Goal: Transaction & Acquisition: Book appointment/travel/reservation

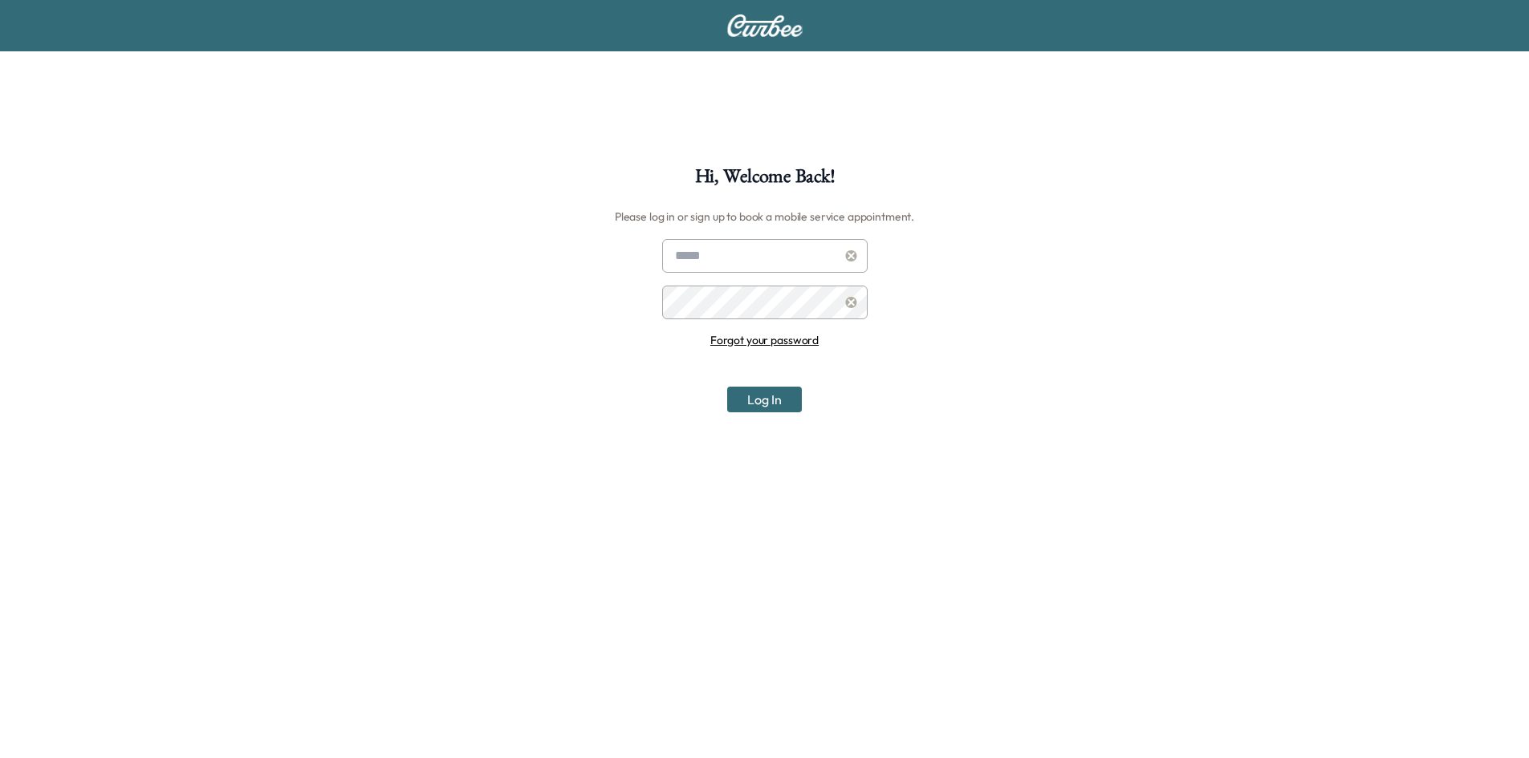
type input "**********"
click at [749, 401] on button "Log In" at bounding box center [764, 400] width 75 height 26
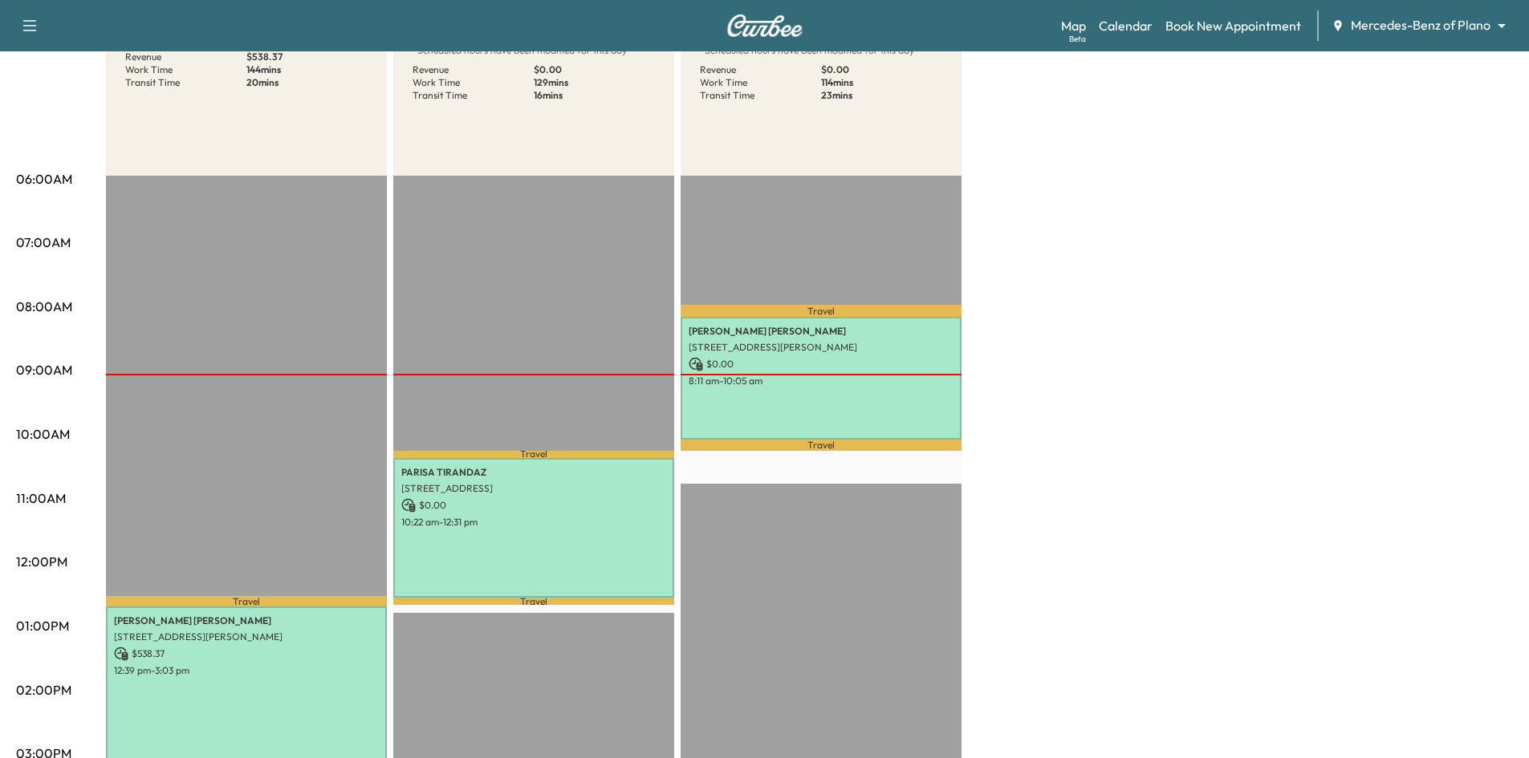
scroll to position [321, 0]
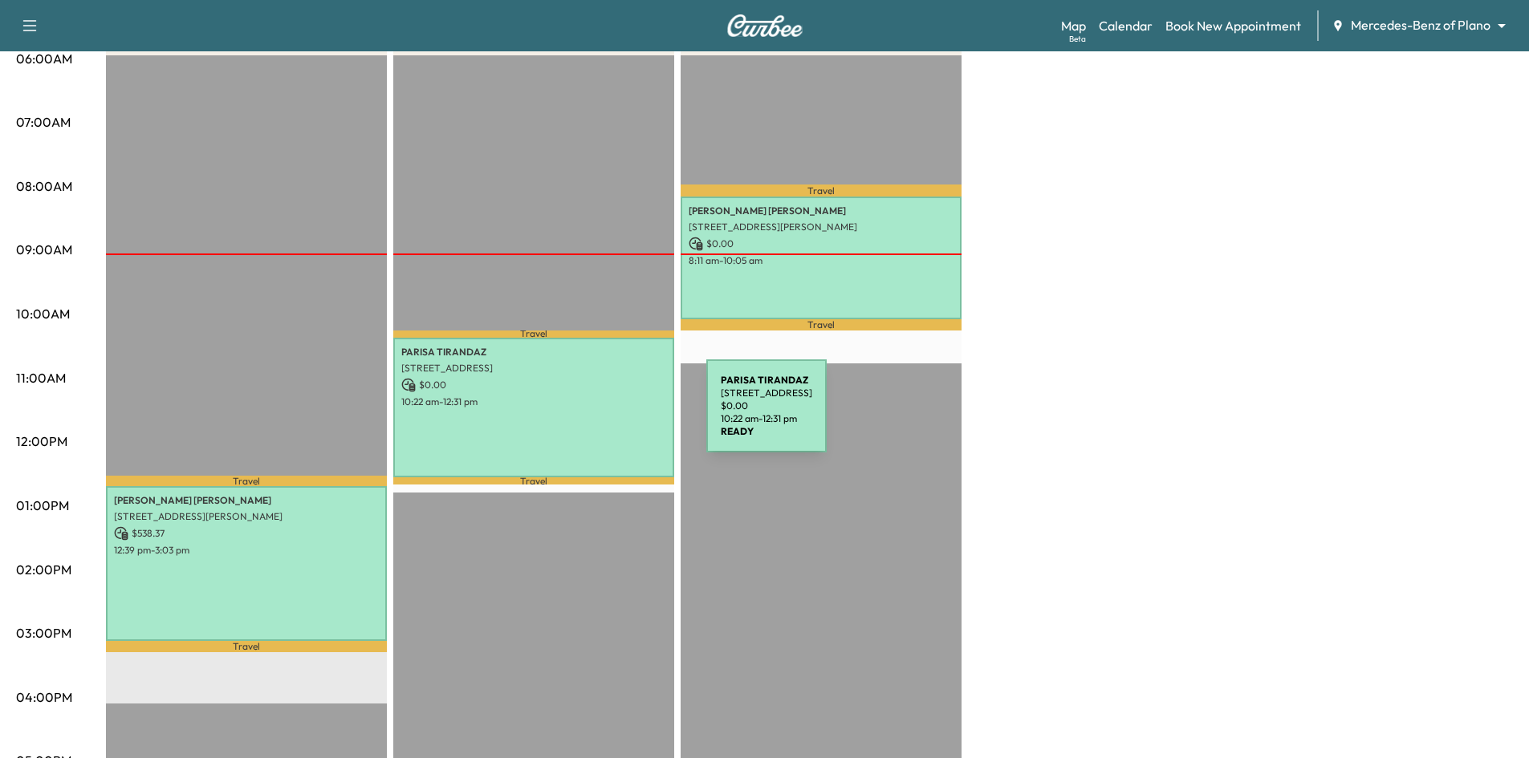
click at [586, 416] on div "[PERSON_NAME] [STREET_ADDRESS] $ 0.00 10:22 am - 12:31 pm" at bounding box center [533, 408] width 281 height 140
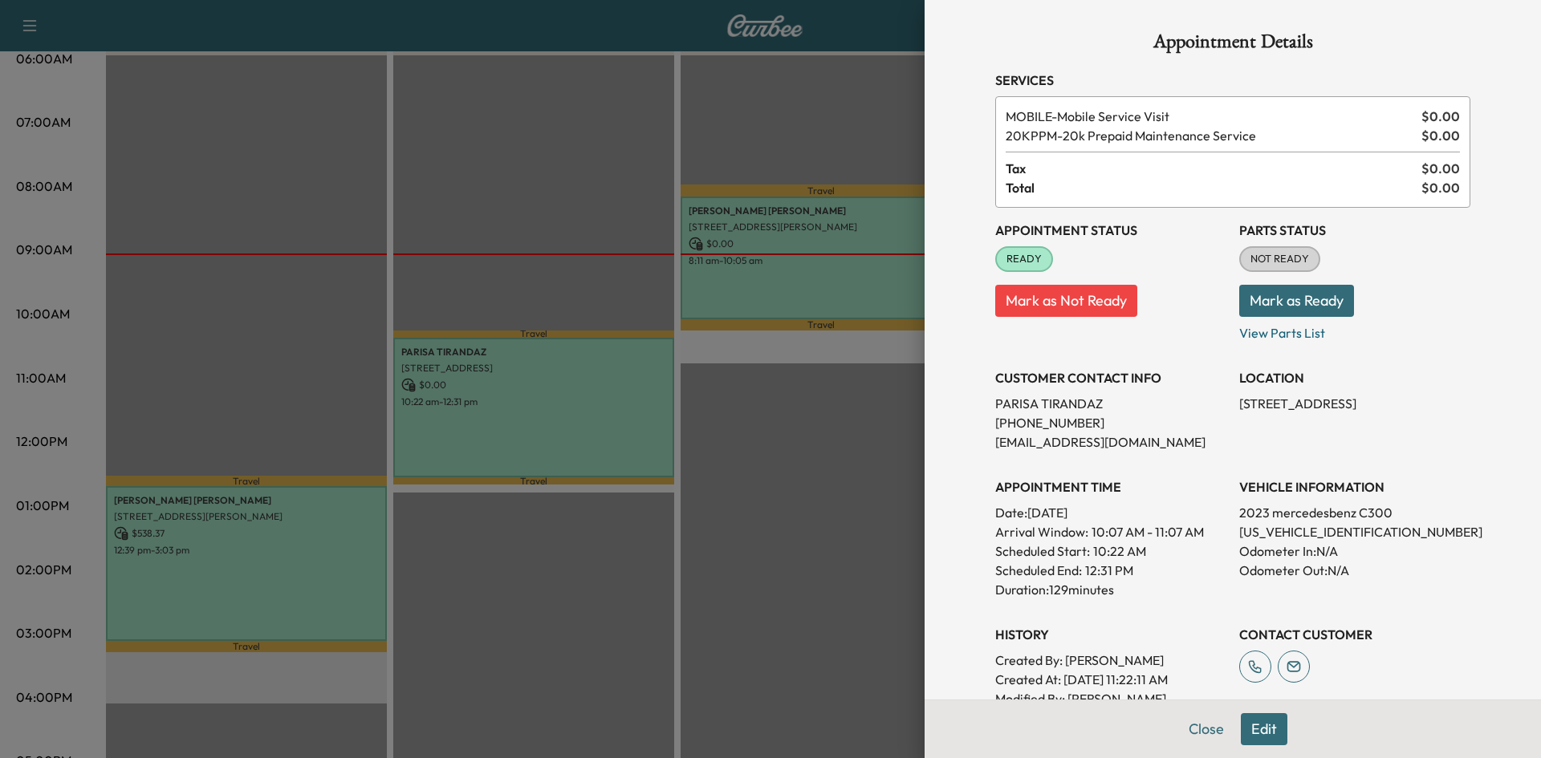
click at [279, 526] on div at bounding box center [770, 379] width 1541 height 758
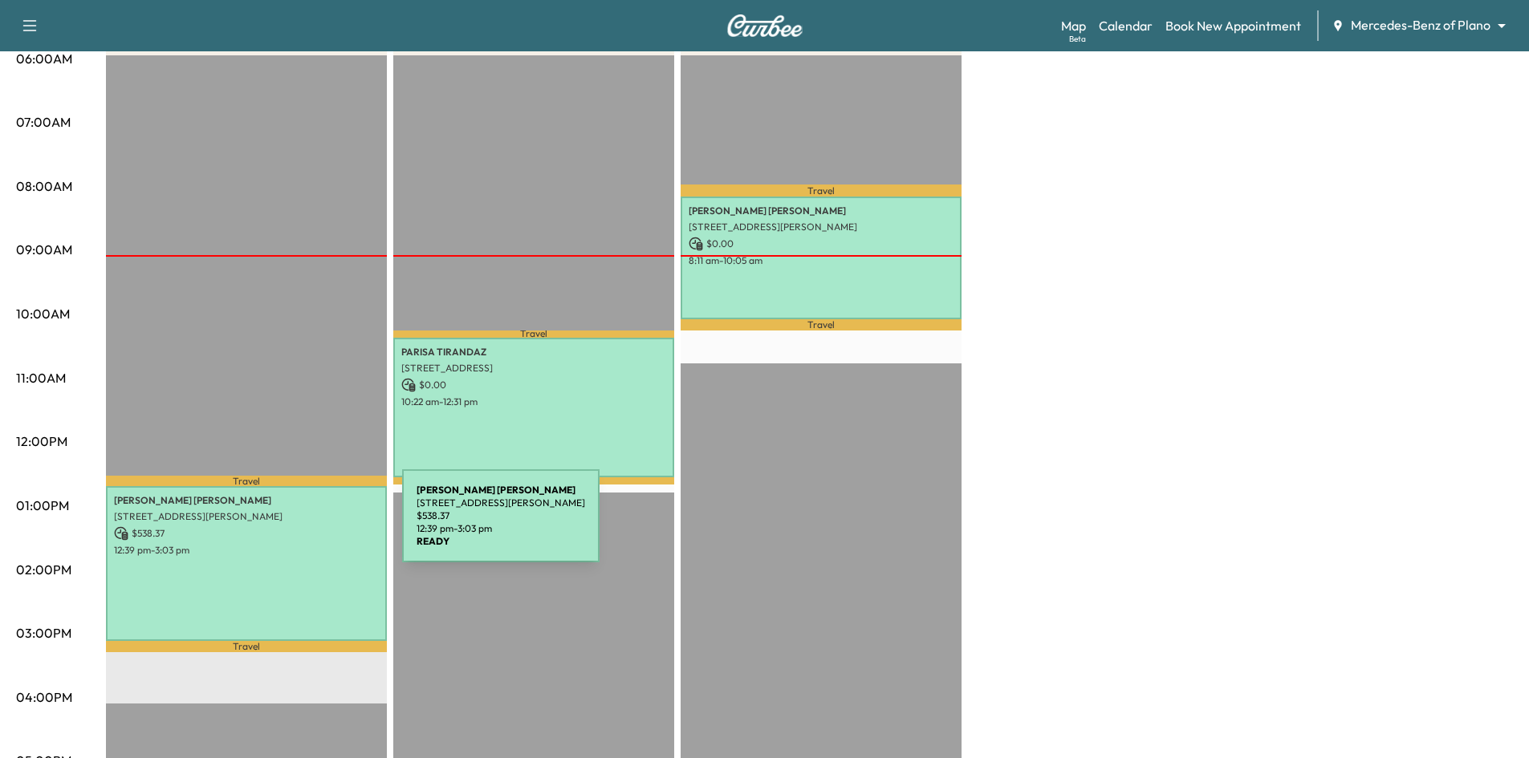
click at [282, 527] on p "$ 538.37" at bounding box center [246, 534] width 265 height 14
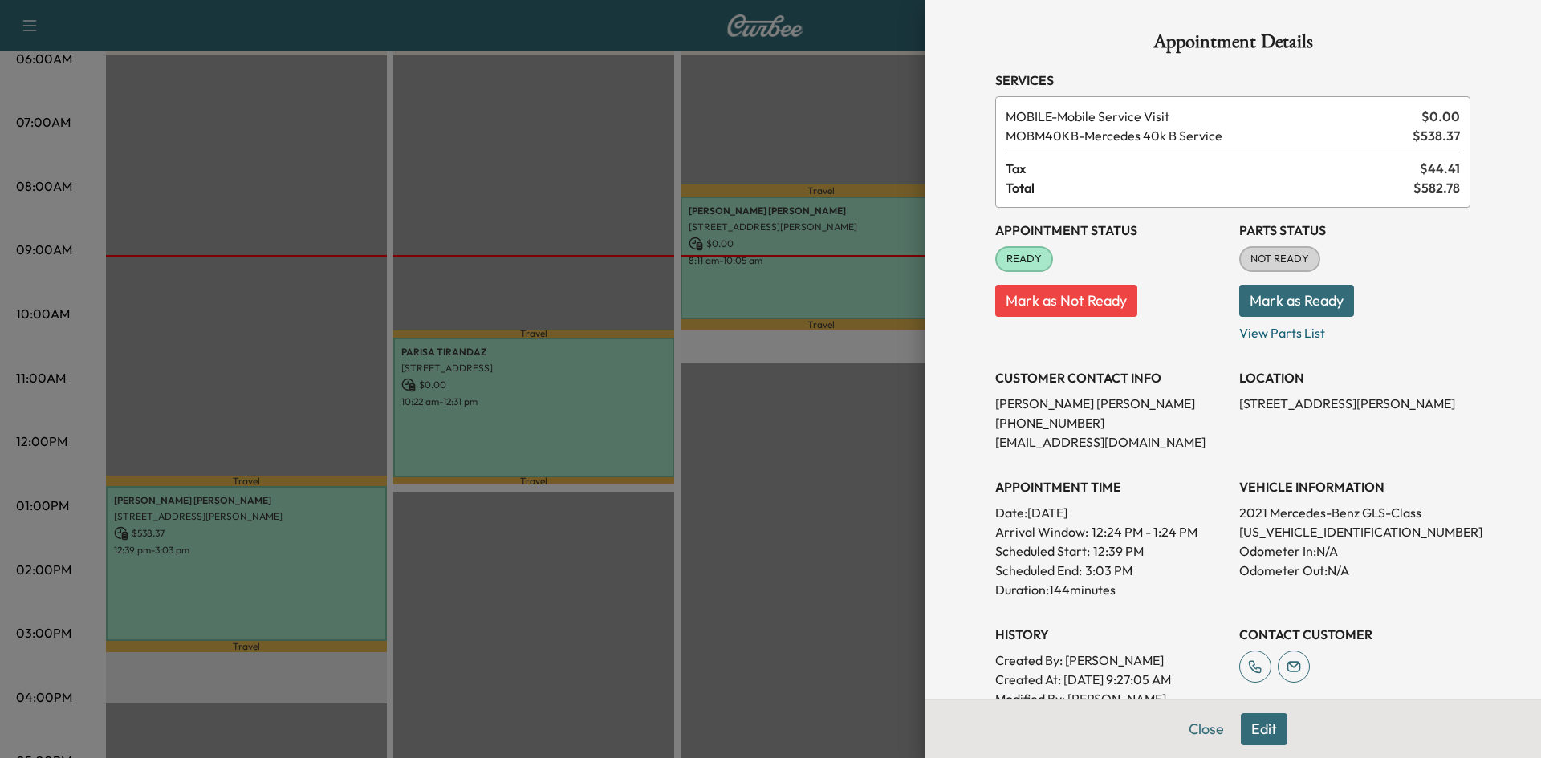
drag, startPoint x: 478, startPoint y: 165, endPoint x: 478, endPoint y: 148, distance: 16.9
click at [480, 161] on div at bounding box center [770, 379] width 1541 height 758
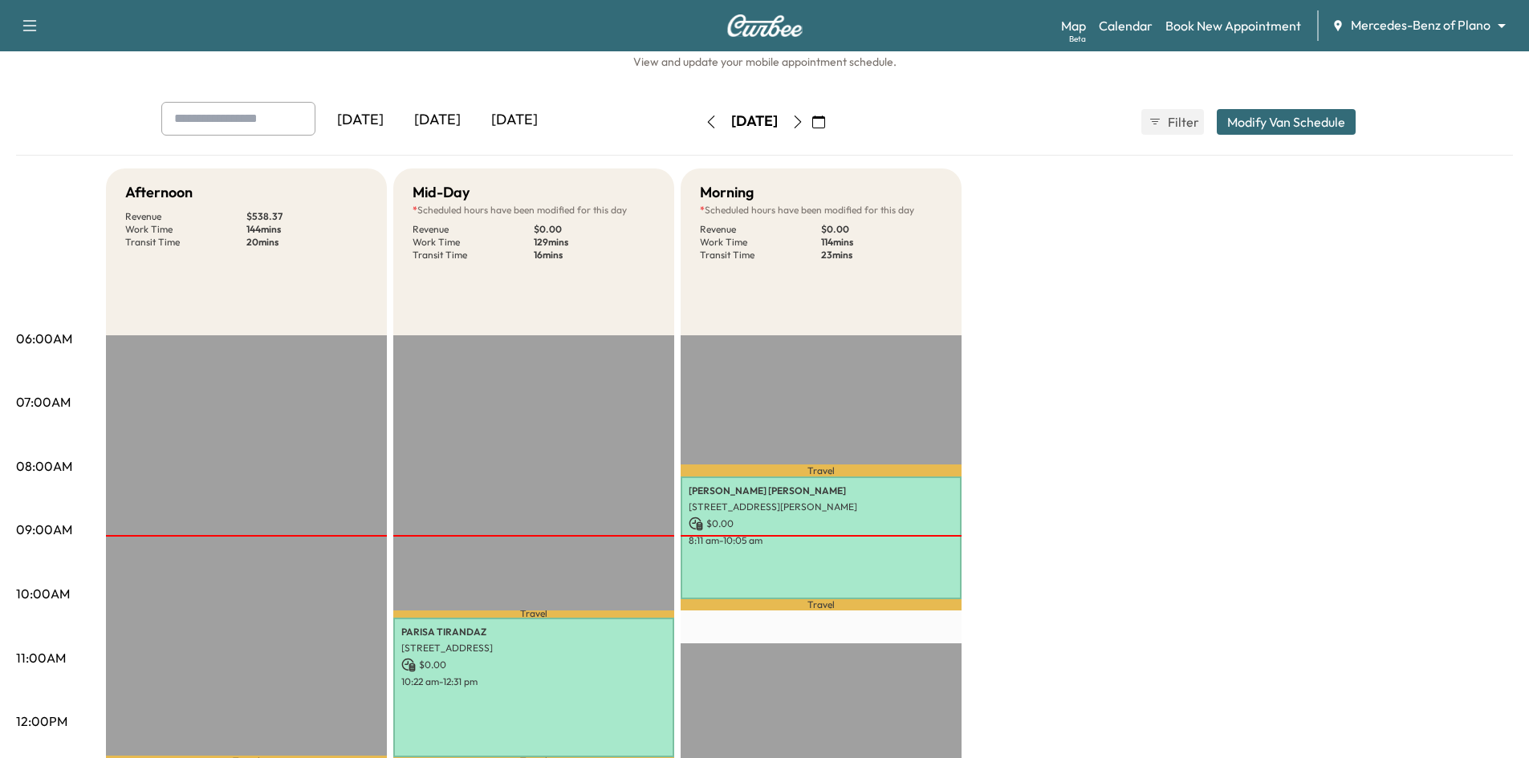
scroll to position [0, 0]
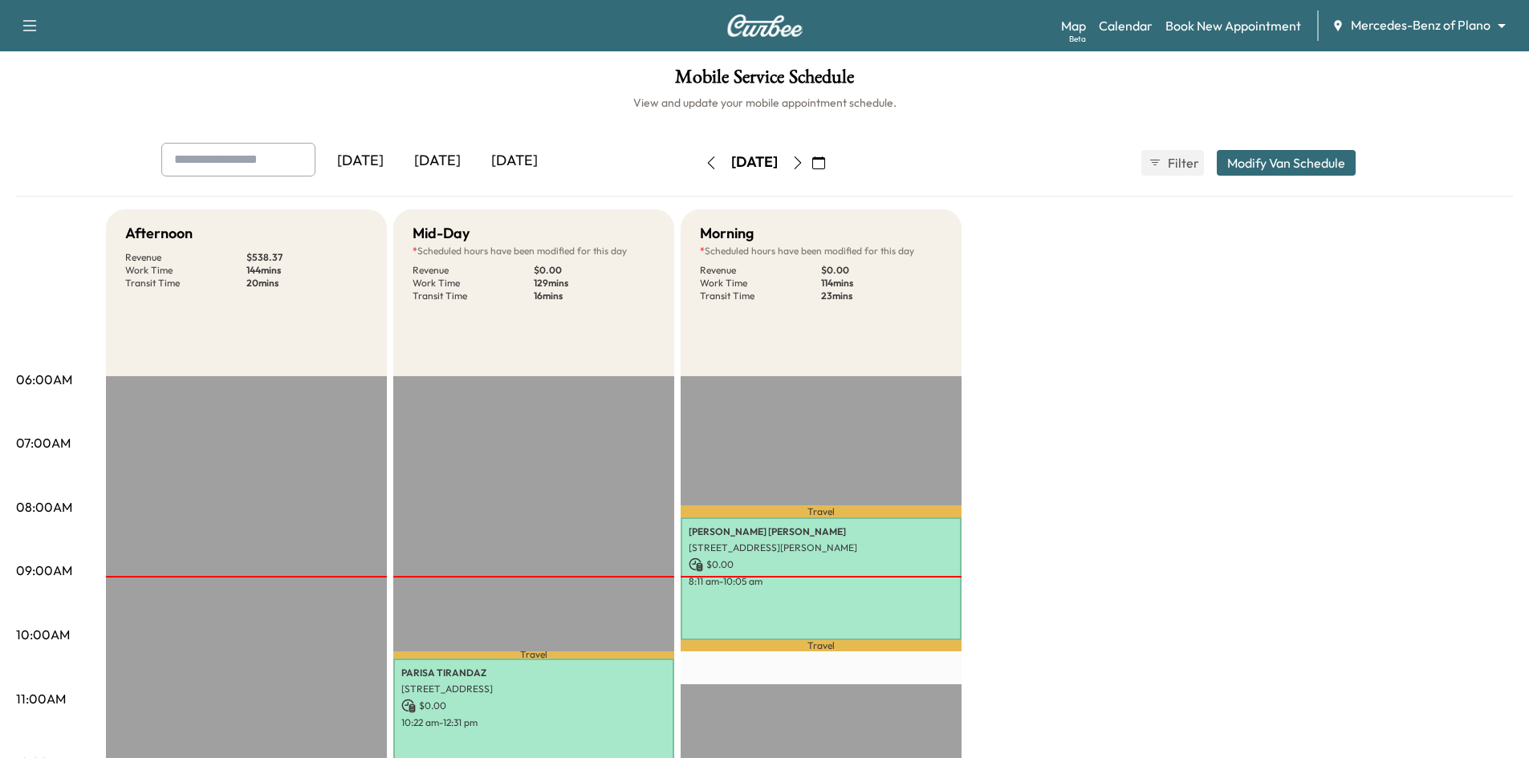
click at [804, 166] on icon "button" at bounding box center [797, 163] width 13 height 13
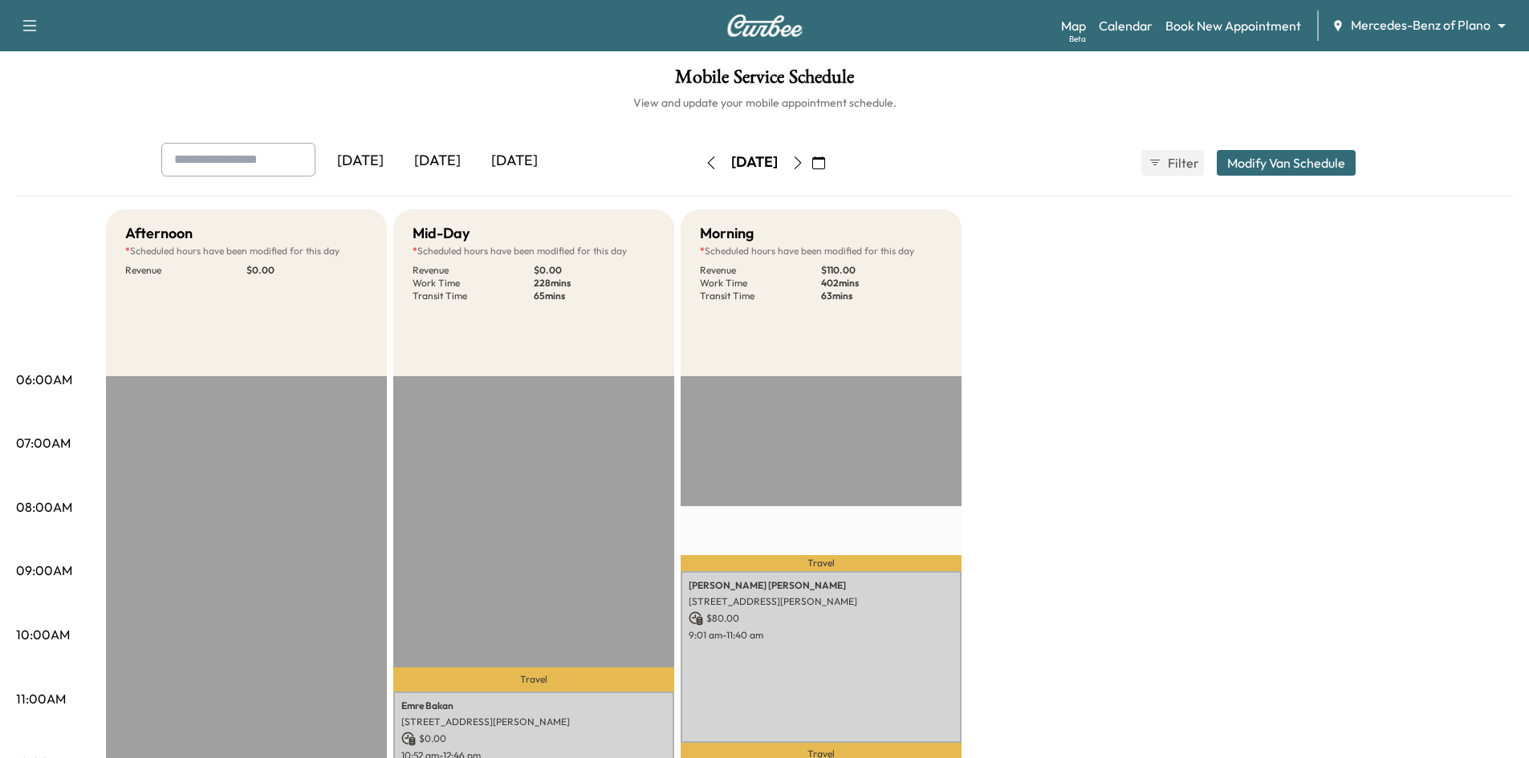
click at [804, 160] on icon "button" at bounding box center [797, 163] width 13 height 13
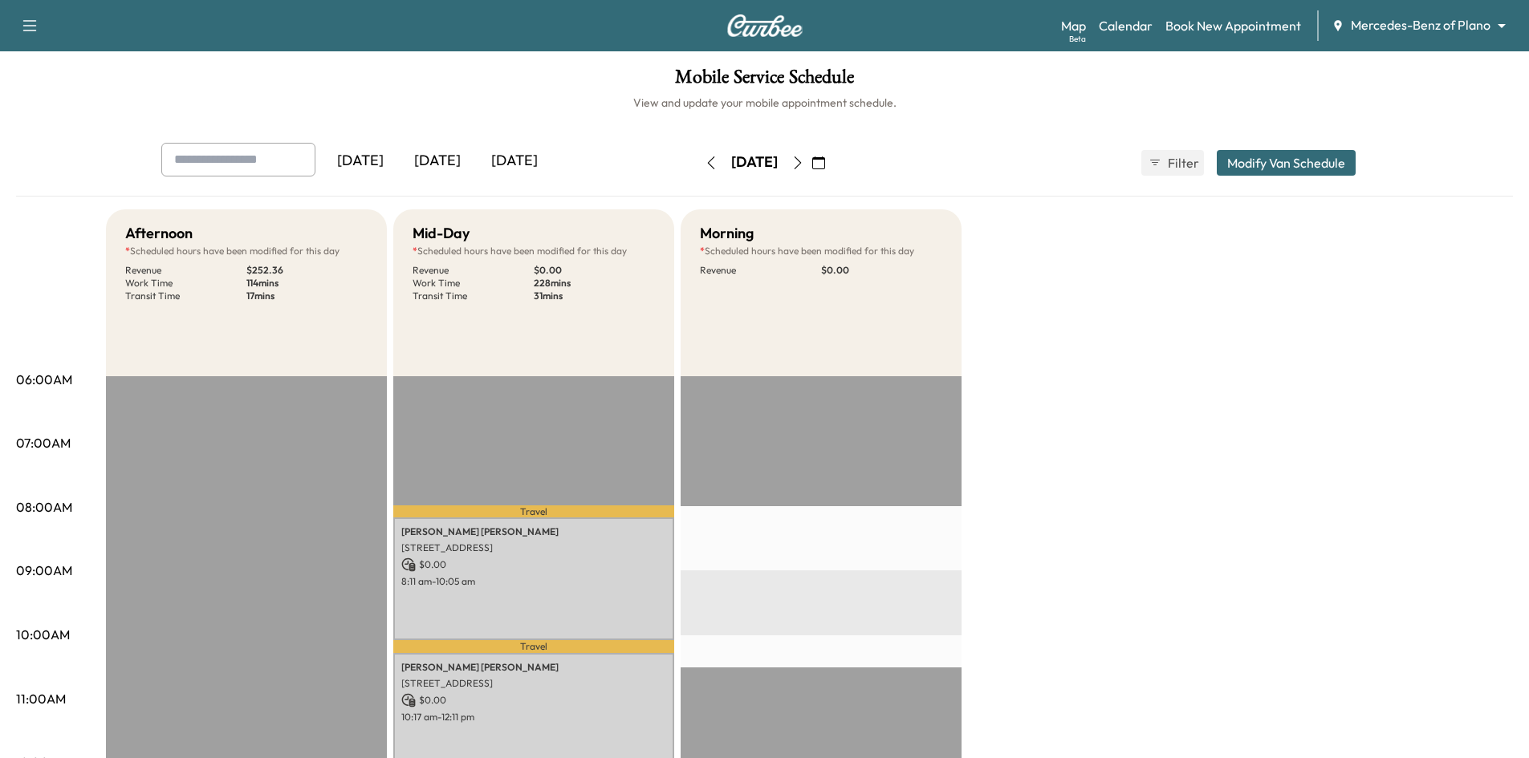
click at [804, 162] on icon "button" at bounding box center [797, 163] width 13 height 13
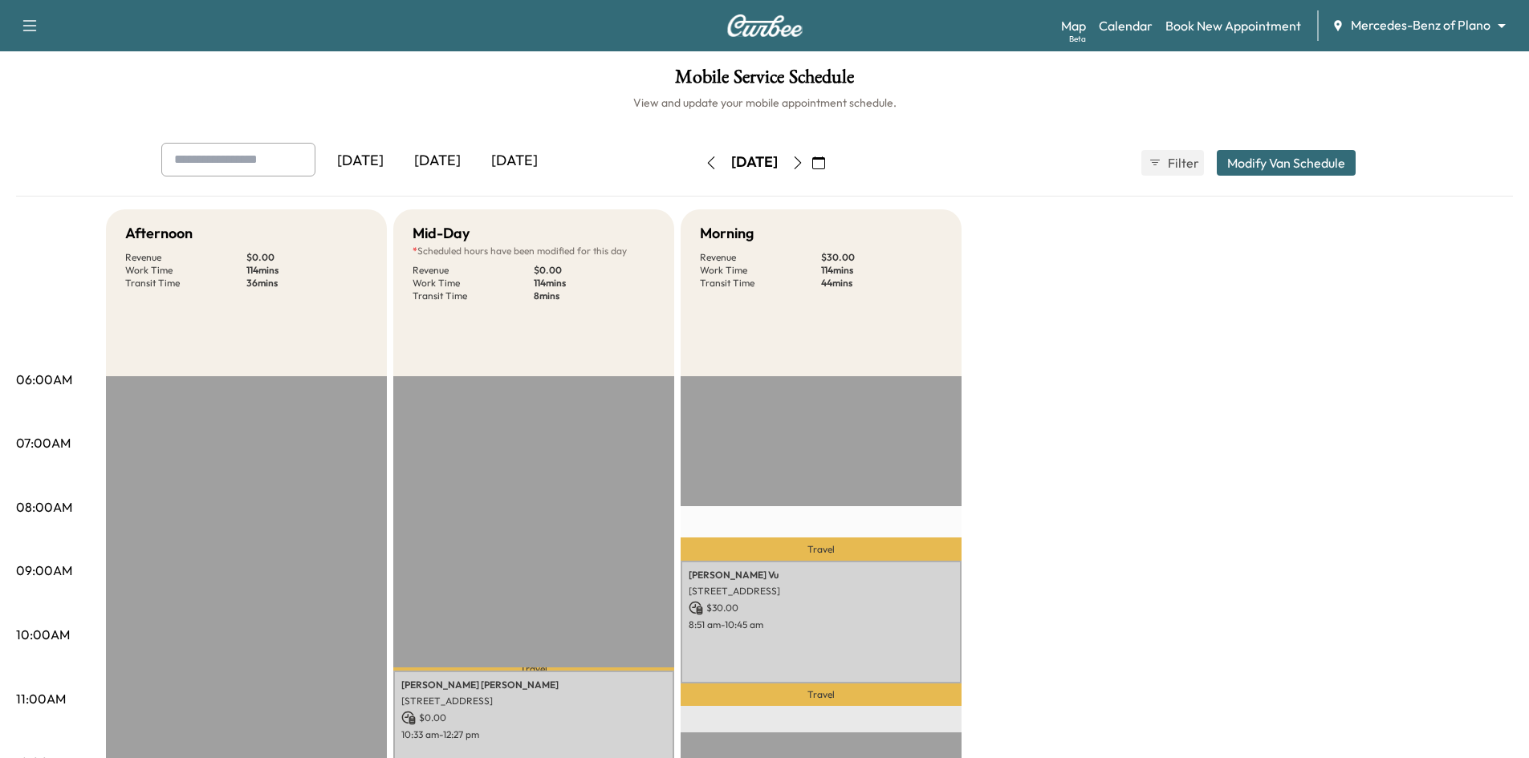
click at [804, 162] on icon "button" at bounding box center [797, 163] width 13 height 13
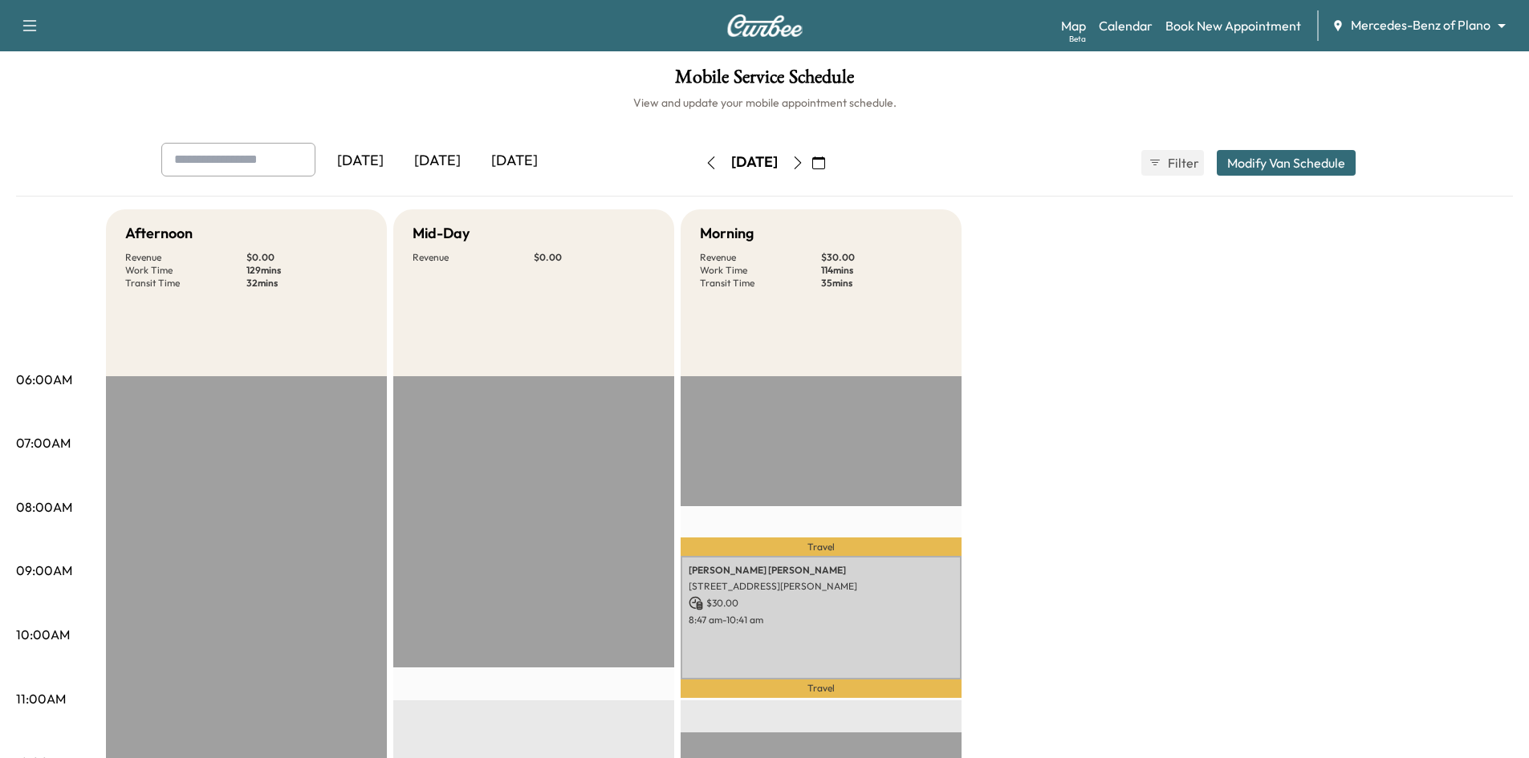
click at [457, 163] on div "[DATE]" at bounding box center [437, 161] width 77 height 37
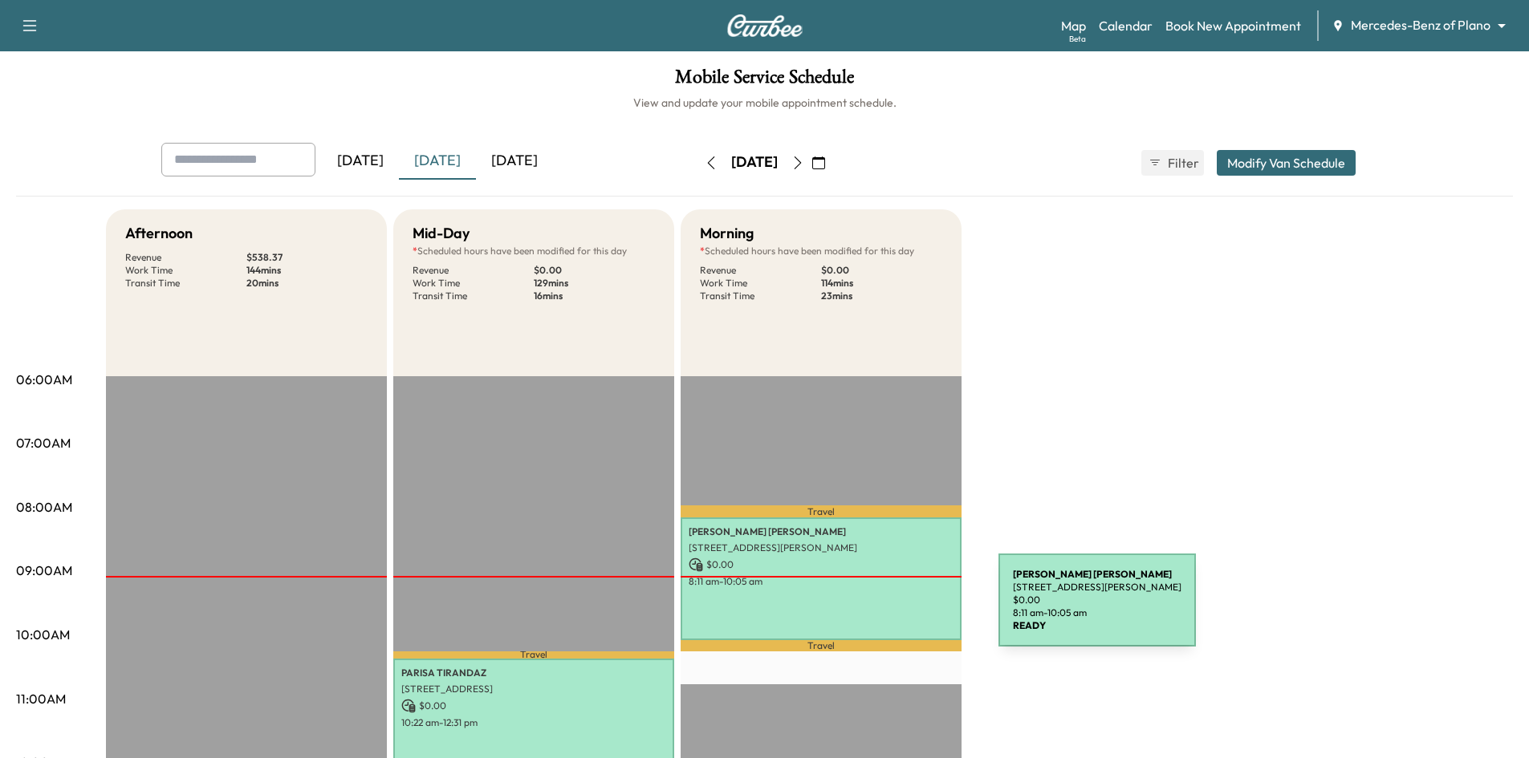
click at [878, 610] on div "Thangamani Nallan 8717 Domingo Dr, Plano, TX 75024, USA $ 0.00 8:11 am - 10:05 …" at bounding box center [821, 579] width 281 height 123
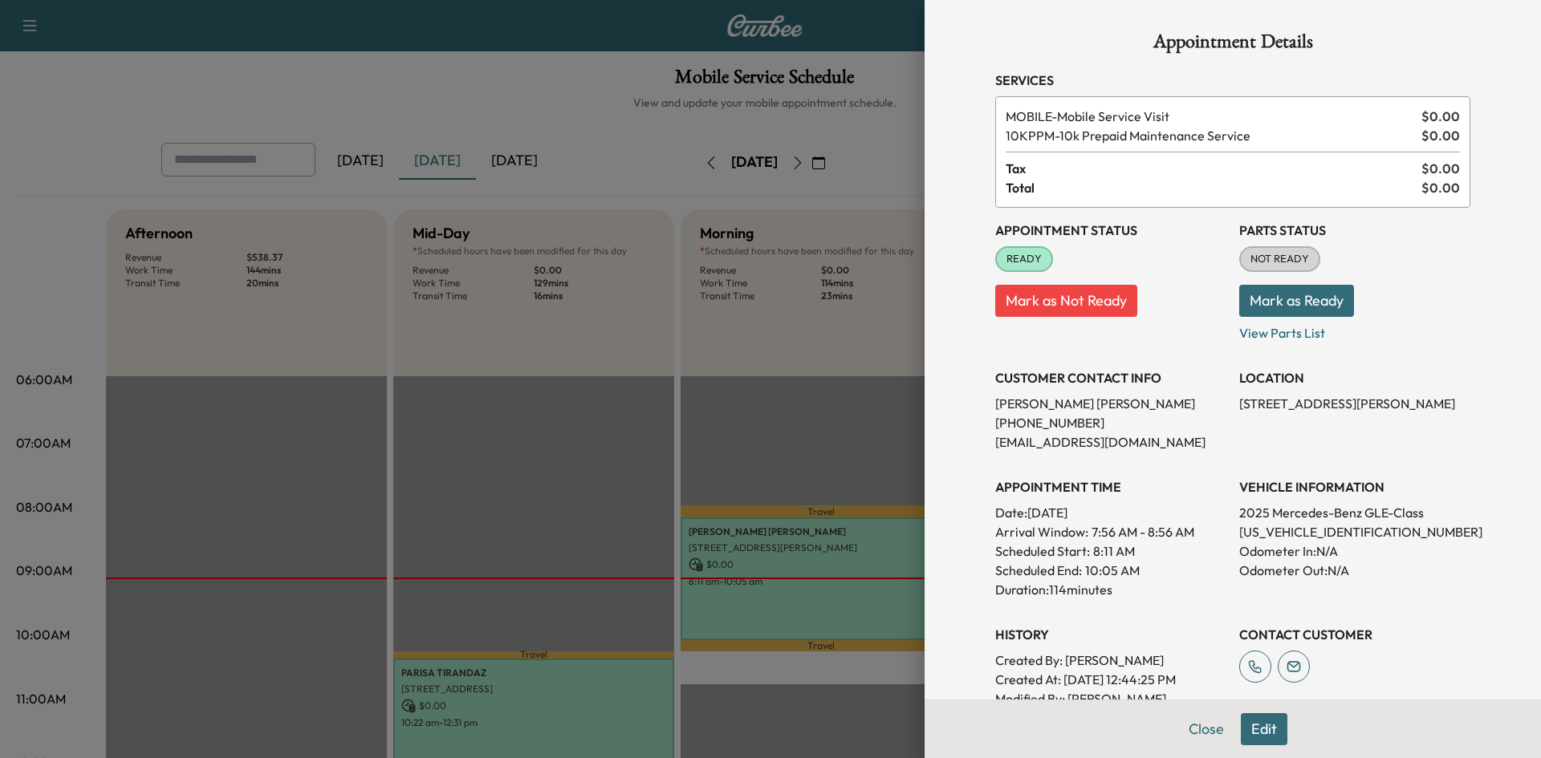
click at [843, 441] on div at bounding box center [770, 379] width 1541 height 758
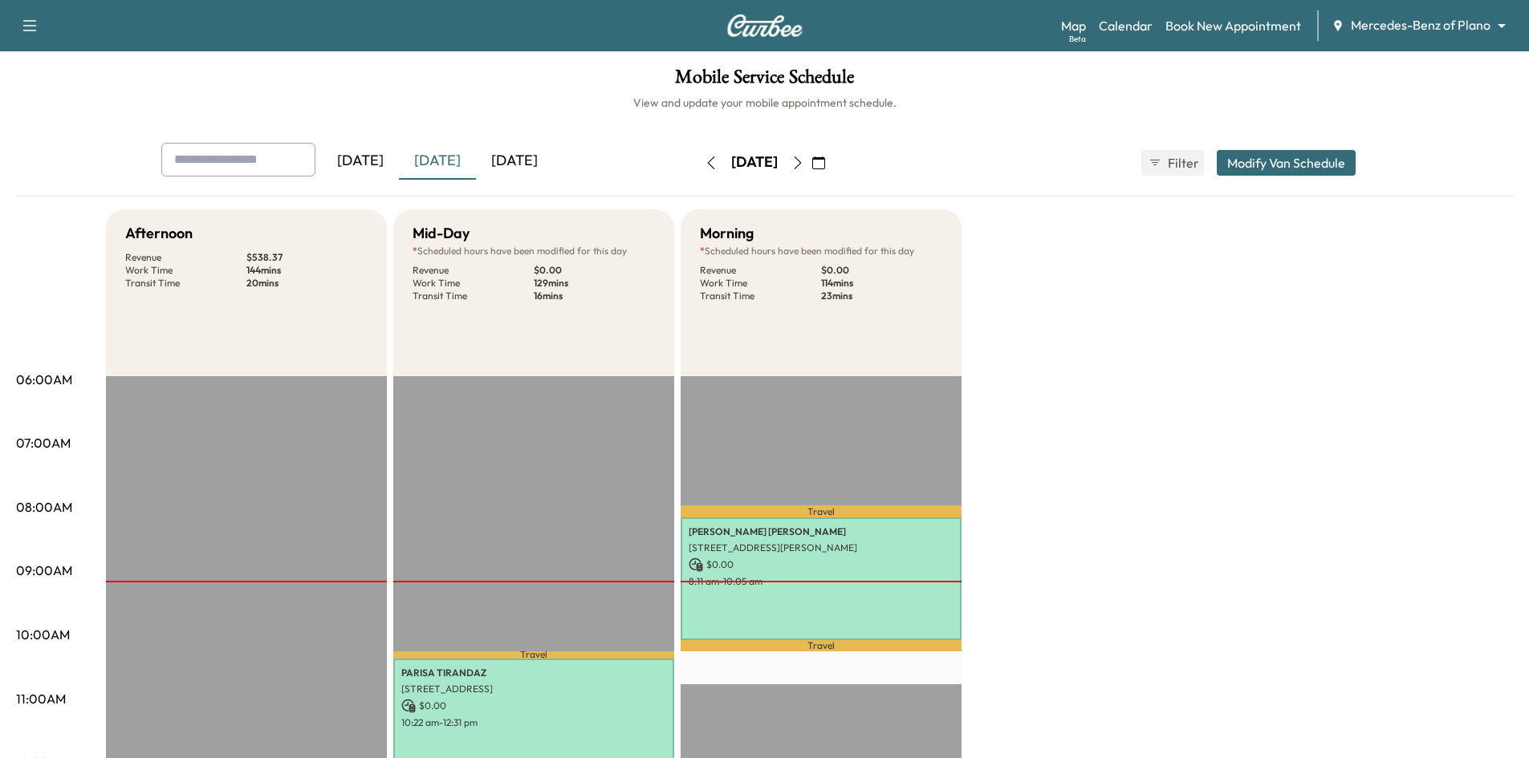
click at [539, 157] on div "[DATE]" at bounding box center [514, 161] width 77 height 37
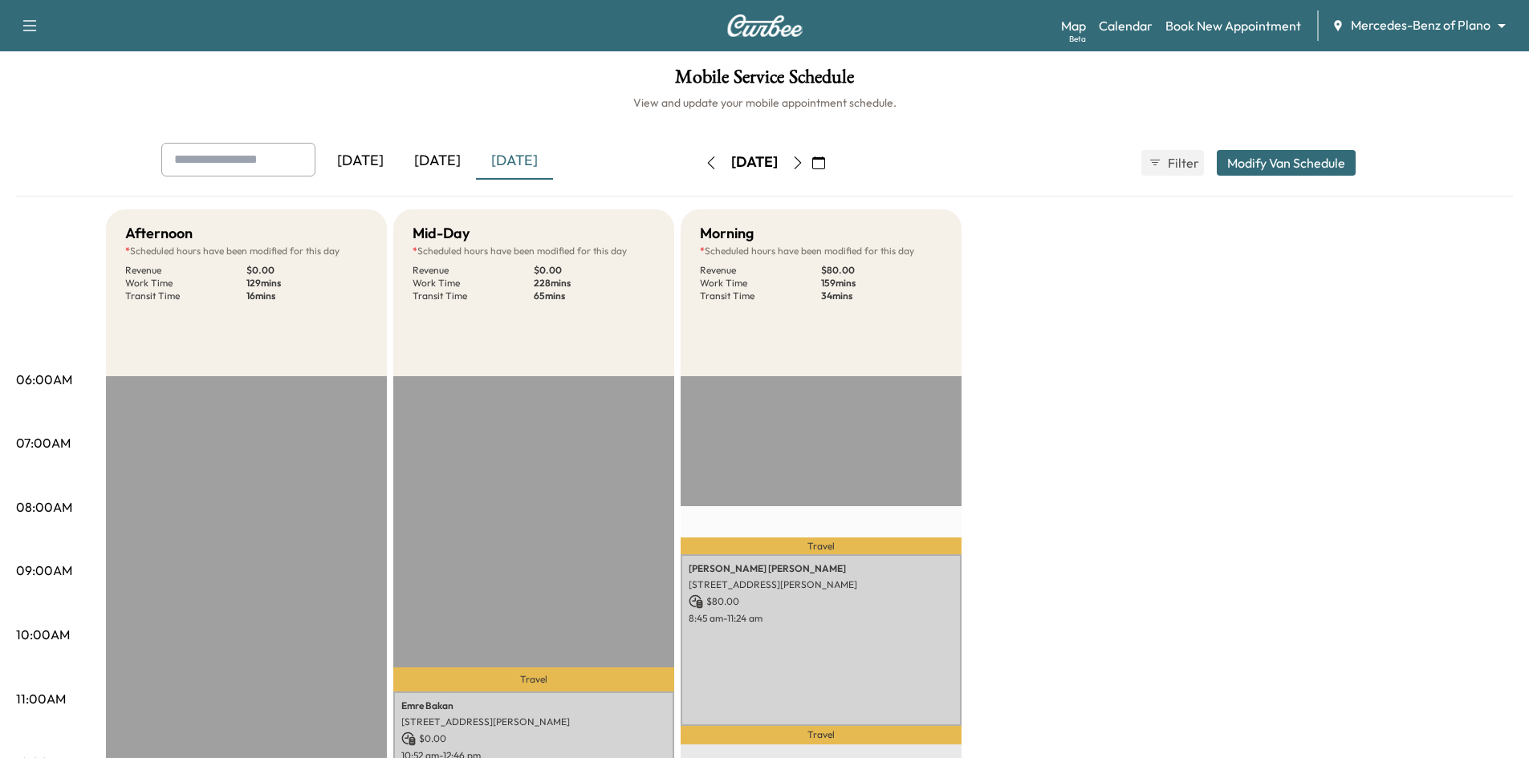
click at [804, 164] on icon "button" at bounding box center [797, 163] width 13 height 13
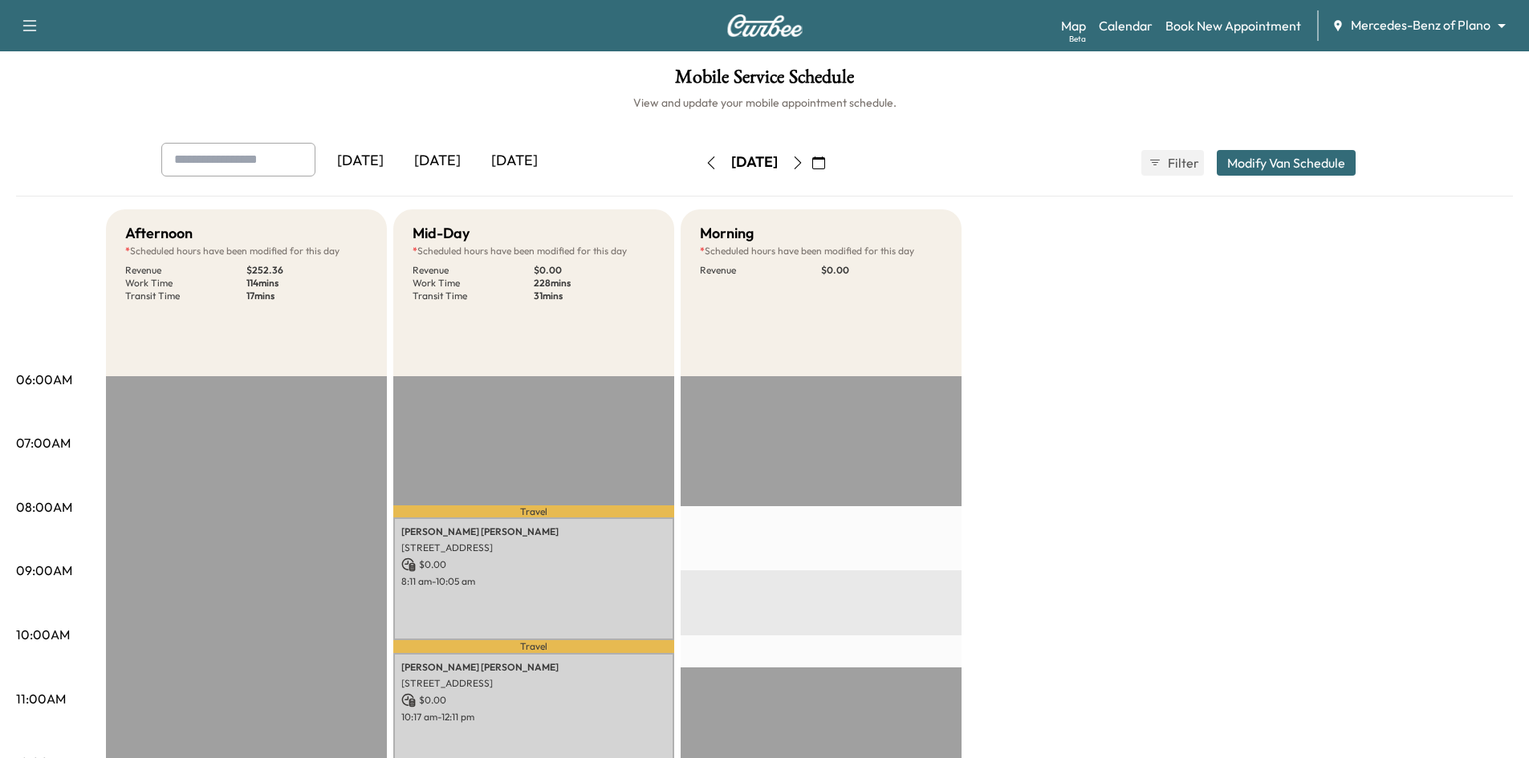
click at [804, 163] on icon "button" at bounding box center [797, 163] width 13 height 13
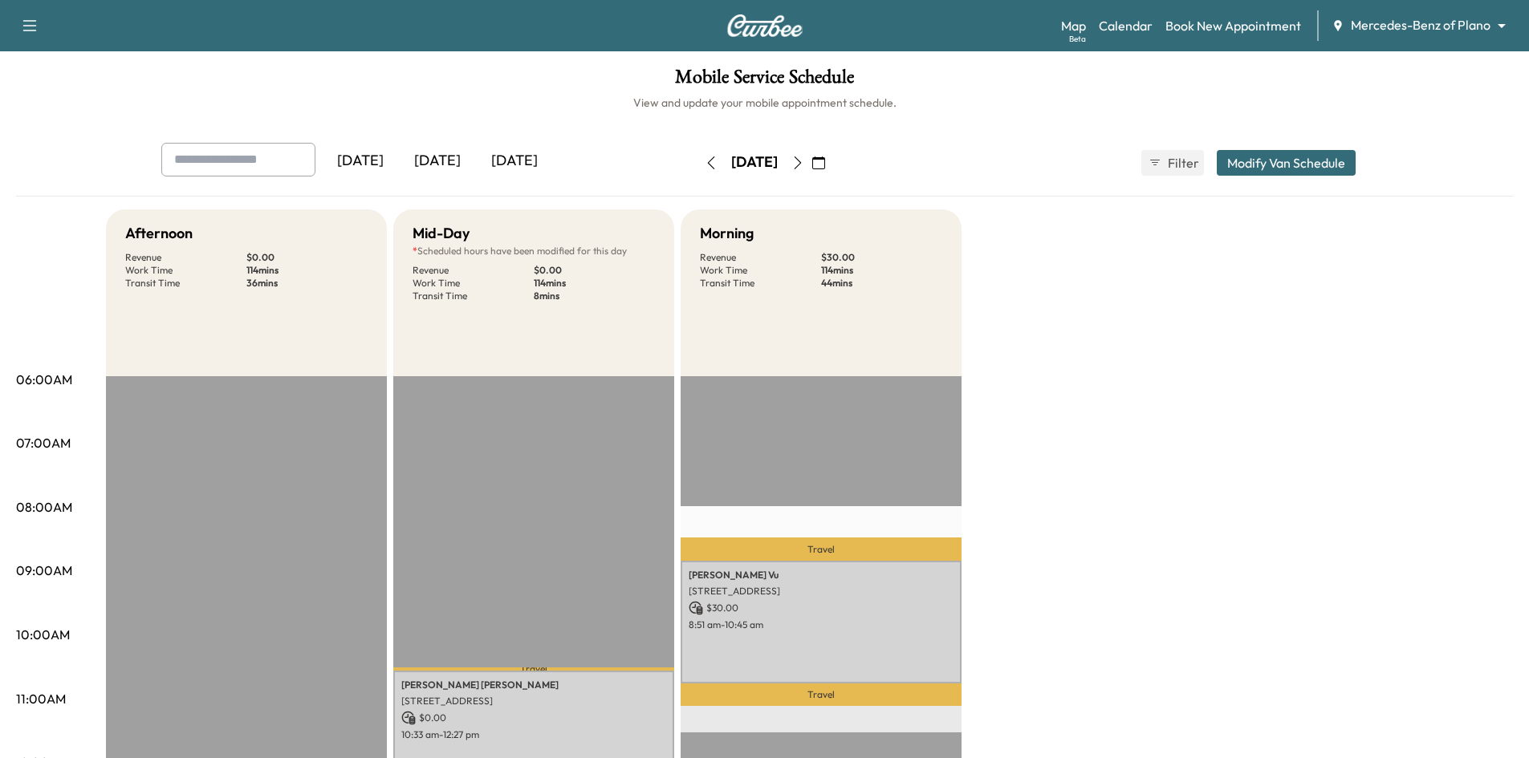
click at [804, 162] on icon "button" at bounding box center [797, 163] width 13 height 13
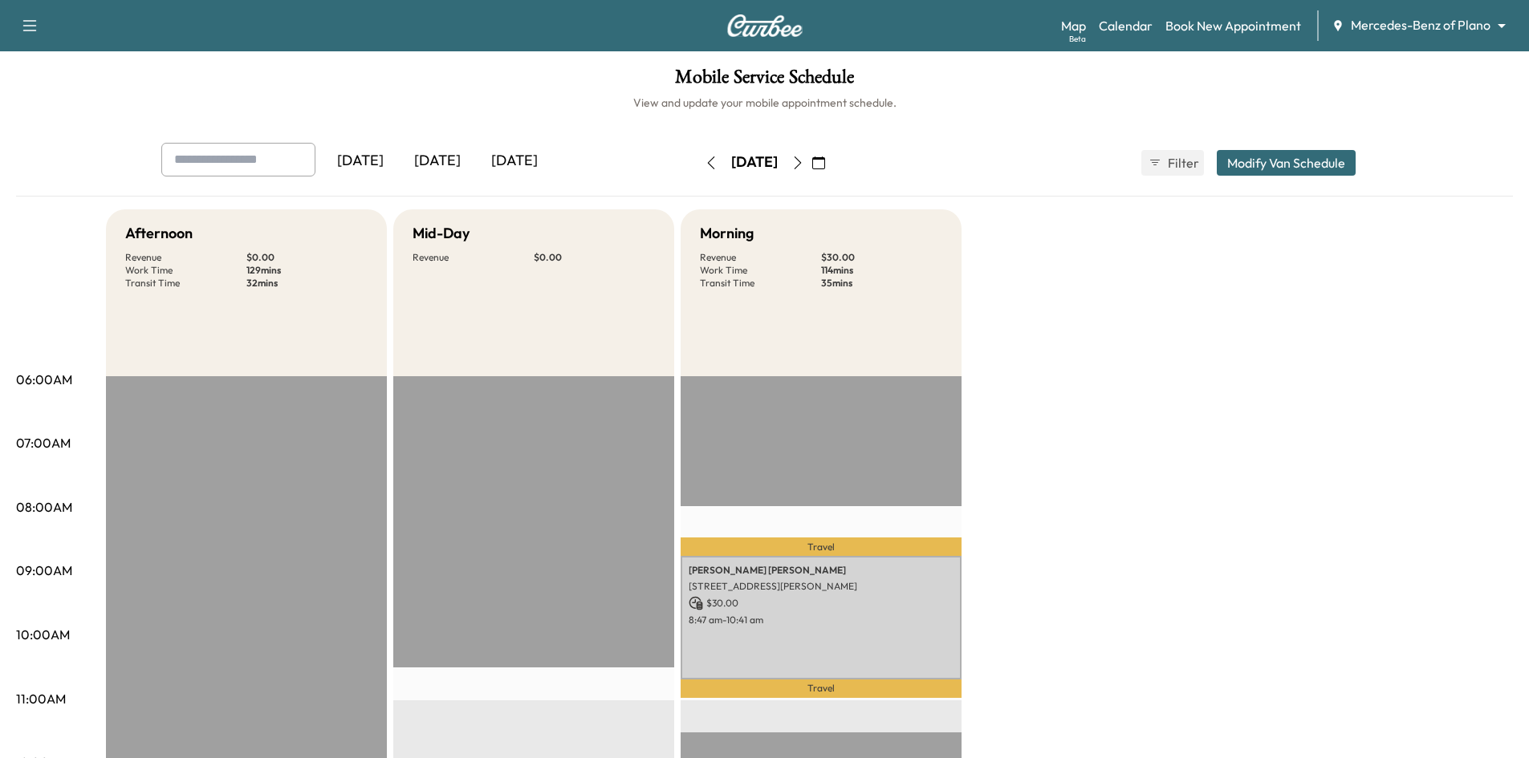
click at [449, 163] on div "[DATE]" at bounding box center [437, 161] width 77 height 37
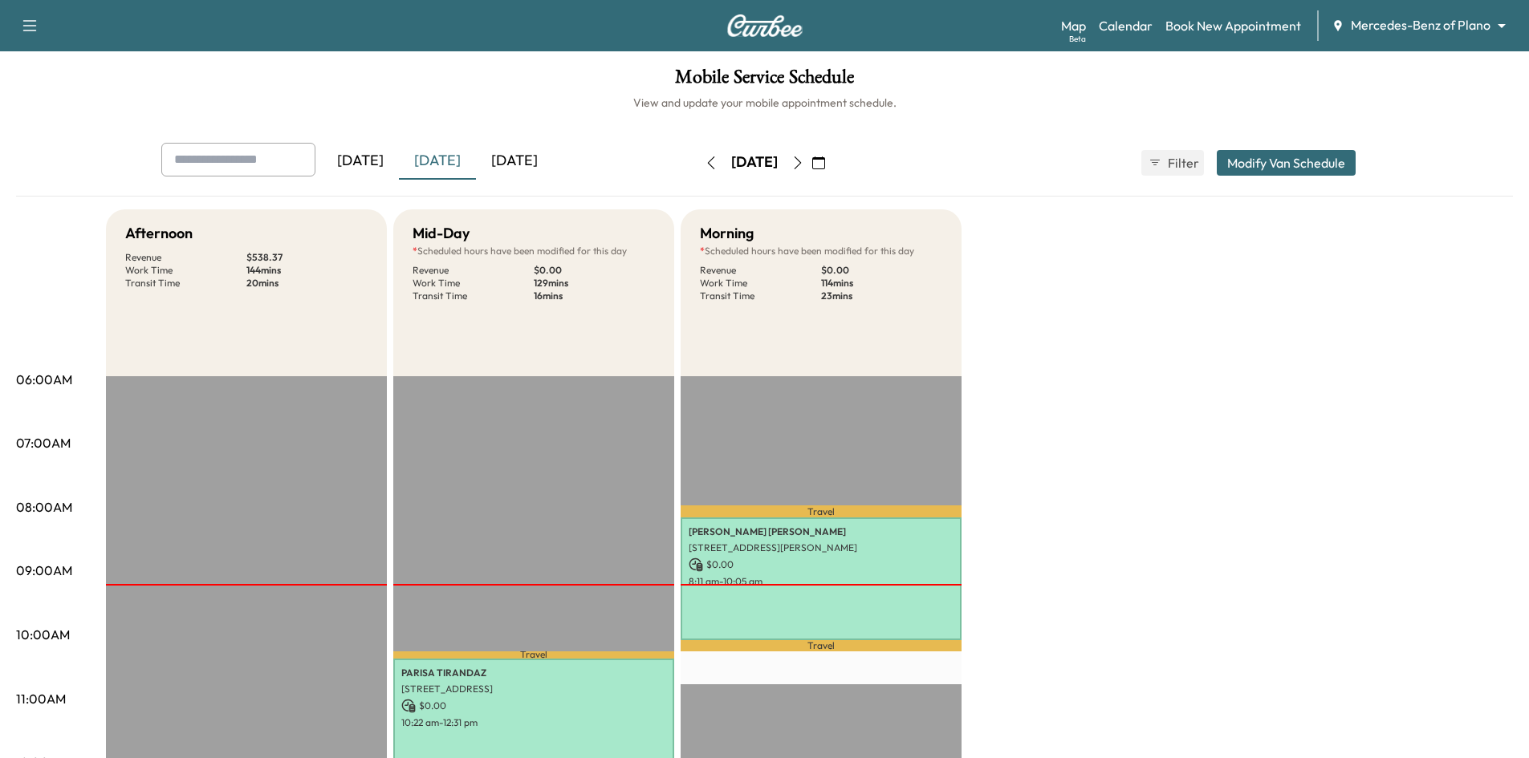
click at [539, 164] on div "[DATE]" at bounding box center [514, 161] width 77 height 37
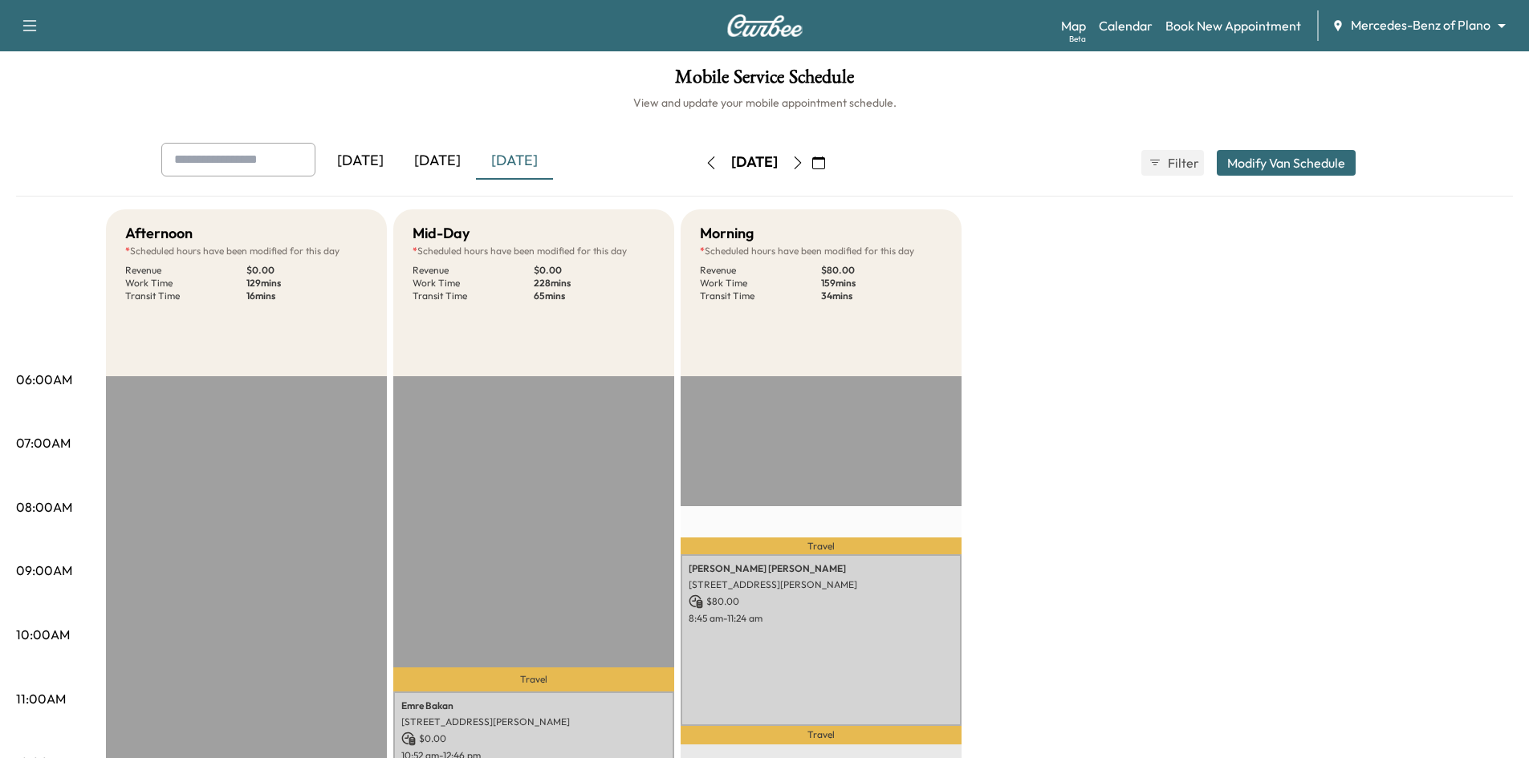
click at [804, 165] on icon "button" at bounding box center [797, 163] width 13 height 13
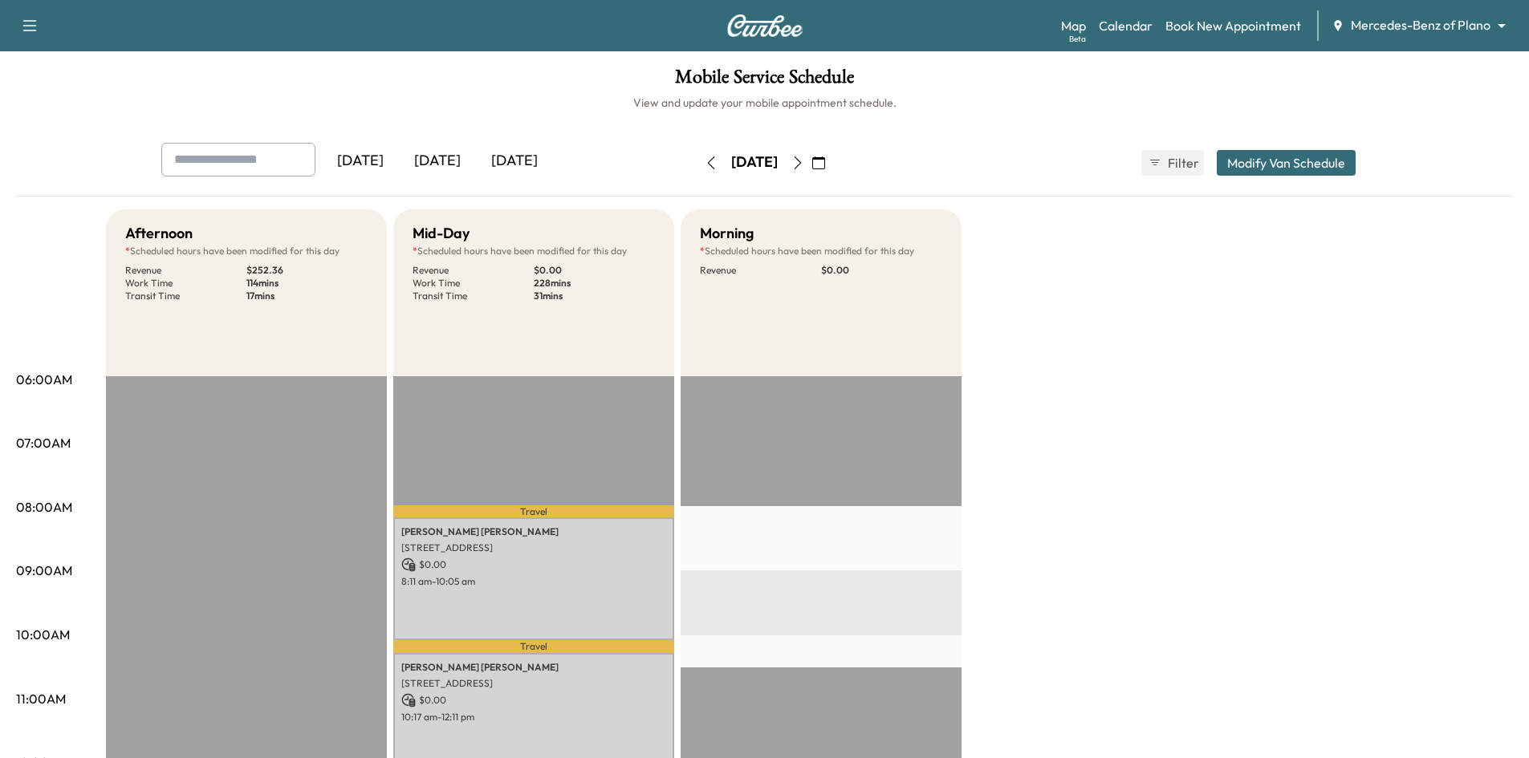
click at [804, 162] on icon "button" at bounding box center [797, 163] width 13 height 13
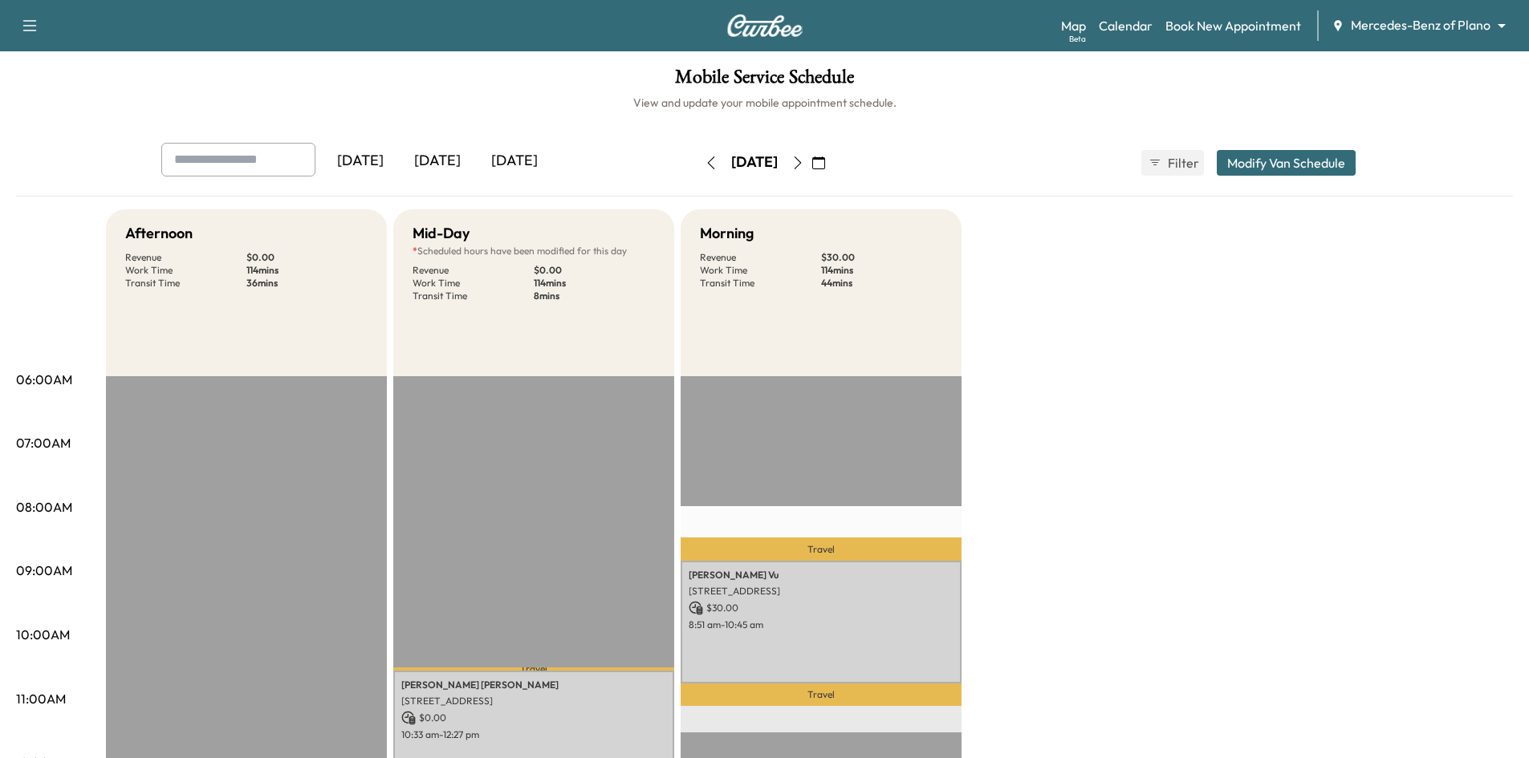
click at [804, 164] on icon "button" at bounding box center [797, 163] width 13 height 13
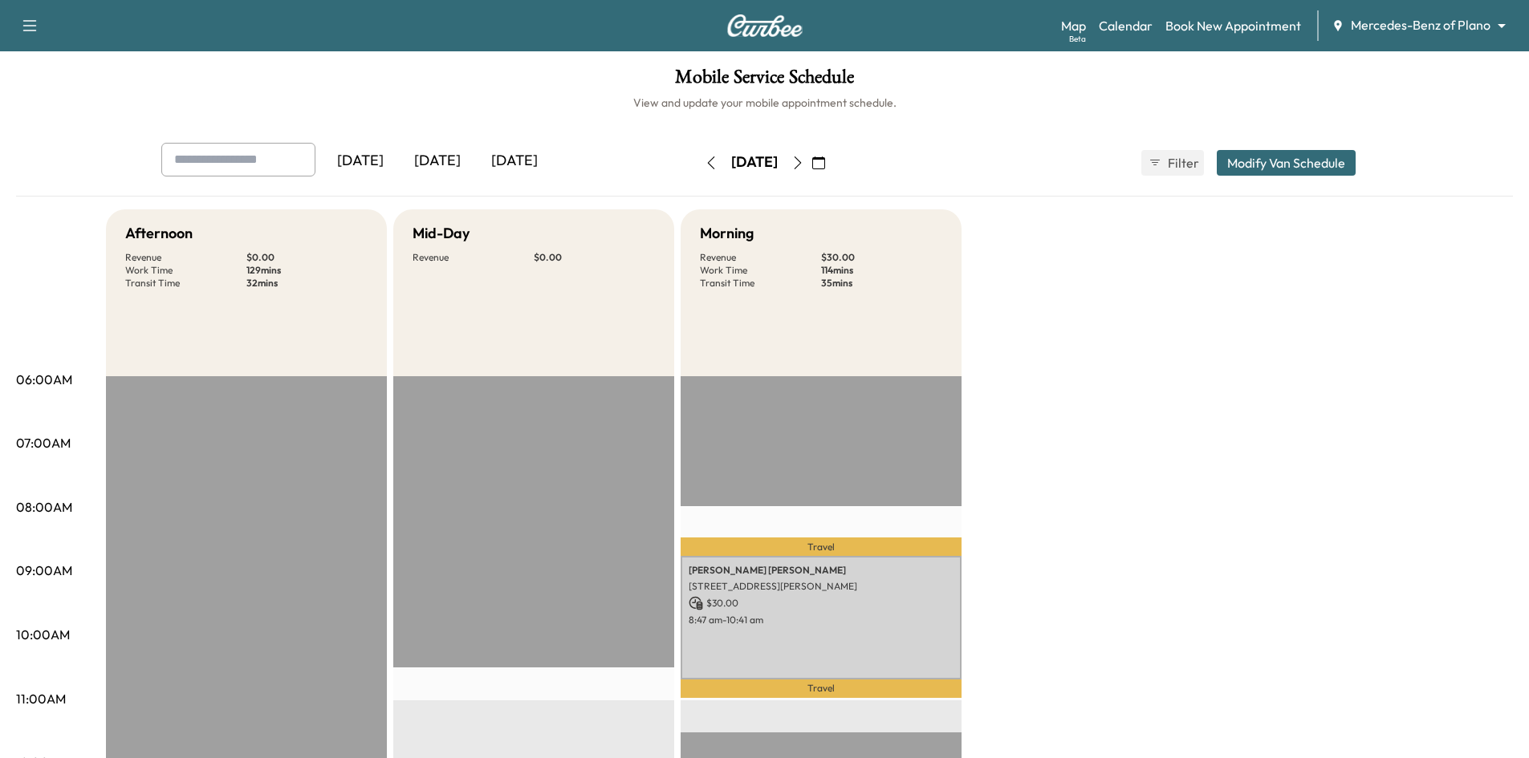
click at [454, 167] on div "[DATE]" at bounding box center [437, 161] width 77 height 37
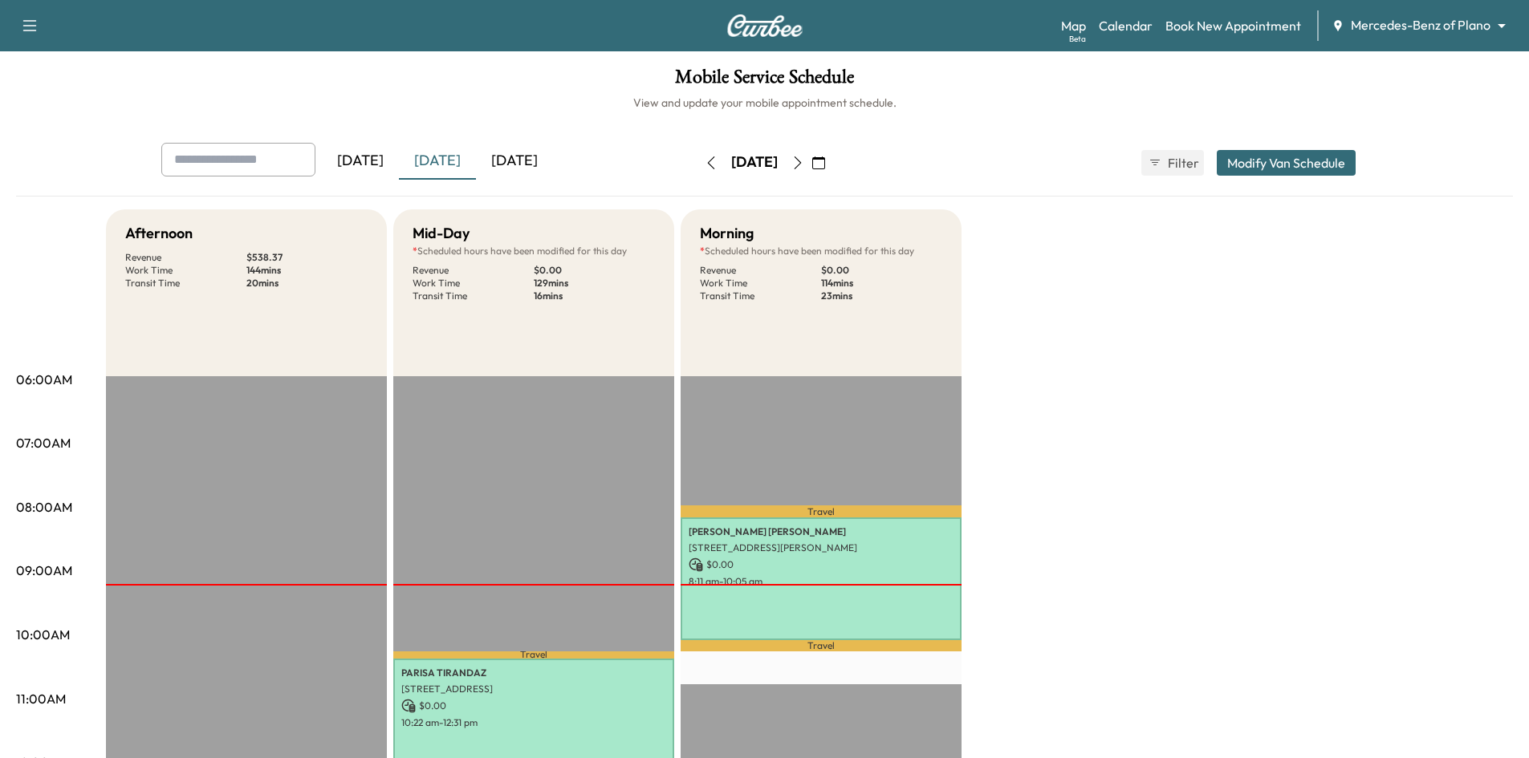
click at [811, 169] on button "button" at bounding box center [797, 163] width 27 height 26
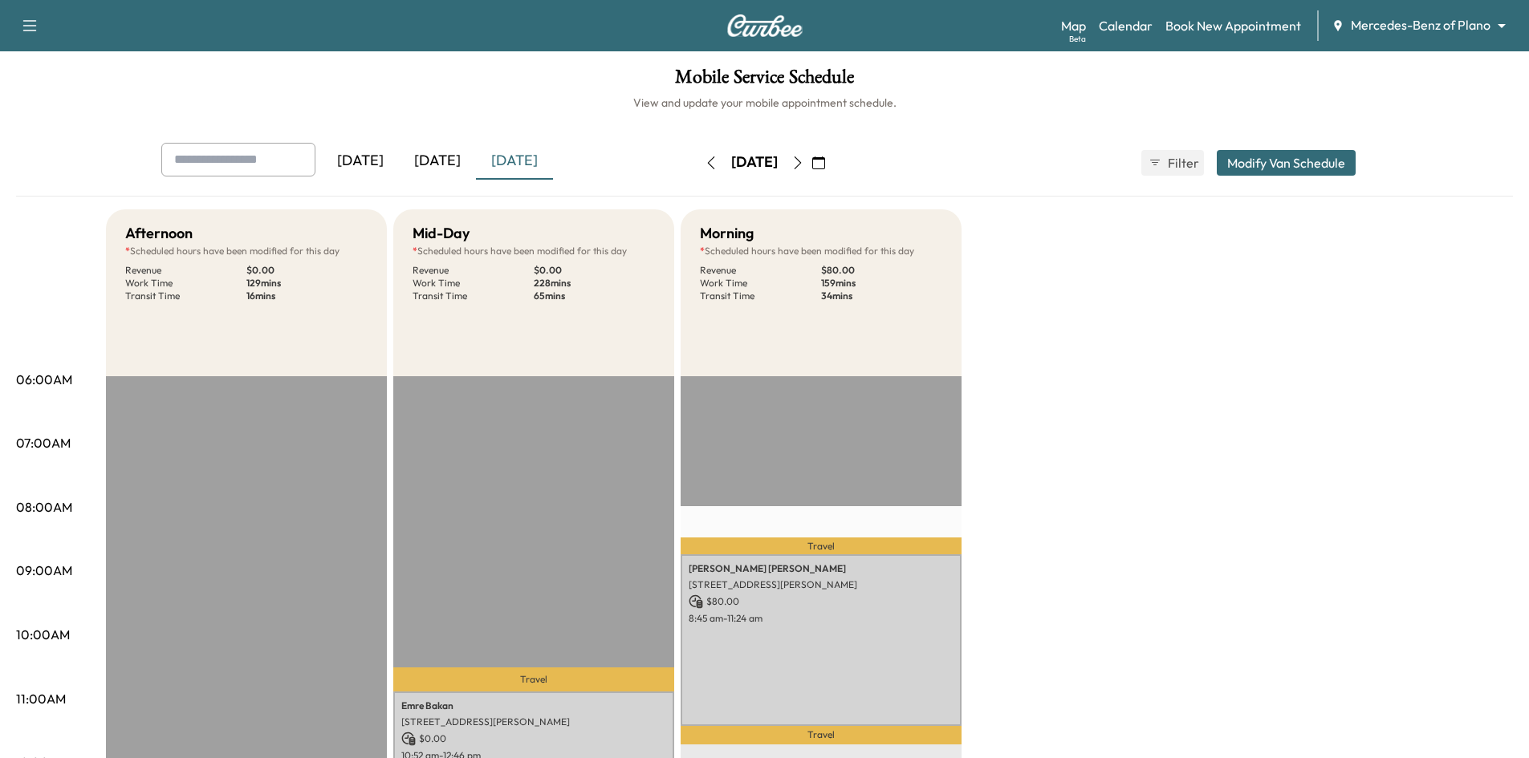
click at [804, 164] on icon "button" at bounding box center [797, 163] width 13 height 13
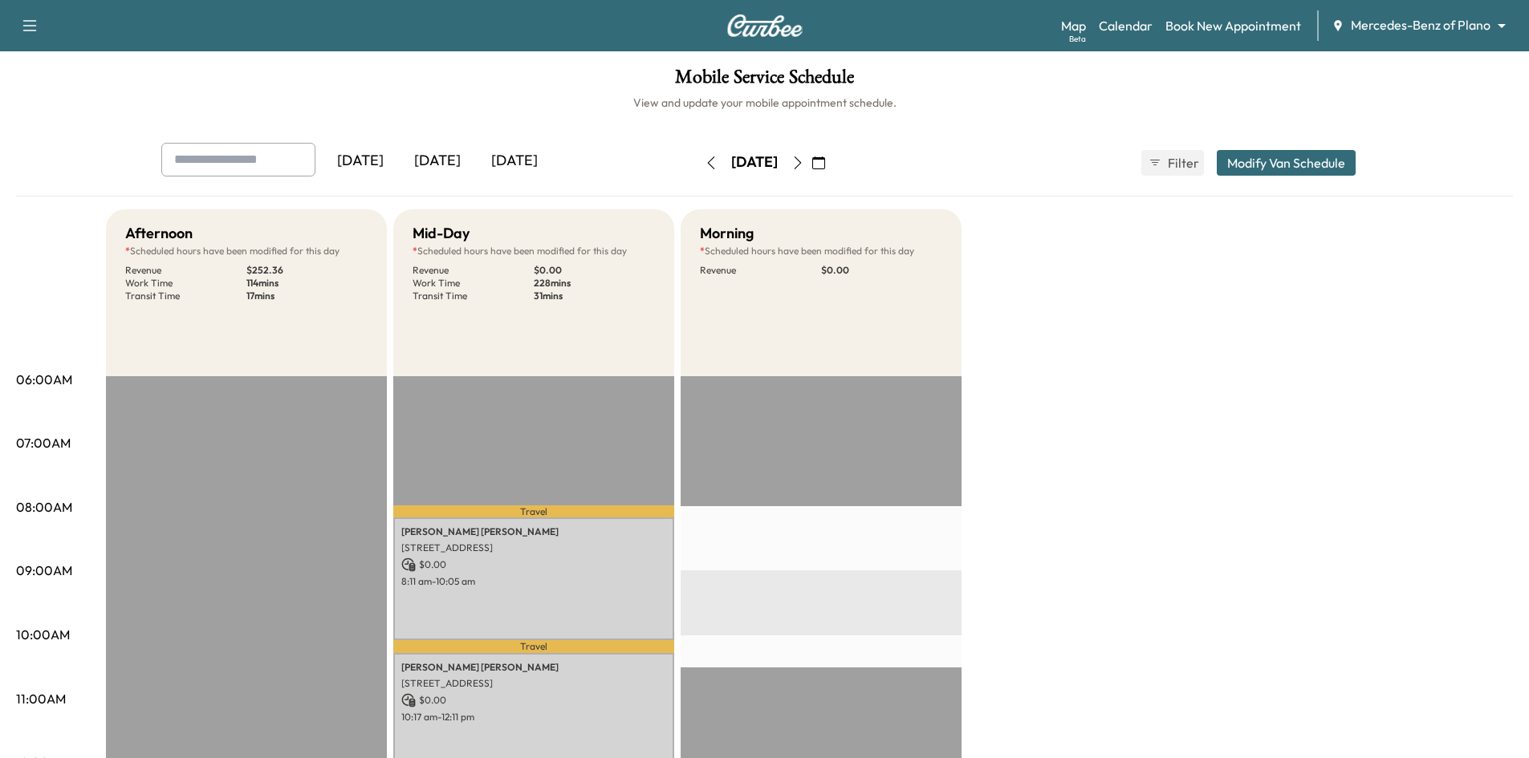
click at [449, 158] on div "[DATE]" at bounding box center [437, 161] width 77 height 37
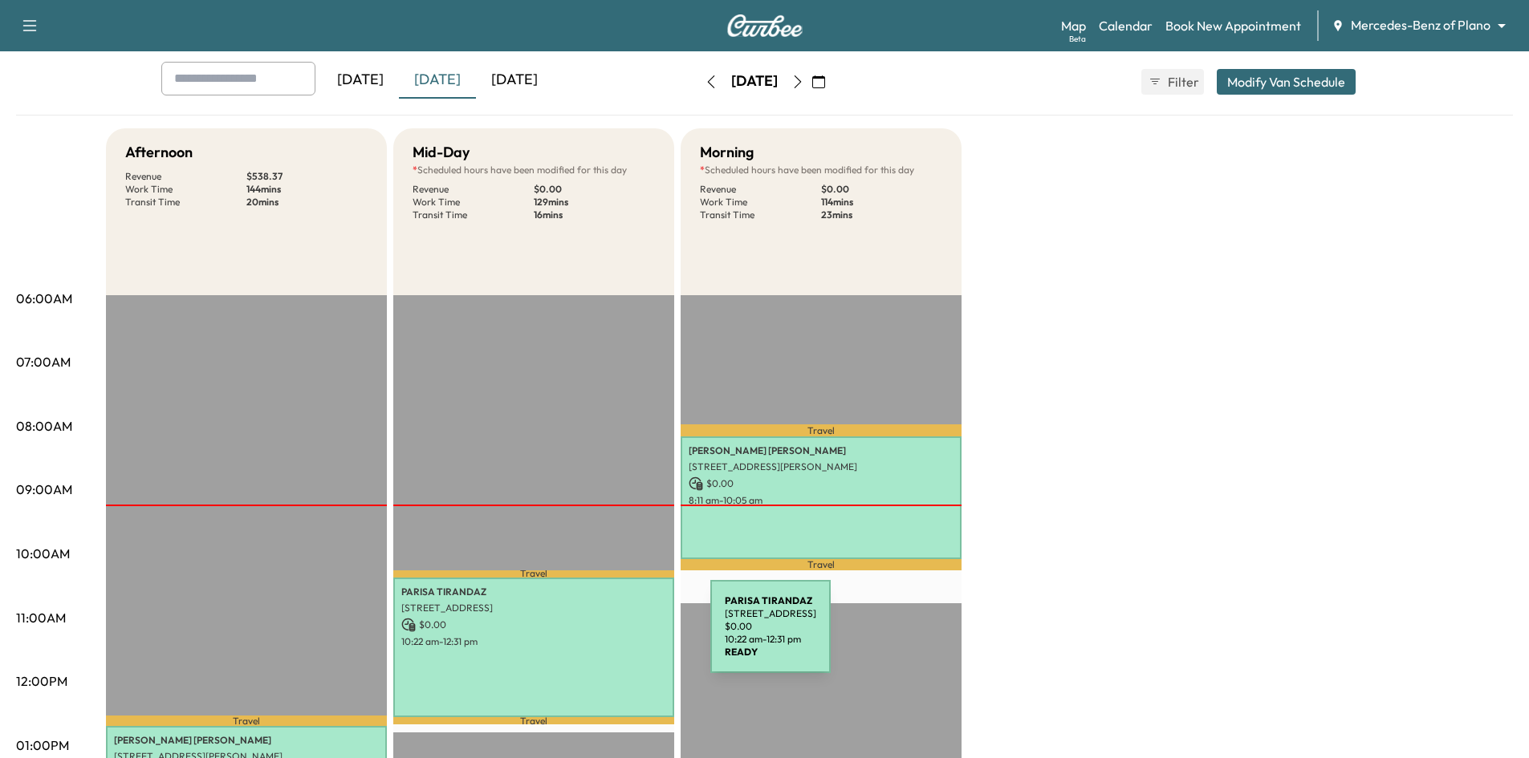
scroll to position [241, 0]
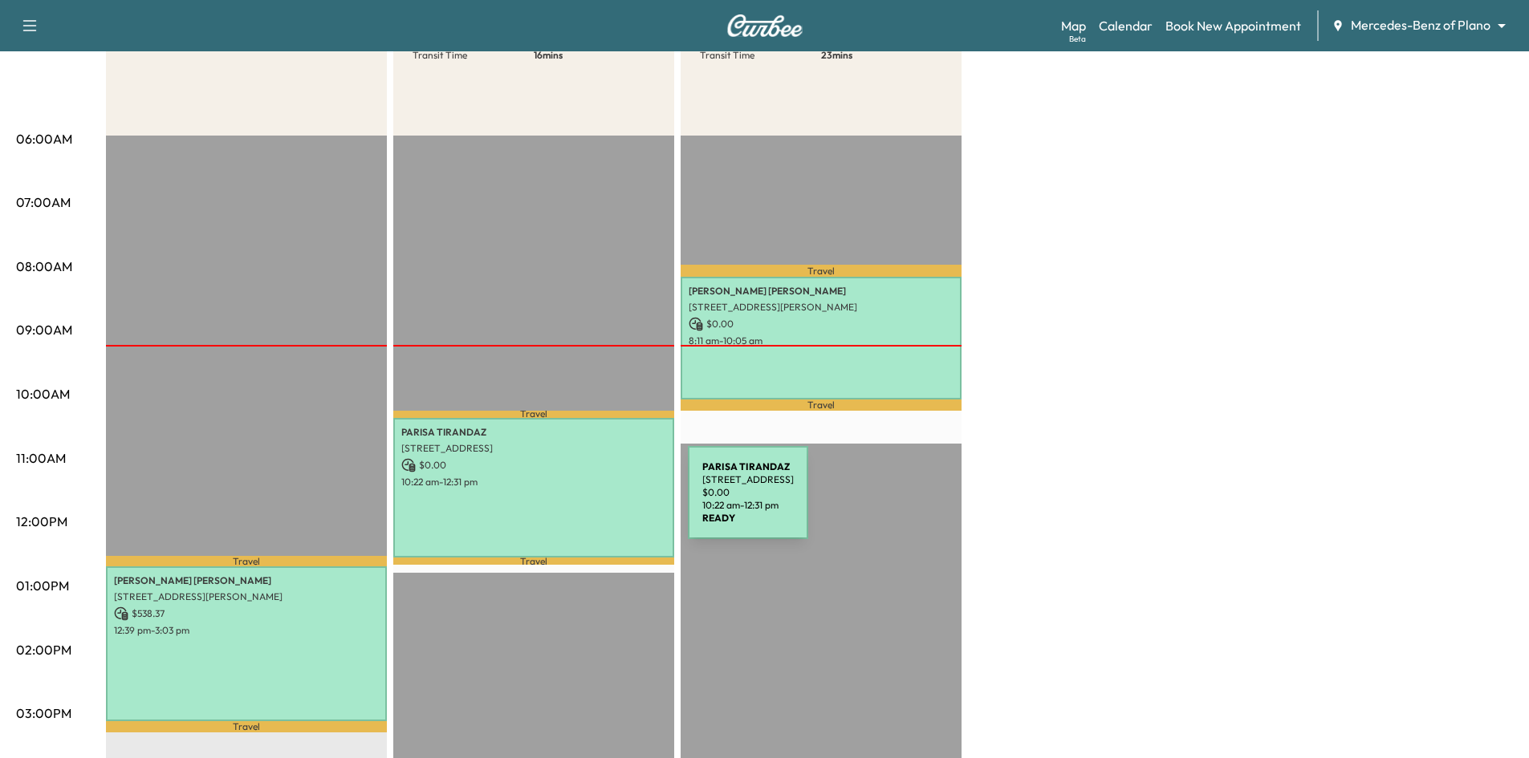
click at [568, 504] on div "PARISA TIRANDAZ 2510 BEACON CREST DR., PLANO, TX 75093, United States of Americ…" at bounding box center [533, 488] width 281 height 140
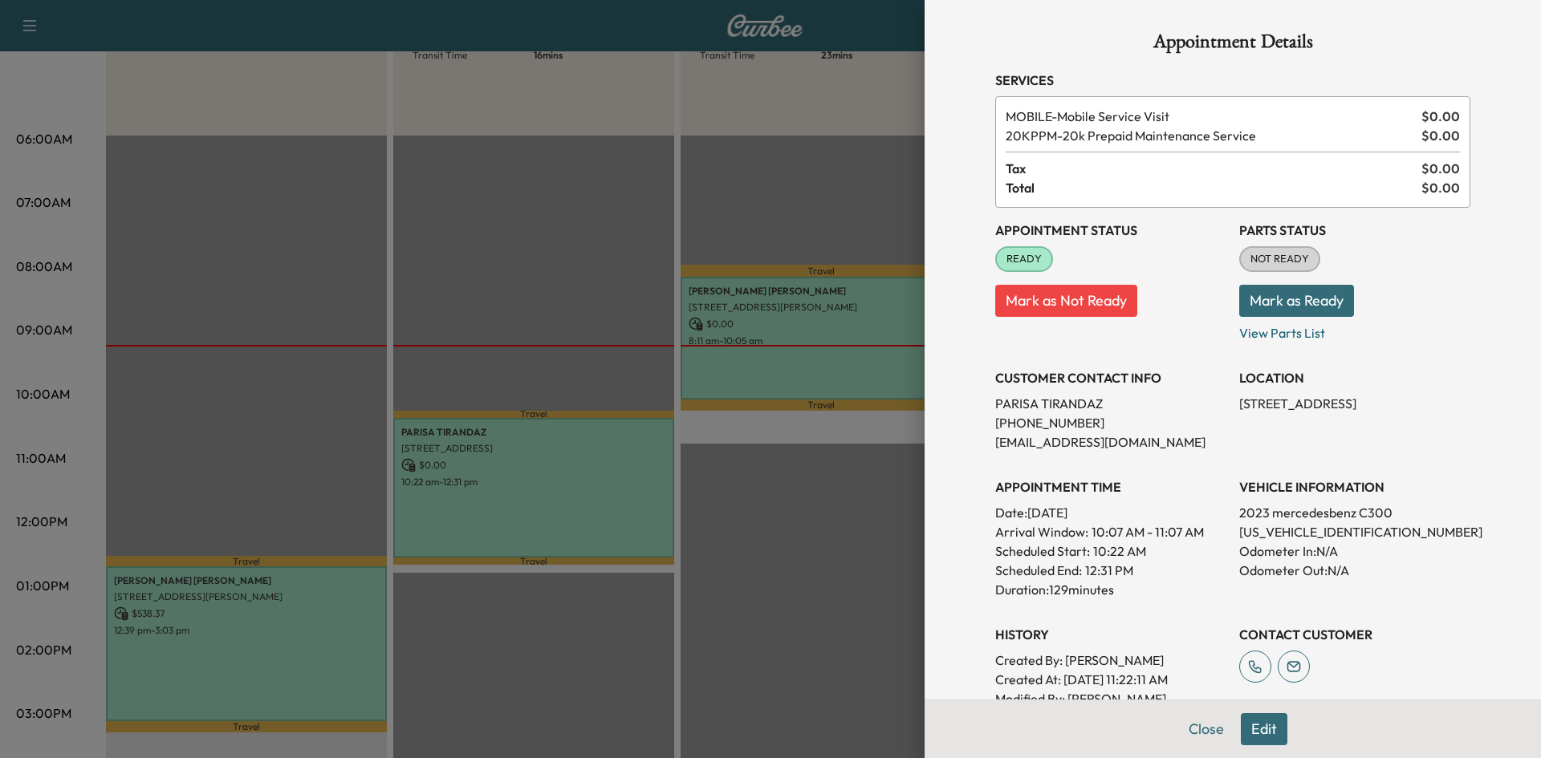
click at [1249, 722] on button "Edit" at bounding box center [1264, 730] width 47 height 32
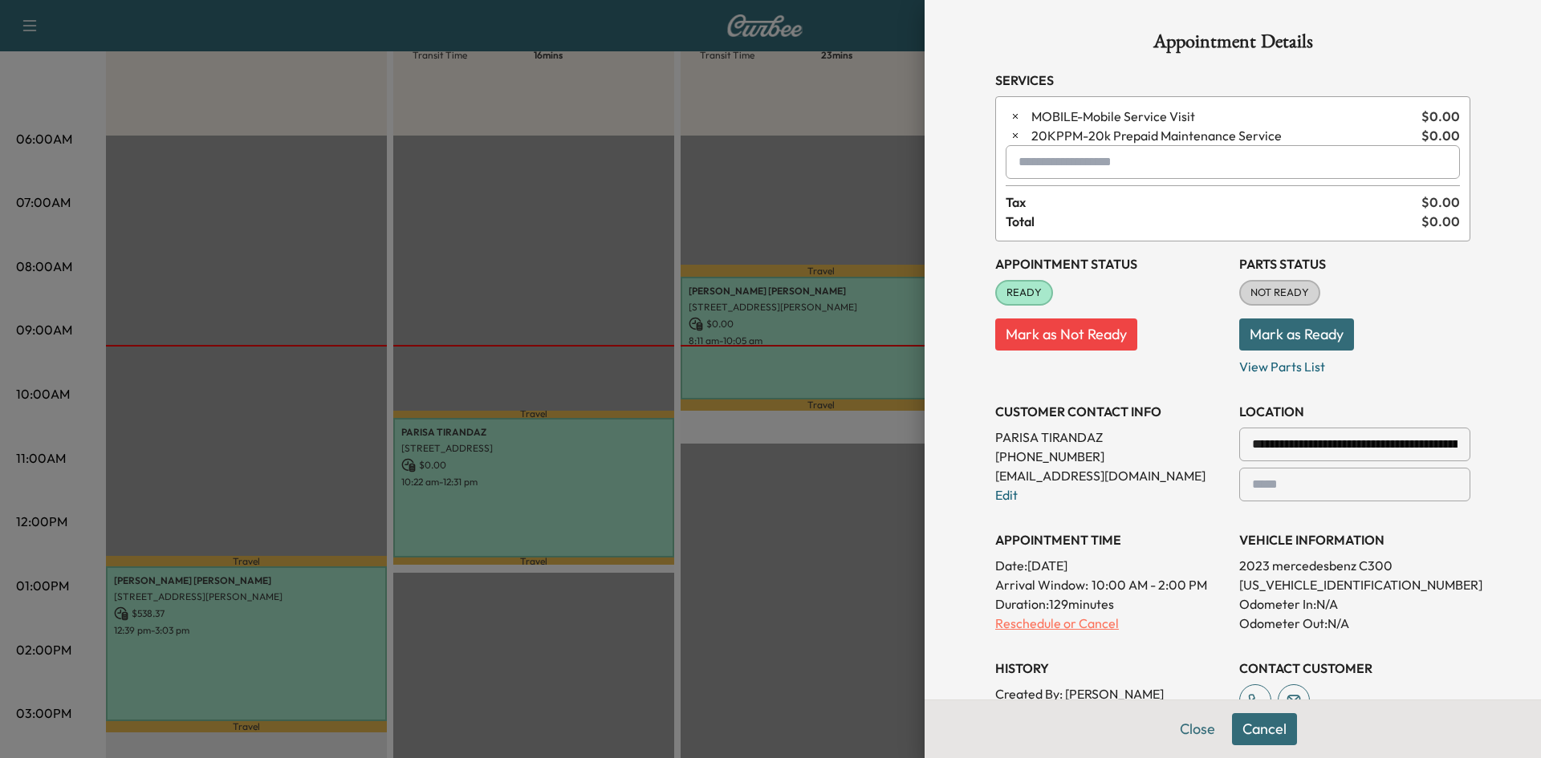
drag, startPoint x: 1073, startPoint y: 616, endPoint x: 1064, endPoint y: 659, distance: 44.2
click at [1075, 616] on p "Reschedule or Cancel" at bounding box center [1110, 623] width 231 height 19
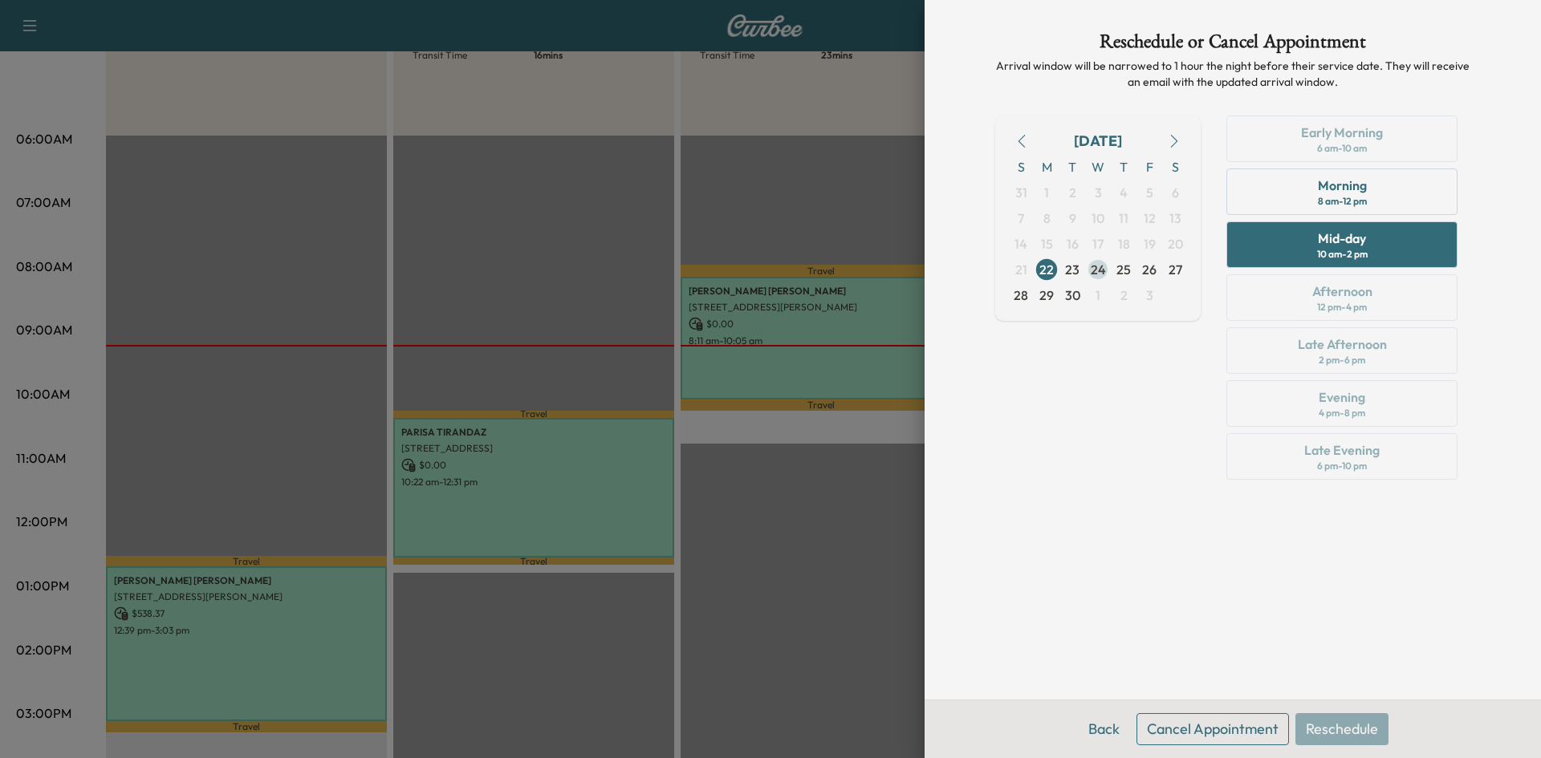
click at [1094, 278] on span "24" at bounding box center [1098, 269] width 15 height 19
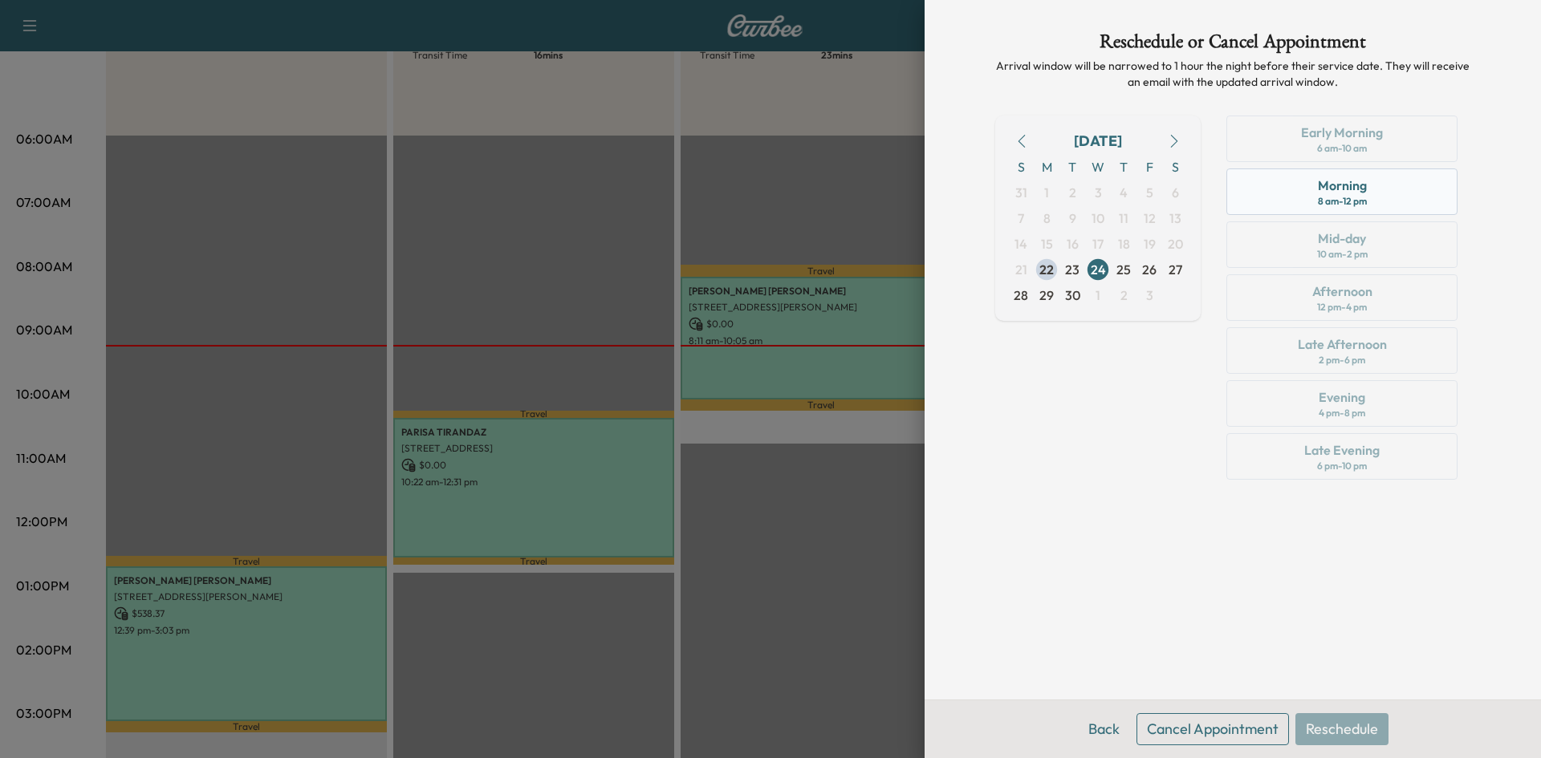
click at [1326, 197] on div "8 am - 12 pm" at bounding box center [1342, 201] width 49 height 13
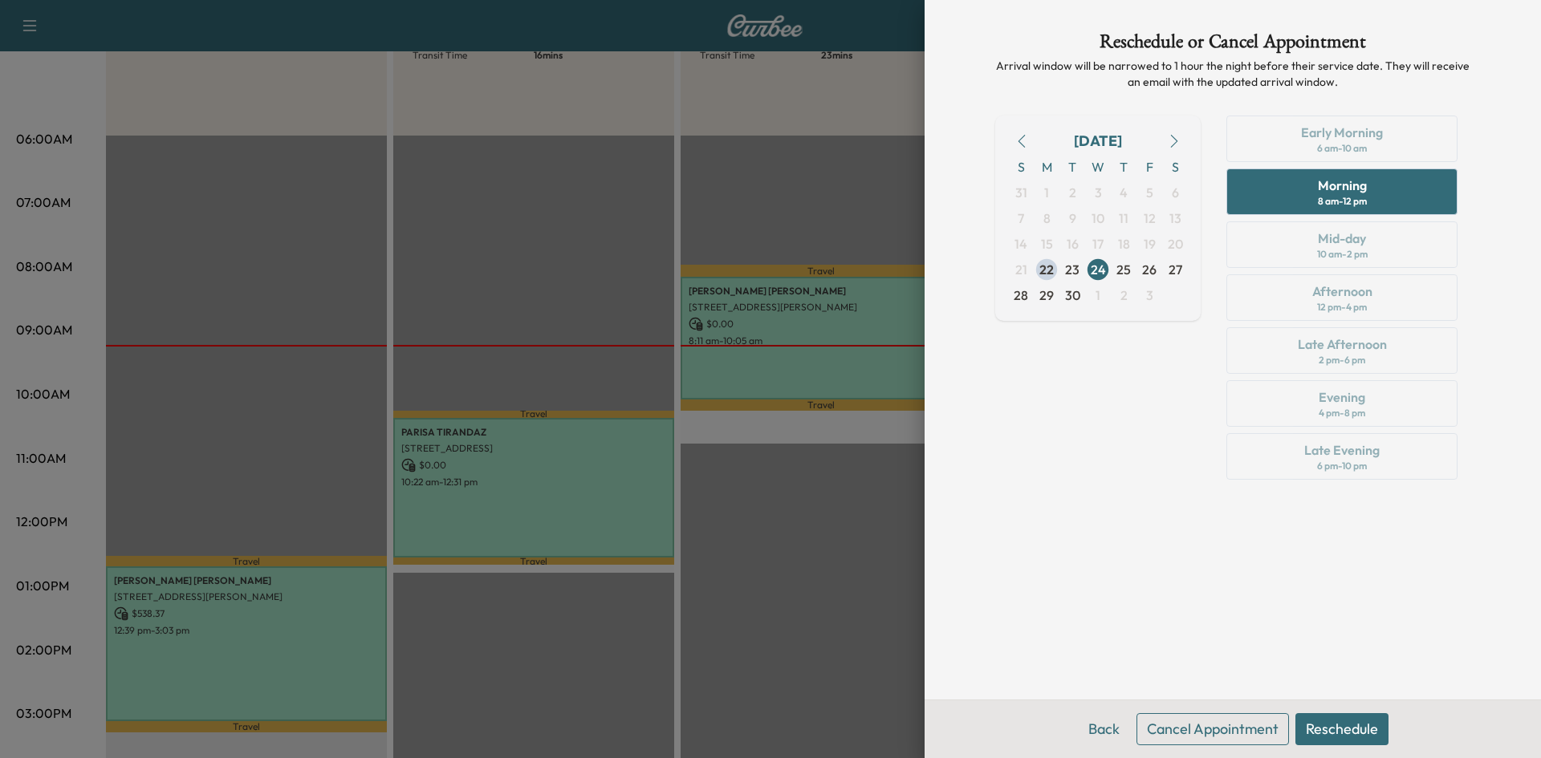
click at [1328, 734] on button "Reschedule" at bounding box center [1341, 730] width 93 height 32
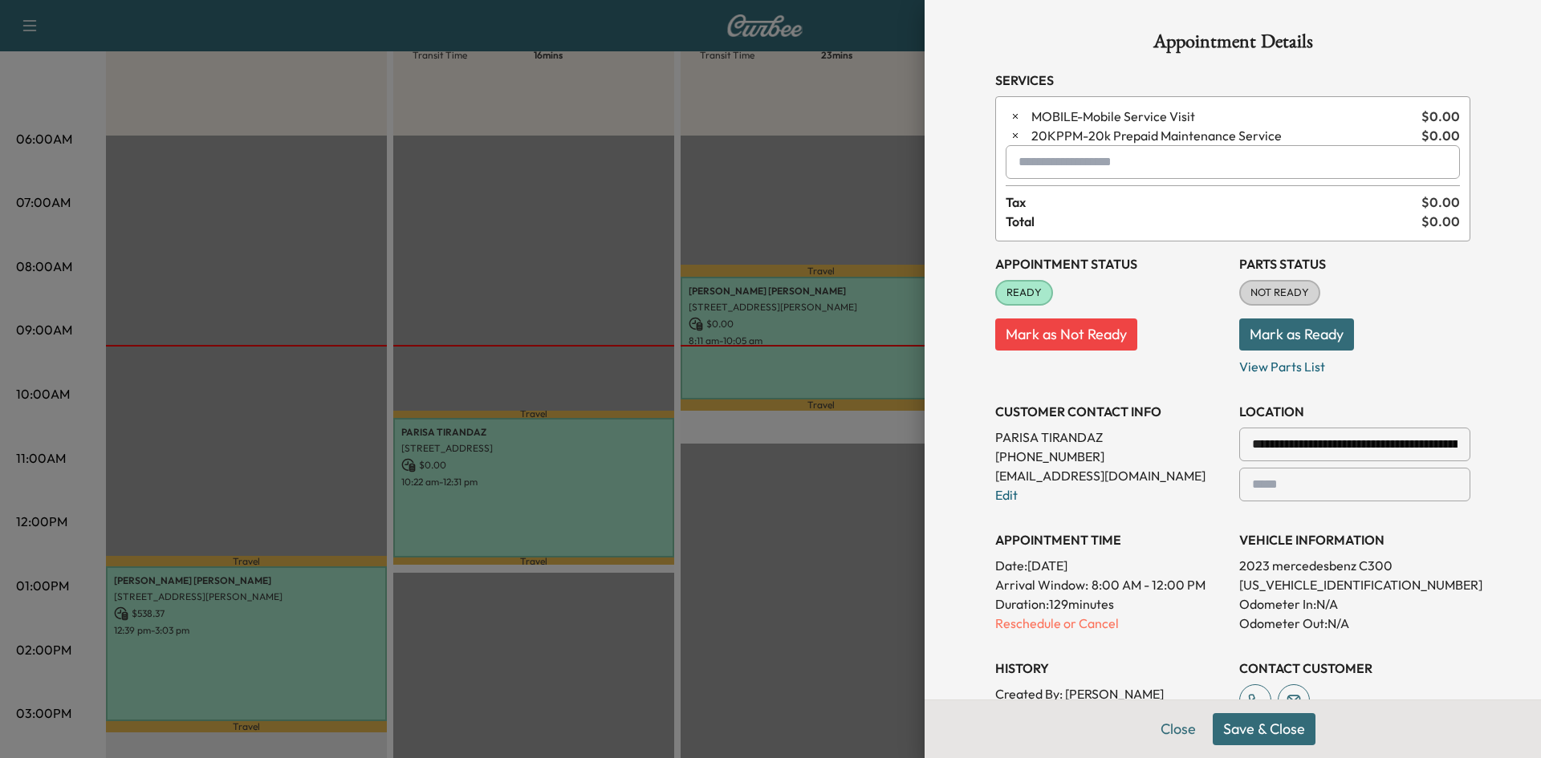
click at [1254, 743] on button "Save & Close" at bounding box center [1264, 730] width 103 height 32
click at [1188, 727] on button "Close" at bounding box center [1197, 730] width 56 height 32
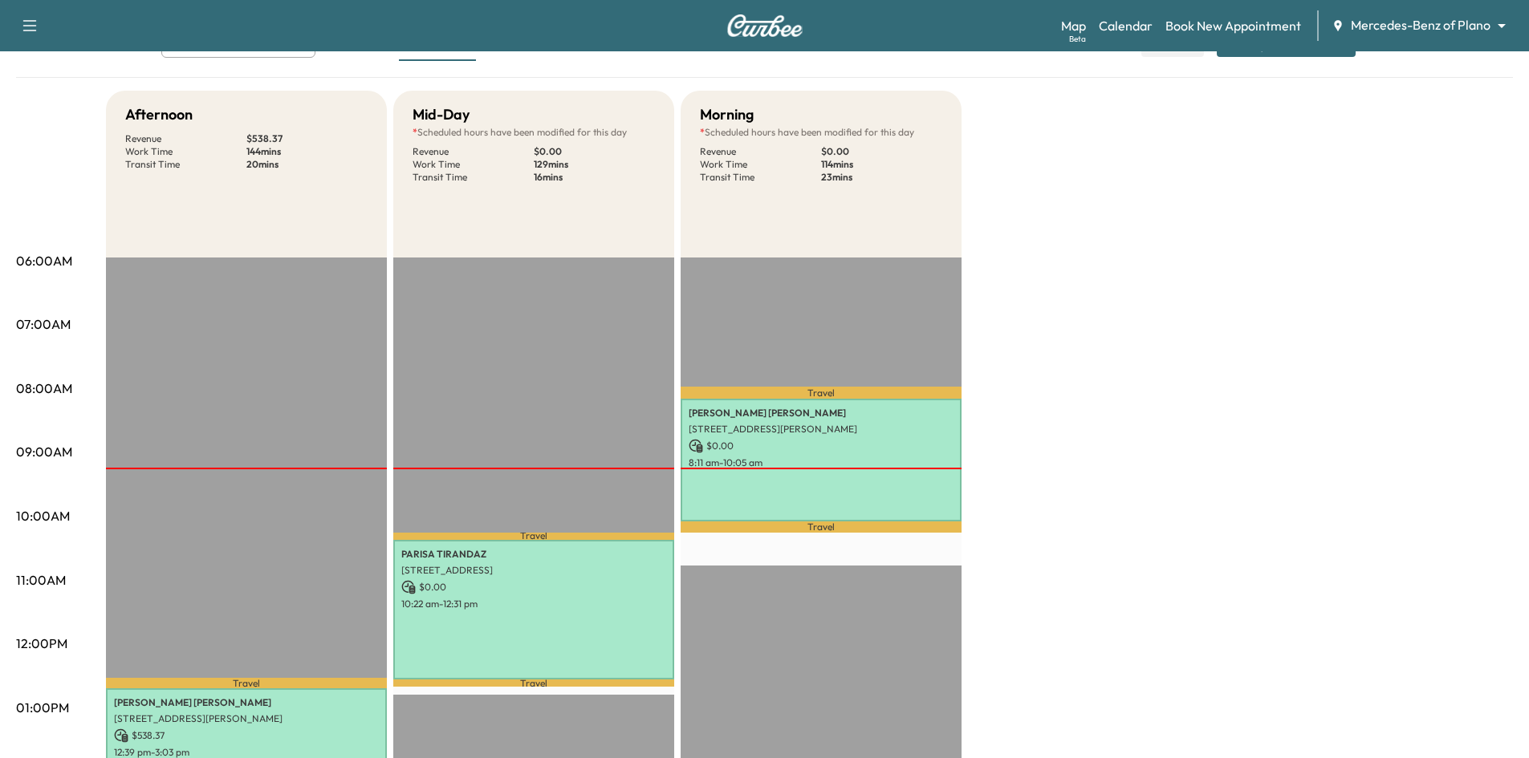
scroll to position [0, 0]
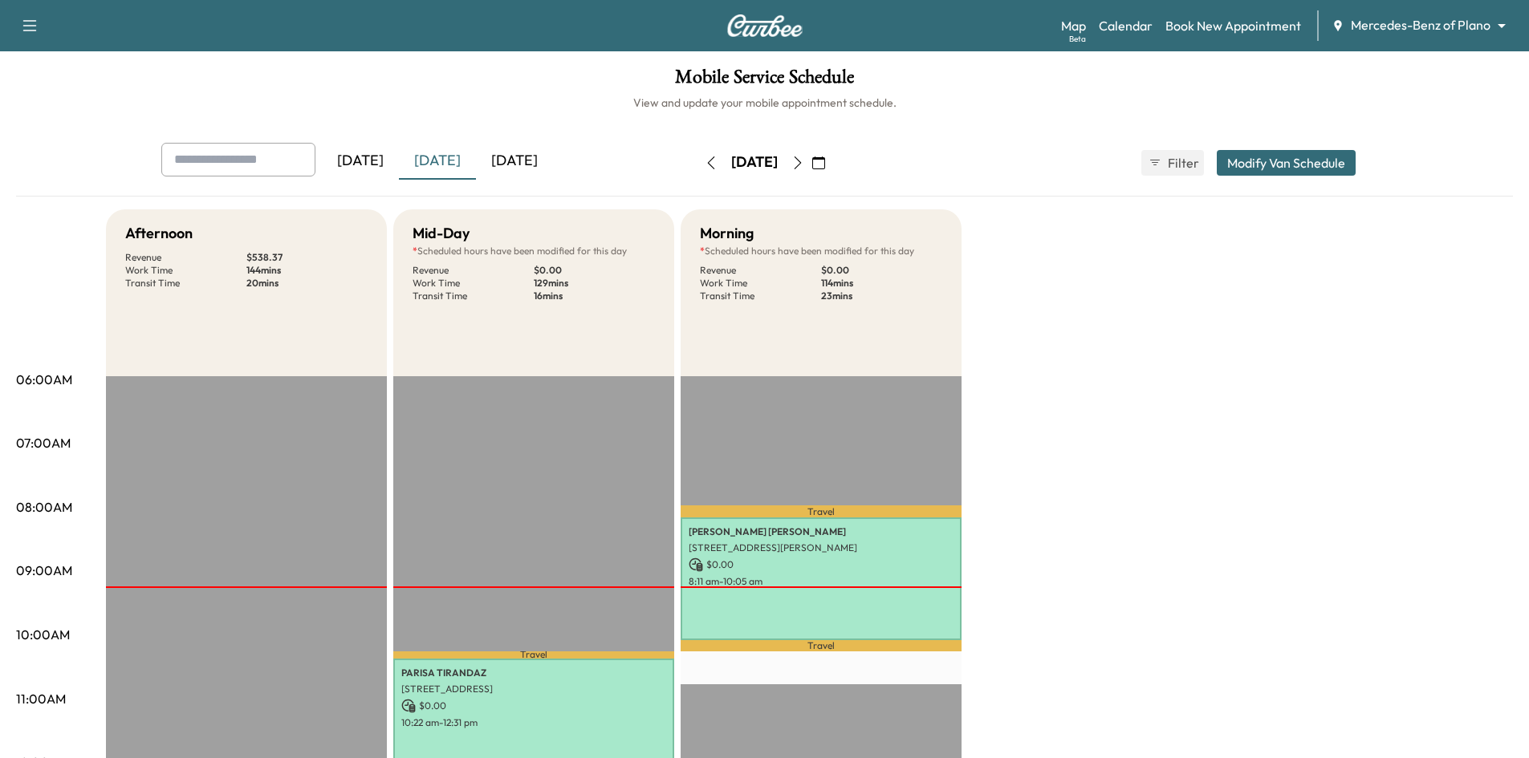
click at [804, 158] on icon "button" at bounding box center [797, 163] width 13 height 13
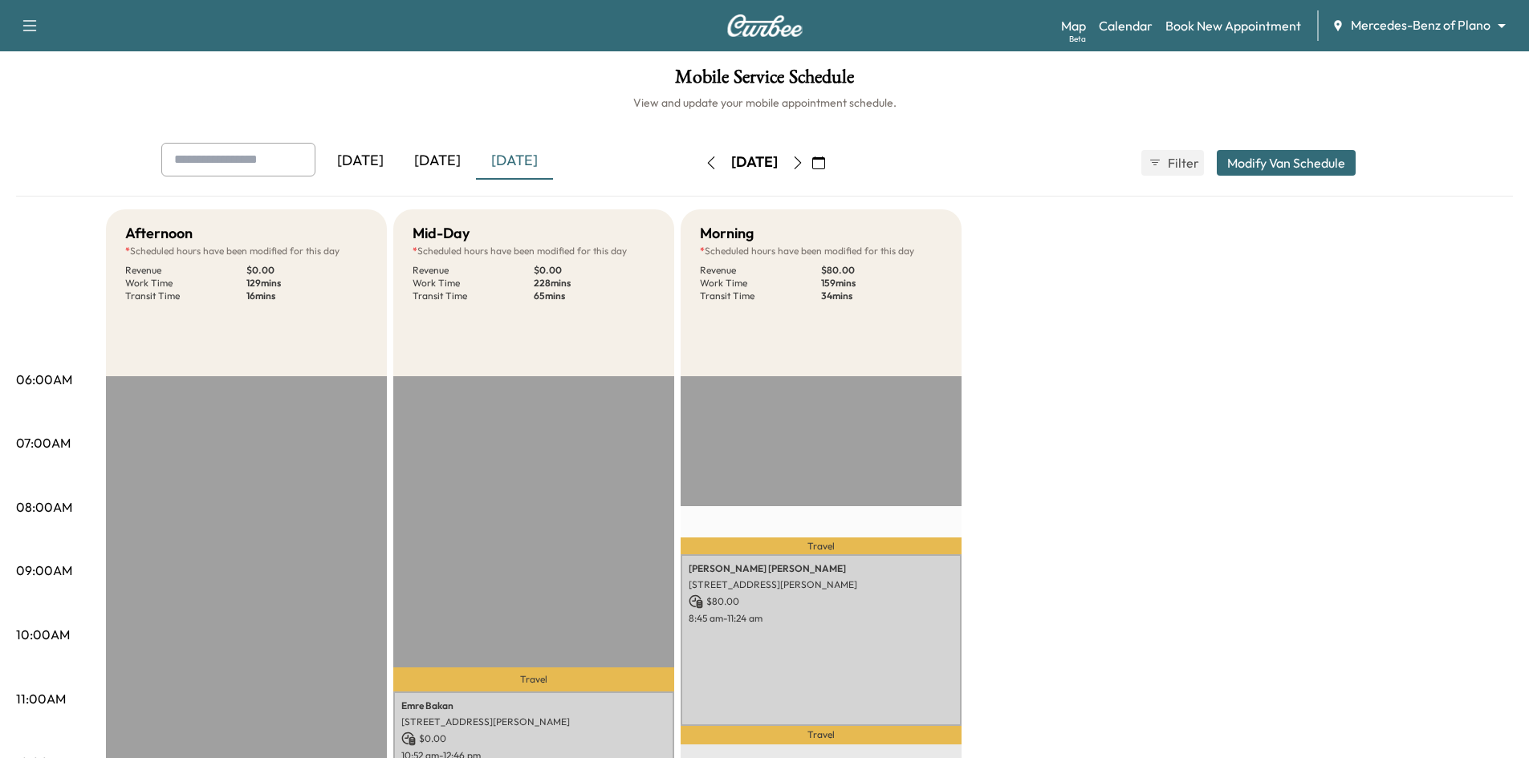
click at [804, 158] on icon "button" at bounding box center [797, 163] width 13 height 13
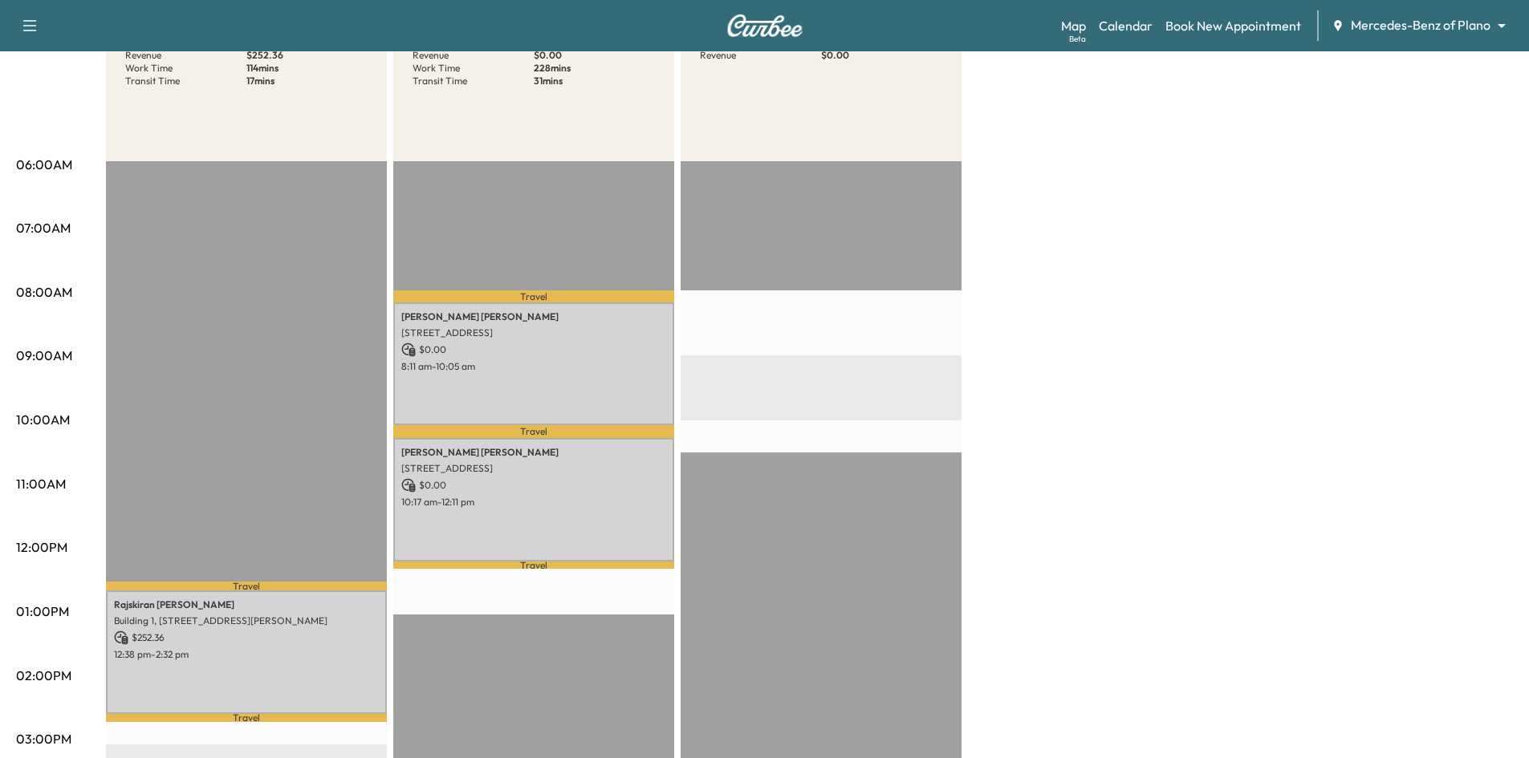
scroll to position [241, 0]
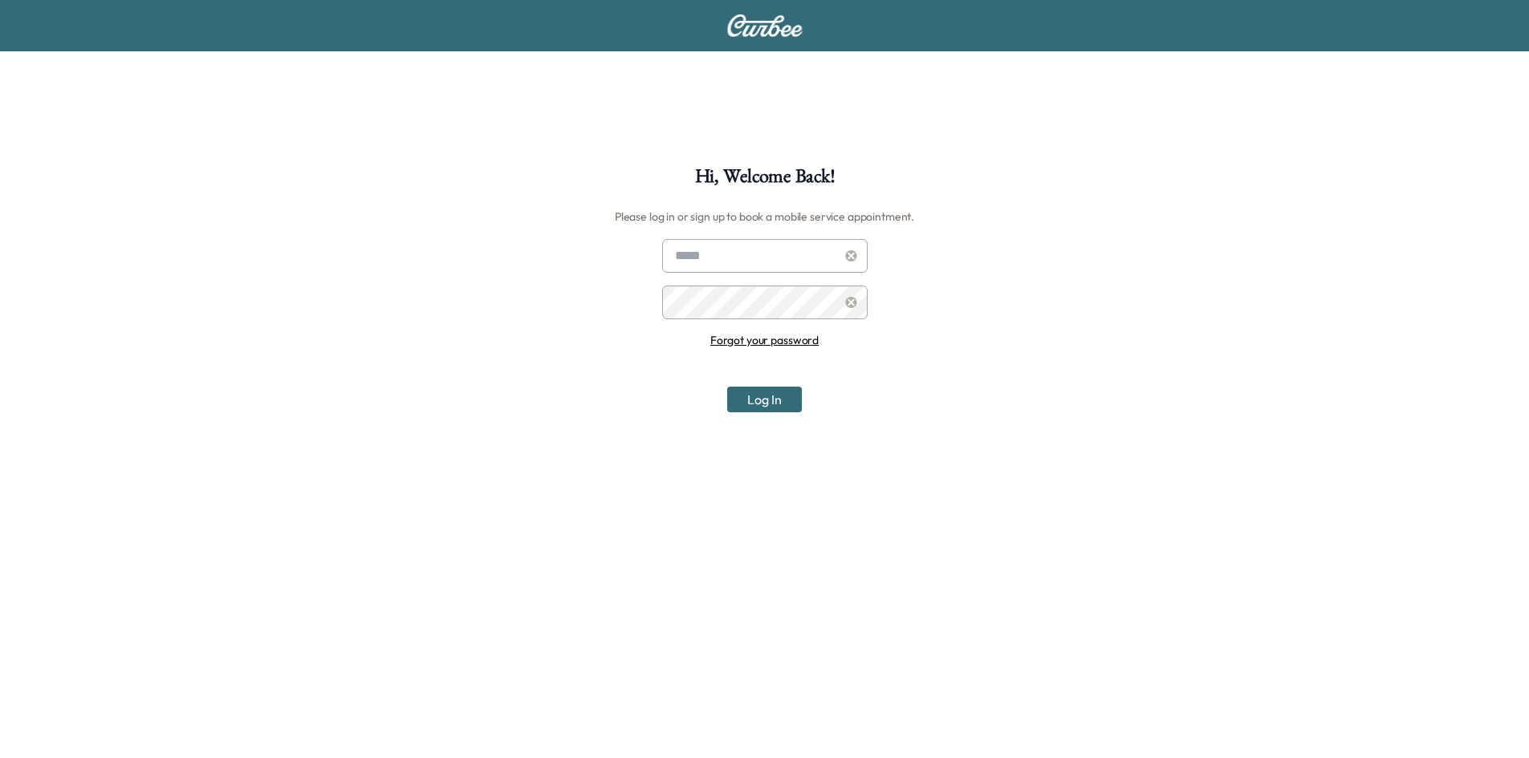
scroll to position [167, 0]
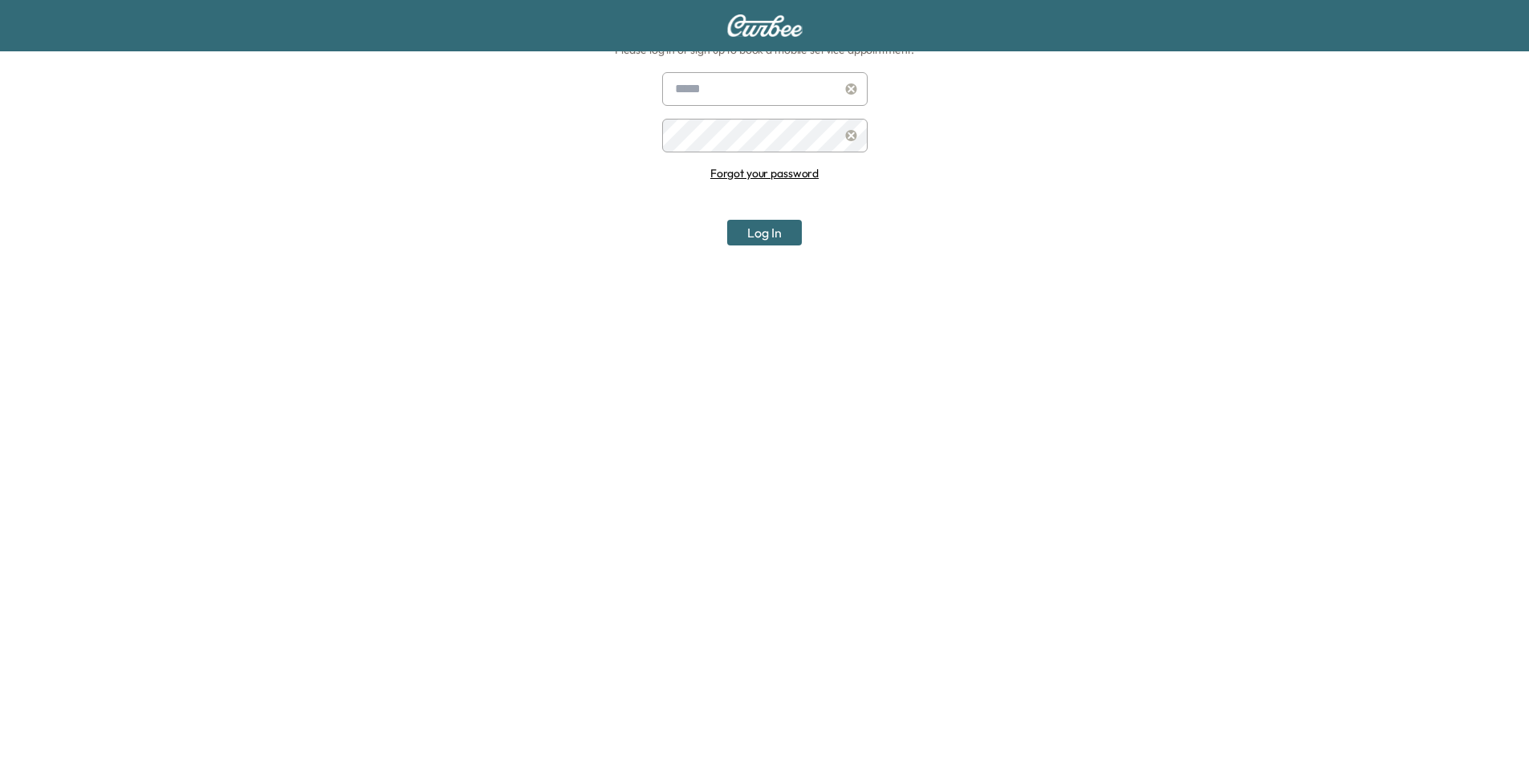
type input "**********"
click at [784, 229] on button "Log In" at bounding box center [764, 233] width 75 height 26
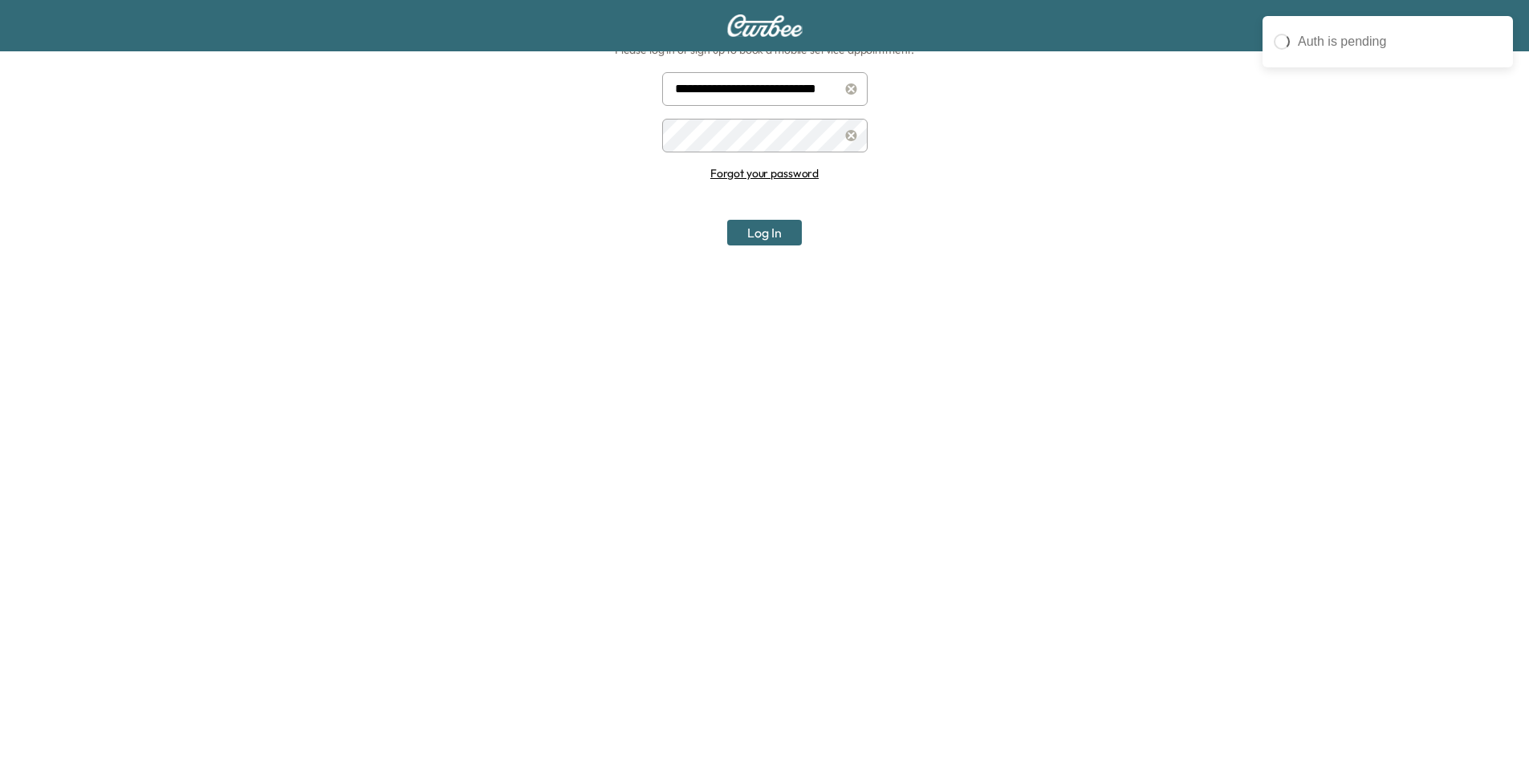
scroll to position [0, 0]
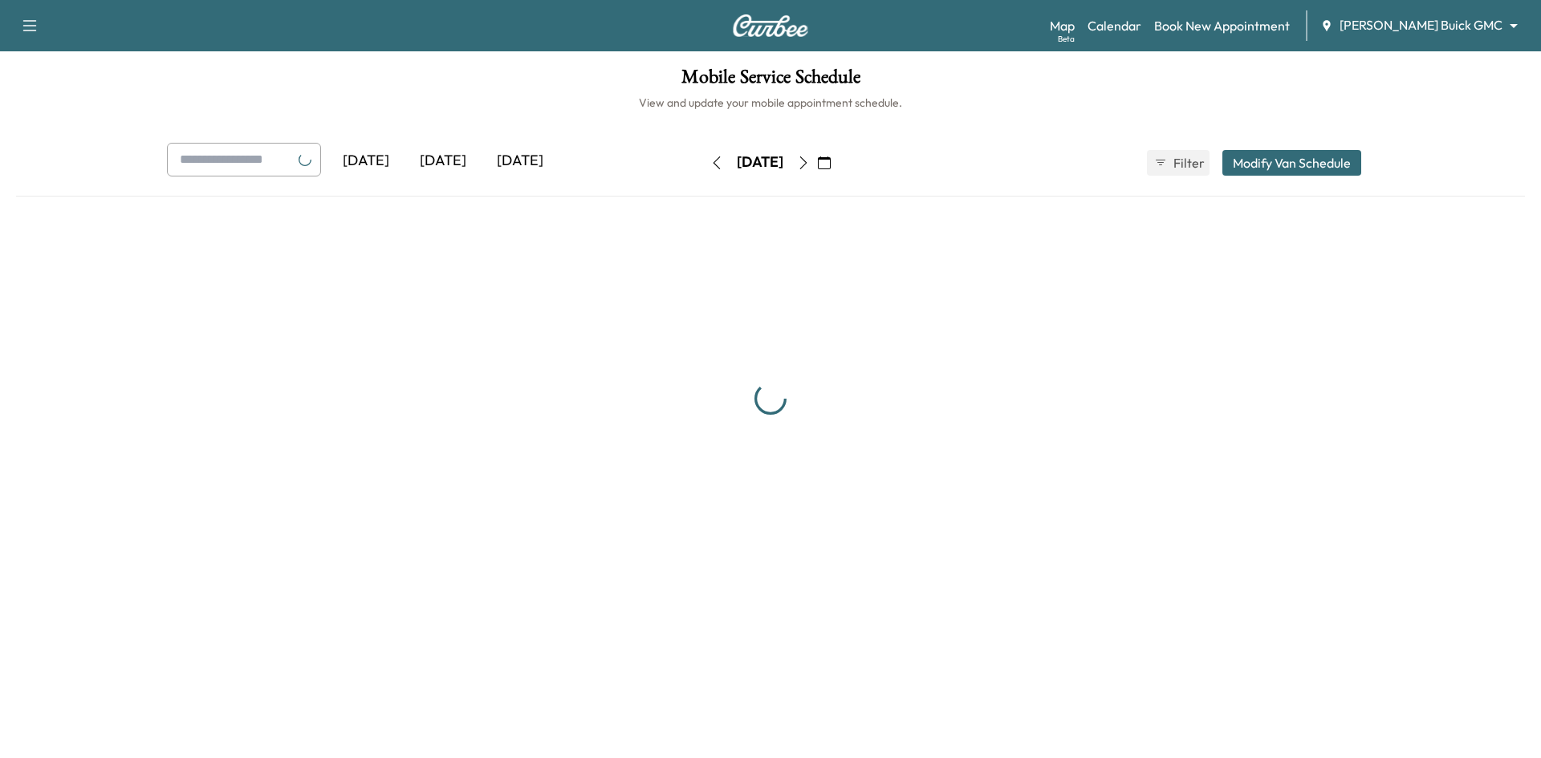
click at [1421, 22] on body "Auth is pending Support Log Out Map Beta Calendar Book New Appointment Ewing Bu…" at bounding box center [770, 379] width 1541 height 758
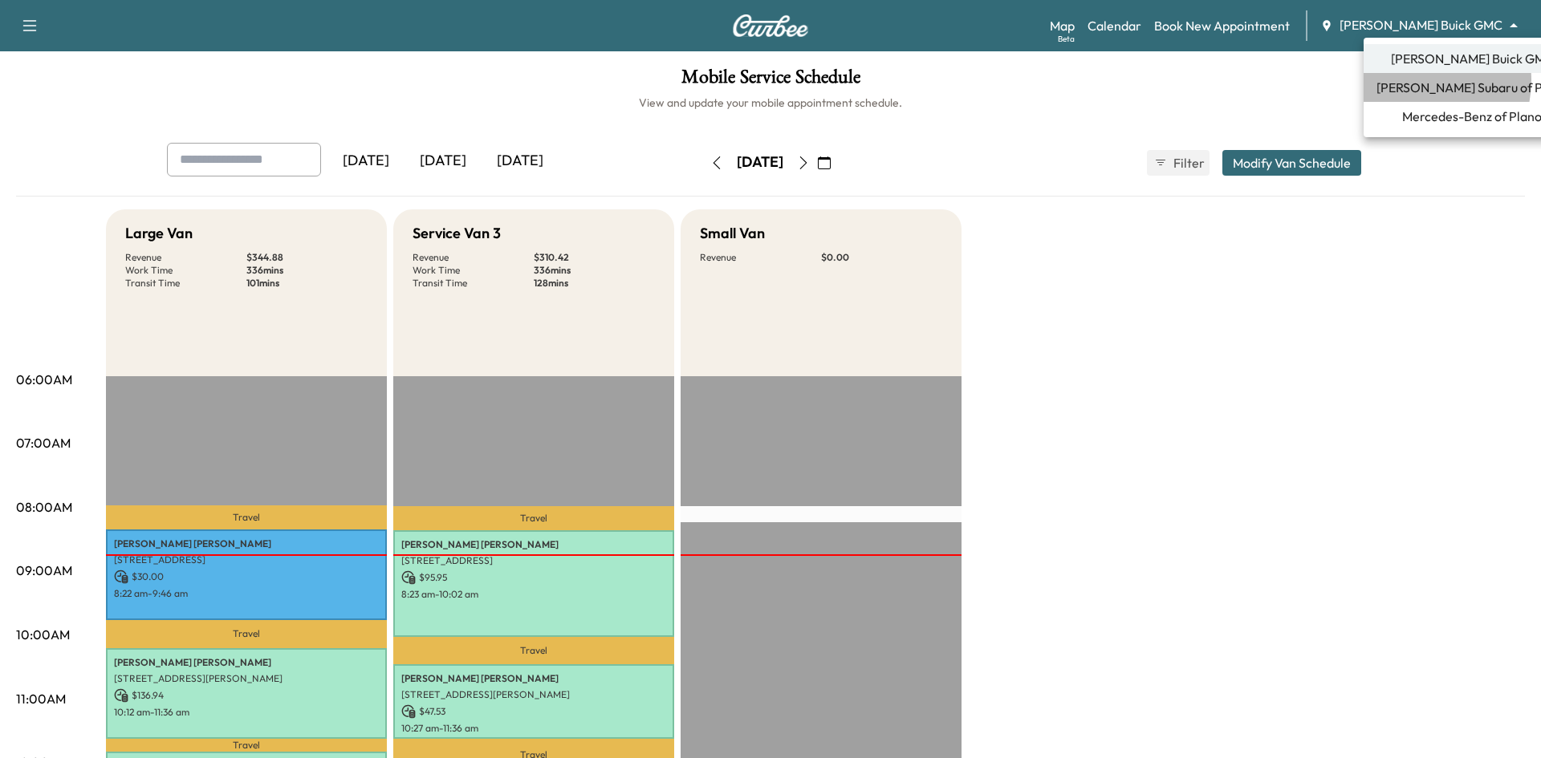
click at [1414, 80] on span "Ewing Subaru of Plano" at bounding box center [1472, 87] width 191 height 19
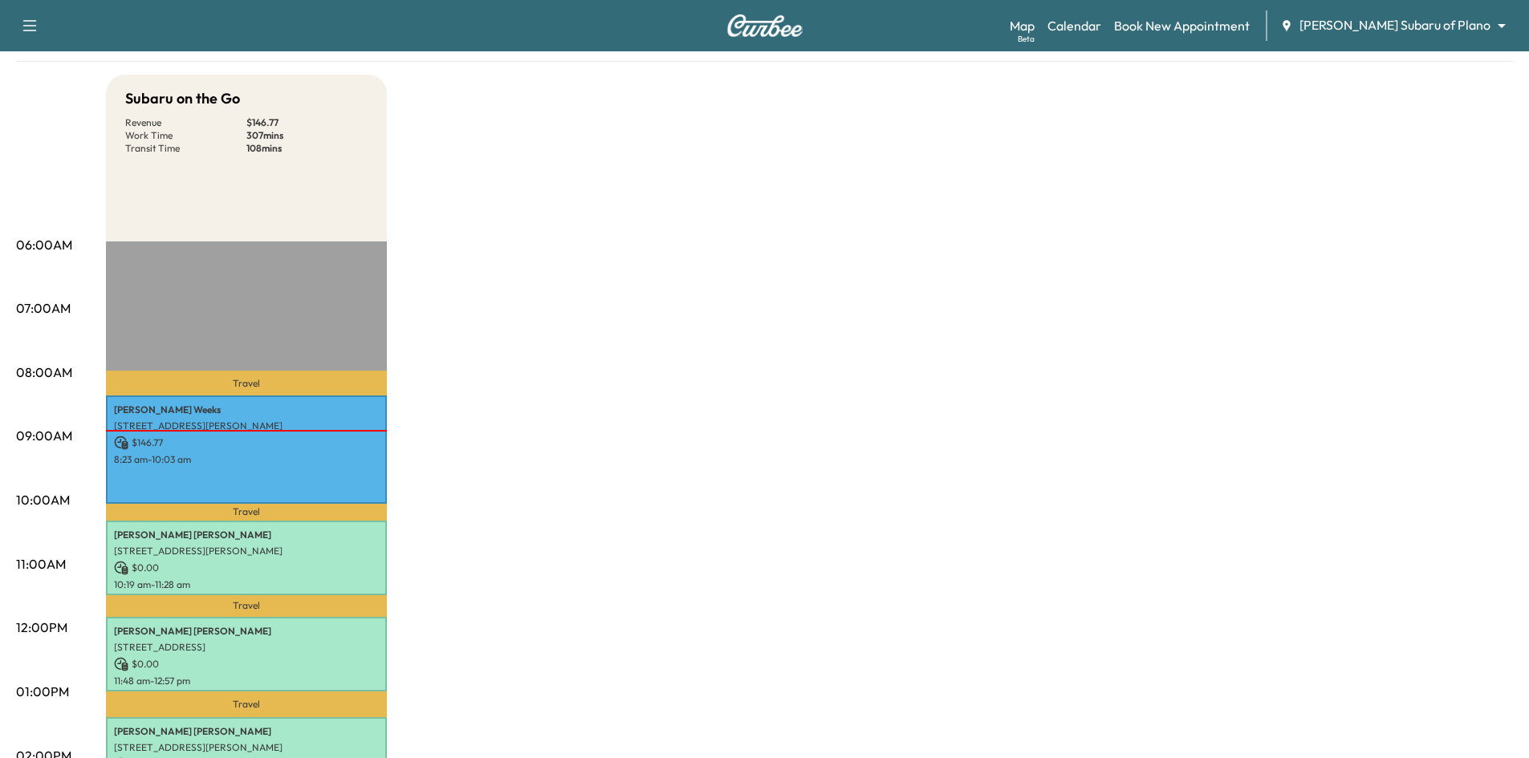
scroll to position [321, 0]
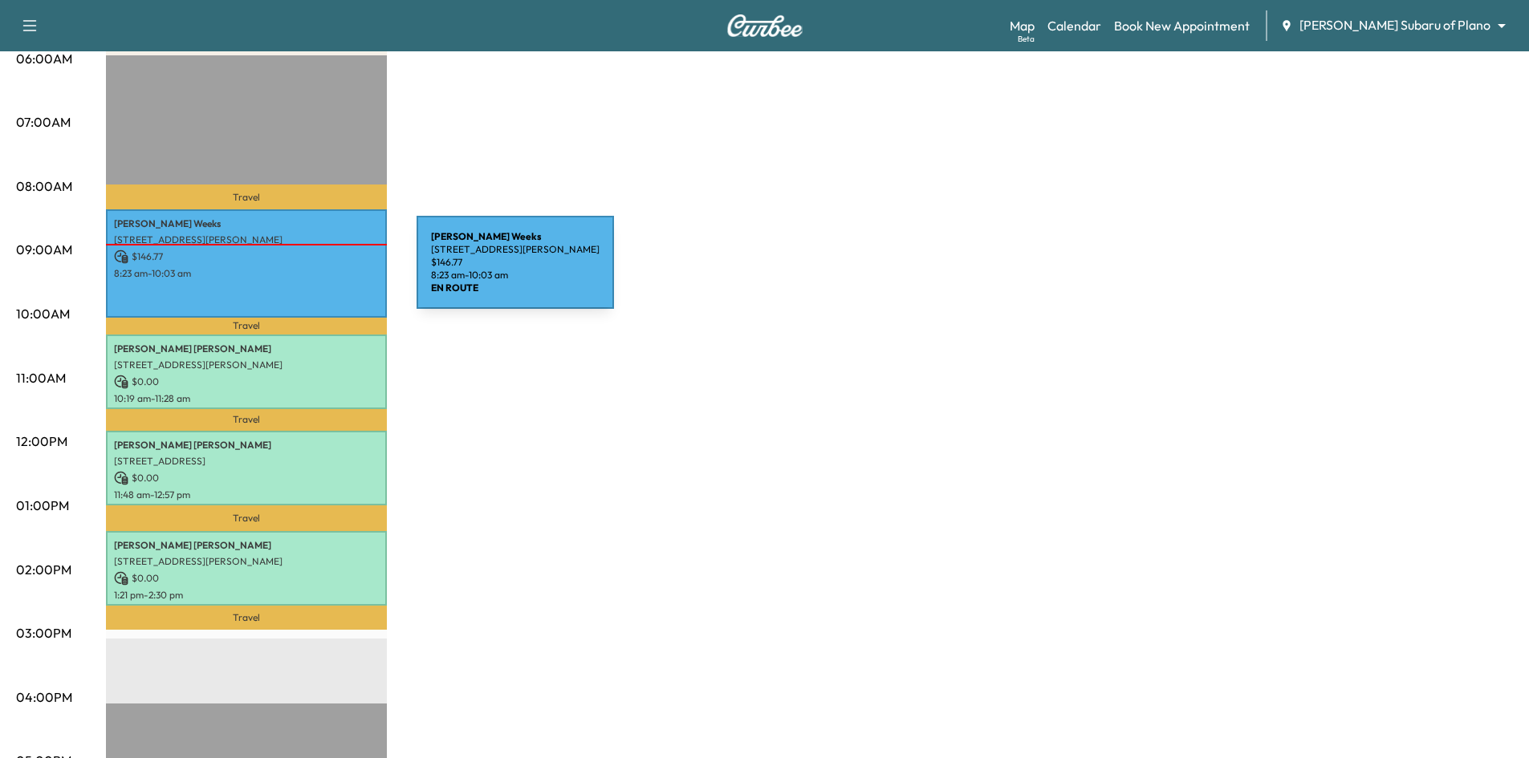
click at [296, 272] on p "8:23 am - 10:03 am" at bounding box center [246, 273] width 265 height 13
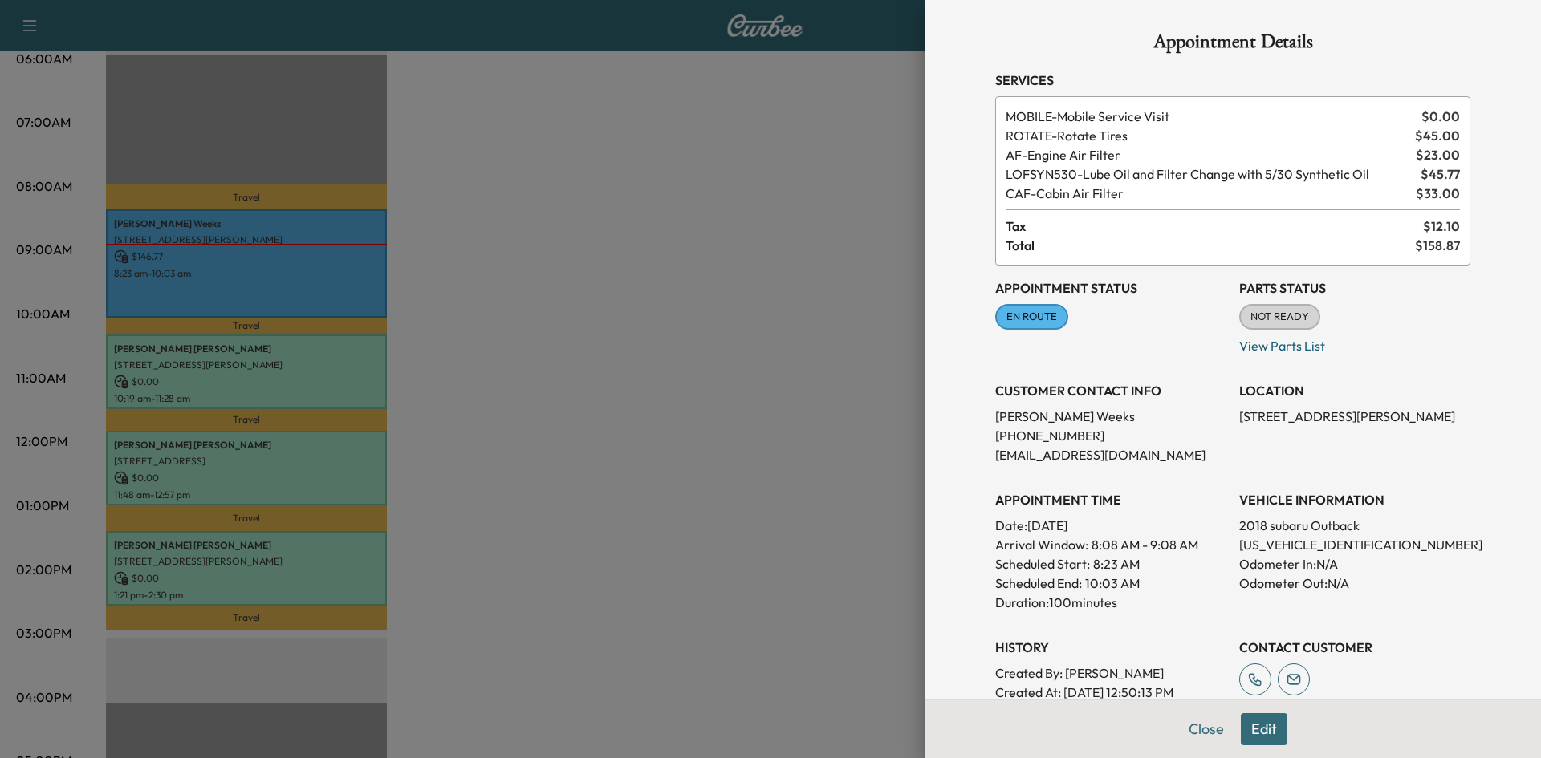
click at [297, 270] on div at bounding box center [770, 379] width 1541 height 758
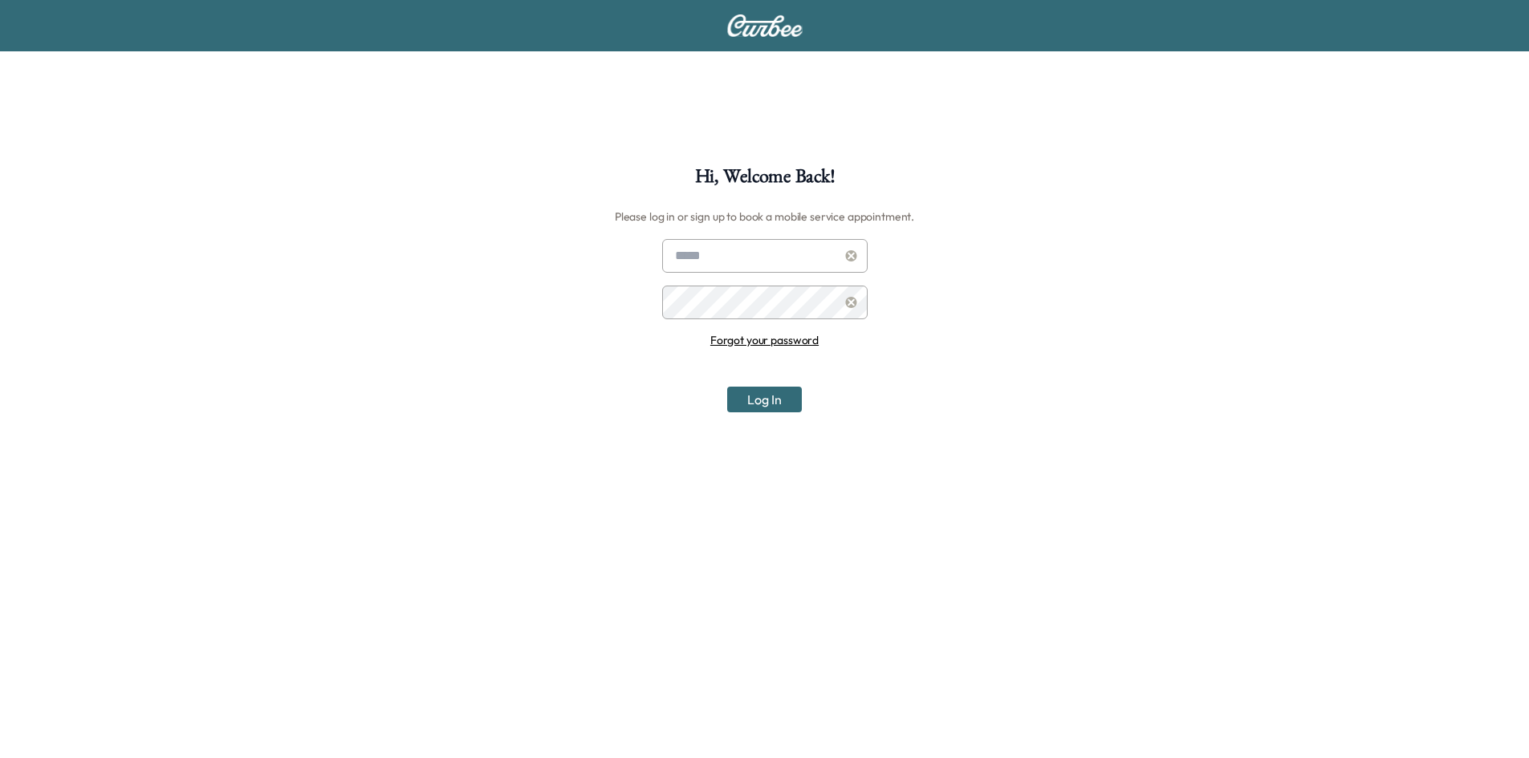
scroll to position [167, 0]
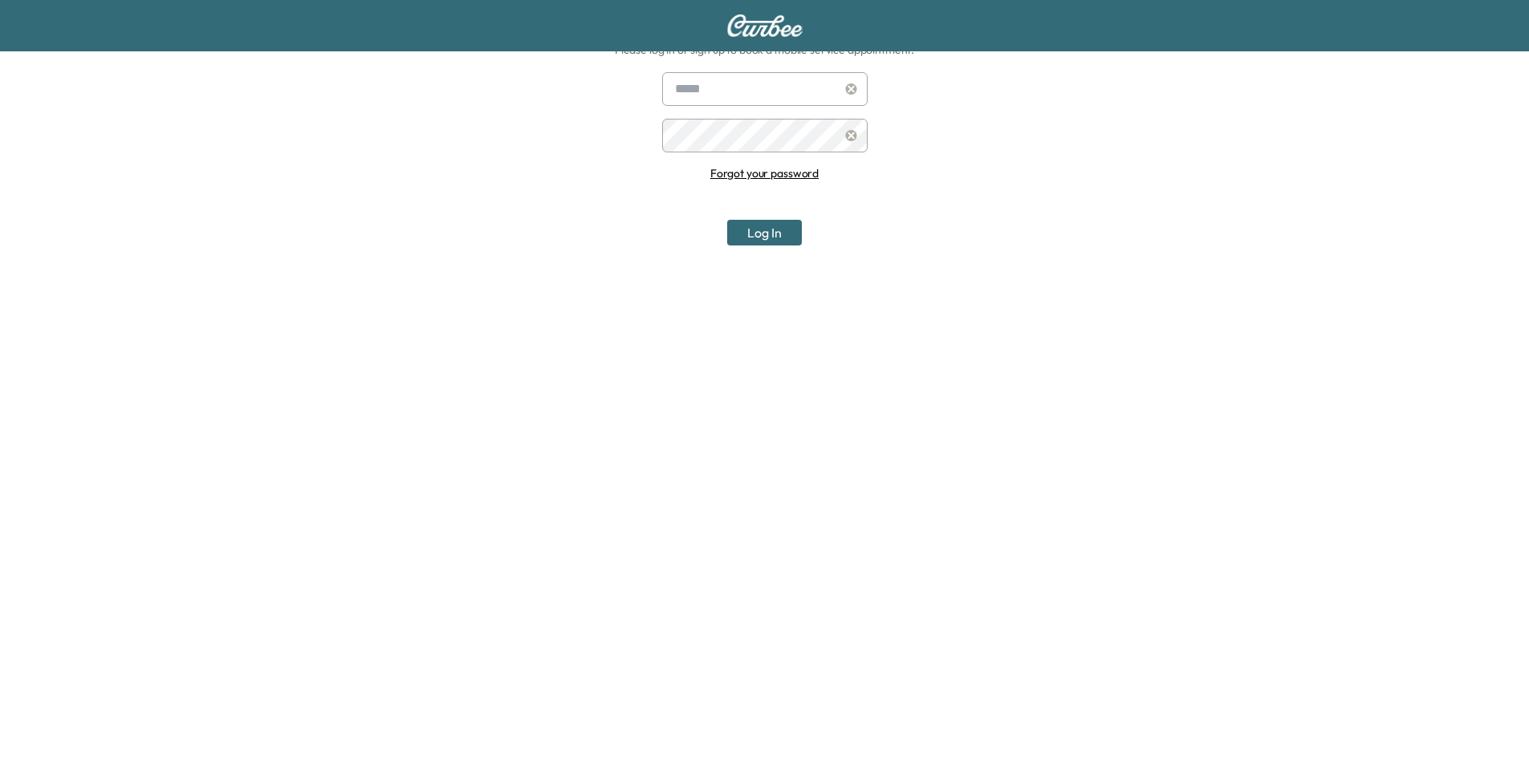
type input "**********"
click at [769, 231] on button "Log In" at bounding box center [764, 233] width 75 height 26
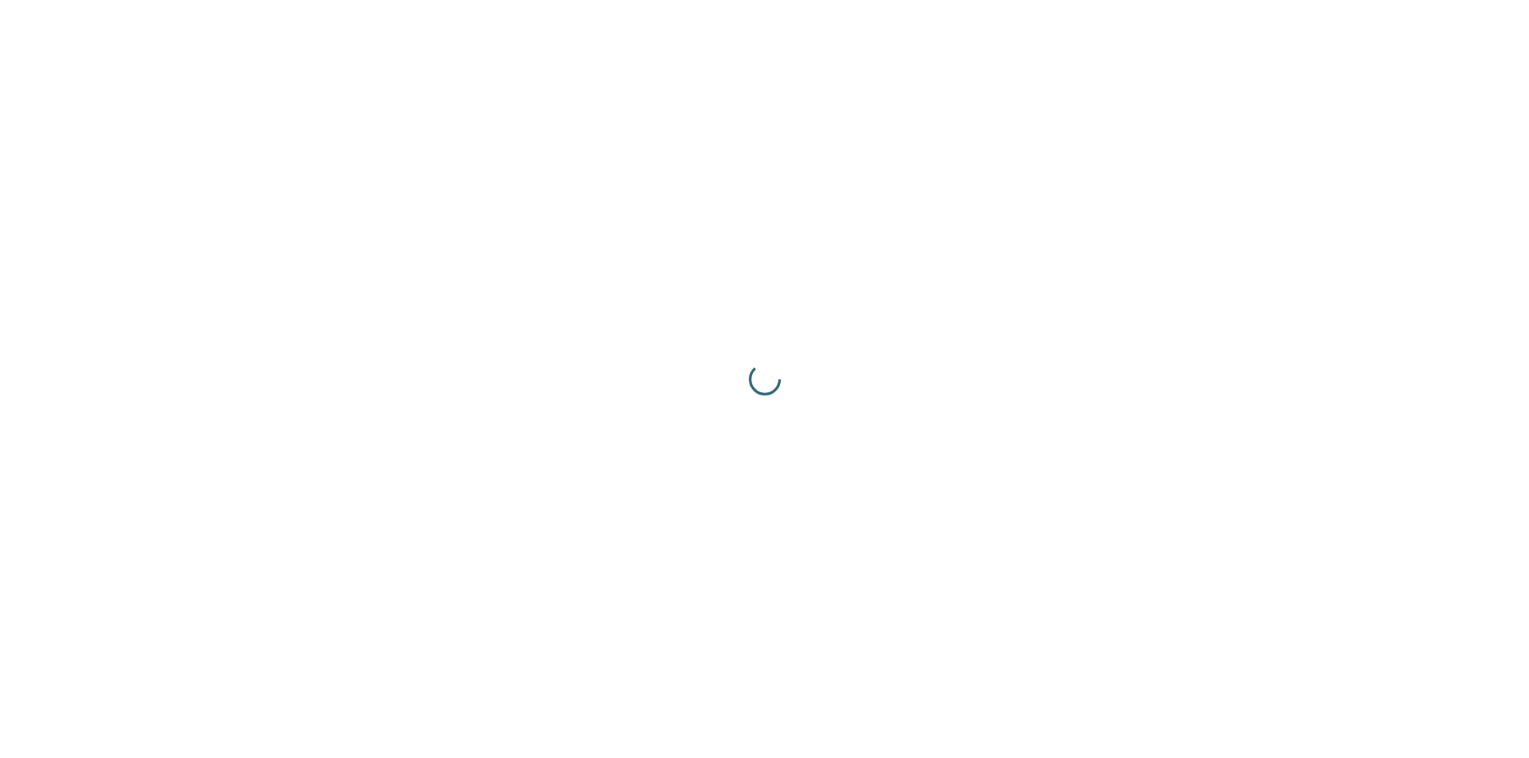
scroll to position [0, 0]
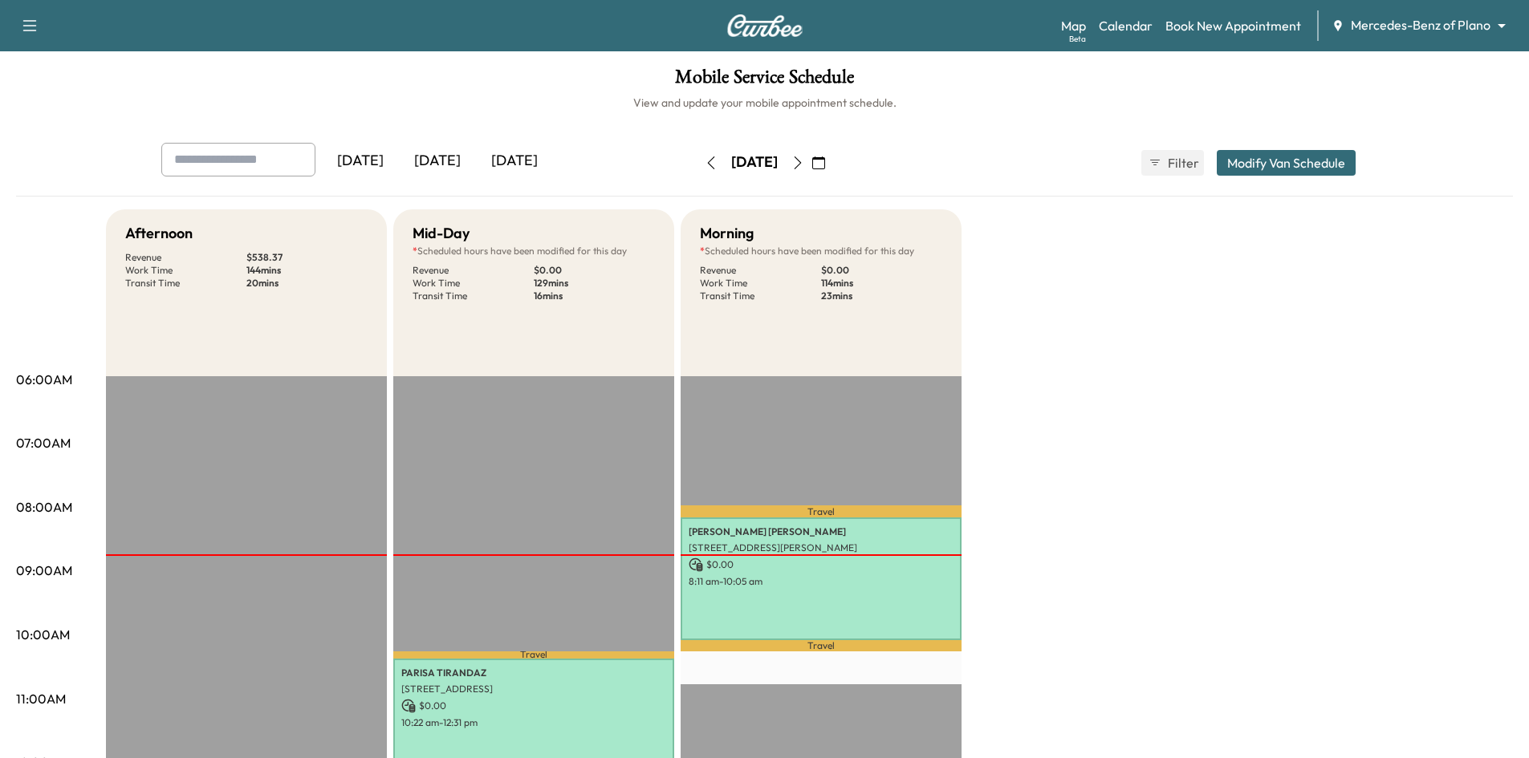
click at [1458, 39] on div "Map Beta Calendar Book New Appointment Mercedes-Benz of Plano ******** ​" at bounding box center [1288, 25] width 455 height 31
click at [1451, 25] on body "Support Log Out Map Beta Calendar Book New Appointment Mercedes-Benz of Plano *…" at bounding box center [764, 379] width 1529 height 758
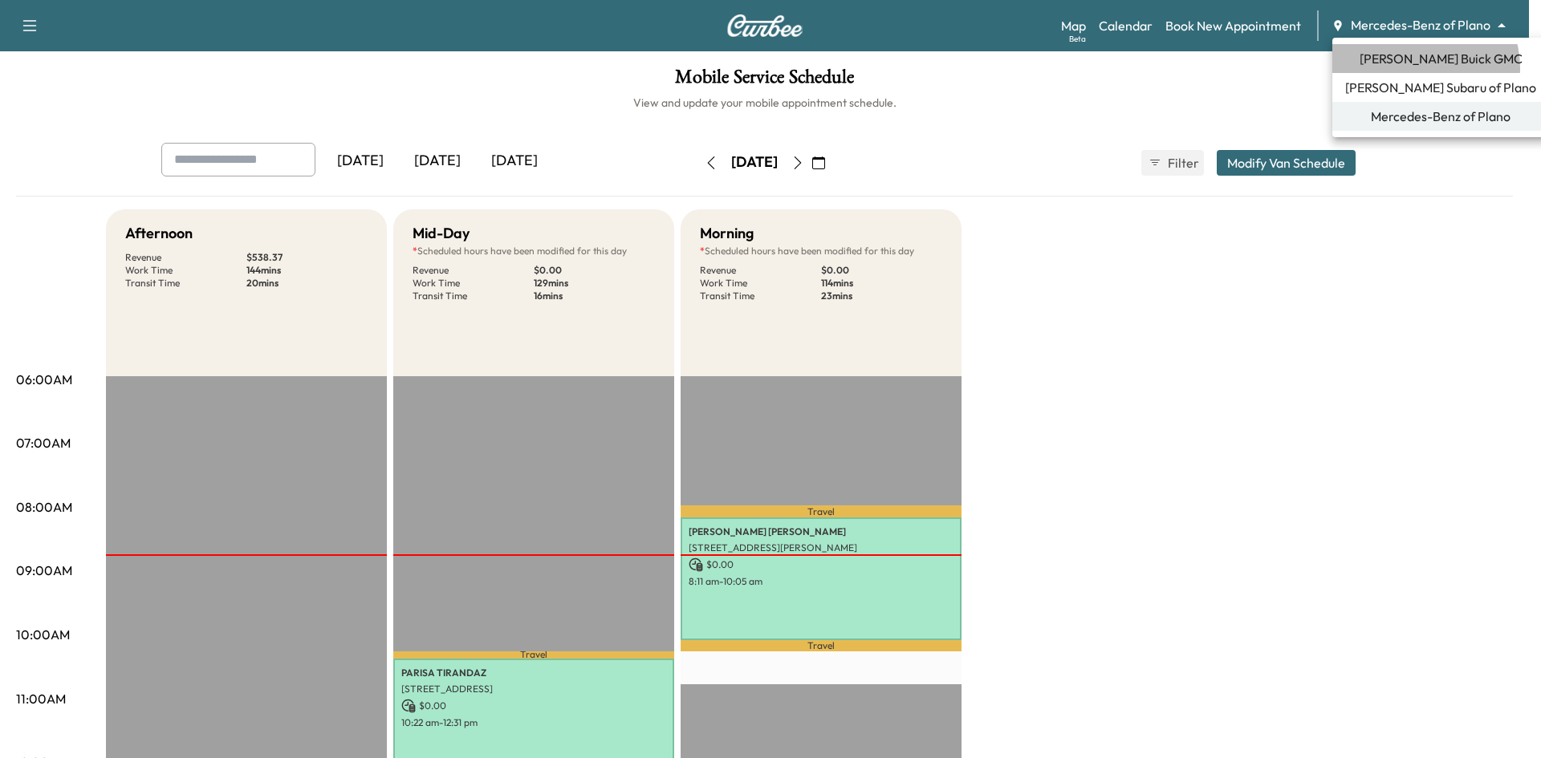
click at [1415, 68] on li "Ewing Buick GMC" at bounding box center [1440, 58] width 217 height 29
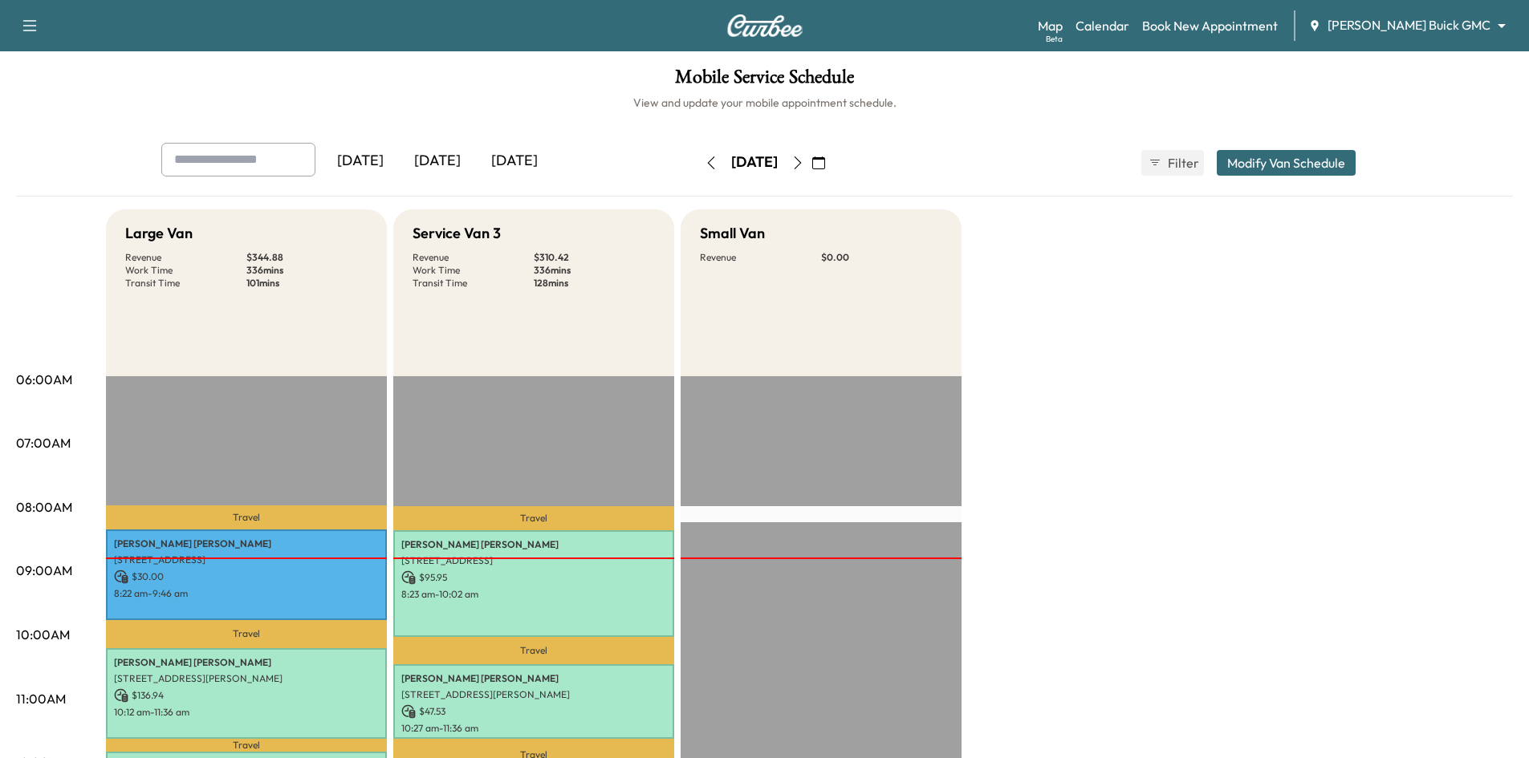
click at [804, 164] on icon "button" at bounding box center [797, 163] width 13 height 13
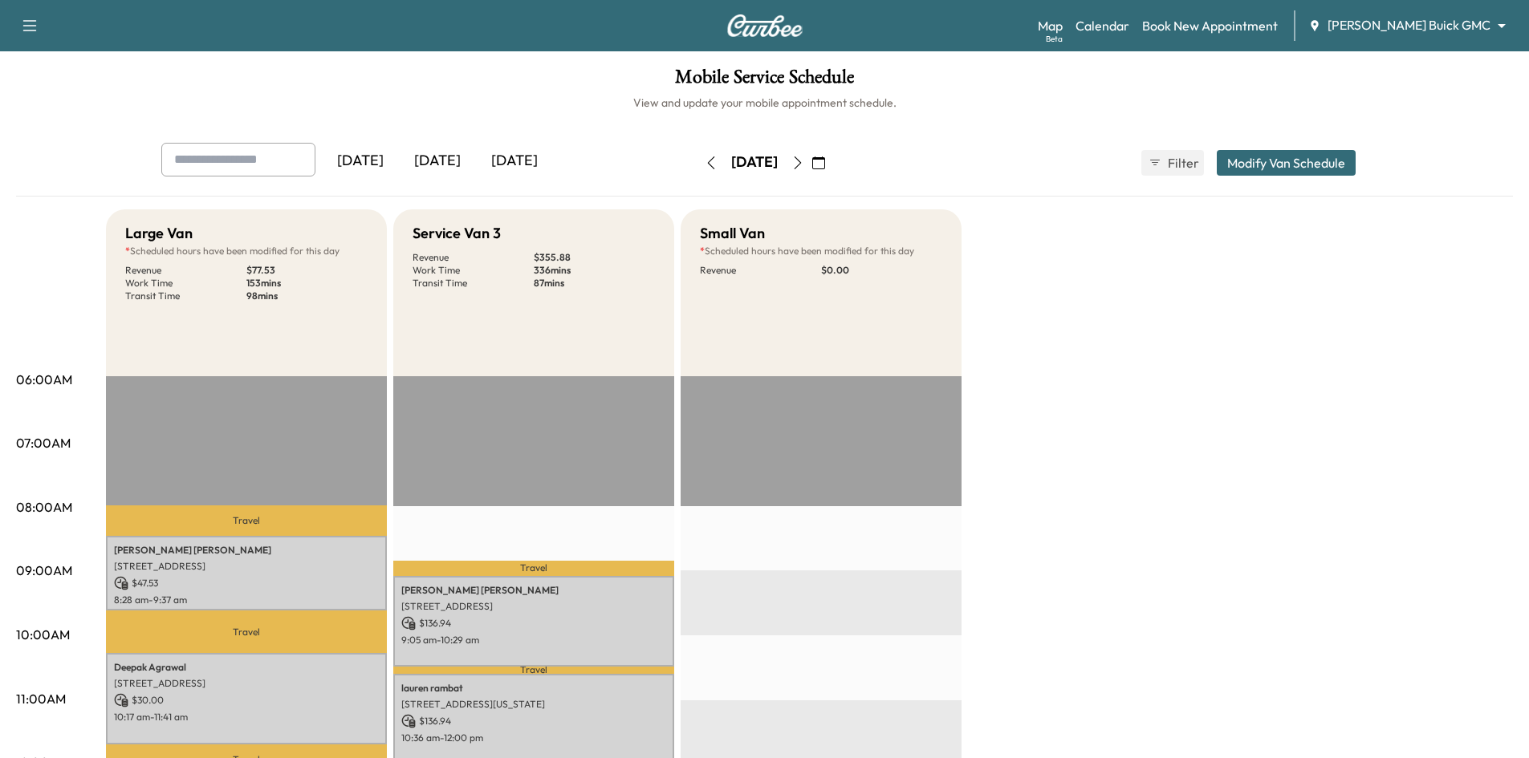
click at [804, 162] on icon "button" at bounding box center [797, 163] width 13 height 13
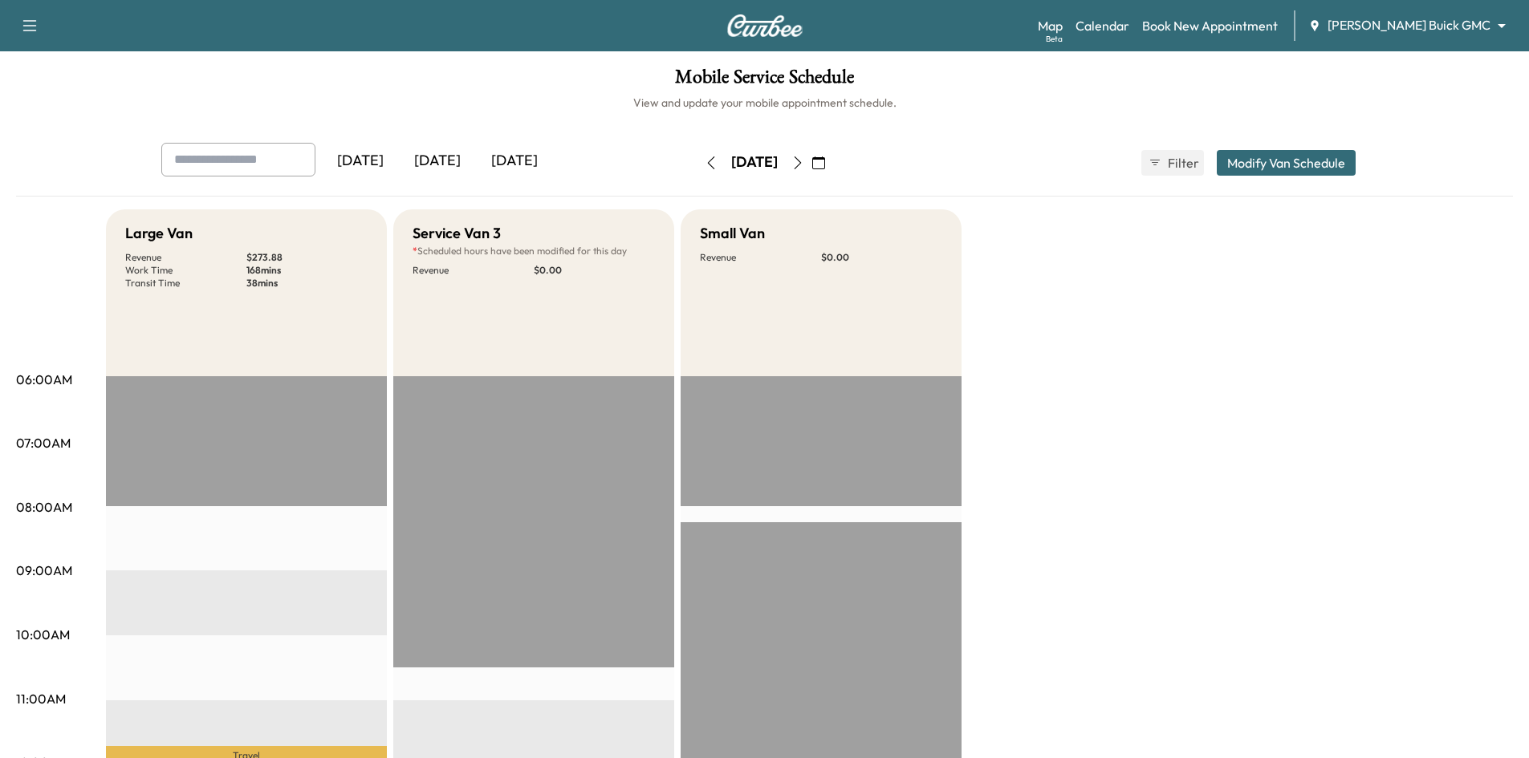
click at [462, 160] on div "[DATE]" at bounding box center [437, 161] width 77 height 37
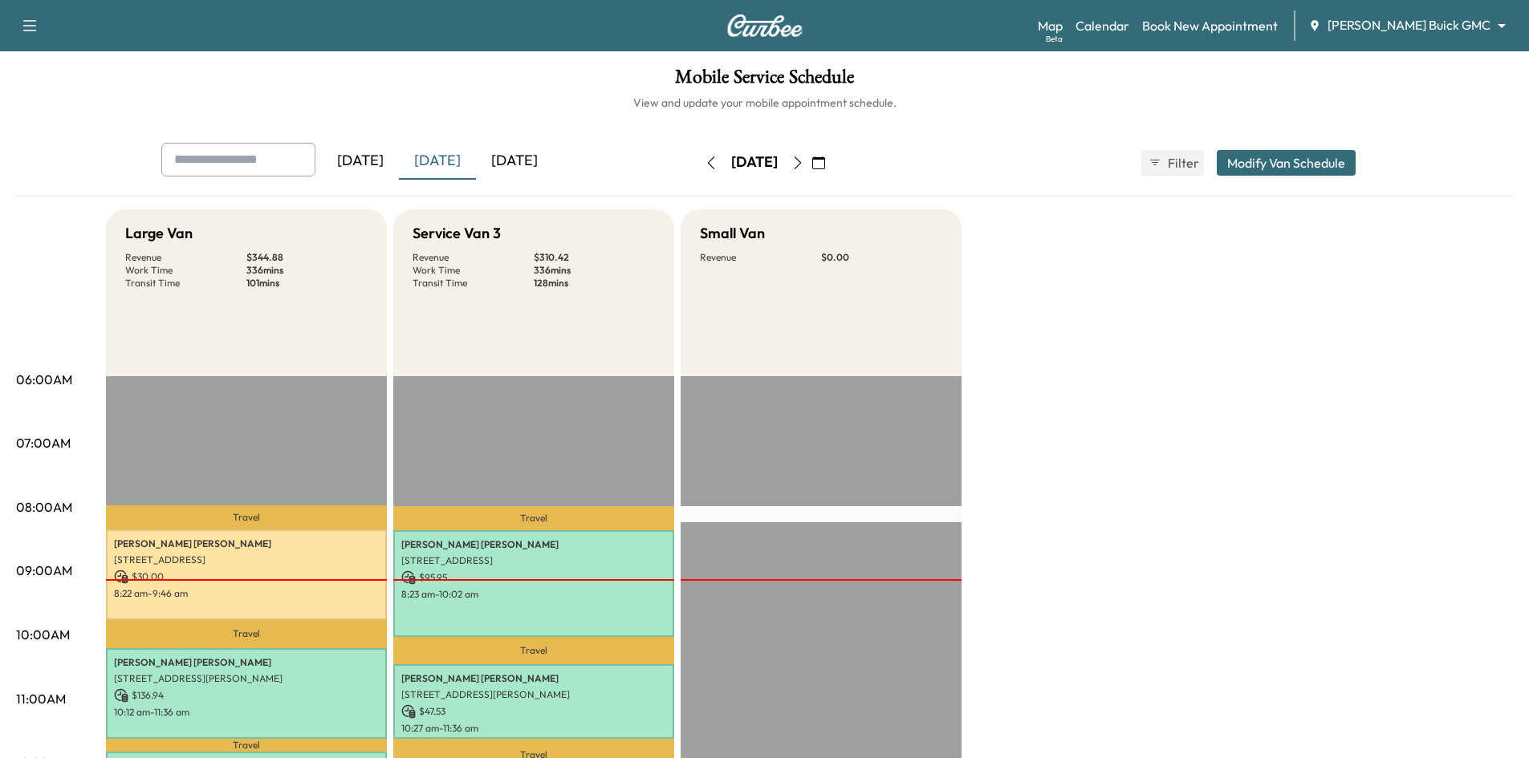
click at [546, 161] on div "[DATE]" at bounding box center [514, 161] width 77 height 37
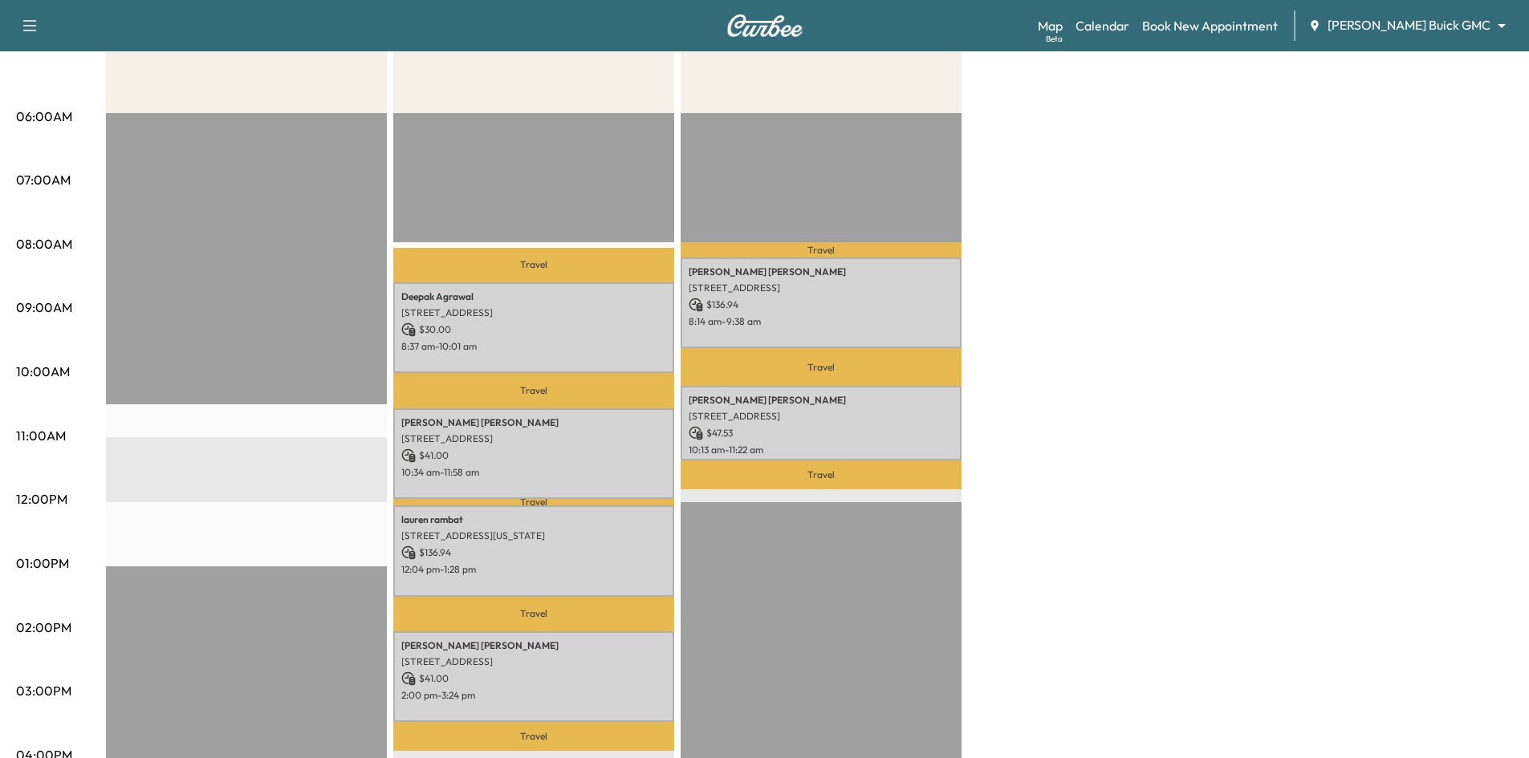
scroll to position [80, 0]
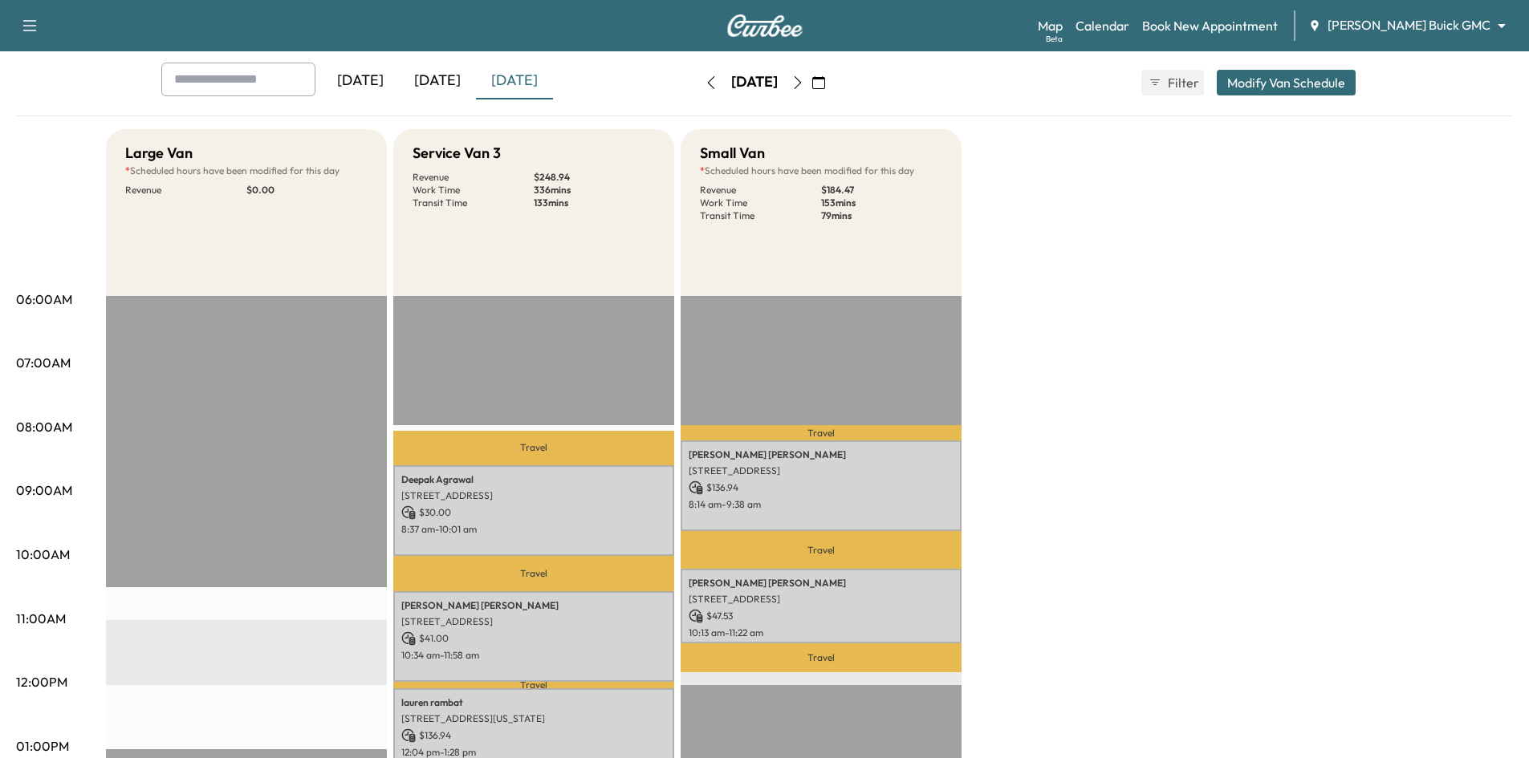
click at [442, 82] on div "[DATE]" at bounding box center [437, 81] width 77 height 37
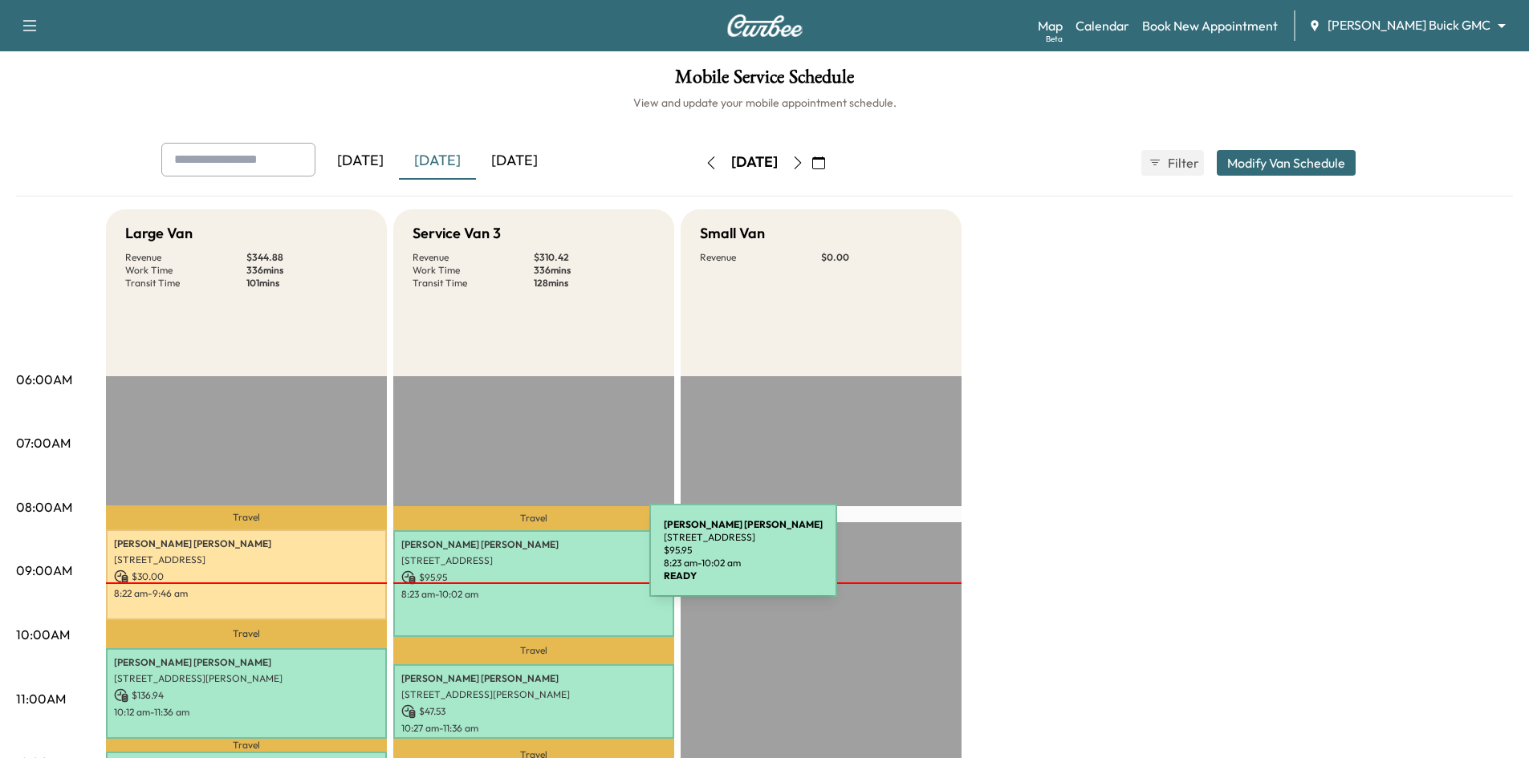
click at [529, 560] on p "2180 Ivywood Ln, Prosper, TX 75078, USA" at bounding box center [533, 561] width 265 height 13
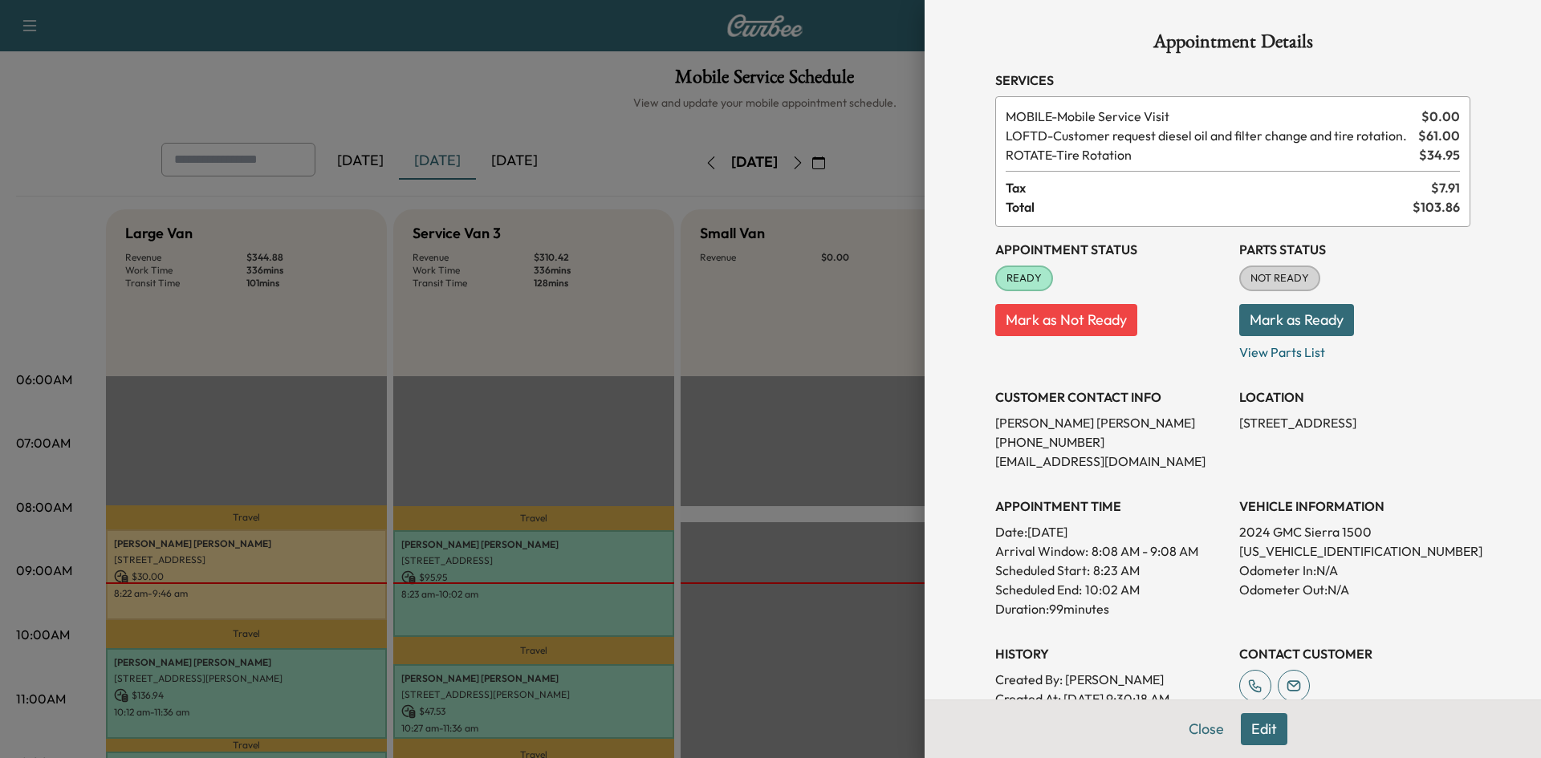
click at [573, 104] on div at bounding box center [770, 379] width 1541 height 758
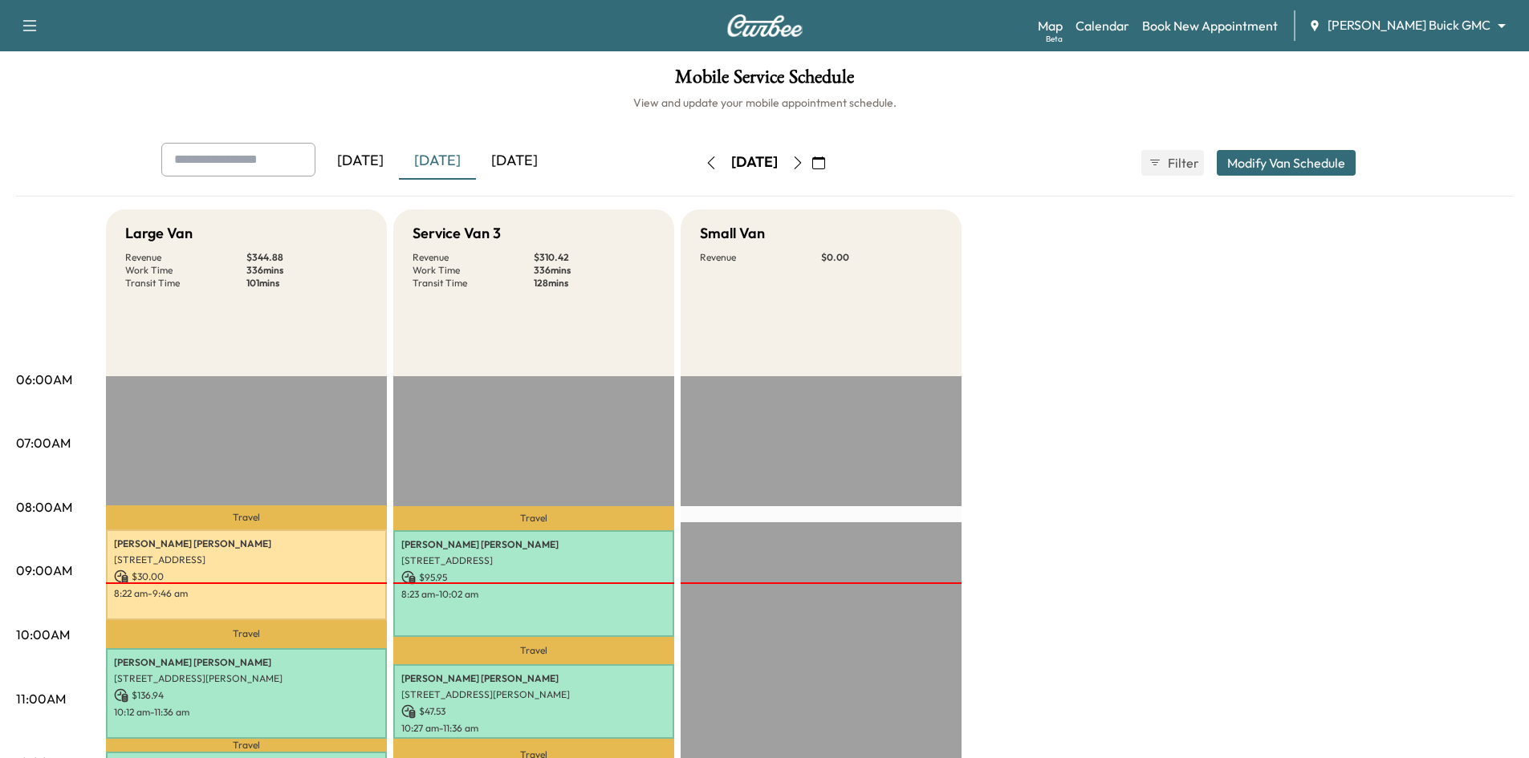
click at [804, 162] on icon "button" at bounding box center [797, 163] width 13 height 13
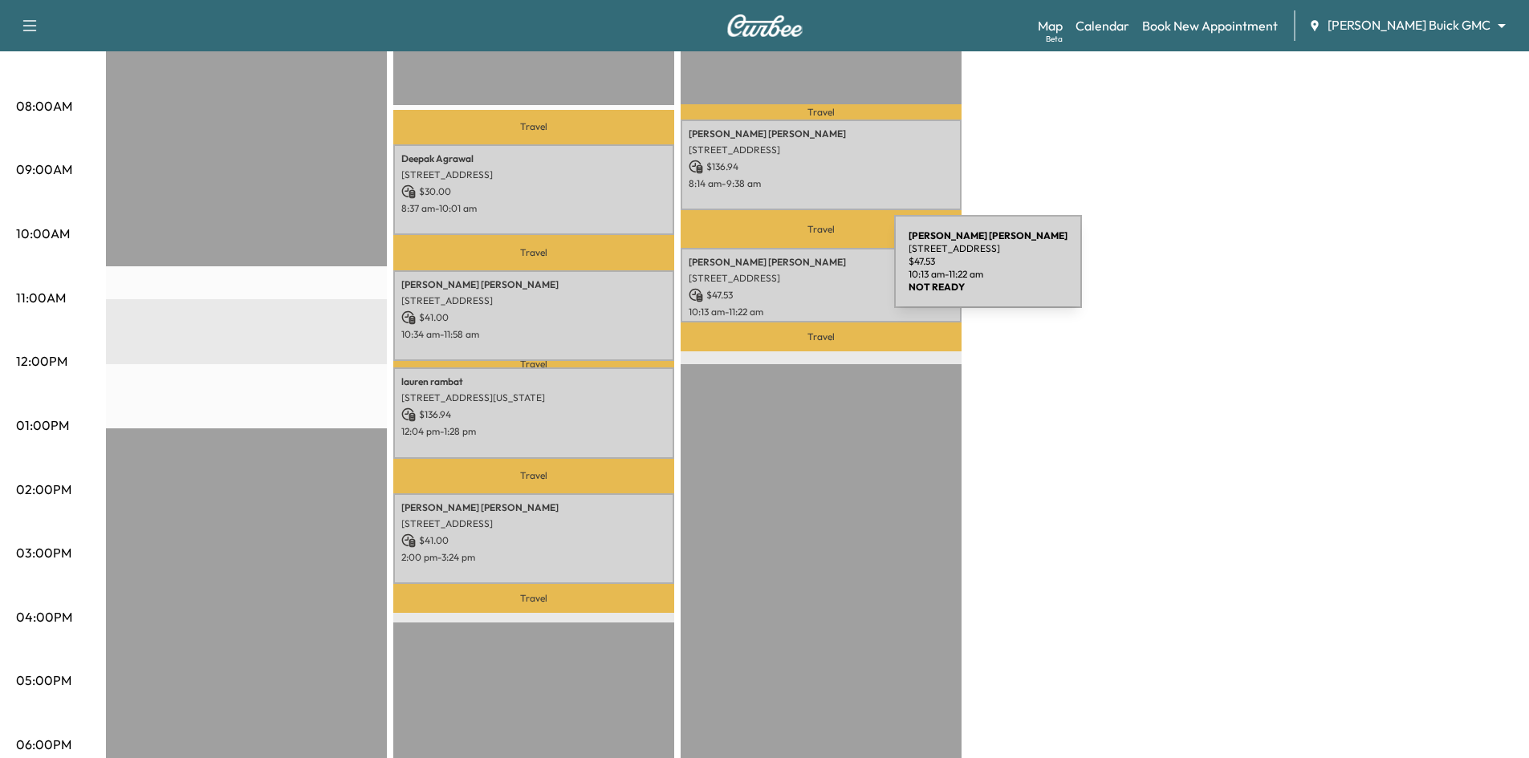
scroll to position [80, 0]
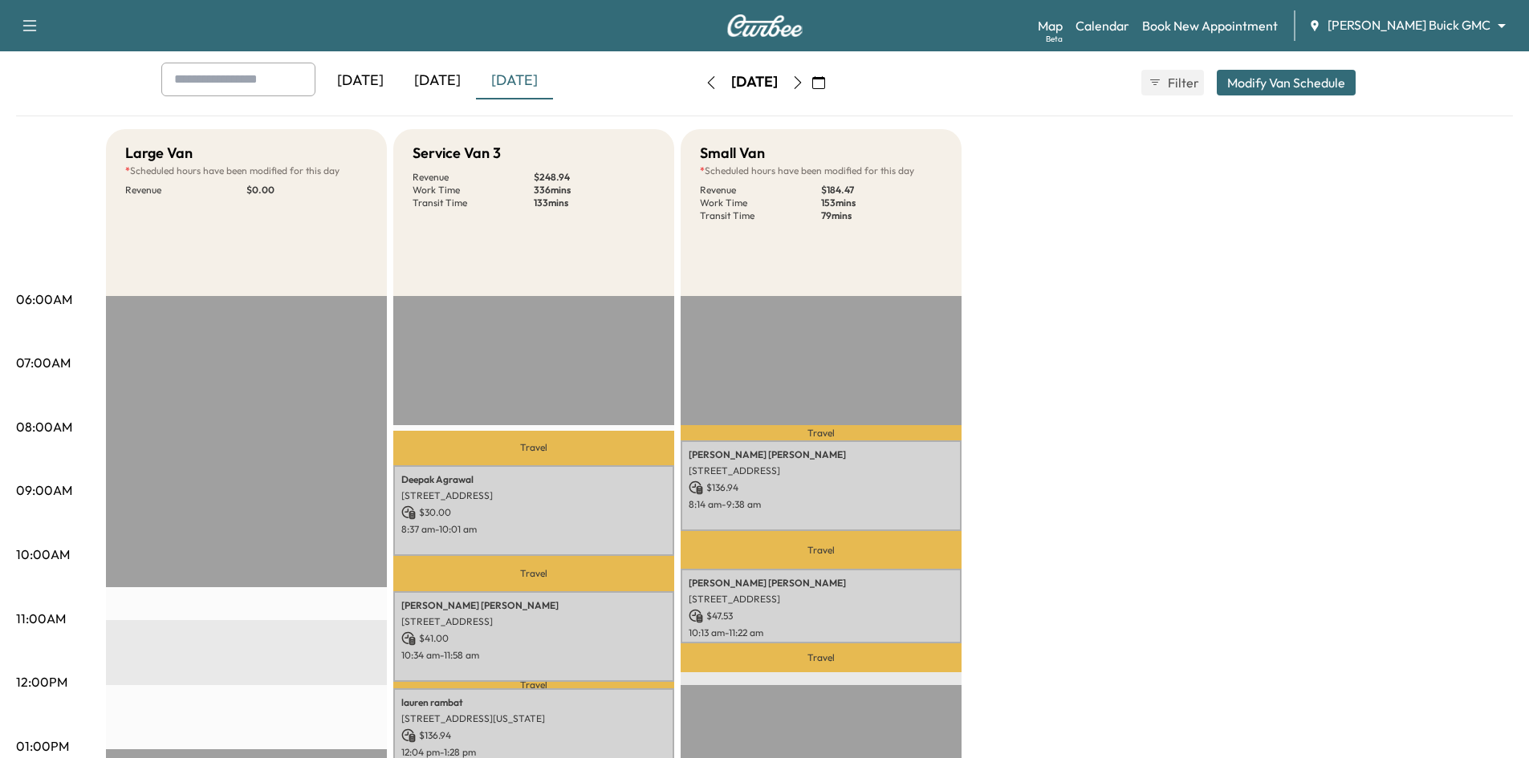
click at [804, 80] on icon "button" at bounding box center [797, 82] width 13 height 13
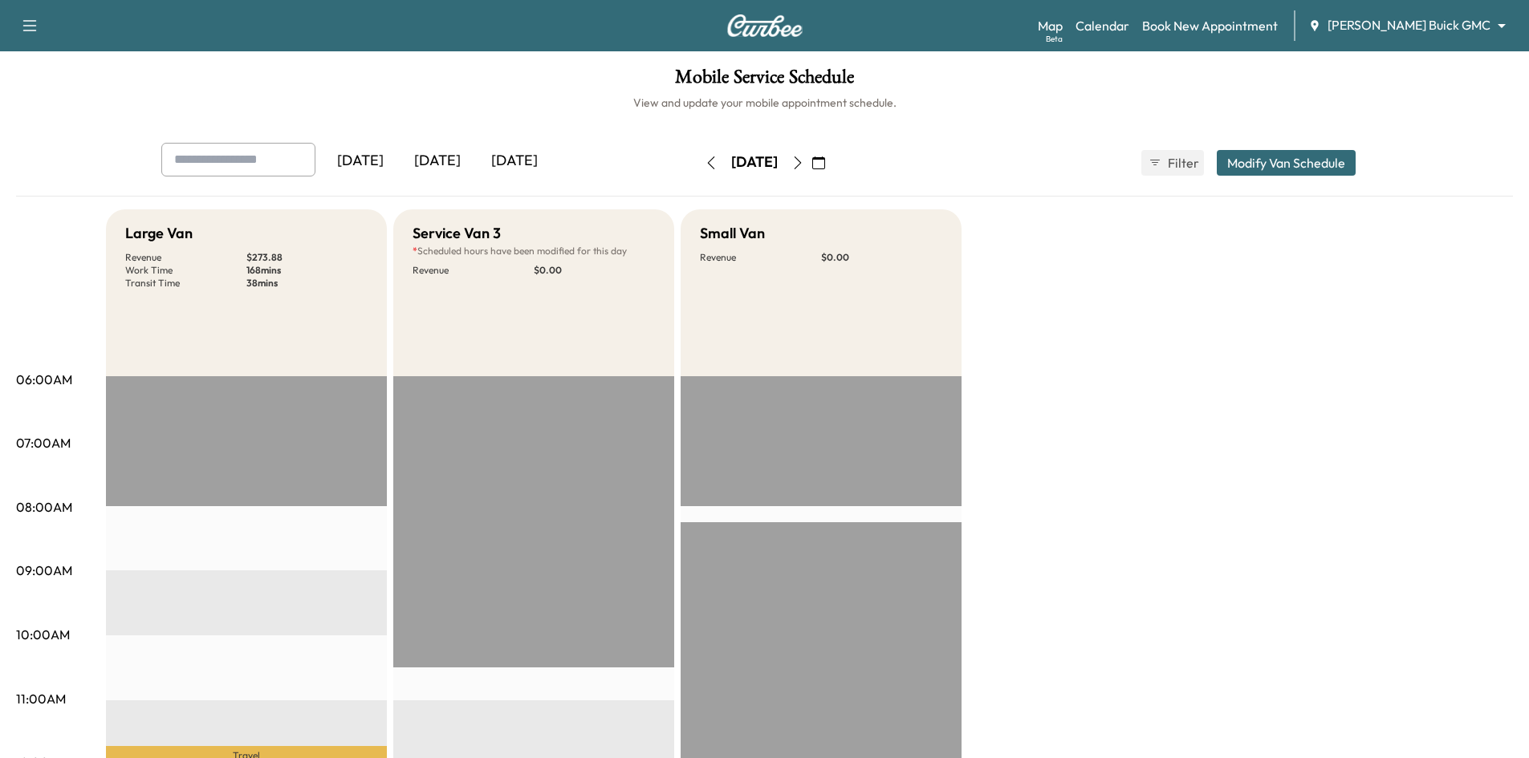
click at [707, 161] on icon "button" at bounding box center [710, 163] width 7 height 13
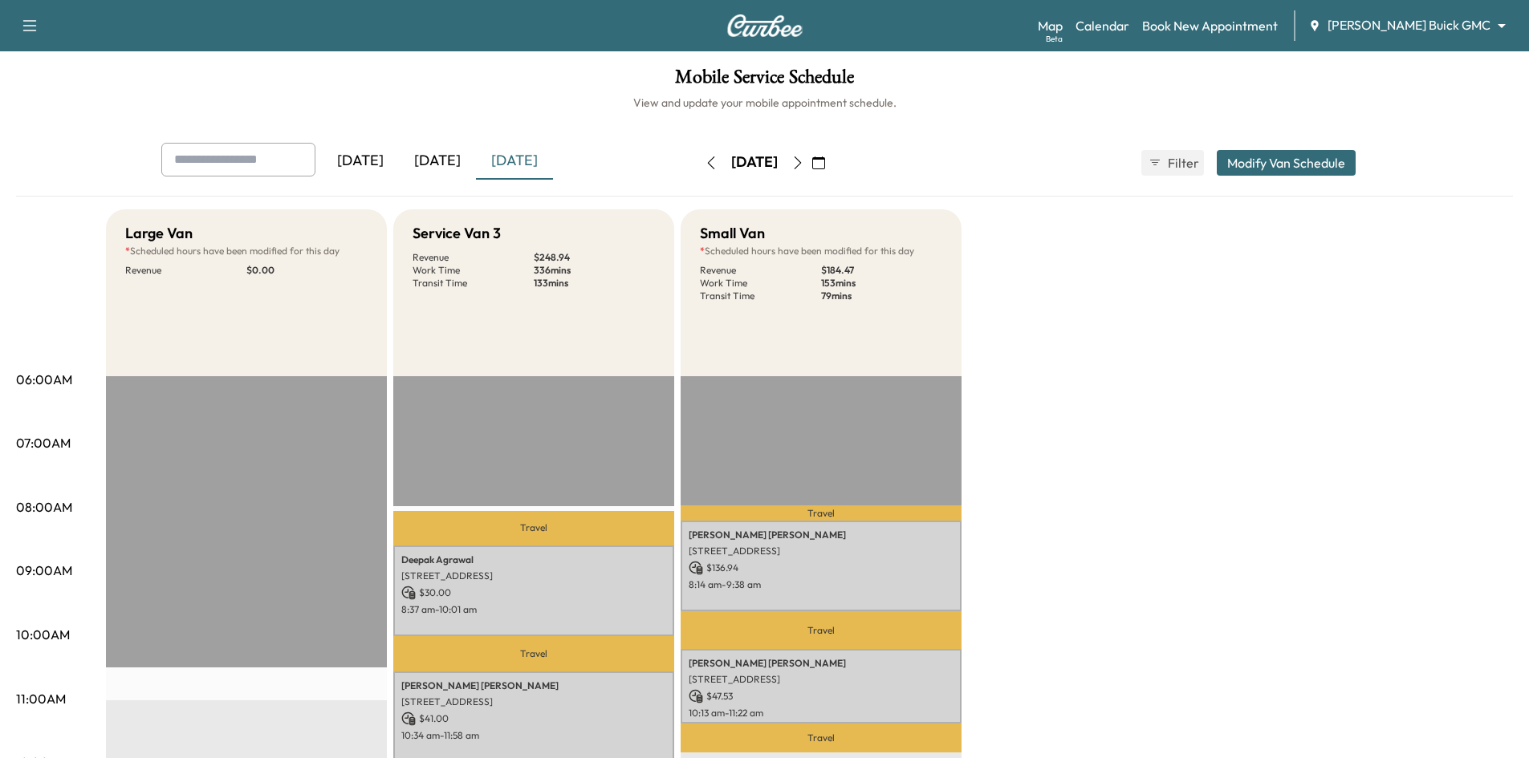
click at [804, 166] on icon "button" at bounding box center [797, 163] width 13 height 13
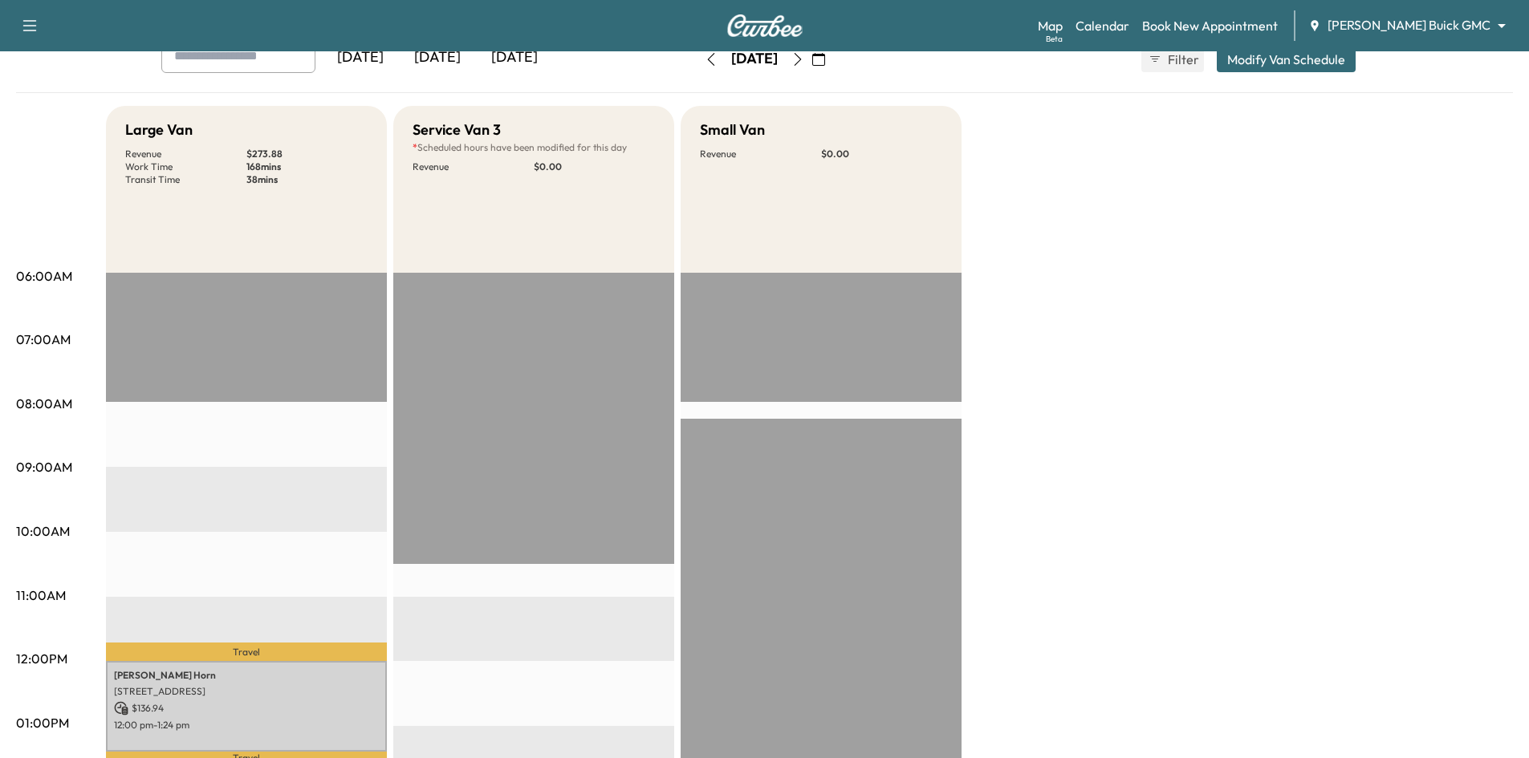
scroll to position [80, 0]
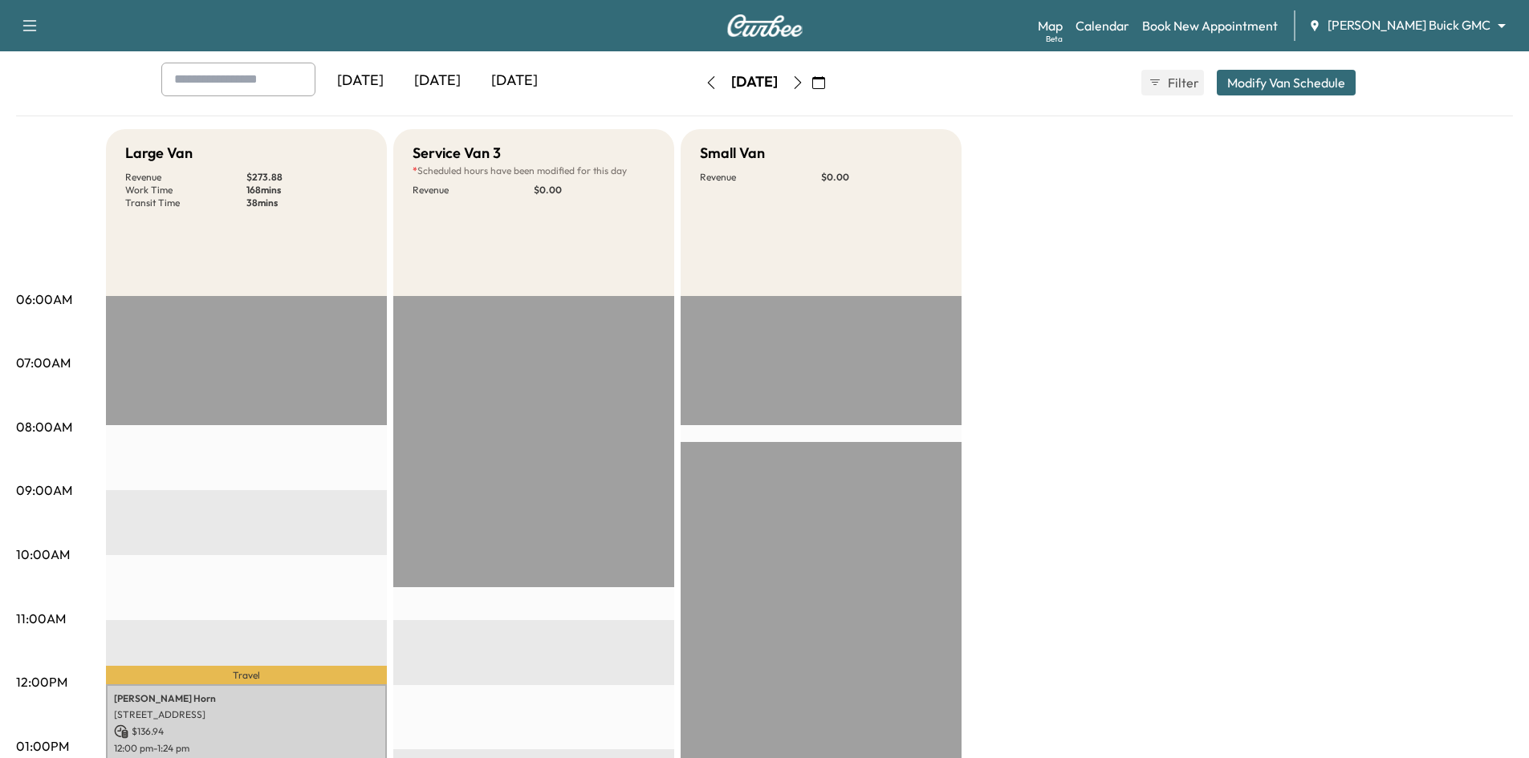
click at [804, 85] on icon "button" at bounding box center [797, 82] width 13 height 13
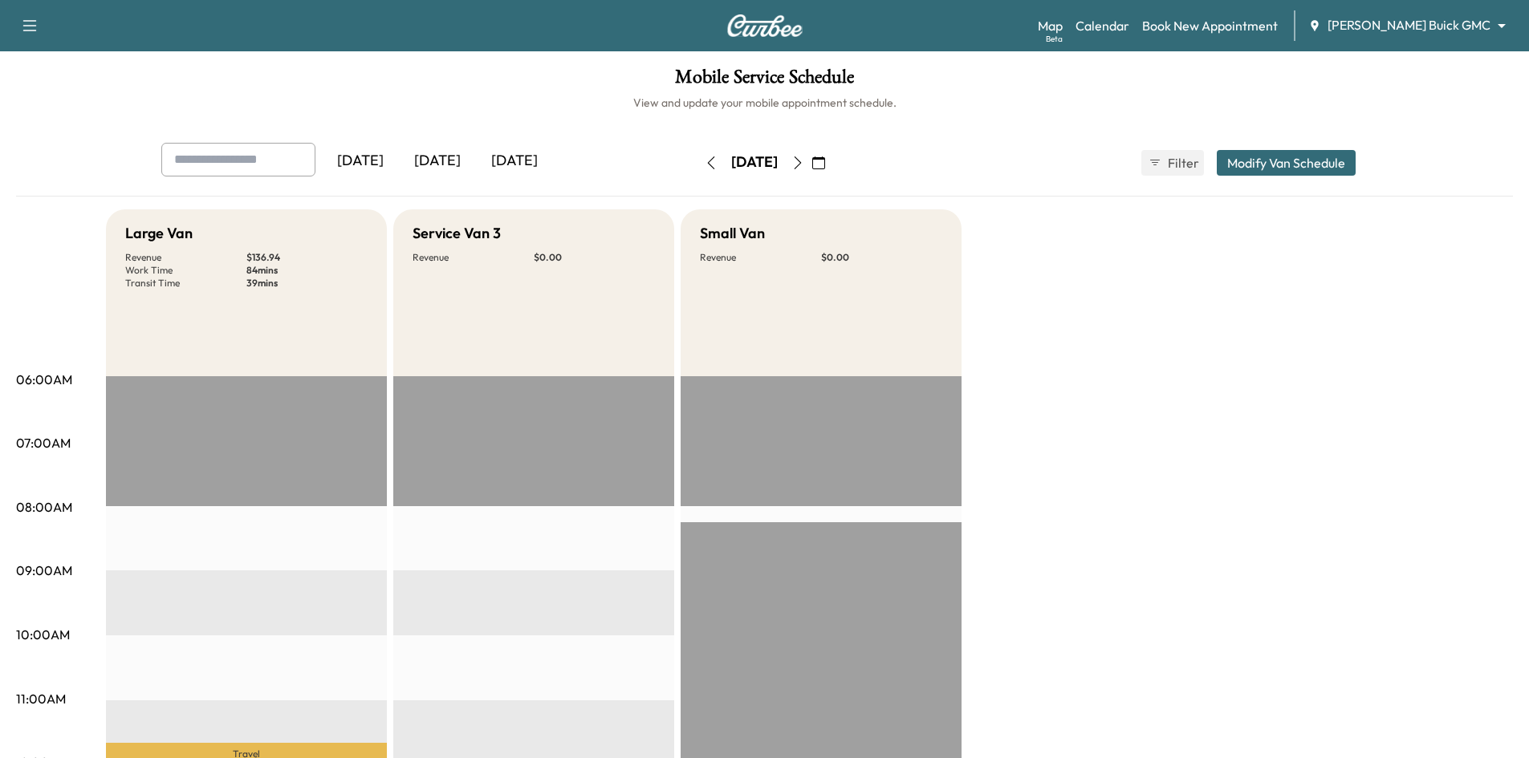
click at [508, 164] on div "[DATE]" at bounding box center [514, 161] width 77 height 37
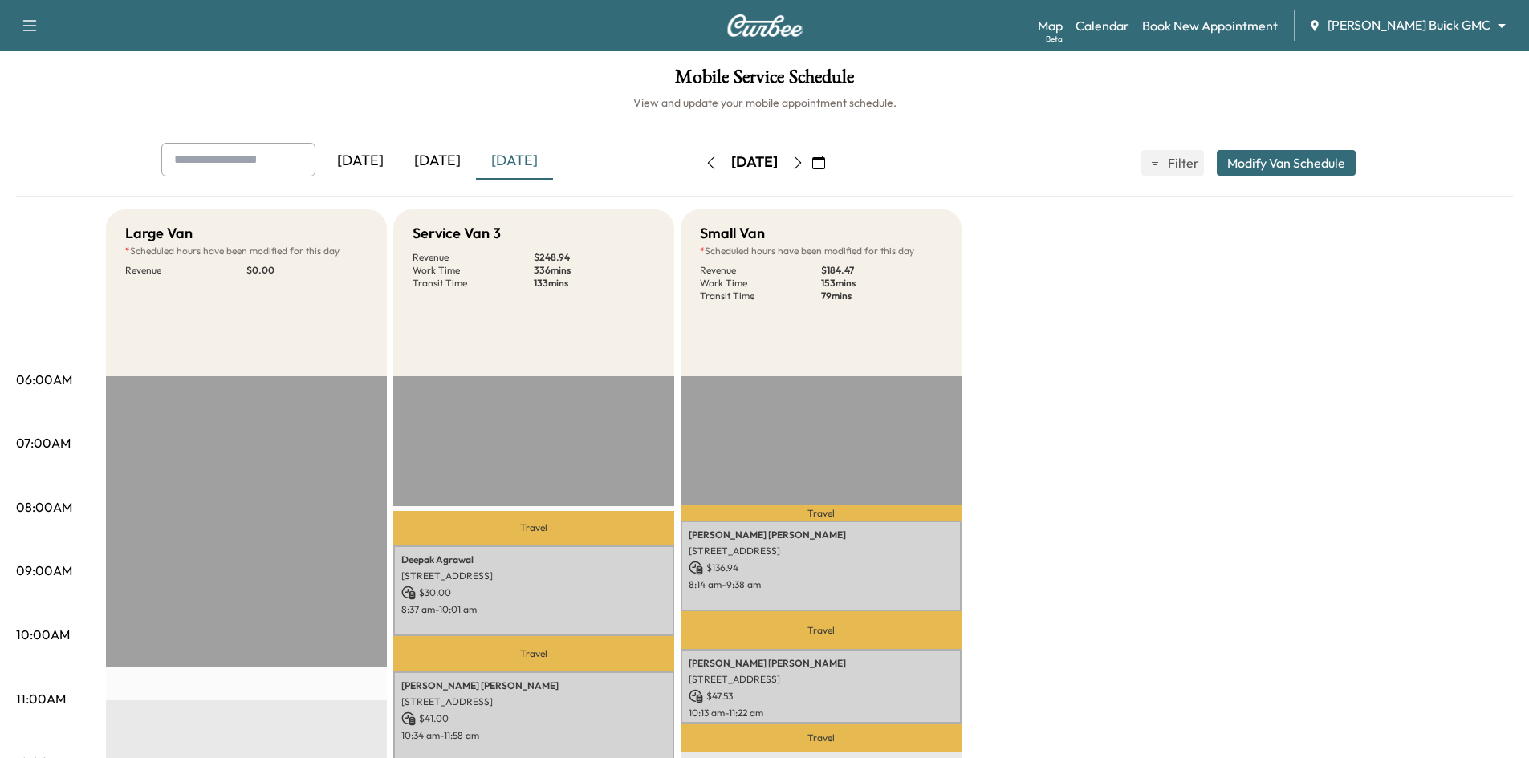
drag, startPoint x: 430, startPoint y: 157, endPoint x: 447, endPoint y: 159, distance: 16.9
click at [431, 158] on div "[DATE]" at bounding box center [437, 161] width 77 height 37
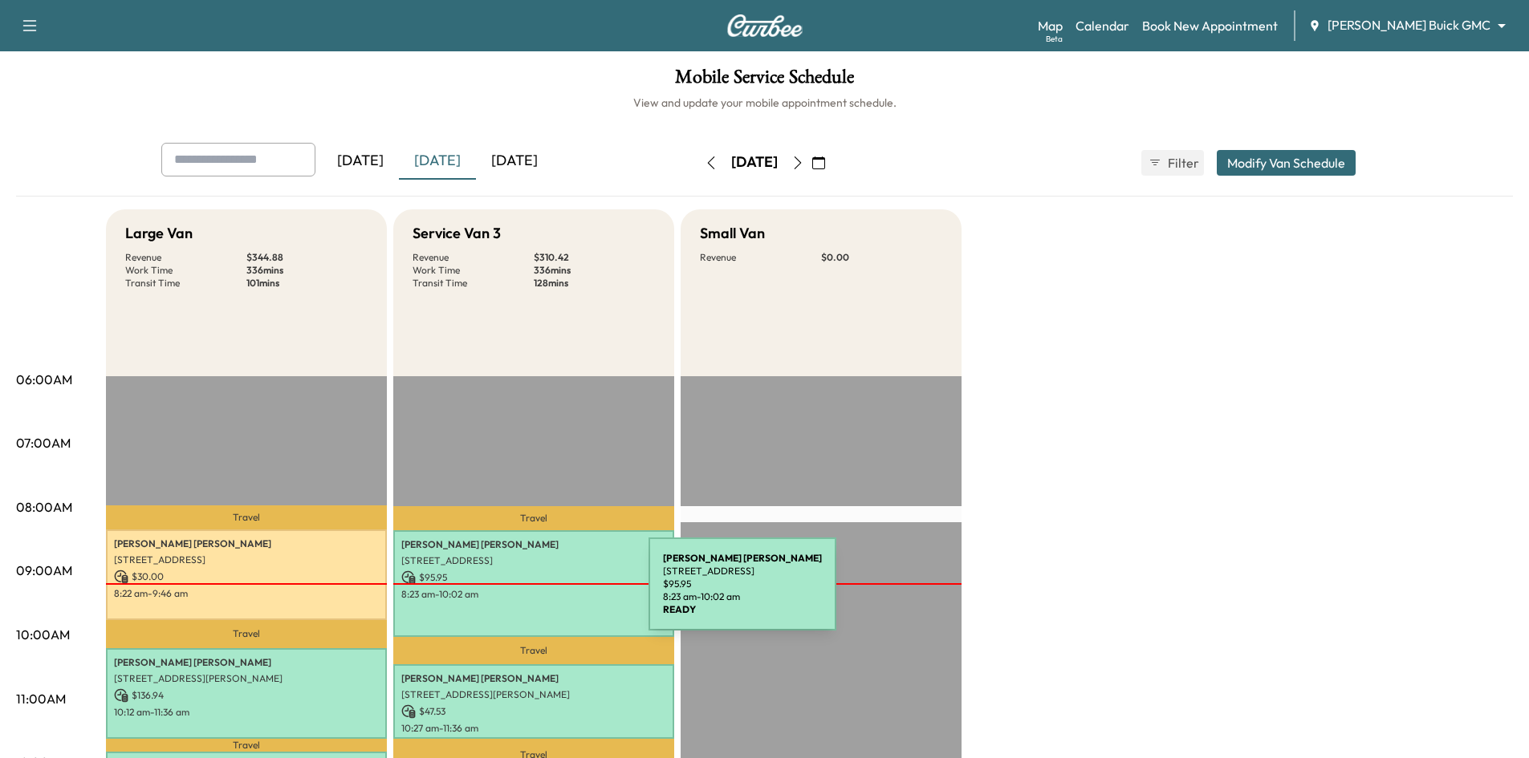
click at [528, 594] on p "8:23 am - 10:02 am" at bounding box center [533, 594] width 265 height 13
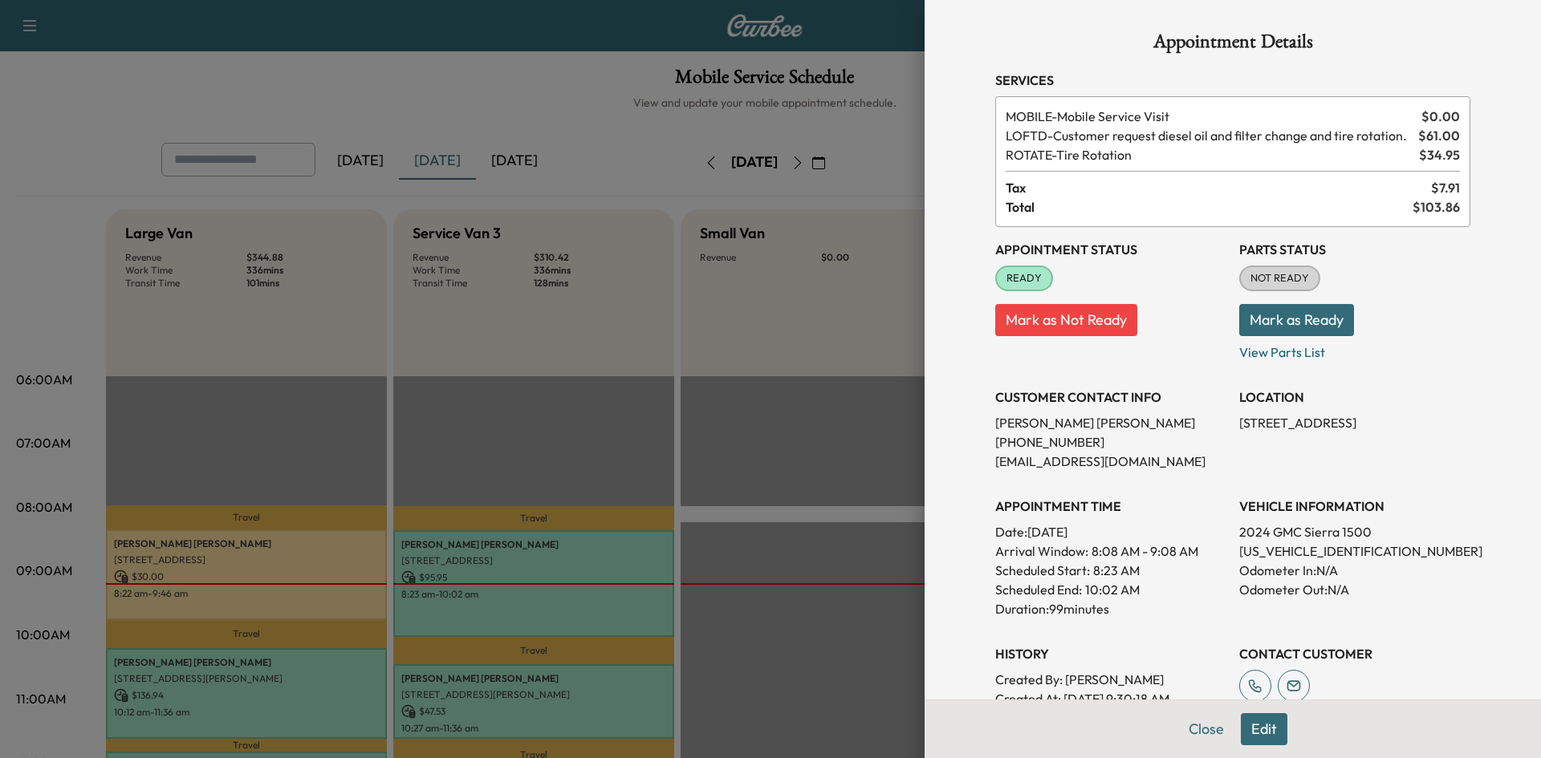
click at [1241, 726] on button "Edit" at bounding box center [1264, 730] width 47 height 32
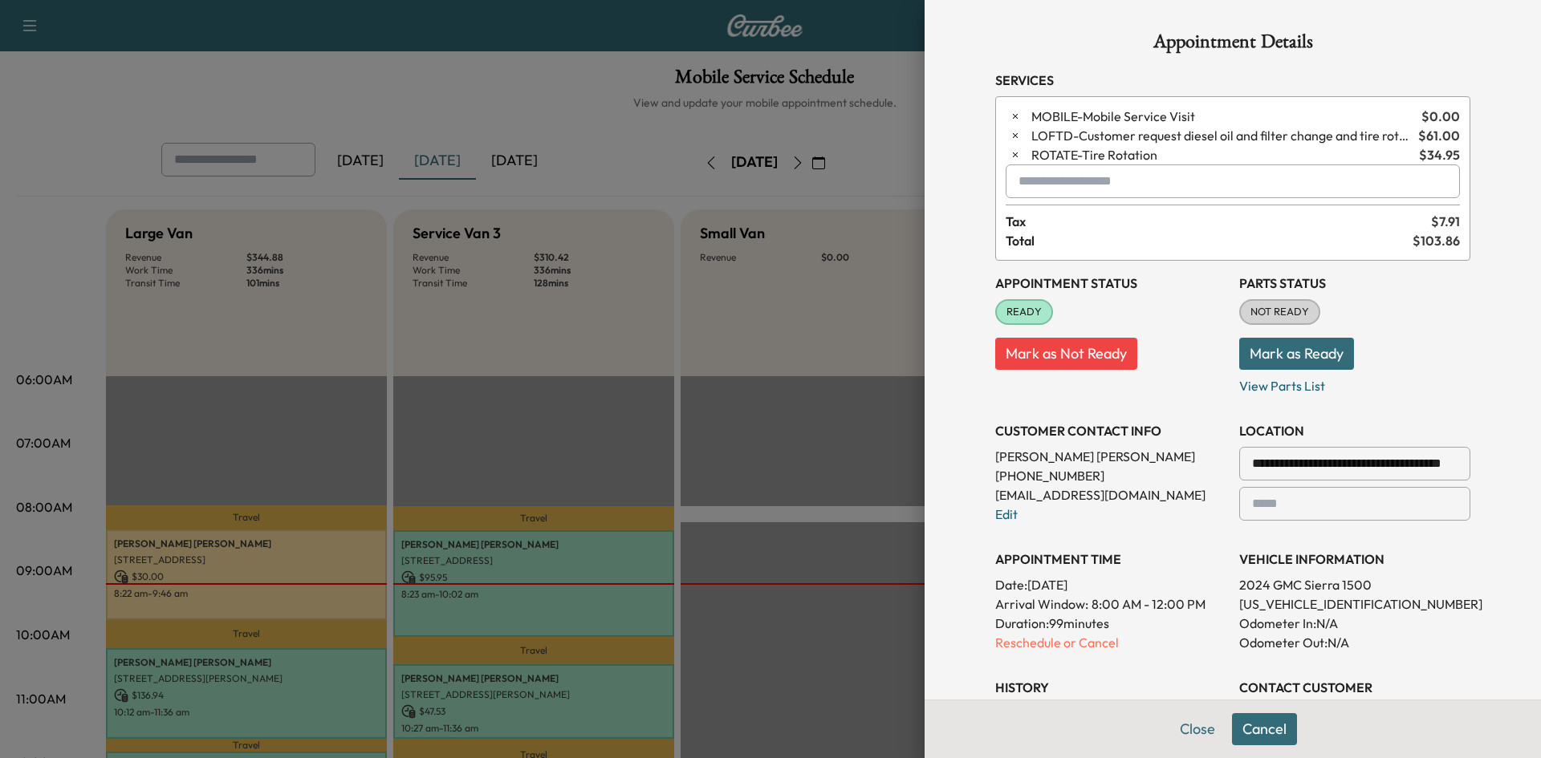
click at [1083, 646] on p "Reschedule or Cancel" at bounding box center [1110, 642] width 231 height 19
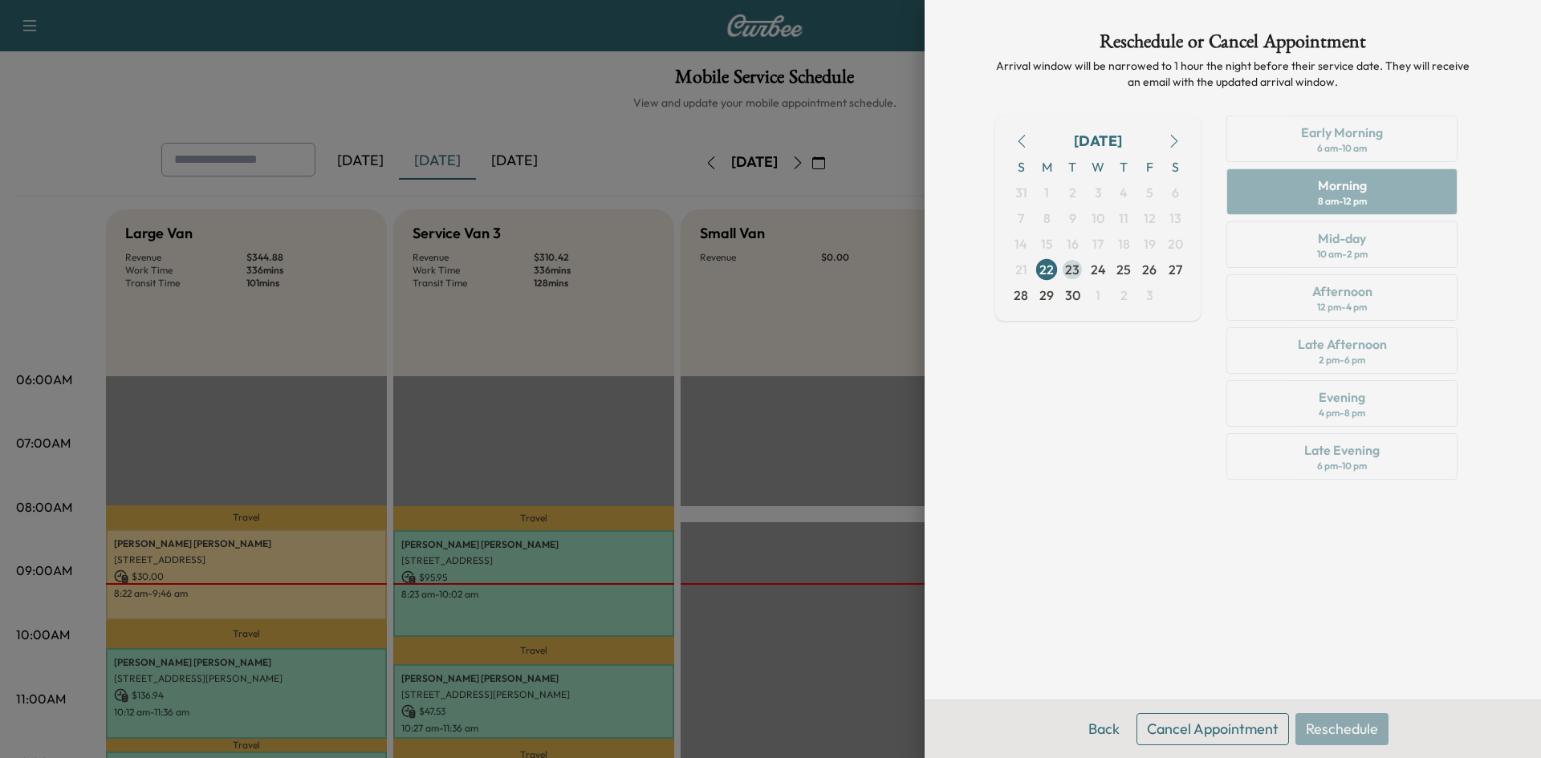
click at [1076, 274] on span "23" at bounding box center [1072, 269] width 14 height 19
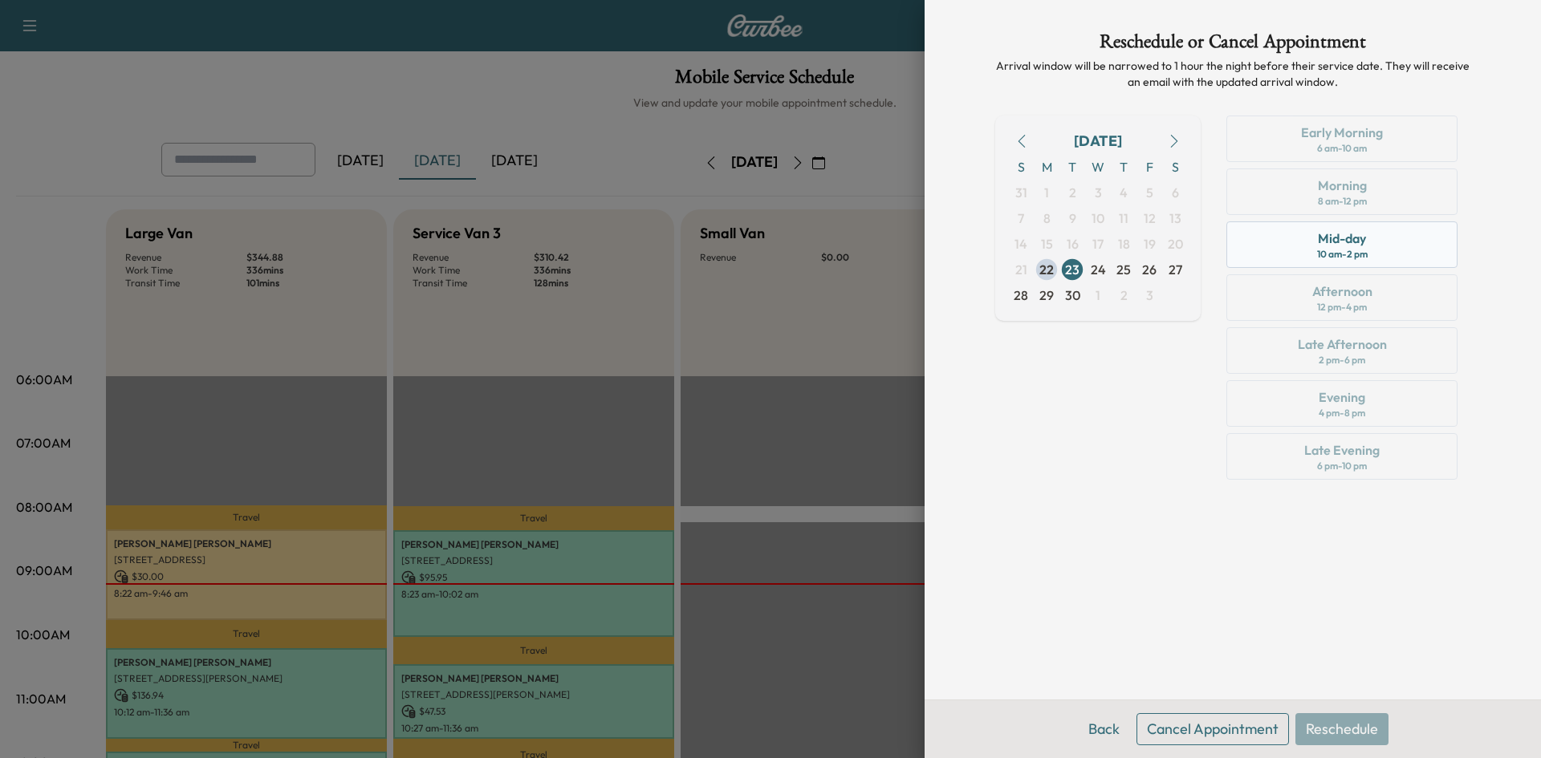
click at [1317, 252] on div "10 am - 2 pm" at bounding box center [1342, 254] width 51 height 13
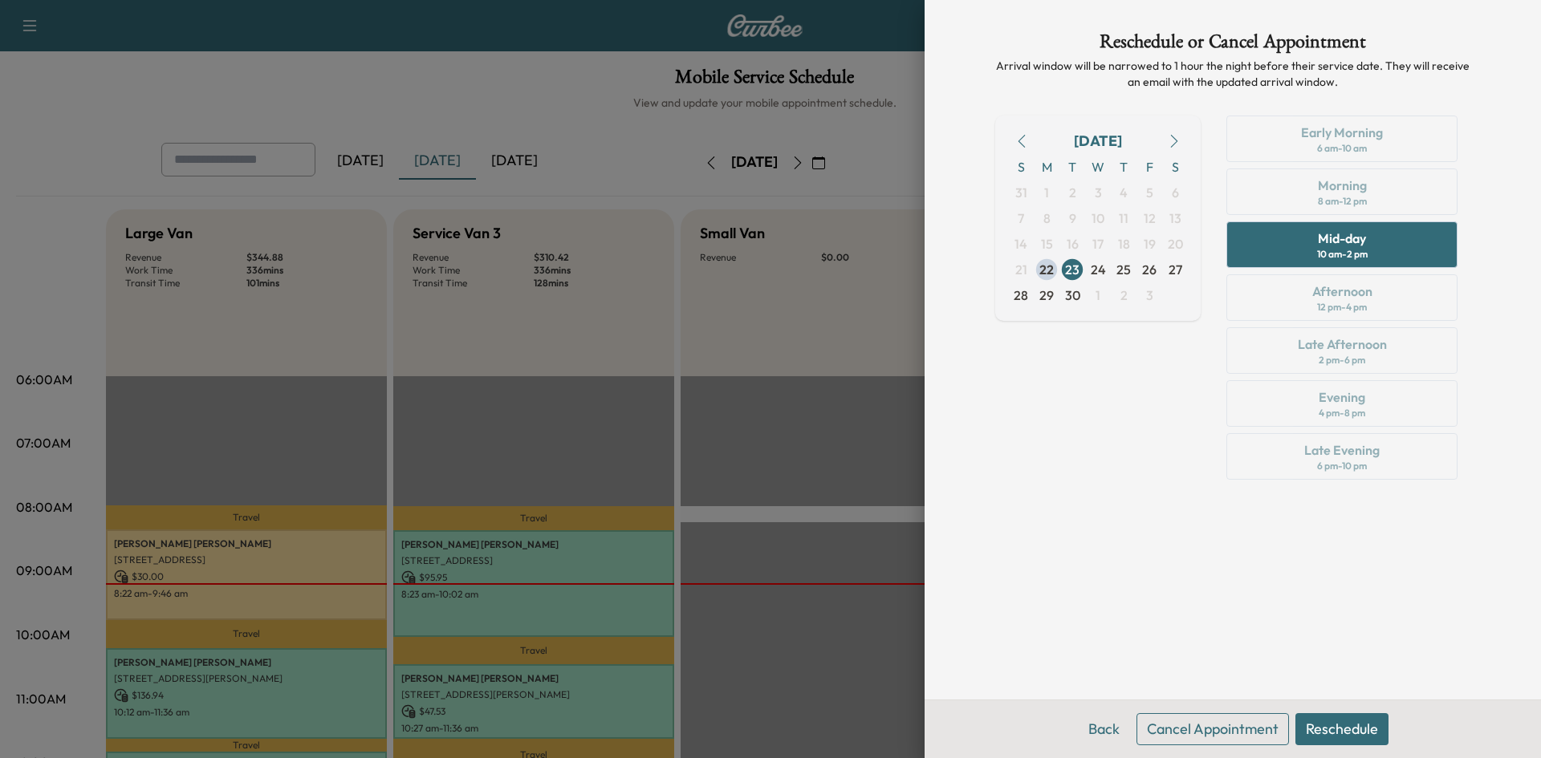
click at [1316, 734] on button "Reschedule" at bounding box center [1341, 730] width 93 height 32
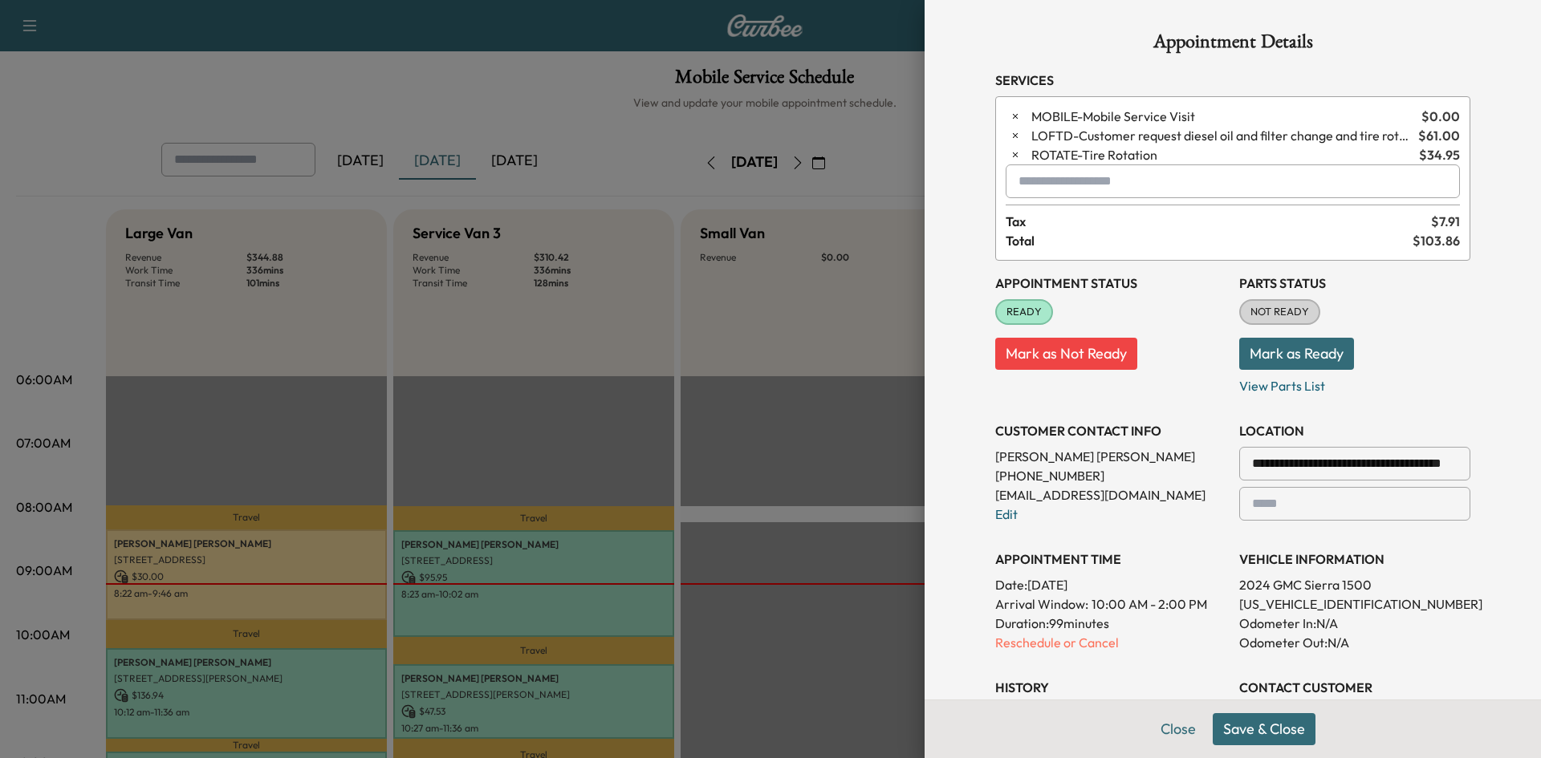
click at [1265, 726] on button "Save & Close" at bounding box center [1264, 730] width 103 height 32
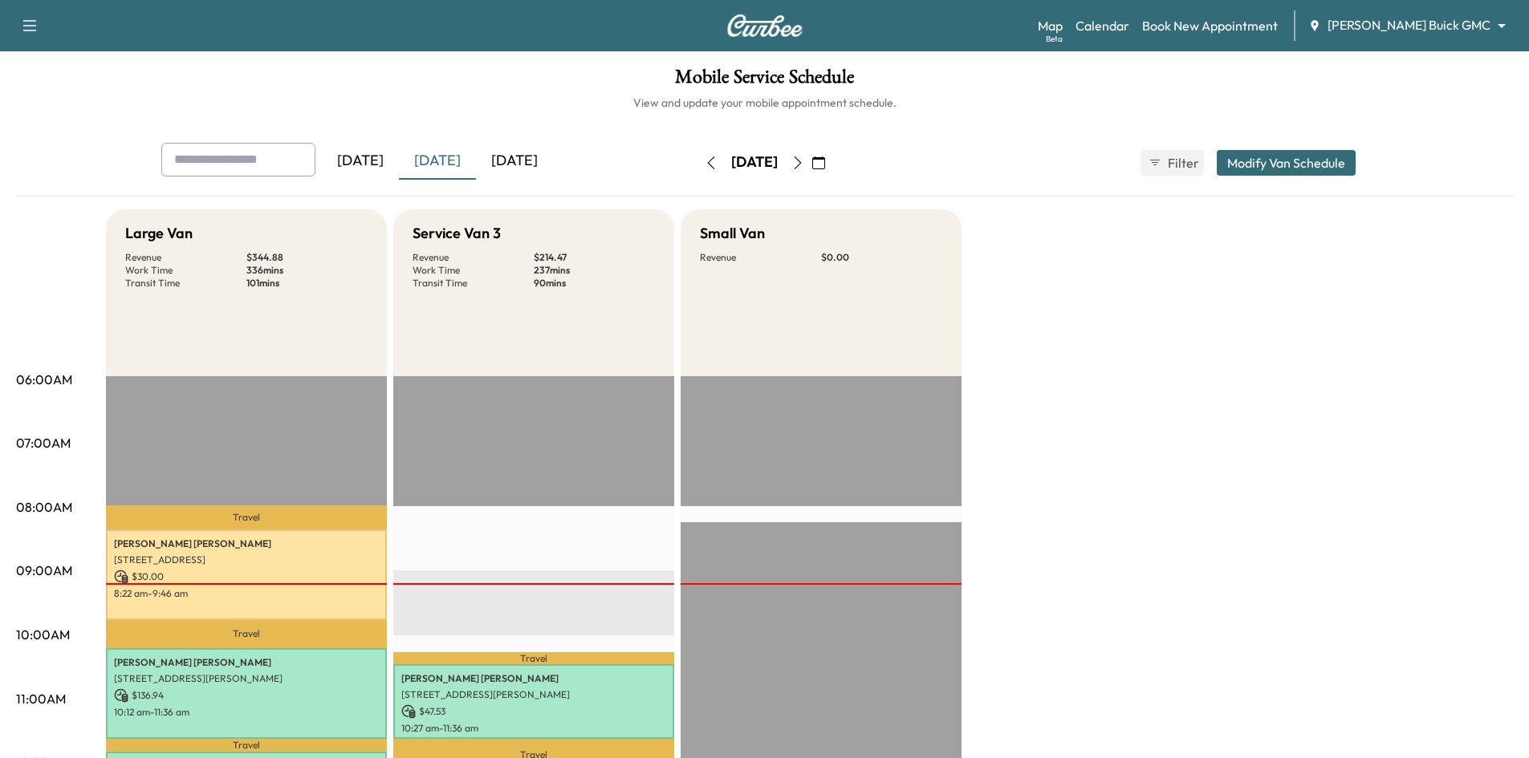
click at [540, 165] on div "[DATE]" at bounding box center [514, 161] width 77 height 37
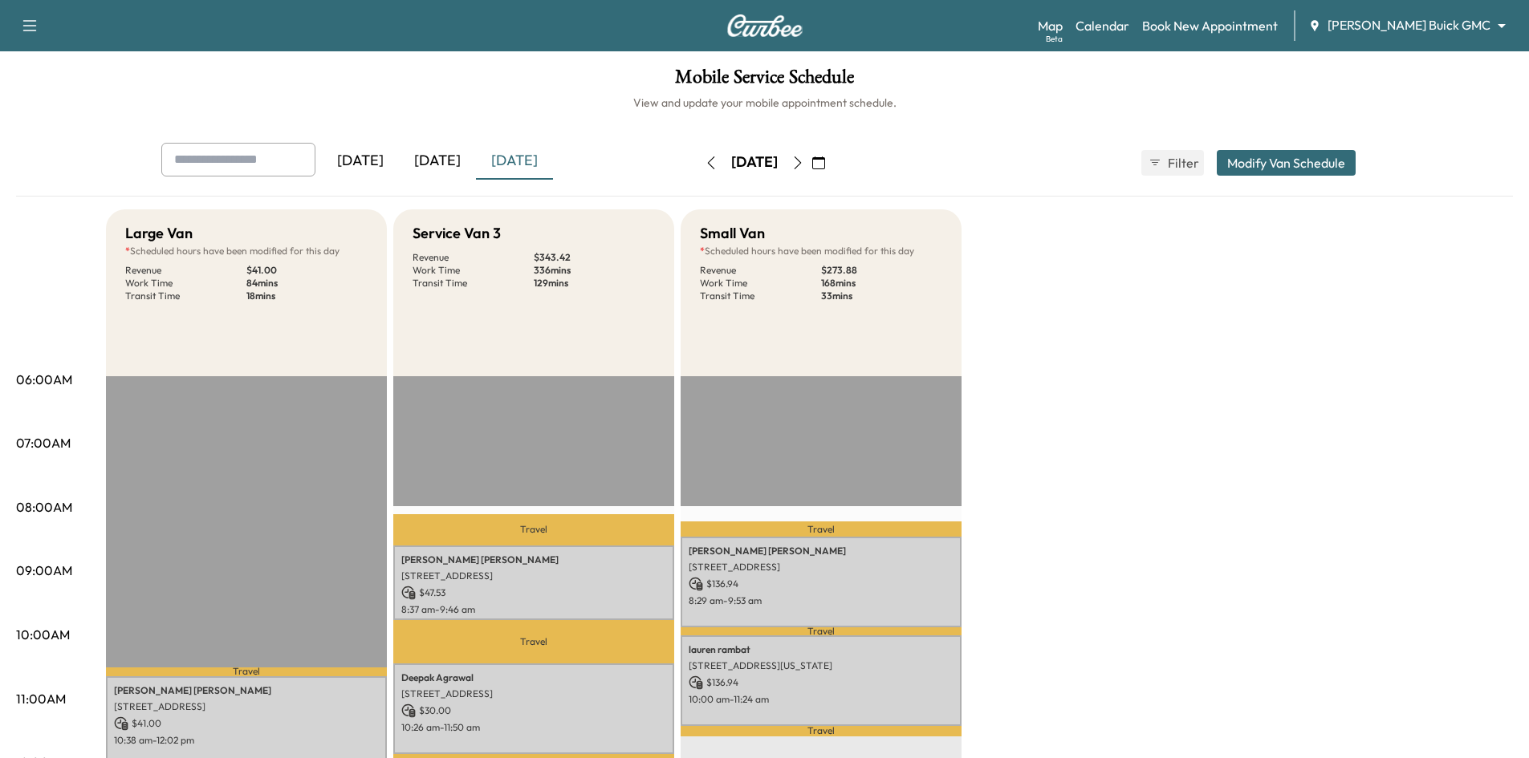
scroll to position [401, 0]
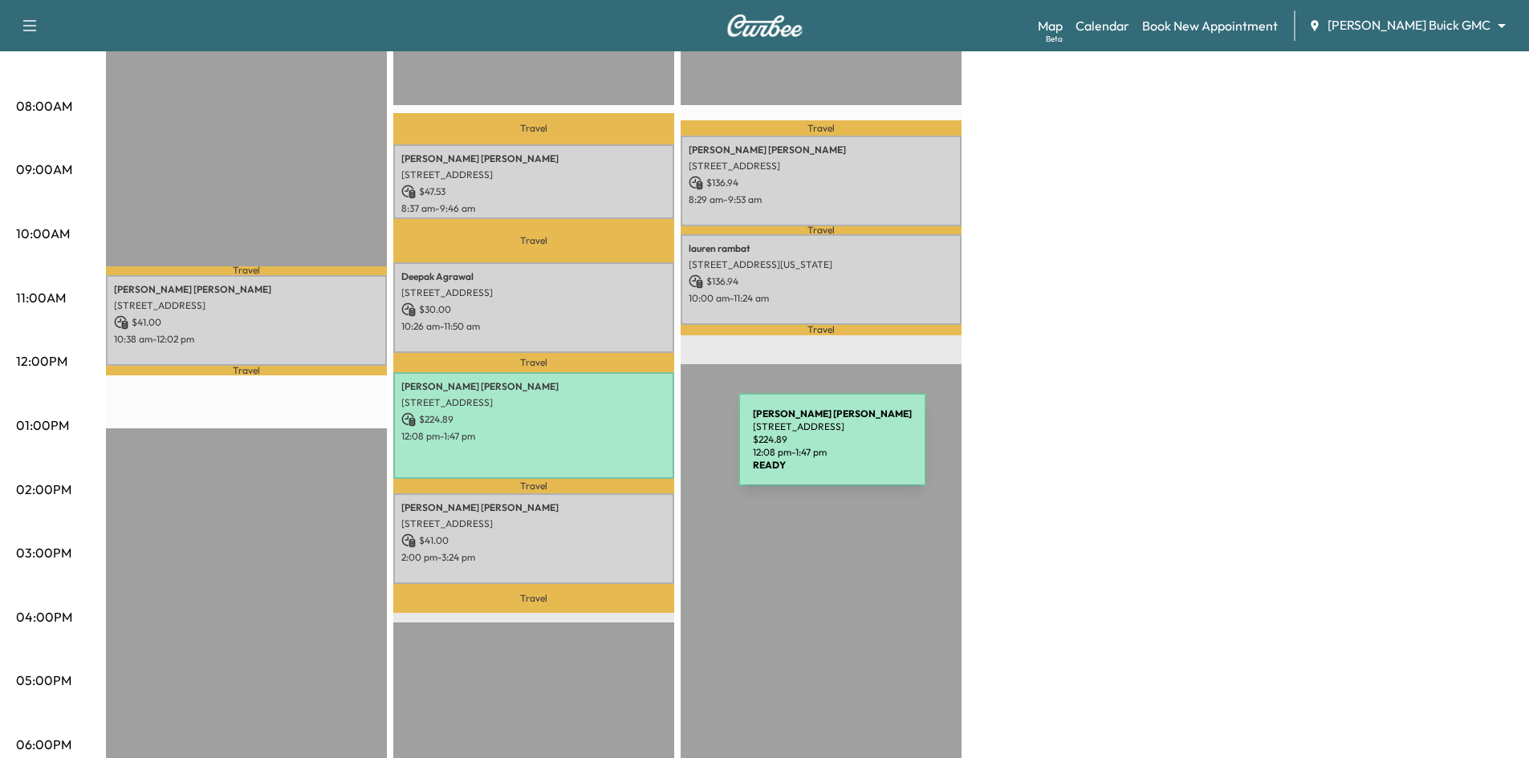
click at [617, 445] on div "Sean Hardy 2180 Ivywood Ln, Prosper, TX 75078, USA $ 224.89 12:08 pm - 1:47 pm" at bounding box center [533, 425] width 281 height 107
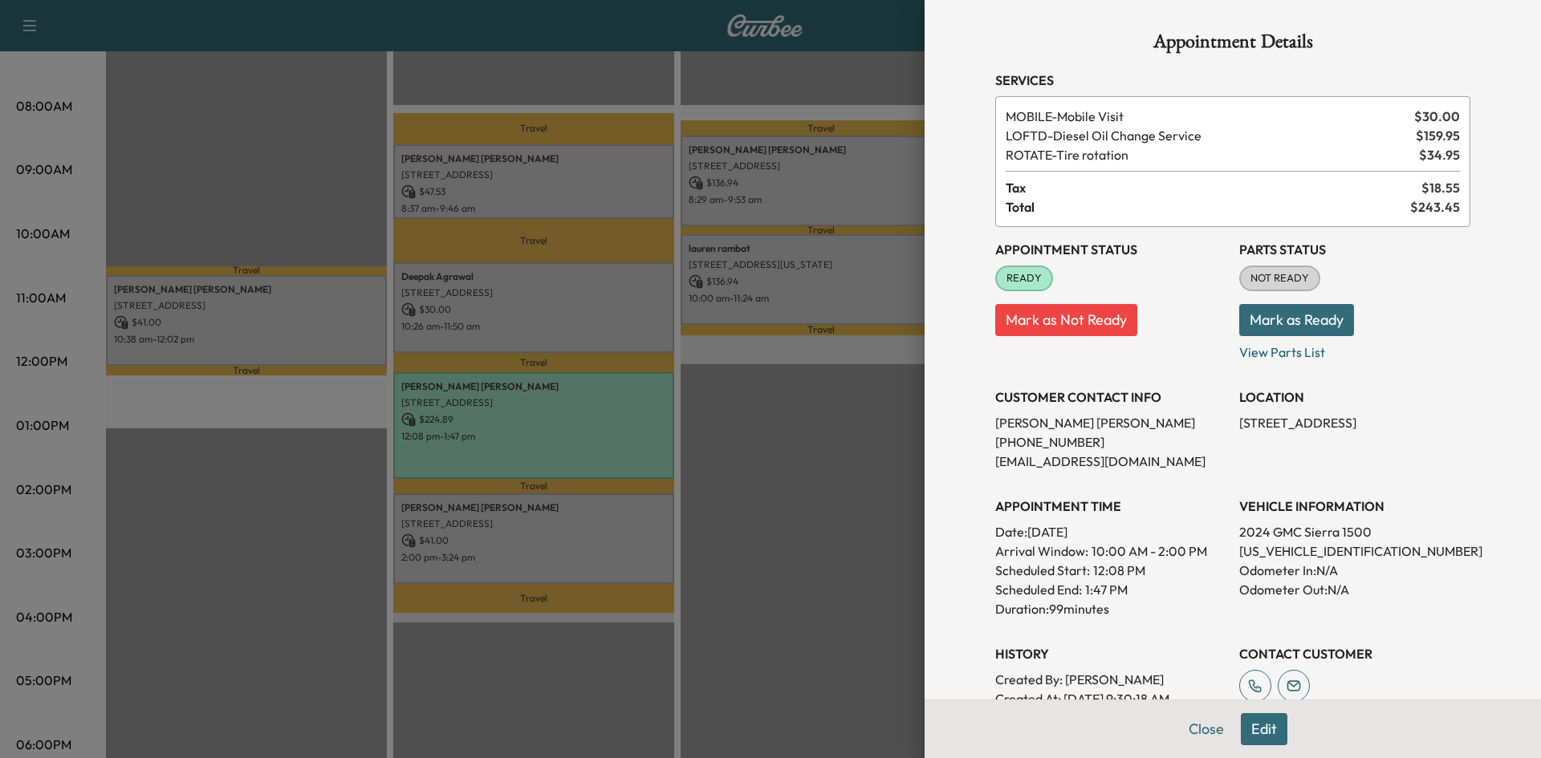
click at [510, 70] on div at bounding box center [770, 379] width 1541 height 758
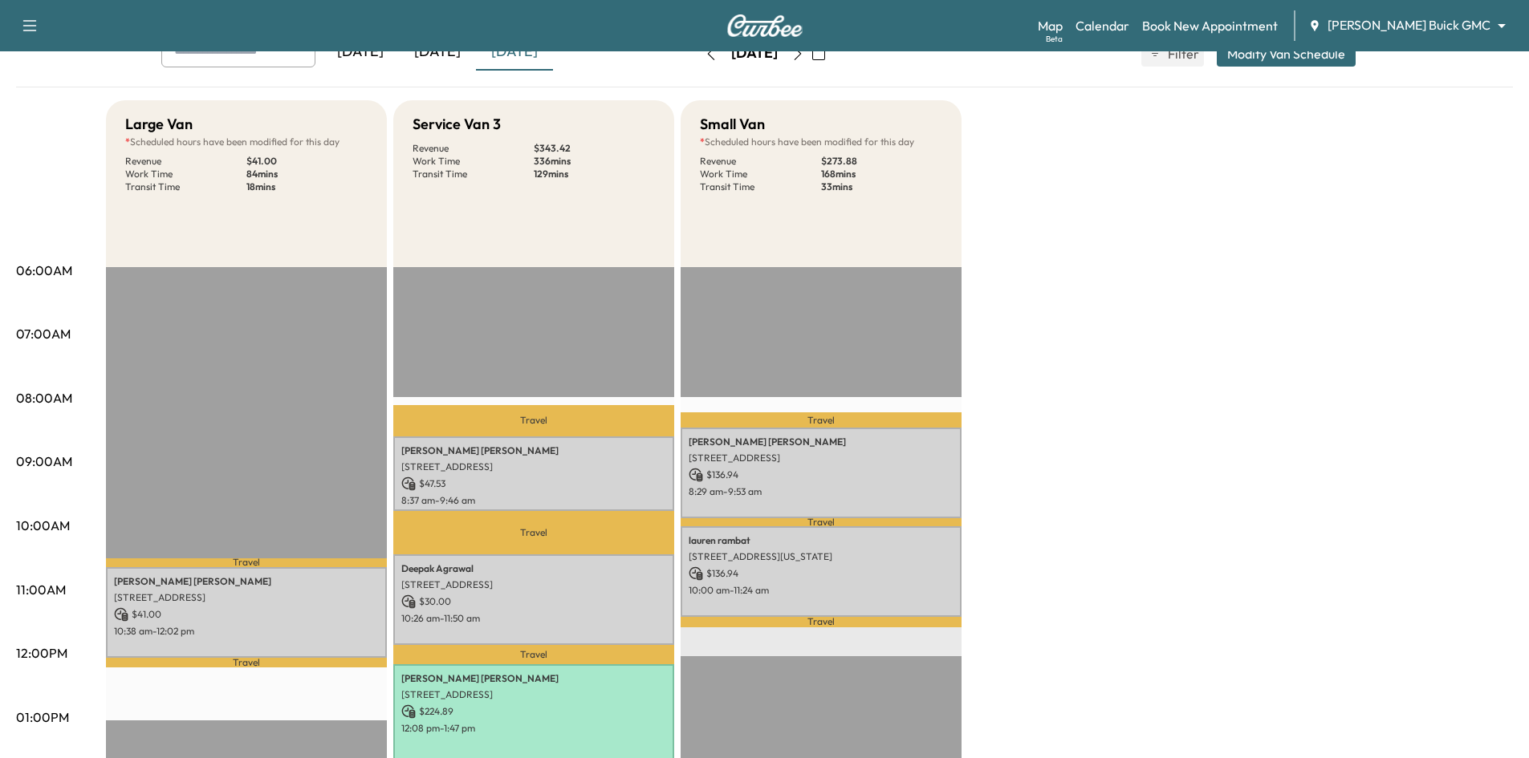
scroll to position [0, 0]
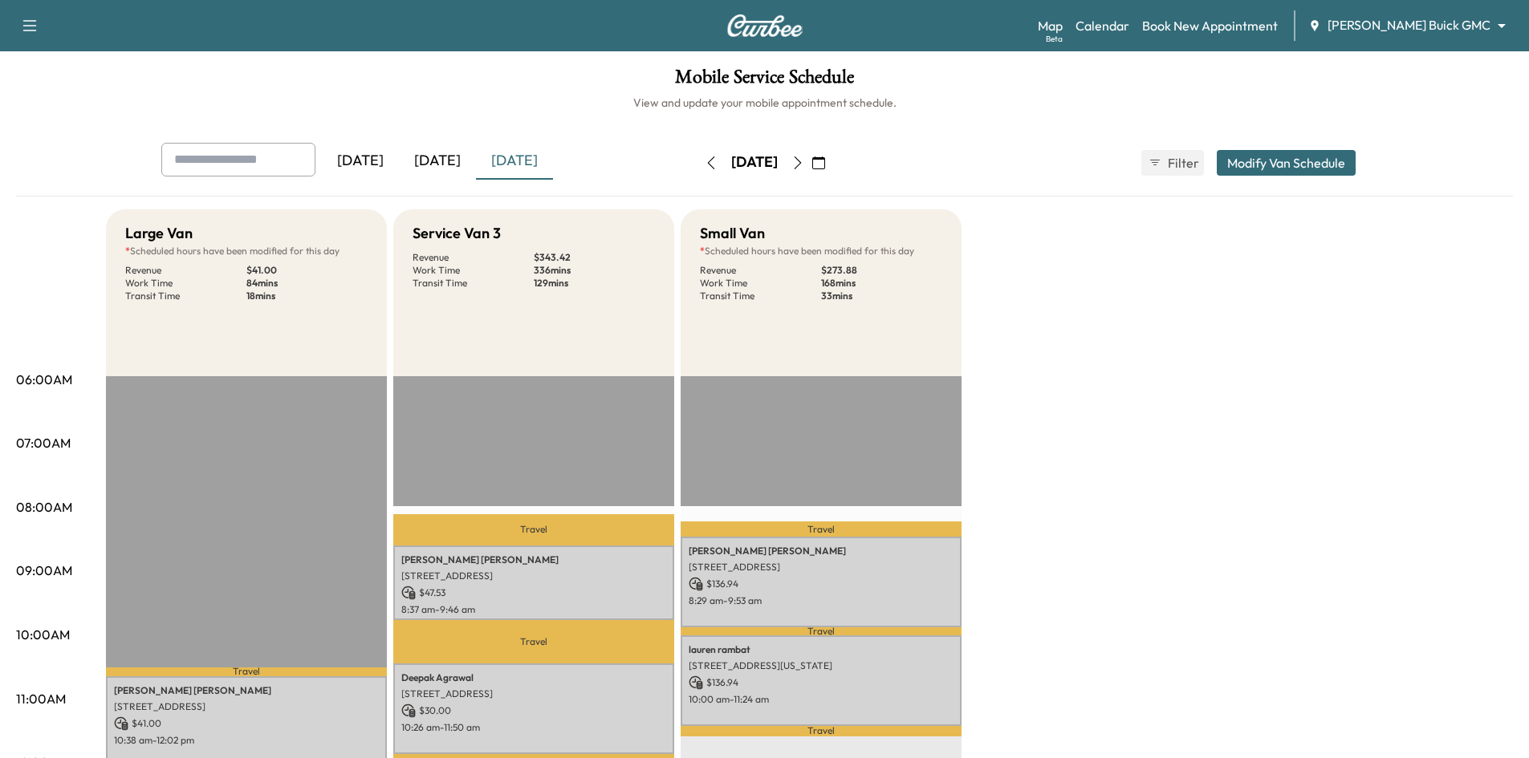
click at [445, 161] on div "[DATE]" at bounding box center [437, 161] width 77 height 37
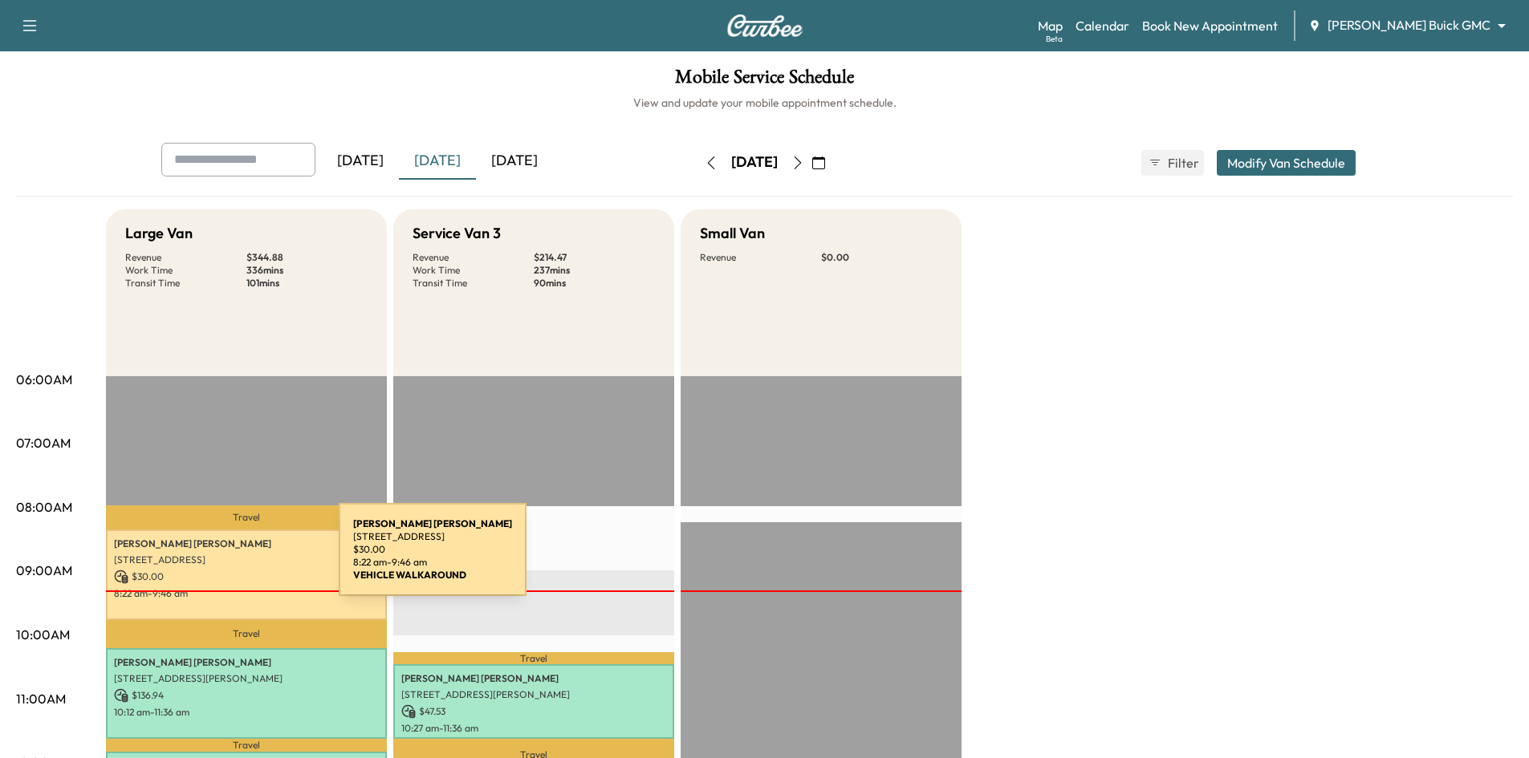
click at [218, 559] on p "711 Maple Creek Drive, Fairview, TX 75069, United States of America" at bounding box center [246, 560] width 265 height 13
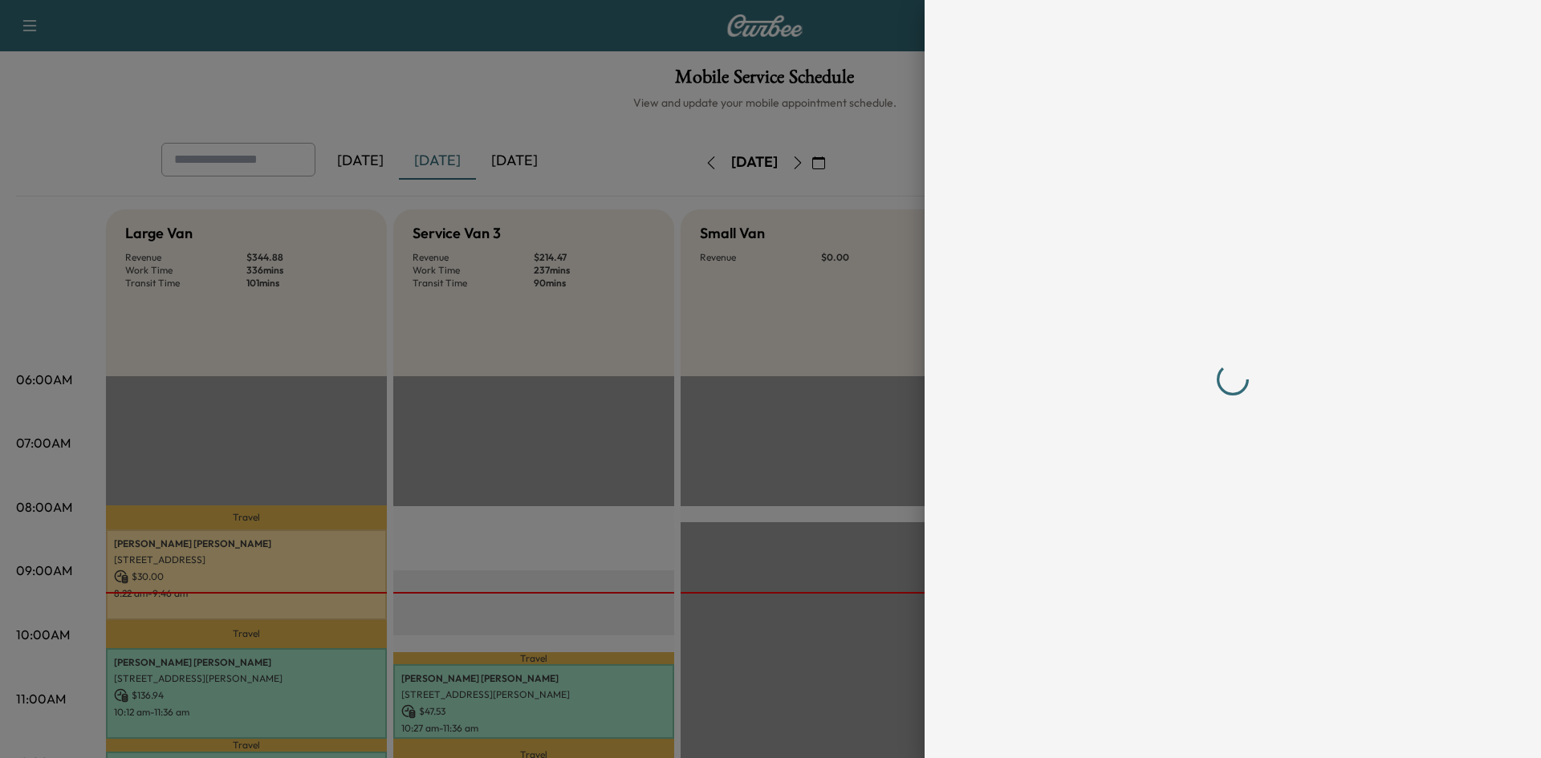
click at [489, 92] on div at bounding box center [770, 379] width 1541 height 758
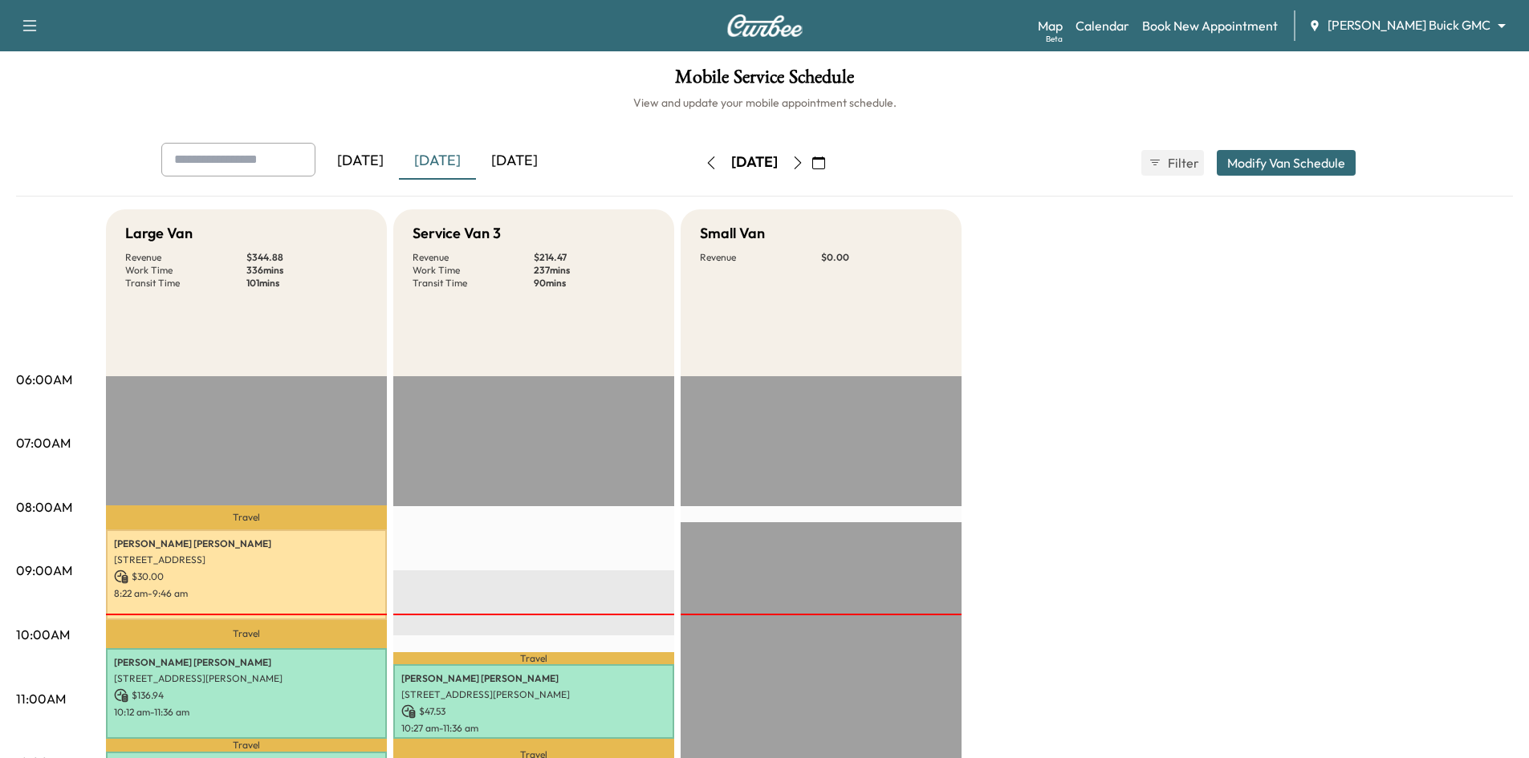
click at [804, 160] on icon "button" at bounding box center [797, 163] width 13 height 13
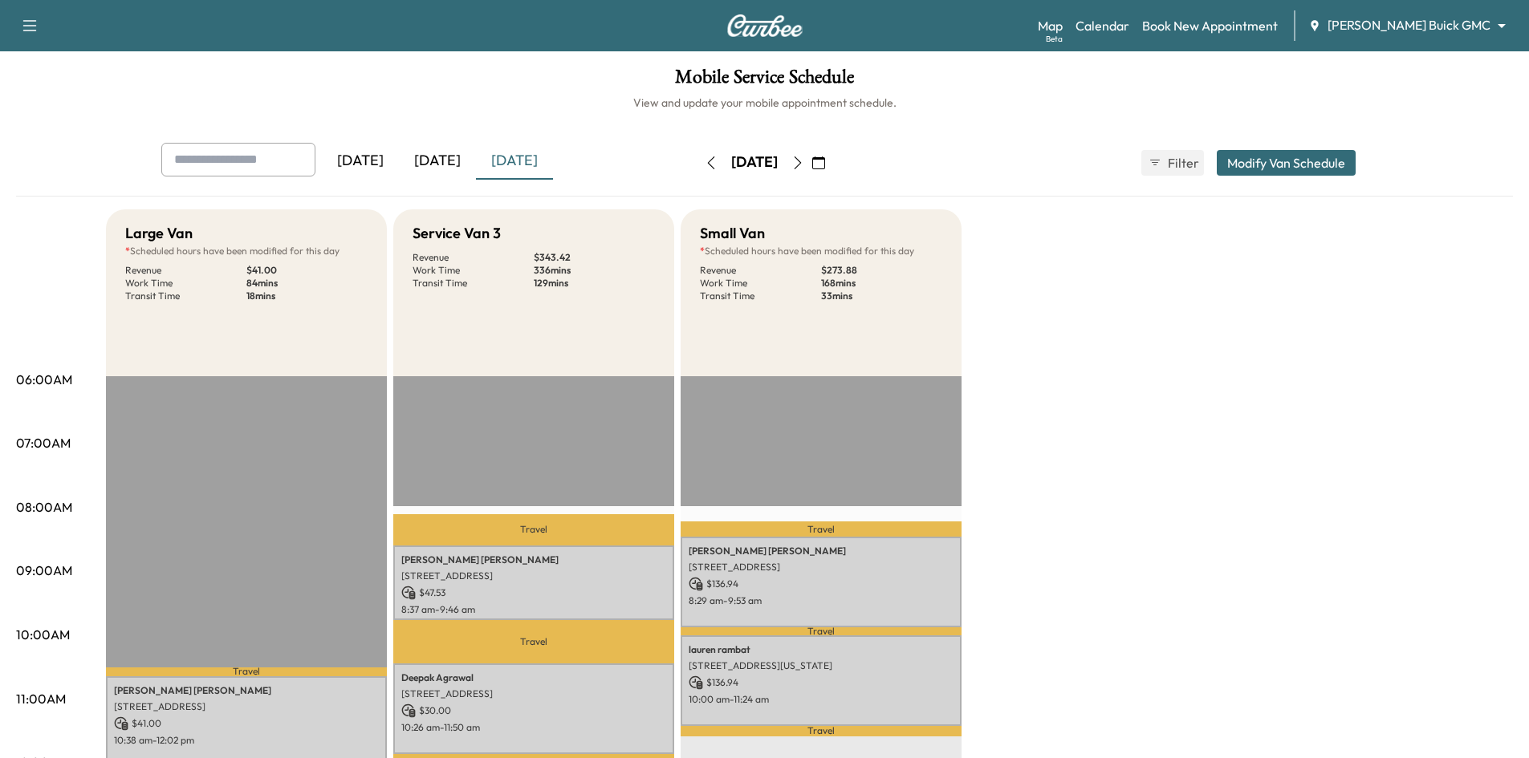
click at [804, 167] on icon "button" at bounding box center [797, 163] width 13 height 13
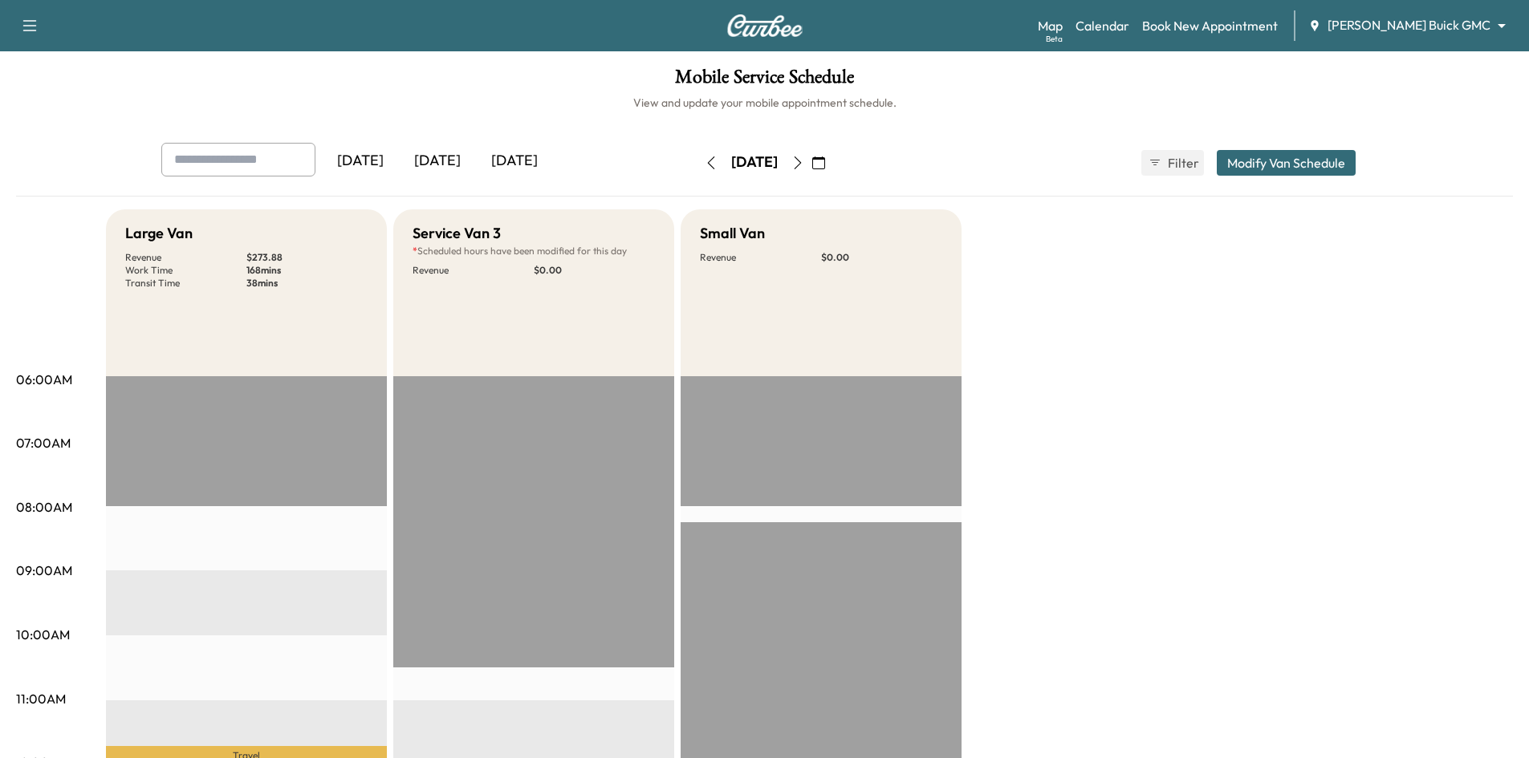
drag, startPoint x: 645, startPoint y: 165, endPoint x: 624, endPoint y: 75, distance: 92.3
click at [705, 165] on icon "button" at bounding box center [711, 163] width 13 height 13
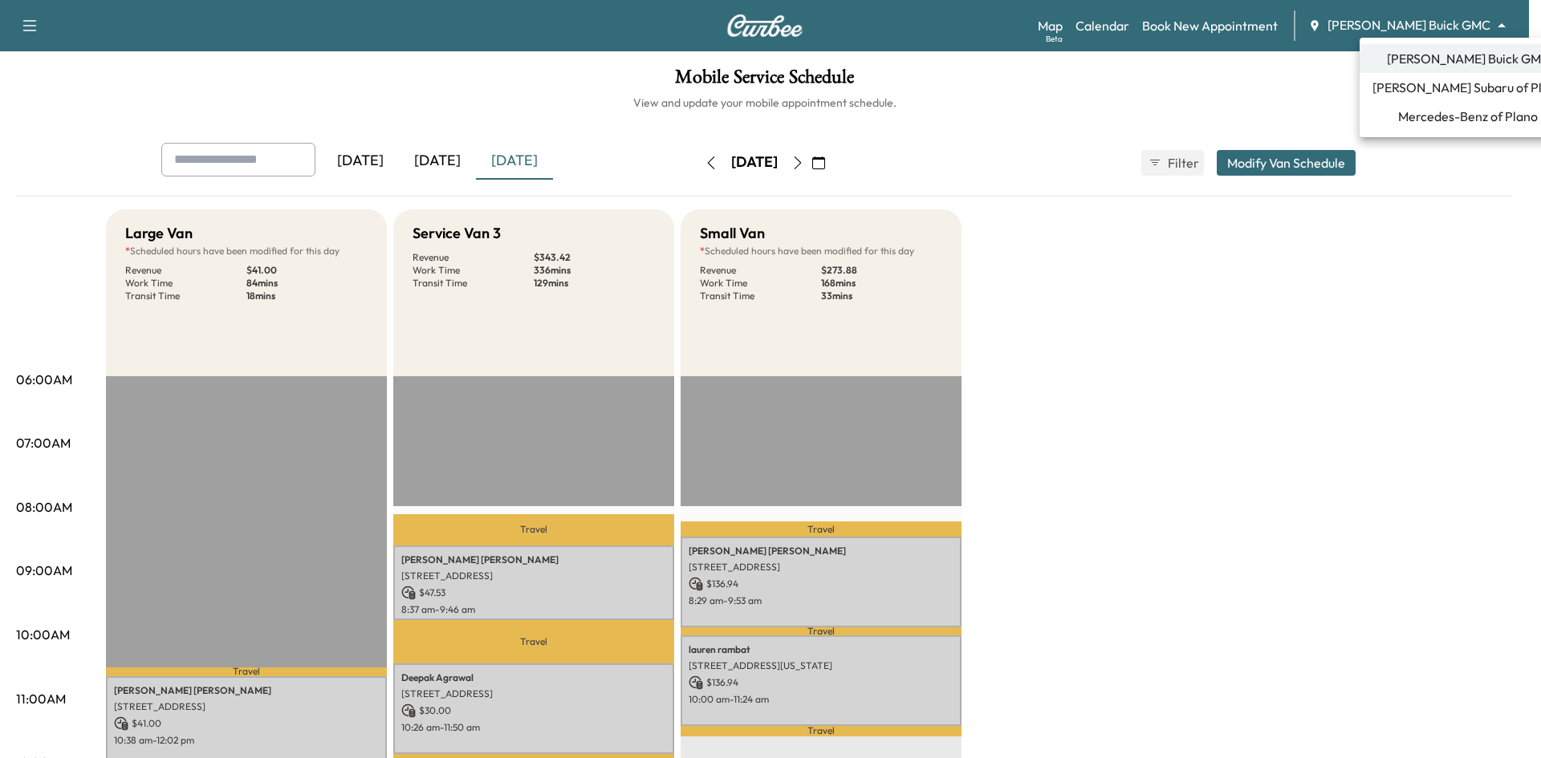
click at [1473, 18] on body "Support Log Out Map Beta Calendar Book New Appointment Ewing Buick GMC ********…" at bounding box center [770, 379] width 1541 height 758
click at [1451, 92] on span "Ewing Subaru of Plano" at bounding box center [1468, 87] width 191 height 19
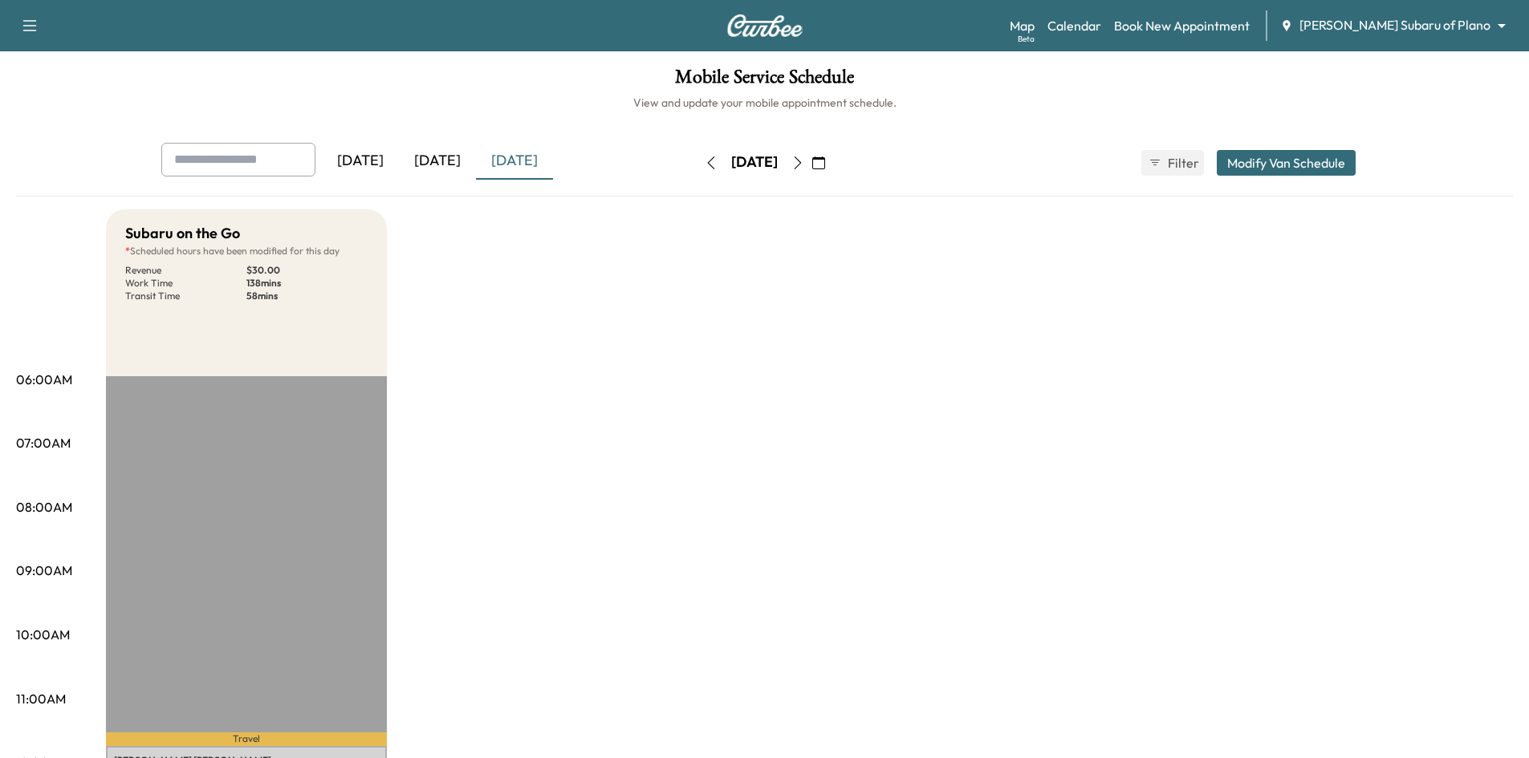
click at [804, 160] on icon "button" at bounding box center [797, 163] width 13 height 13
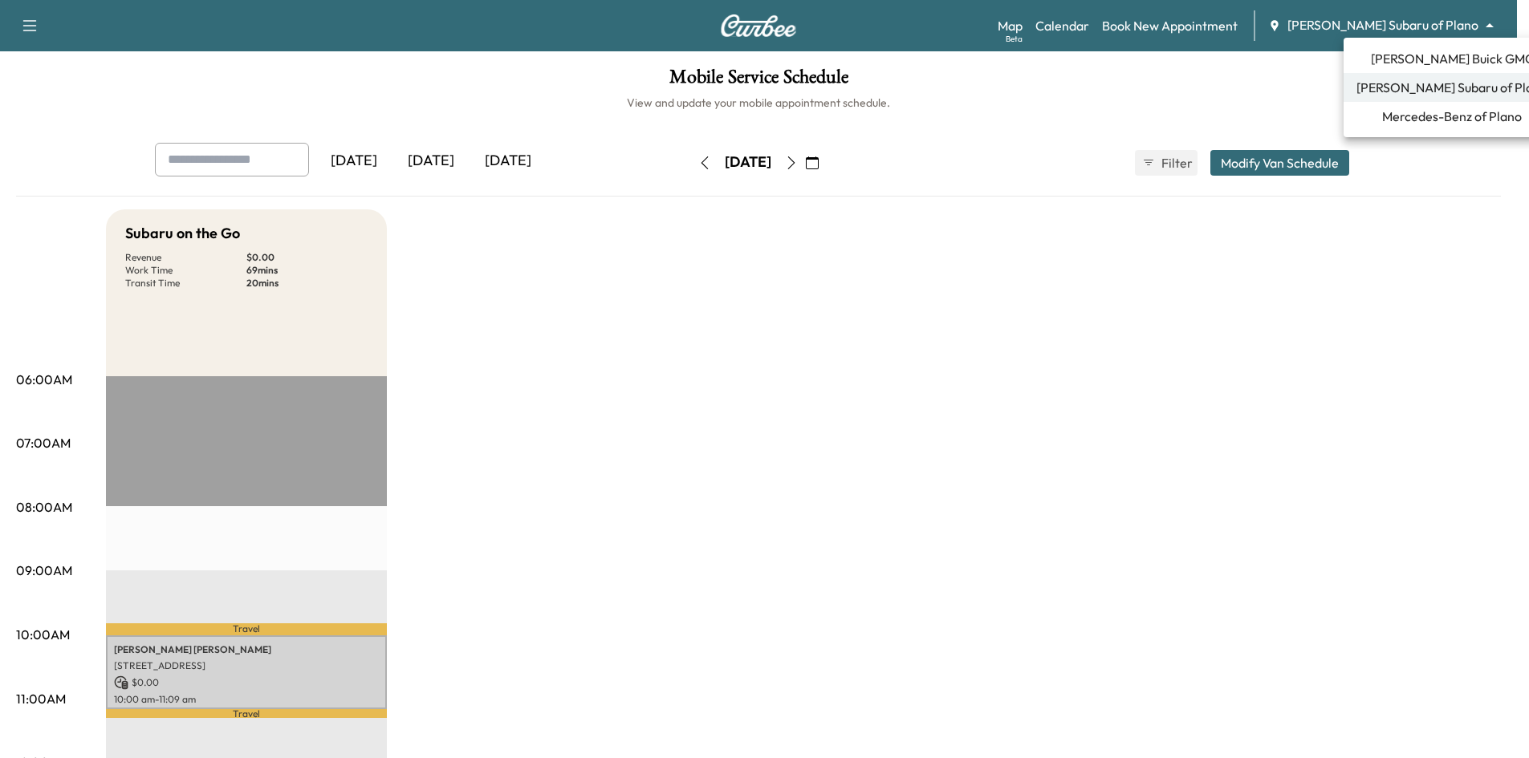
click at [1392, 23] on body "Support Log Out Map Beta Calendar Book New Appointment Ewing Subaru of Plano **…" at bounding box center [764, 379] width 1529 height 758
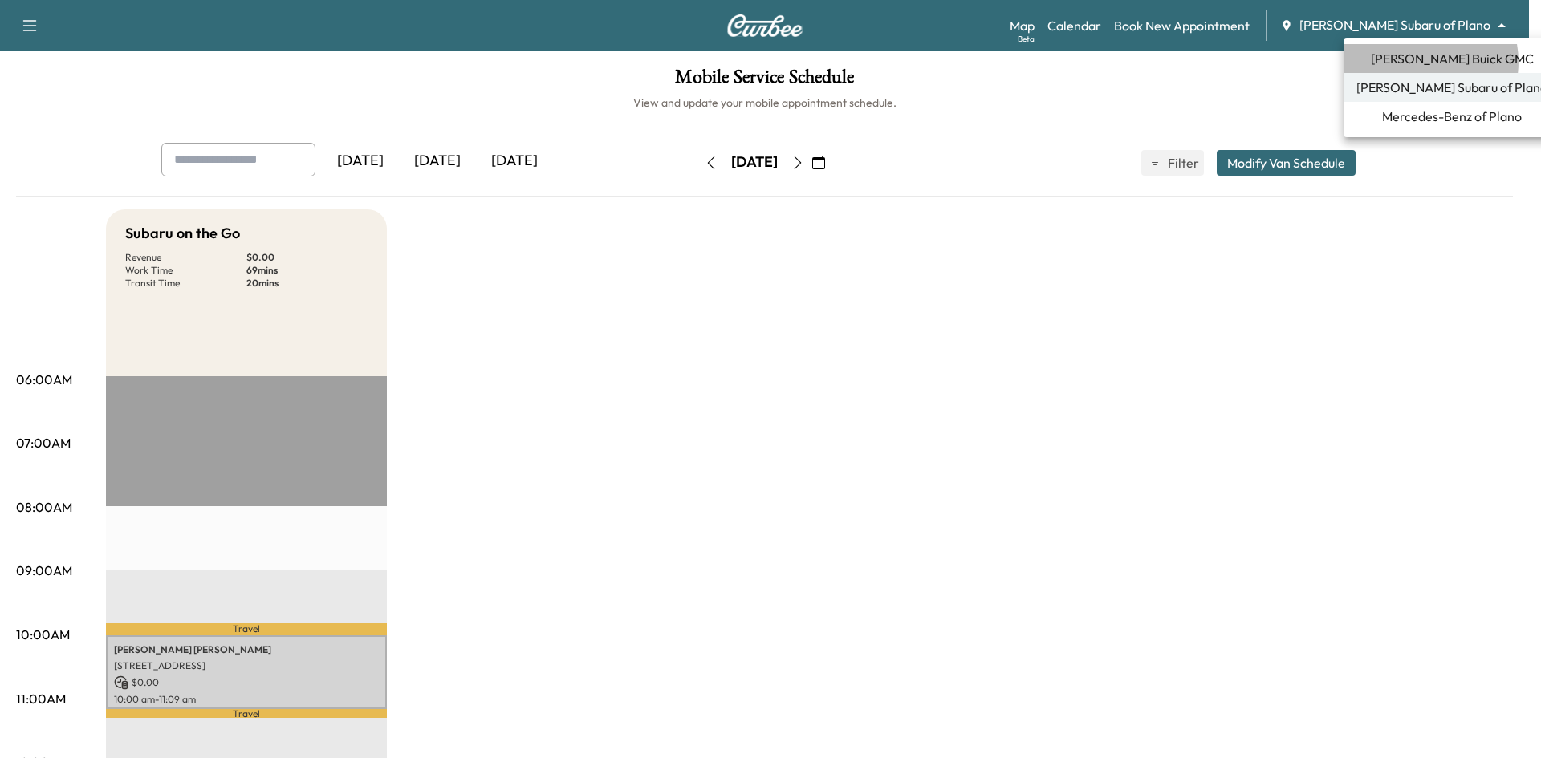
click at [1417, 62] on span "Ewing Buick GMC" at bounding box center [1452, 58] width 163 height 19
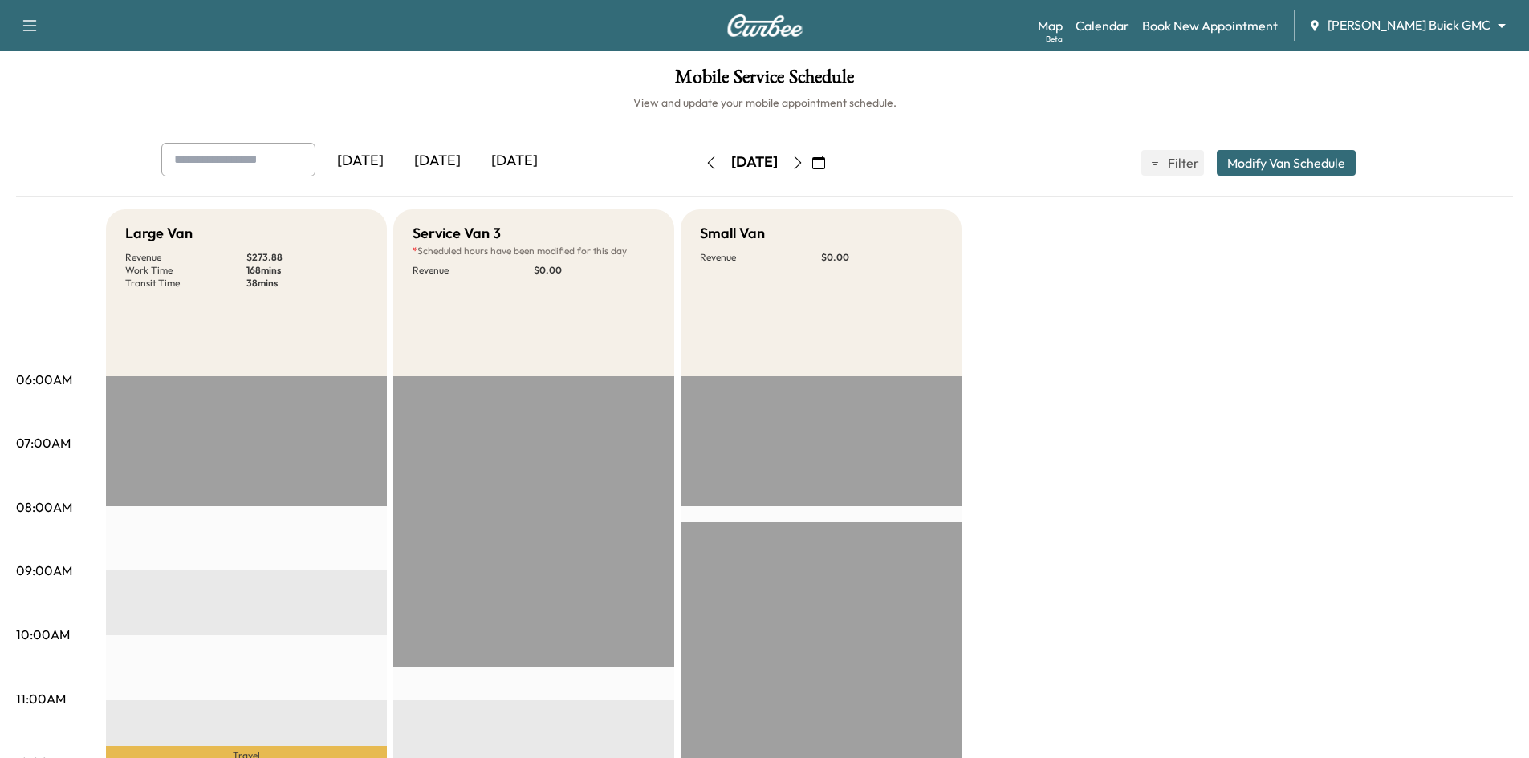
click at [448, 166] on div "[DATE]" at bounding box center [437, 161] width 77 height 37
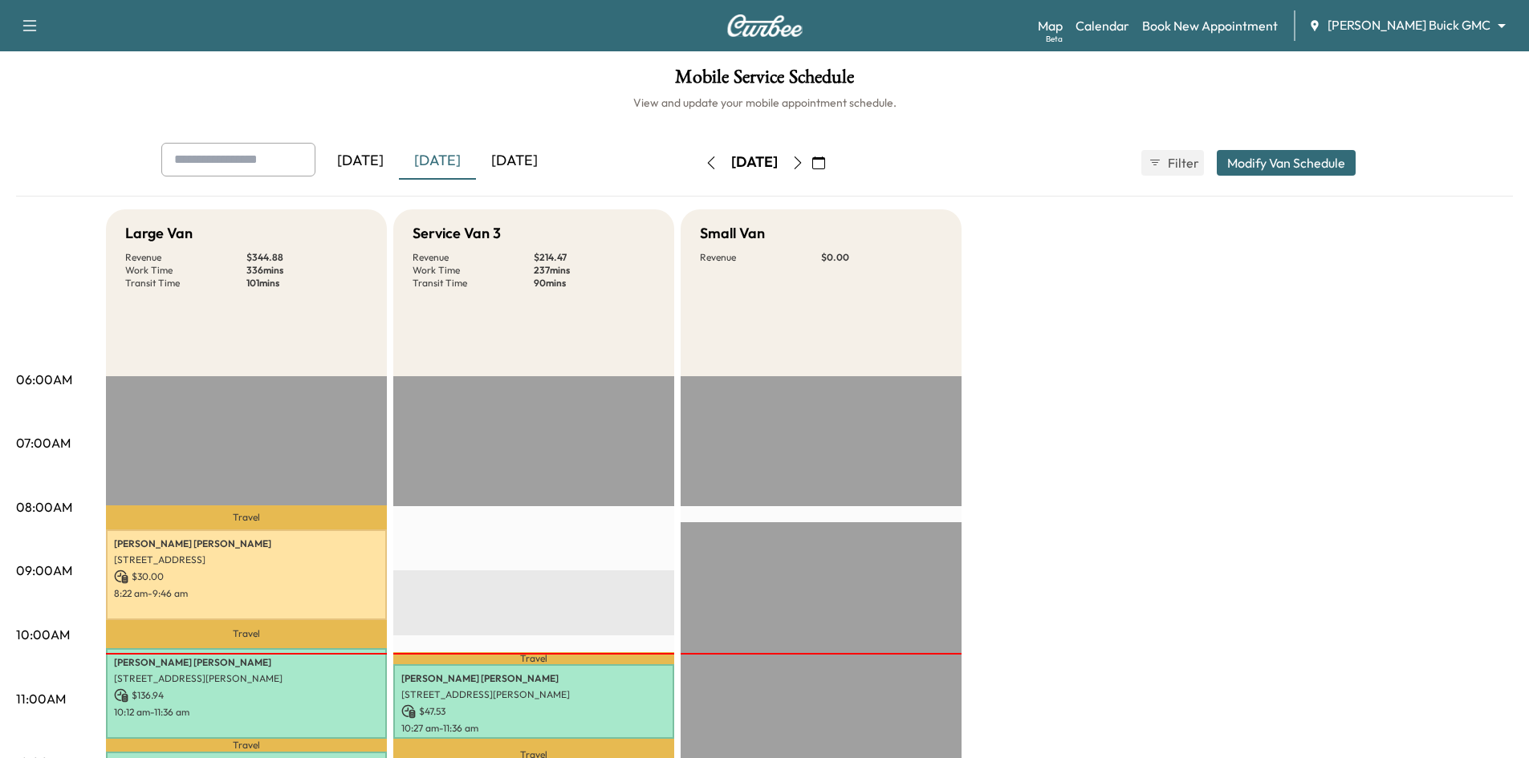
click at [519, 159] on div "[DATE]" at bounding box center [514, 161] width 77 height 37
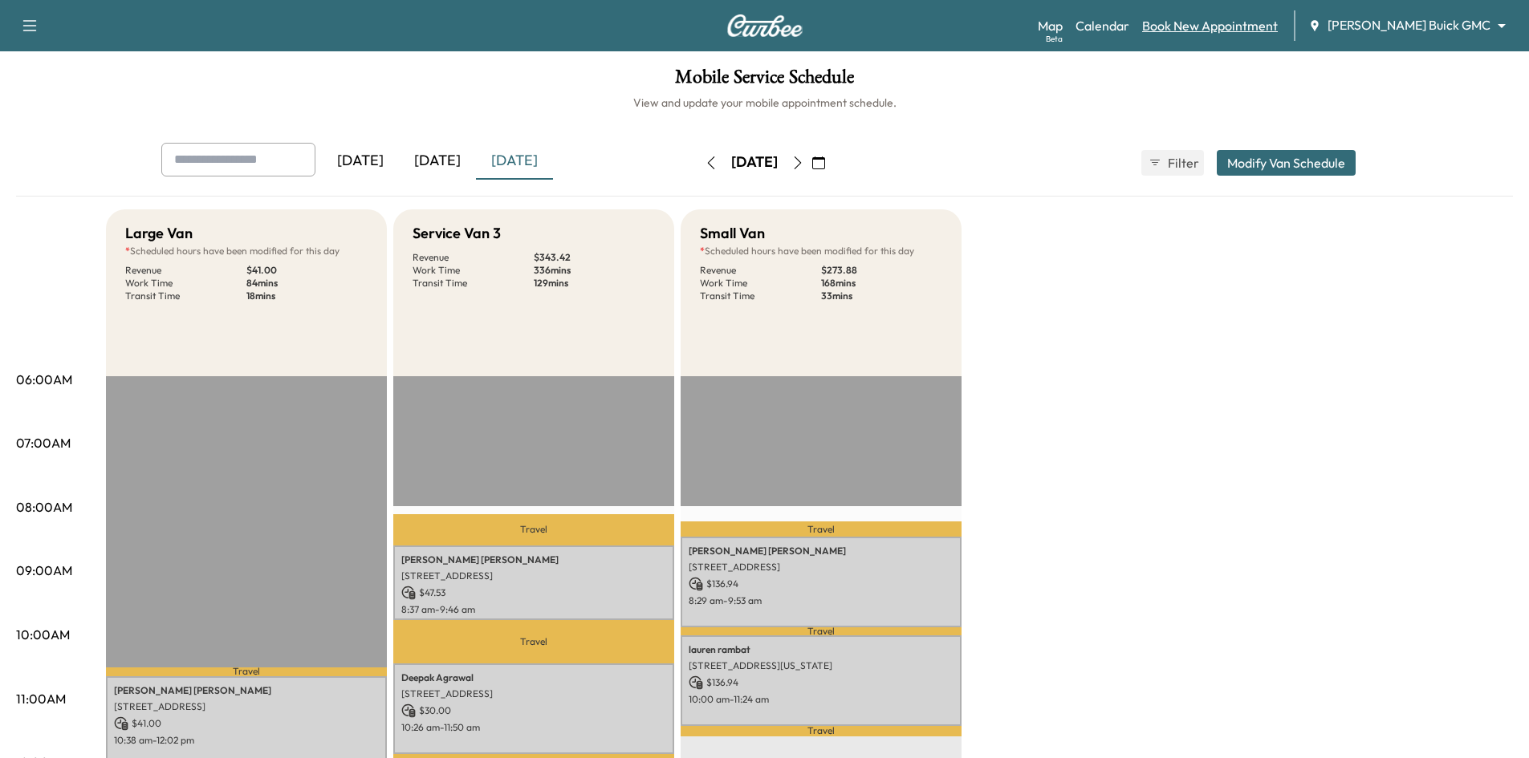
click at [1273, 21] on link "Book New Appointment" at bounding box center [1210, 25] width 136 height 19
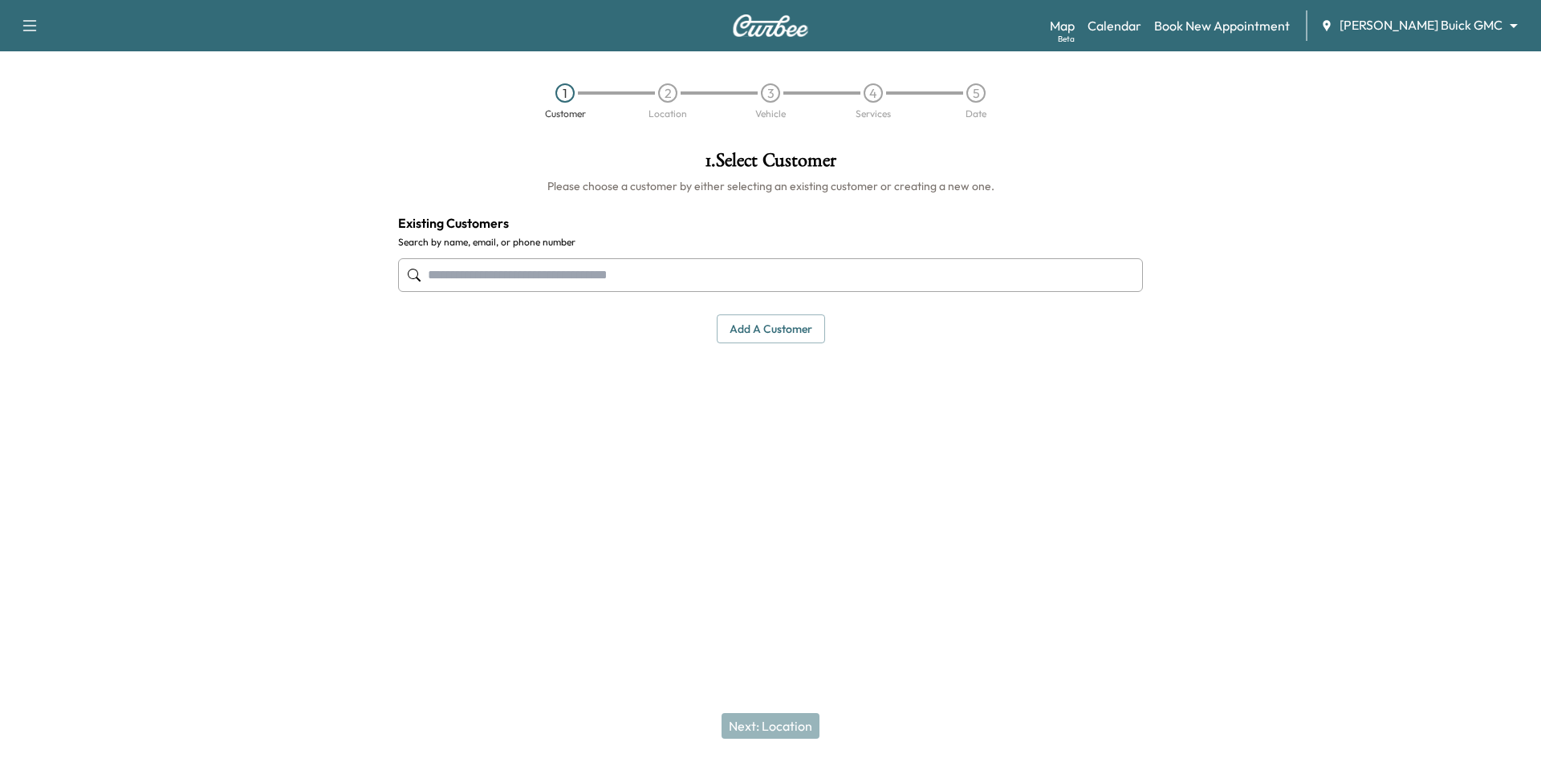
click at [984, 275] on input "text" at bounding box center [770, 275] width 745 height 34
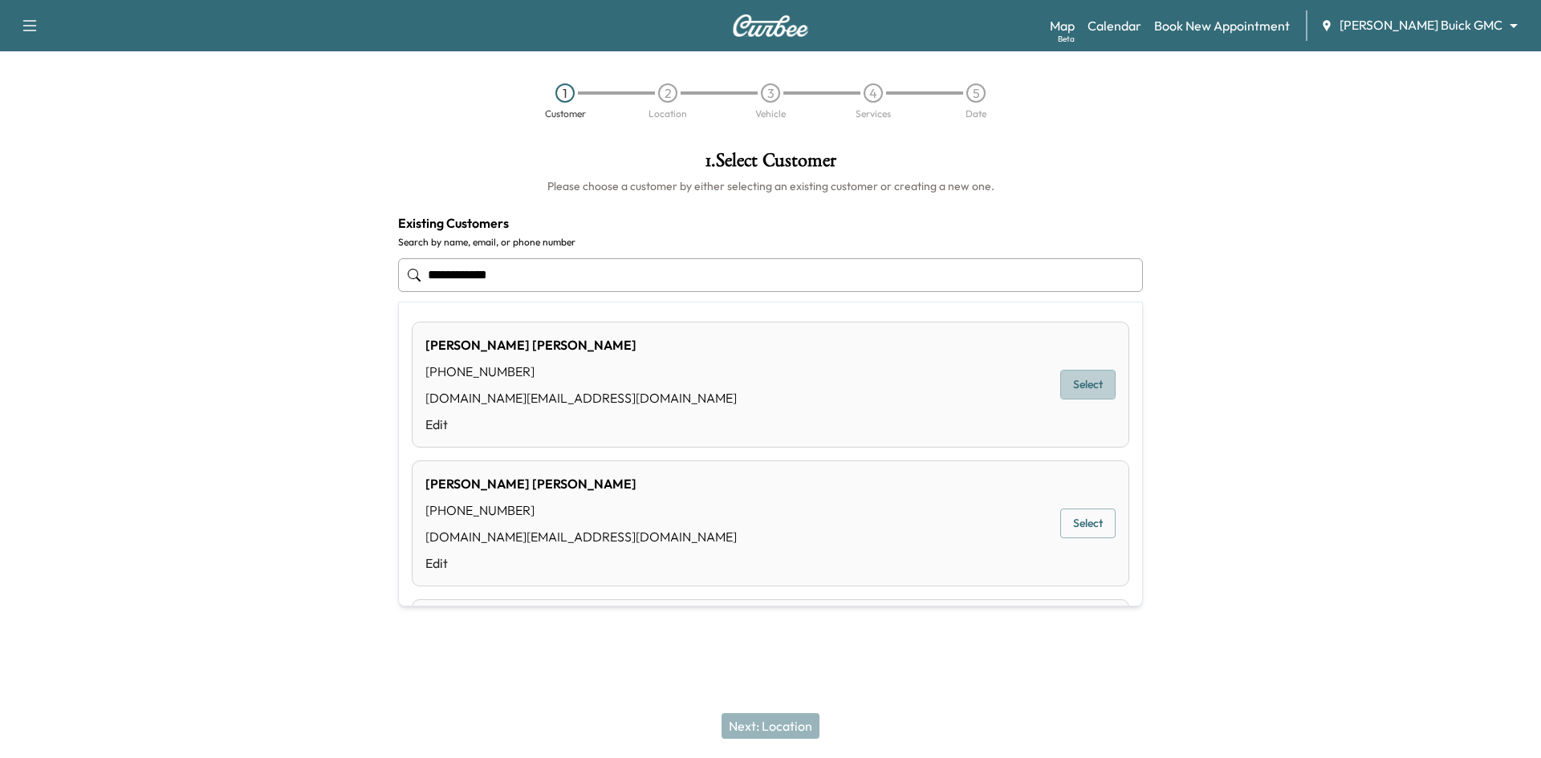
click at [1079, 390] on button "Select" at bounding box center [1087, 385] width 55 height 30
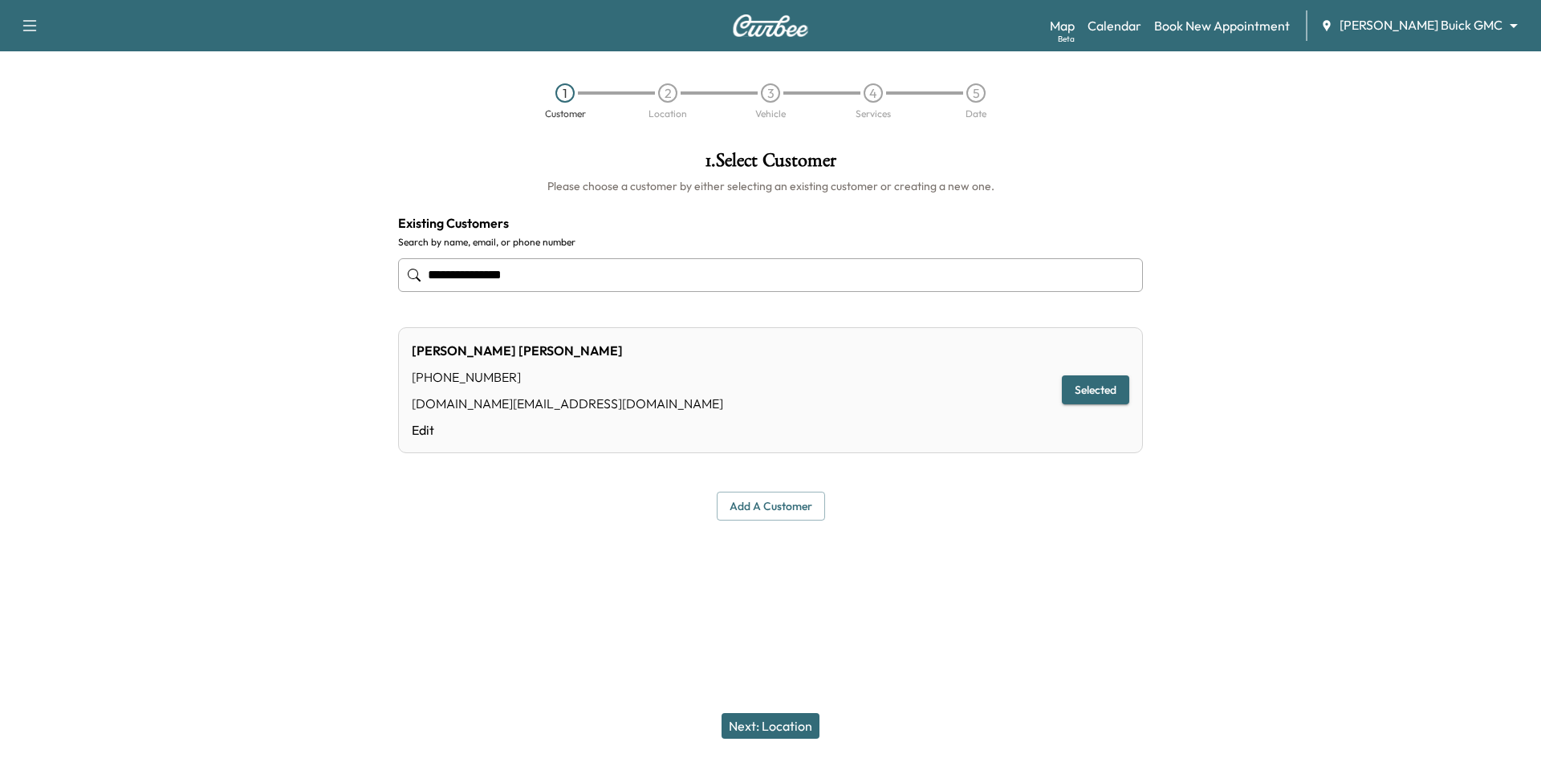
type input "**********"
click at [752, 730] on button "Next: Location" at bounding box center [771, 727] width 98 height 26
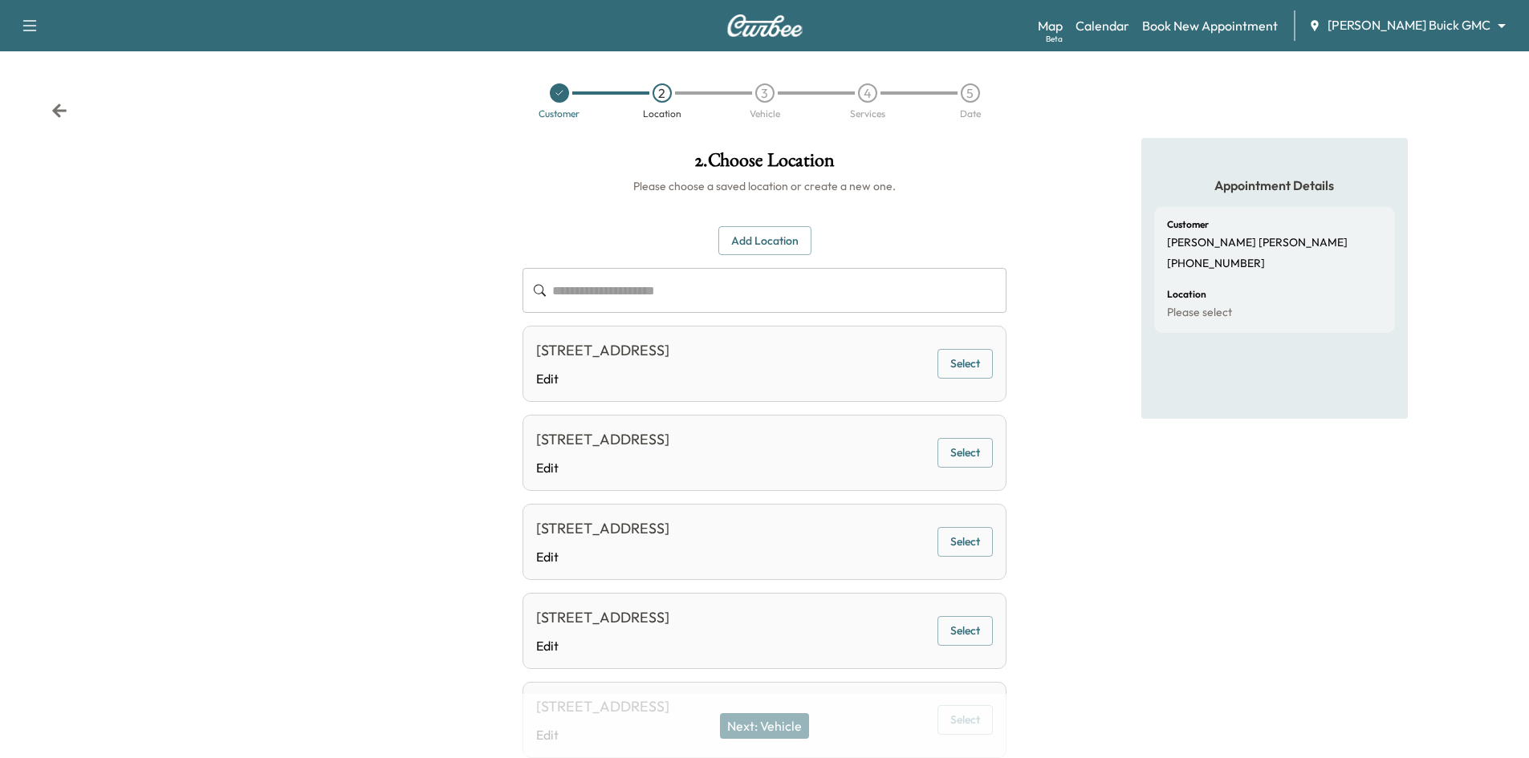
click at [966, 365] on button "Select" at bounding box center [964, 364] width 55 height 30
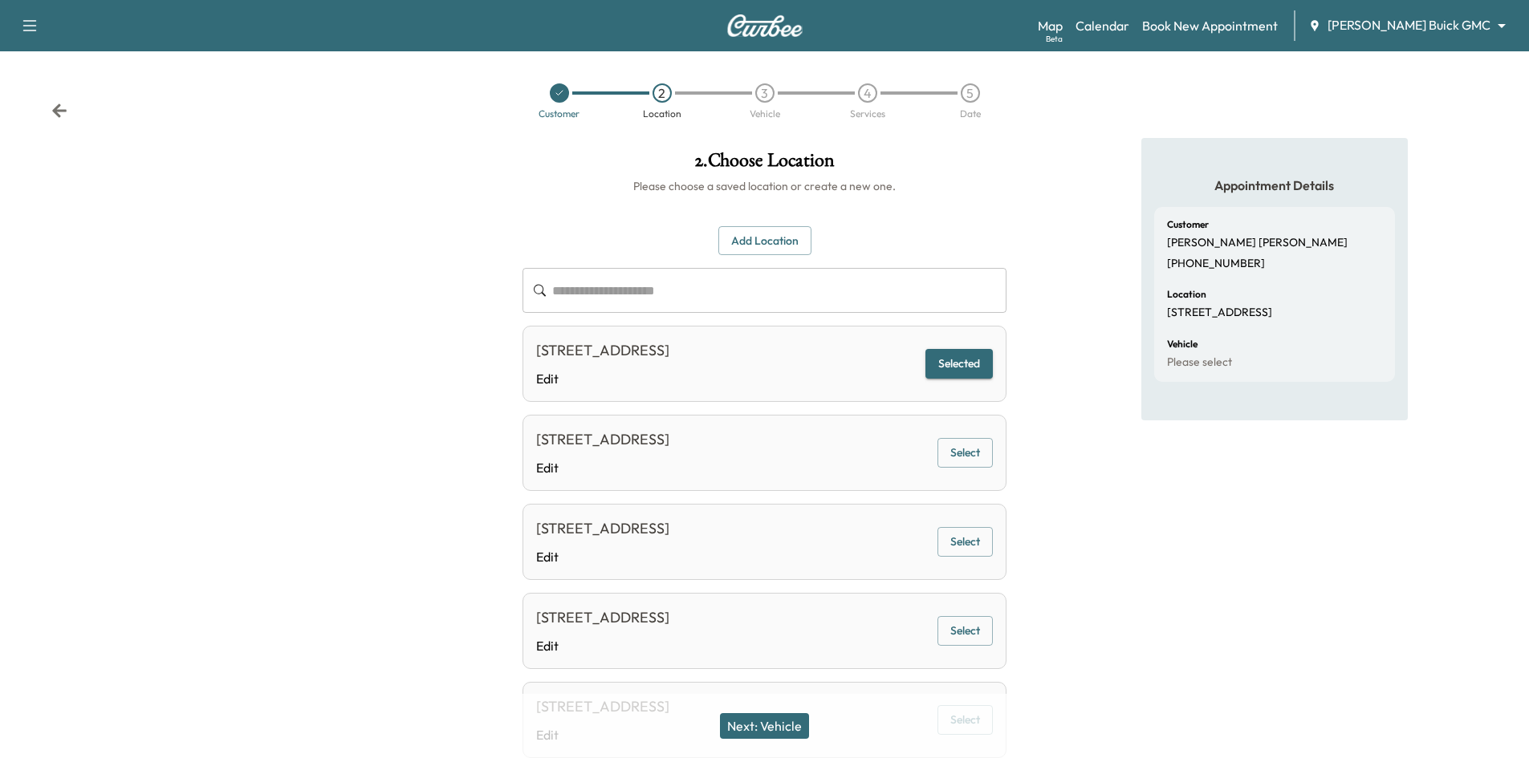
drag, startPoint x: 778, startPoint y: 728, endPoint x: 777, endPoint y: 713, distance: 15.3
click at [779, 727] on button "Next: Vehicle" at bounding box center [764, 727] width 89 height 26
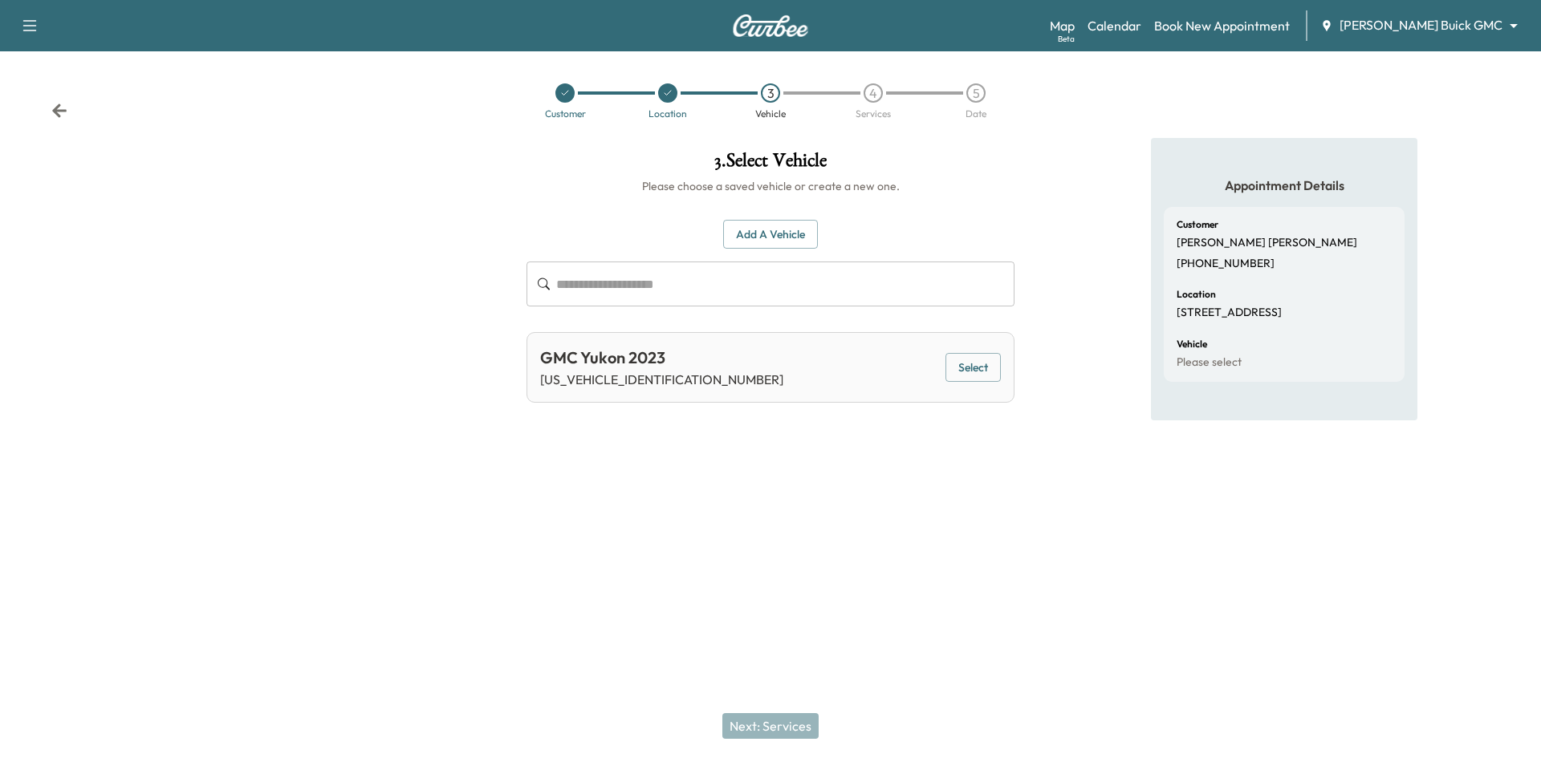
drag, startPoint x: 956, startPoint y: 368, endPoint x: 921, endPoint y: 384, distance: 37.7
click at [958, 368] on button "Select" at bounding box center [973, 368] width 55 height 30
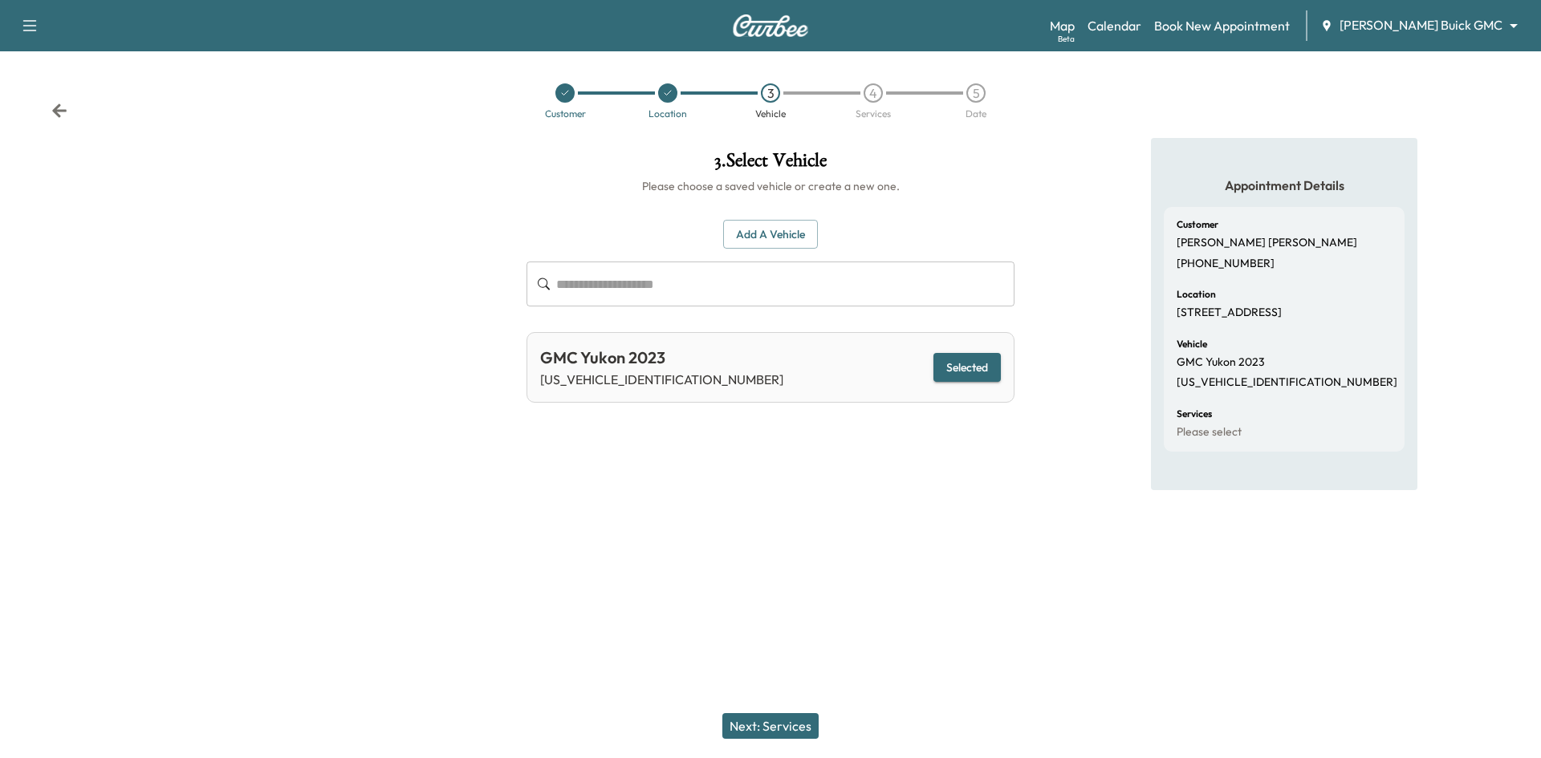
drag, startPoint x: 753, startPoint y: 729, endPoint x: 765, endPoint y: 712, distance: 20.7
click at [757, 727] on button "Next: Services" at bounding box center [770, 727] width 96 height 26
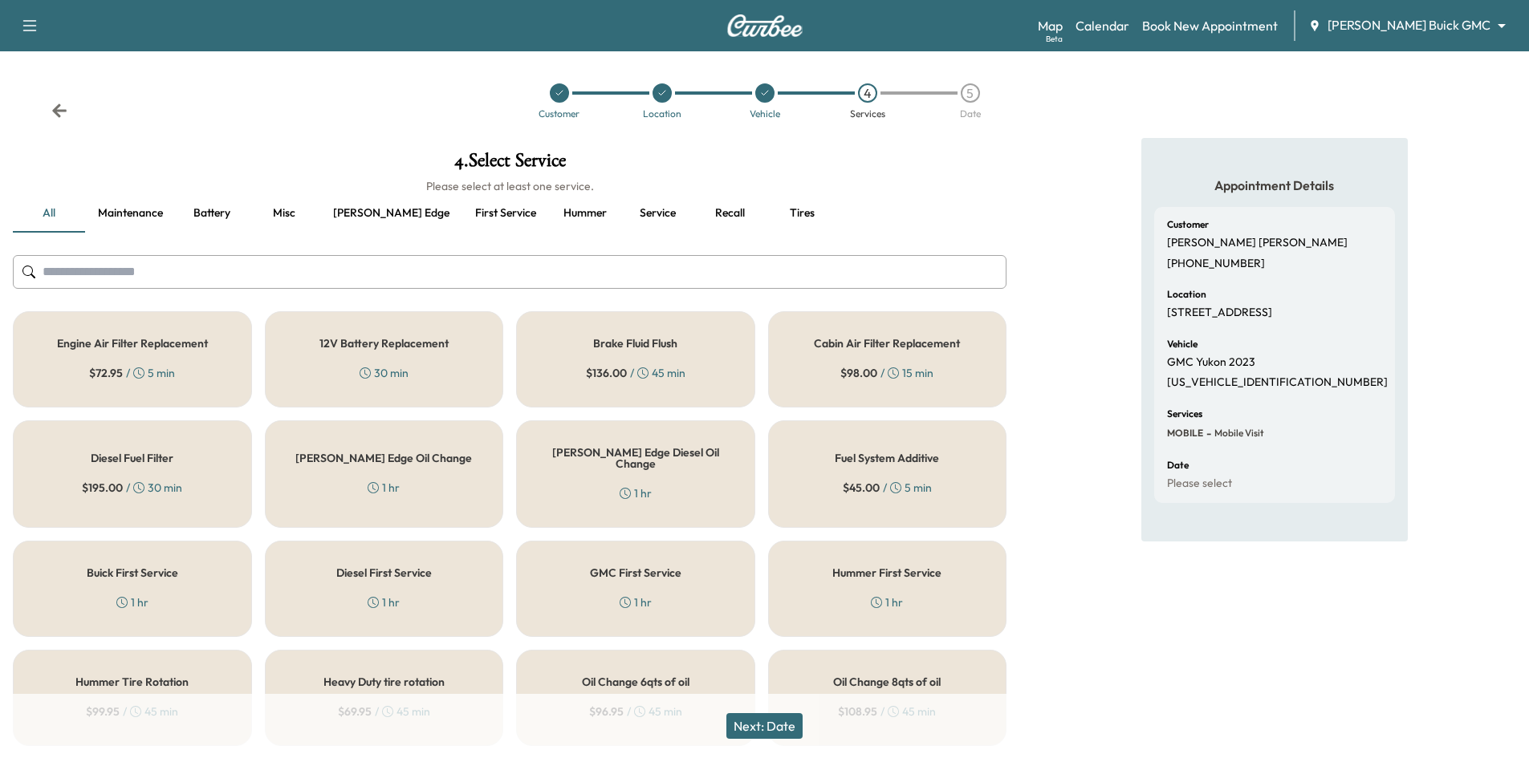
click at [693, 214] on button "Recall" at bounding box center [729, 213] width 72 height 39
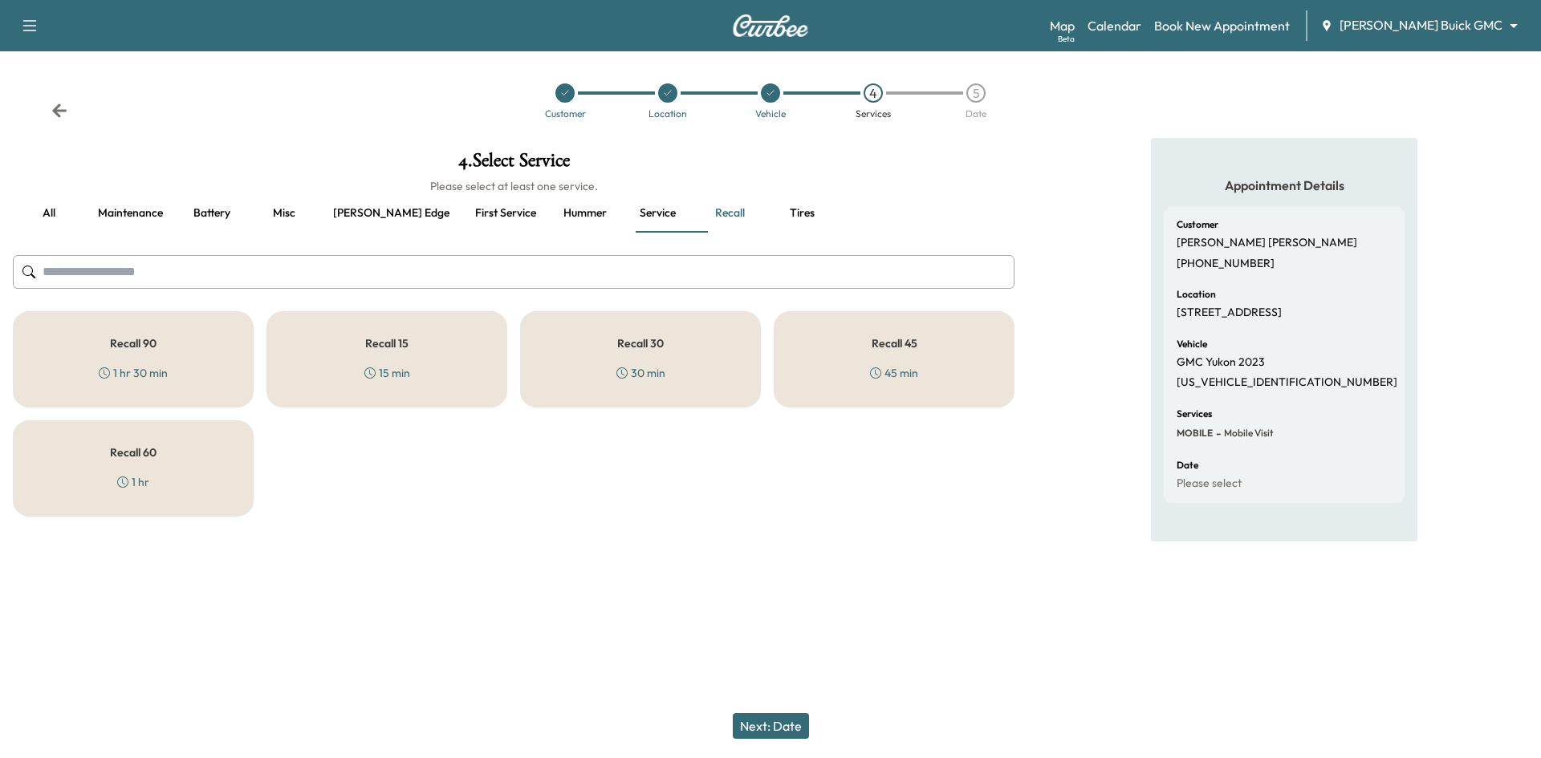
click at [191, 486] on div "Recall 60 1 hr" at bounding box center [133, 469] width 241 height 96
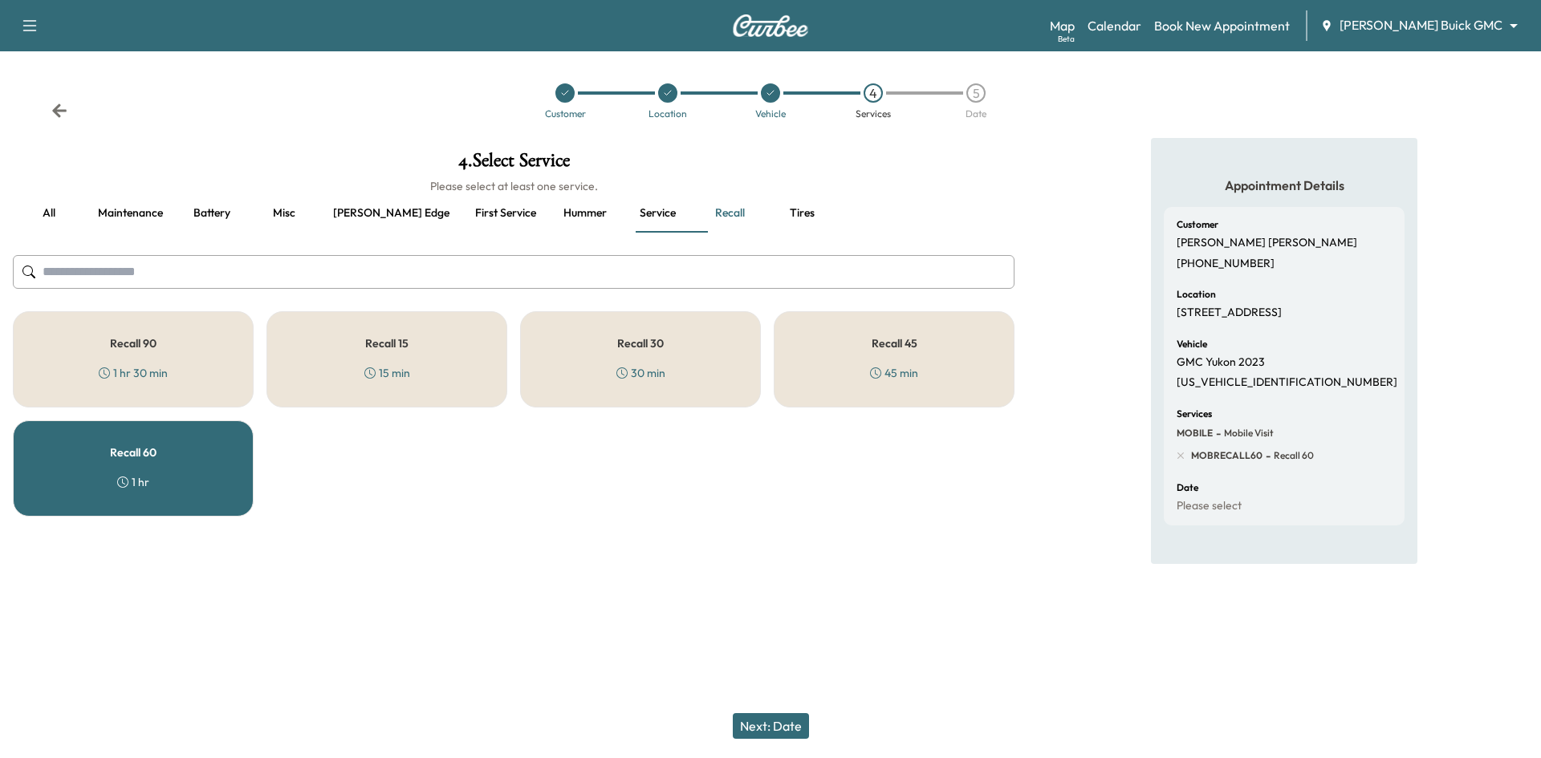
click at [462, 217] on button "First service" at bounding box center [505, 213] width 87 height 39
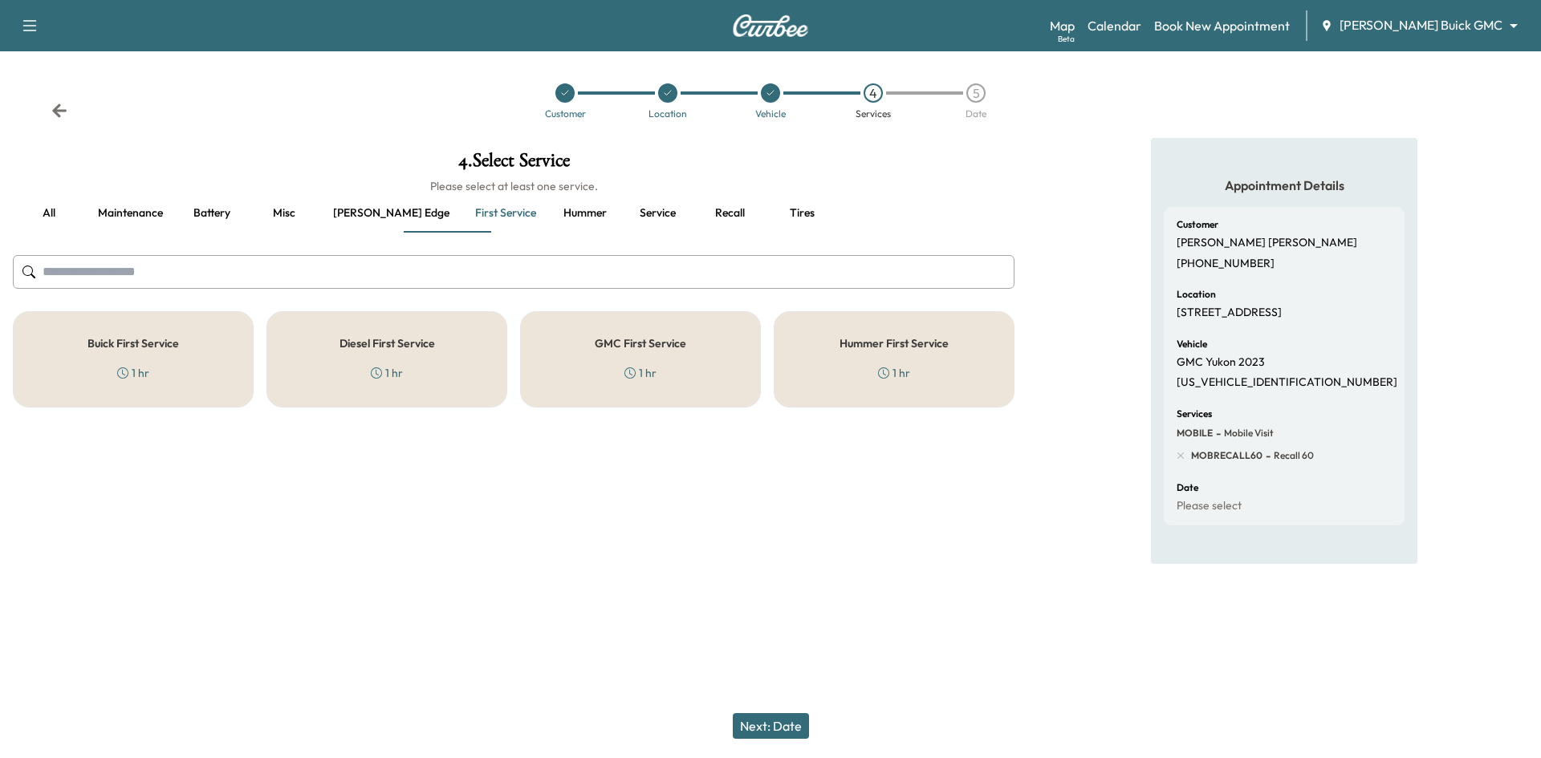
click at [738, 371] on div "GMC First Service 1 hr" at bounding box center [640, 359] width 241 height 96
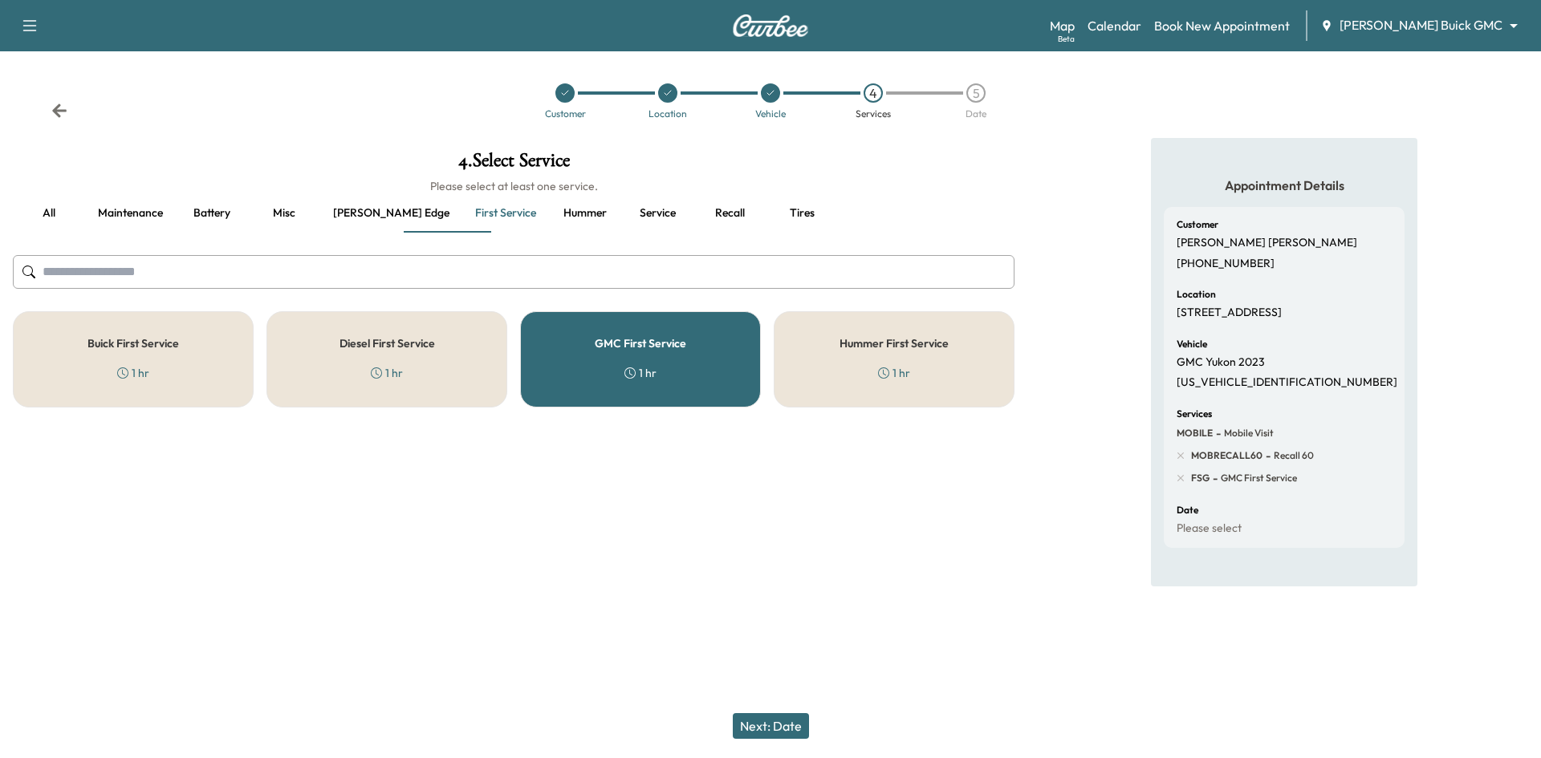
click at [612, 348] on h5 "GMC First Service" at bounding box center [641, 343] width 92 height 11
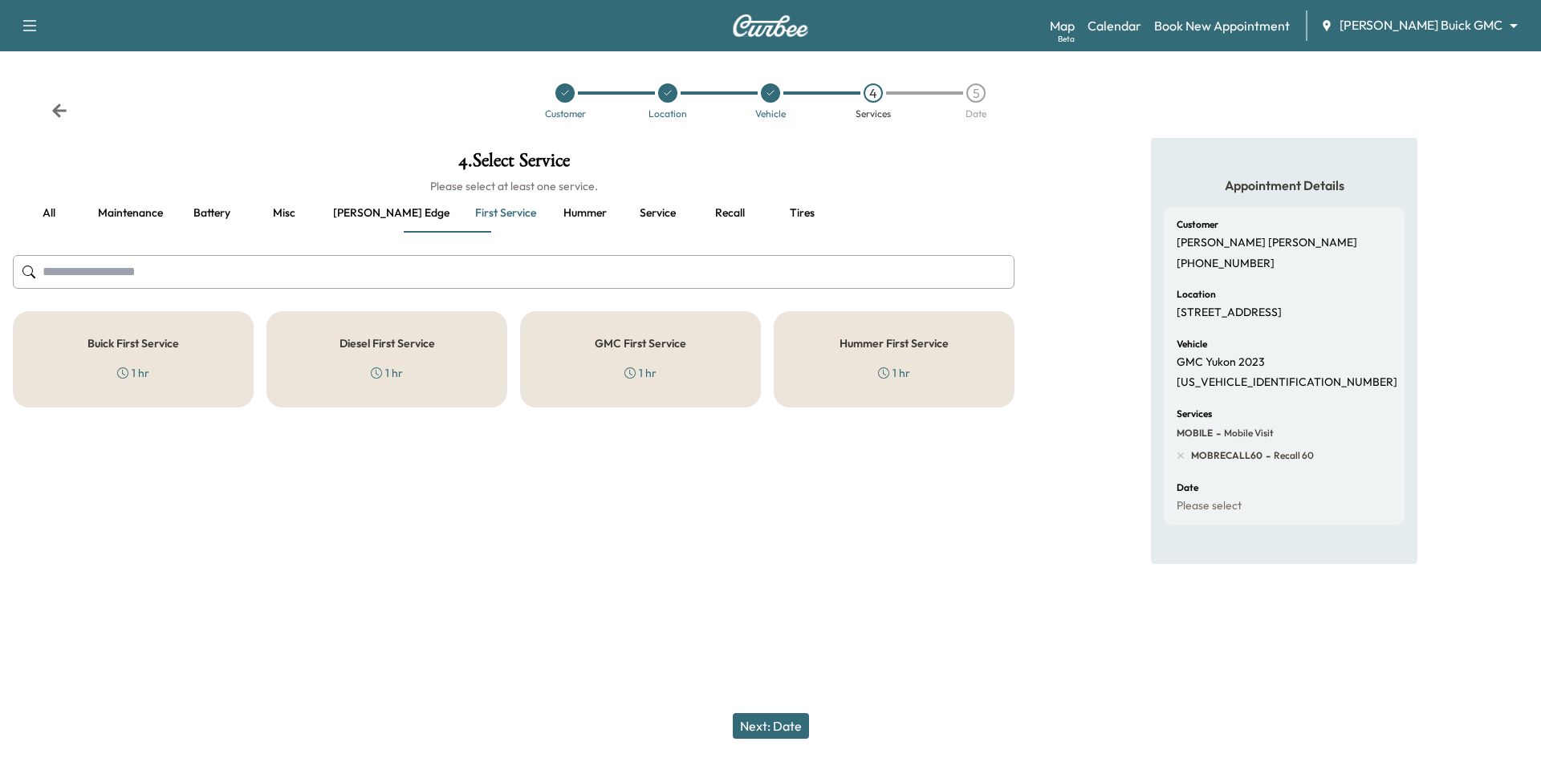
click at [149, 216] on button "Maintenance" at bounding box center [130, 213] width 91 height 39
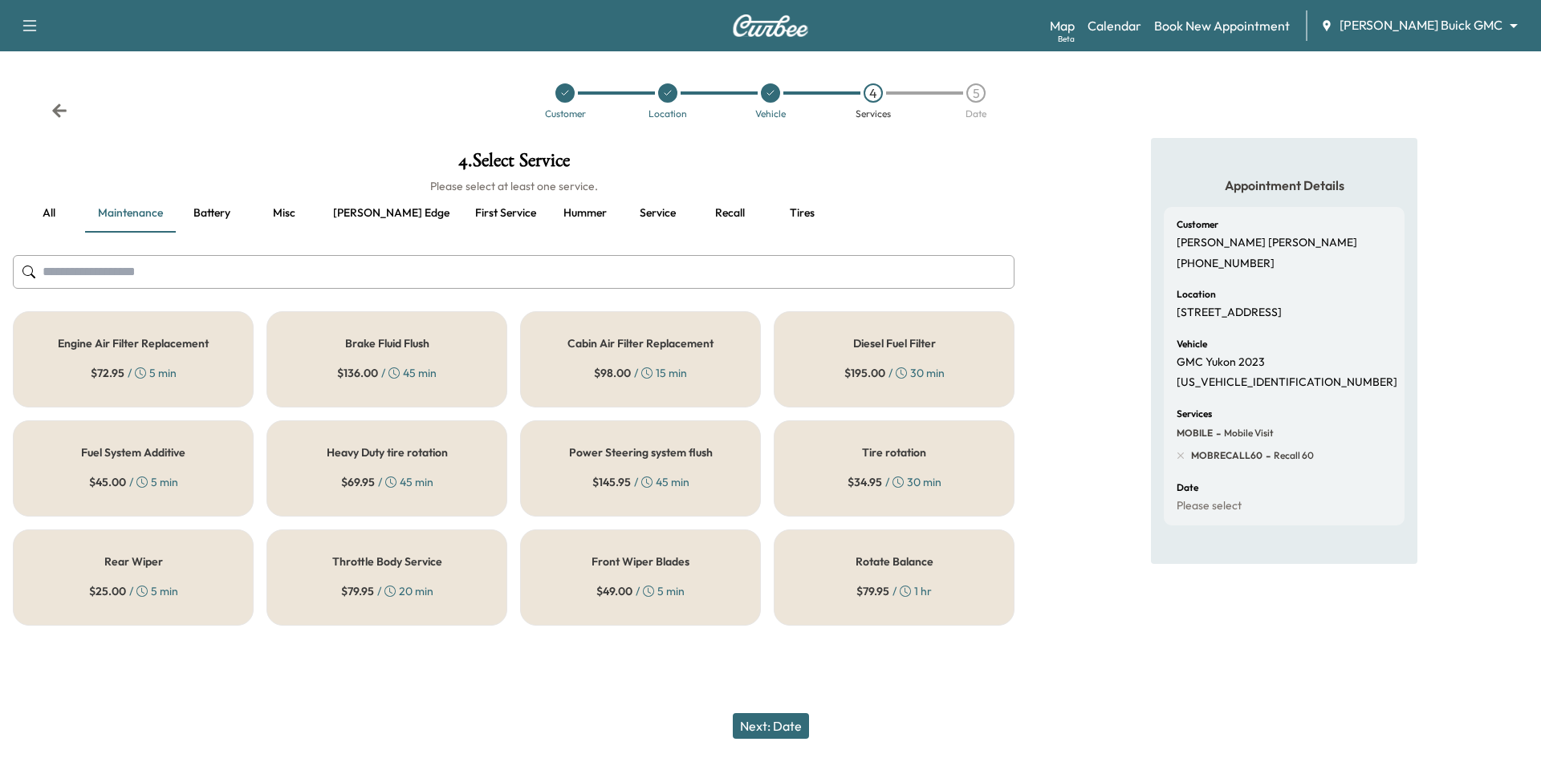
click at [344, 218] on button "Ewing edge" at bounding box center [391, 213] width 142 height 39
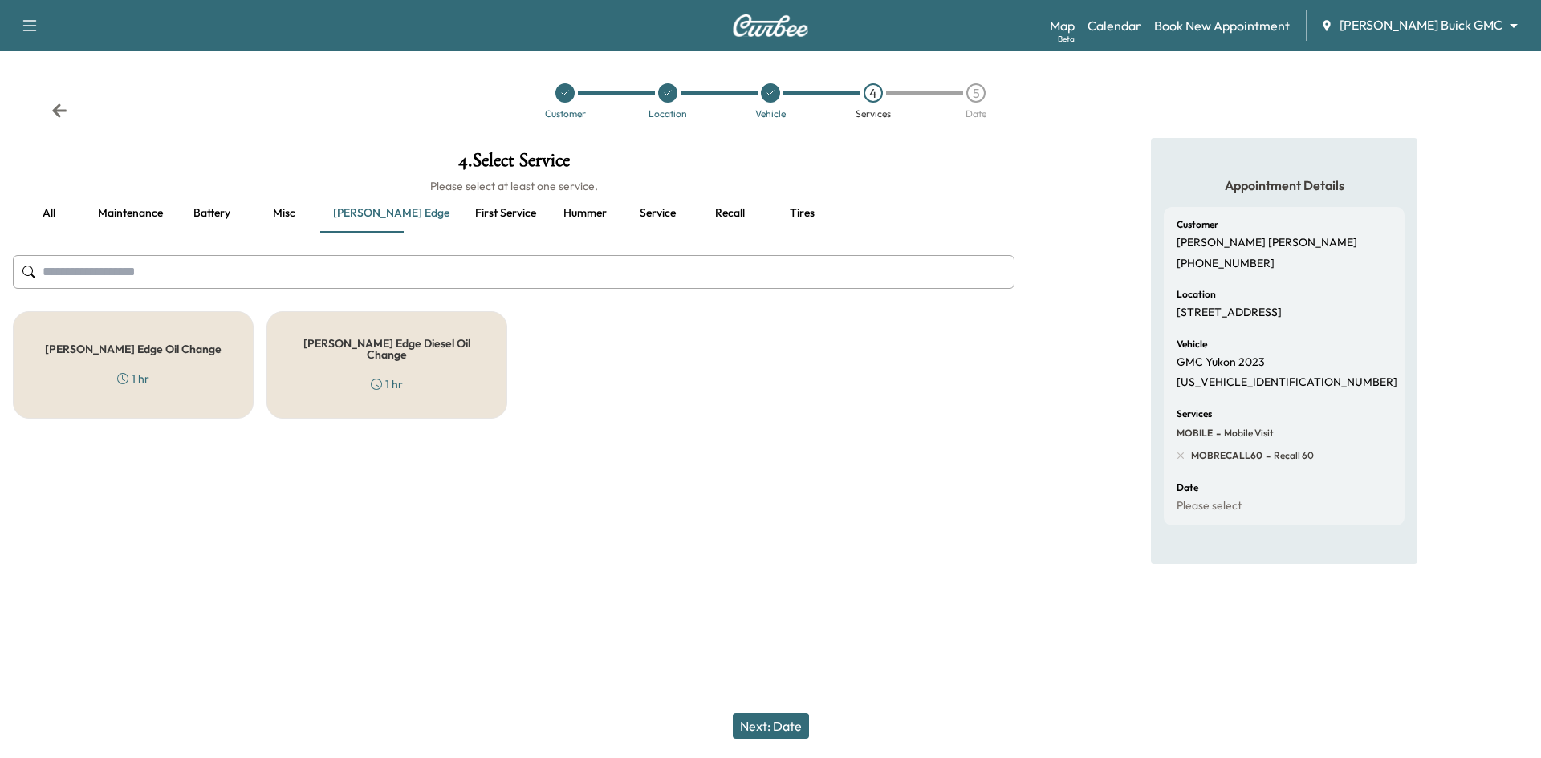
click at [222, 363] on div "Ewing Edge Oil Change 1 hr" at bounding box center [133, 365] width 241 height 108
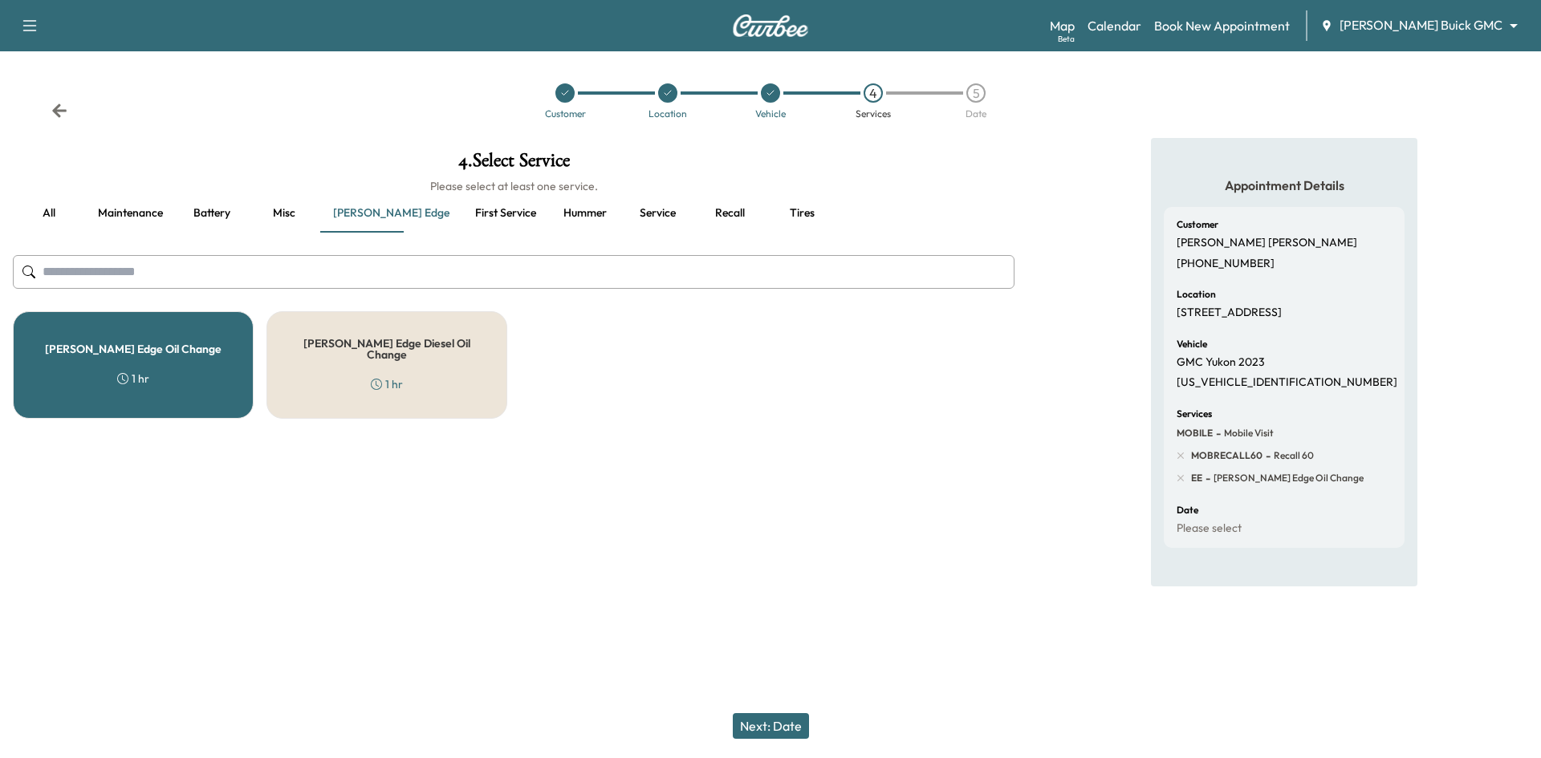
click at [764, 734] on button "Next: Date" at bounding box center [771, 727] width 76 height 26
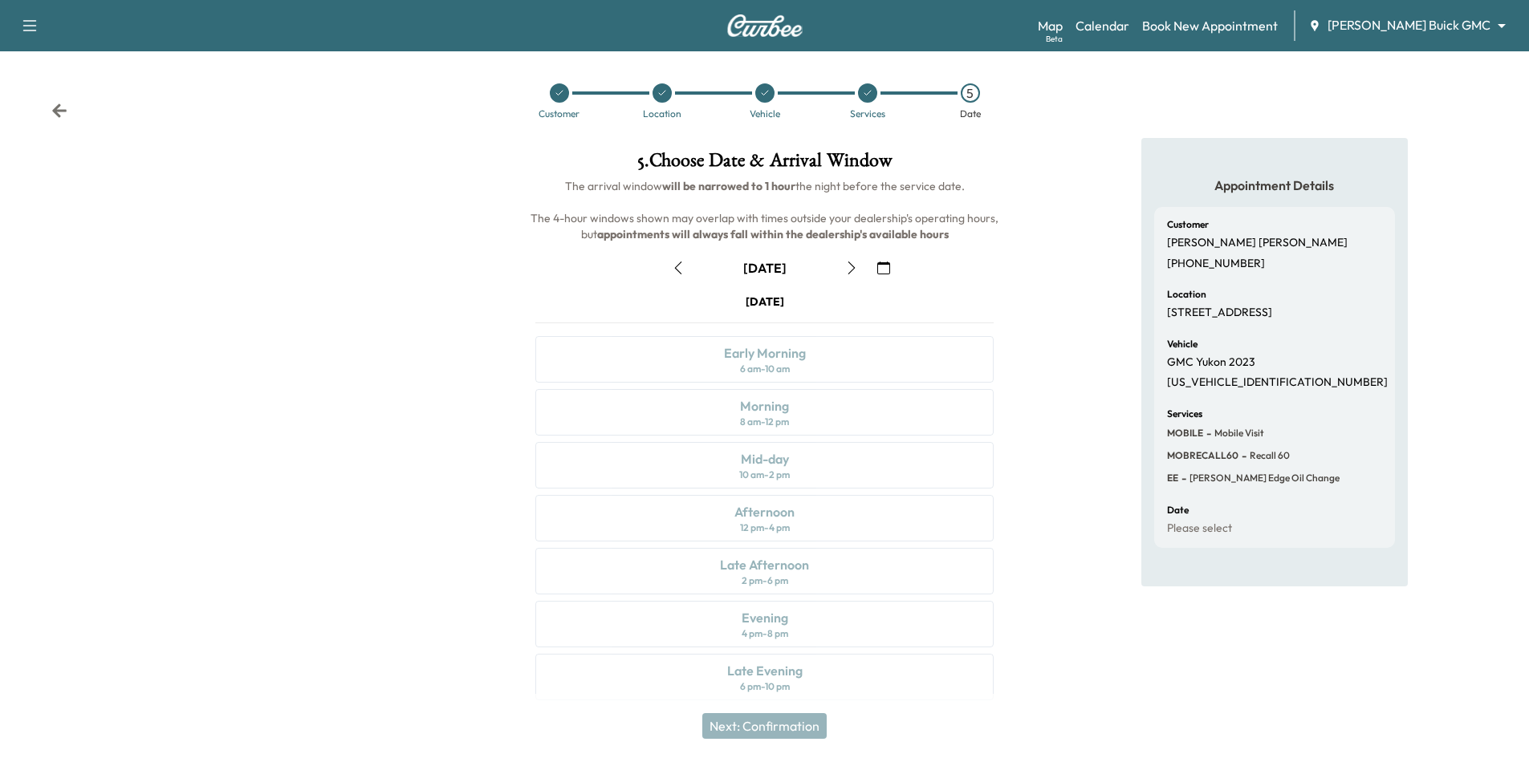
click at [864, 93] on icon at bounding box center [867, 93] width 6 height 5
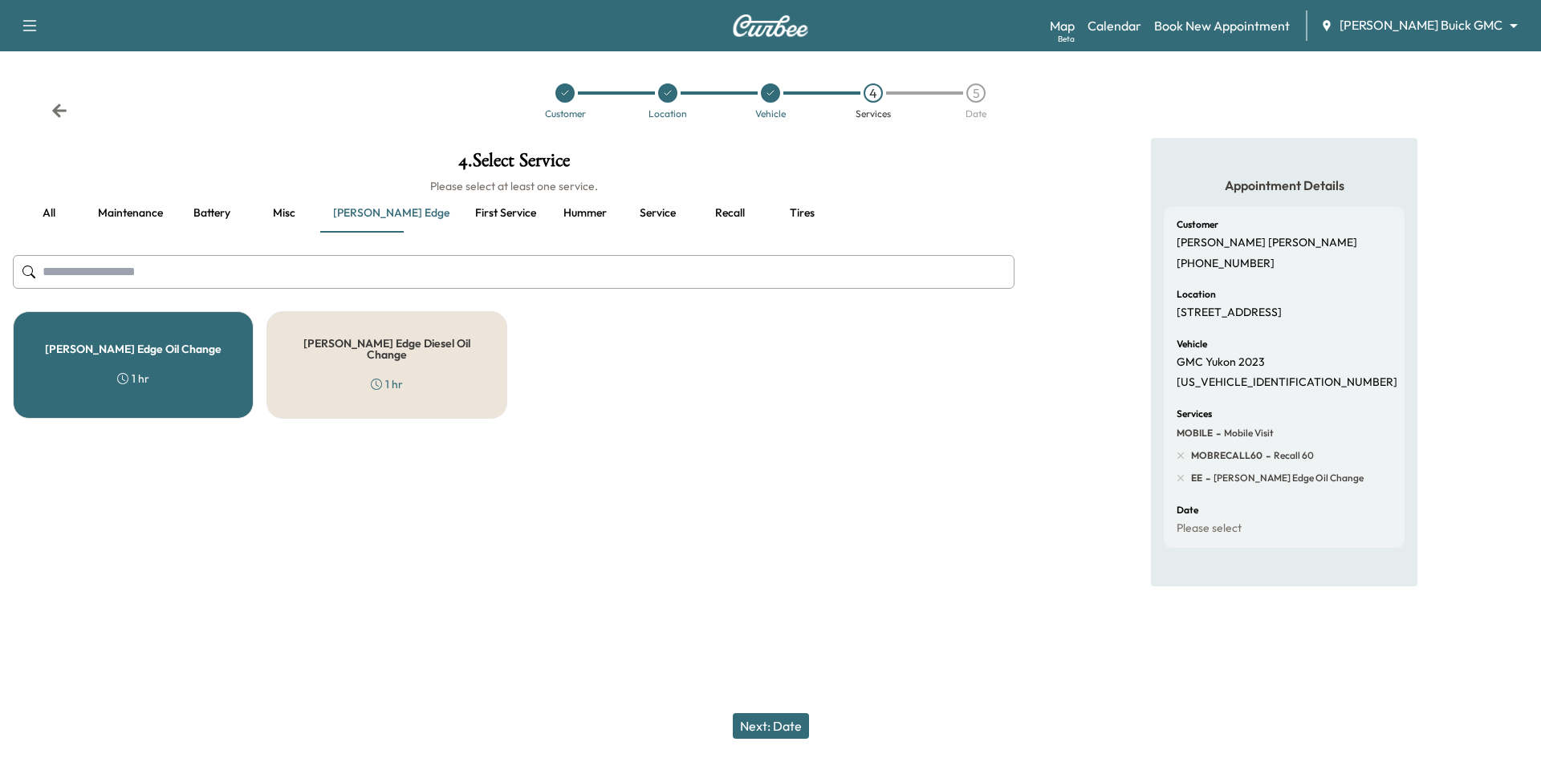
click at [693, 209] on button "Recall" at bounding box center [729, 213] width 72 height 39
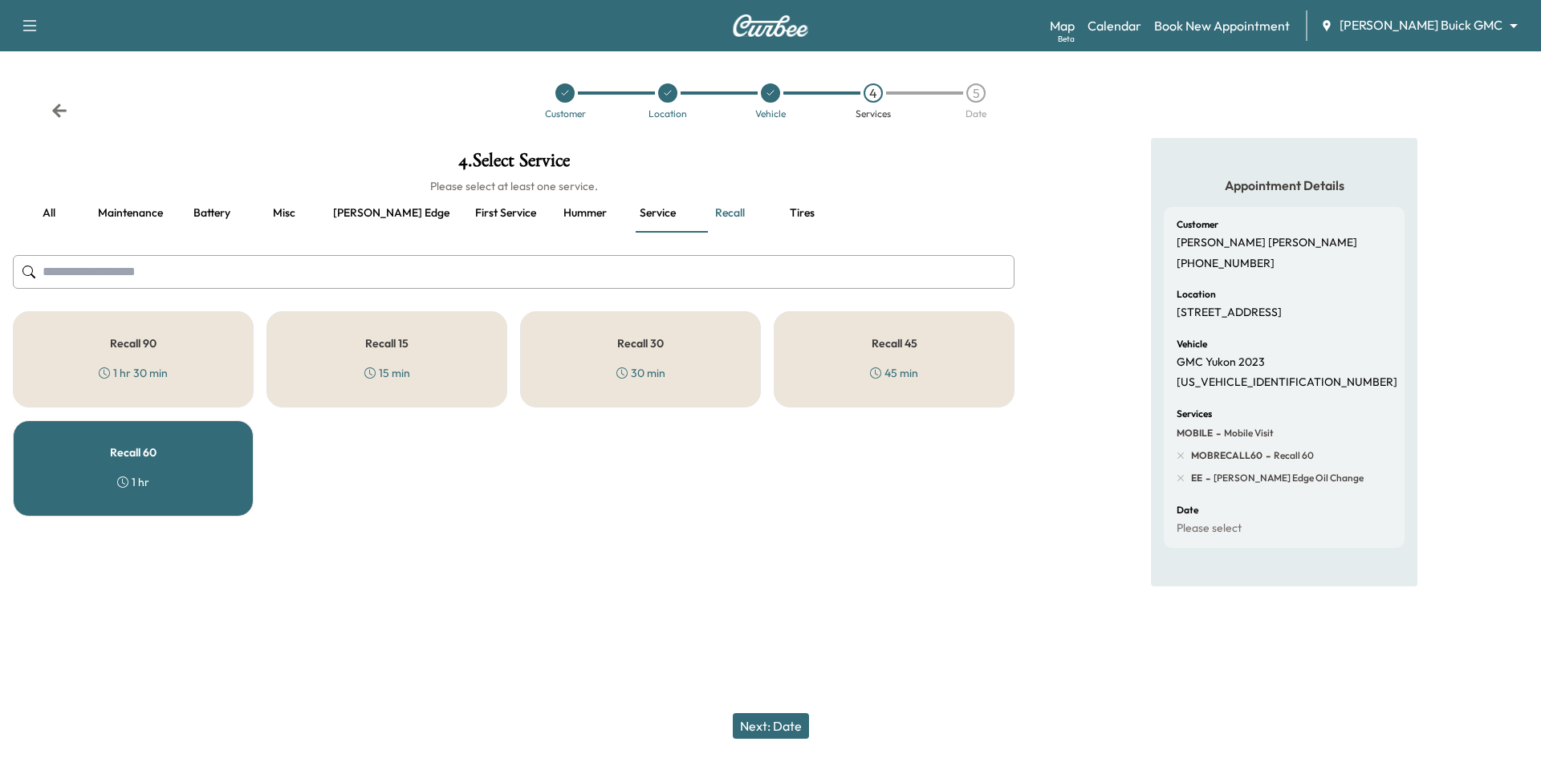
click at [787, 719] on button "Next: Date" at bounding box center [771, 727] width 76 height 26
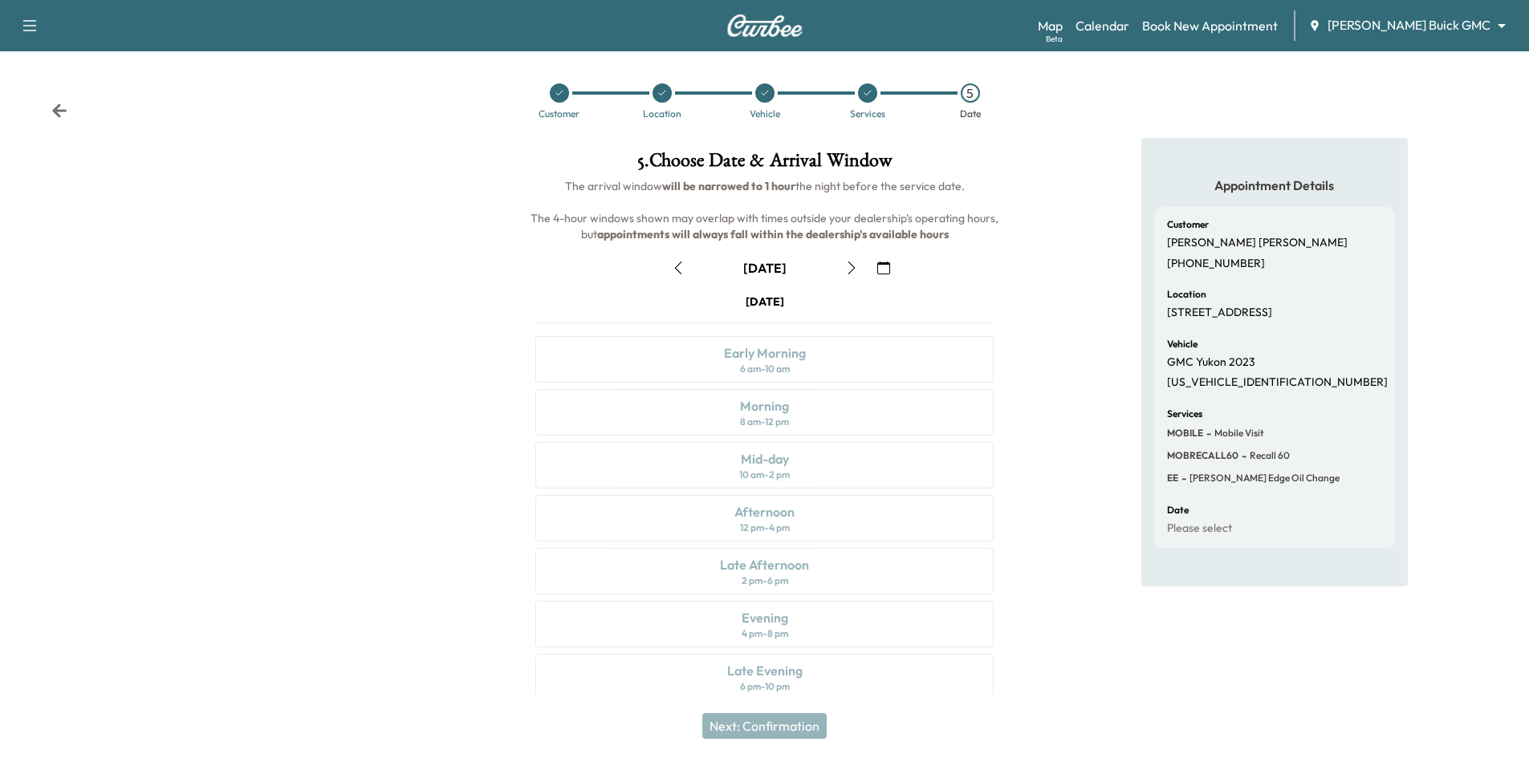
click at [852, 266] on icon "button" at bounding box center [851, 268] width 7 height 13
click at [1129, 26] on link "Calendar" at bounding box center [1103, 25] width 54 height 19
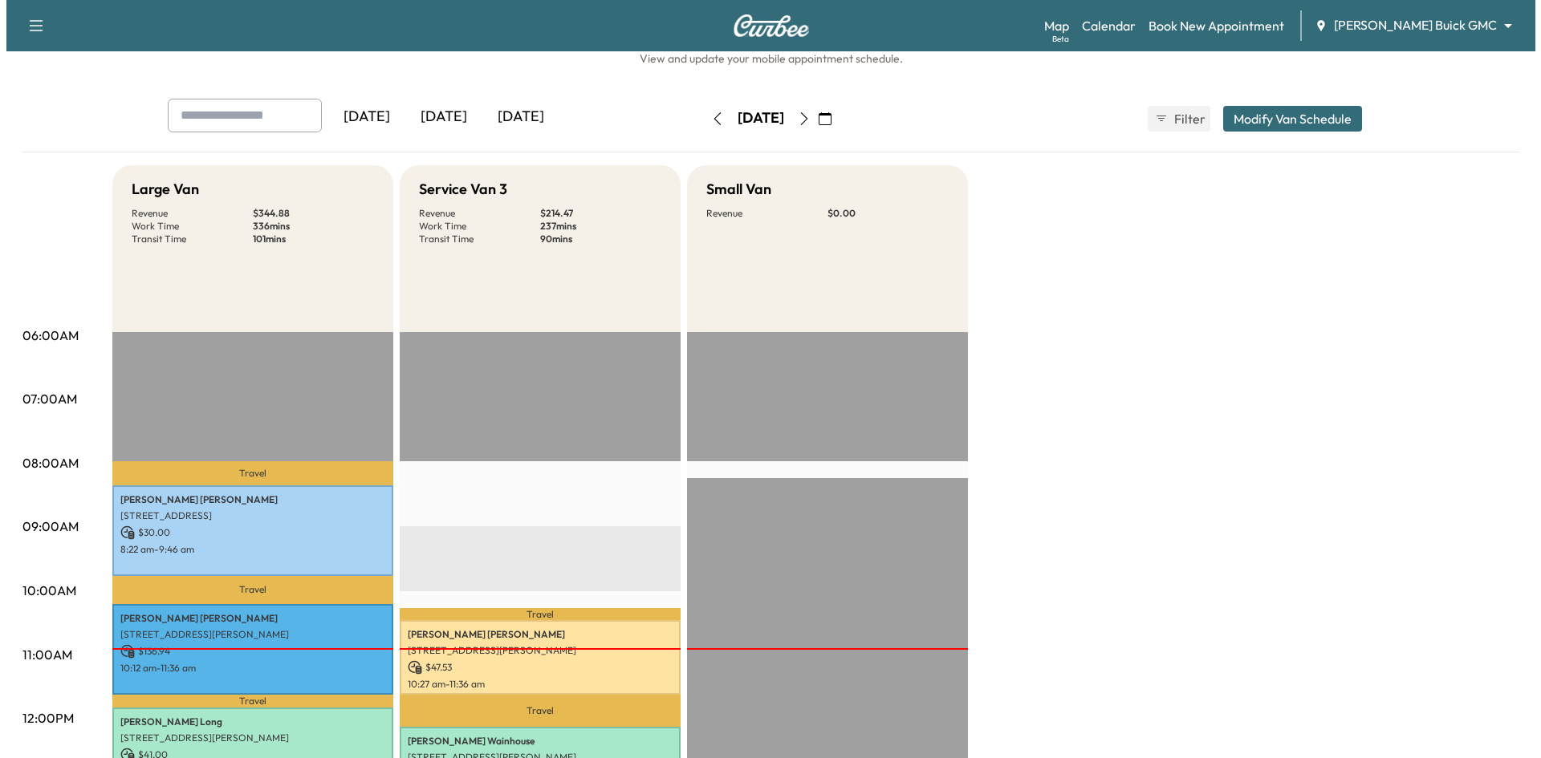
scroll to position [80, 0]
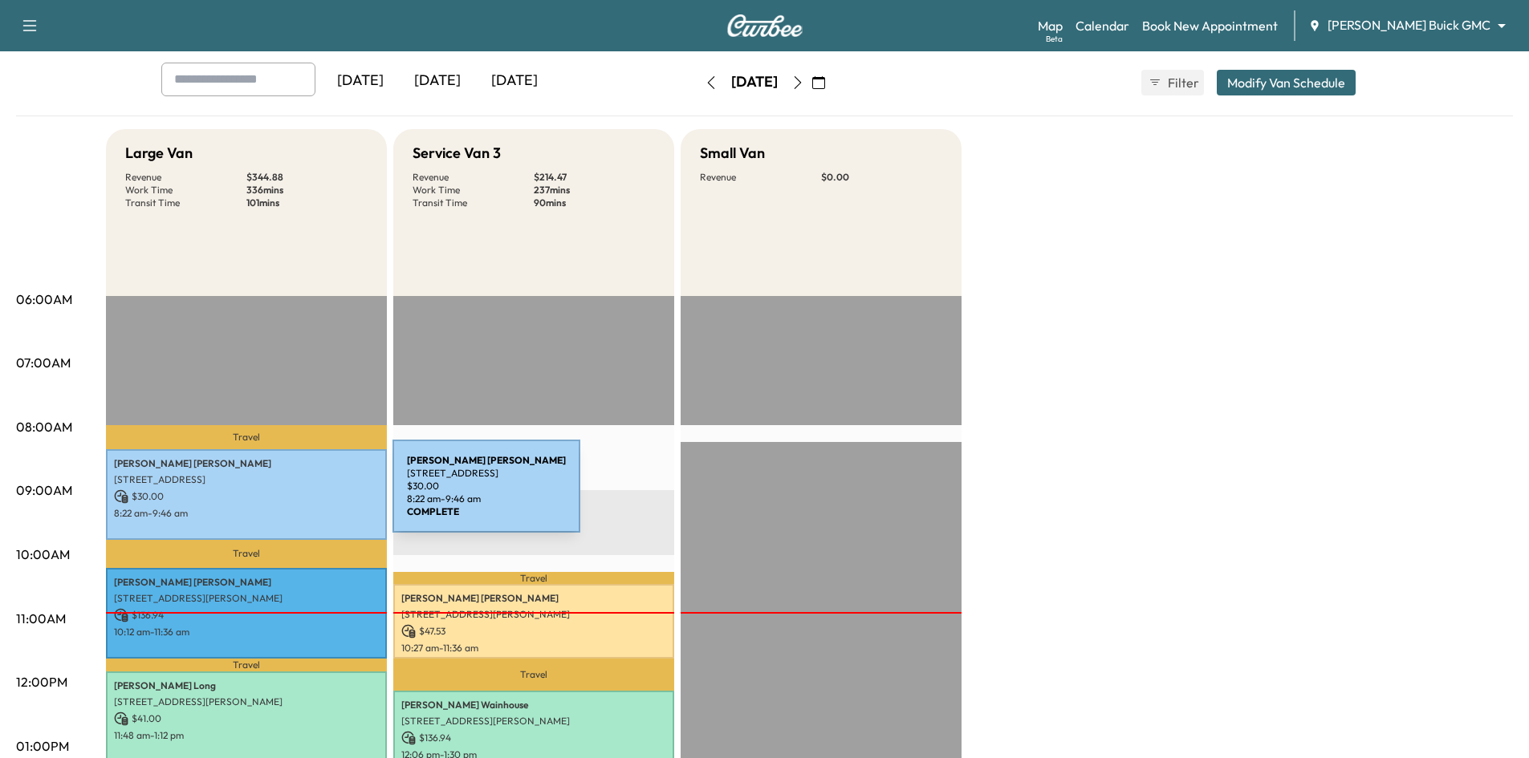
click at [272, 496] on p "$ 30.00" at bounding box center [246, 497] width 265 height 14
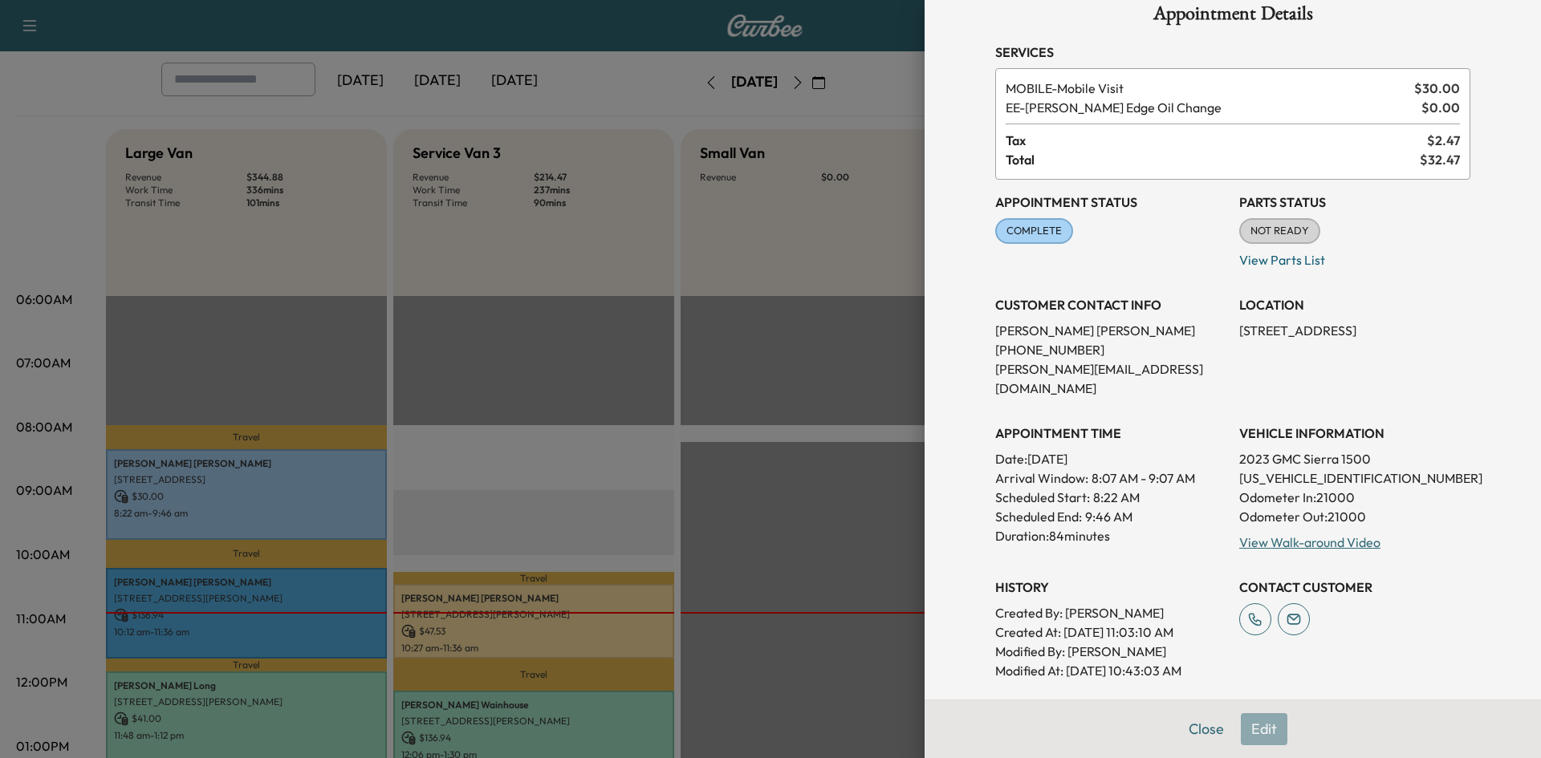
scroll to position [0, 0]
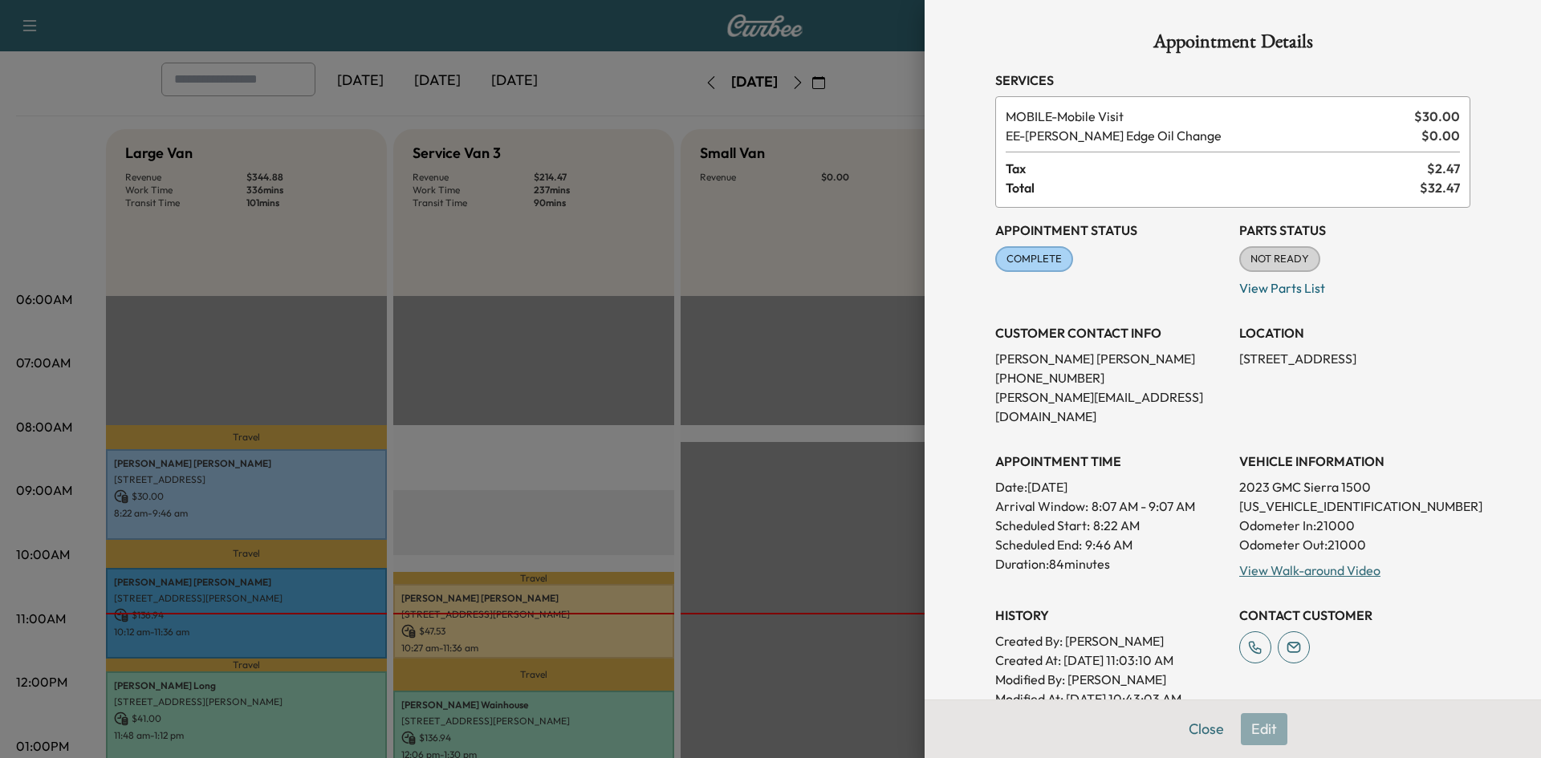
click at [295, 494] on div at bounding box center [770, 379] width 1541 height 758
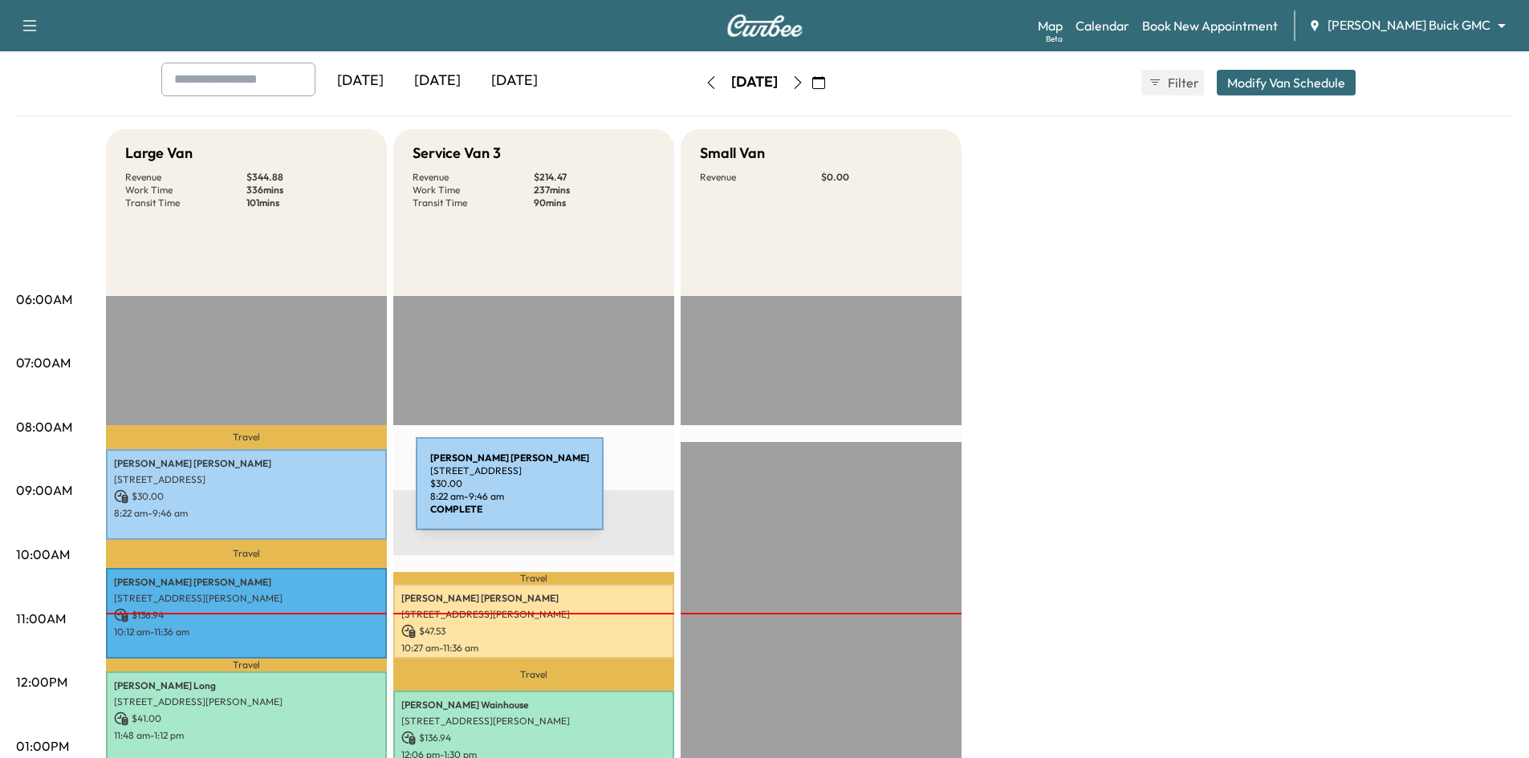
click at [295, 494] on p "$ 30.00" at bounding box center [246, 497] width 265 height 14
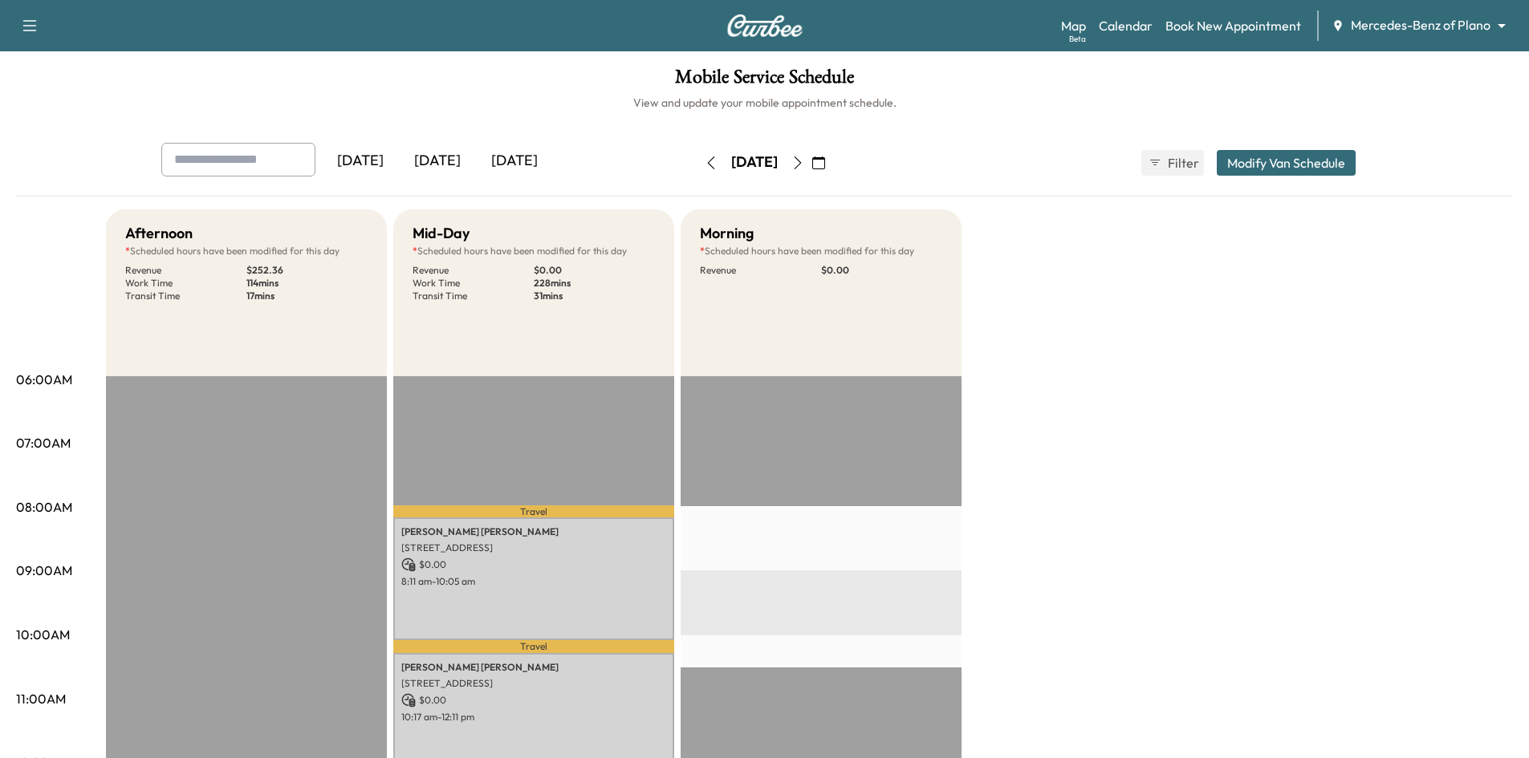
click at [447, 157] on div "[DATE]" at bounding box center [437, 161] width 77 height 37
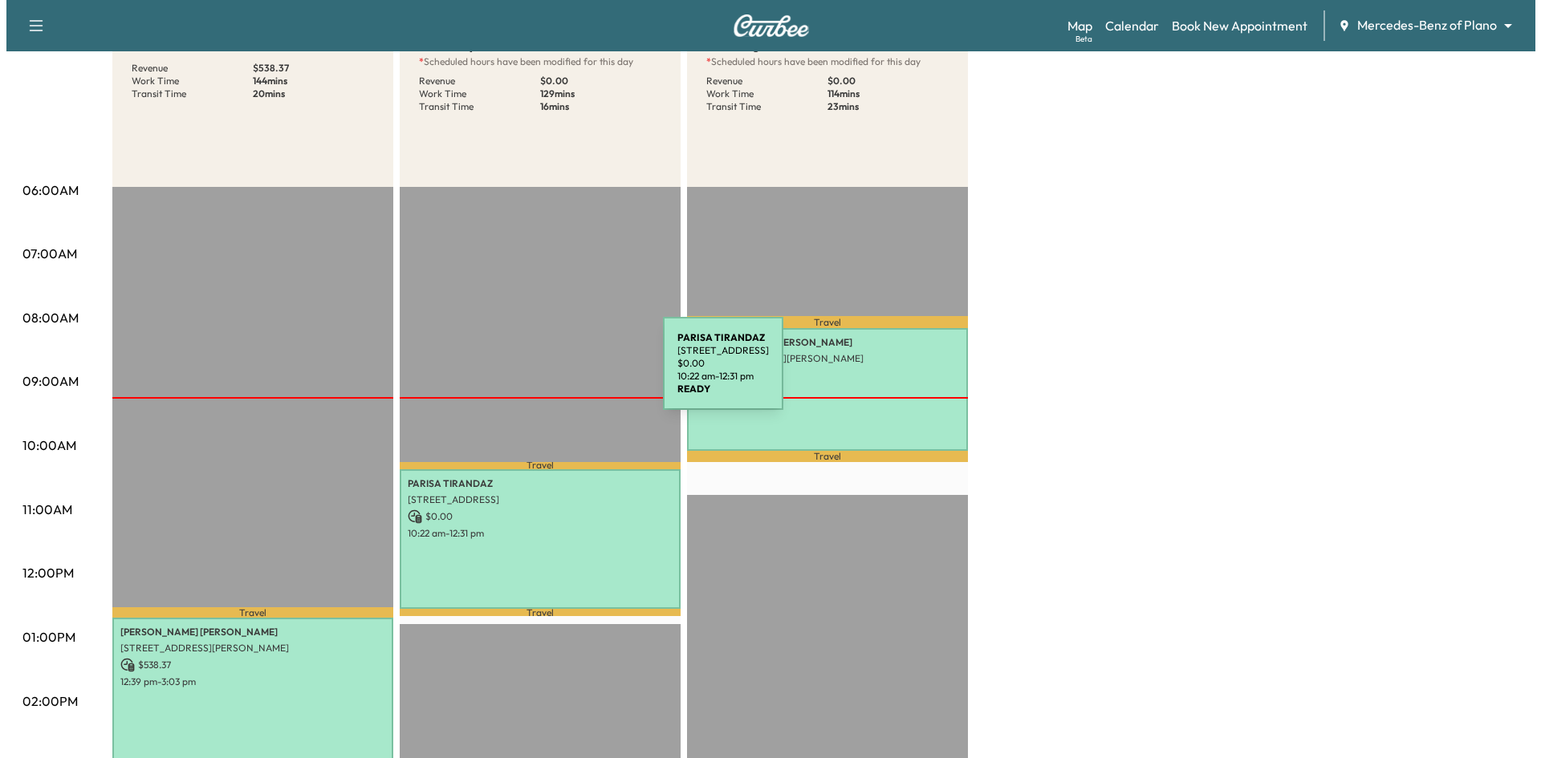
scroll to position [321, 0]
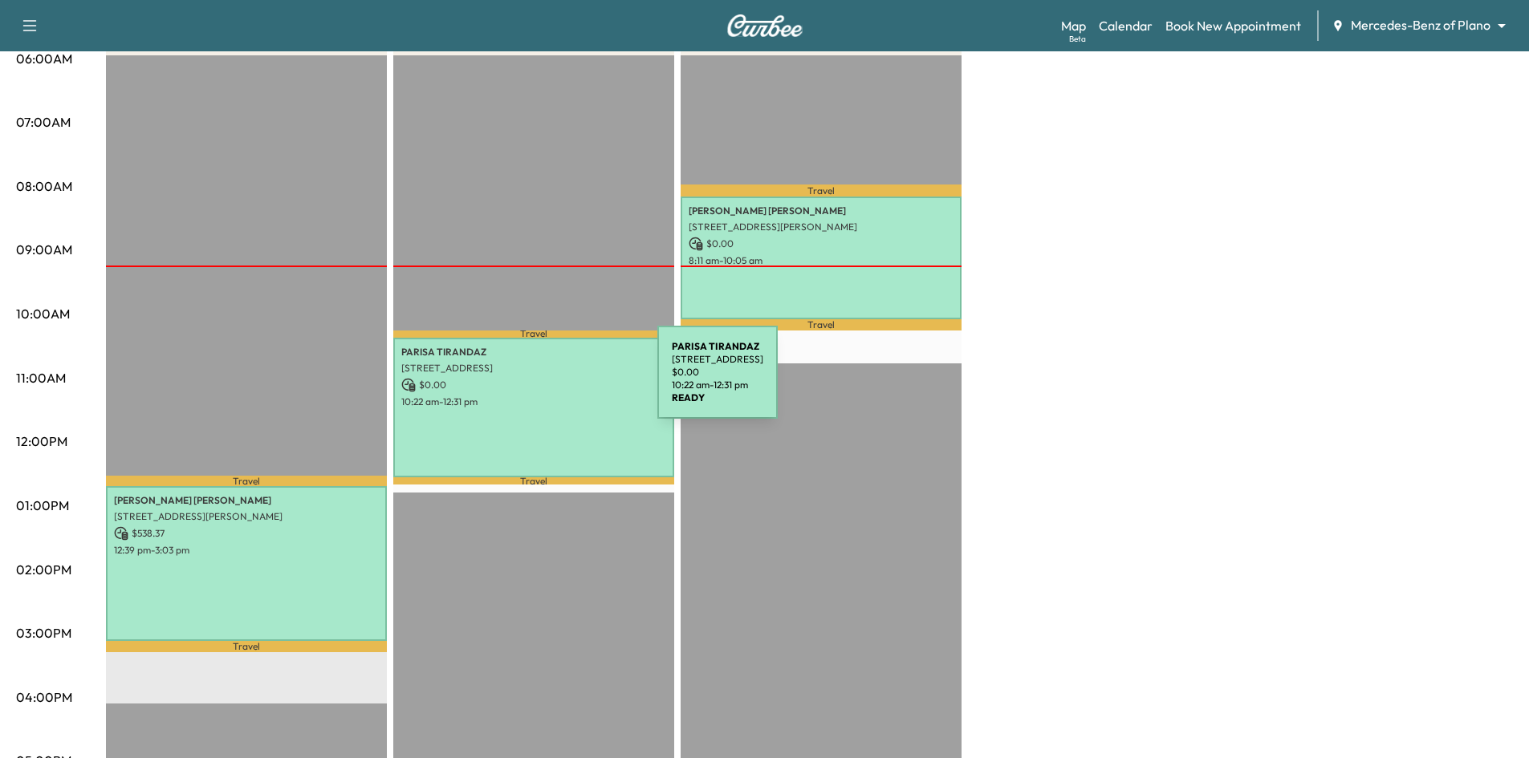
click at [537, 383] on p "$ 0.00" at bounding box center [533, 385] width 265 height 14
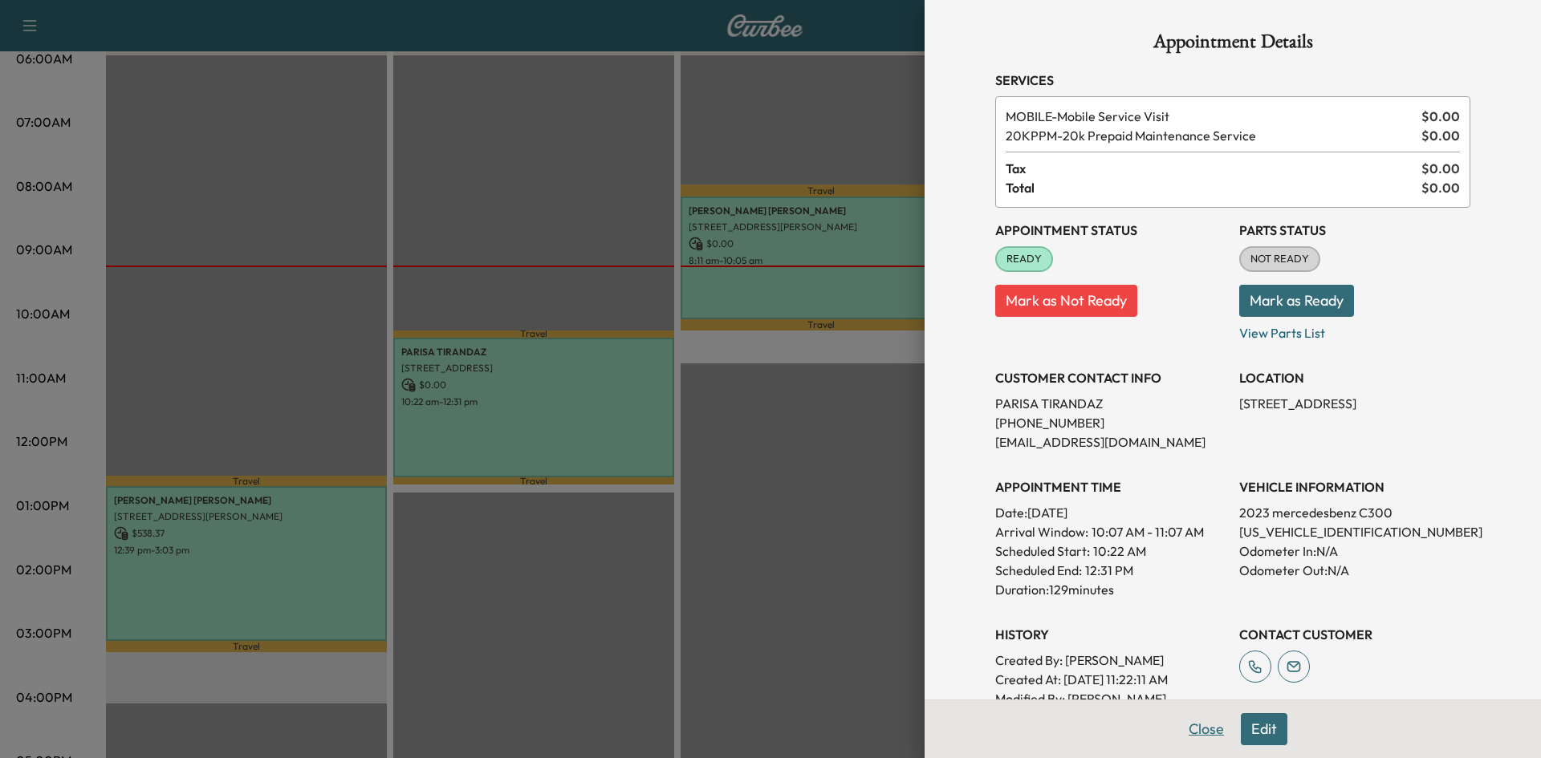
click at [1198, 729] on button "Close" at bounding box center [1206, 730] width 56 height 32
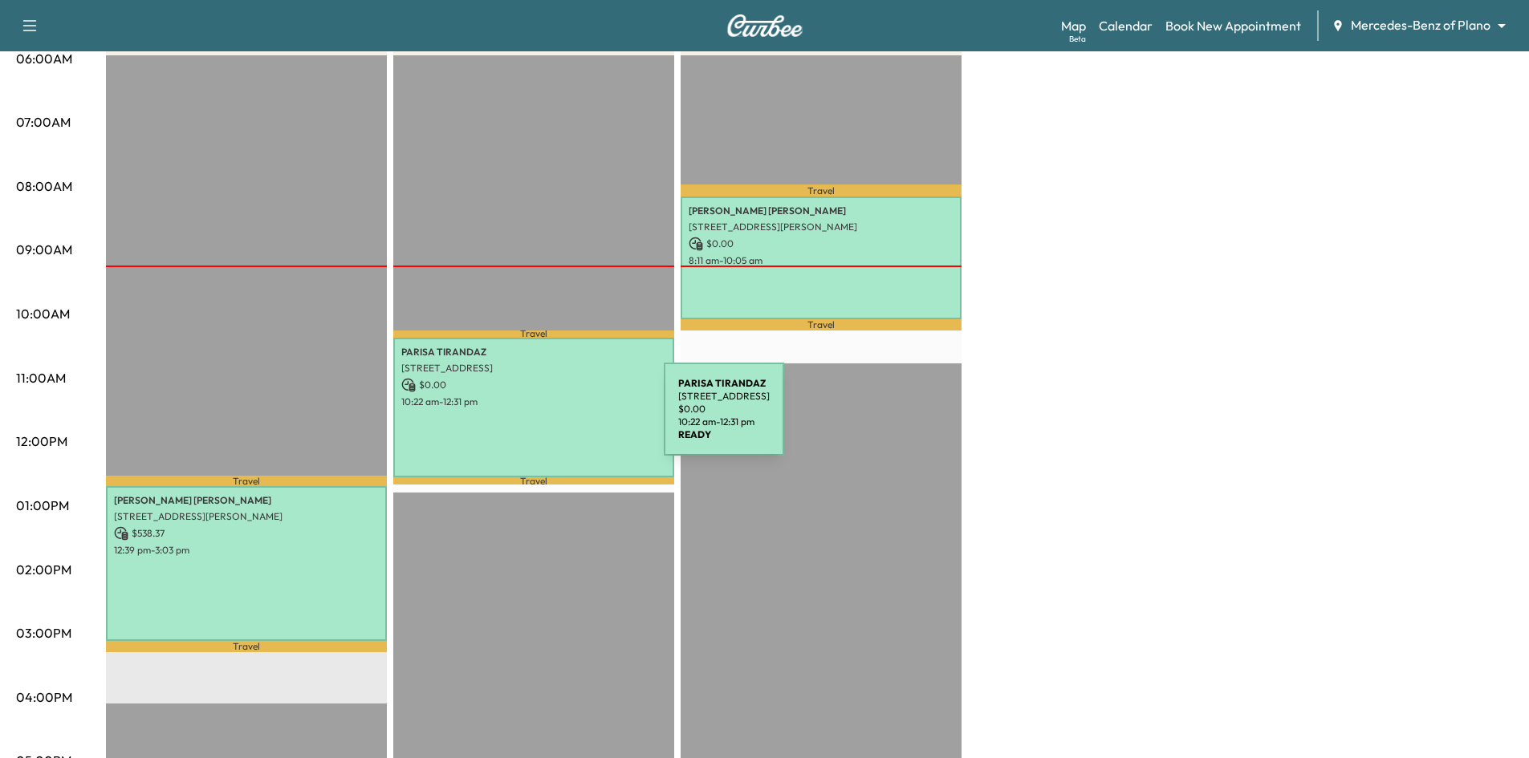
click at [543, 419] on div "[PERSON_NAME] [STREET_ADDRESS] $ 0.00 10:22 am - 12:31 pm" at bounding box center [533, 408] width 281 height 140
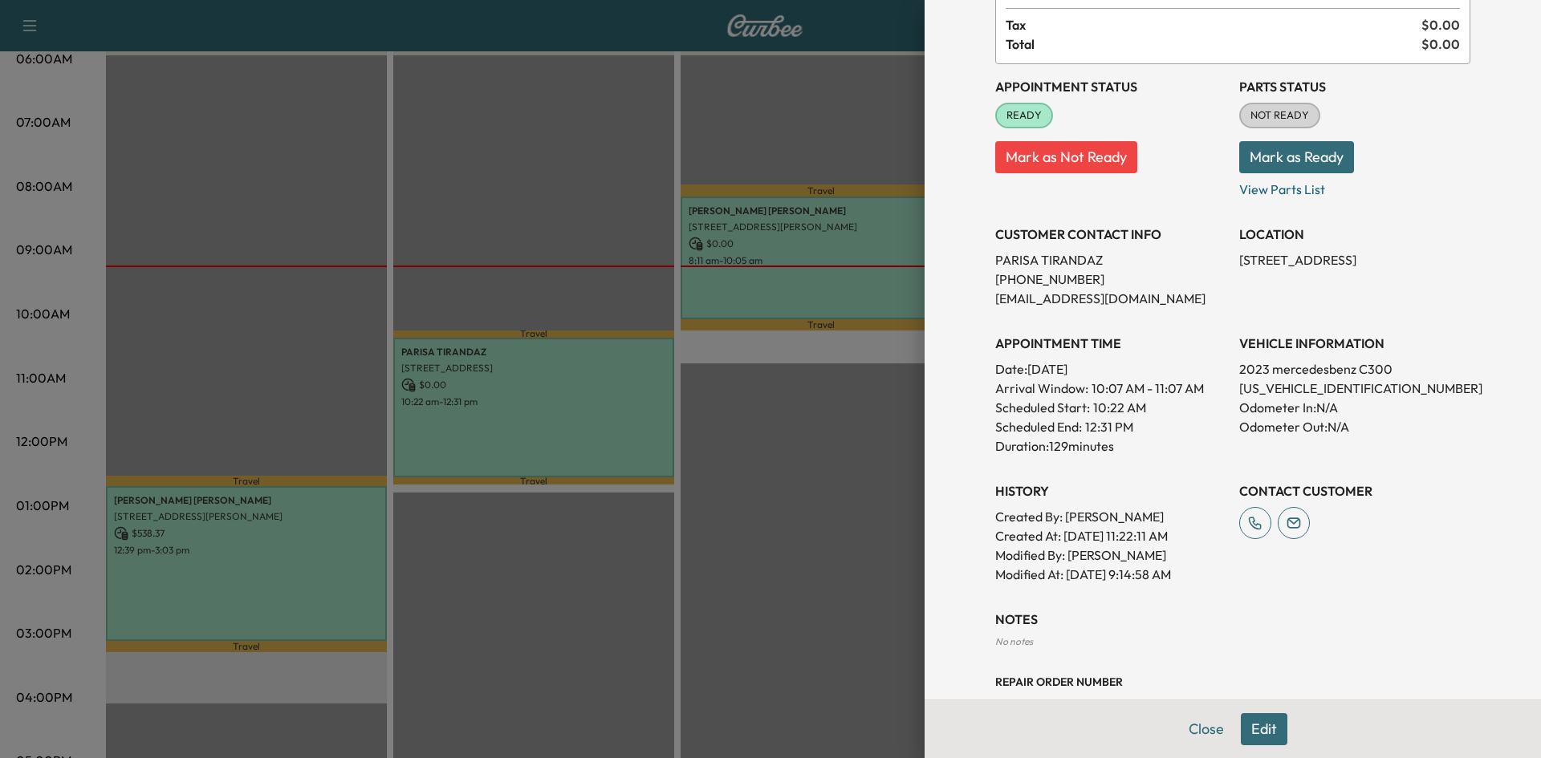
scroll to position [262, 0]
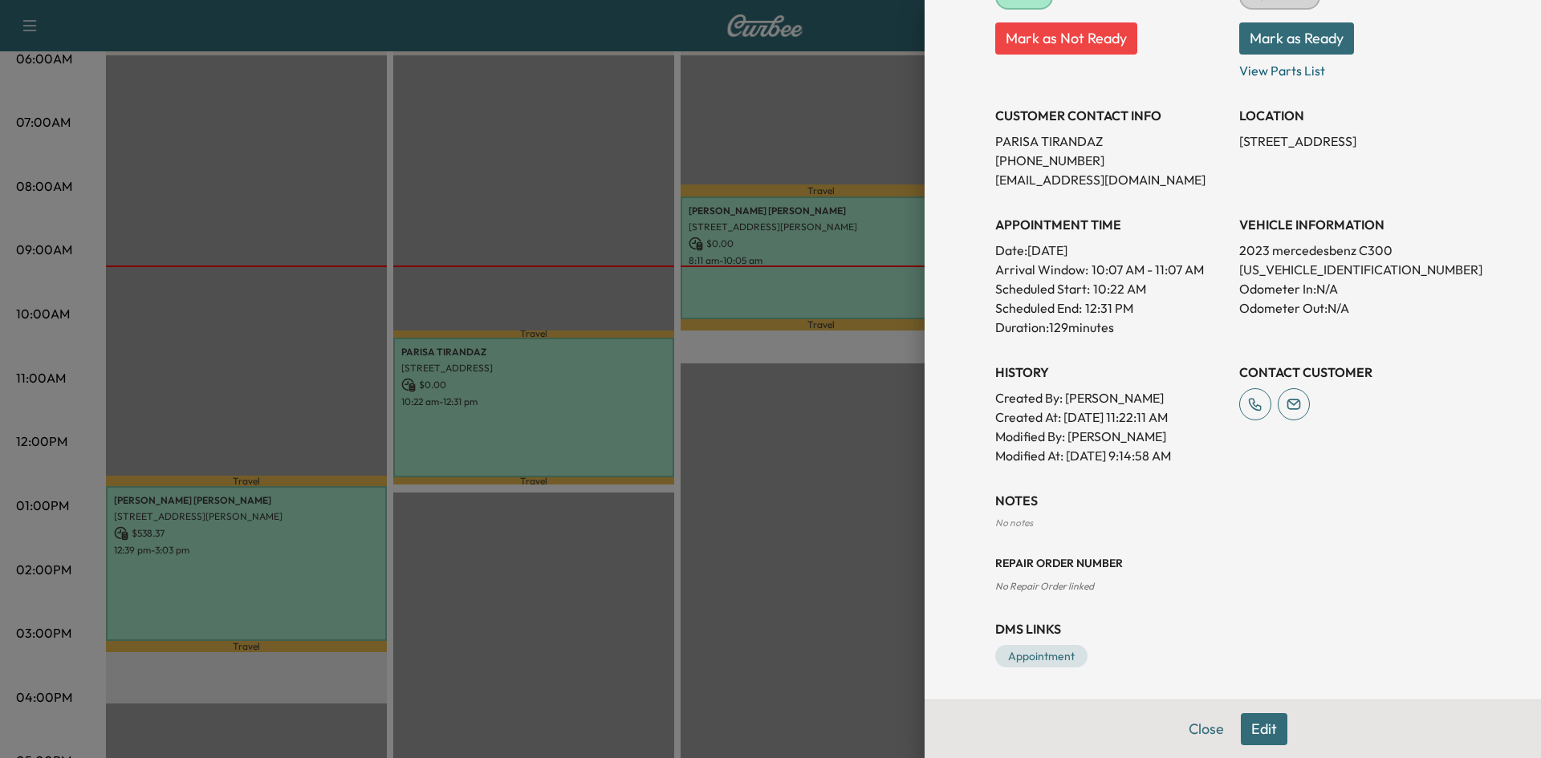
click at [1250, 730] on button "Edit" at bounding box center [1264, 730] width 47 height 32
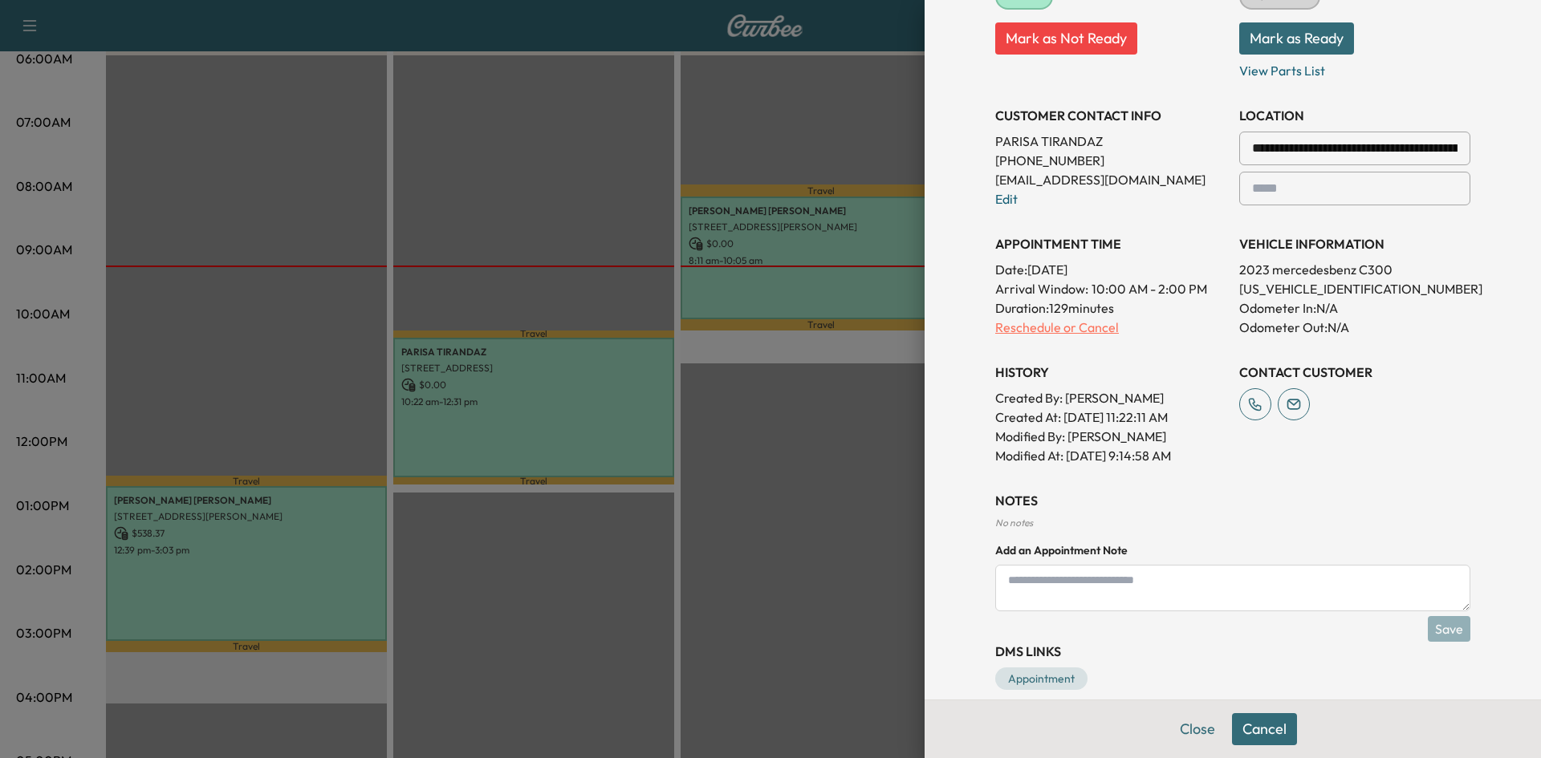
click at [1005, 330] on p "Reschedule or Cancel" at bounding box center [1110, 327] width 231 height 19
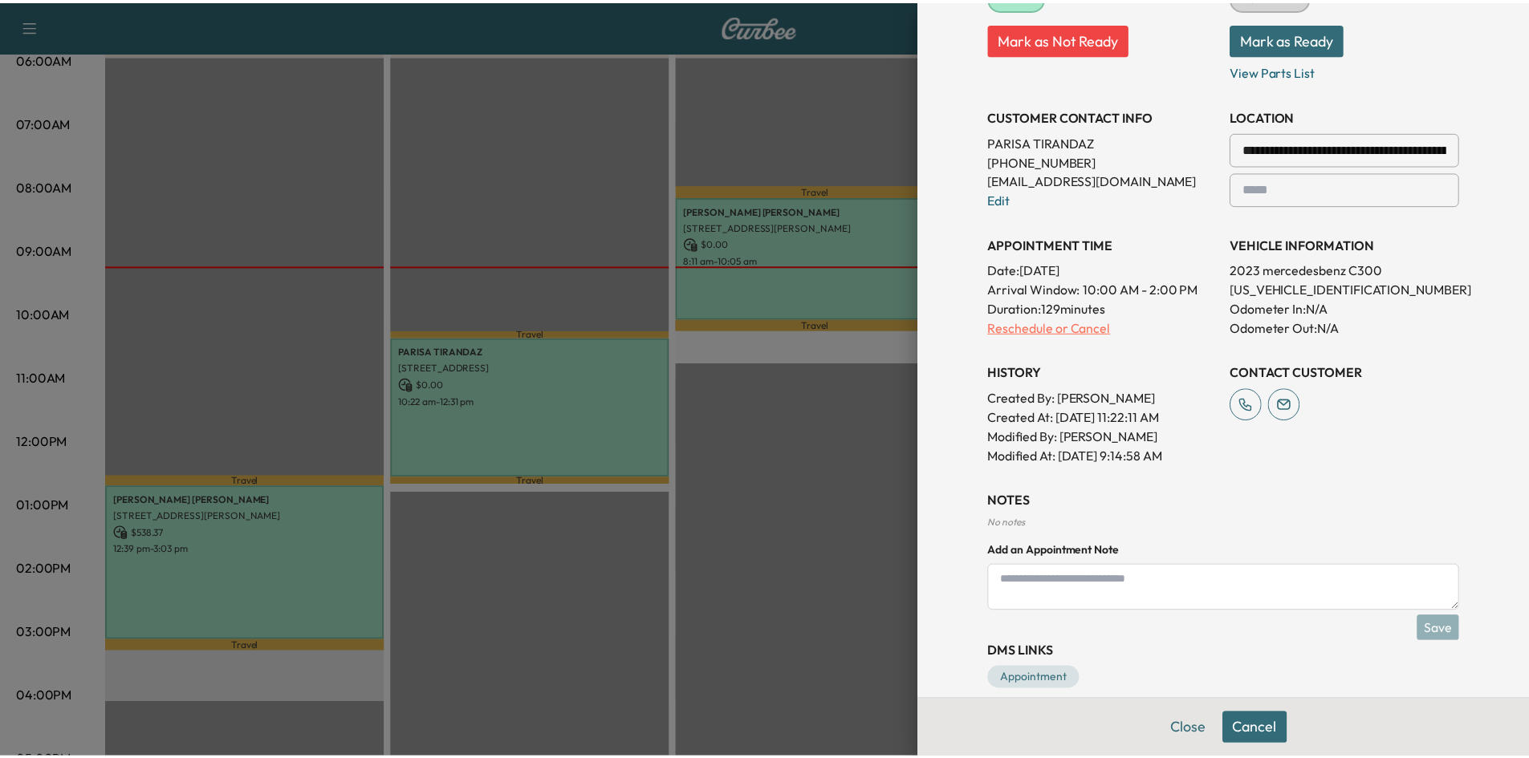
scroll to position [0, 0]
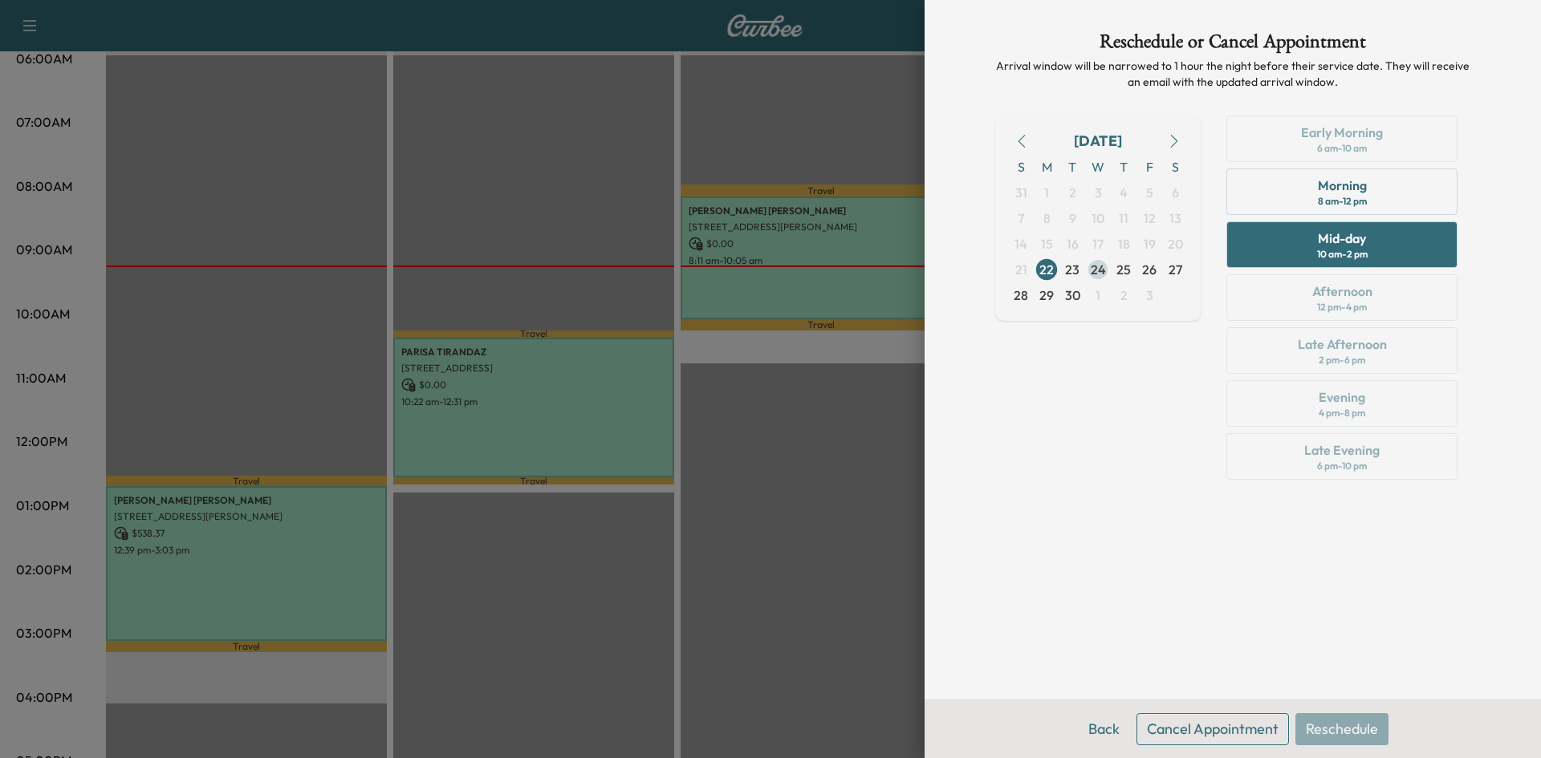
click at [1098, 274] on span "24" at bounding box center [1098, 269] width 15 height 19
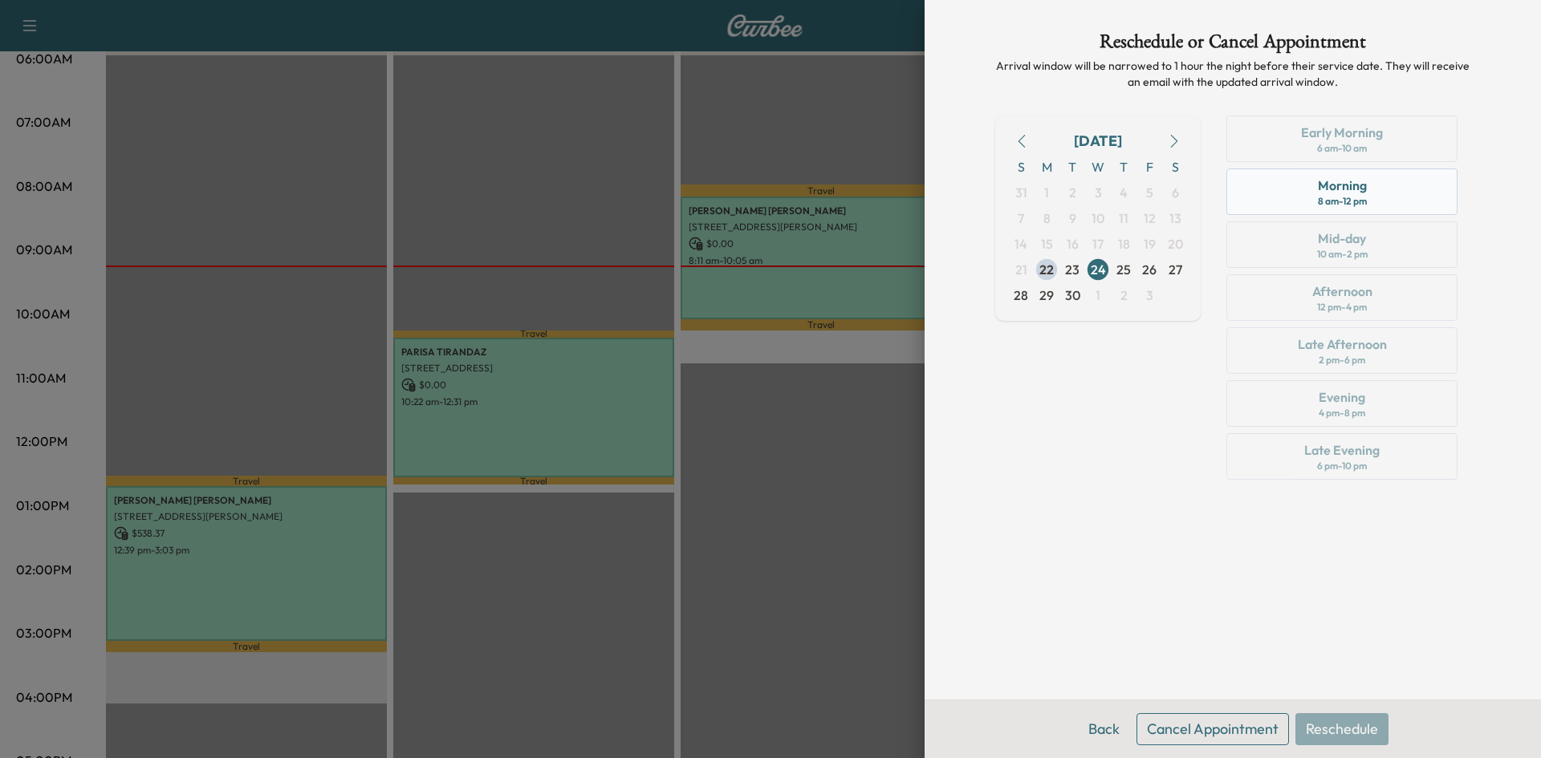
click at [1405, 192] on div "Morning 8 am - 12 pm" at bounding box center [1341, 192] width 231 height 47
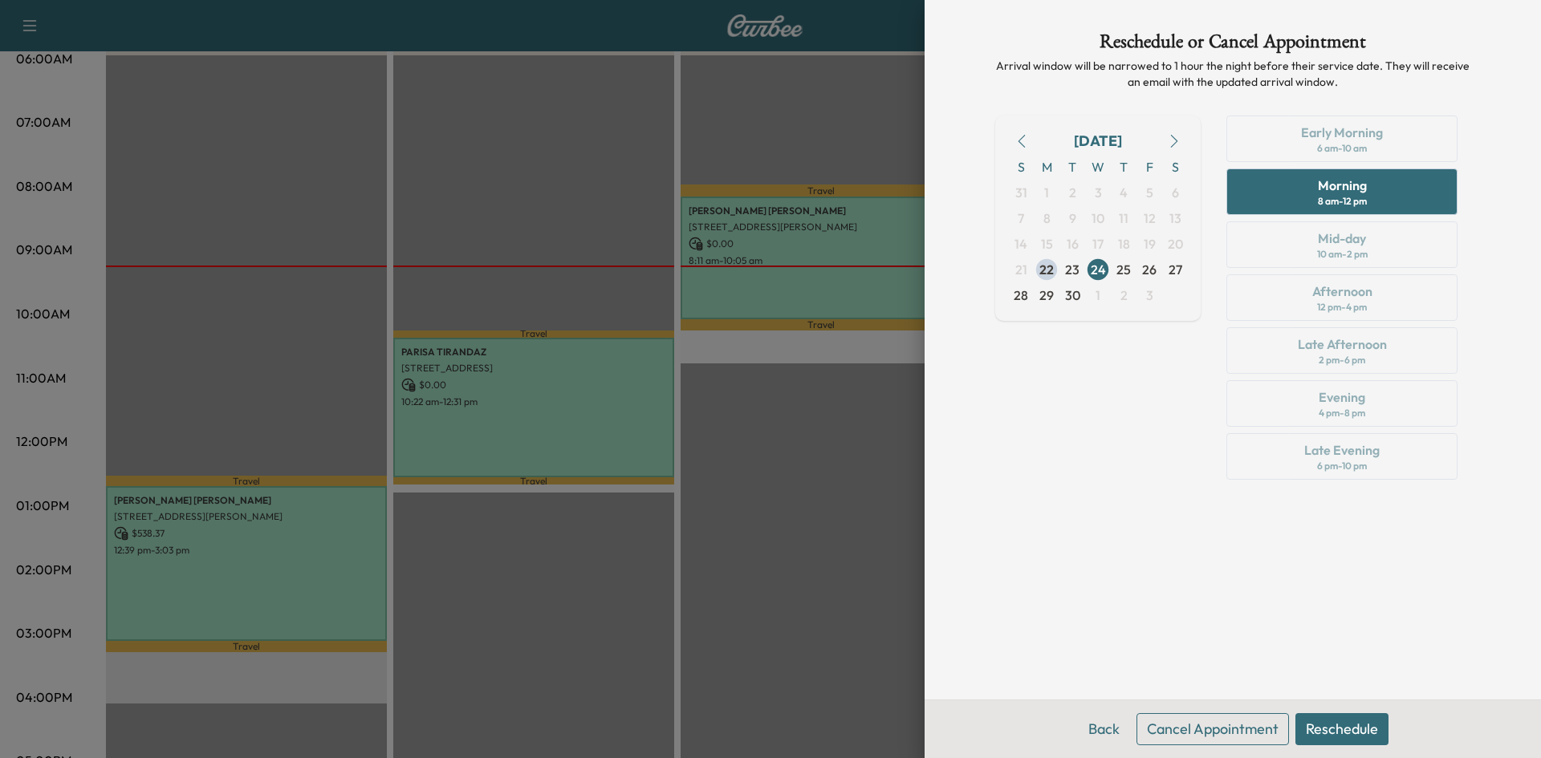
click at [1332, 722] on button "Reschedule" at bounding box center [1341, 730] width 93 height 32
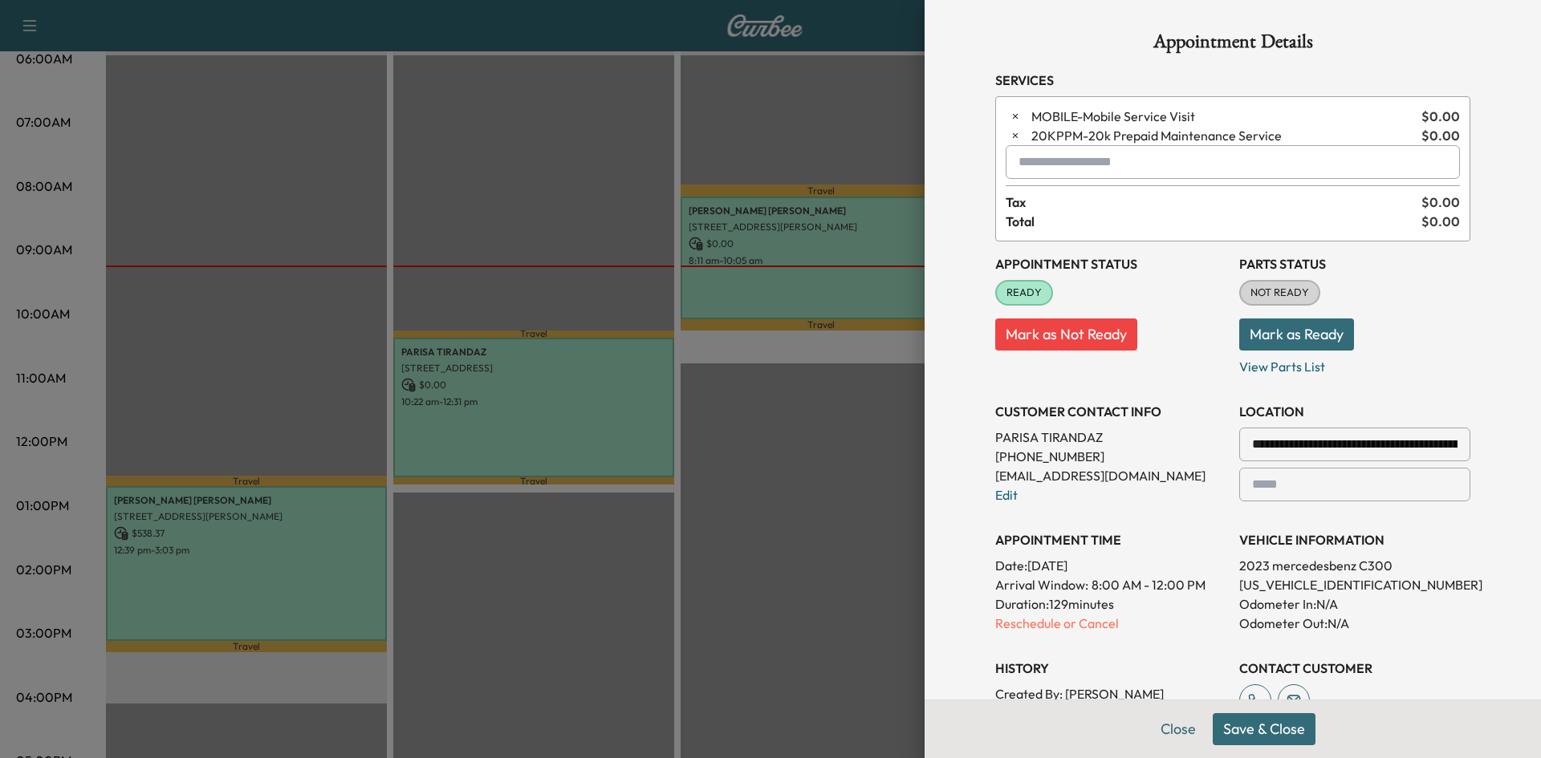
drag, startPoint x: 1274, startPoint y: 738, endPoint x: 1285, endPoint y: 715, distance: 25.1
click at [1277, 737] on button "Save & Close" at bounding box center [1264, 730] width 103 height 32
click at [863, 599] on div at bounding box center [770, 379] width 1541 height 758
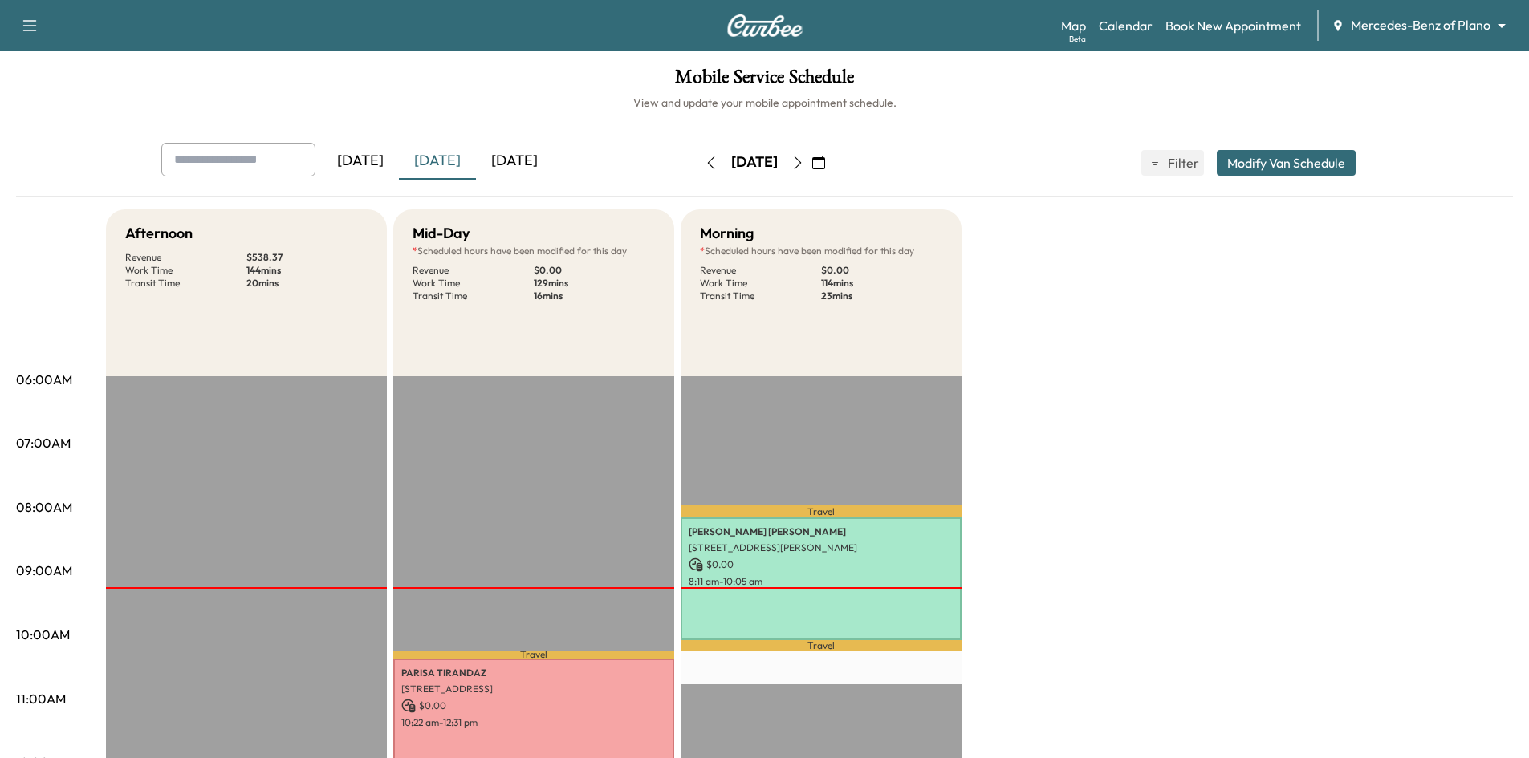
click at [804, 160] on icon "button" at bounding box center [797, 163] width 13 height 13
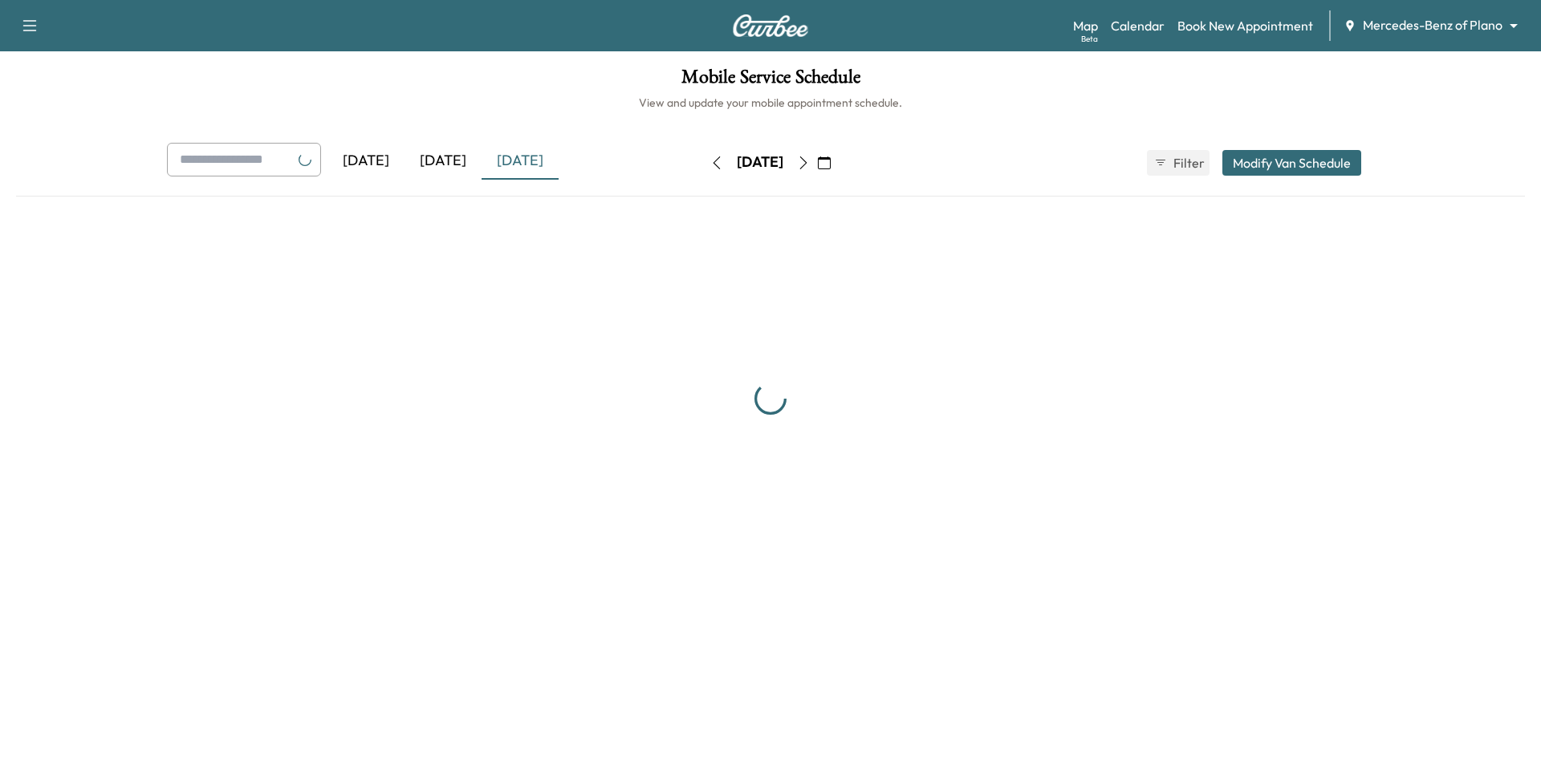
click at [817, 161] on button "button" at bounding box center [803, 163] width 27 height 26
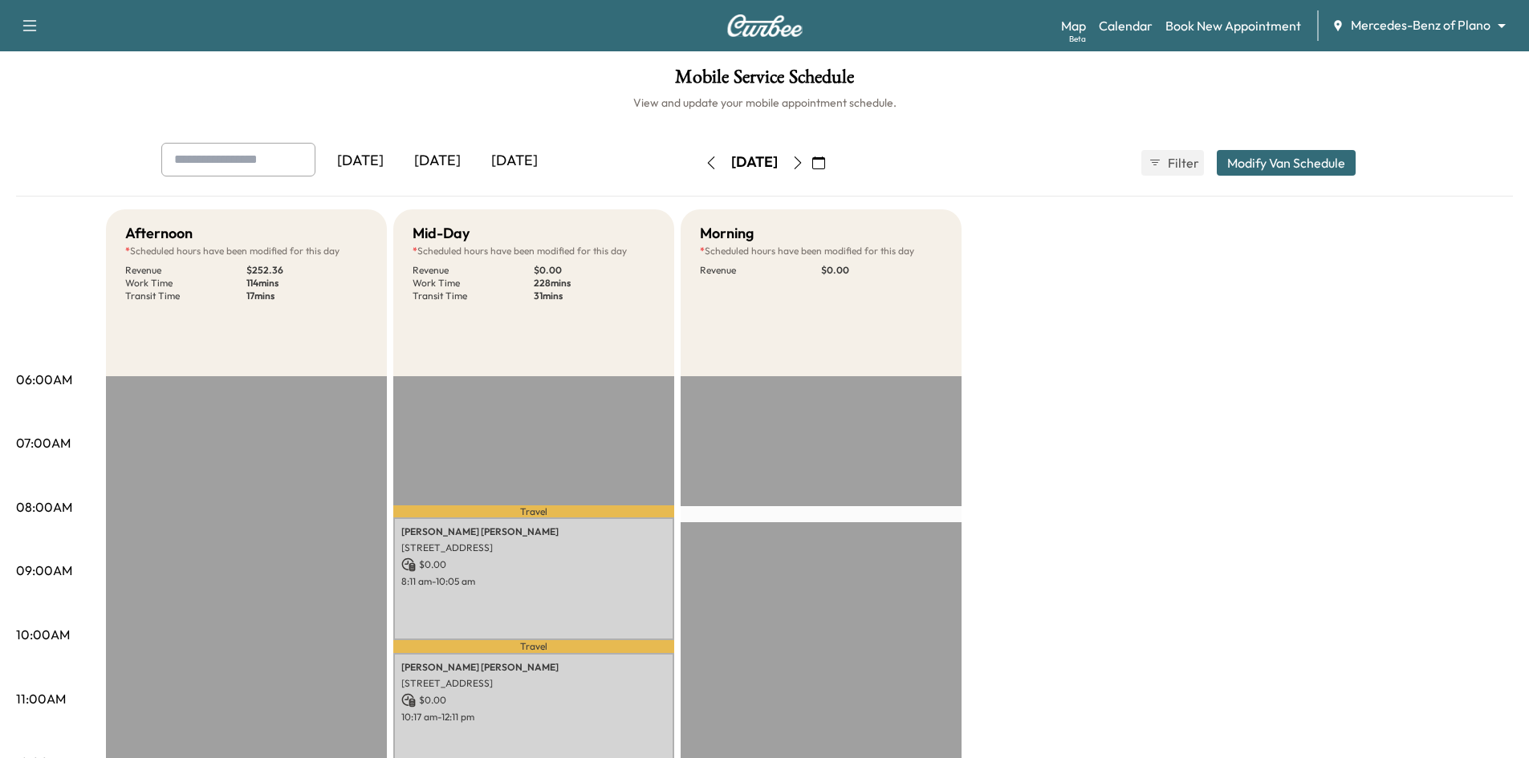
drag, startPoint x: 448, startPoint y: 146, endPoint x: 444, endPoint y: 163, distance: 17.3
click at [444, 164] on div "[DATE]" at bounding box center [437, 161] width 77 height 37
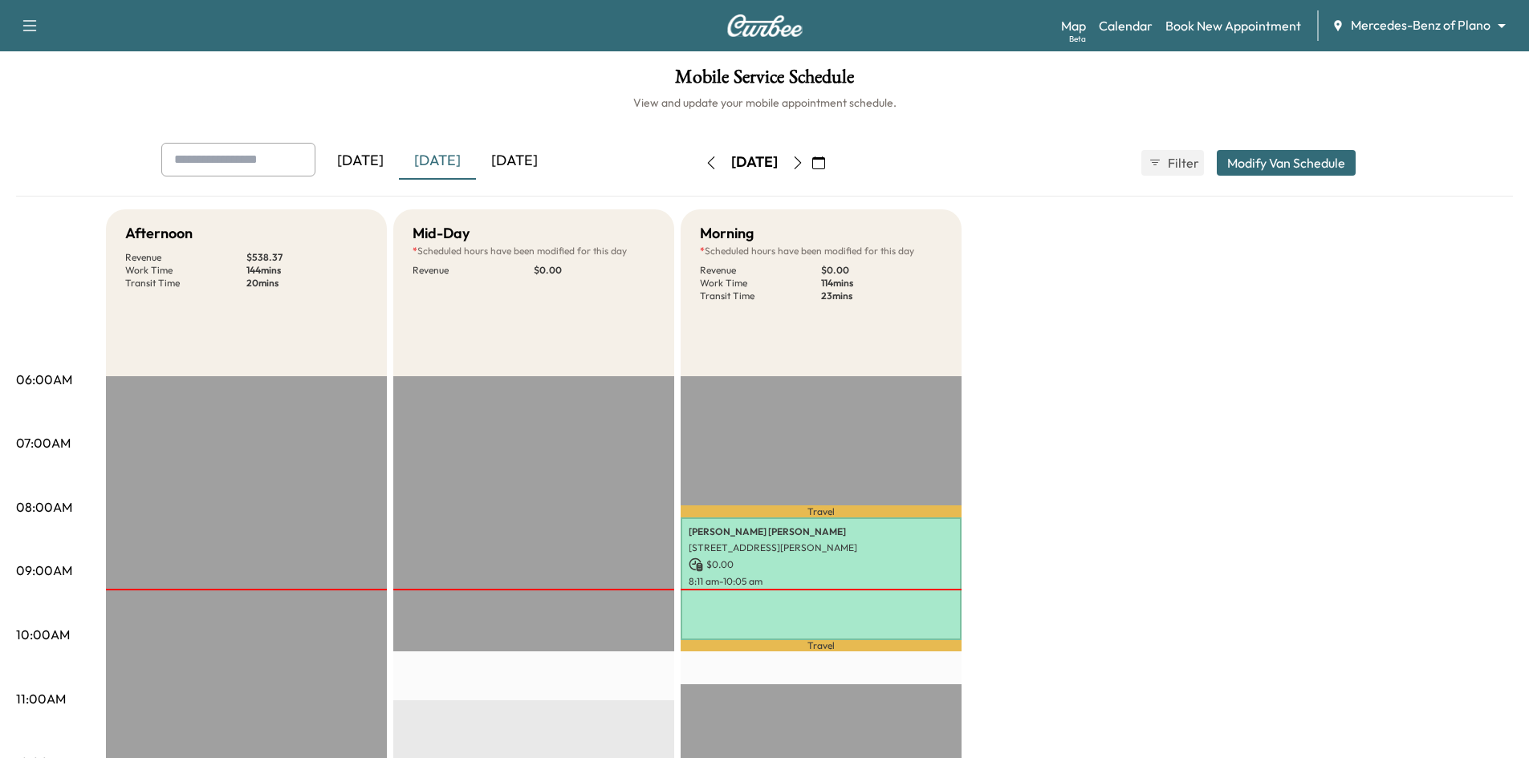
click at [804, 166] on icon "button" at bounding box center [797, 163] width 13 height 13
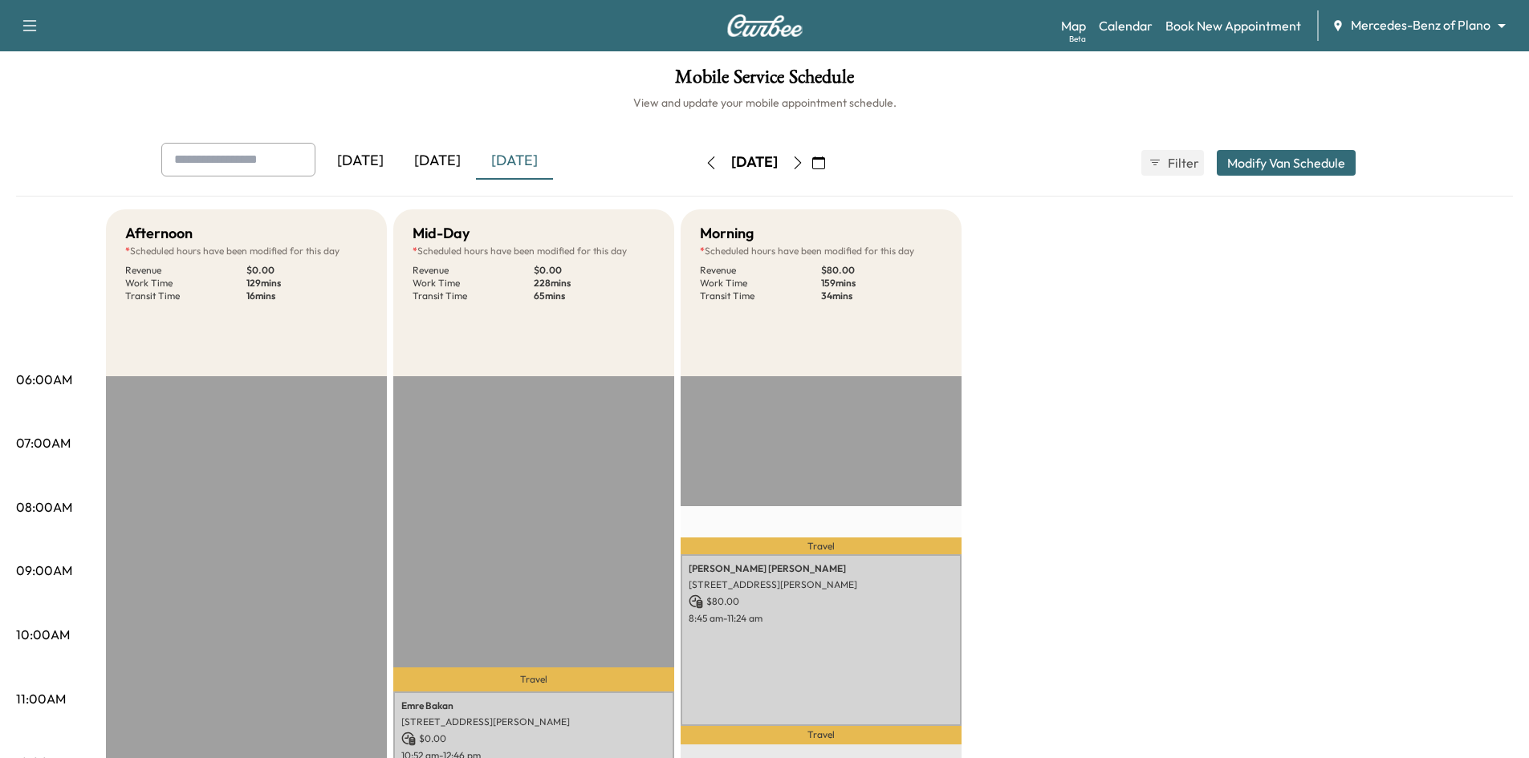
click at [804, 166] on icon "button" at bounding box center [797, 163] width 13 height 13
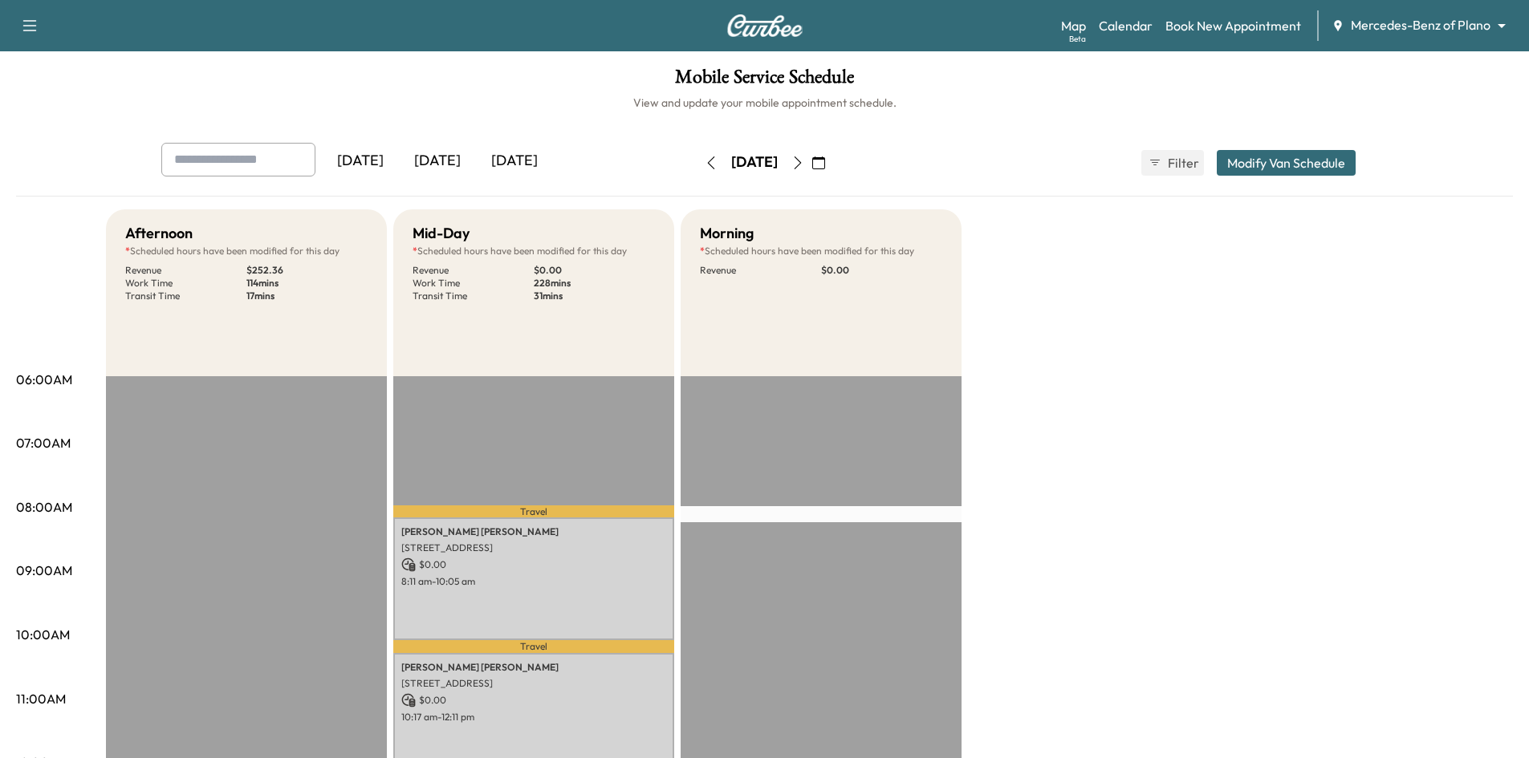
click at [538, 161] on div "[DATE]" at bounding box center [514, 161] width 77 height 37
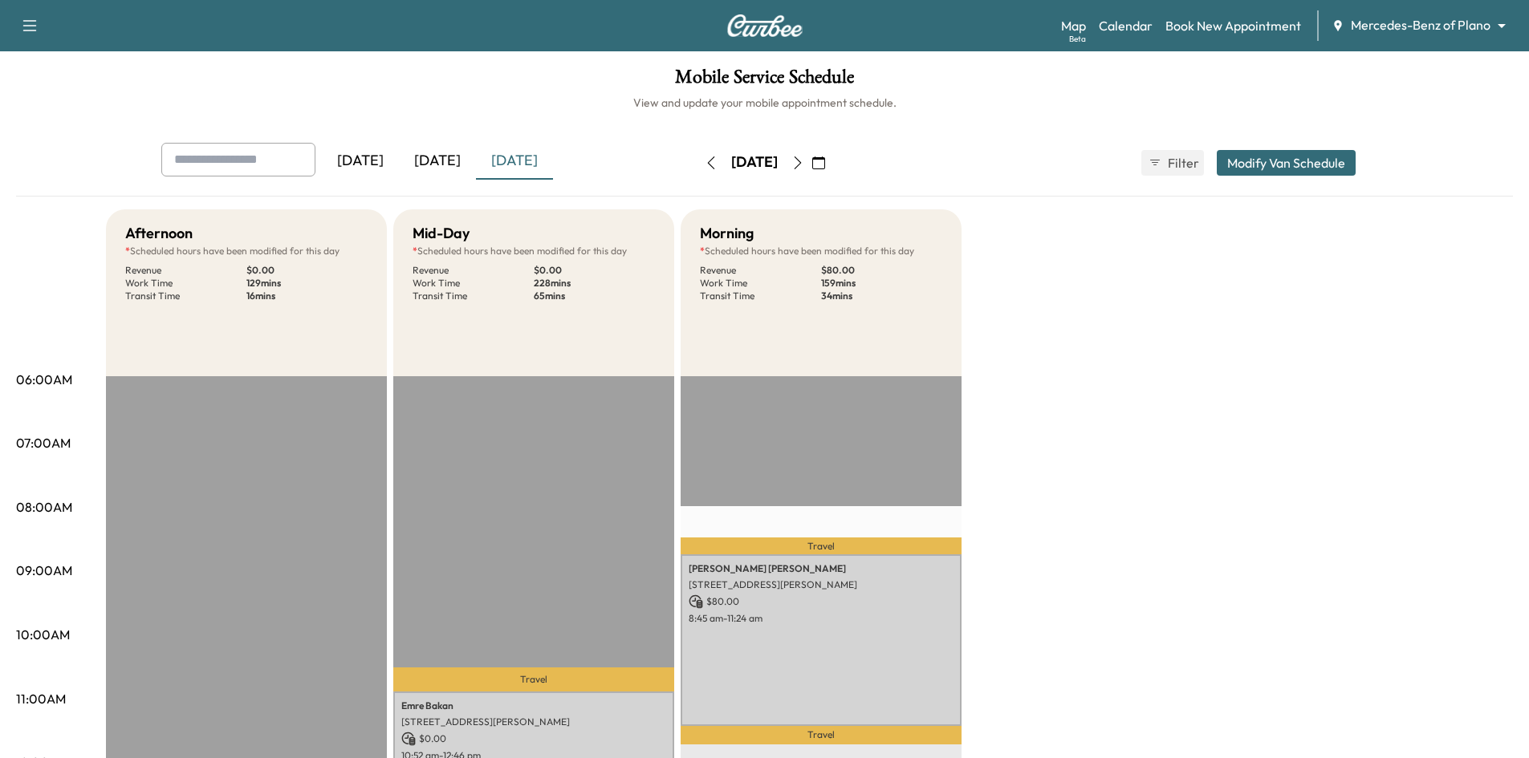
click at [452, 165] on div "[DATE]" at bounding box center [437, 161] width 77 height 37
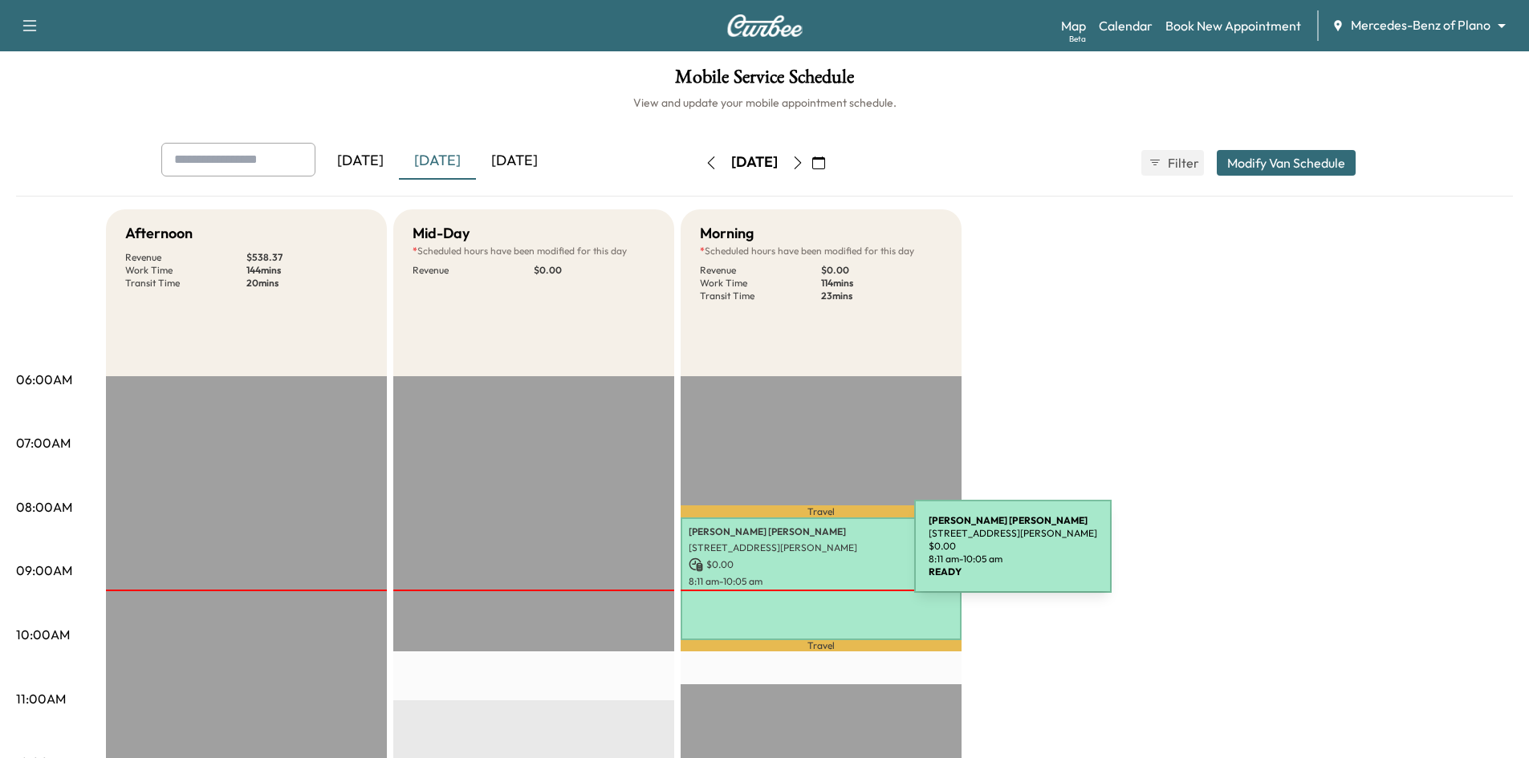
click at [795, 558] on p "$ 0.00" at bounding box center [821, 565] width 265 height 14
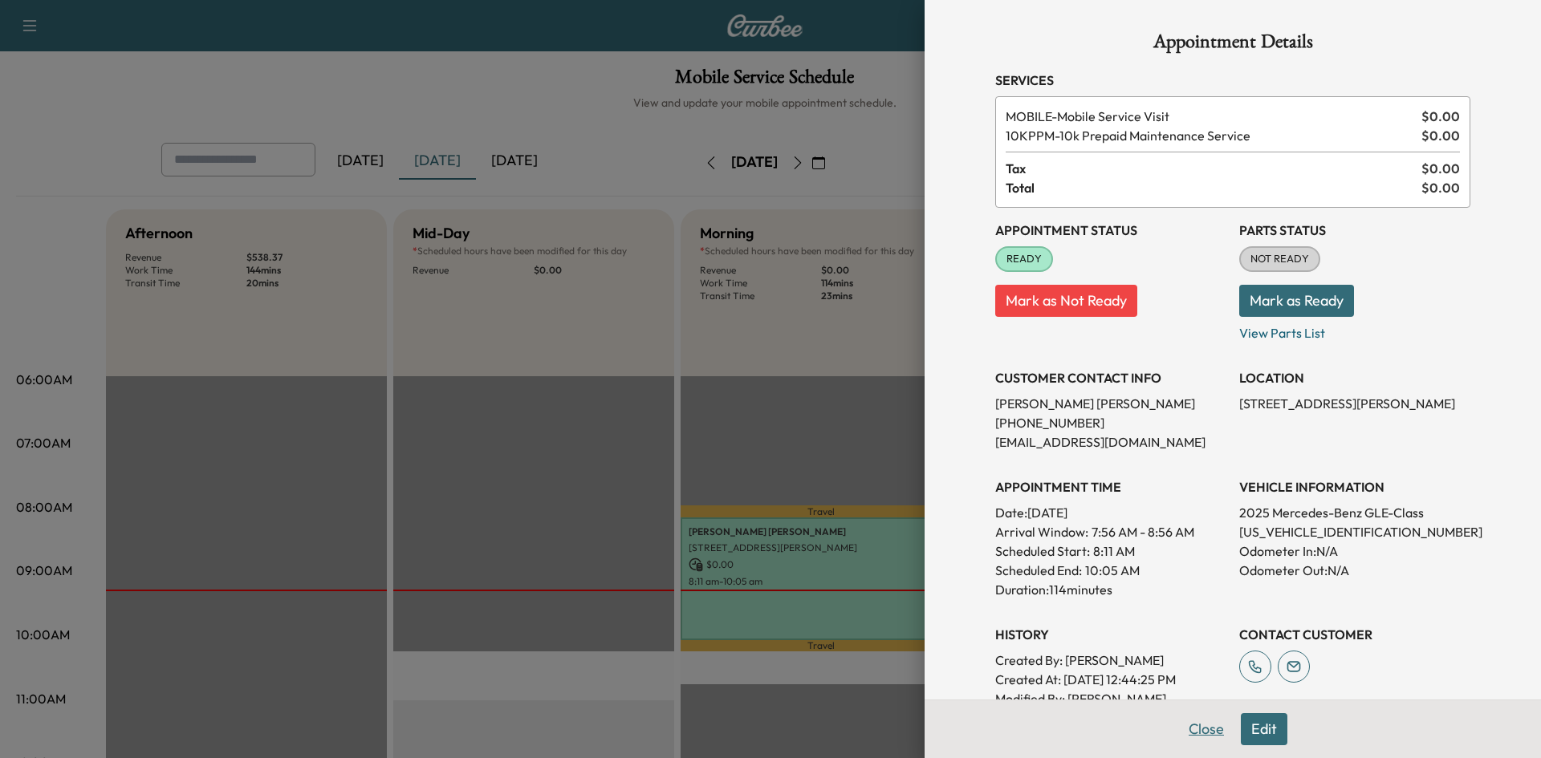
click at [1186, 733] on button "Close" at bounding box center [1206, 730] width 56 height 32
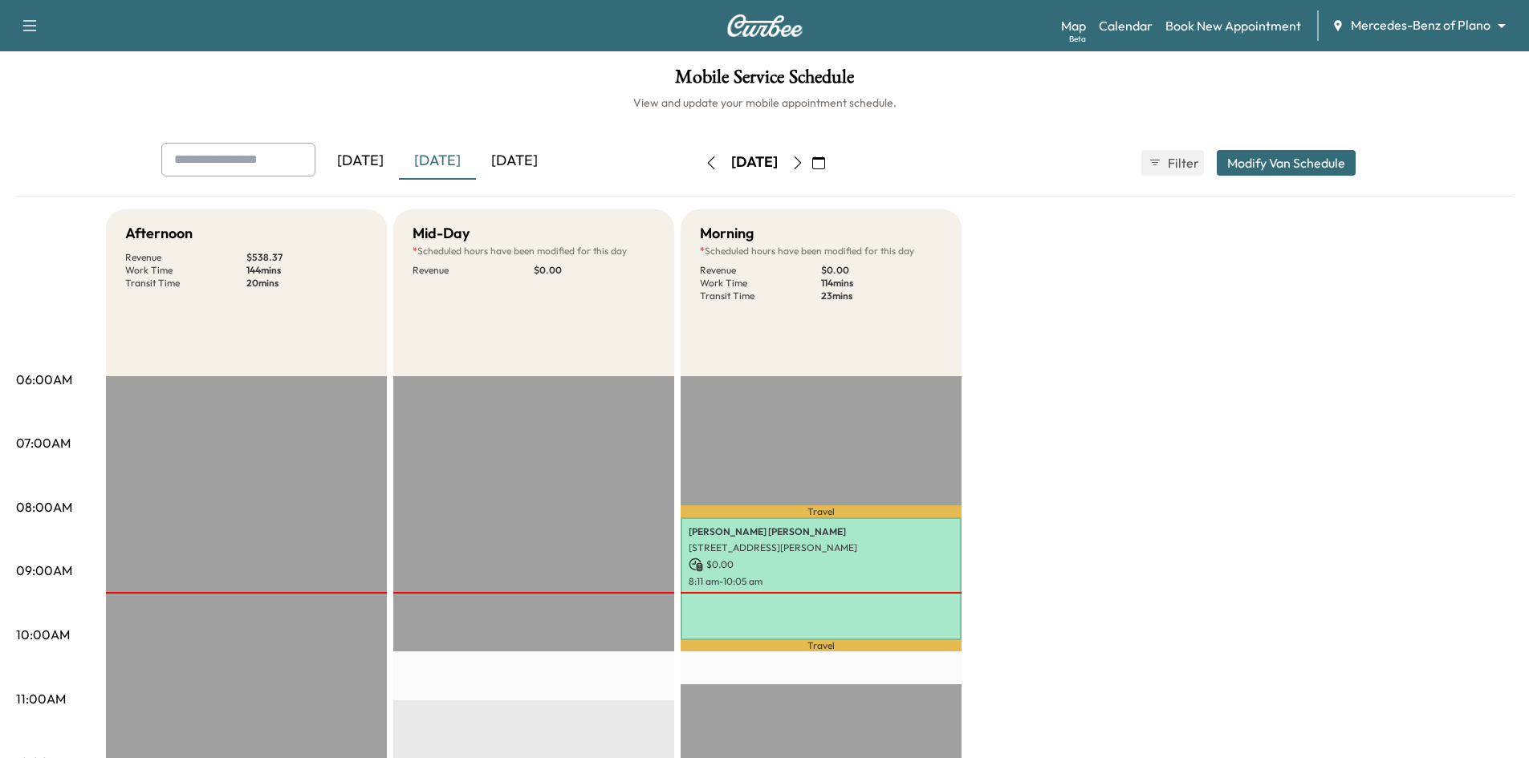
click at [547, 159] on div "[DATE]" at bounding box center [514, 161] width 77 height 37
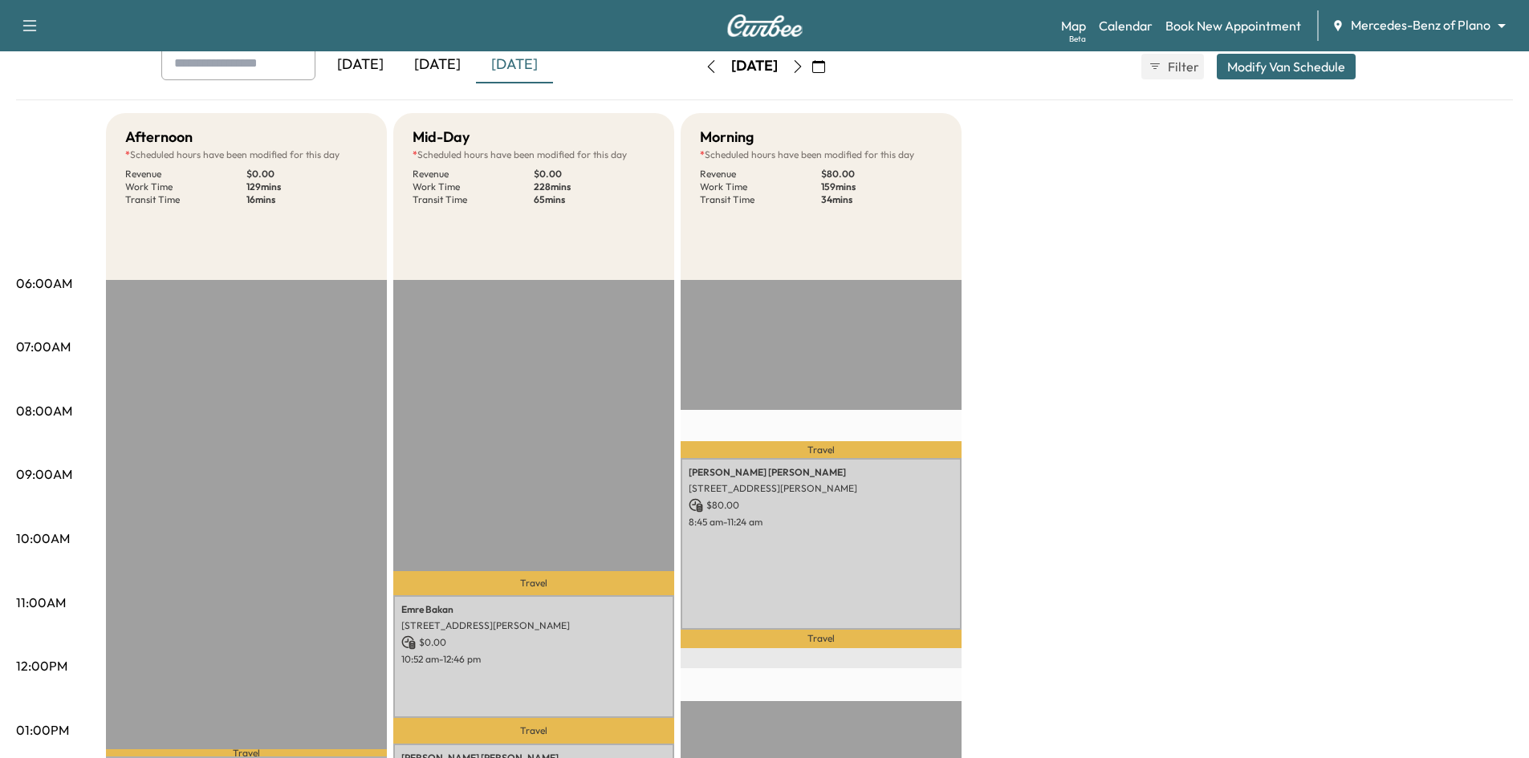
scroll to position [80, 0]
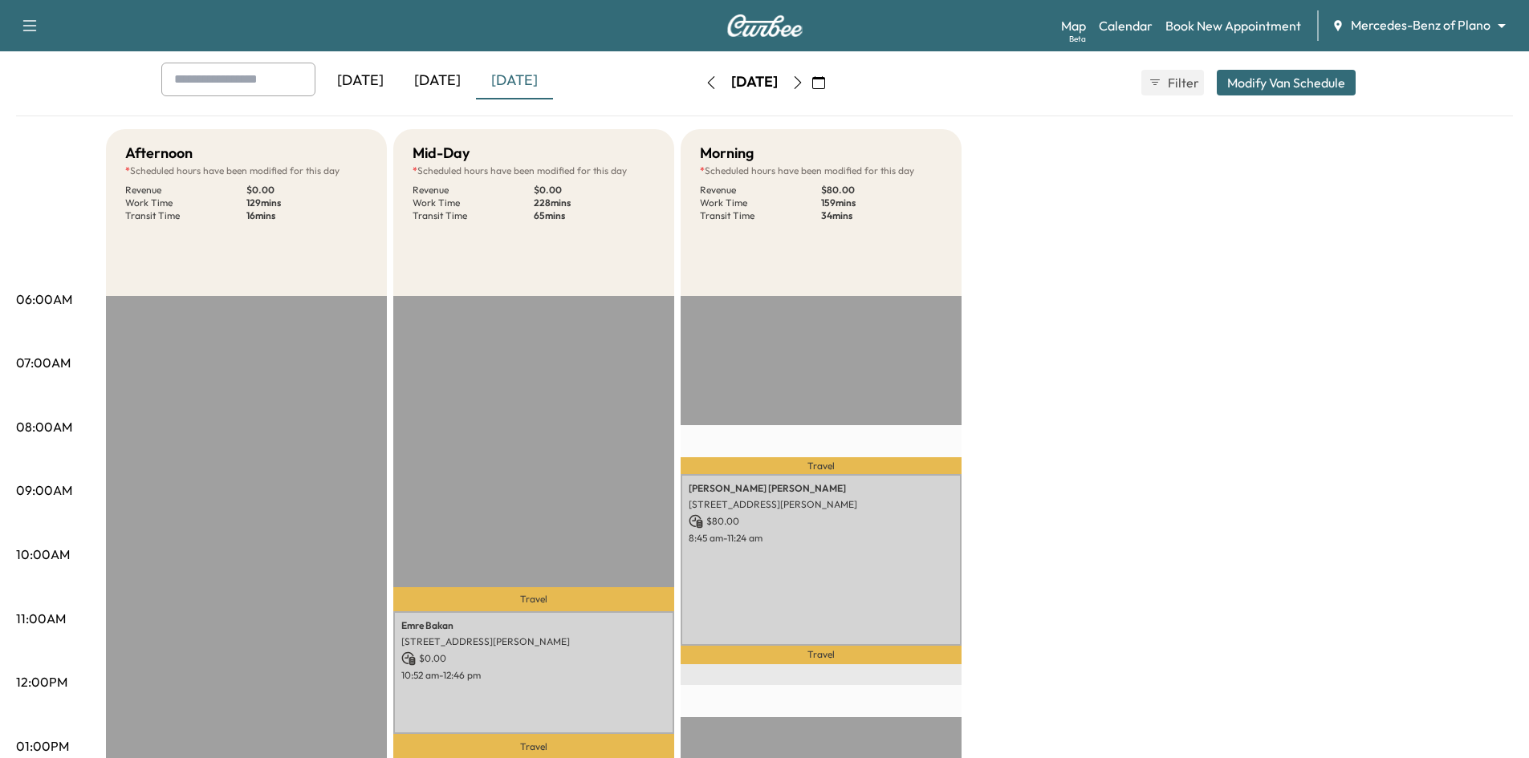
click at [804, 83] on icon "button" at bounding box center [797, 82] width 13 height 13
type input "****"
type input "*****"
type input "*"
type input "**"
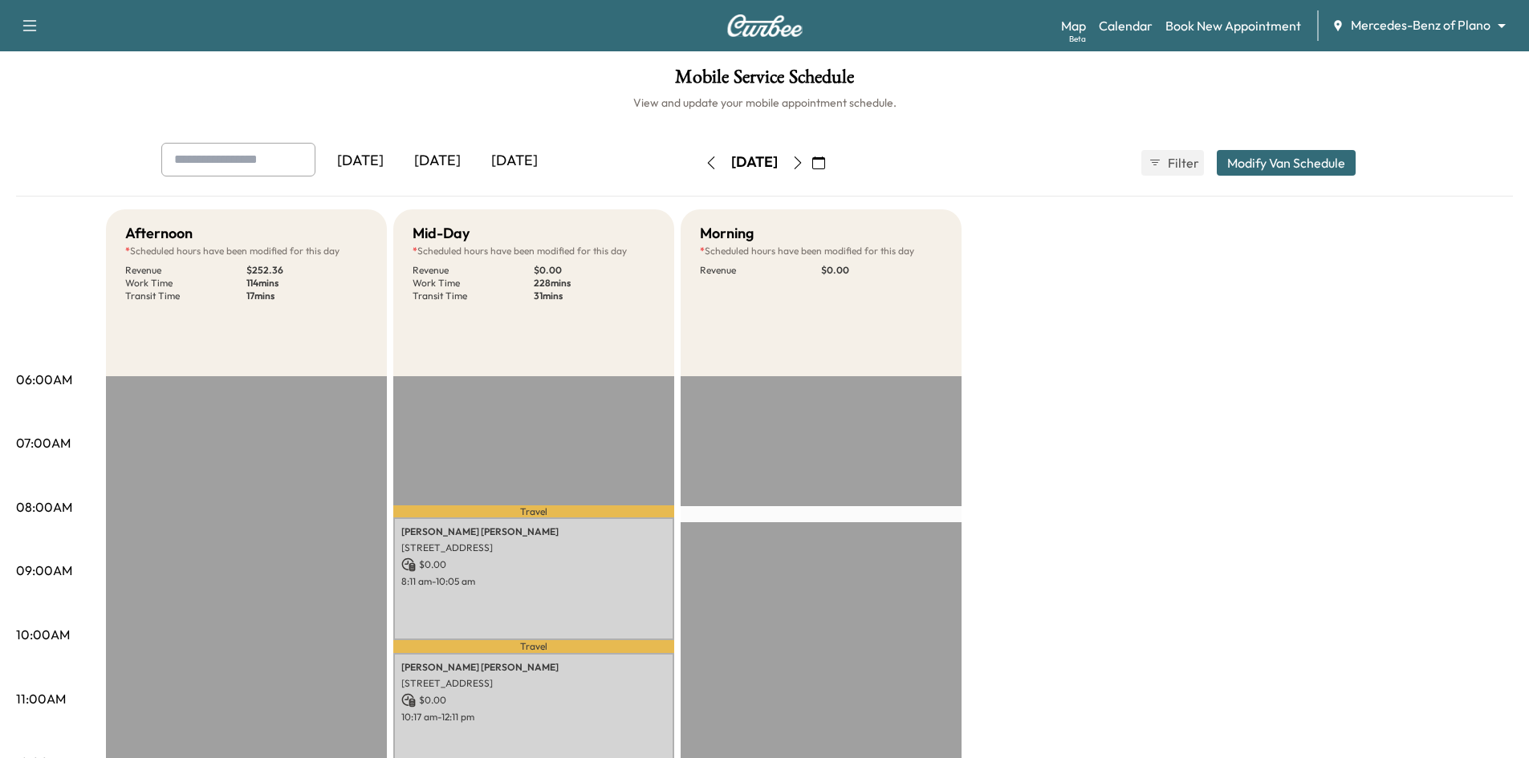
click at [1269, 163] on button "Modify Van Schedule" at bounding box center [1286, 163] width 139 height 26
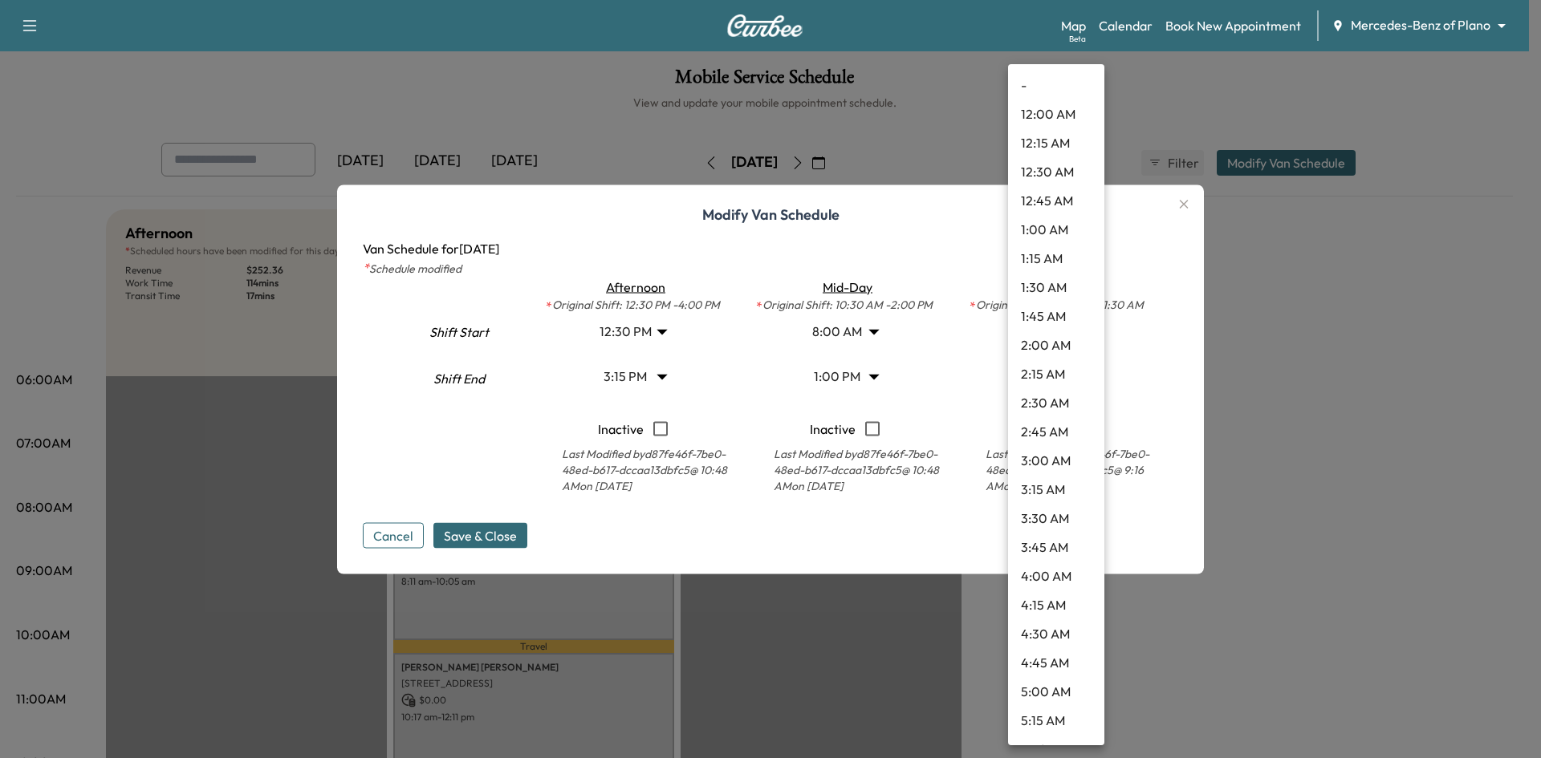
click at [1085, 380] on body "Support Log Out Map Beta Calendar Book New Appointment Mercedes-Benz of Plano *…" at bounding box center [770, 379] width 1541 height 758
click at [1124, 352] on div at bounding box center [770, 379] width 1541 height 758
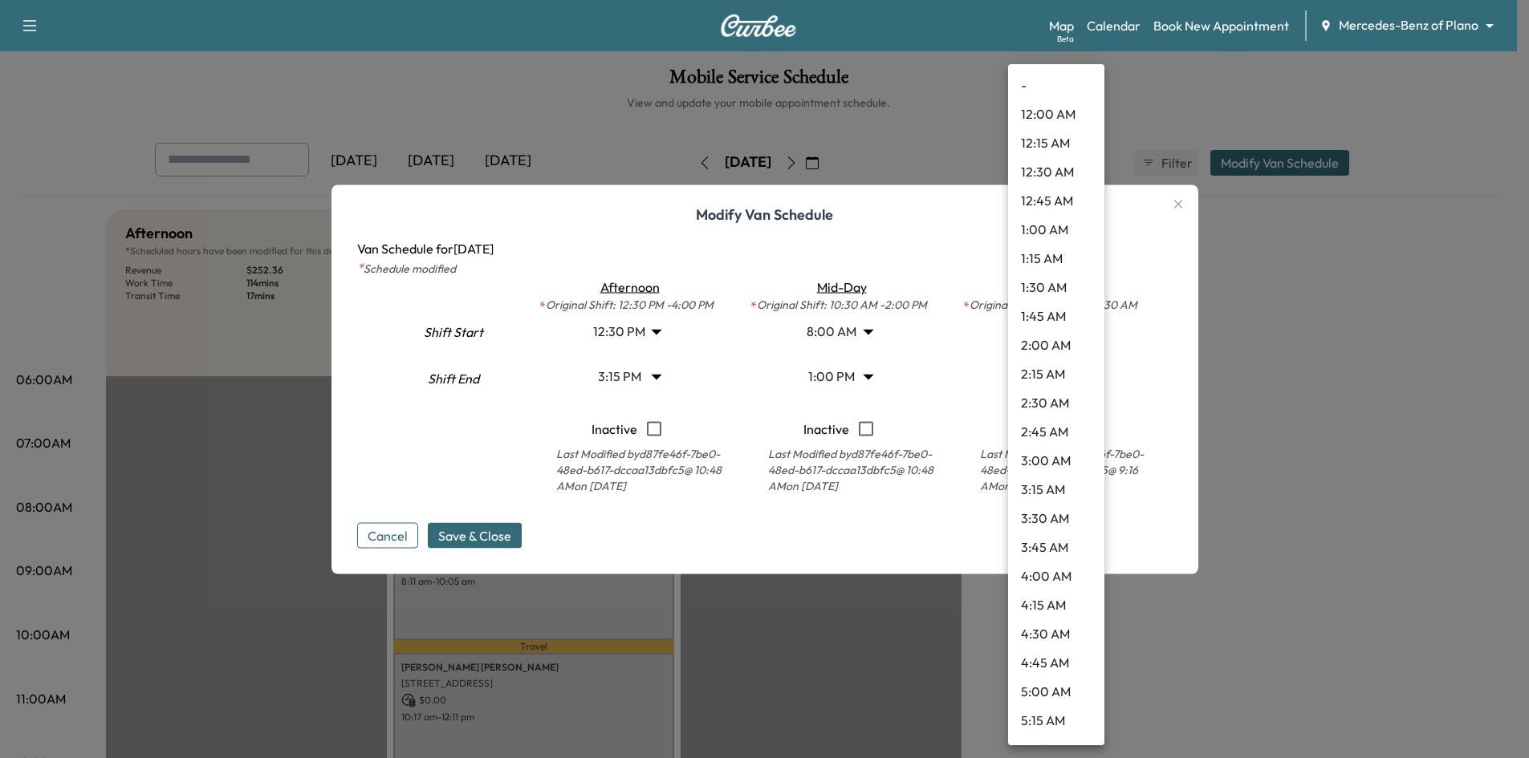
click at [1087, 378] on body "Support Log Out Map Beta Calendar Book New Appointment Mercedes-Benz of Plano *…" at bounding box center [764, 379] width 1529 height 758
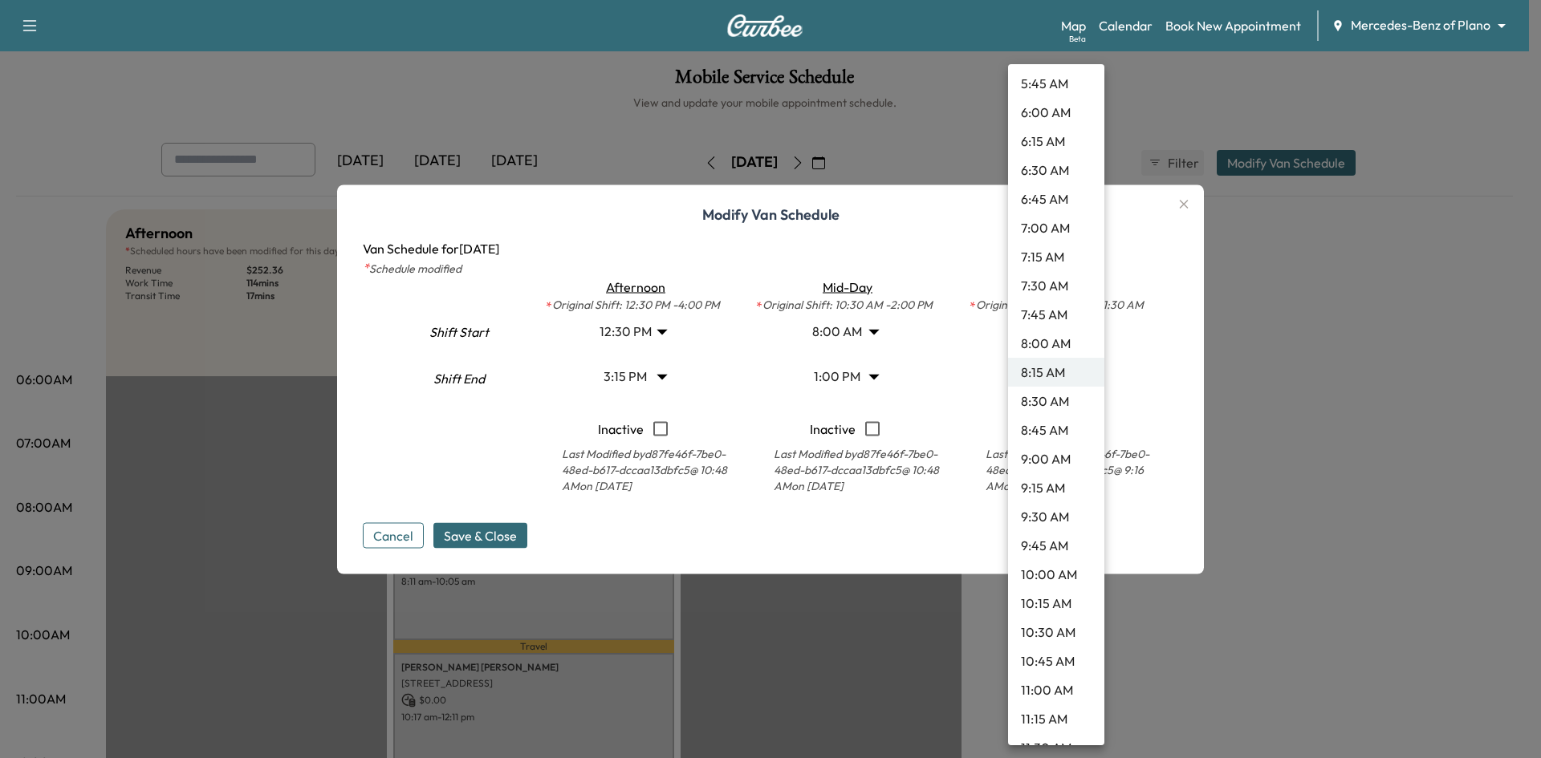
scroll to position [727, 0]
click at [1092, 738] on li "11:45 AM" at bounding box center [1056, 744] width 96 height 29
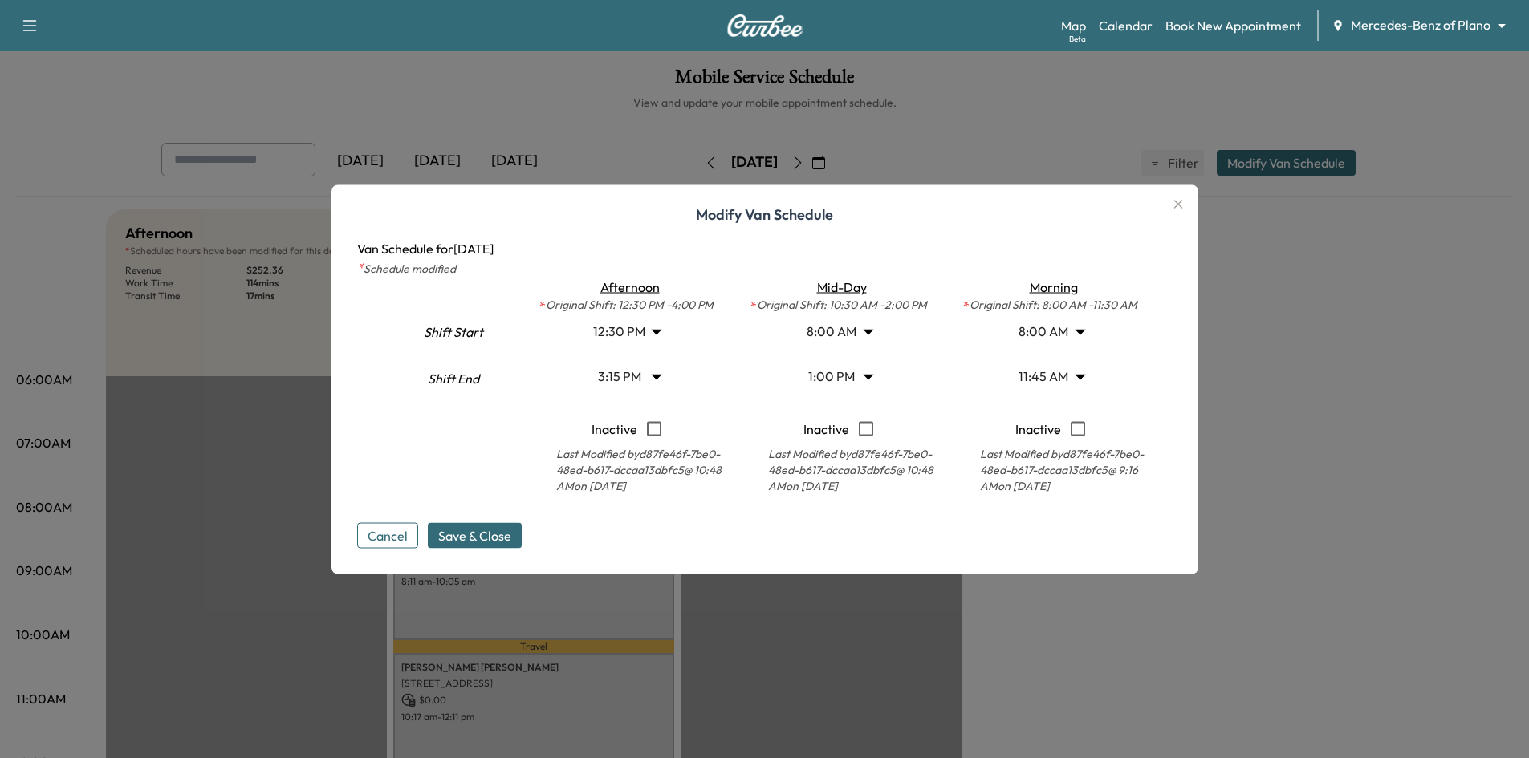
click at [1090, 378] on body "Support Log Out Map Beta Calendar Book New Appointment Mercedes-Benz of Plano *…" at bounding box center [764, 379] width 1529 height 758
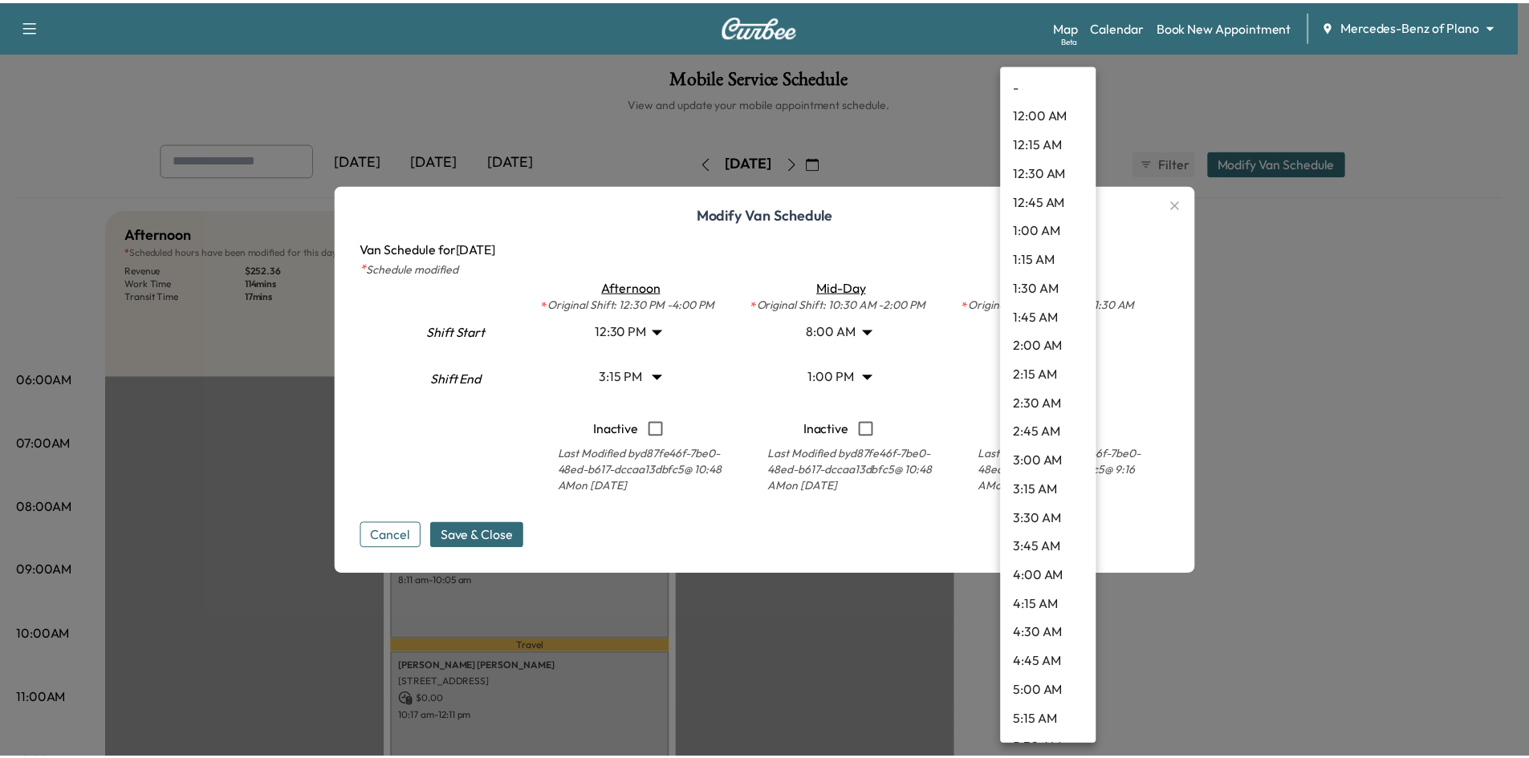
scroll to position [1068, 0]
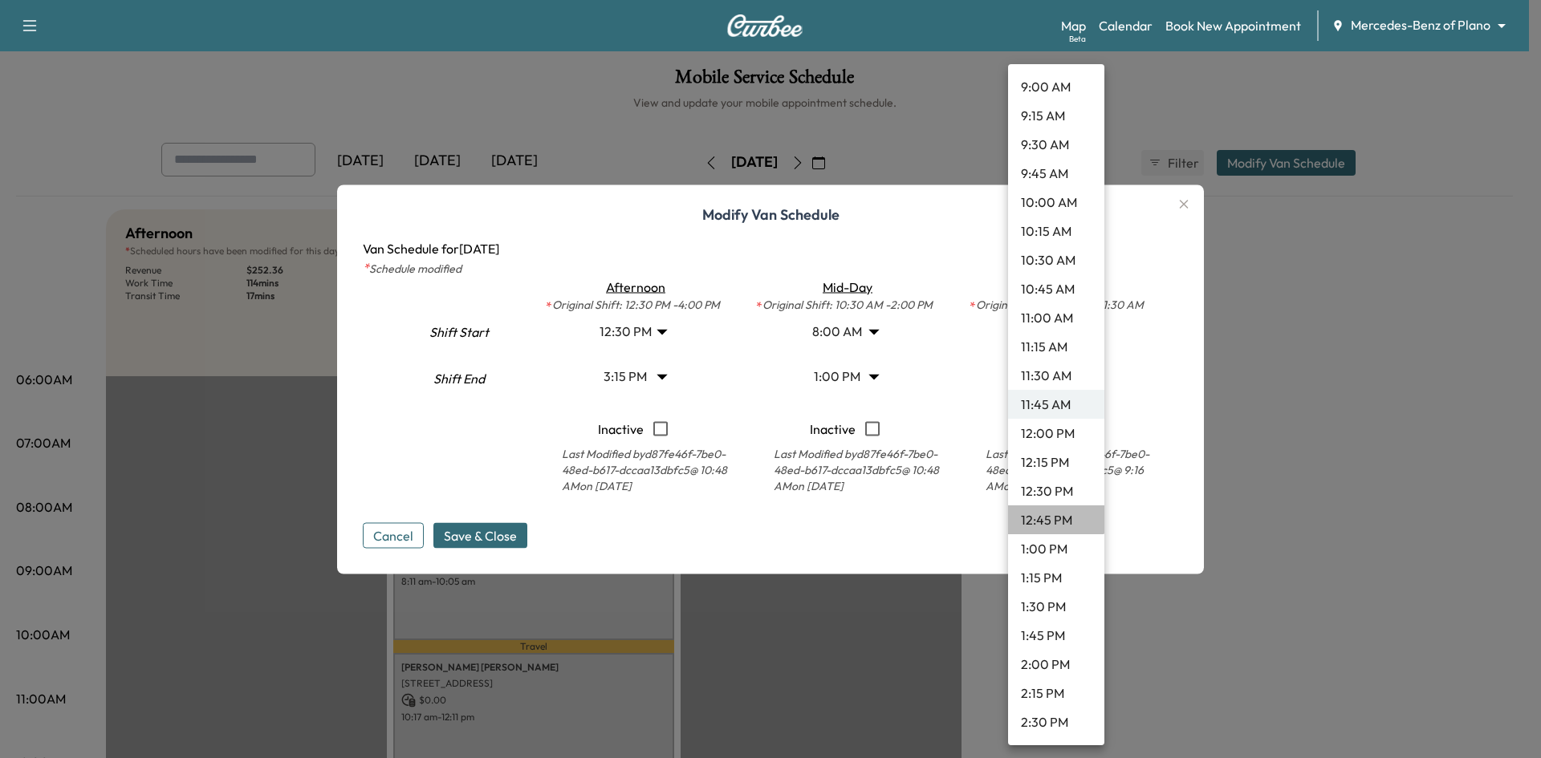
click at [1055, 515] on li "12:45 PM" at bounding box center [1056, 520] width 96 height 29
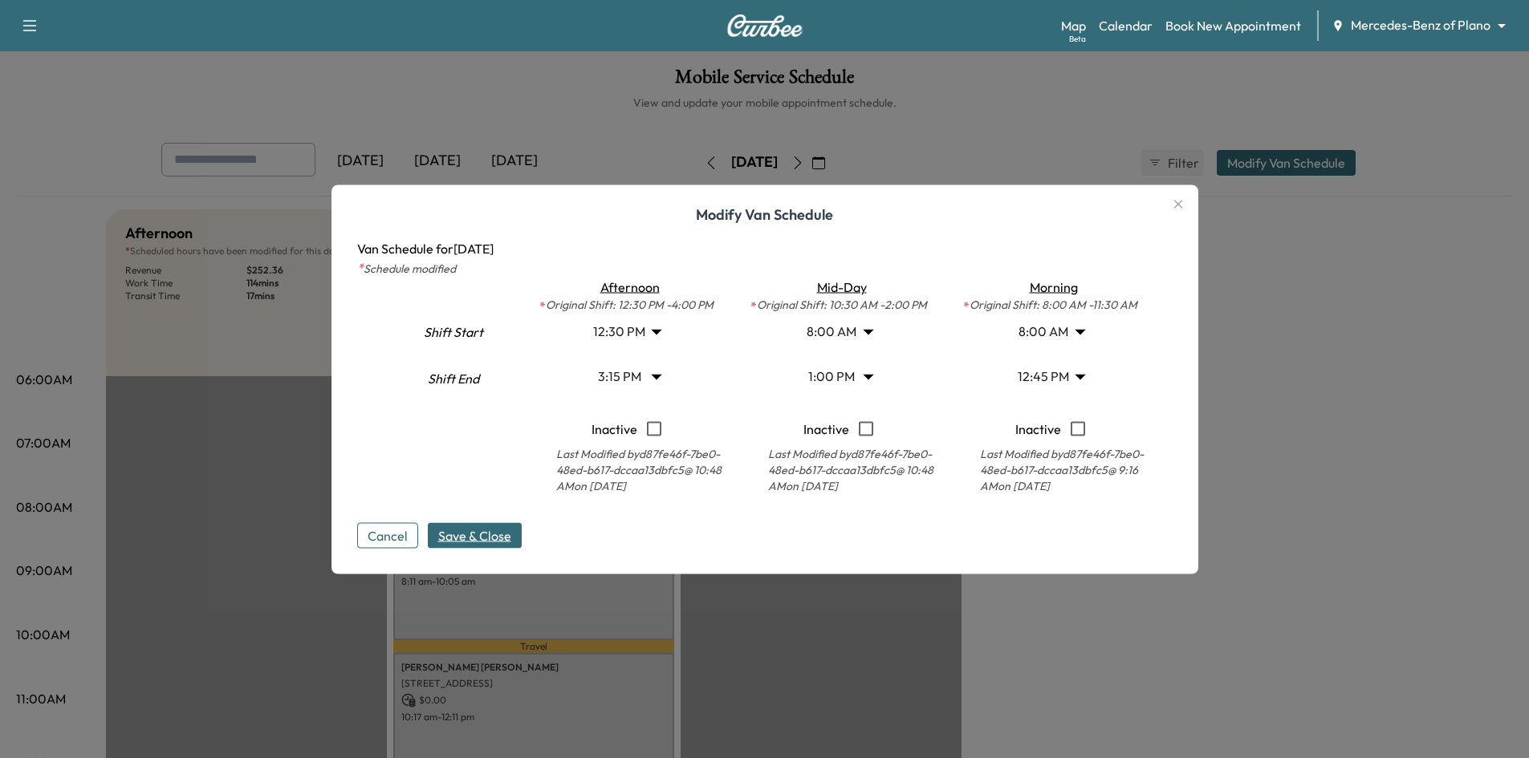
click at [510, 538] on span "Save & Close" at bounding box center [474, 535] width 73 height 19
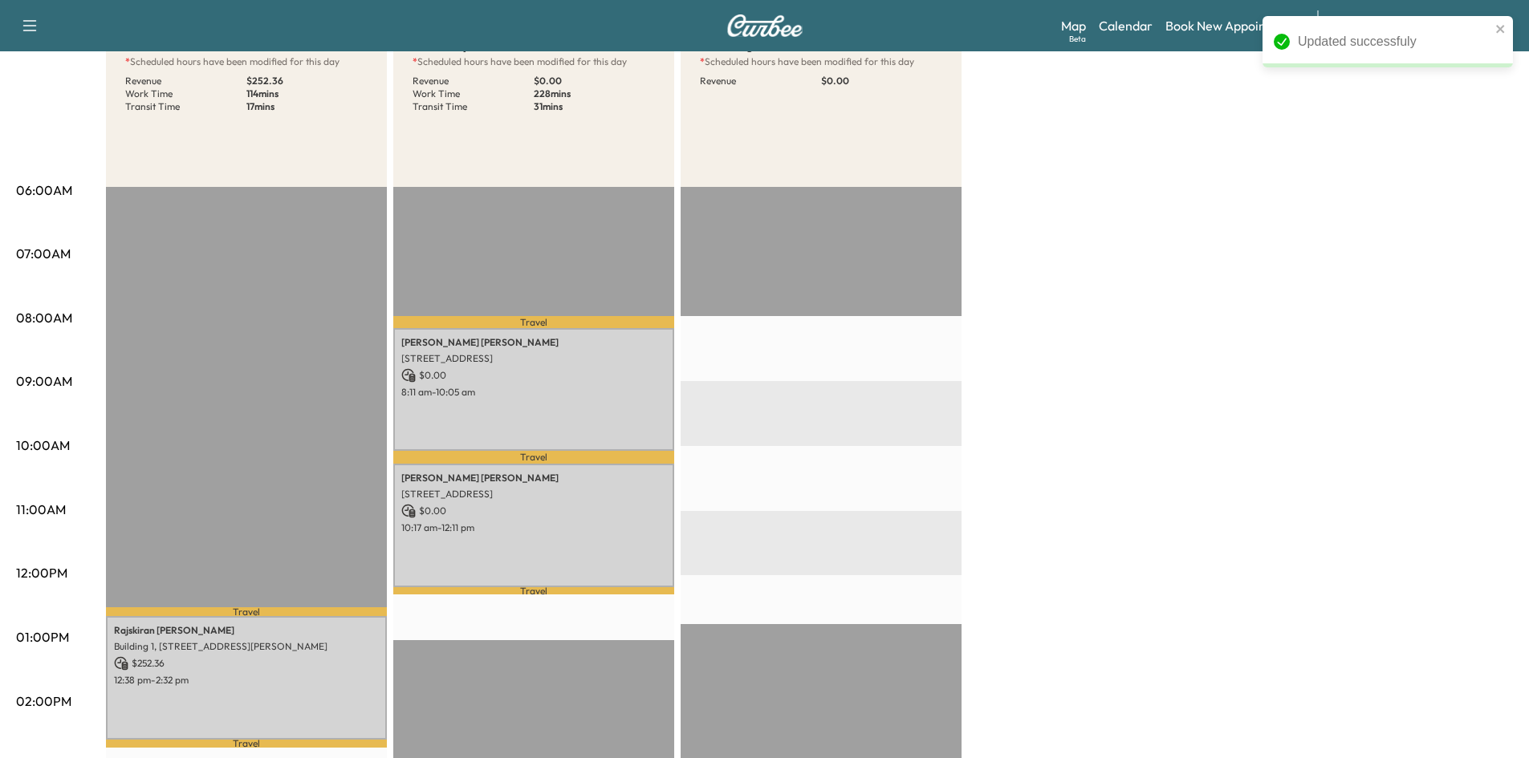
scroll to position [161, 0]
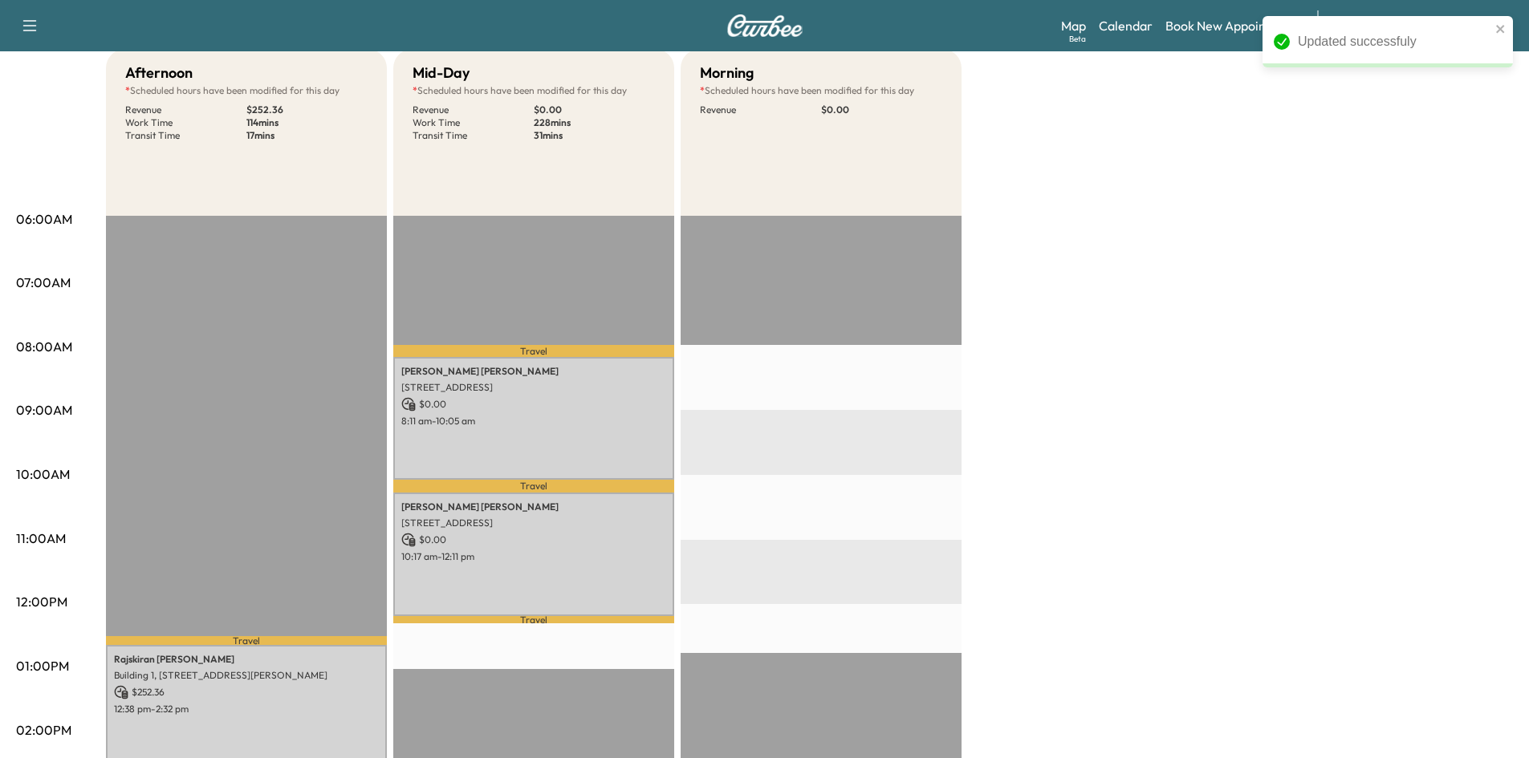
click at [904, 226] on div "EST Start" at bounding box center [821, 734] width 281 height 1037
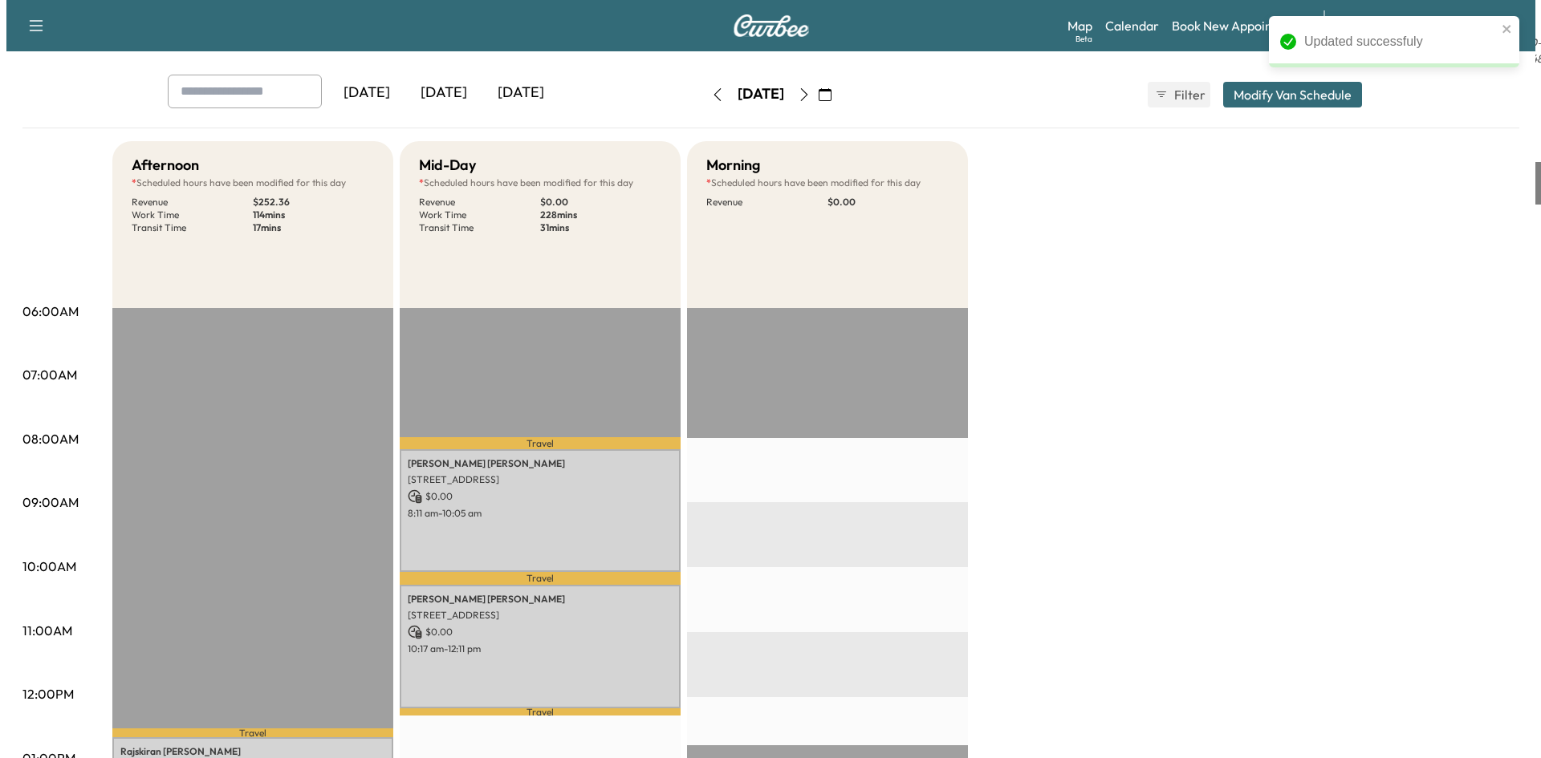
scroll to position [0, 0]
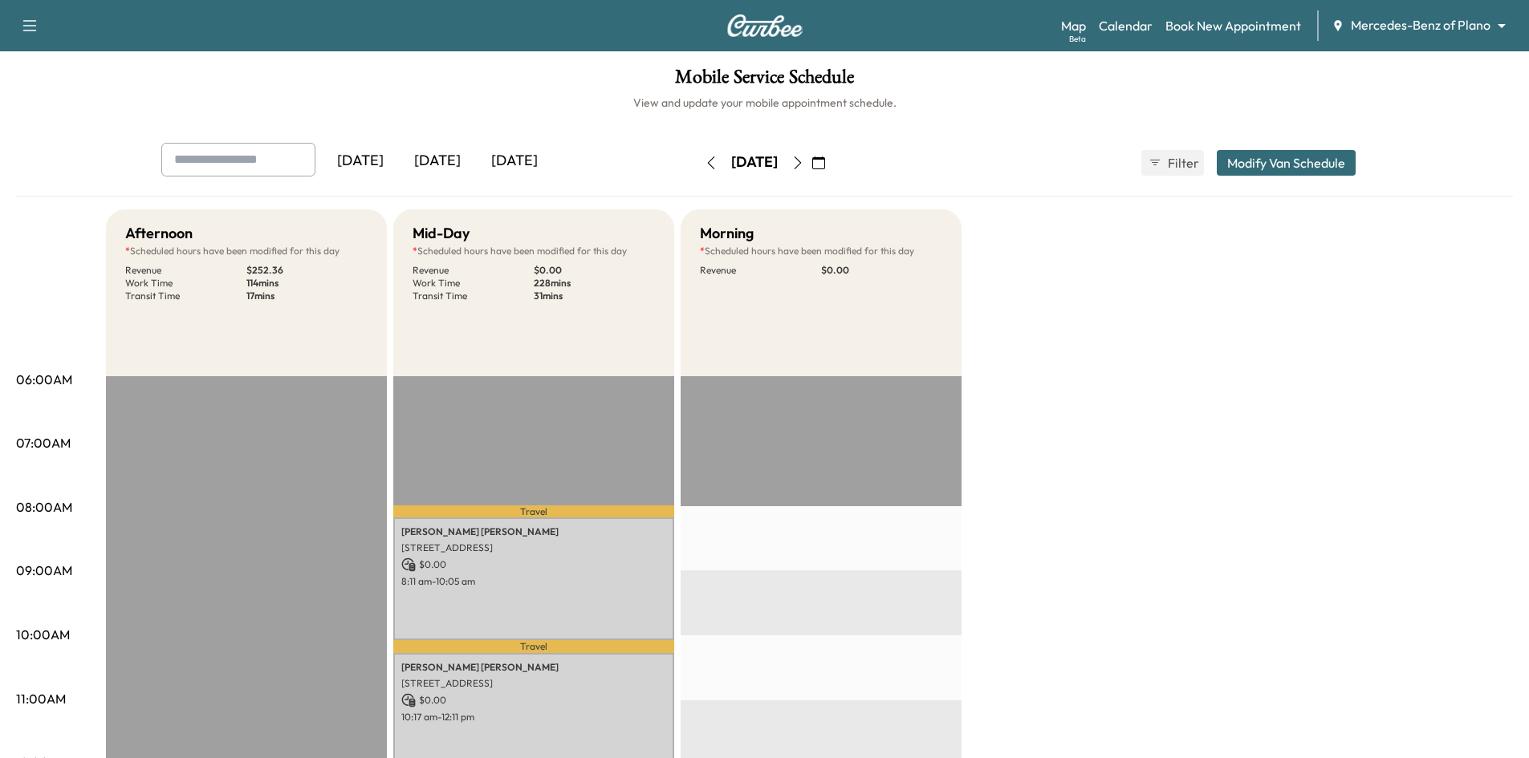
click at [1322, 161] on button "Modify Van Schedule" at bounding box center [1286, 163] width 139 height 26
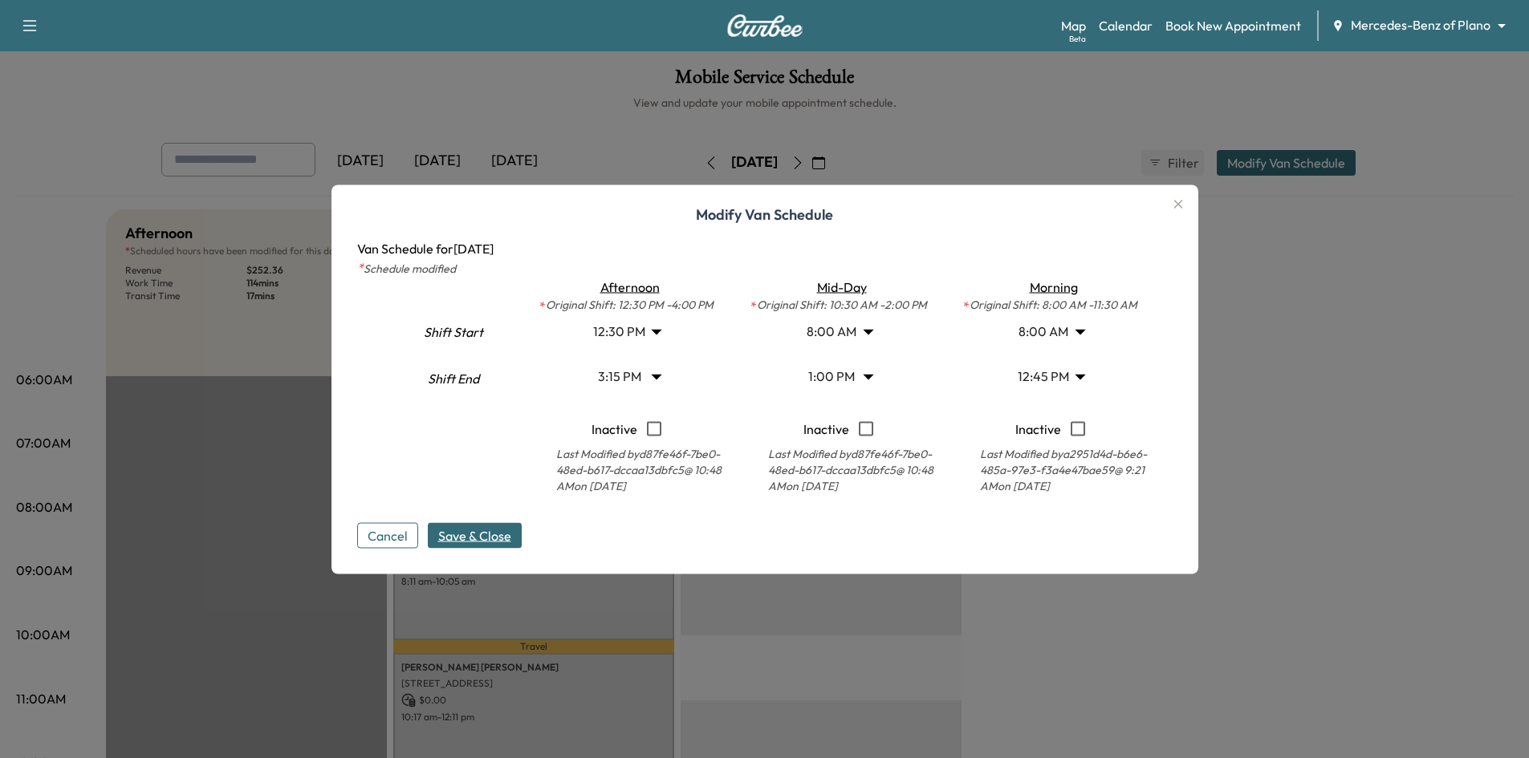
click at [1080, 375] on body "Support Log Out Map Beta Calendar Book New Appointment Mercedes-Benz of Plano *…" at bounding box center [764, 379] width 1529 height 758
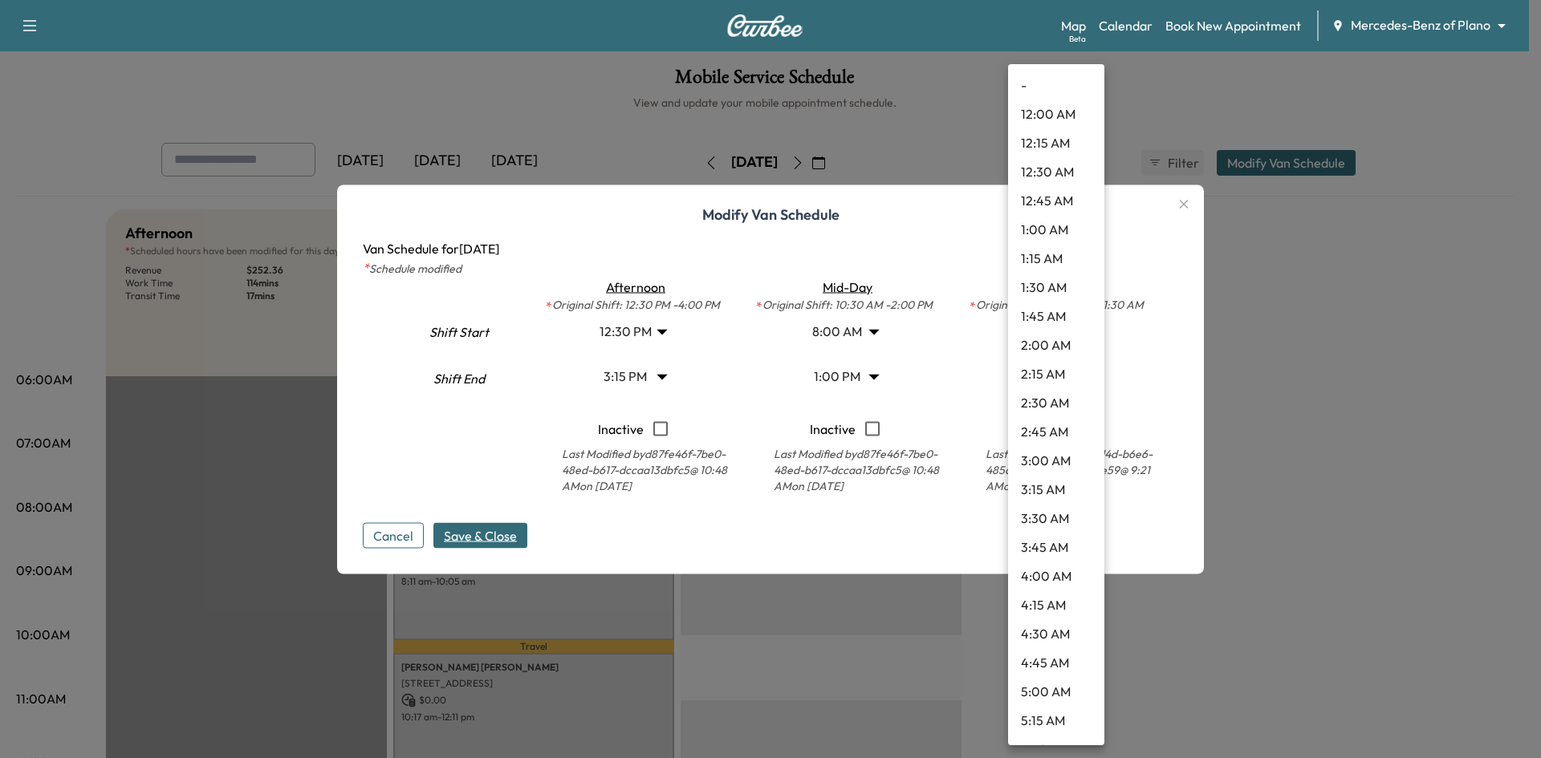
scroll to position [1183, 0]
click at [1059, 266] on li "11:30 AM" at bounding box center [1056, 260] width 96 height 29
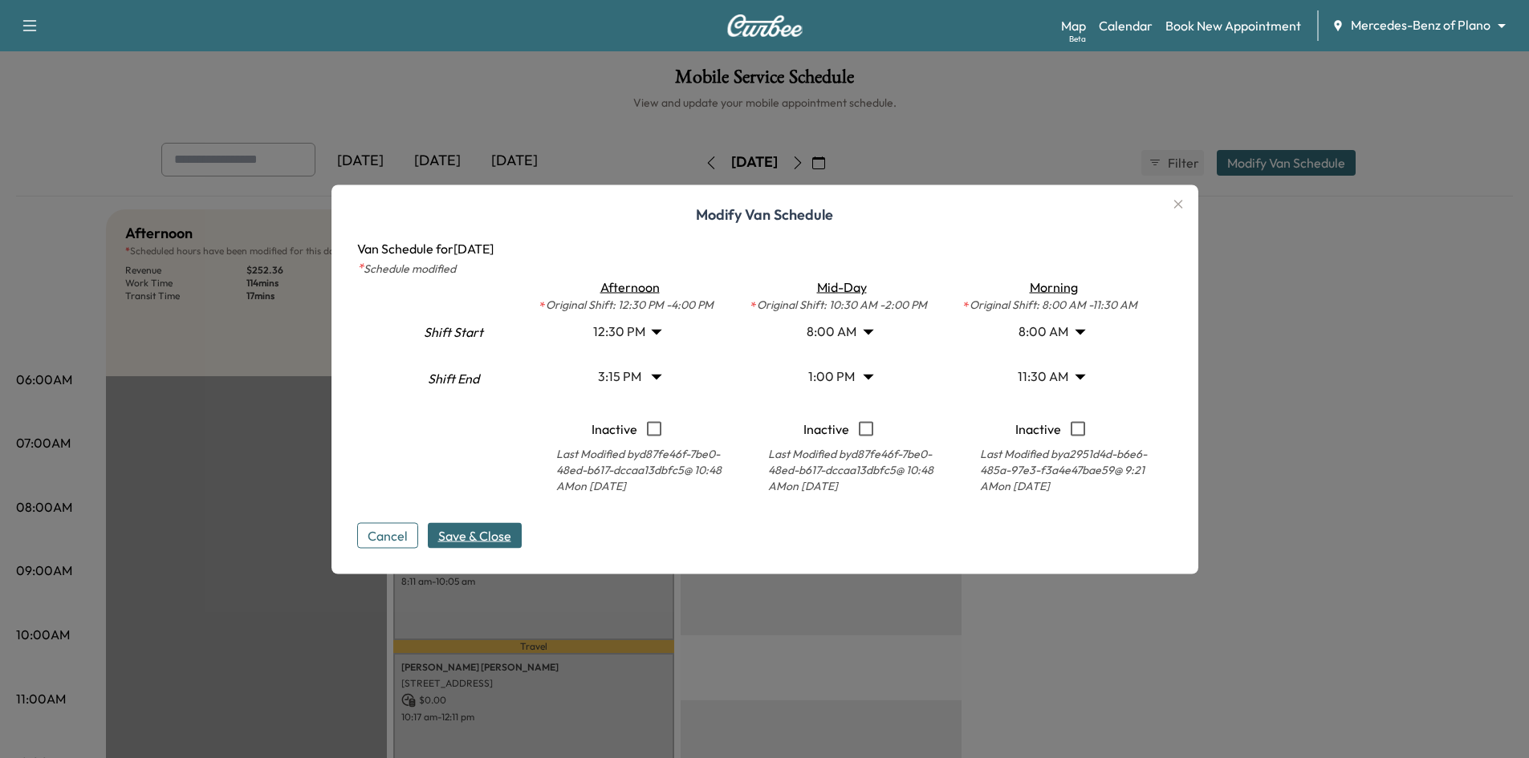
click at [471, 536] on span "Save & Close" at bounding box center [474, 535] width 73 height 19
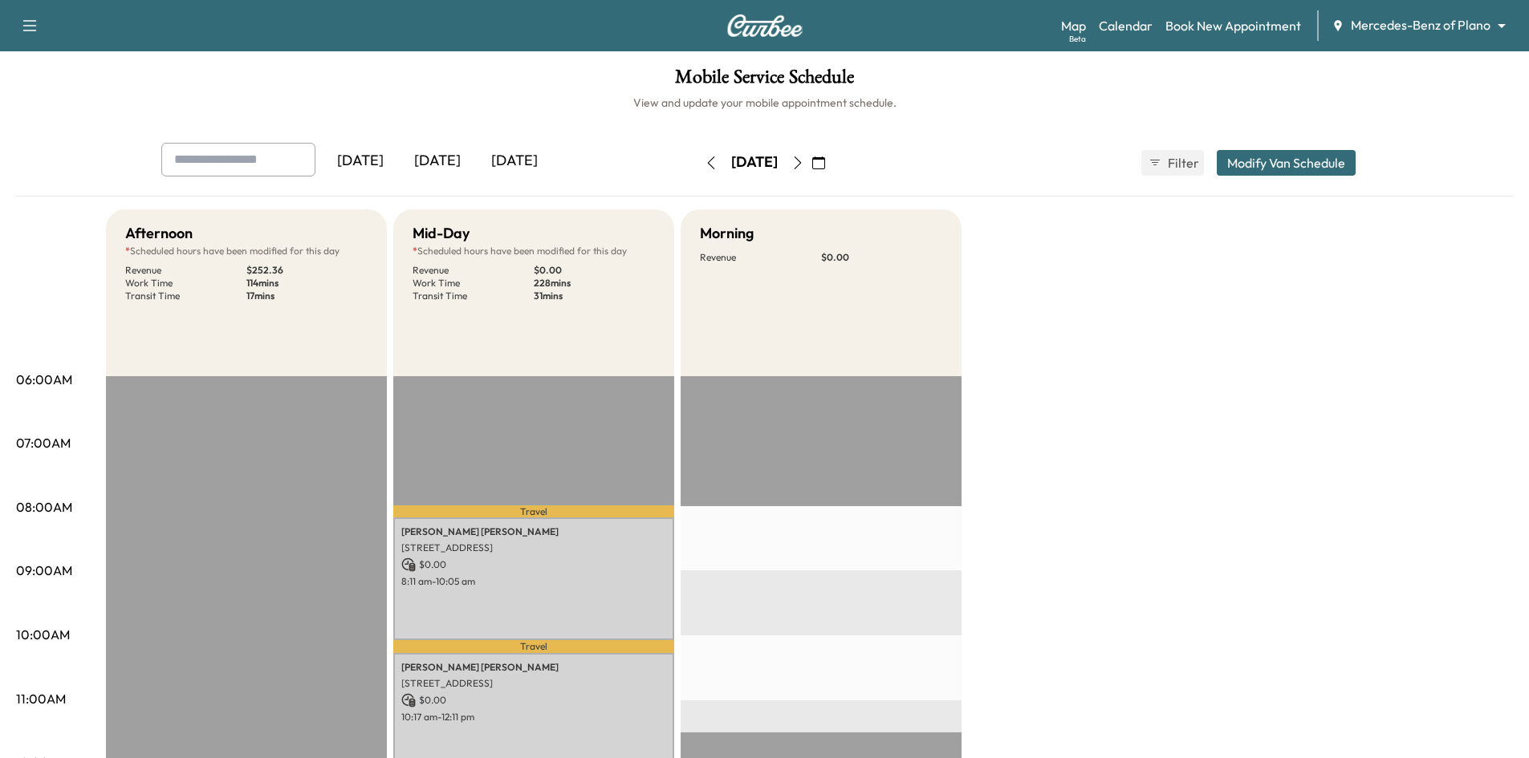
click at [1287, 164] on button "Modify Van Schedule" at bounding box center [1286, 163] width 139 height 26
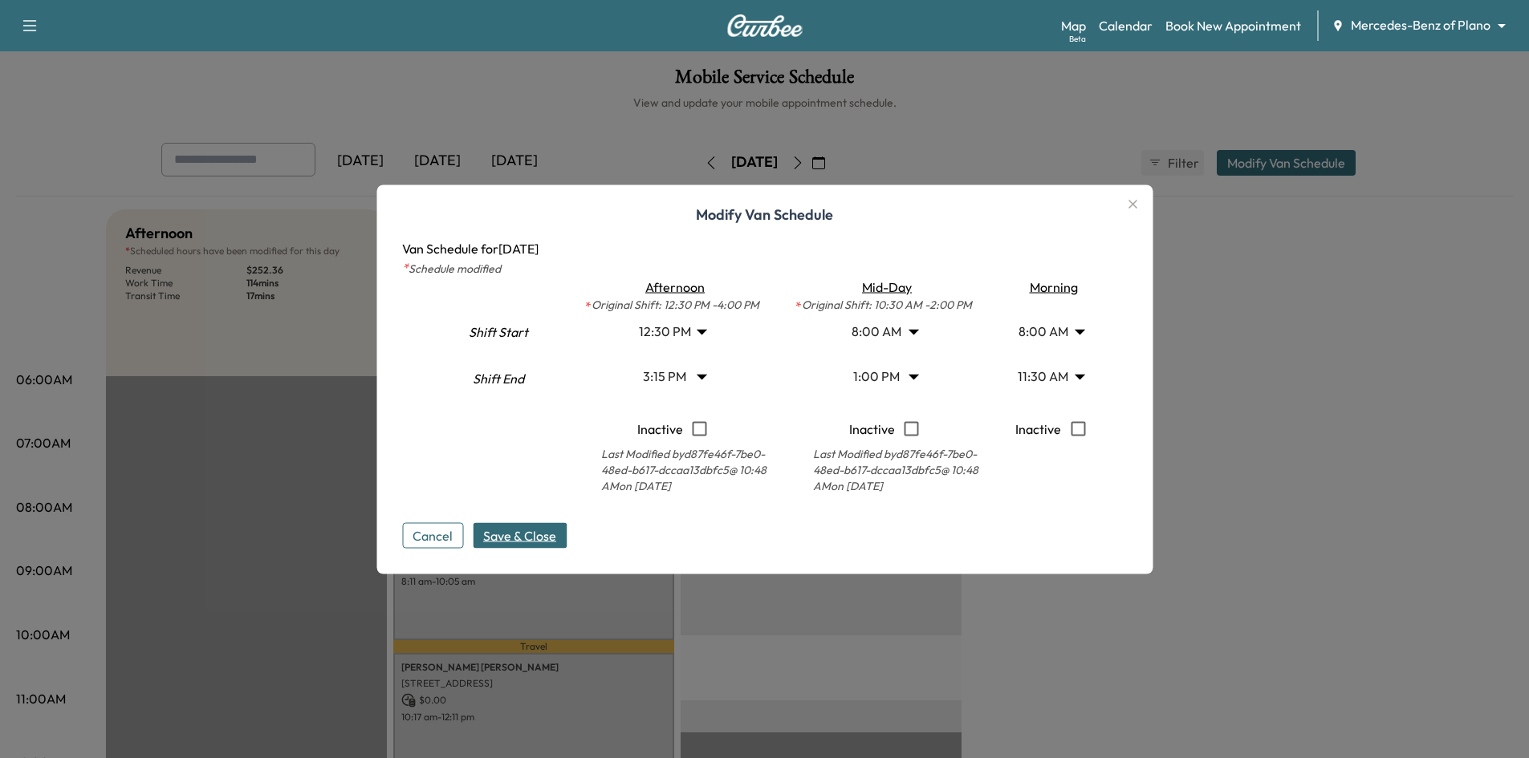
click at [1087, 375] on body "Support Log Out Map Beta Calendar Book New Appointment Mercedes-Benz of Plano *…" at bounding box center [764, 379] width 1529 height 758
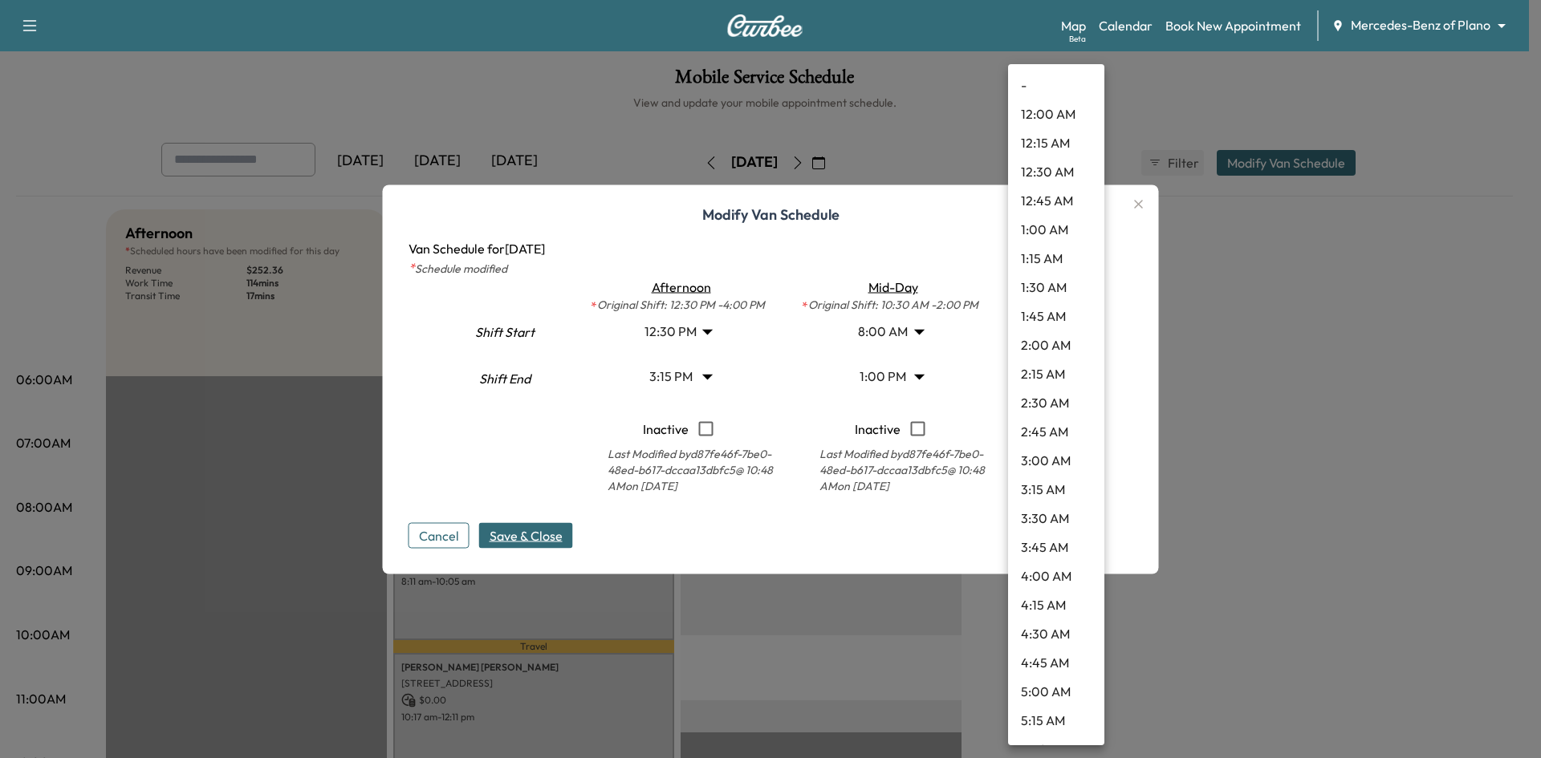
scroll to position [1039, 0]
click at [1068, 339] on li "11:00 AM" at bounding box center [1056, 346] width 96 height 29
type input "**"
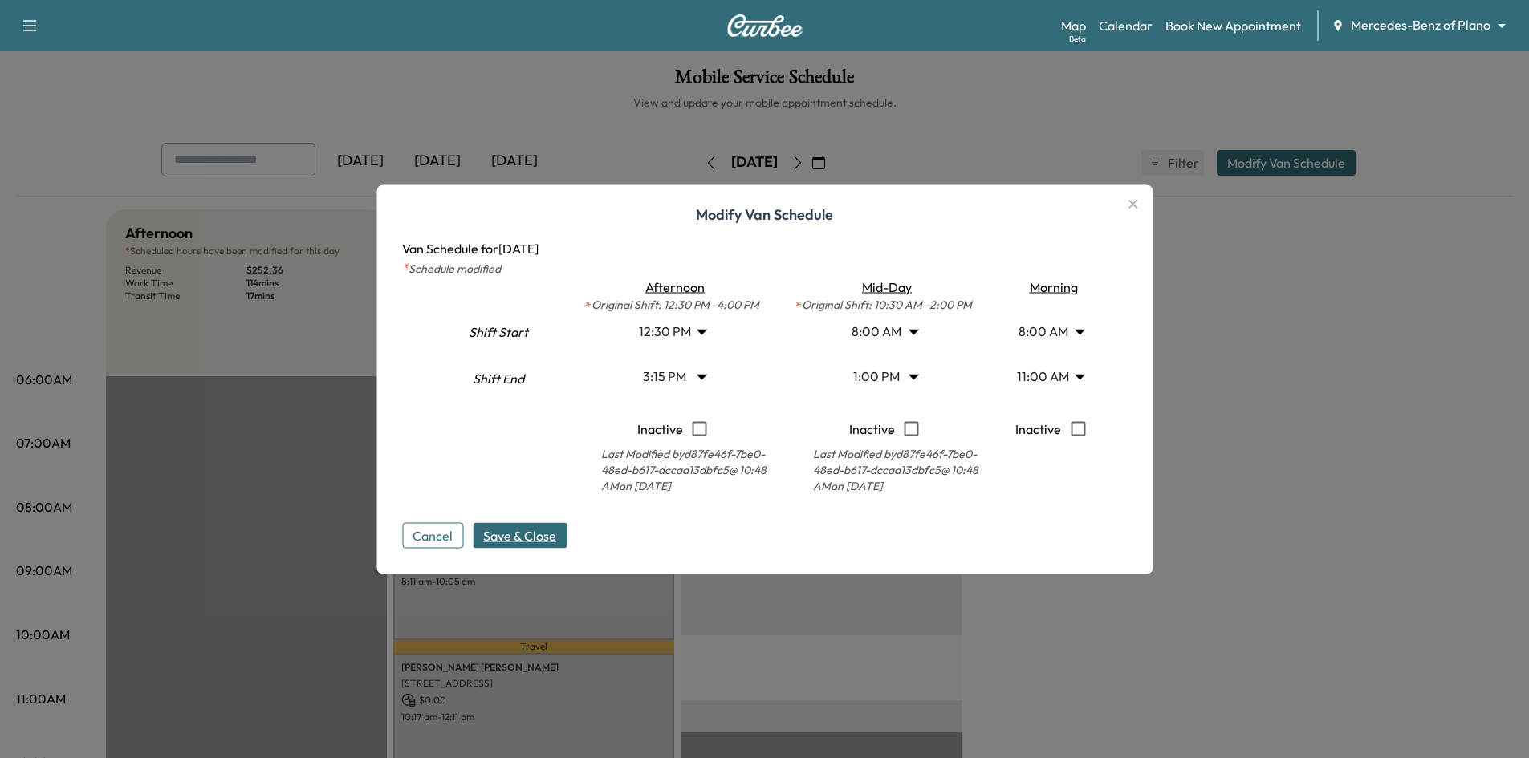
click at [530, 538] on span "Save & Close" at bounding box center [519, 535] width 73 height 19
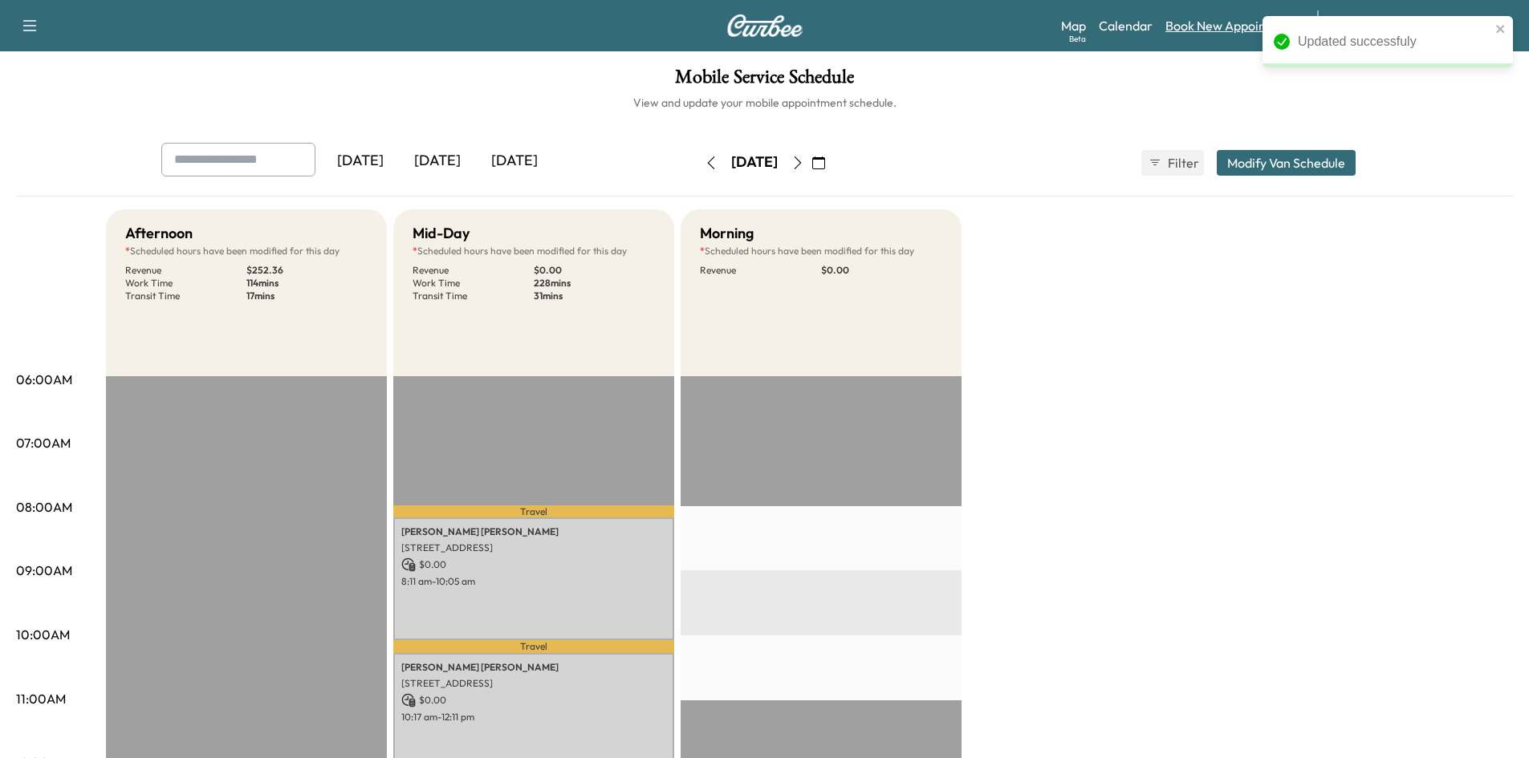
click at [1217, 23] on link "Book New Appointment" at bounding box center [1233, 25] width 136 height 19
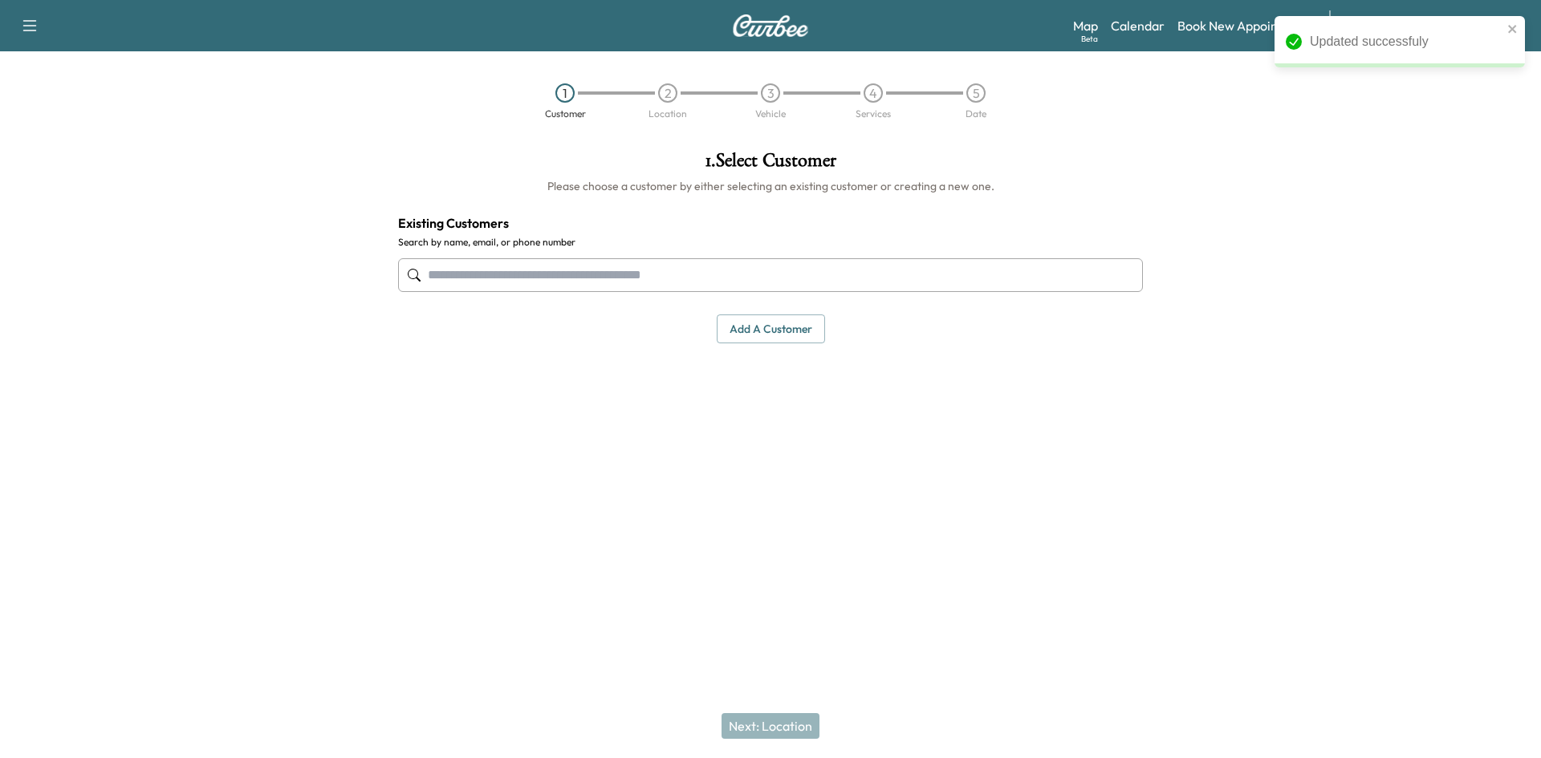
click at [851, 278] on input "text" at bounding box center [770, 275] width 745 height 34
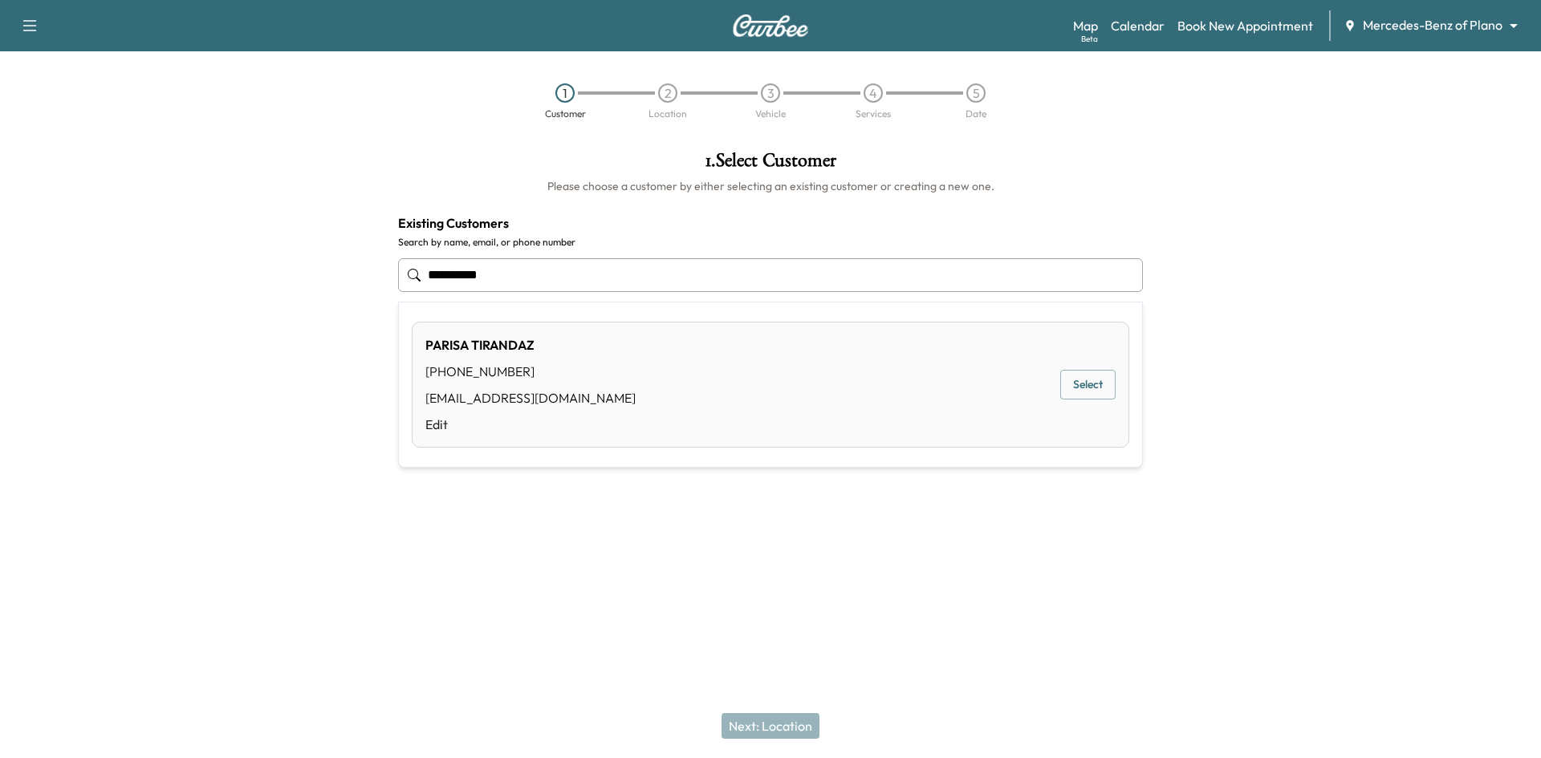
click at [1092, 380] on button "Select" at bounding box center [1087, 385] width 55 height 30
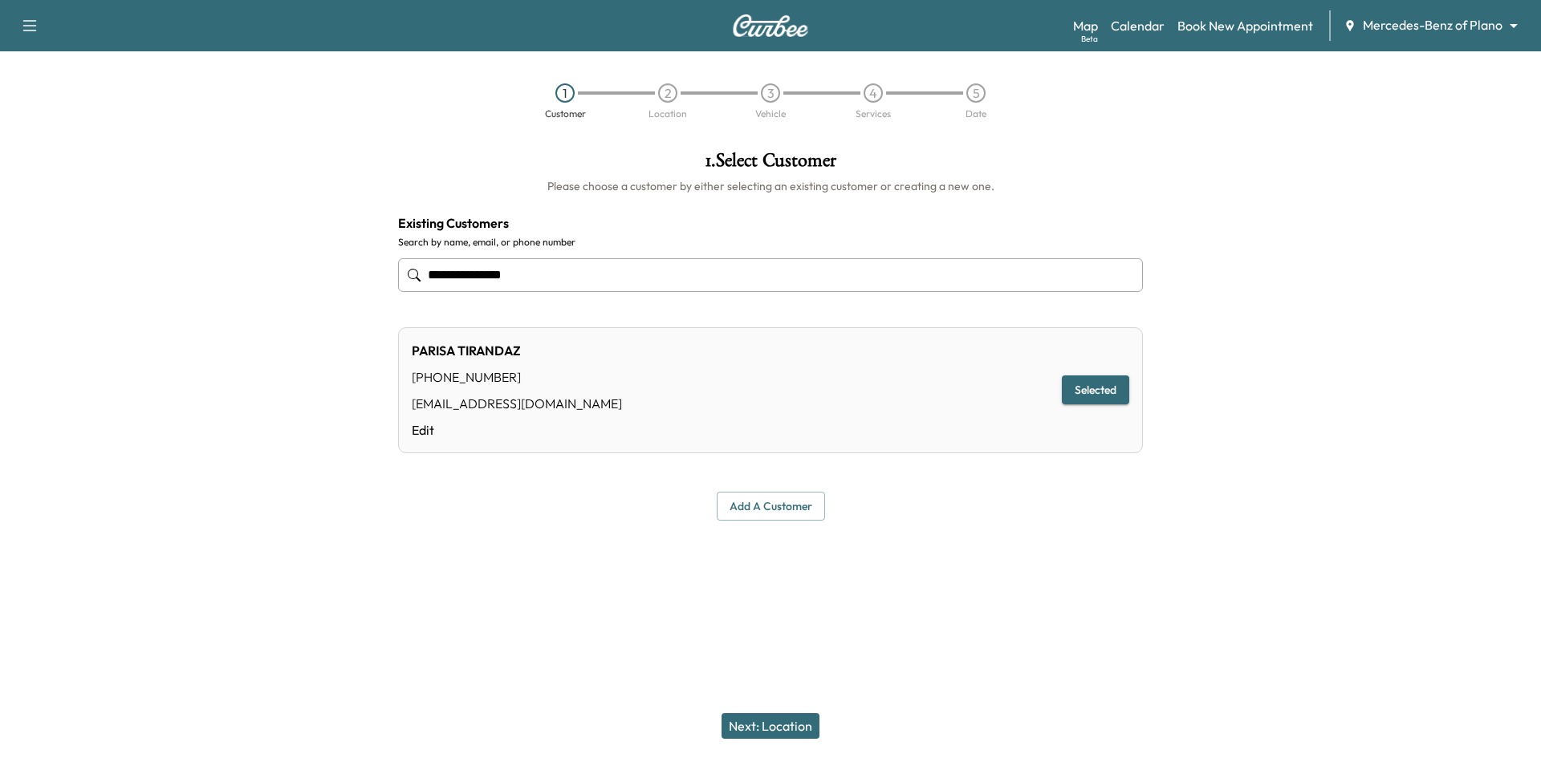
type input "**********"
click at [797, 724] on button "Next: Location" at bounding box center [771, 727] width 98 height 26
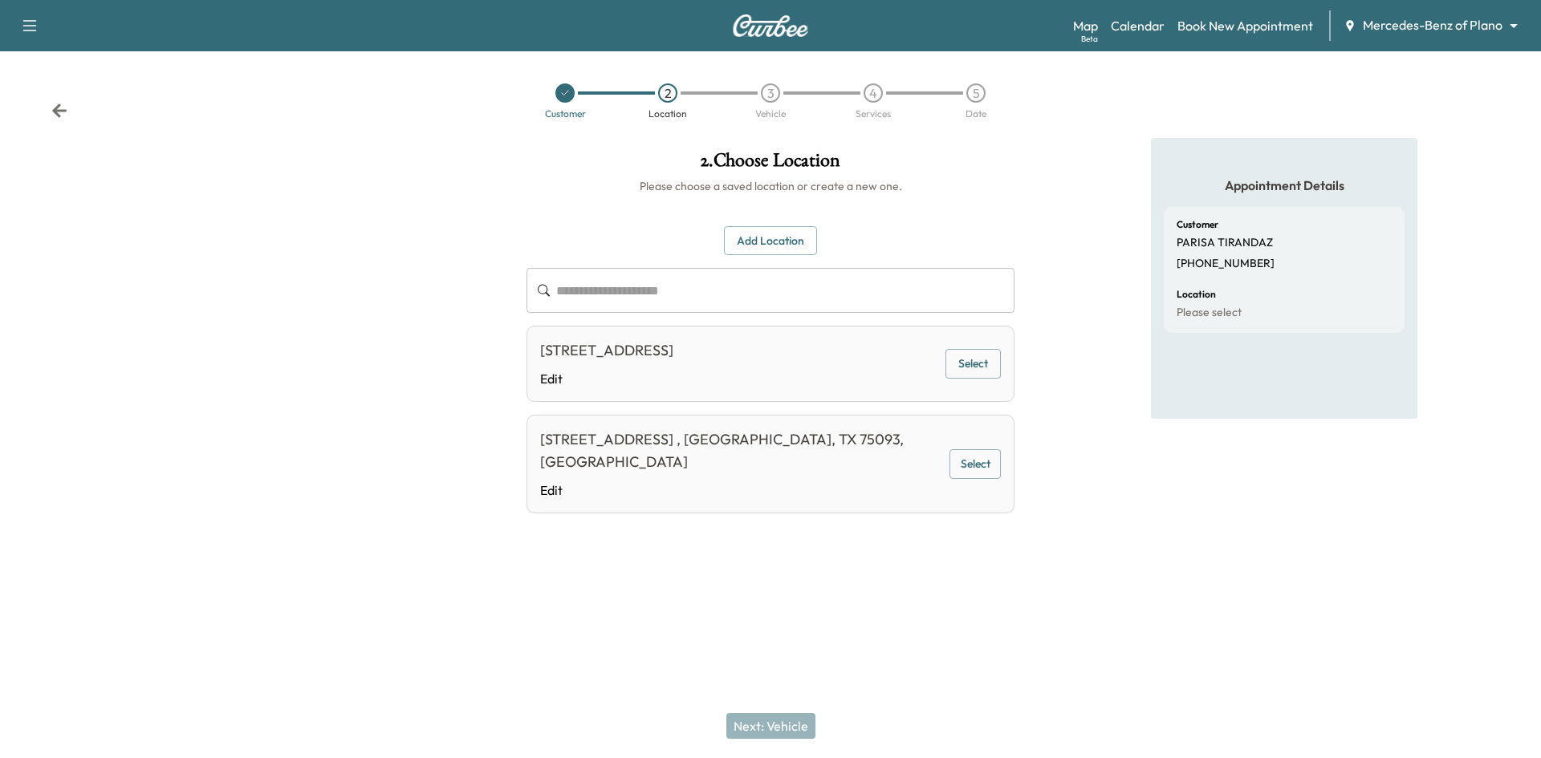
click at [972, 363] on button "Select" at bounding box center [973, 364] width 55 height 30
click at [779, 725] on button "Next: Vehicle" at bounding box center [770, 727] width 89 height 26
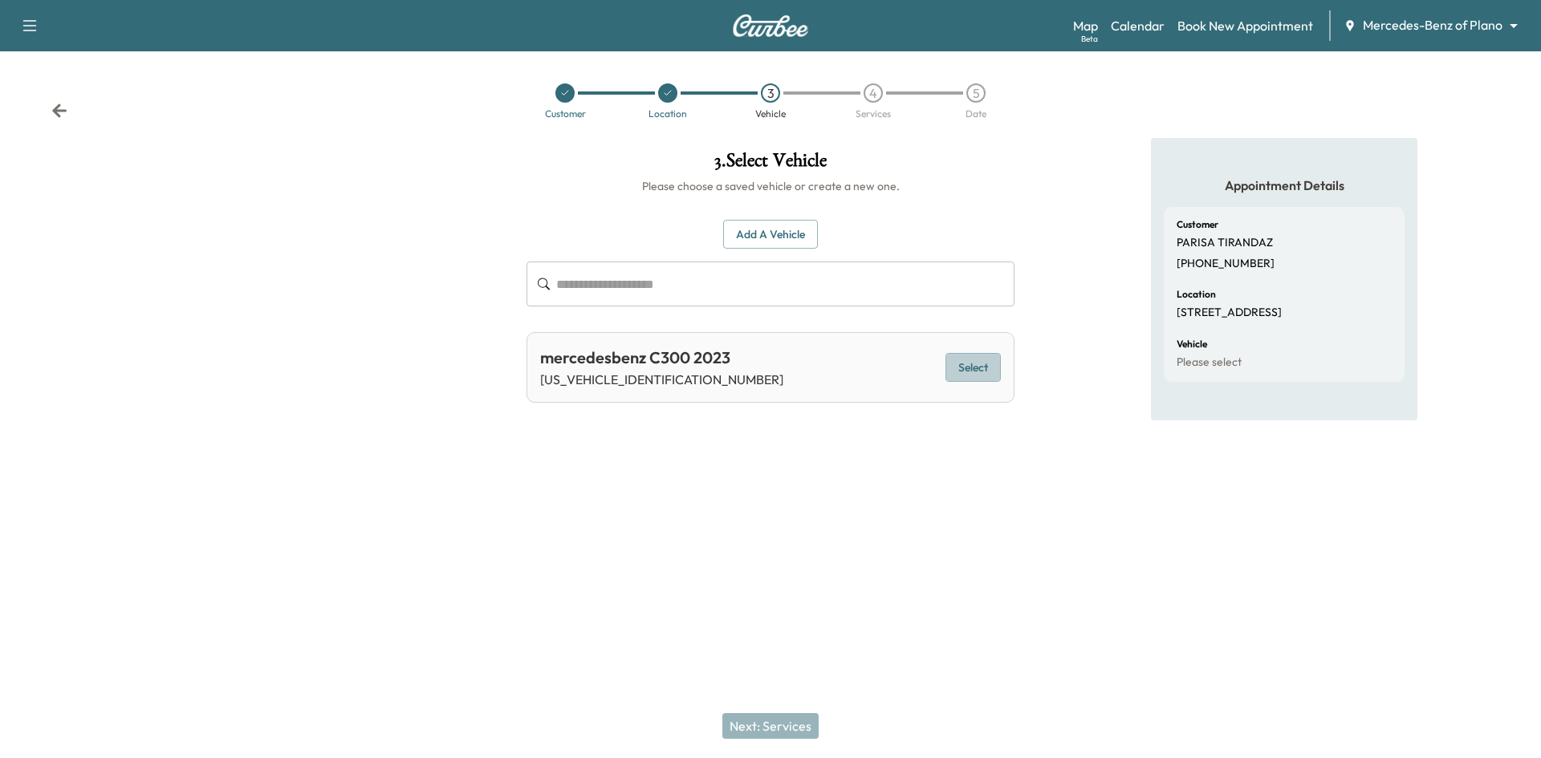
click at [958, 364] on button "Select" at bounding box center [973, 368] width 55 height 30
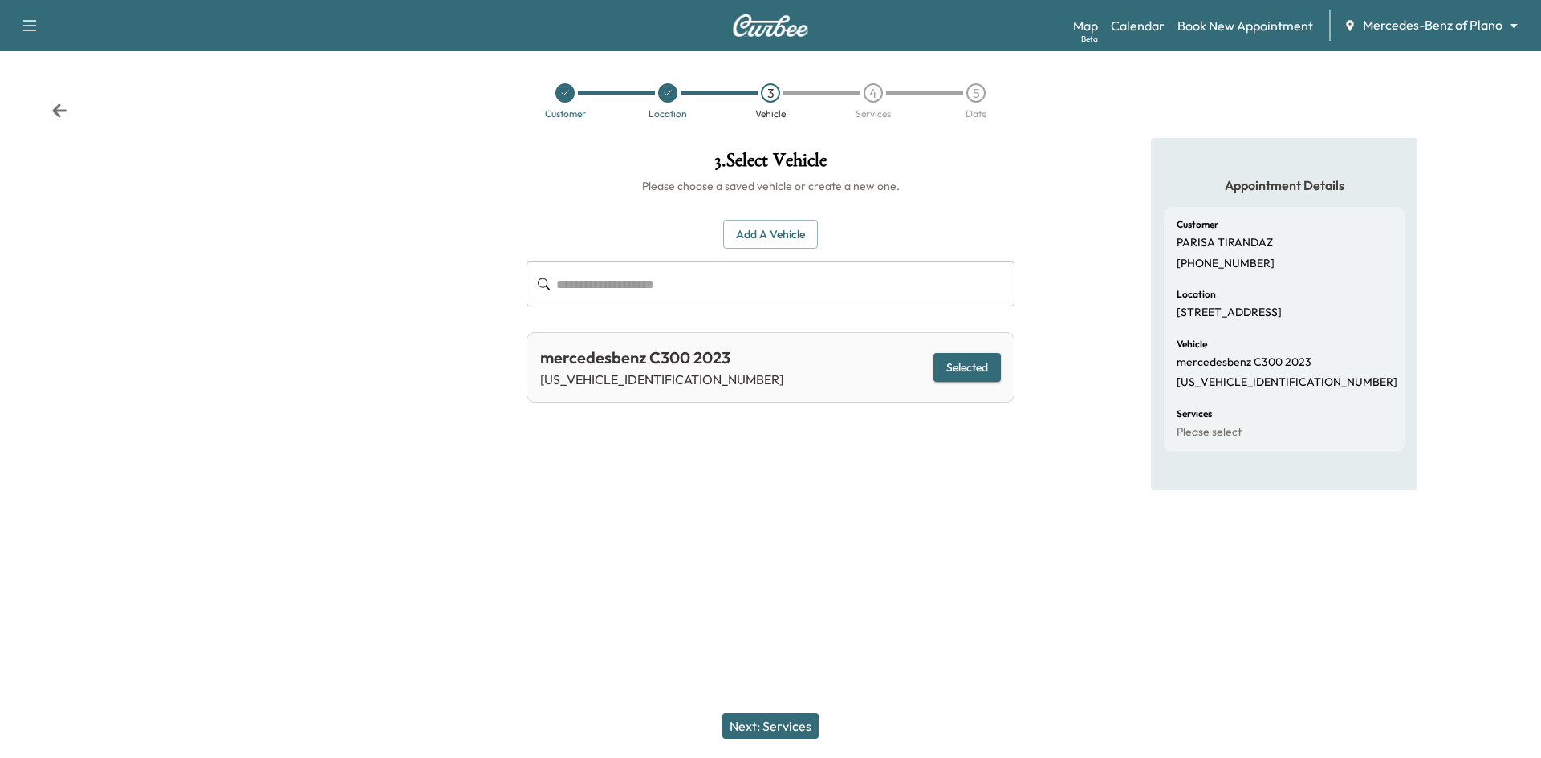
drag, startPoint x: 786, startPoint y: 730, endPoint x: 786, endPoint y: 718, distance: 12.0
click at [786, 729] on button "Next: Services" at bounding box center [770, 727] width 96 height 26
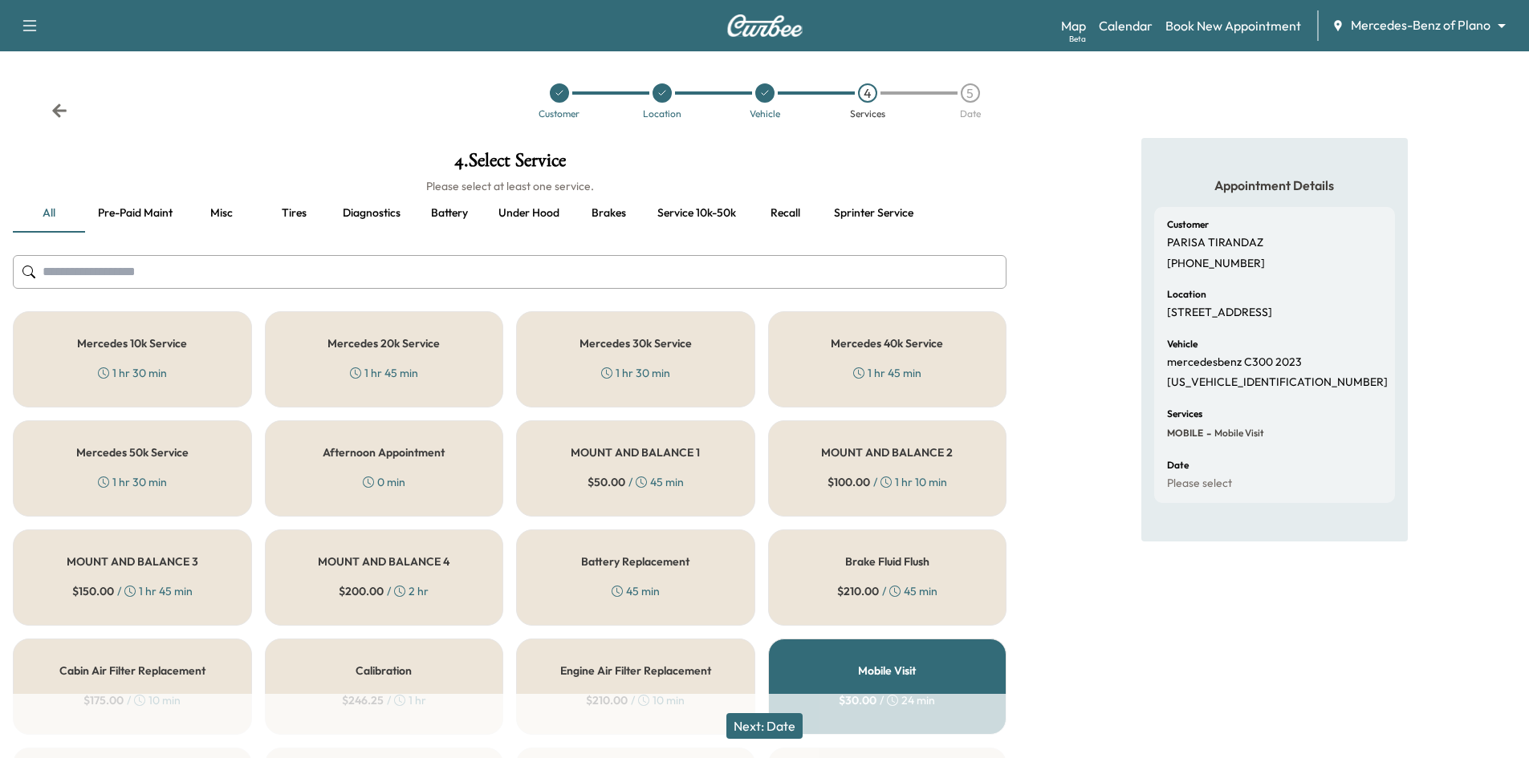
click at [469, 372] on div "Mercedes 20k Service 1 hr 45 min" at bounding box center [384, 359] width 239 height 96
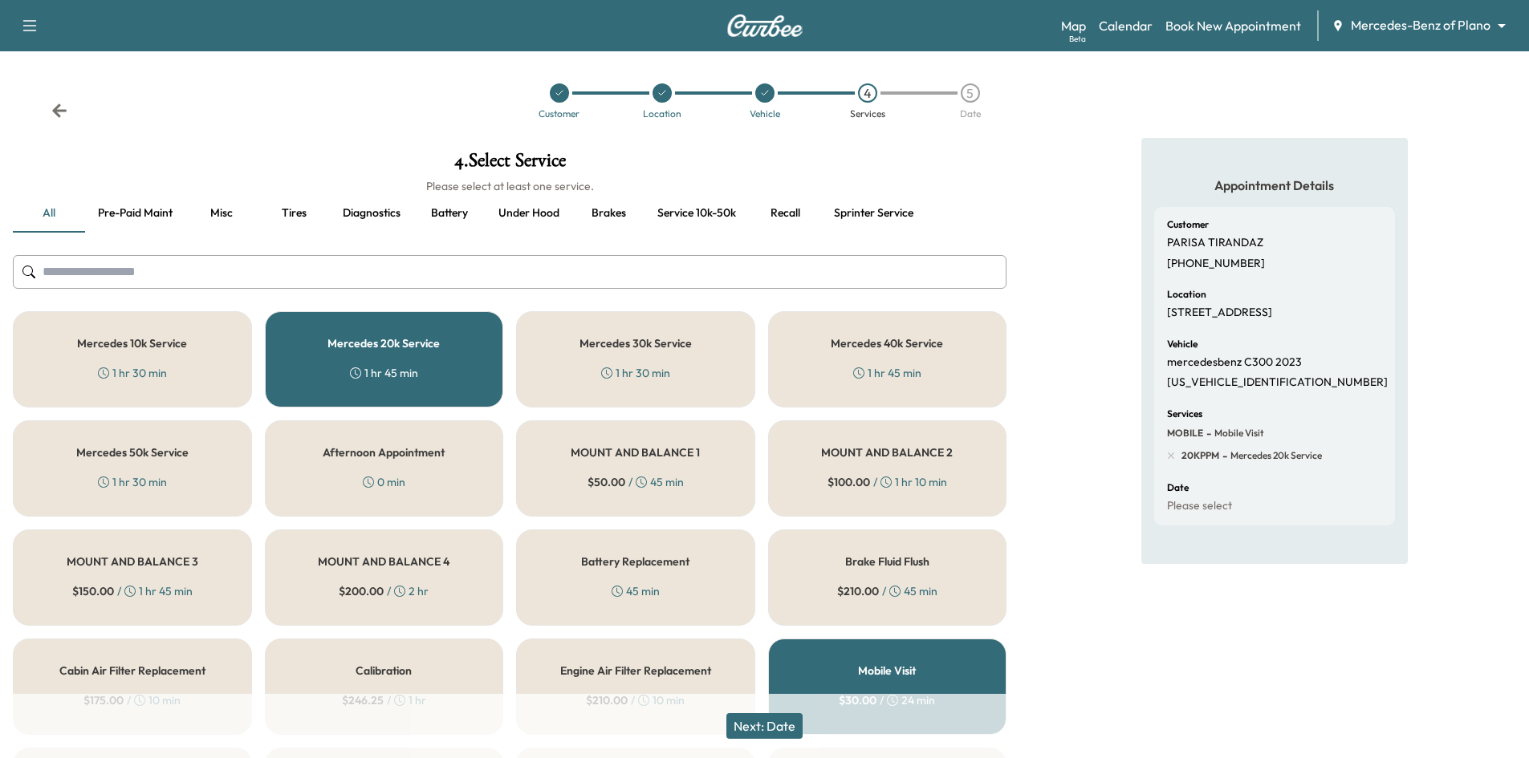
click at [789, 734] on button "Next: Date" at bounding box center [764, 727] width 76 height 26
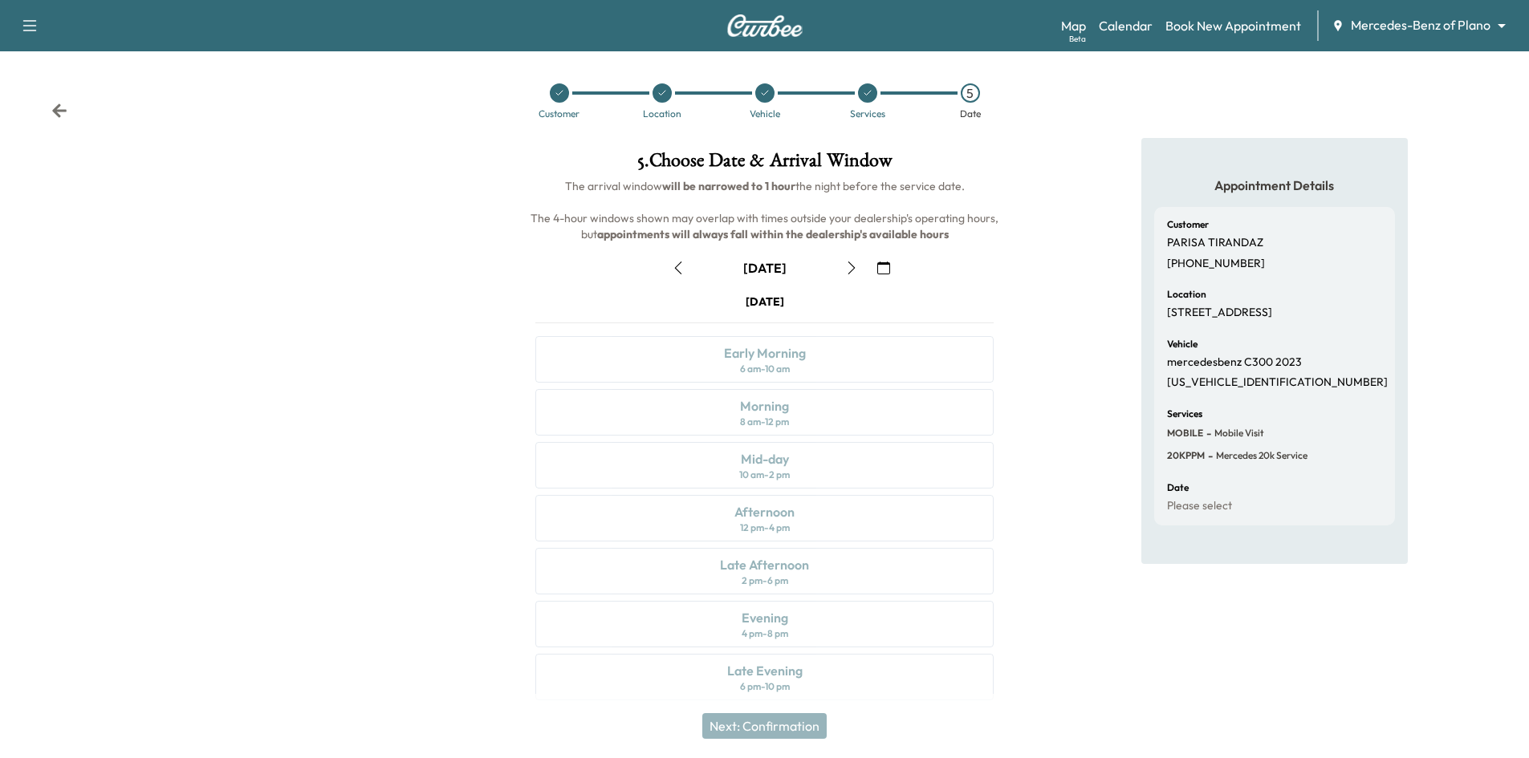
click at [847, 266] on icon "button" at bounding box center [851, 268] width 13 height 13
click at [789, 431] on div "Morning 8 am - 12 pm" at bounding box center [764, 412] width 458 height 47
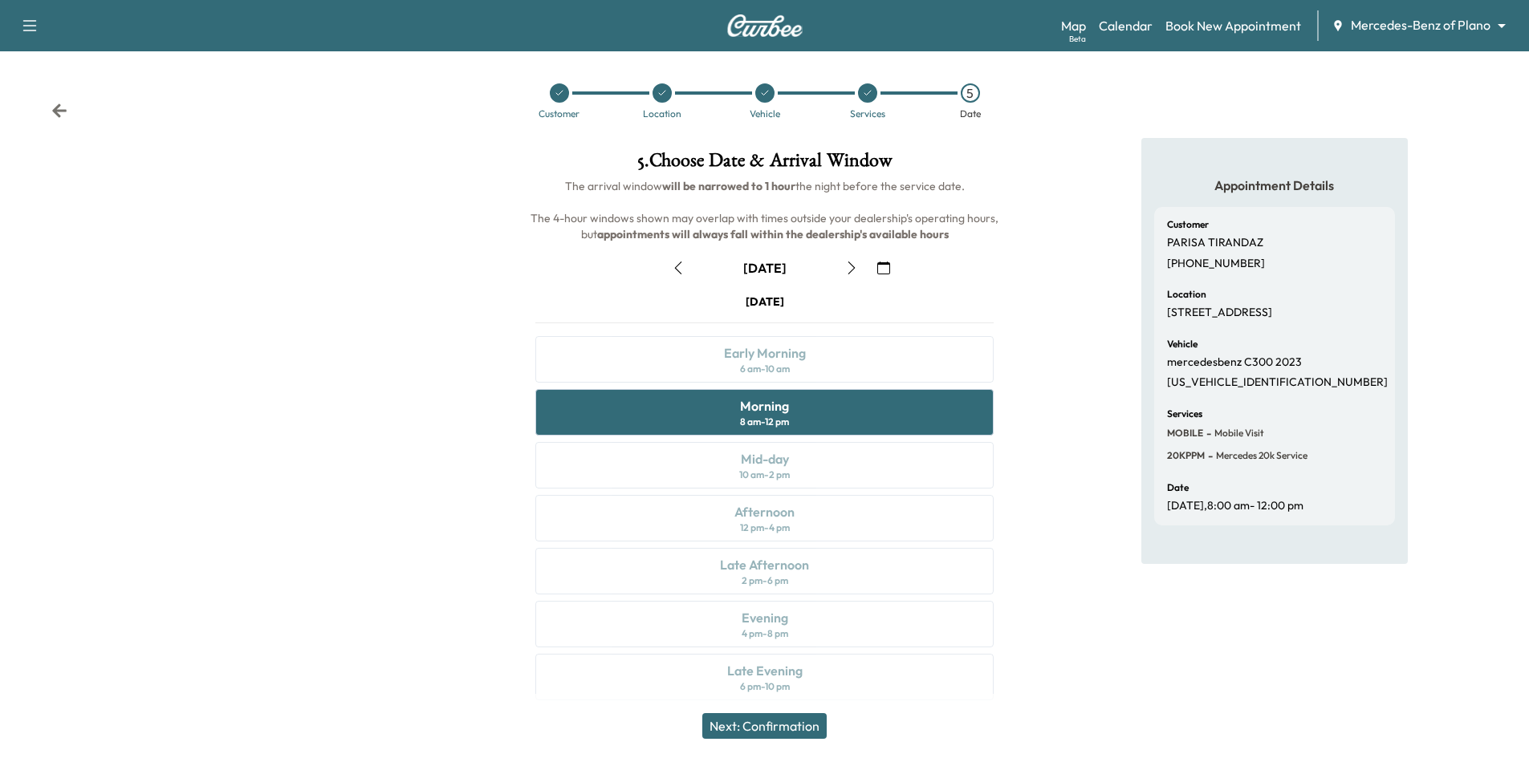
click at [759, 727] on button "Next: Confirmation" at bounding box center [764, 727] width 124 height 26
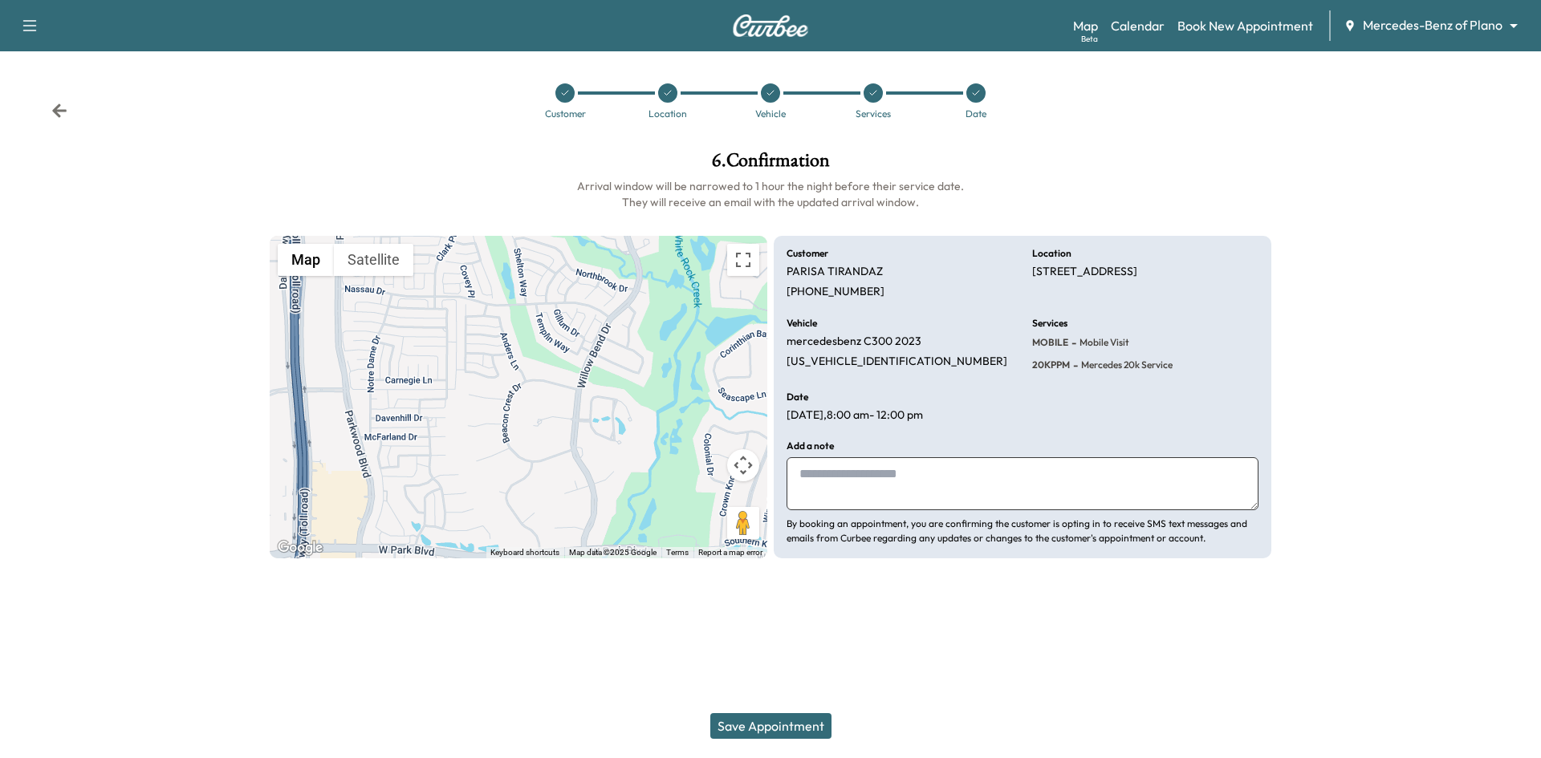
click at [795, 730] on button "Save Appointment" at bounding box center [770, 727] width 121 height 26
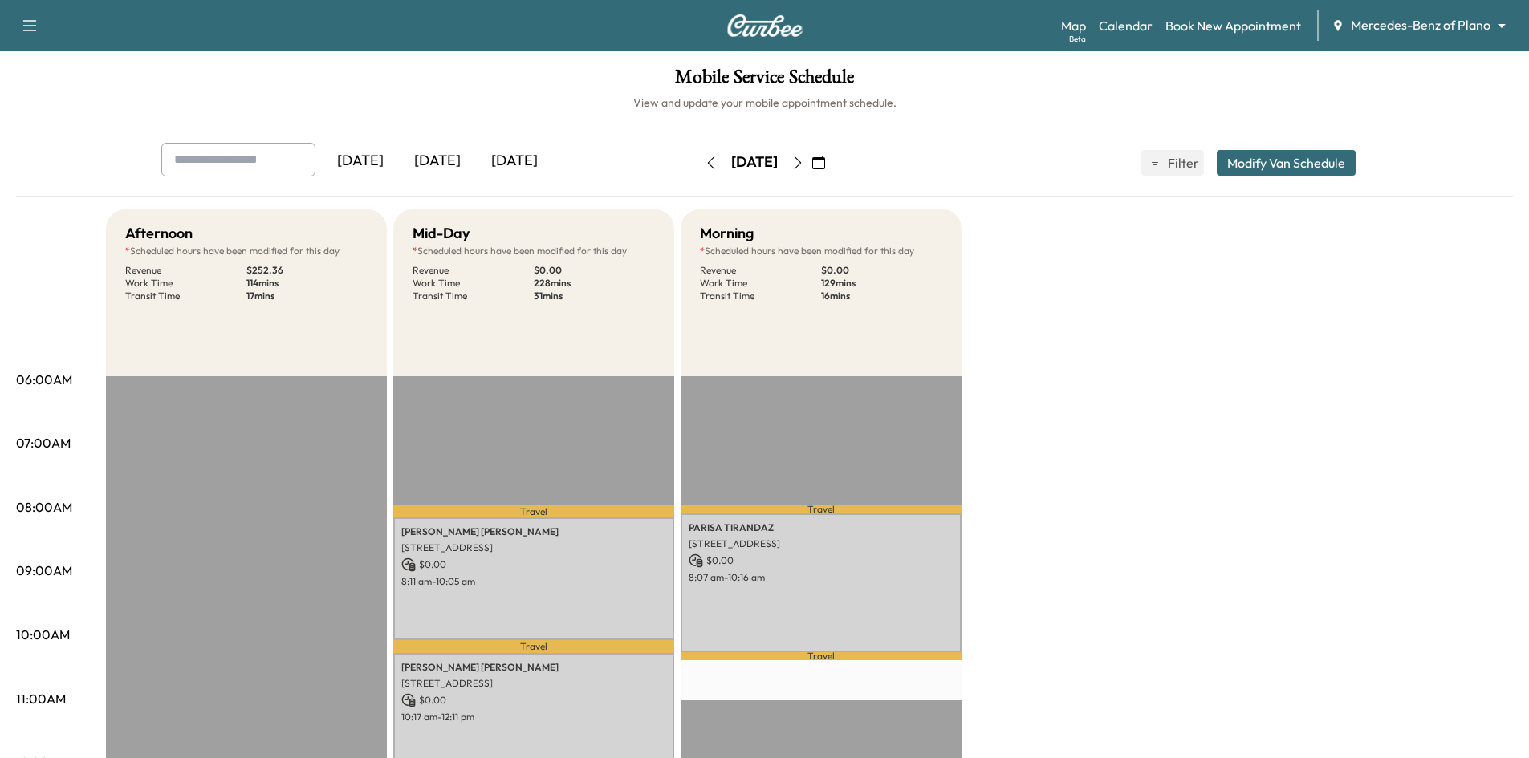
click at [1237, 169] on button "Modify Van Schedule" at bounding box center [1286, 163] width 139 height 26
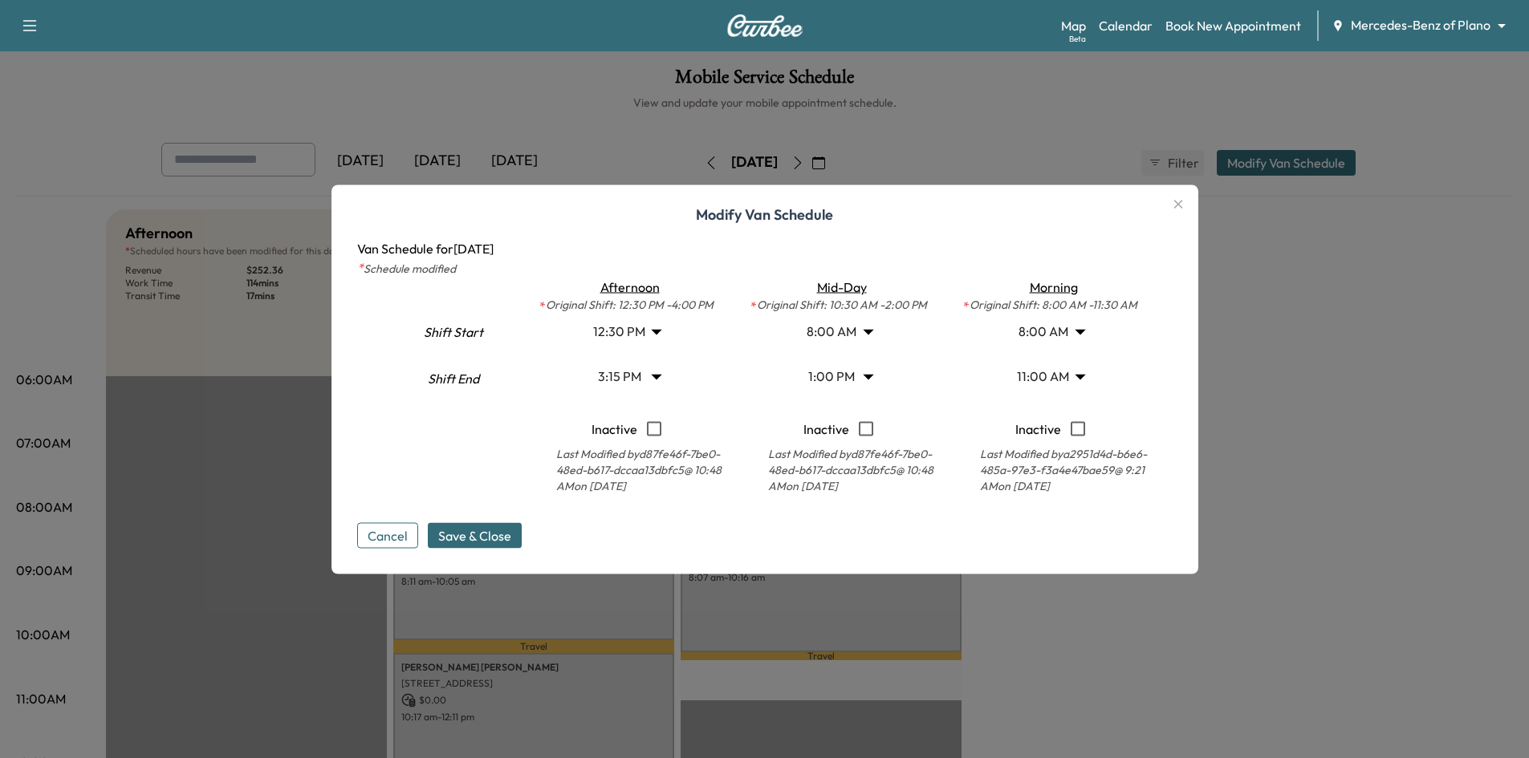
click at [1083, 377] on body "Support Log Out Map Beta Calendar Book New Appointment Mercedes-Benz of Plano *…" at bounding box center [764, 379] width 1529 height 758
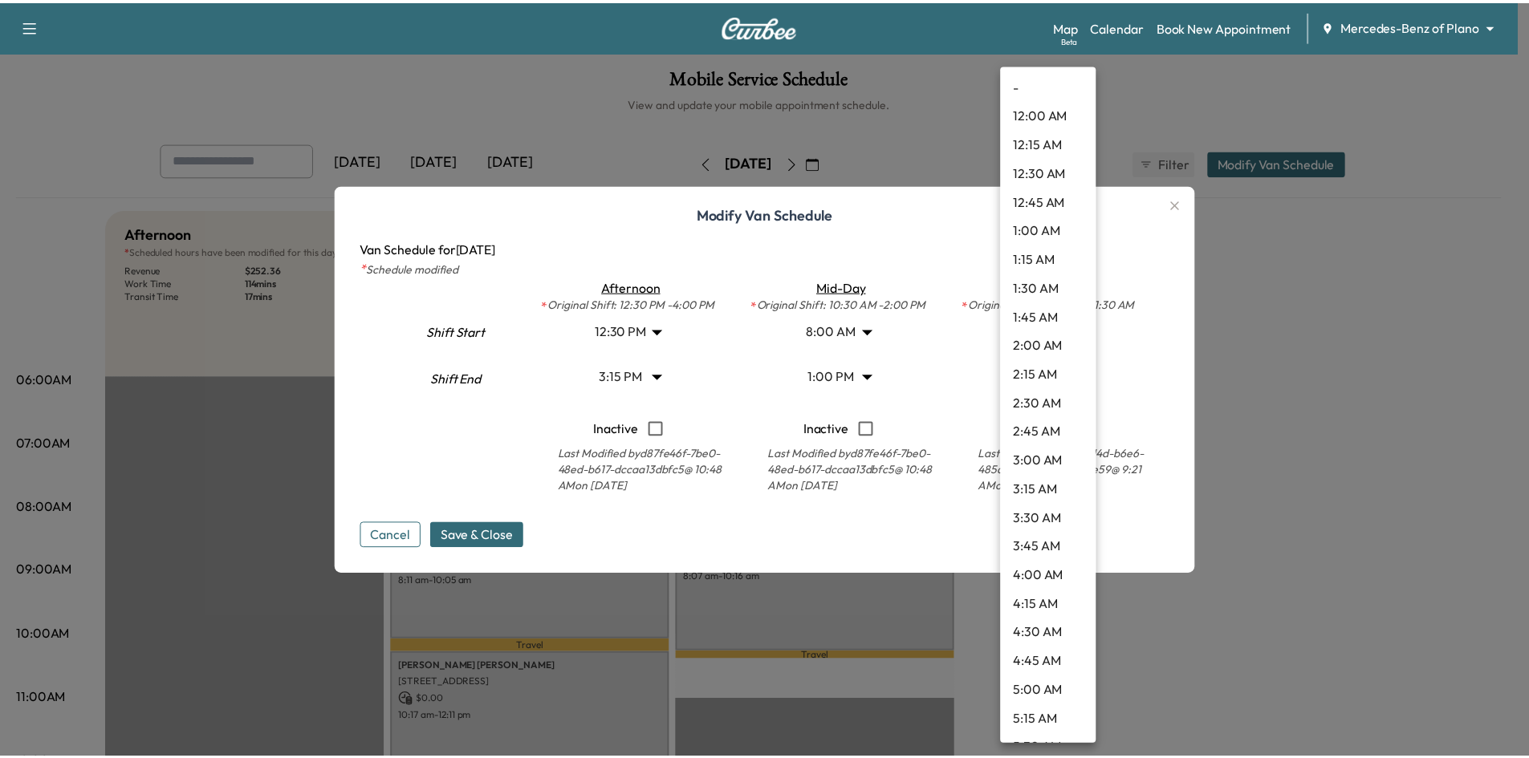
scroll to position [981, 0]
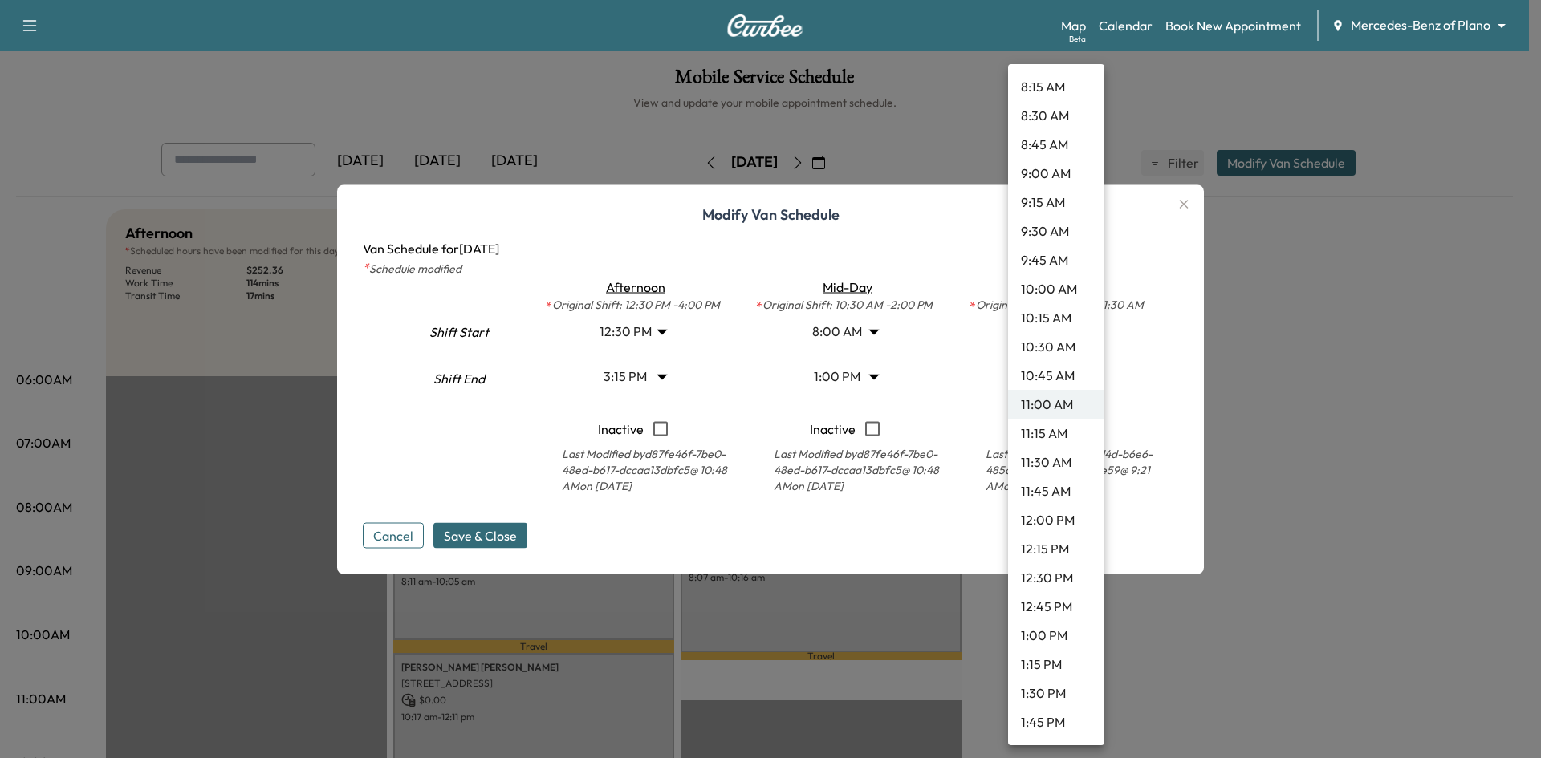
click at [1067, 380] on li "10:45 AM" at bounding box center [1056, 375] width 96 height 29
type input "*****"
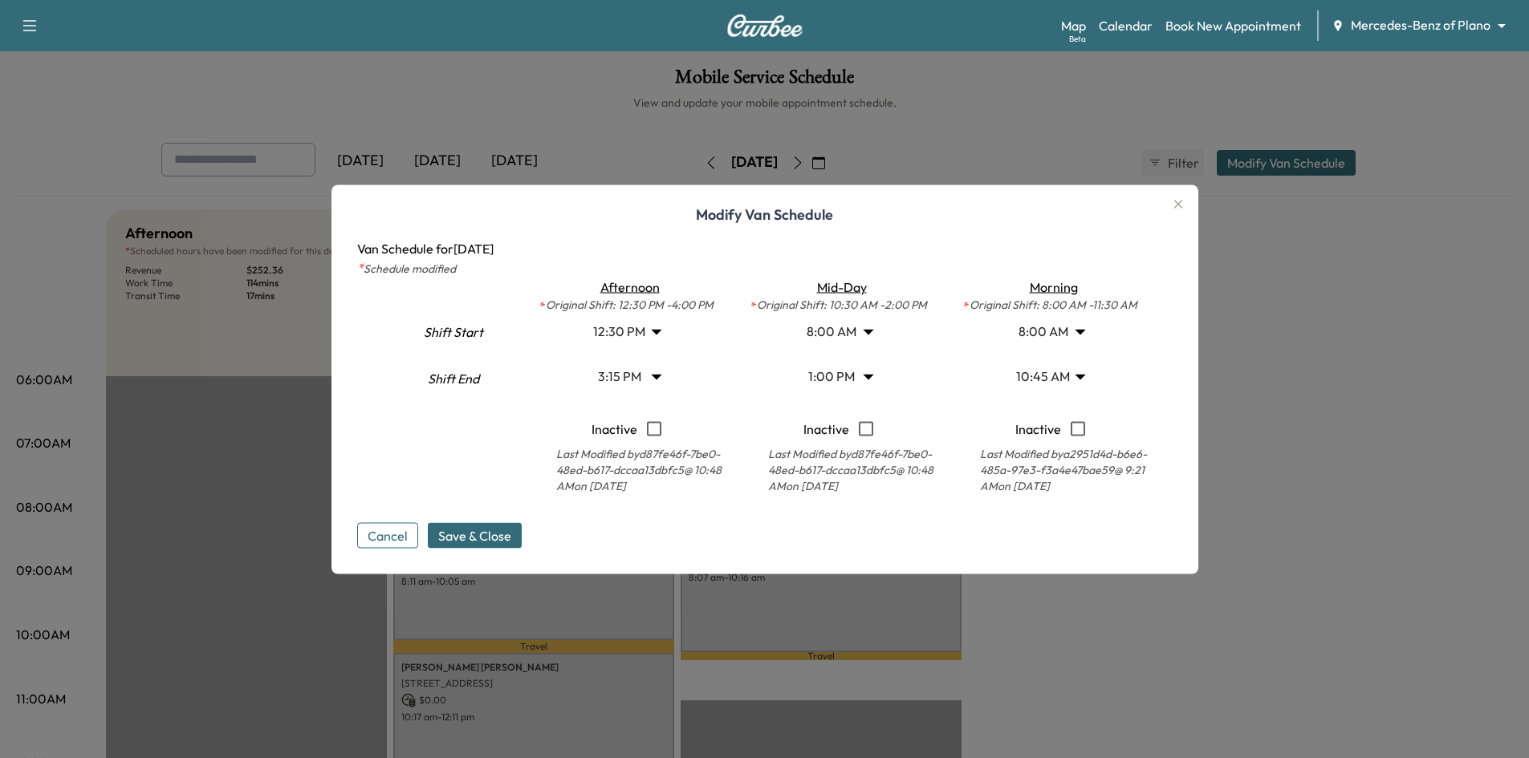
click at [508, 537] on span "Save & Close" at bounding box center [474, 535] width 73 height 19
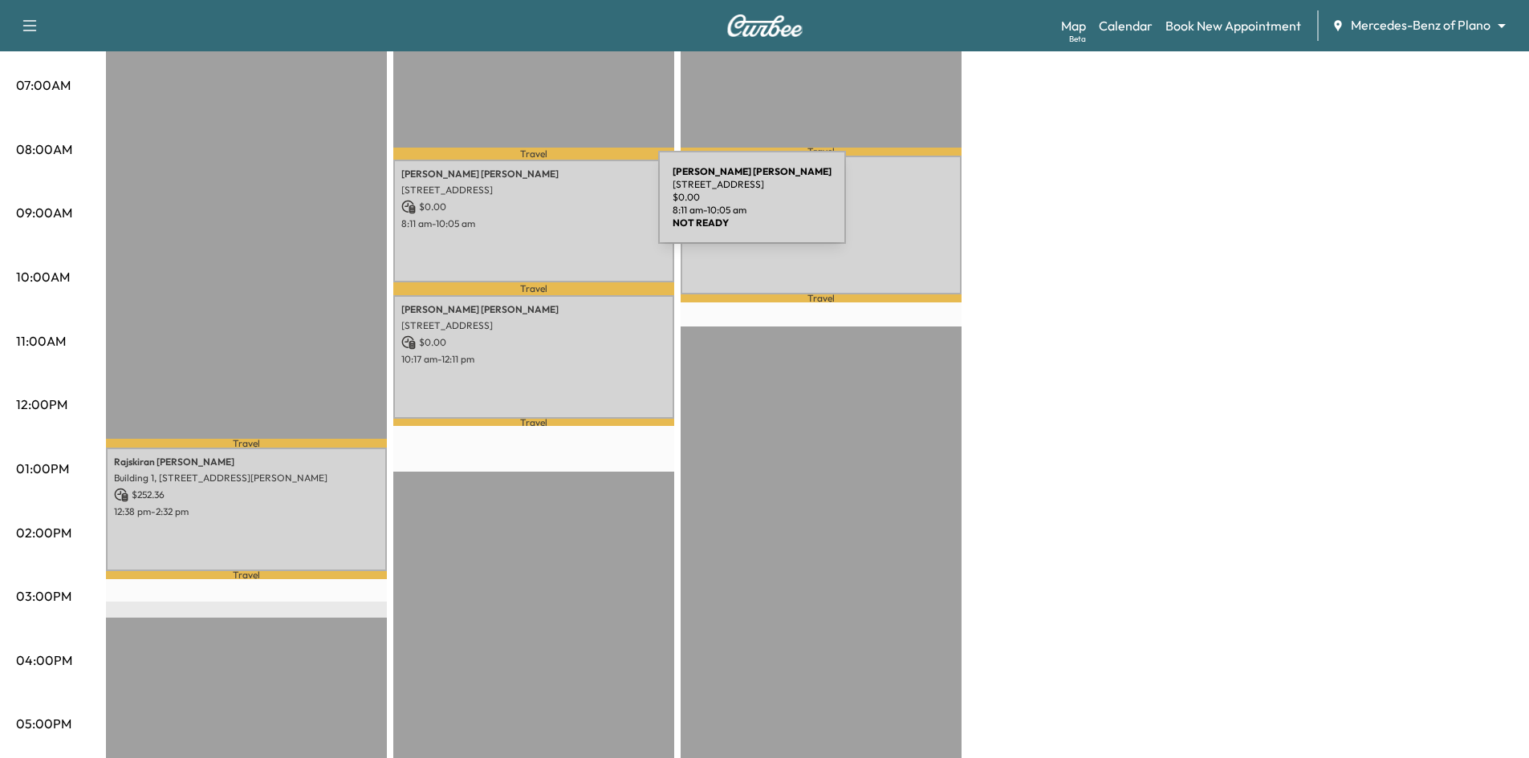
scroll to position [80, 0]
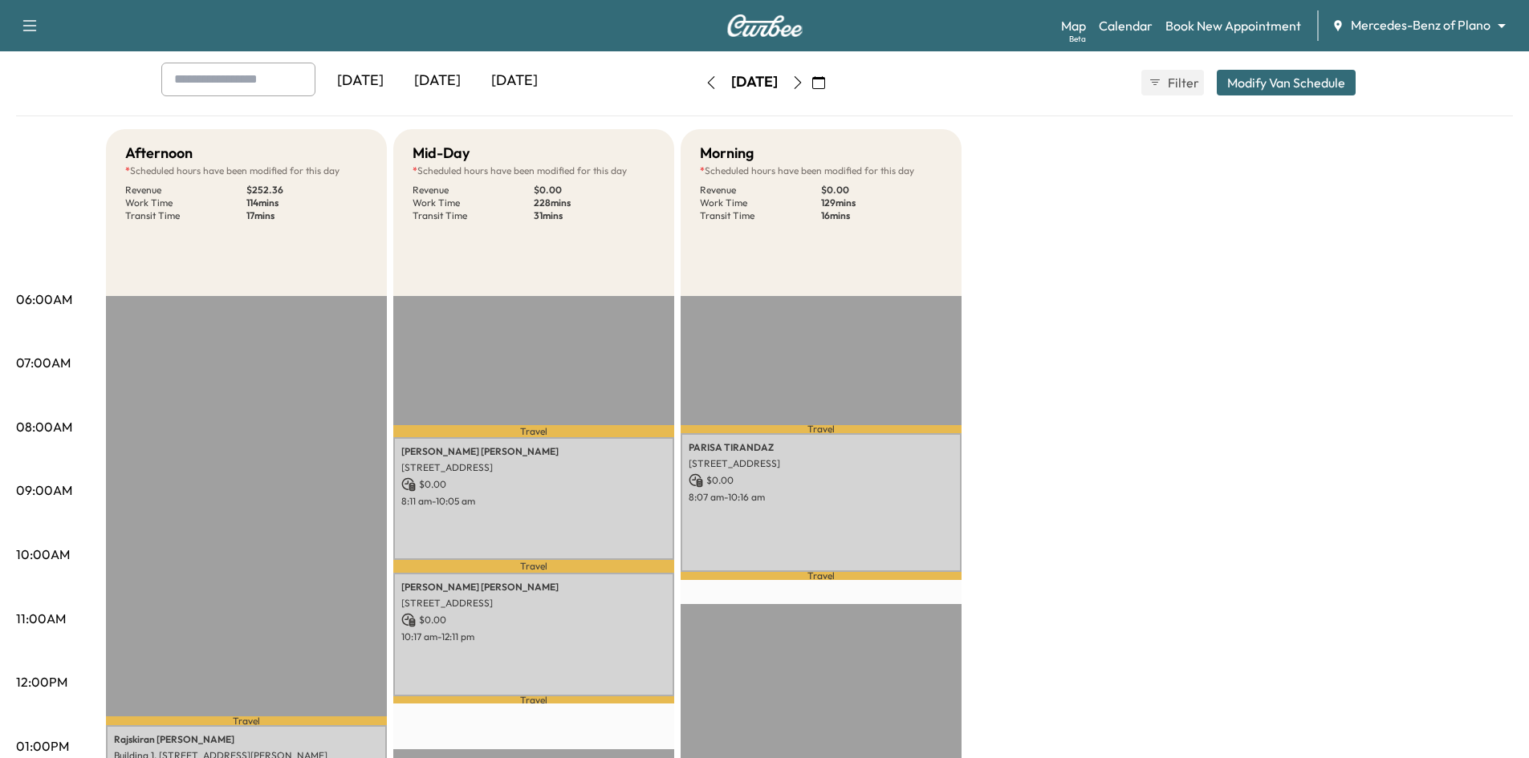
click at [447, 76] on div "[DATE]" at bounding box center [437, 81] width 77 height 37
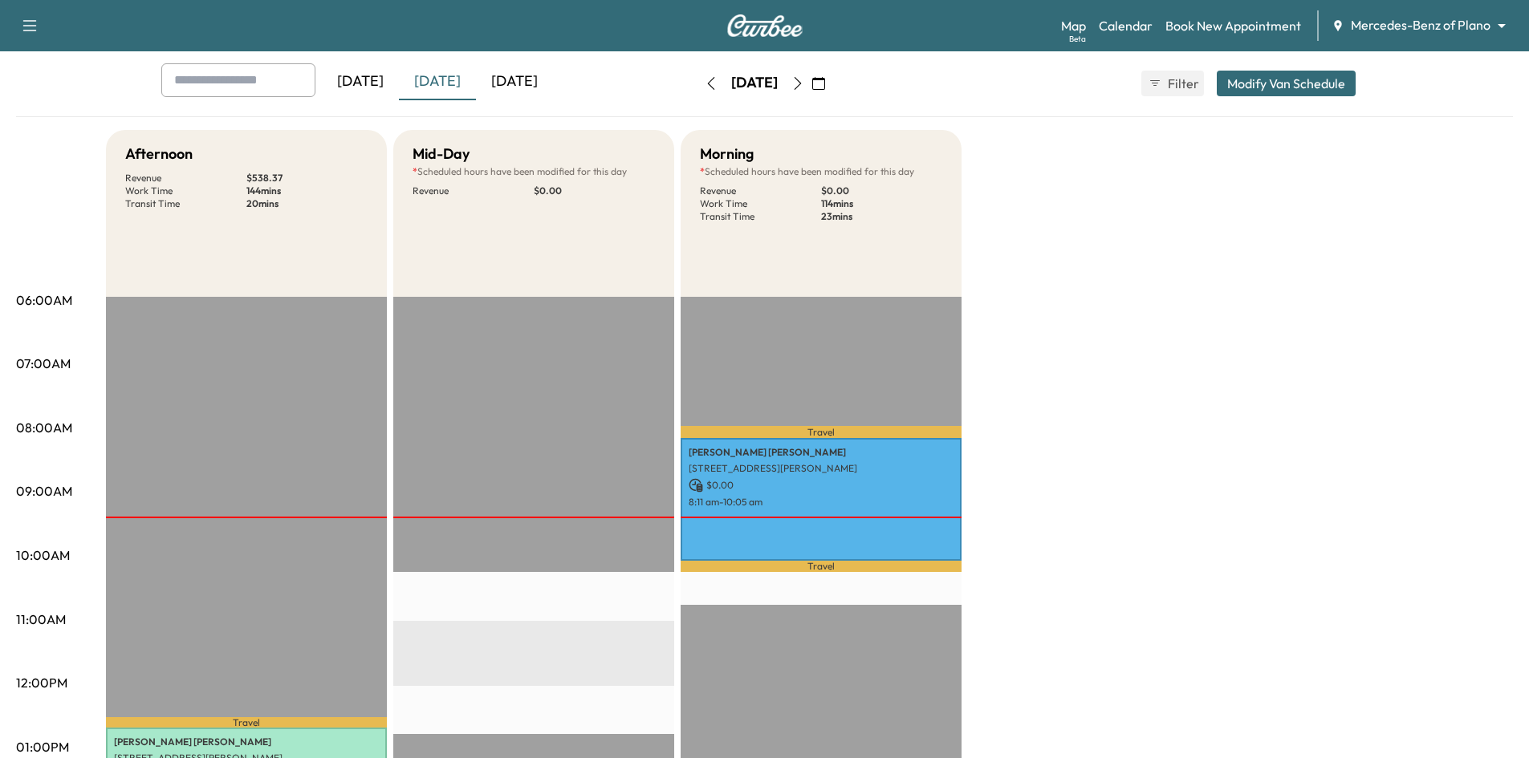
scroll to position [321, 0]
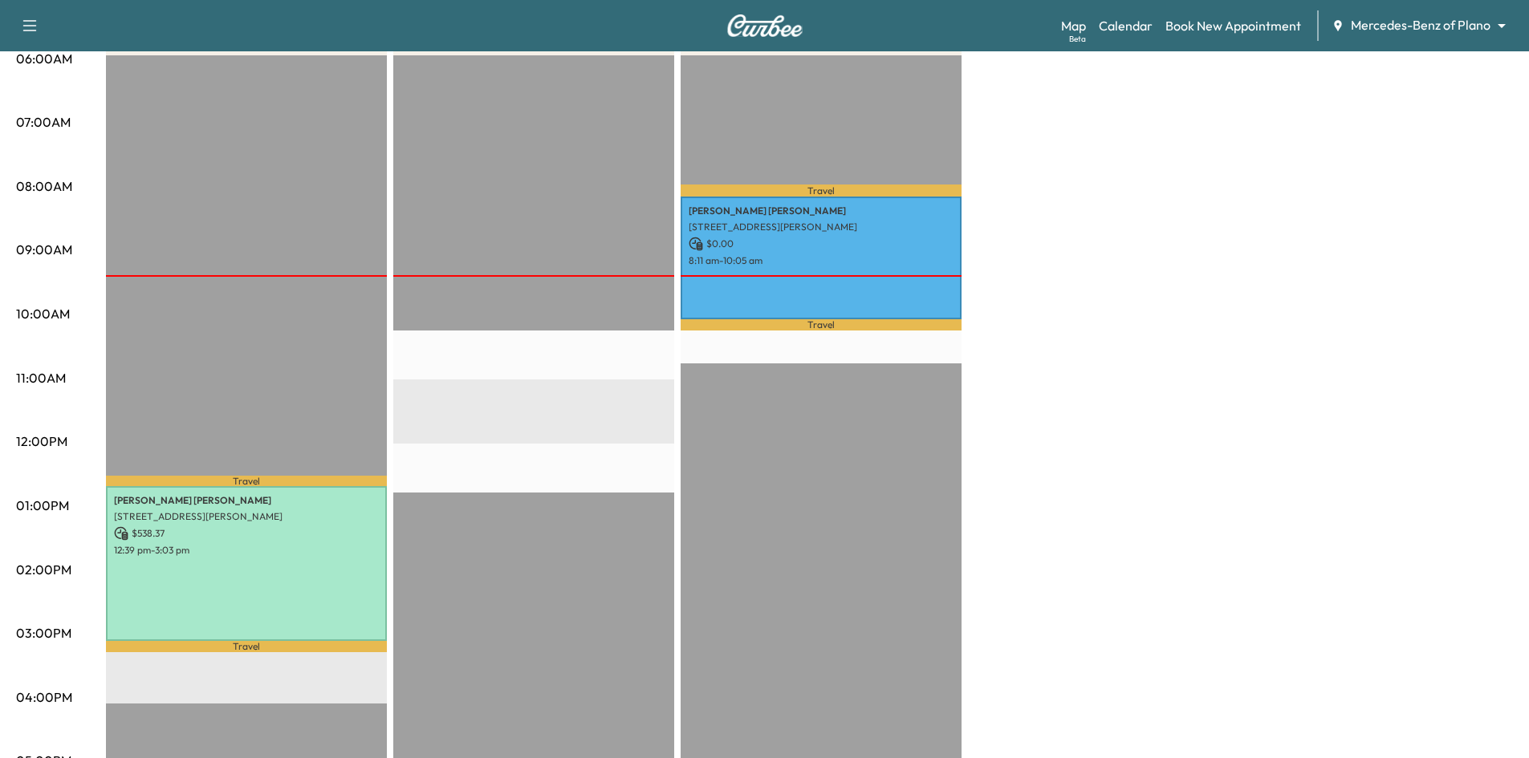
drag, startPoint x: 524, startPoint y: 535, endPoint x: 539, endPoint y: 531, distance: 15.8
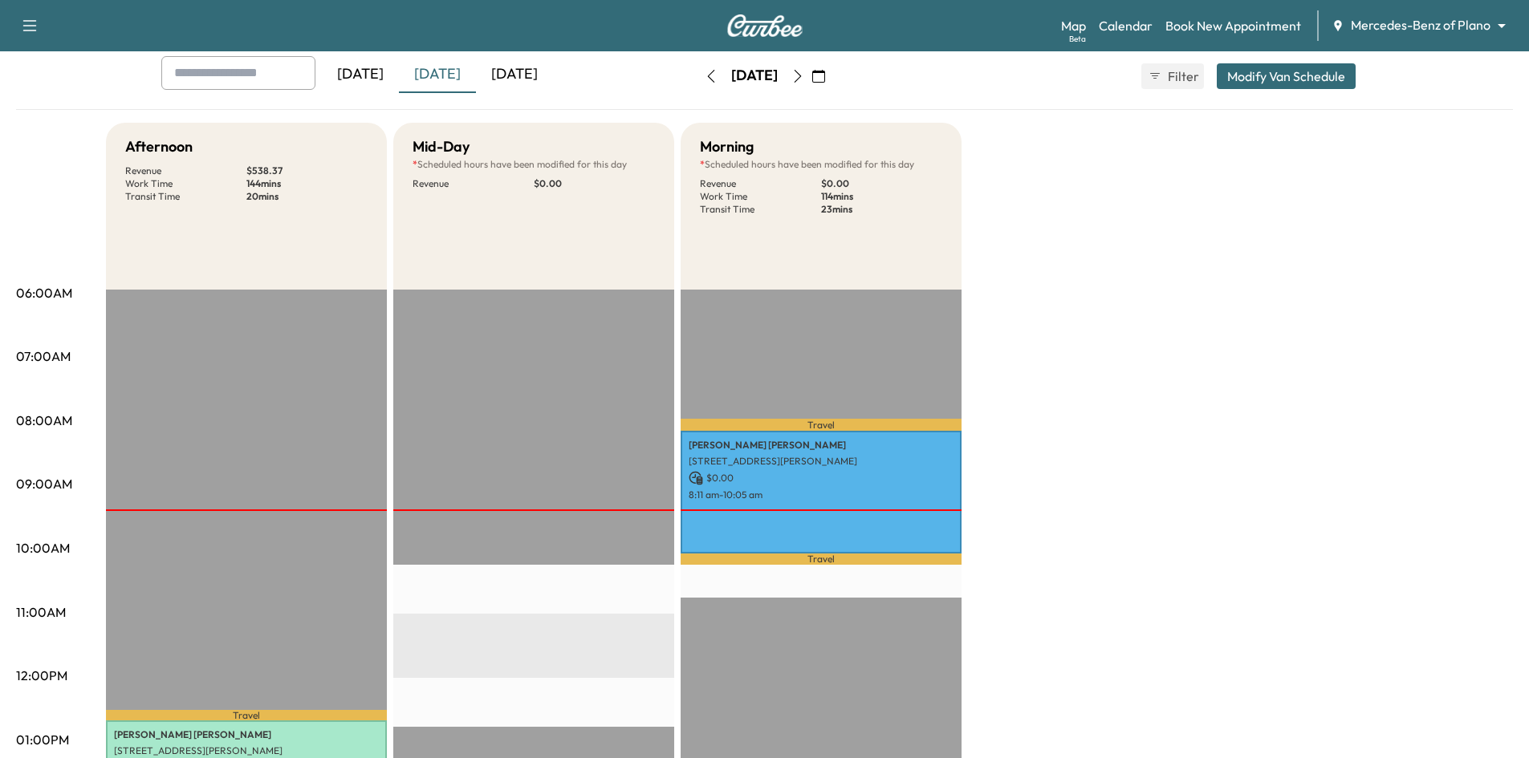
scroll to position [0, 0]
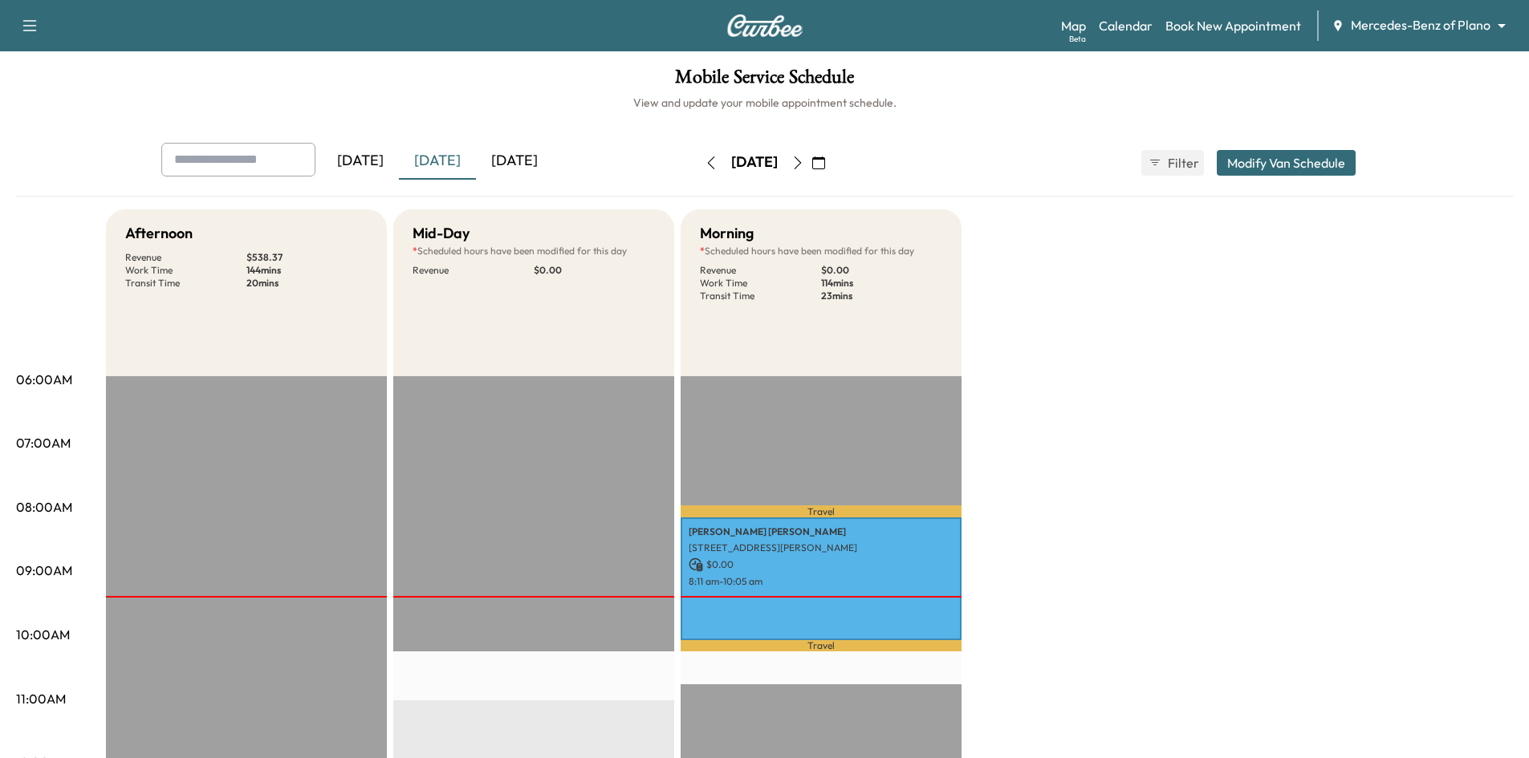
click at [502, 157] on div "[DATE]" at bounding box center [514, 161] width 77 height 37
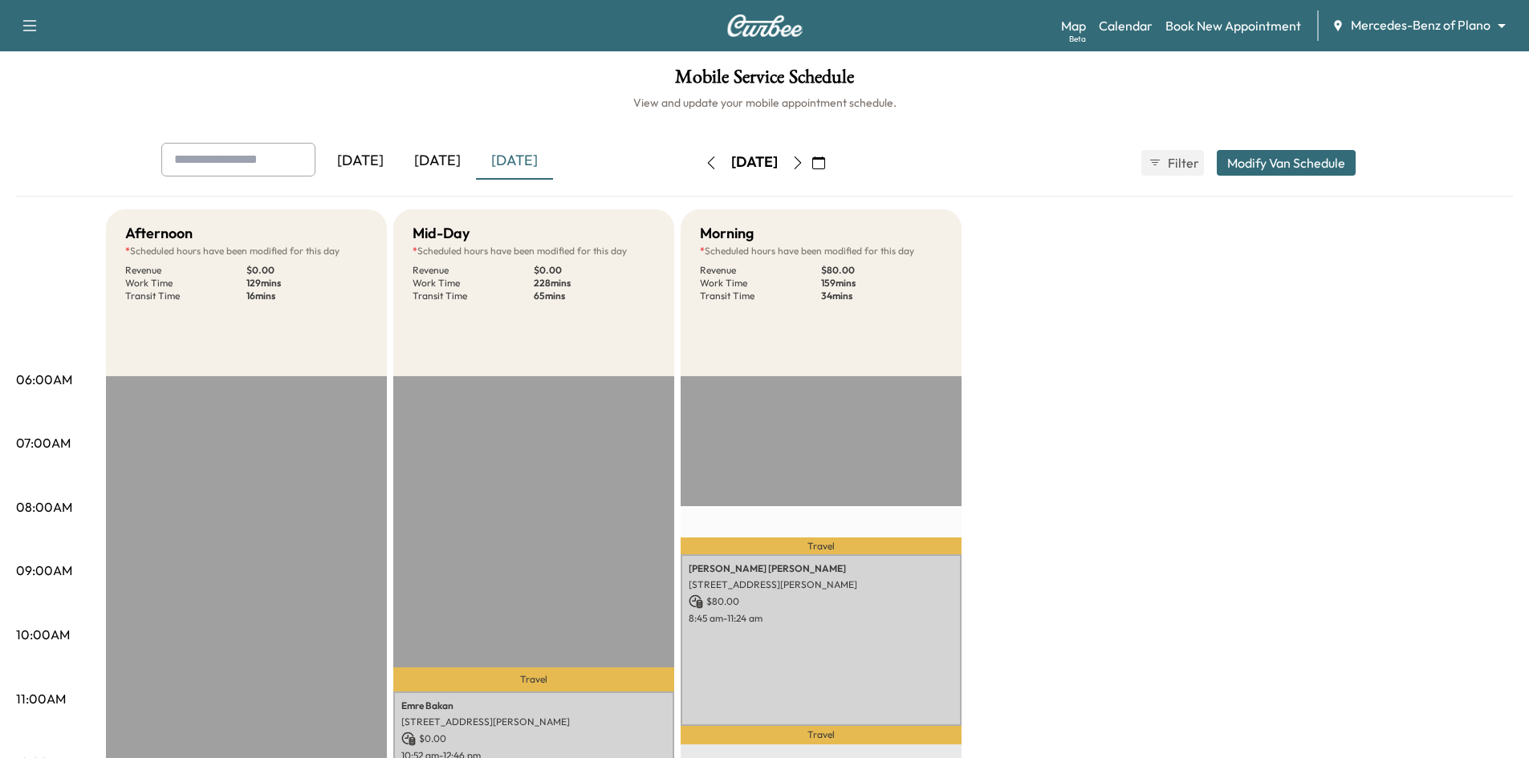
click at [503, 157] on div "[DATE]" at bounding box center [514, 161] width 77 height 37
click at [804, 162] on icon "button" at bounding box center [797, 163] width 13 height 13
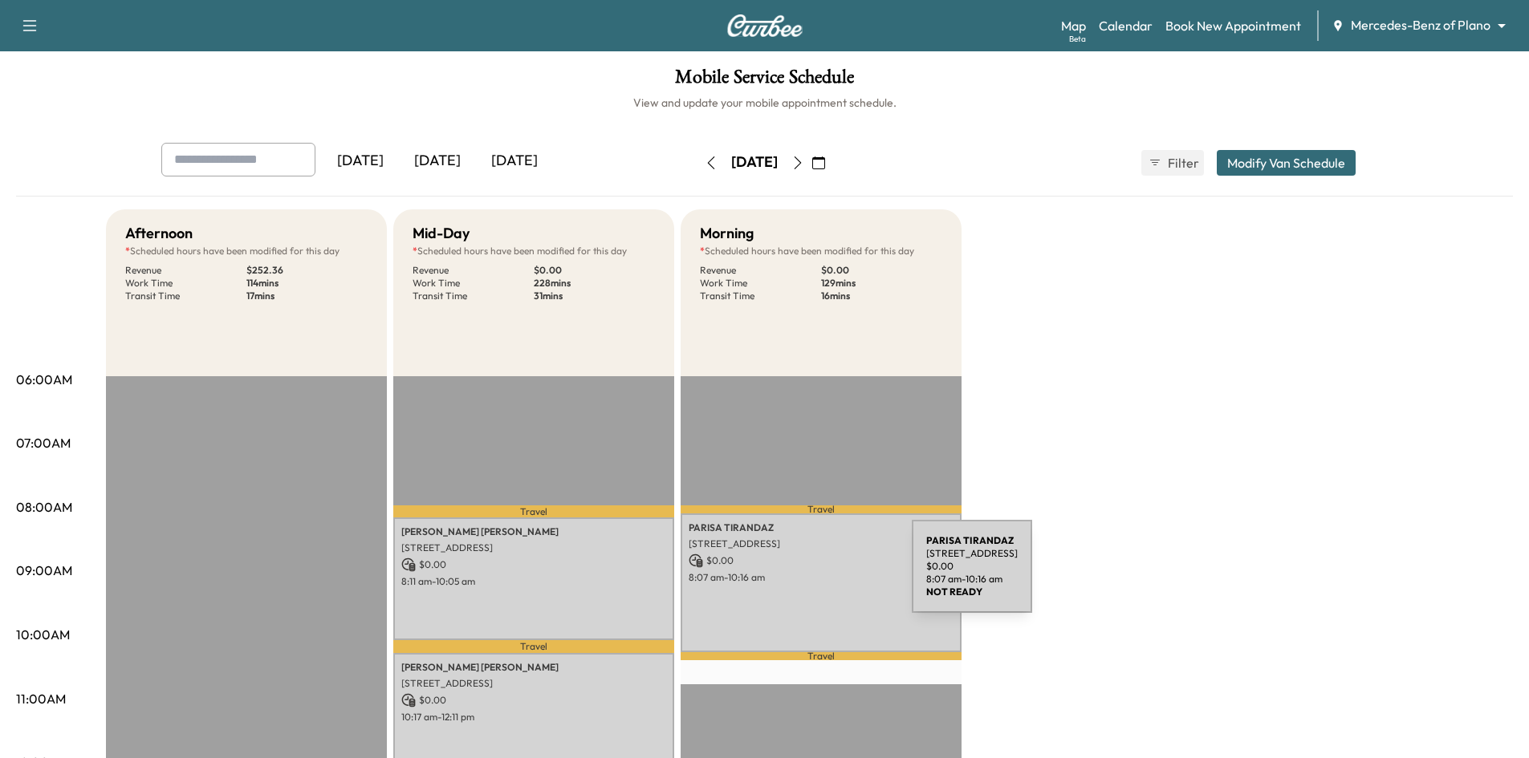
click at [791, 577] on p "8:07 am - 10:16 am" at bounding box center [821, 577] width 265 height 13
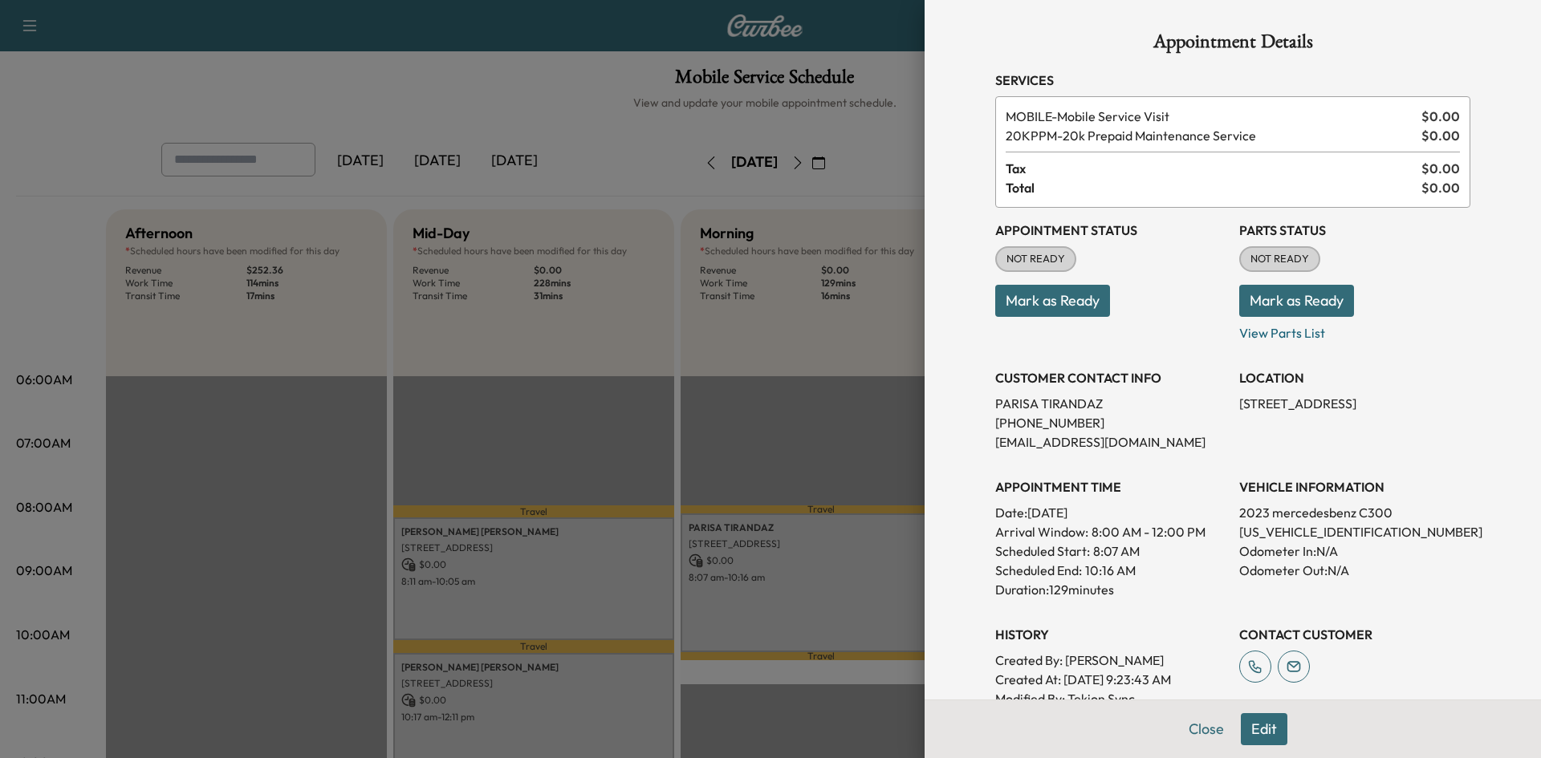
click at [716, 390] on div at bounding box center [770, 379] width 1541 height 758
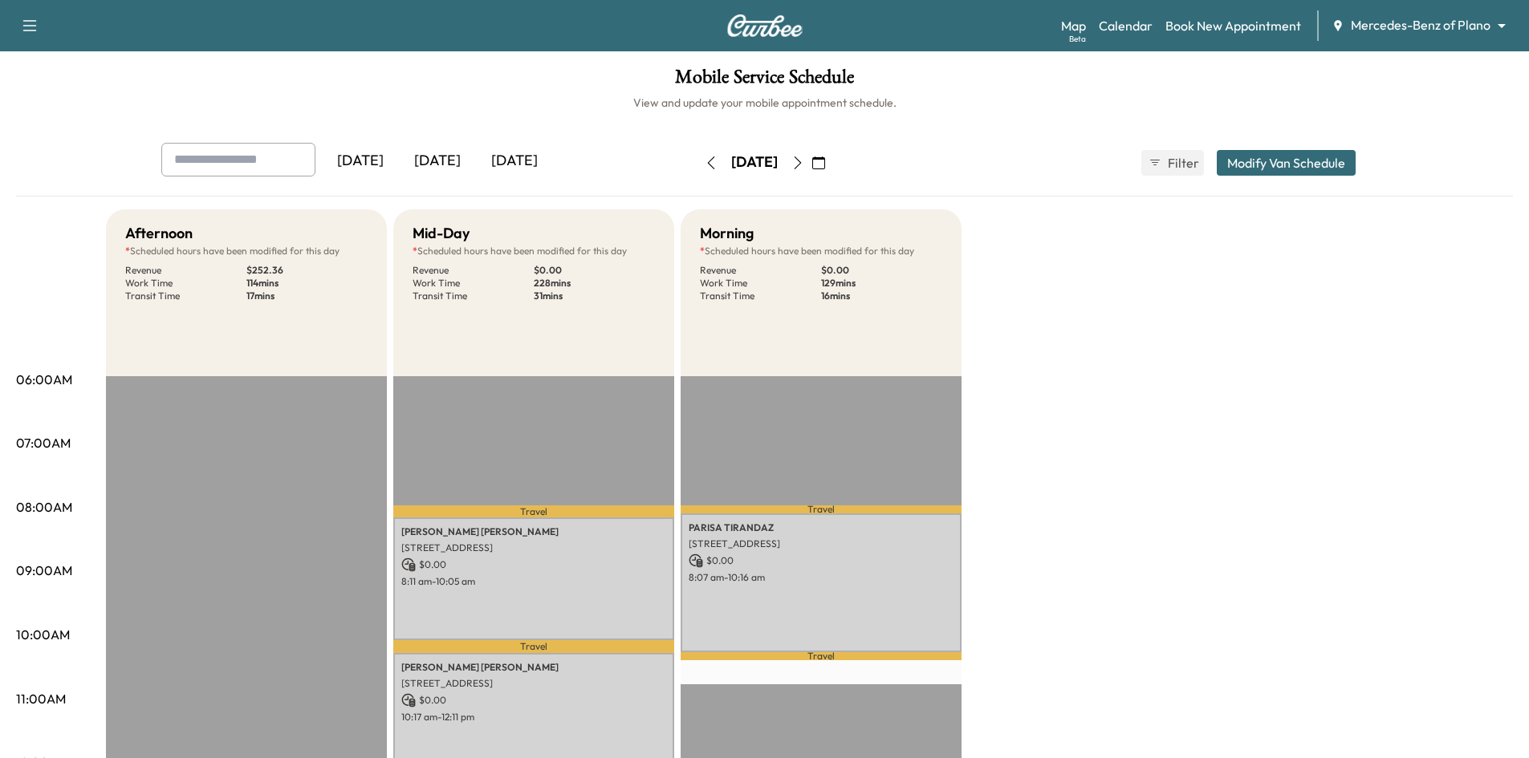
click at [445, 157] on div "[DATE]" at bounding box center [437, 161] width 77 height 37
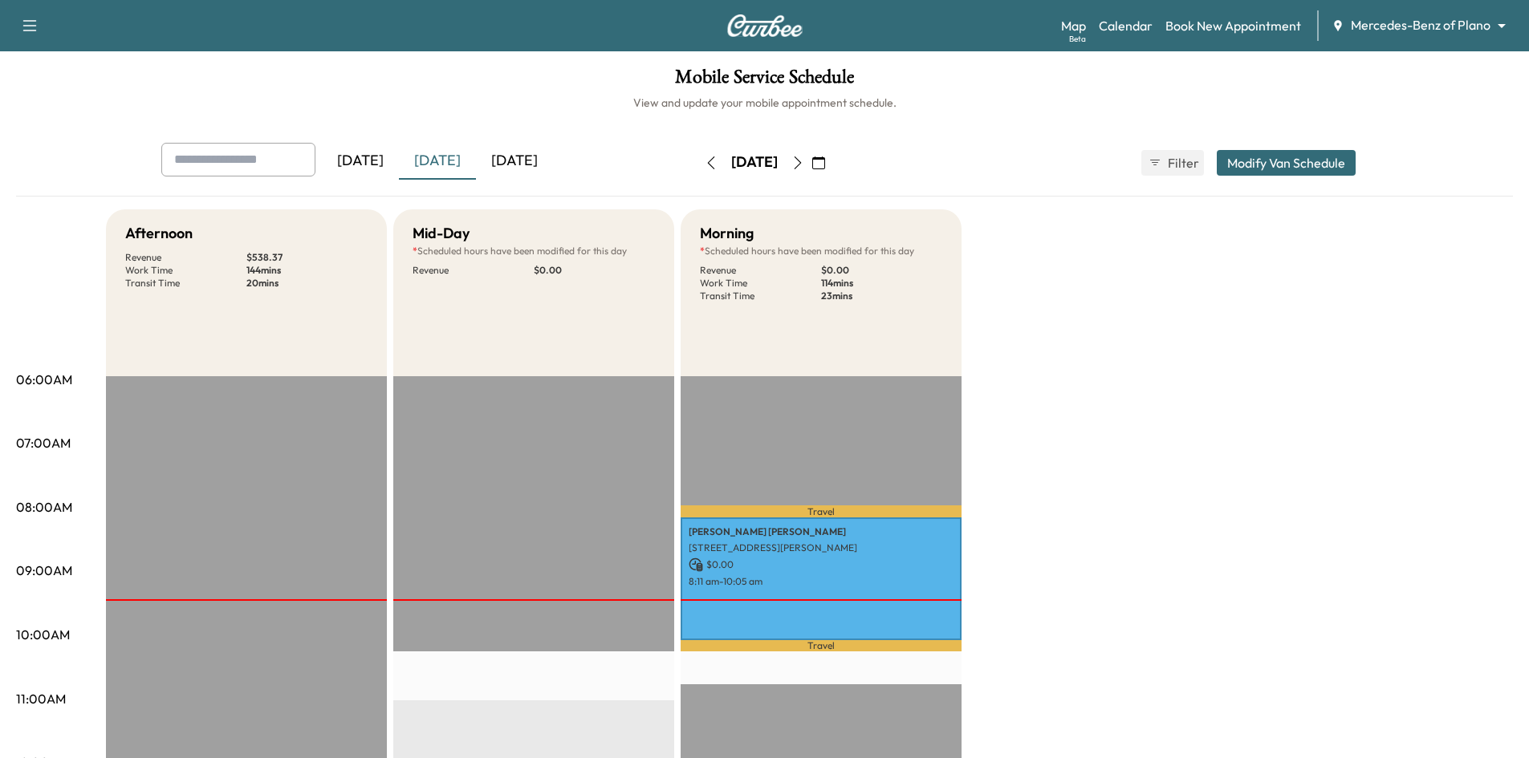
click at [804, 166] on icon "button" at bounding box center [797, 163] width 13 height 13
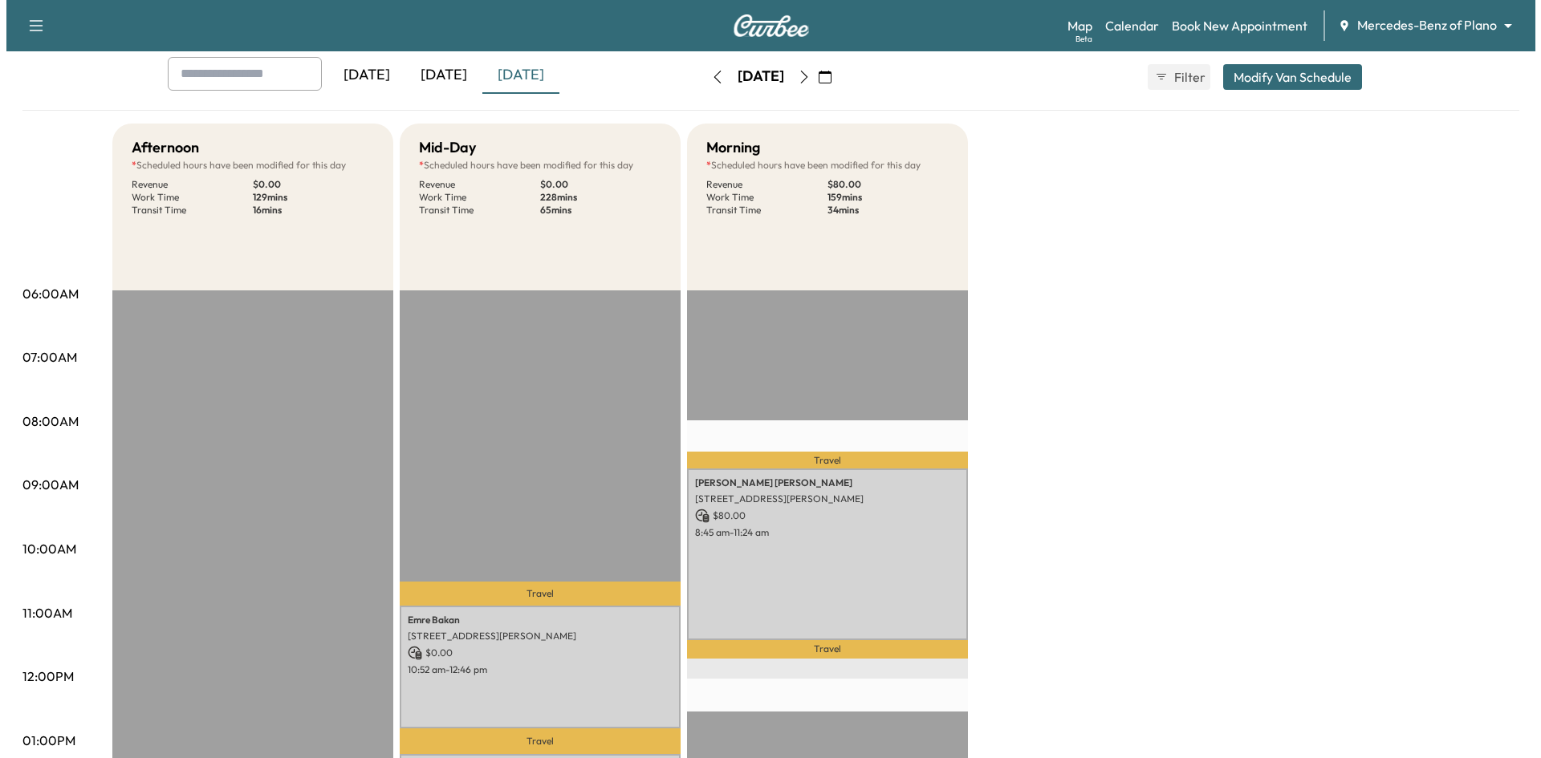
scroll to position [241, 0]
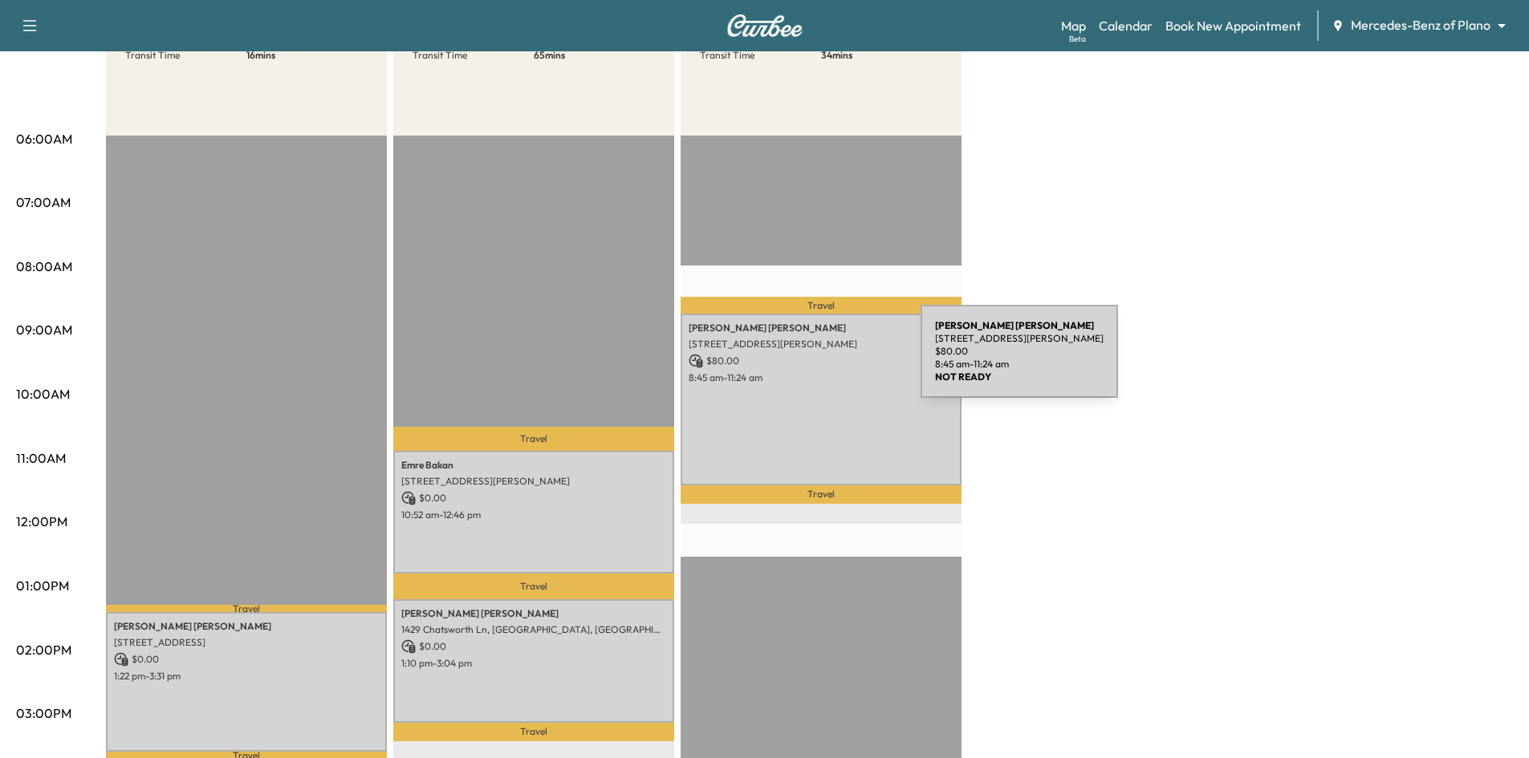
click at [804, 359] on p "$ 80.00" at bounding box center [821, 361] width 265 height 14
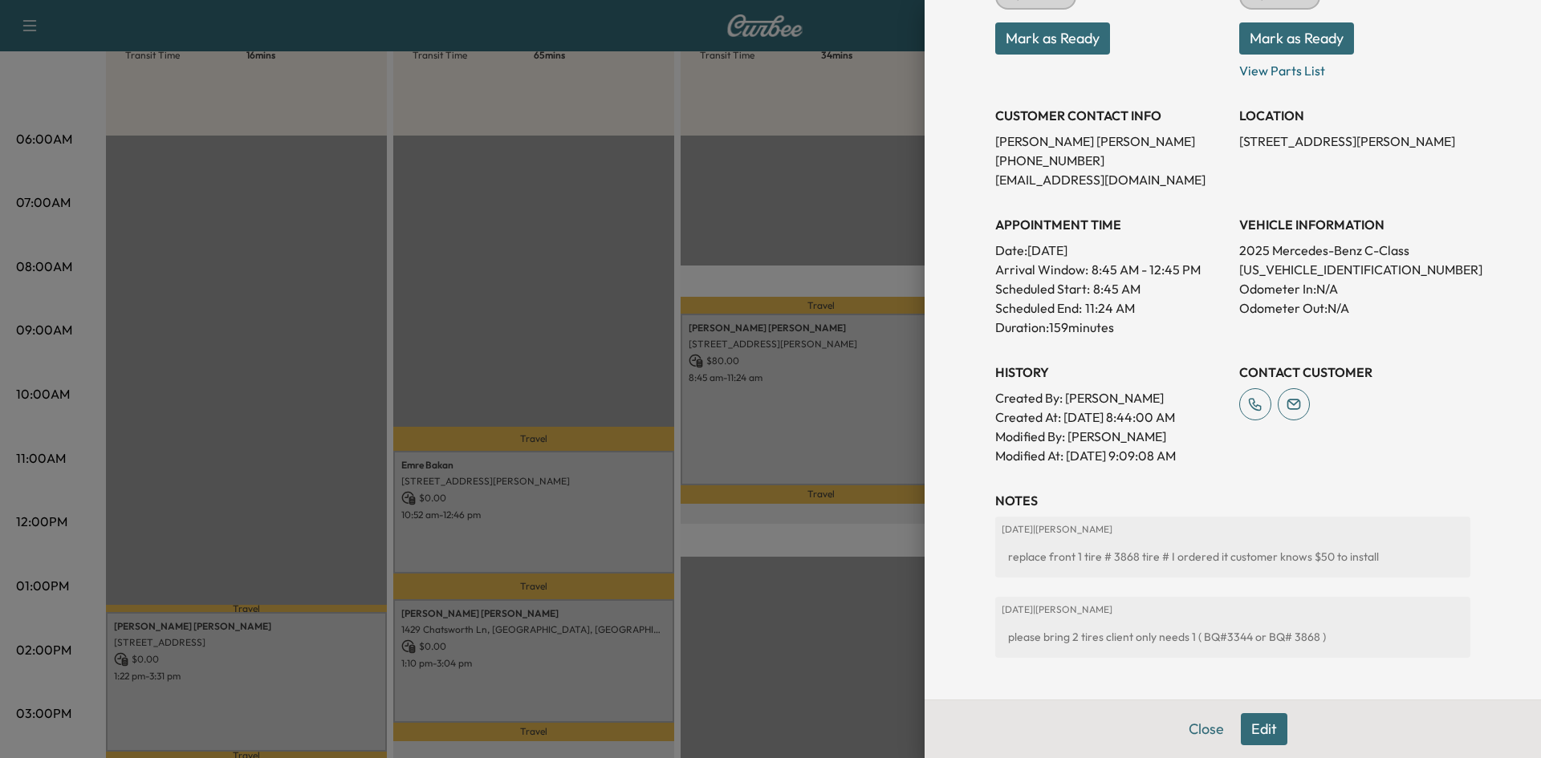
scroll to position [401, 0]
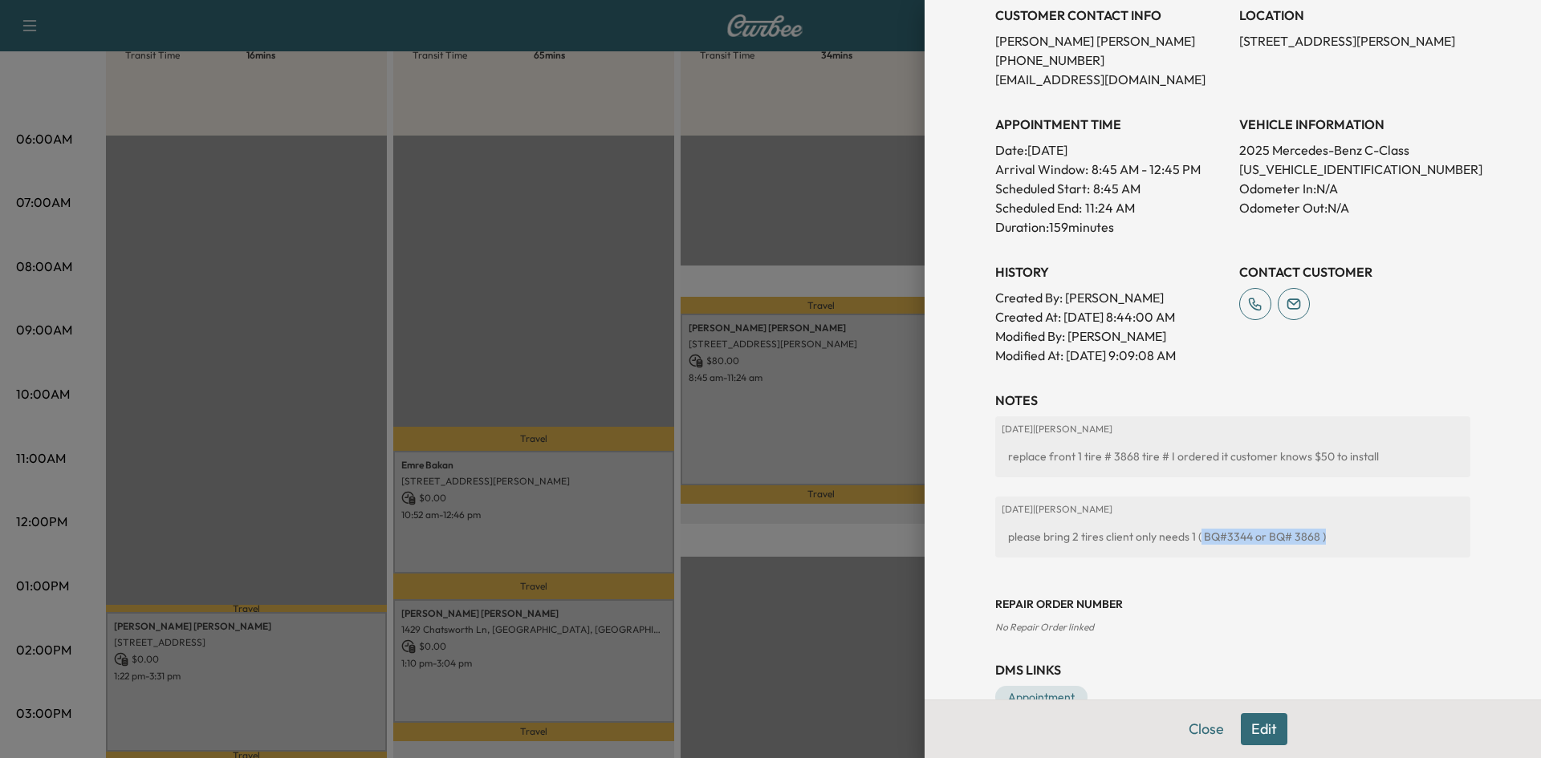
drag, startPoint x: 1185, startPoint y: 541, endPoint x: 1308, endPoint y: 533, distance: 123.1
click at [1308, 533] on div "please bring 2 tires client only needs 1 ( BQ#3344 or BQ# 3868 )" at bounding box center [1233, 537] width 462 height 29
copy div "BQ#3344 or BQ# 3868 )"
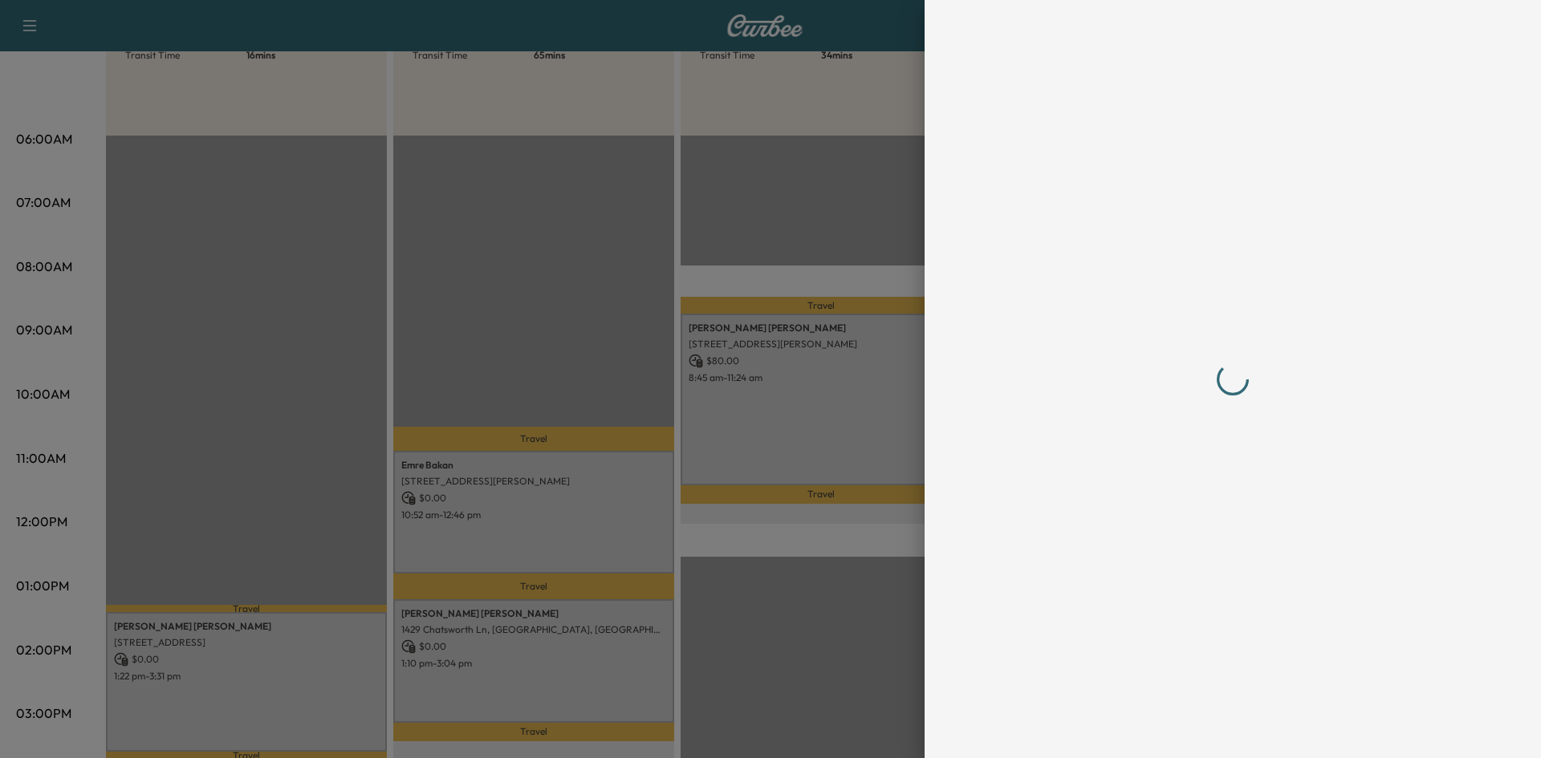
scroll to position [0, 0]
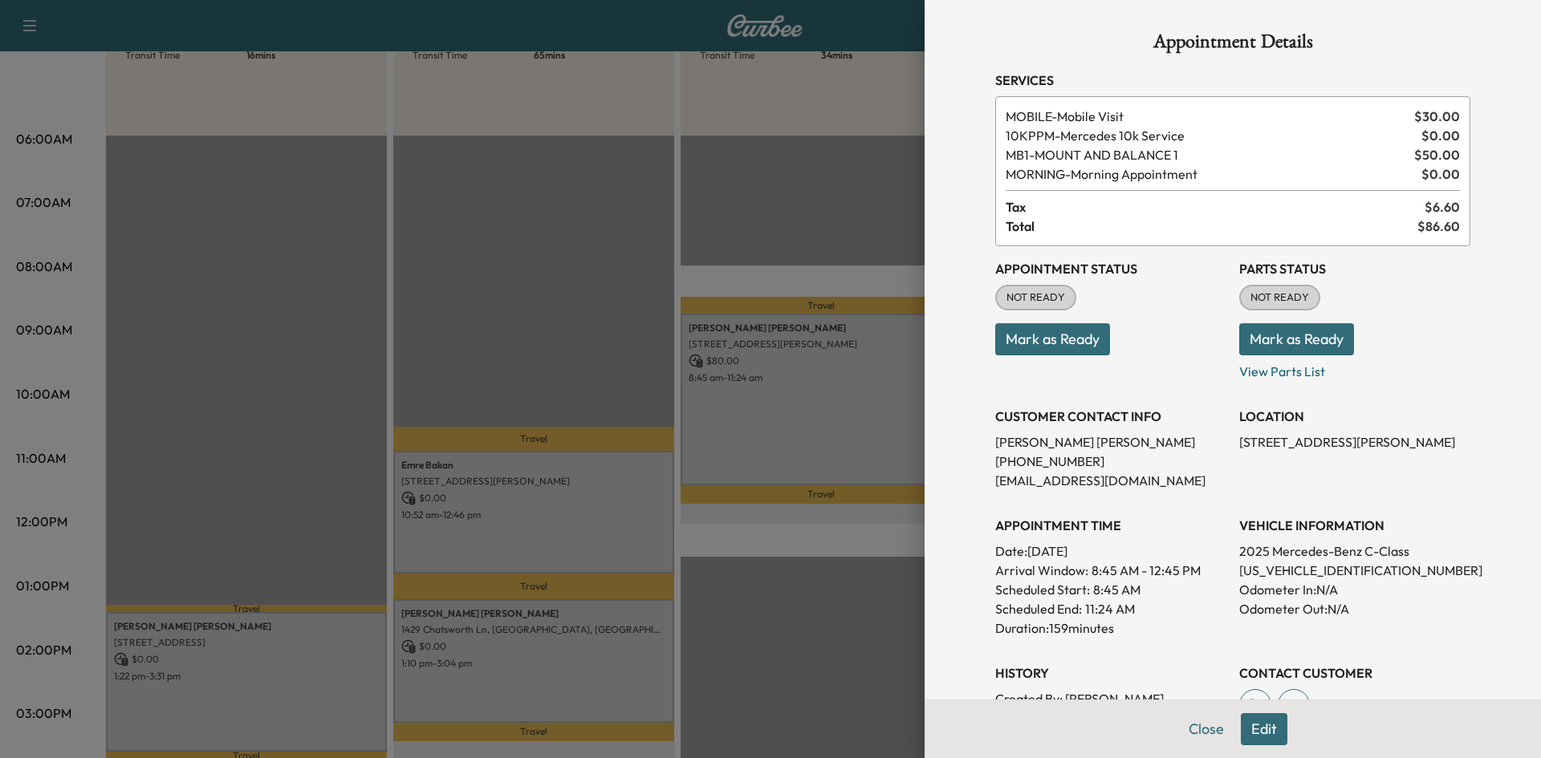
click at [823, 445] on div at bounding box center [770, 379] width 1541 height 758
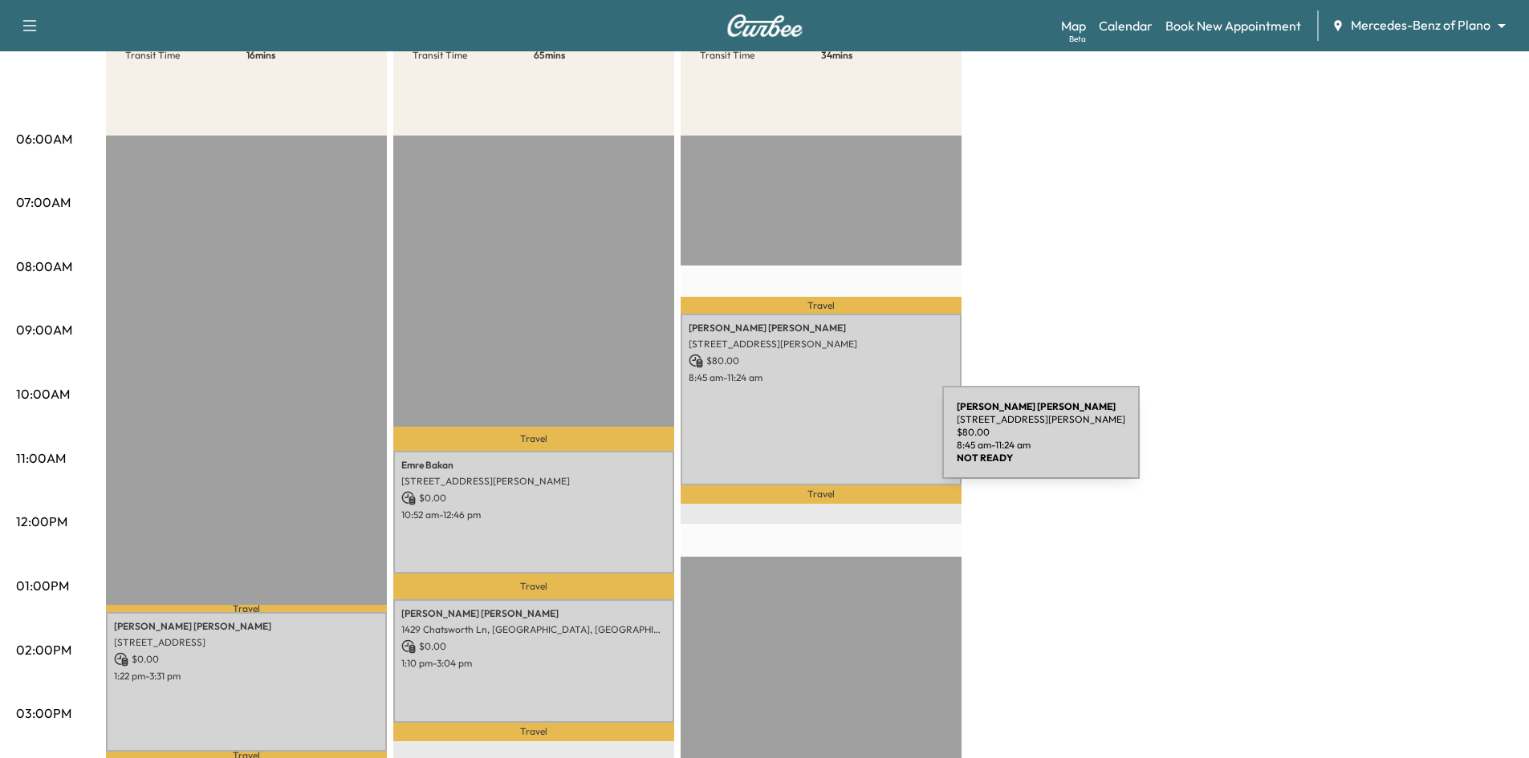
click at [819, 442] on div "mason seesing 4025 Winsor Dr, Farmers Branch, TX 75244, USA $ 80.00 8:45 am - 1…" at bounding box center [821, 400] width 281 height 172
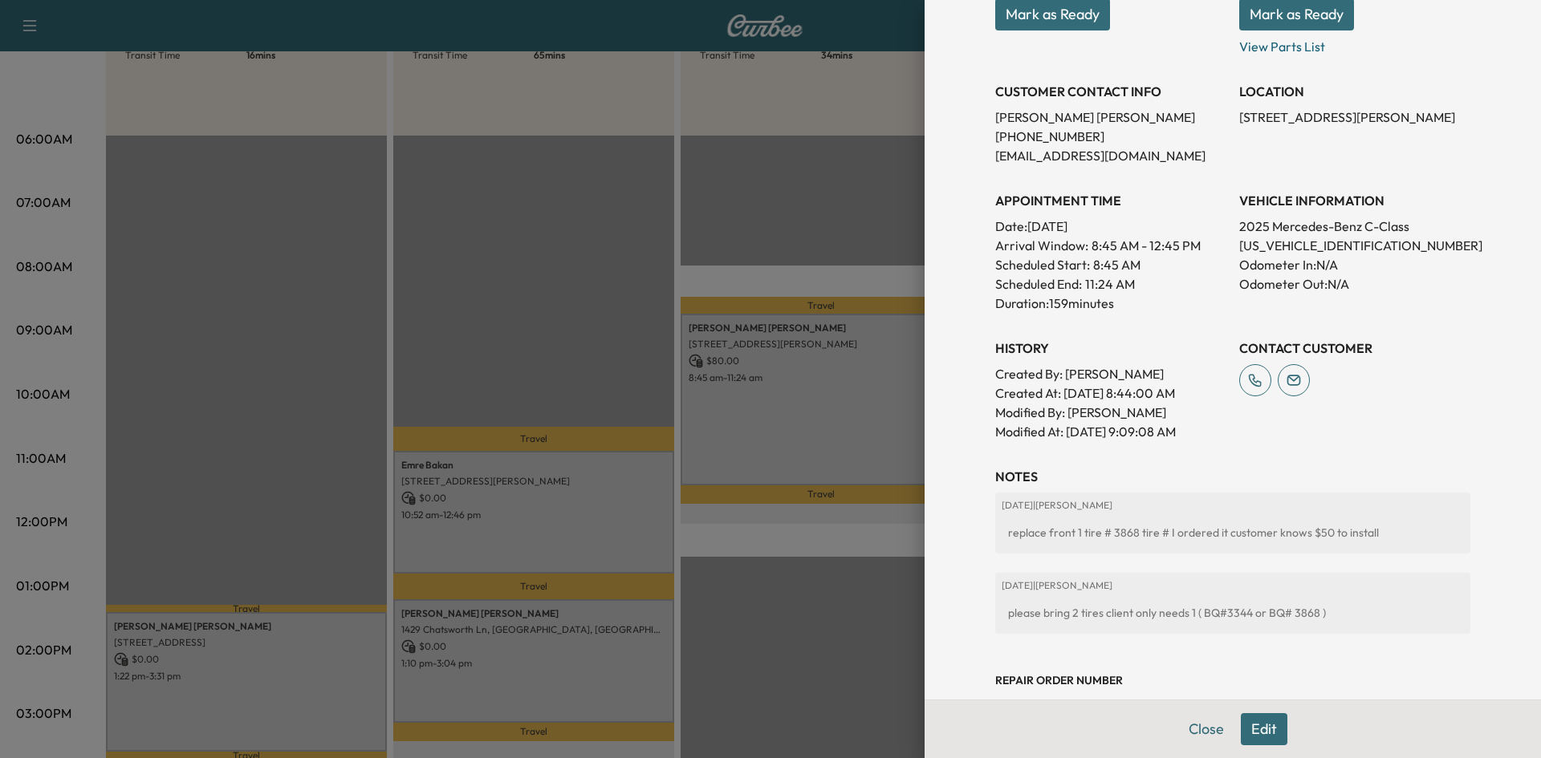
scroll to position [401, 0]
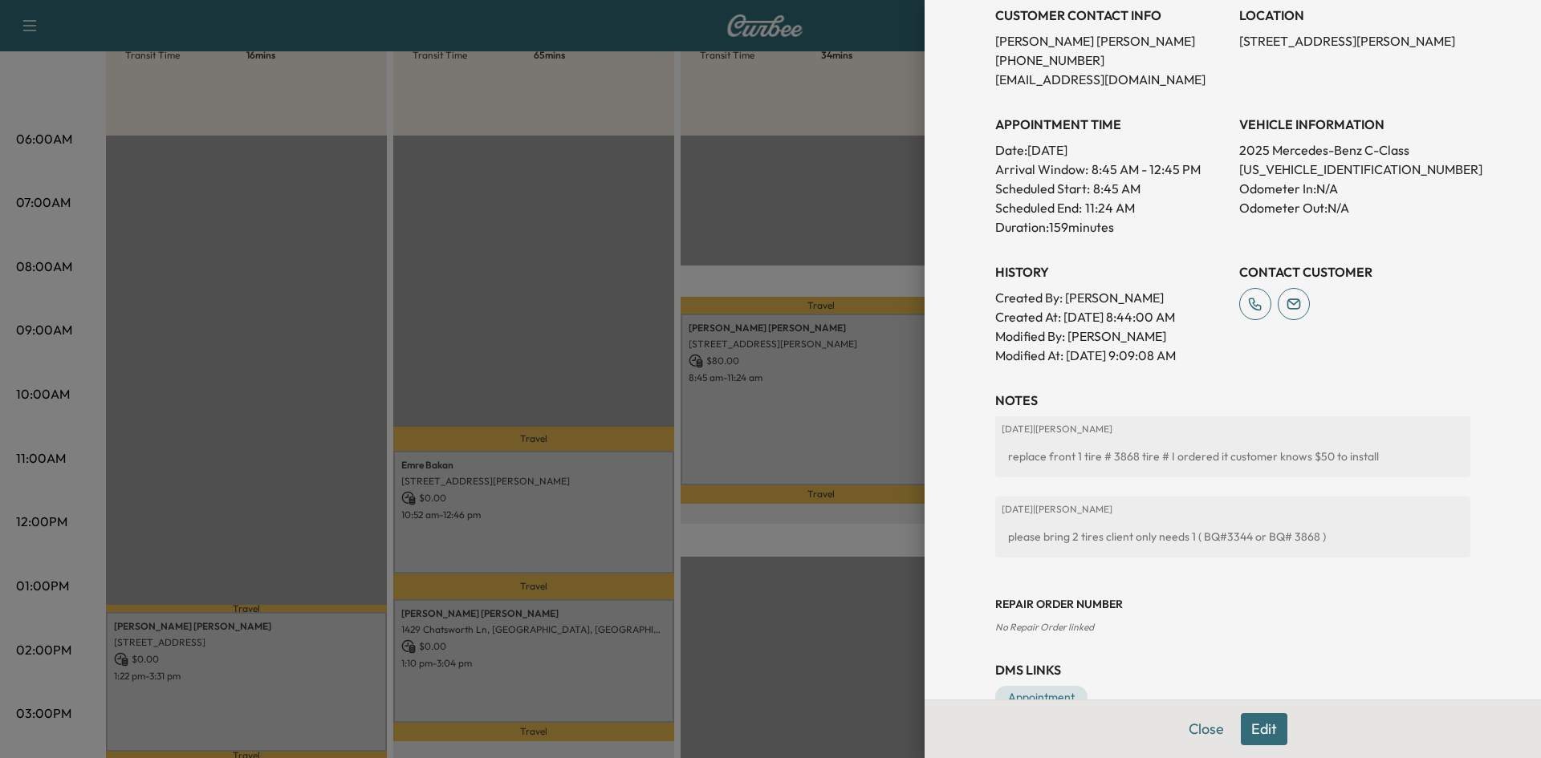
drag, startPoint x: 1199, startPoint y: 731, endPoint x: 1198, endPoint y: 723, distance: 8.2
click at [1202, 730] on button "Close" at bounding box center [1206, 730] width 56 height 32
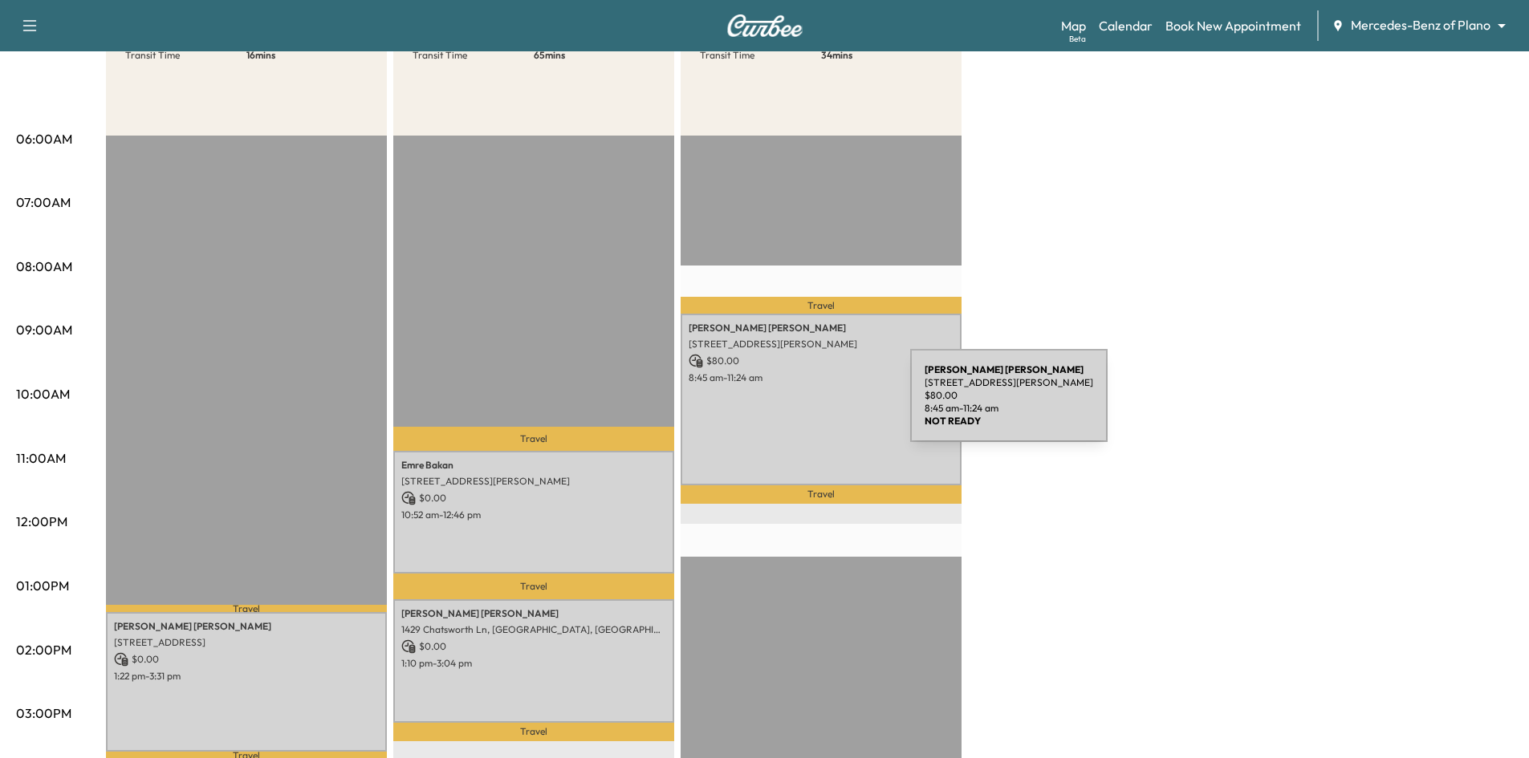
click at [791, 405] on div "mason seesing 4025 Winsor Dr, Farmers Branch, TX 75244, USA $ 80.00 8:45 am - 1…" at bounding box center [821, 400] width 281 height 172
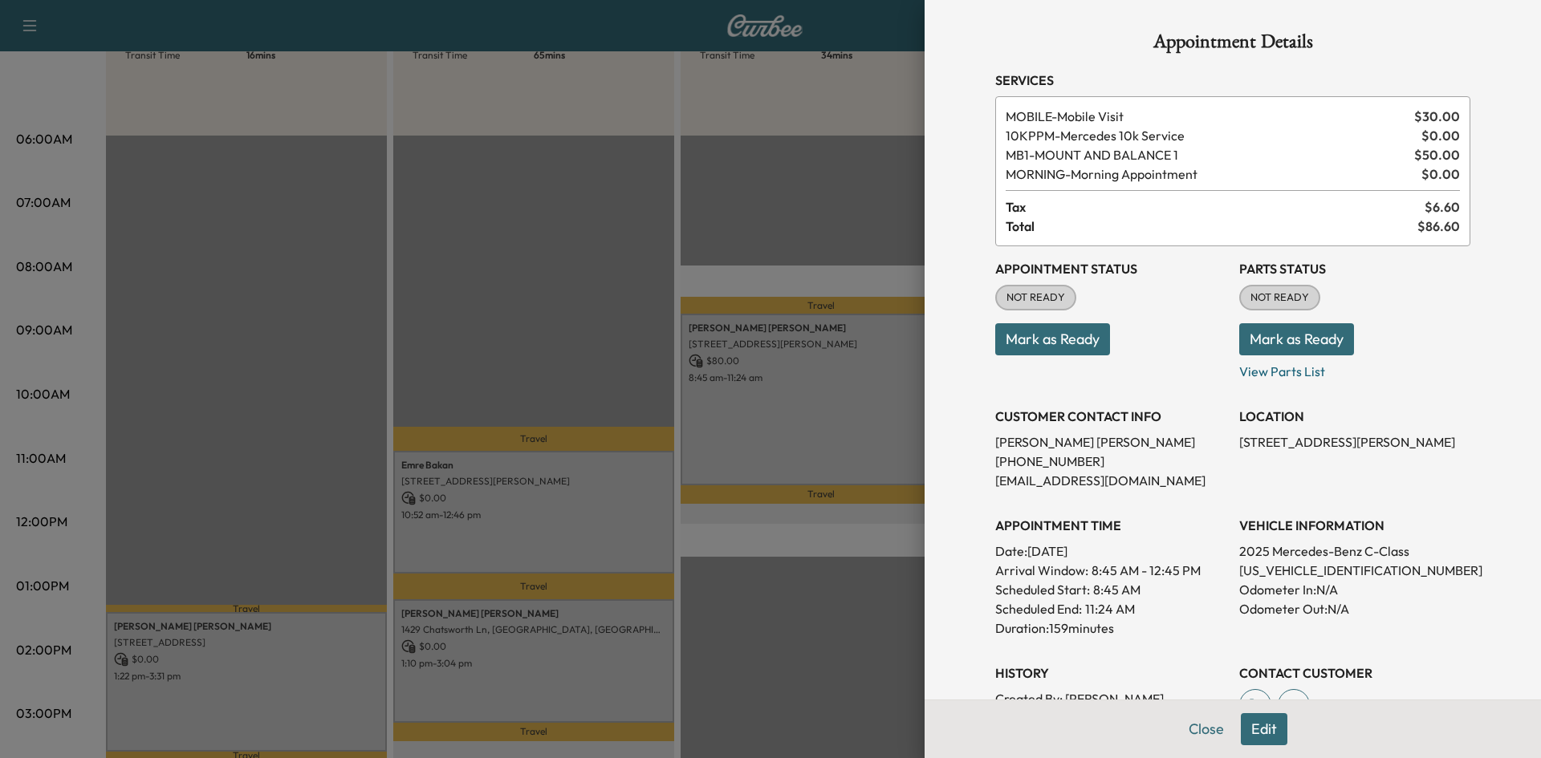
click at [1078, 344] on button "Mark as Ready" at bounding box center [1052, 339] width 115 height 32
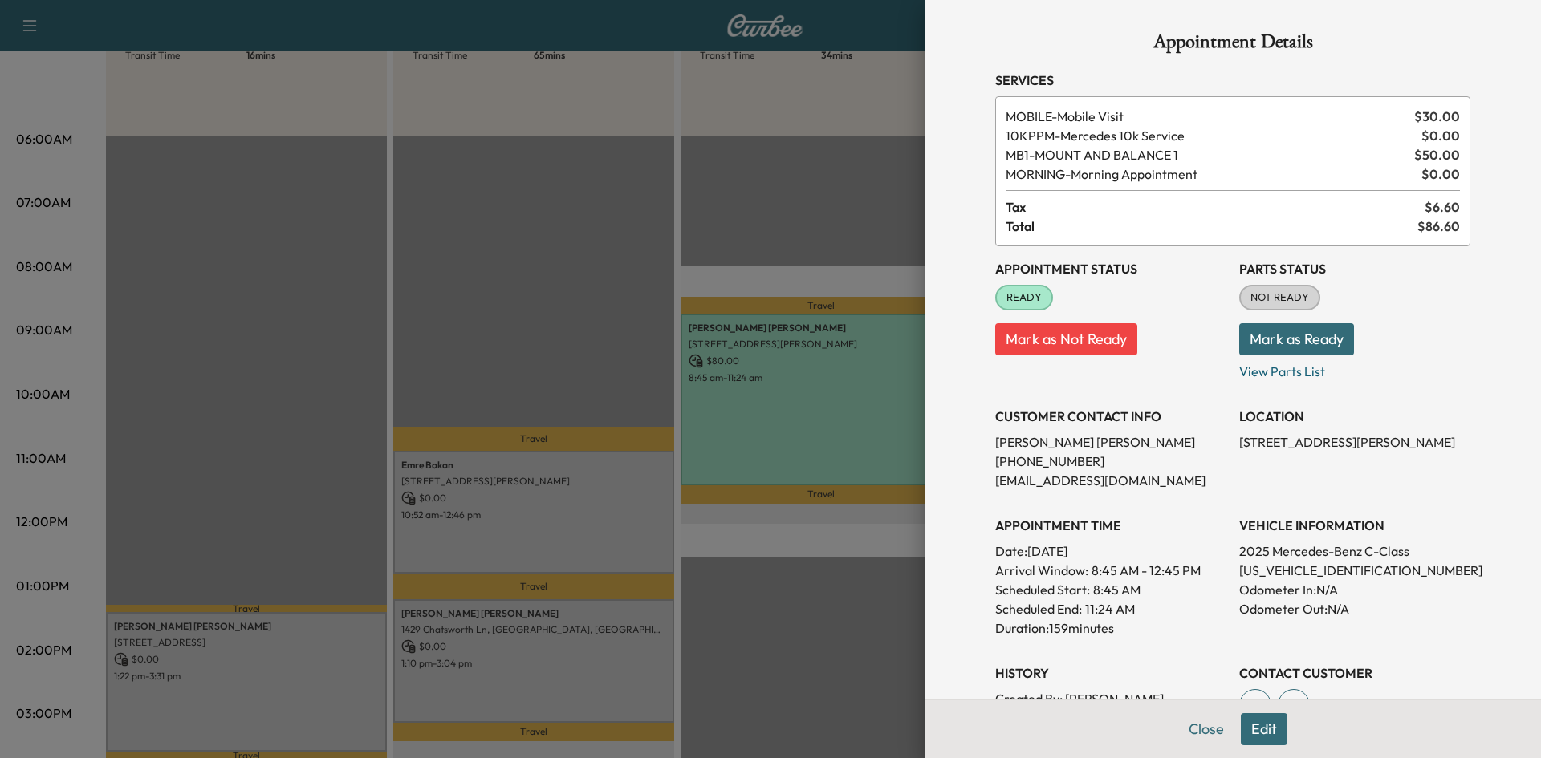
click at [622, 209] on div at bounding box center [770, 379] width 1541 height 758
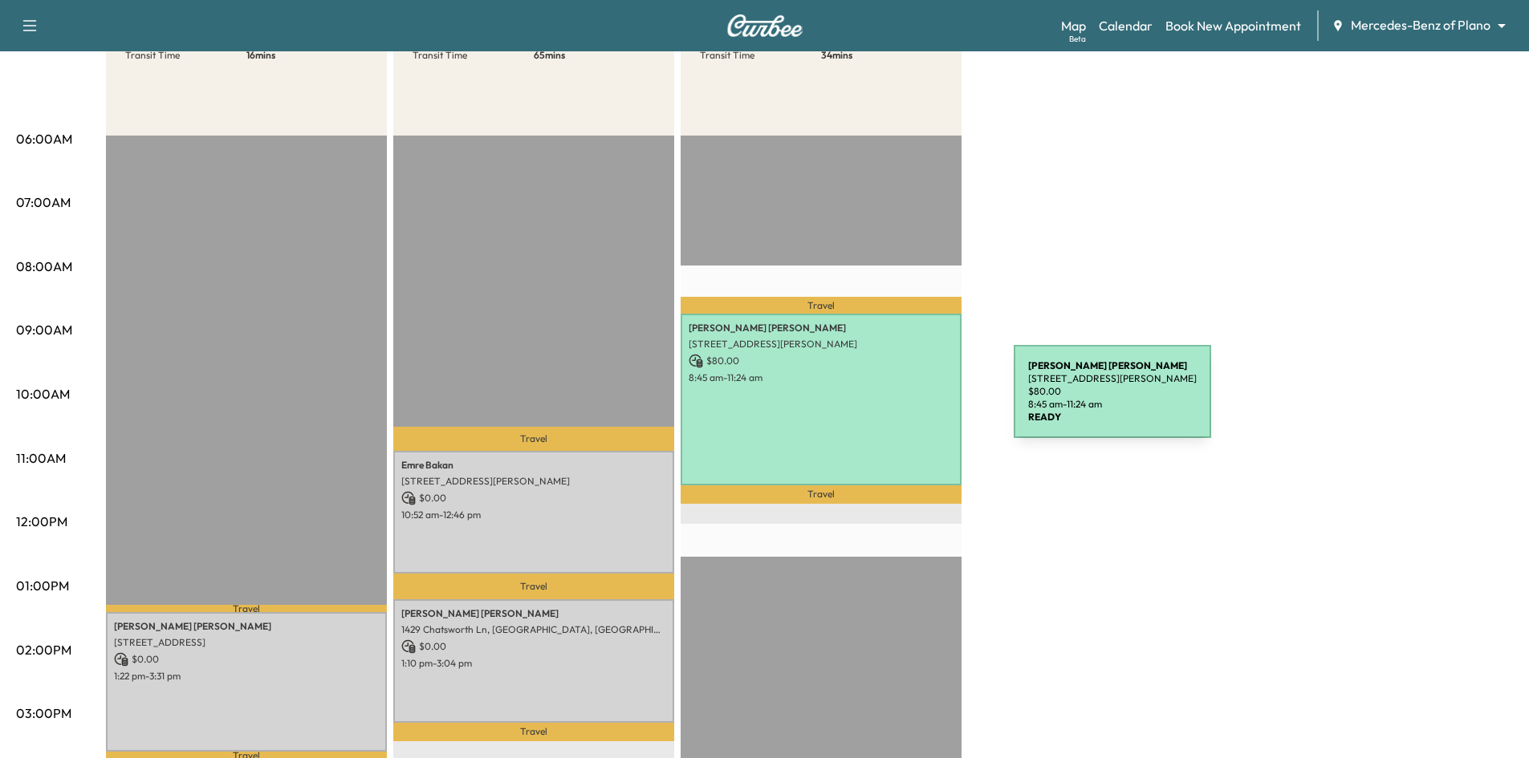
click at [893, 401] on div "mason seesing 4025 Winsor Dr, Farmers Branch, TX 75244, USA $ 80.00 8:45 am - 1…" at bounding box center [821, 400] width 281 height 172
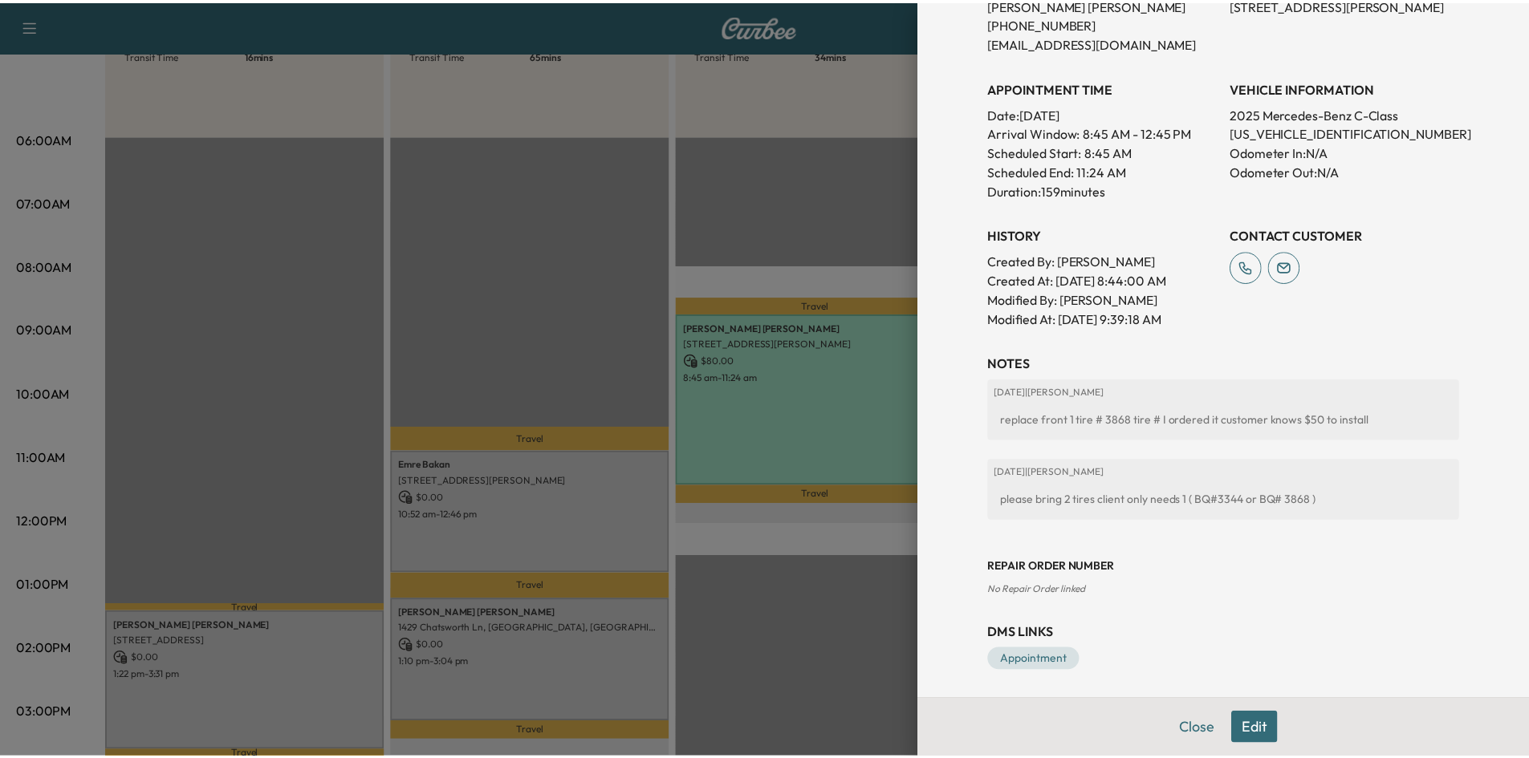
scroll to position [442, 0]
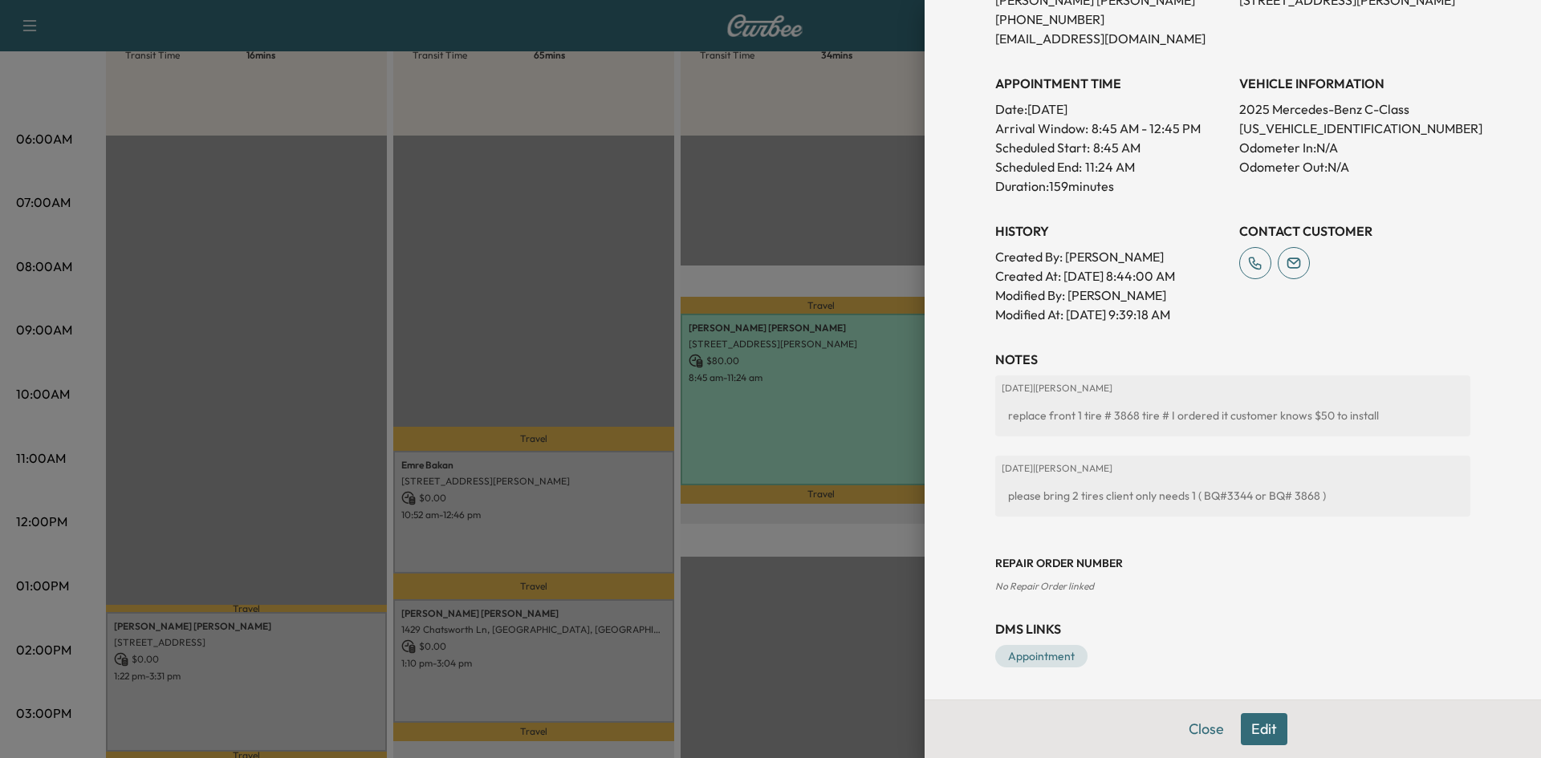
click at [762, 201] on div at bounding box center [770, 379] width 1541 height 758
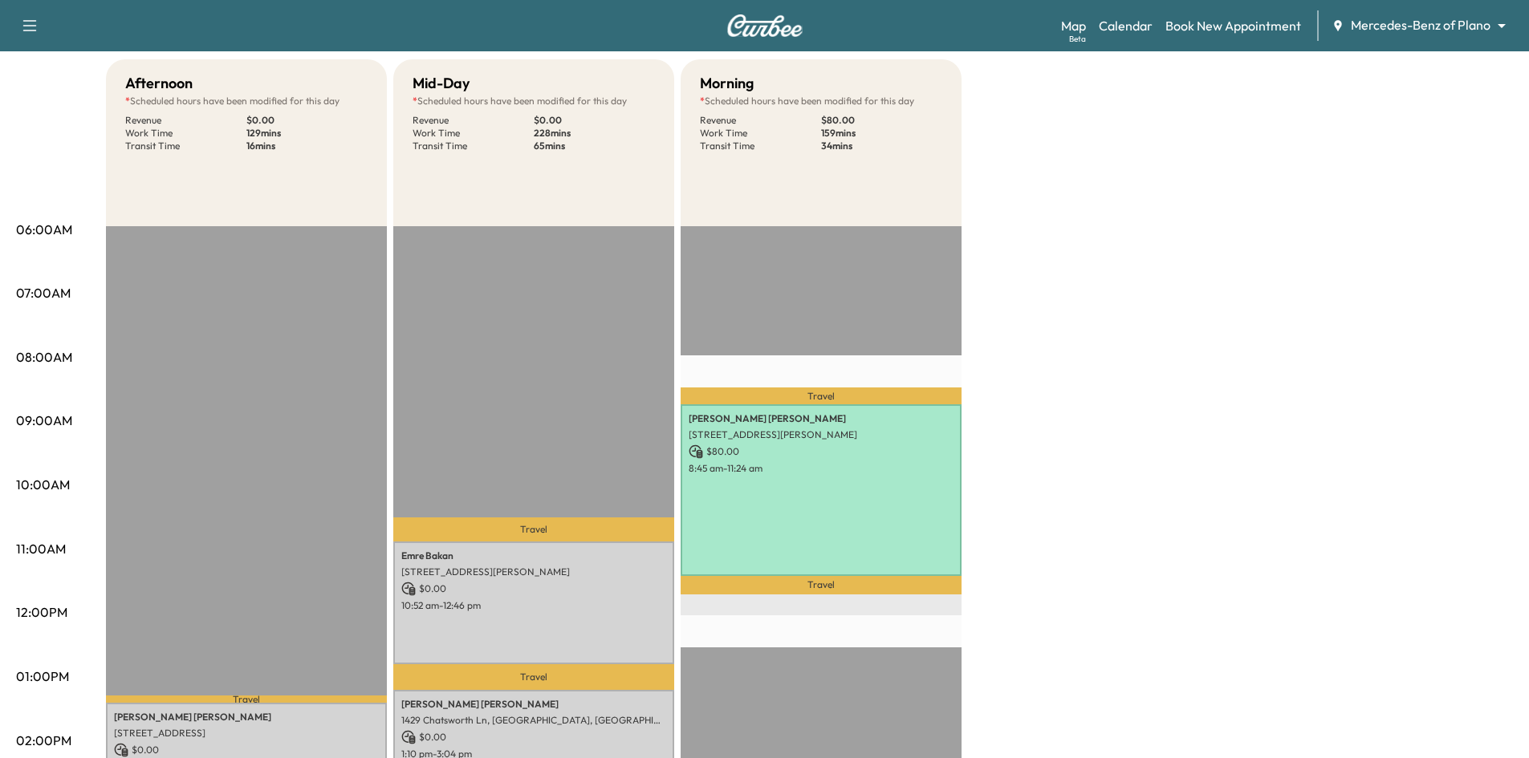
scroll to position [0, 0]
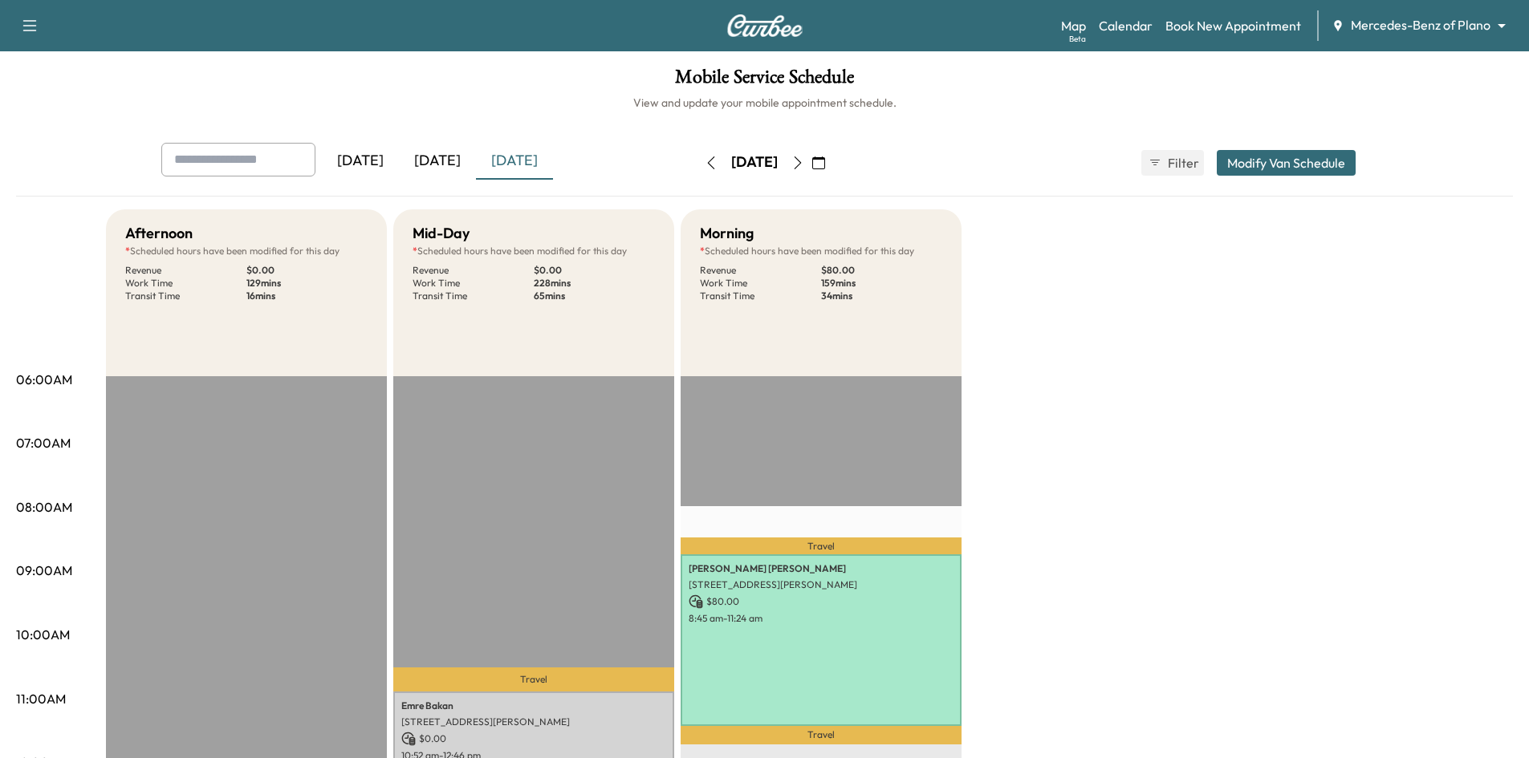
click at [804, 162] on icon "button" at bounding box center [797, 163] width 13 height 13
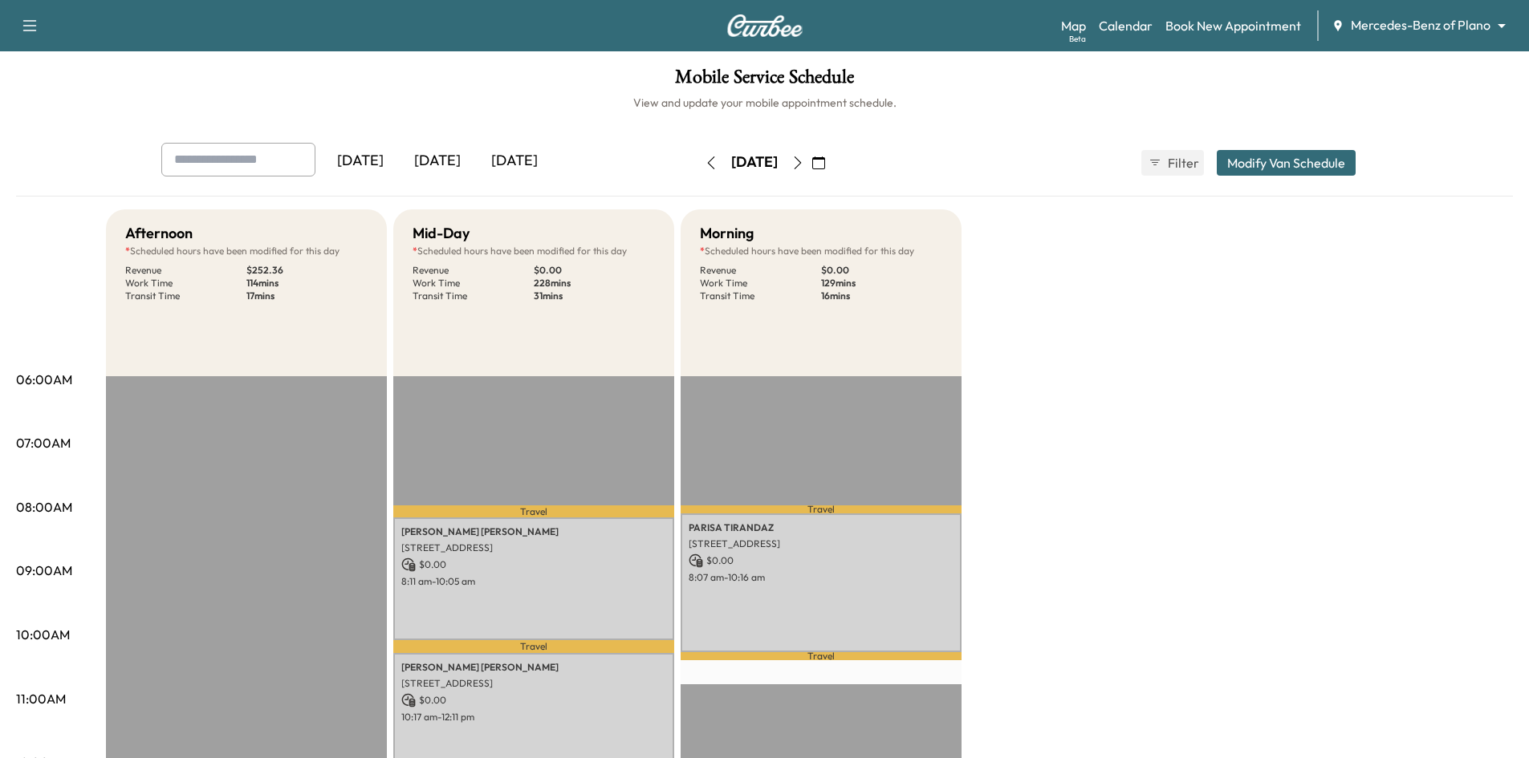
click at [811, 162] on button "button" at bounding box center [797, 163] width 27 height 26
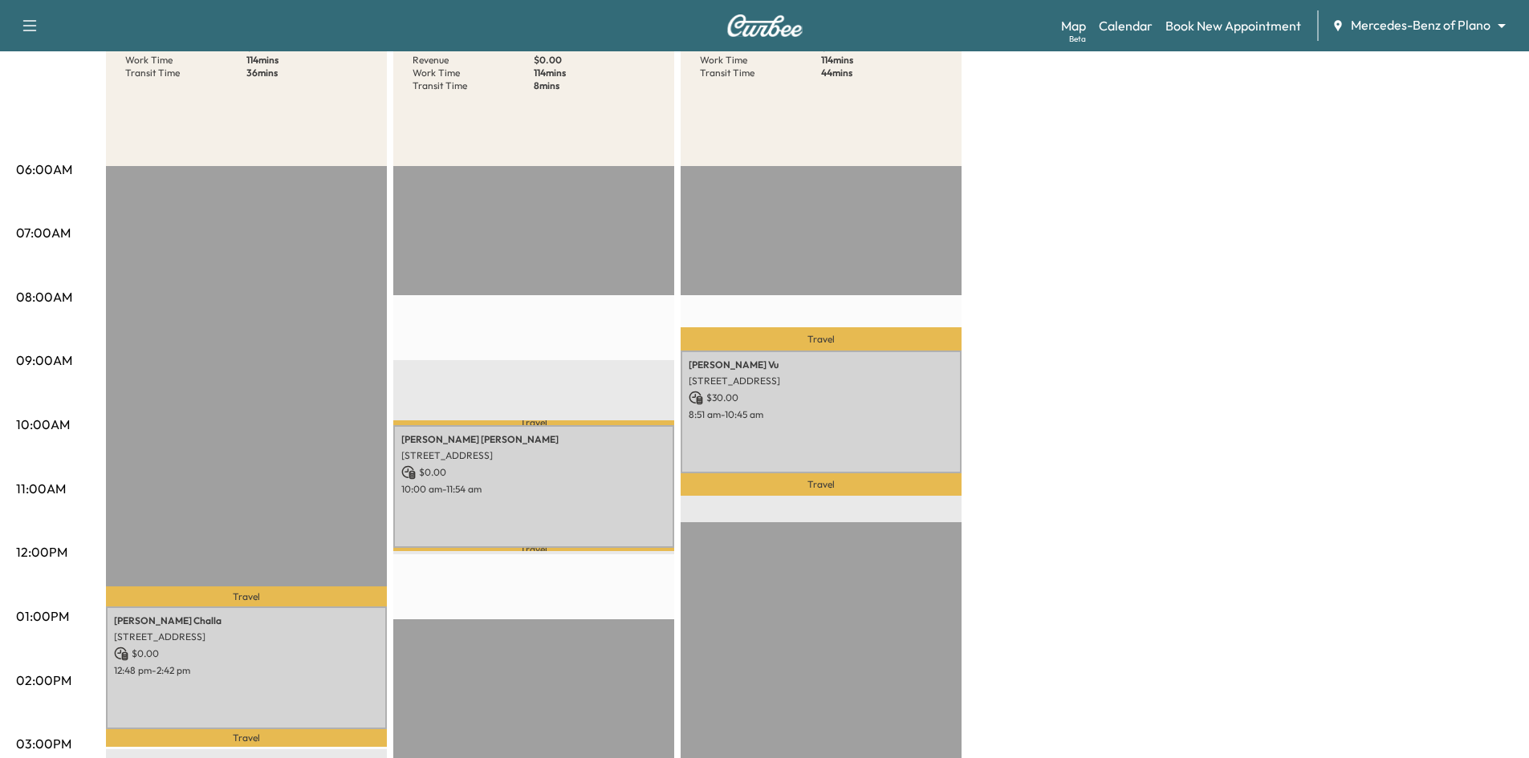
scroll to position [80, 0]
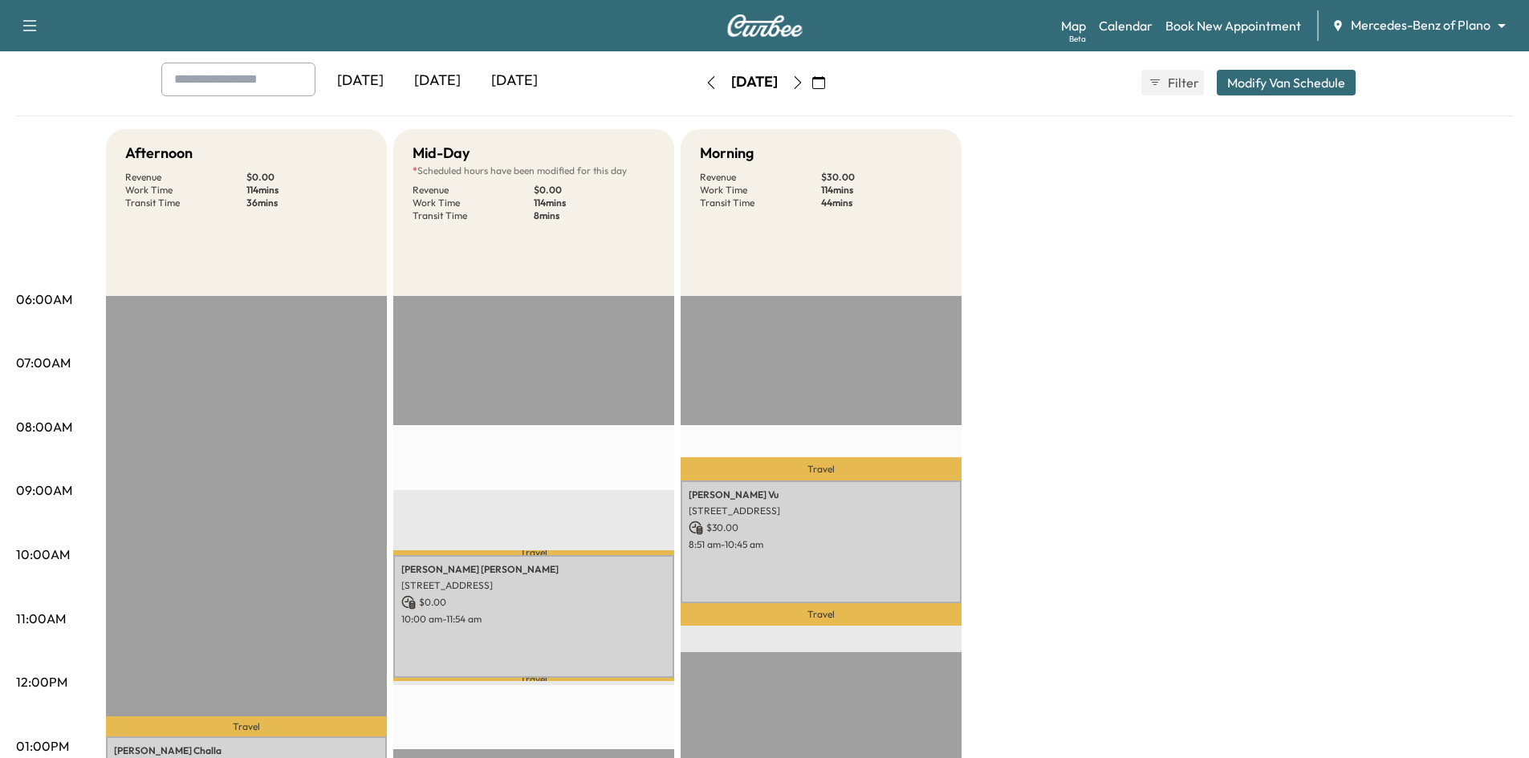
click at [804, 79] on icon "button" at bounding box center [797, 82] width 13 height 13
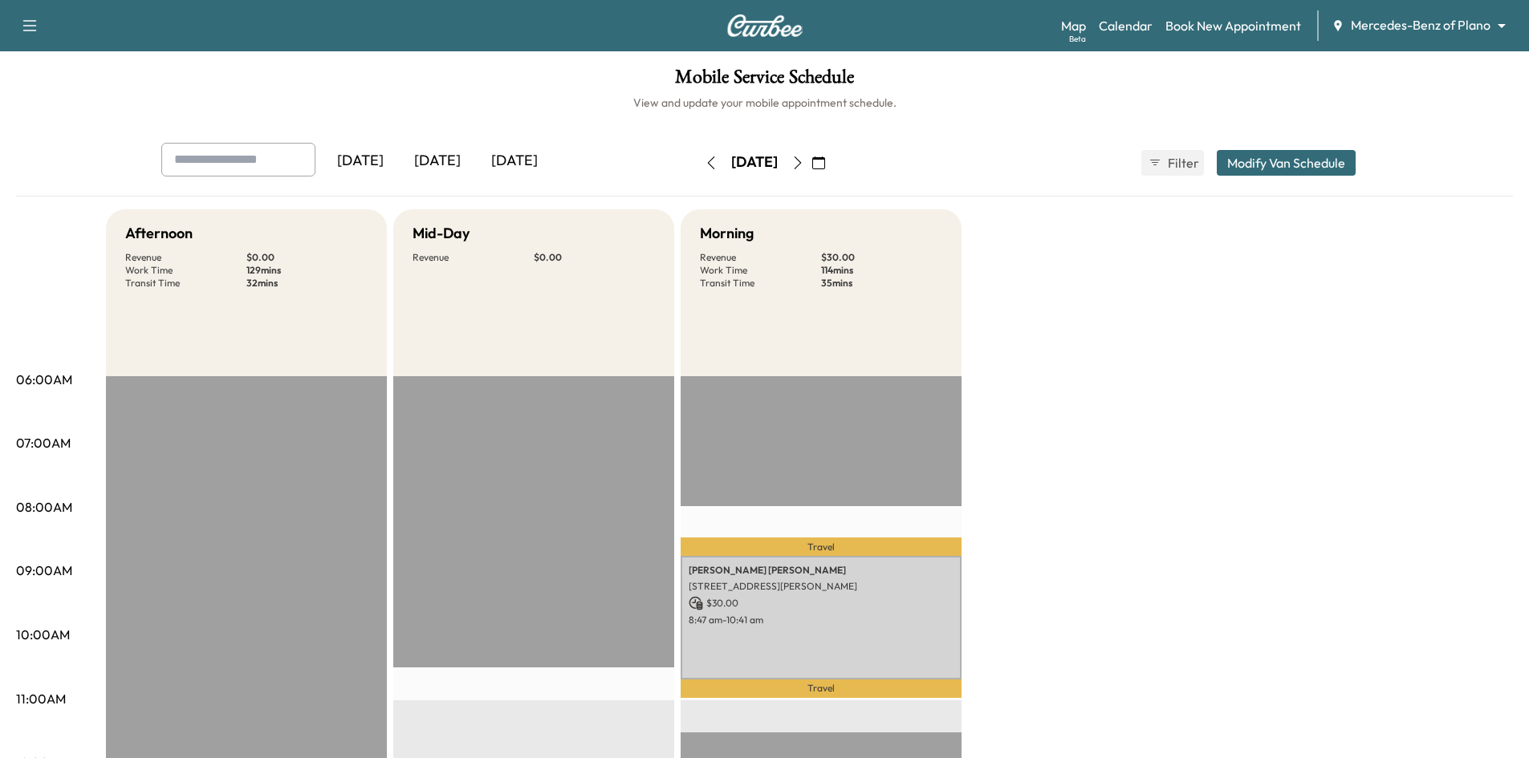
click at [530, 163] on div "[DATE]" at bounding box center [514, 161] width 77 height 37
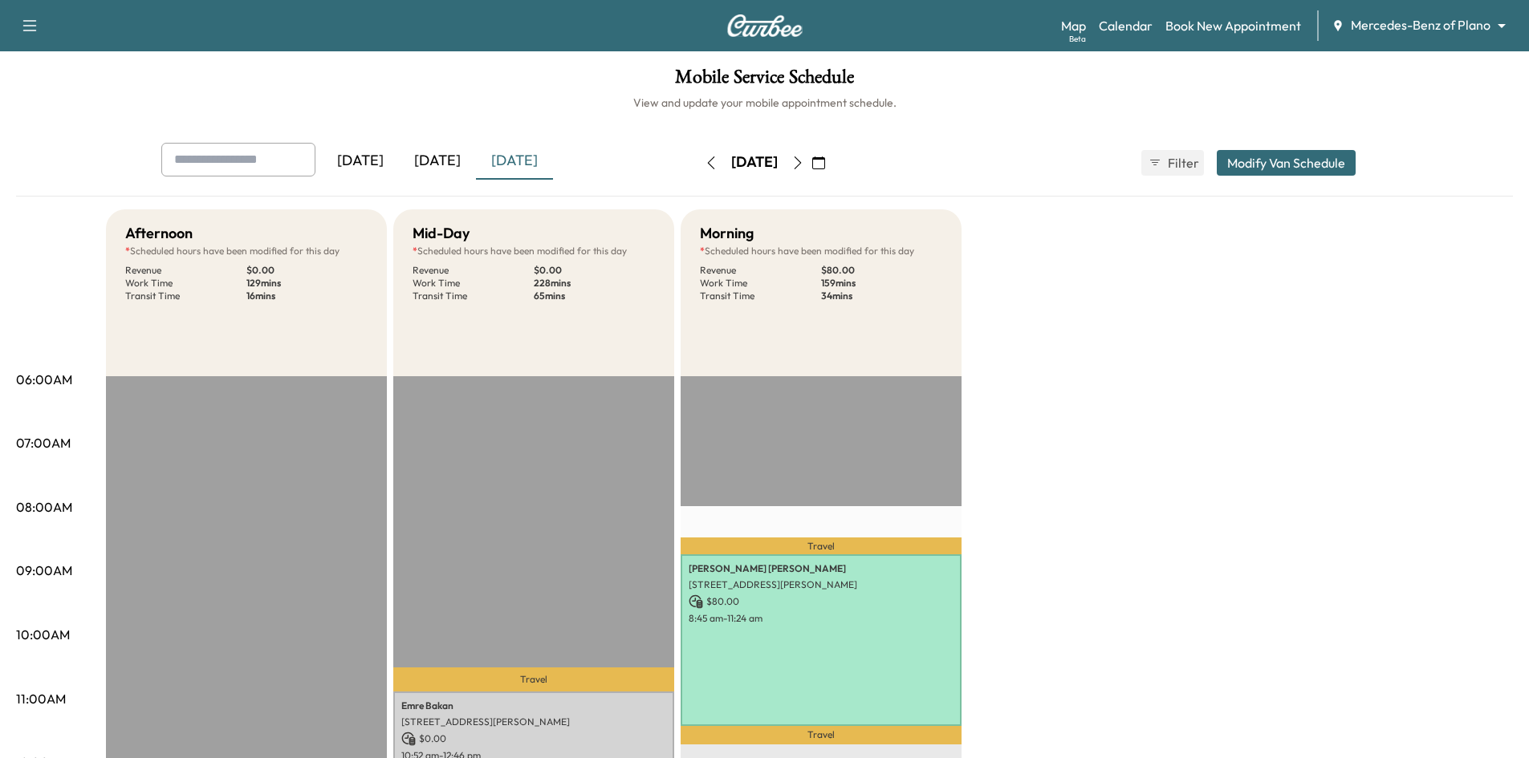
click at [445, 159] on div "[DATE]" at bounding box center [437, 161] width 77 height 37
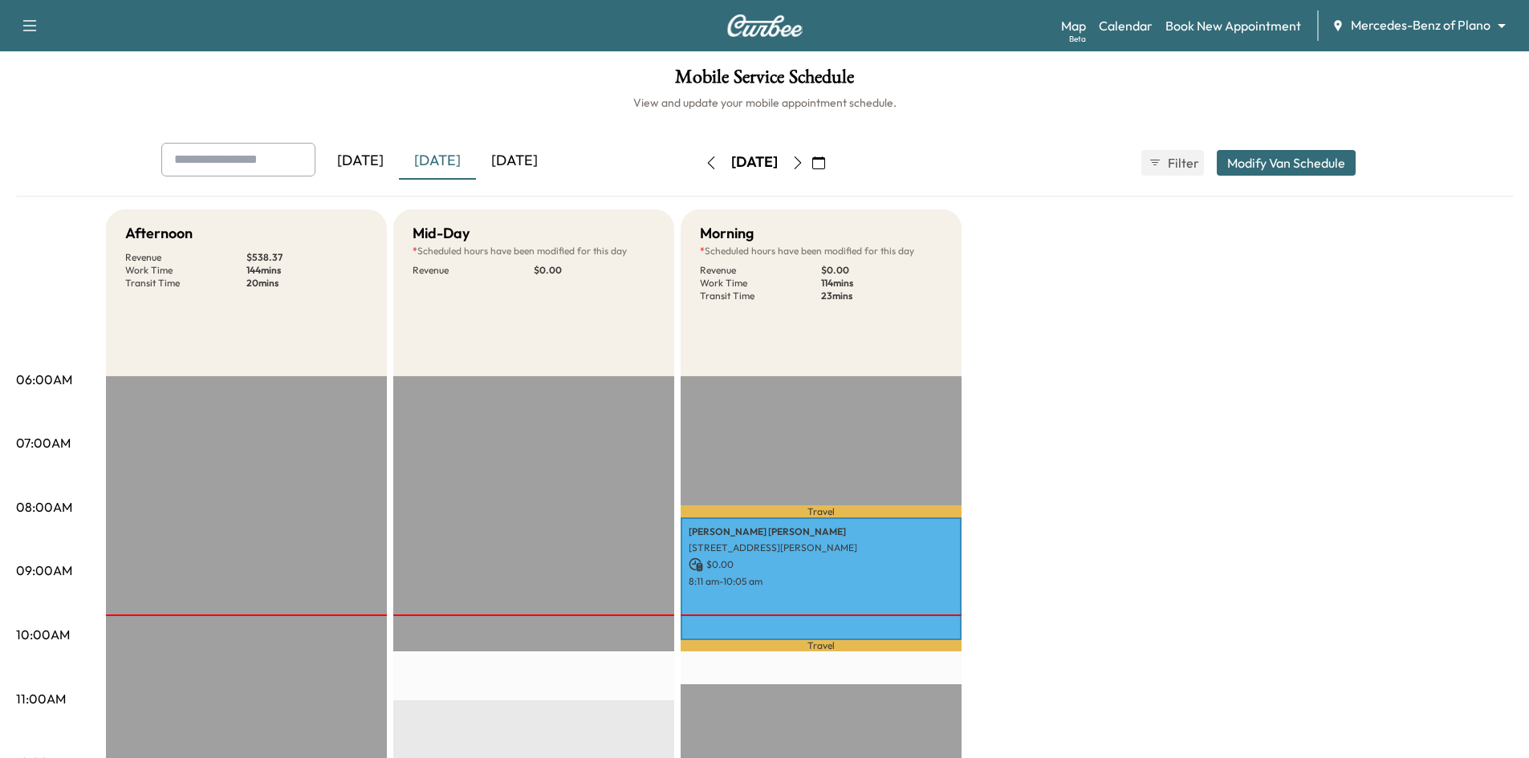
drag, startPoint x: 498, startPoint y: 162, endPoint x: 516, endPoint y: 159, distance: 17.9
click at [498, 161] on div "[DATE]" at bounding box center [514, 161] width 77 height 37
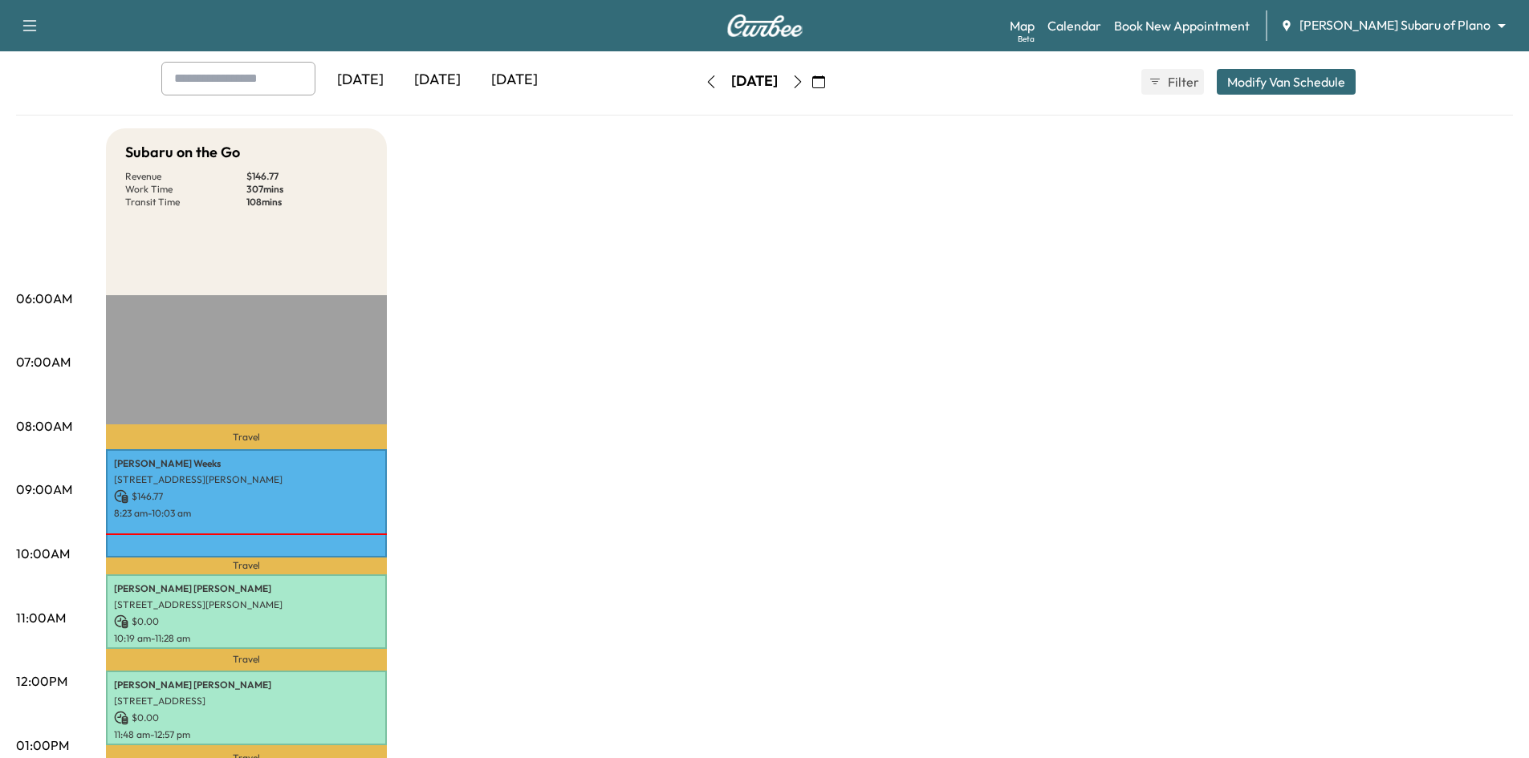
scroll to position [80, 0]
click at [515, 79] on div "[DATE]" at bounding box center [514, 81] width 77 height 37
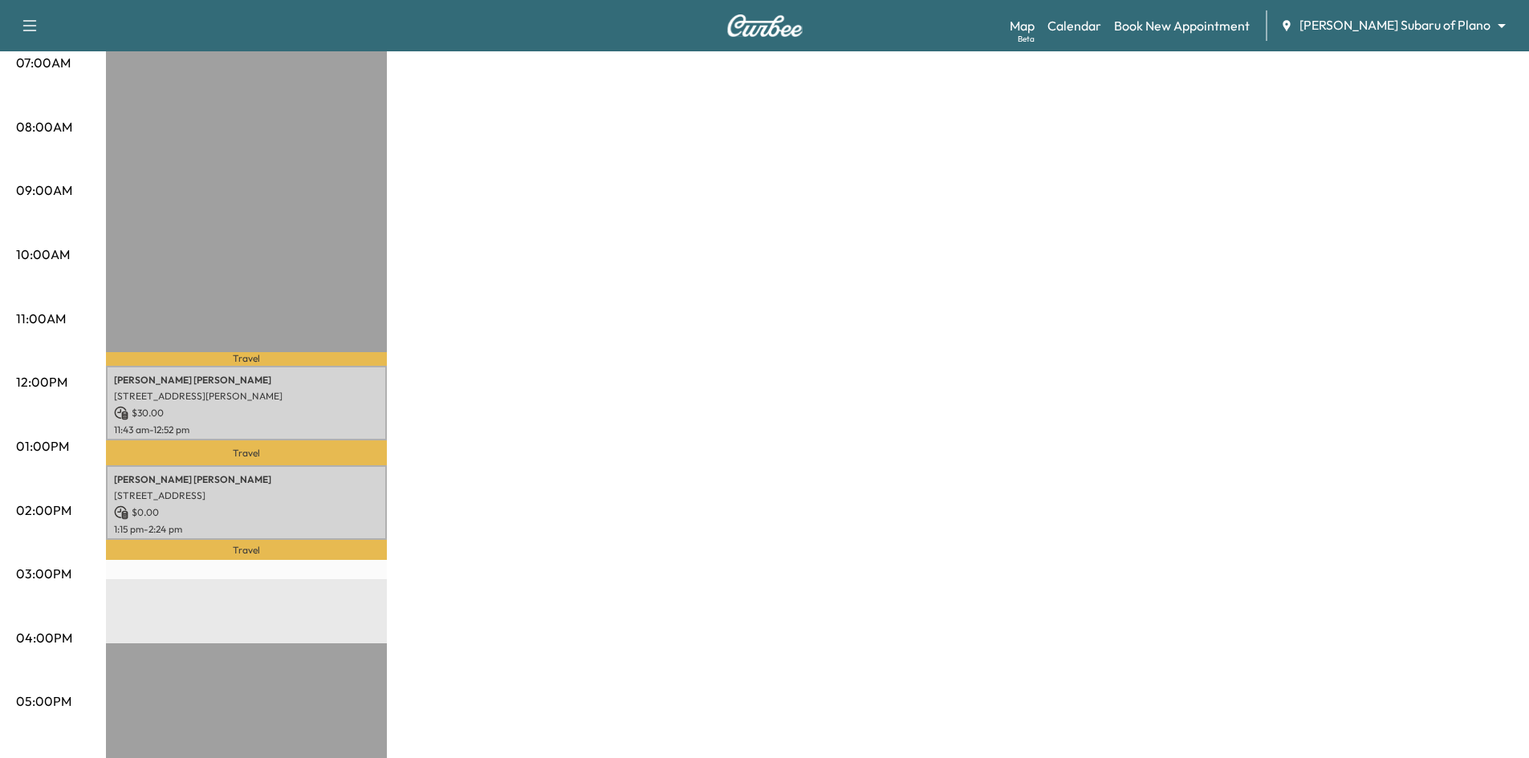
scroll to position [80, 0]
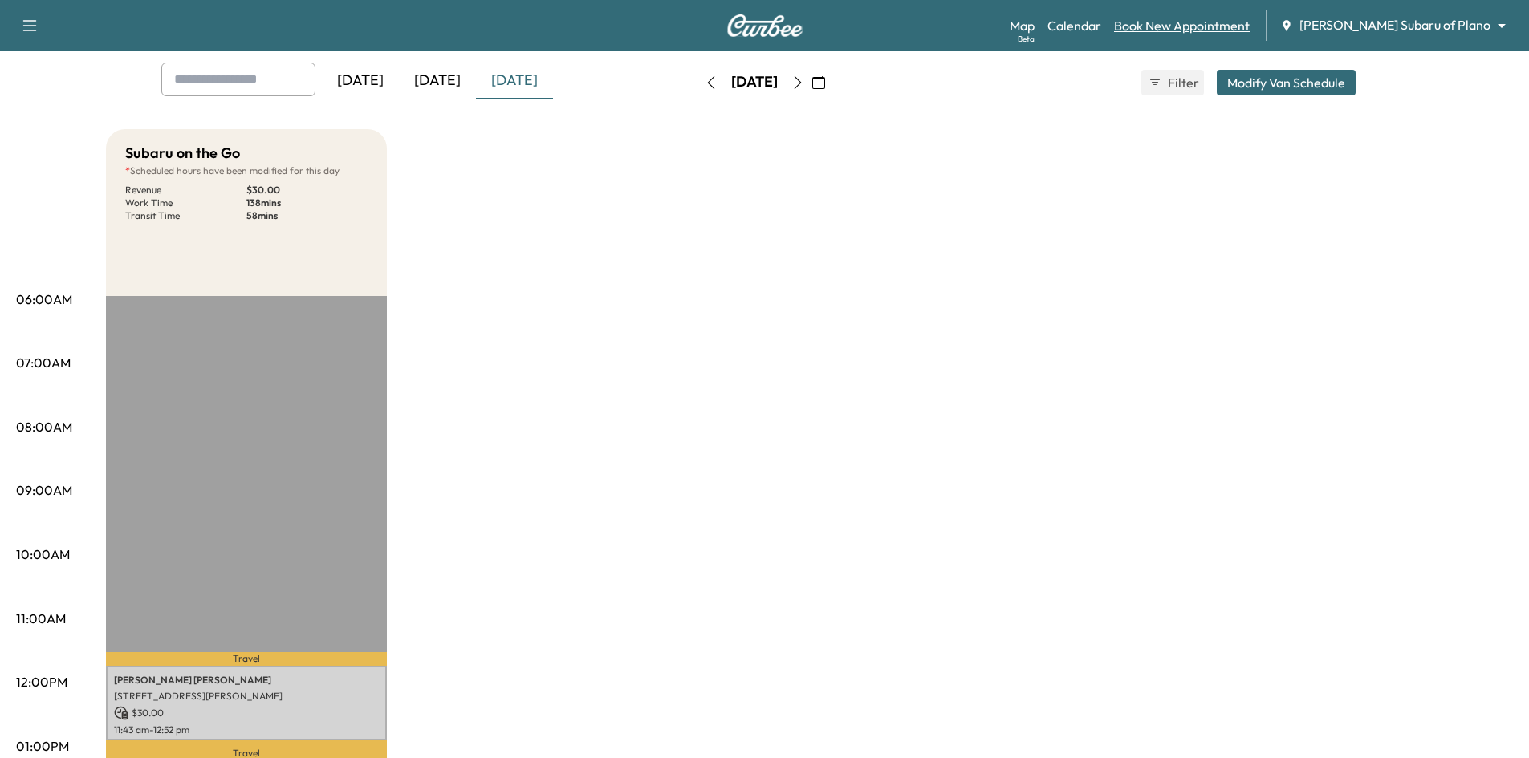
click at [1250, 31] on link "Book New Appointment" at bounding box center [1182, 25] width 136 height 19
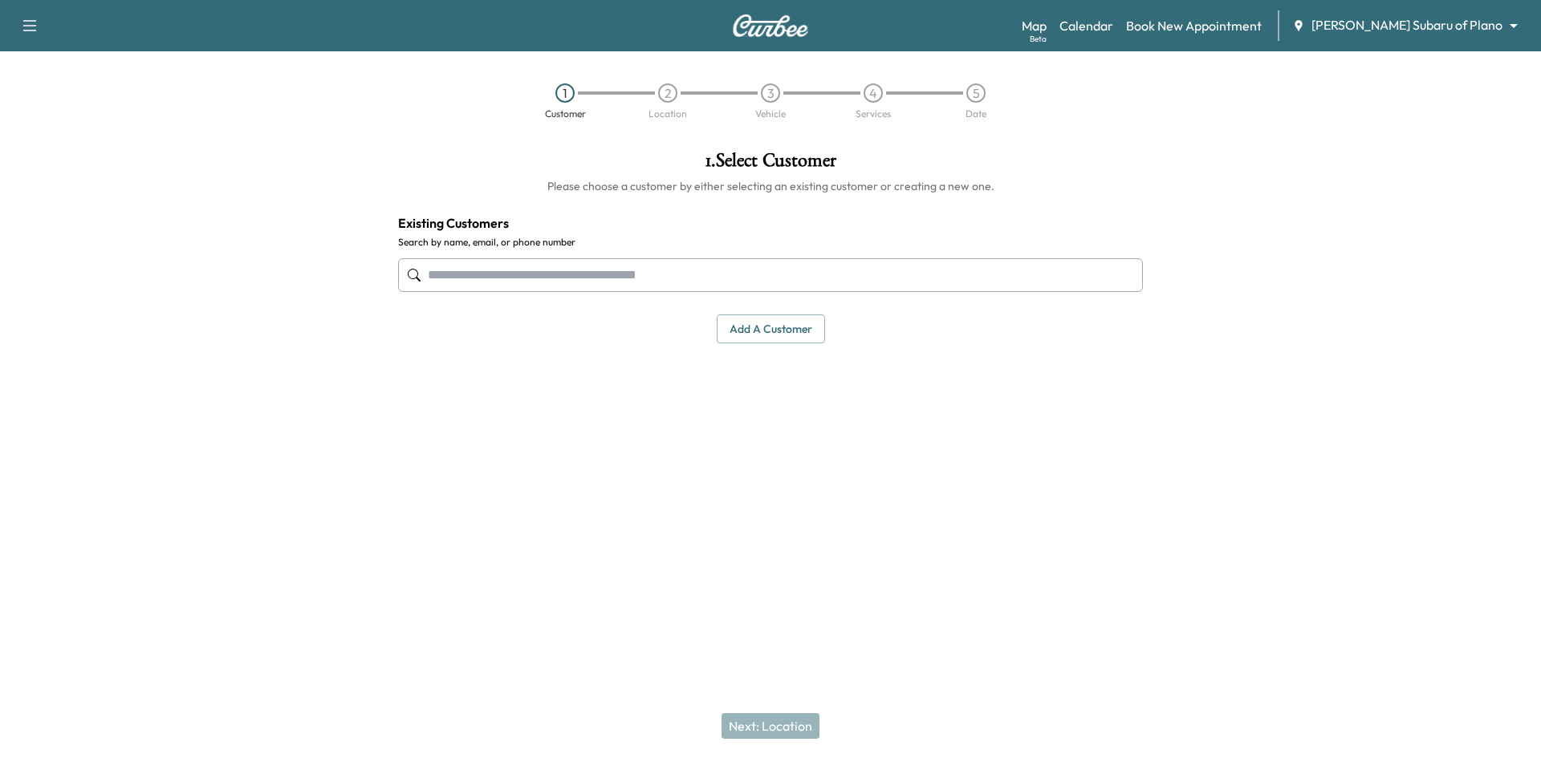
click at [614, 283] on input "text" at bounding box center [770, 275] width 745 height 34
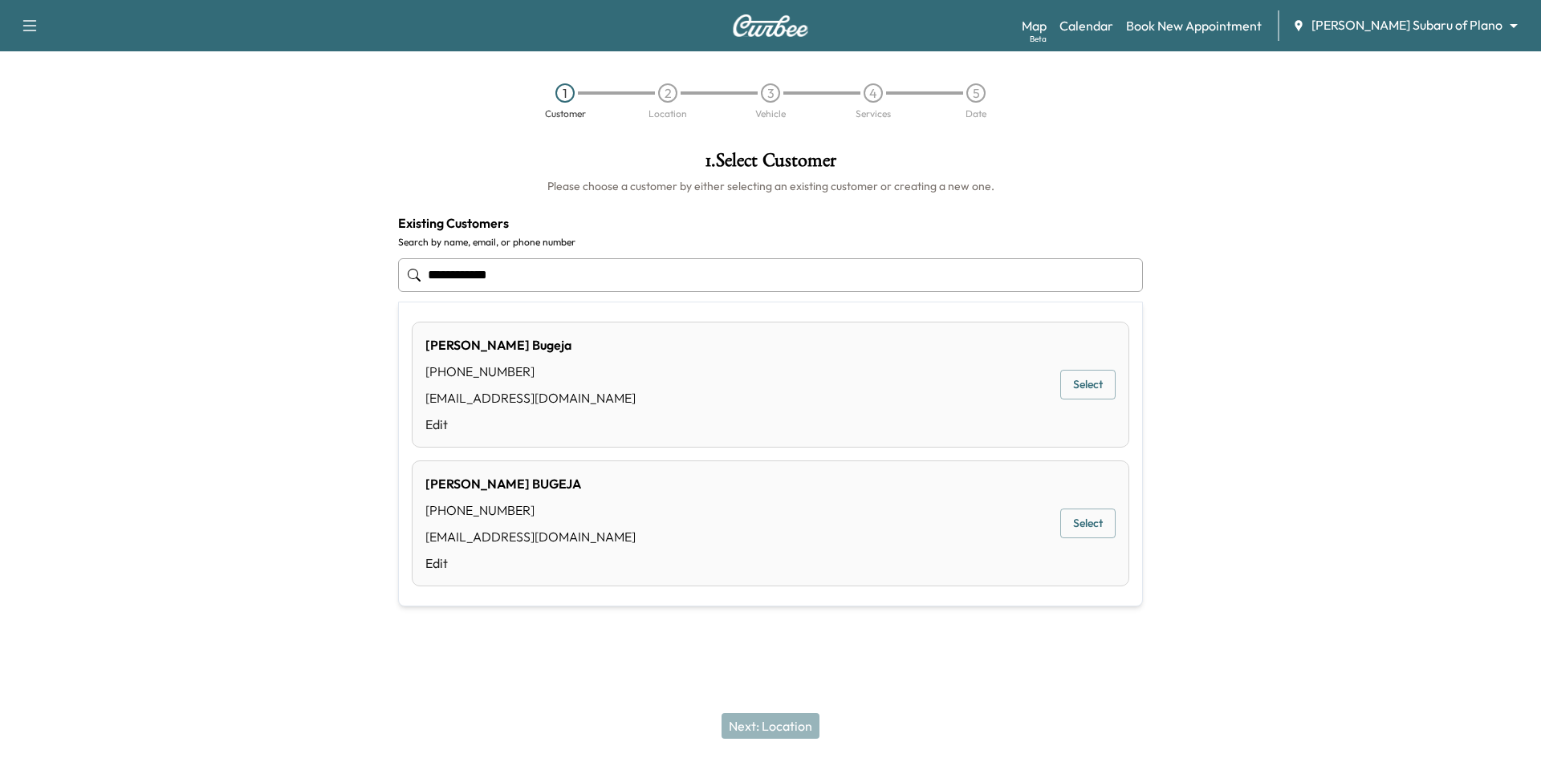
click at [1092, 528] on button "Select" at bounding box center [1087, 524] width 55 height 30
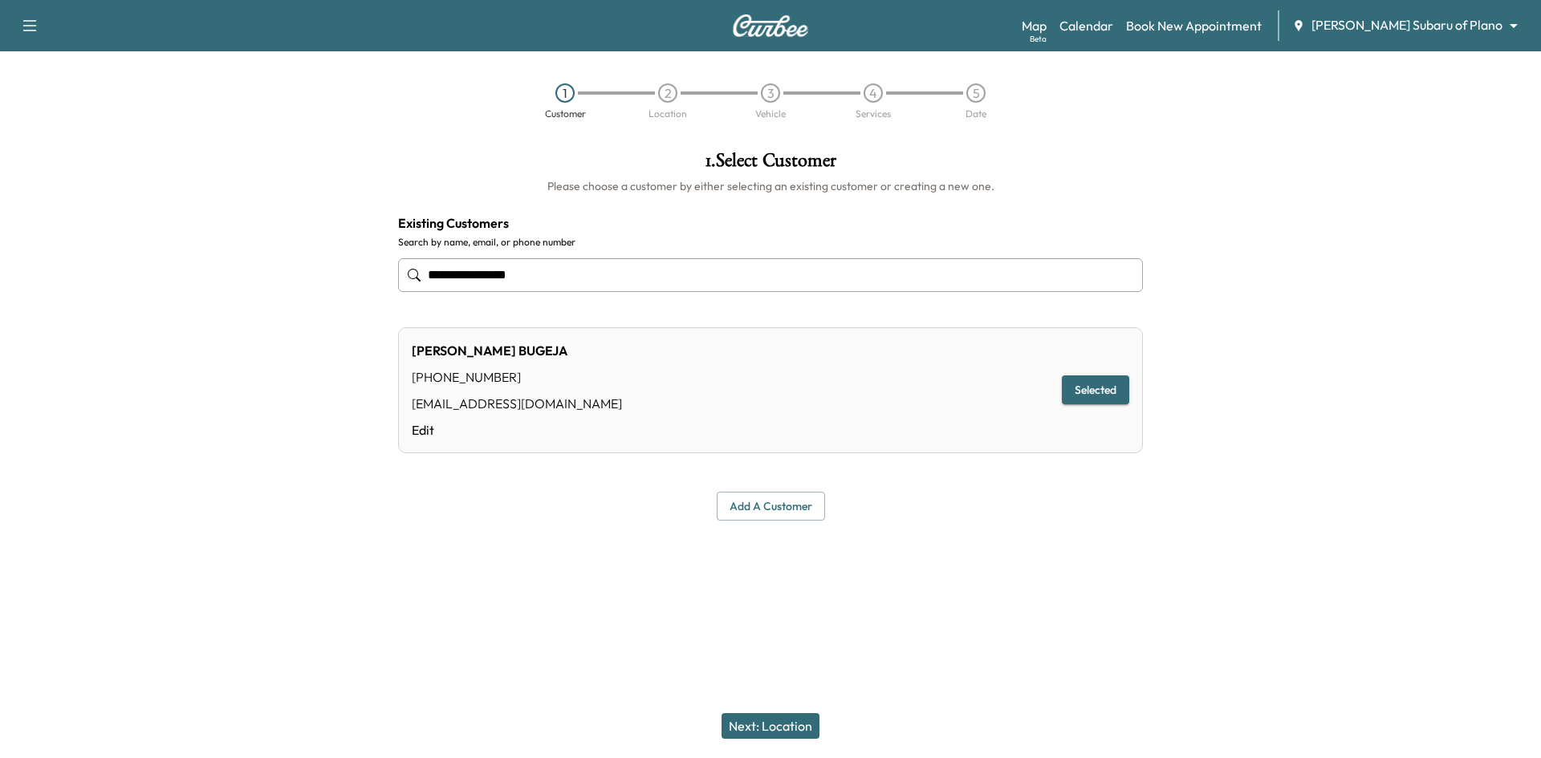
type input "**********"
click at [746, 722] on button "Next: Location" at bounding box center [771, 727] width 98 height 26
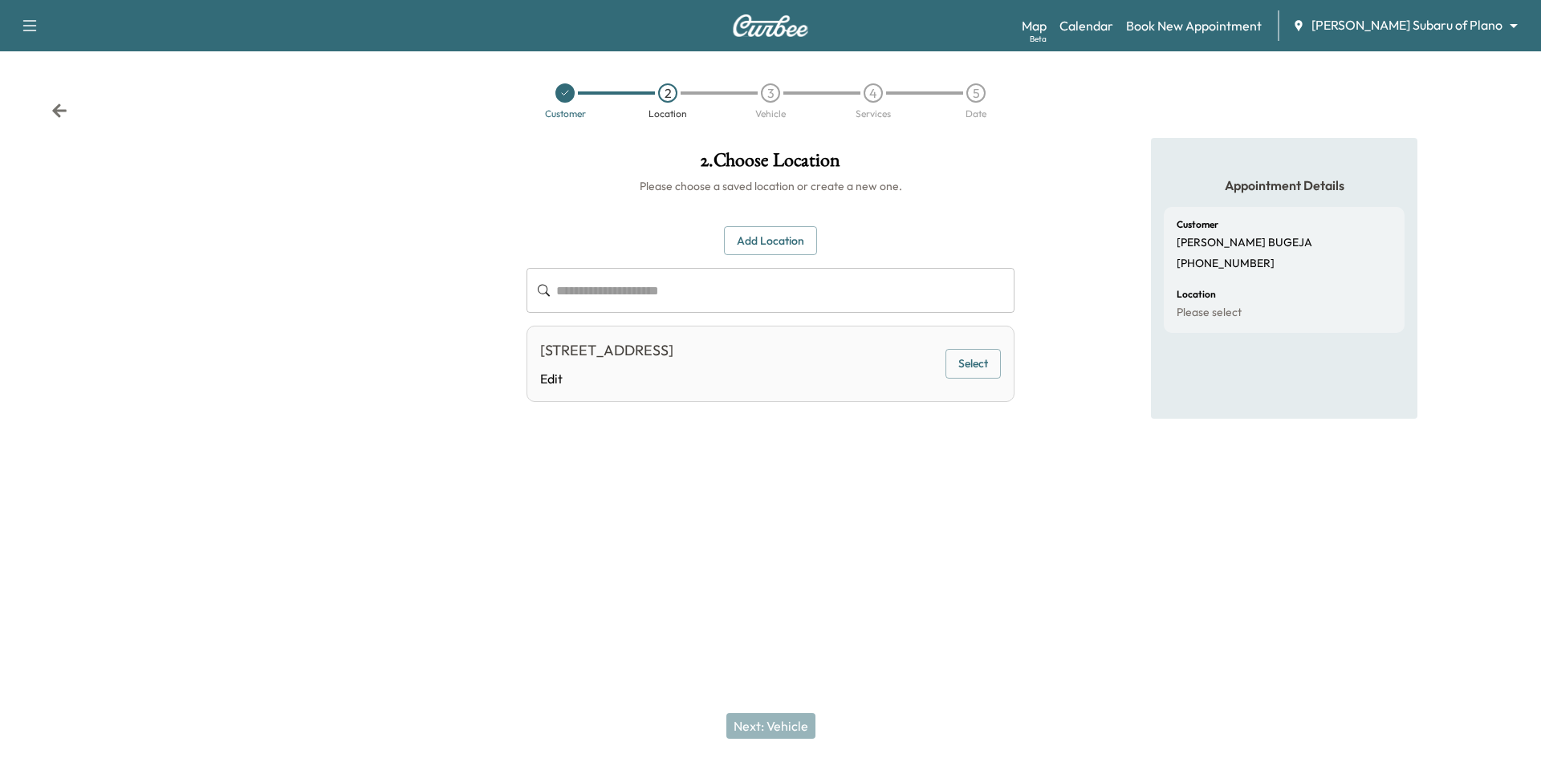
click at [970, 374] on button "Select" at bounding box center [973, 364] width 55 height 30
click at [768, 729] on button "Next: Vehicle" at bounding box center [770, 727] width 89 height 26
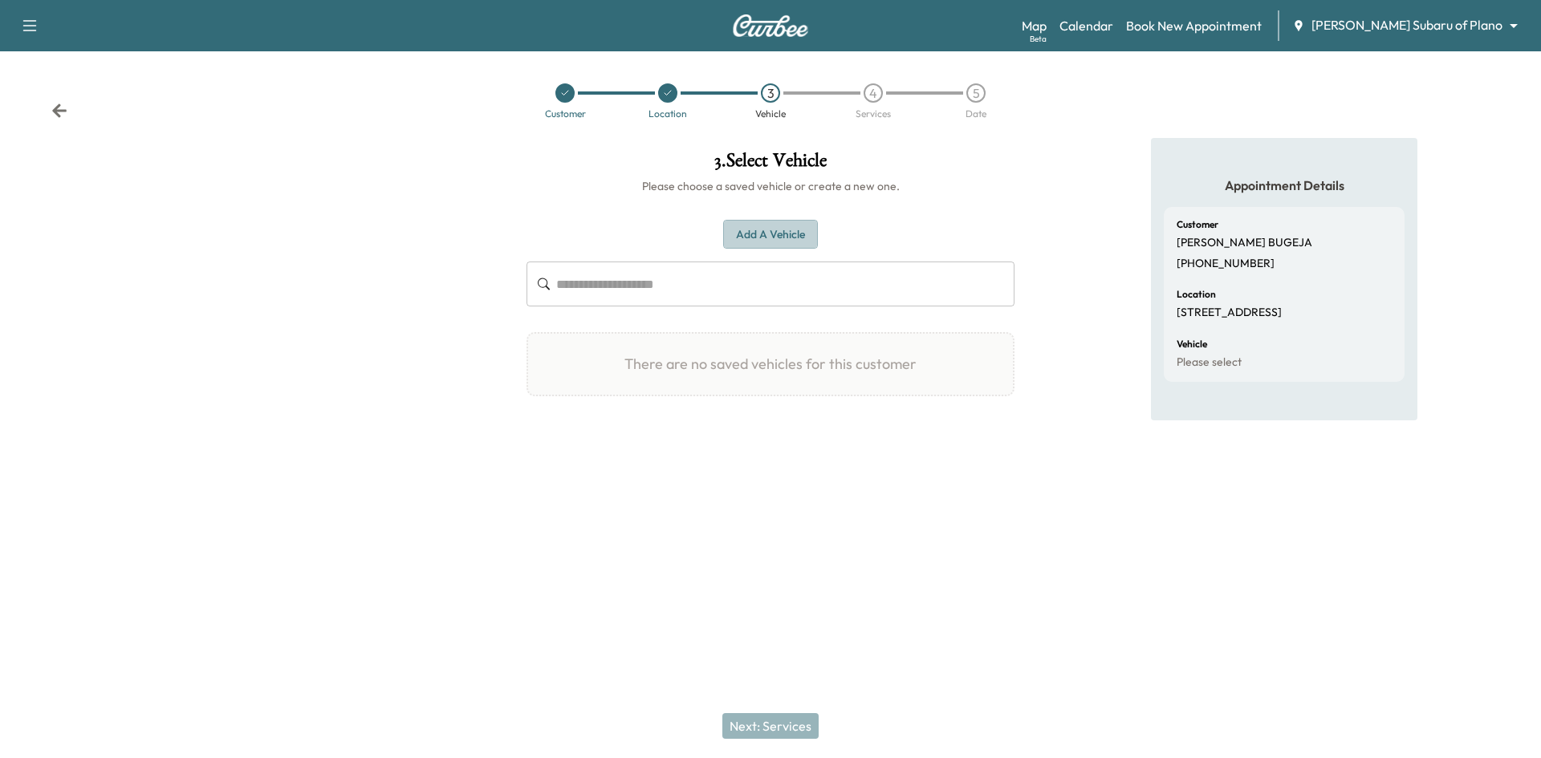
drag, startPoint x: 774, startPoint y: 231, endPoint x: 778, endPoint y: 219, distance: 12.7
click at [773, 232] on button "Add a Vehicle" at bounding box center [770, 235] width 95 height 30
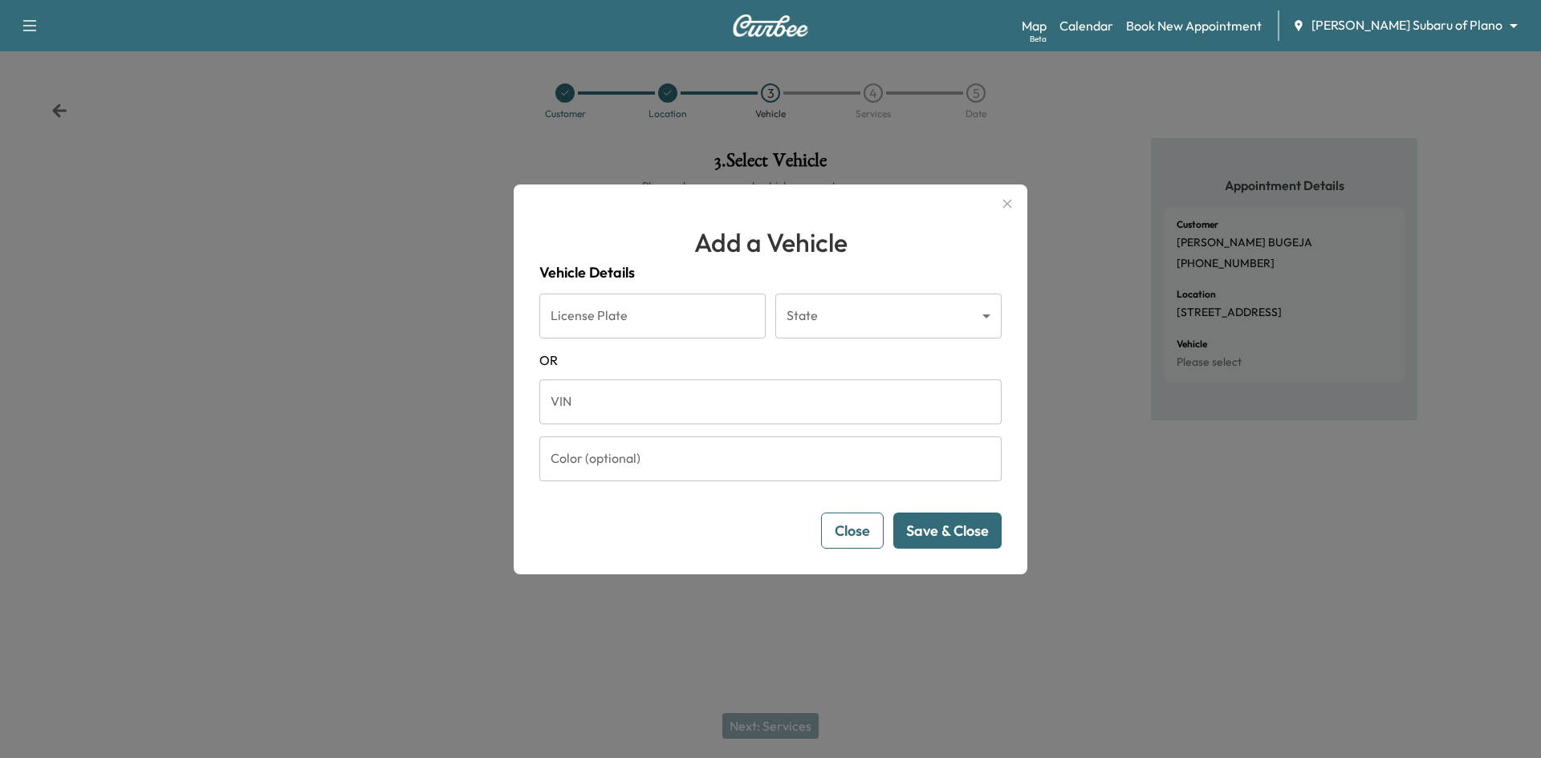
click at [660, 421] on input "VIN" at bounding box center [770, 402] width 462 height 45
paste input "**********"
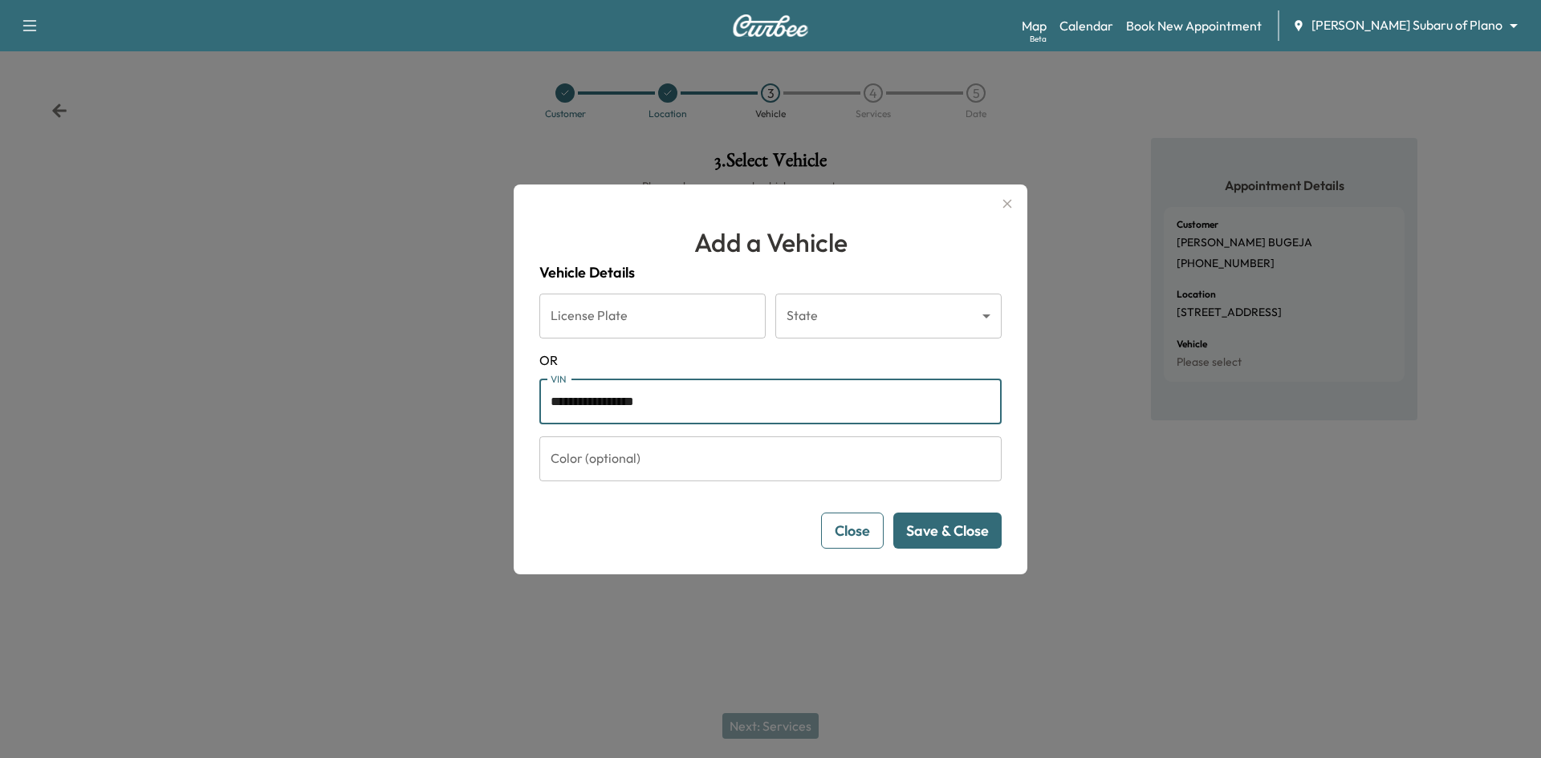
type input "**********"
click at [980, 531] on button "Save & Close" at bounding box center [947, 531] width 108 height 36
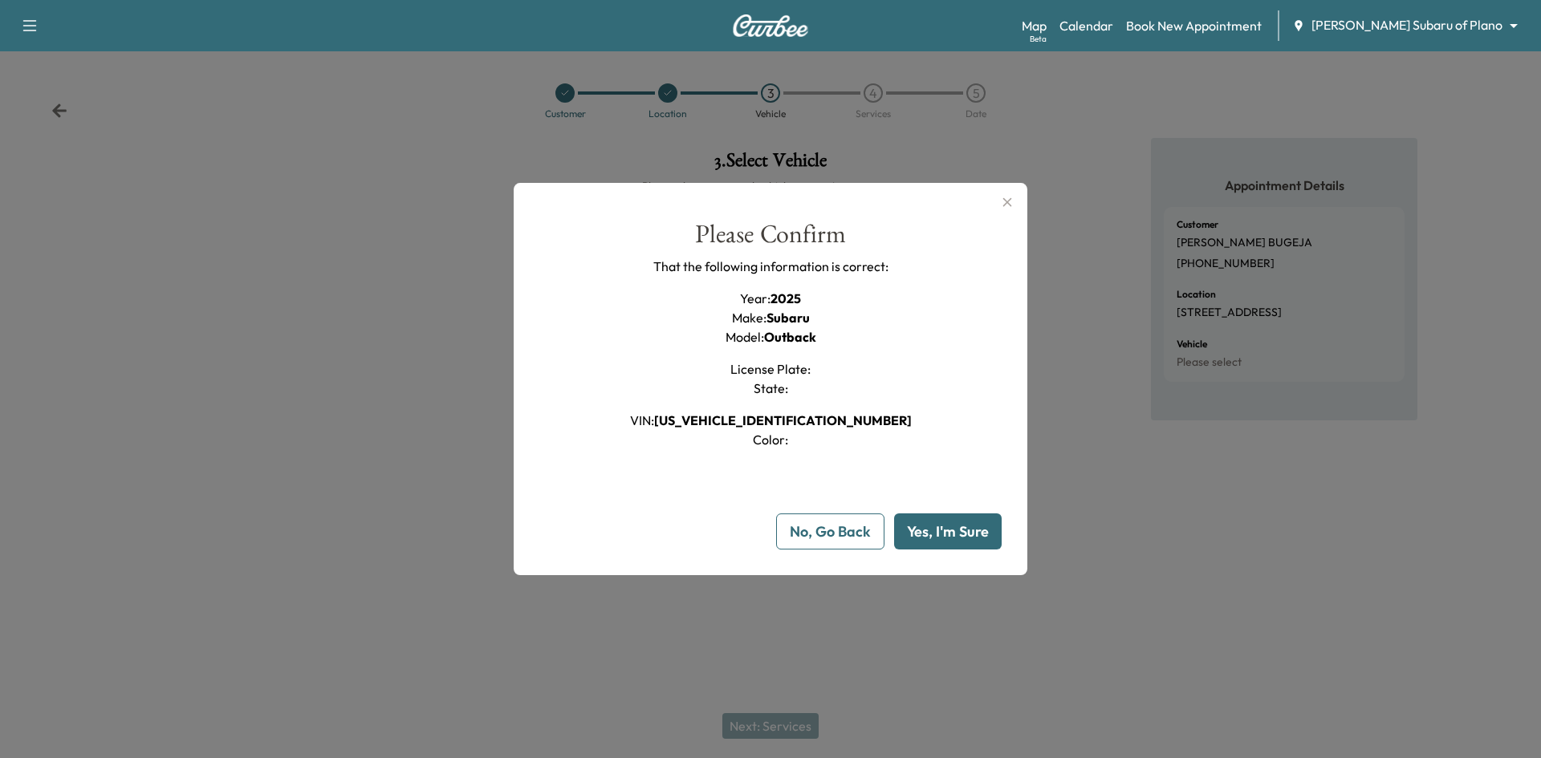
drag, startPoint x: 988, startPoint y: 543, endPoint x: 1007, endPoint y: 530, distance: 23.6
click at [989, 543] on button "Yes, I'm Sure" at bounding box center [948, 532] width 108 height 36
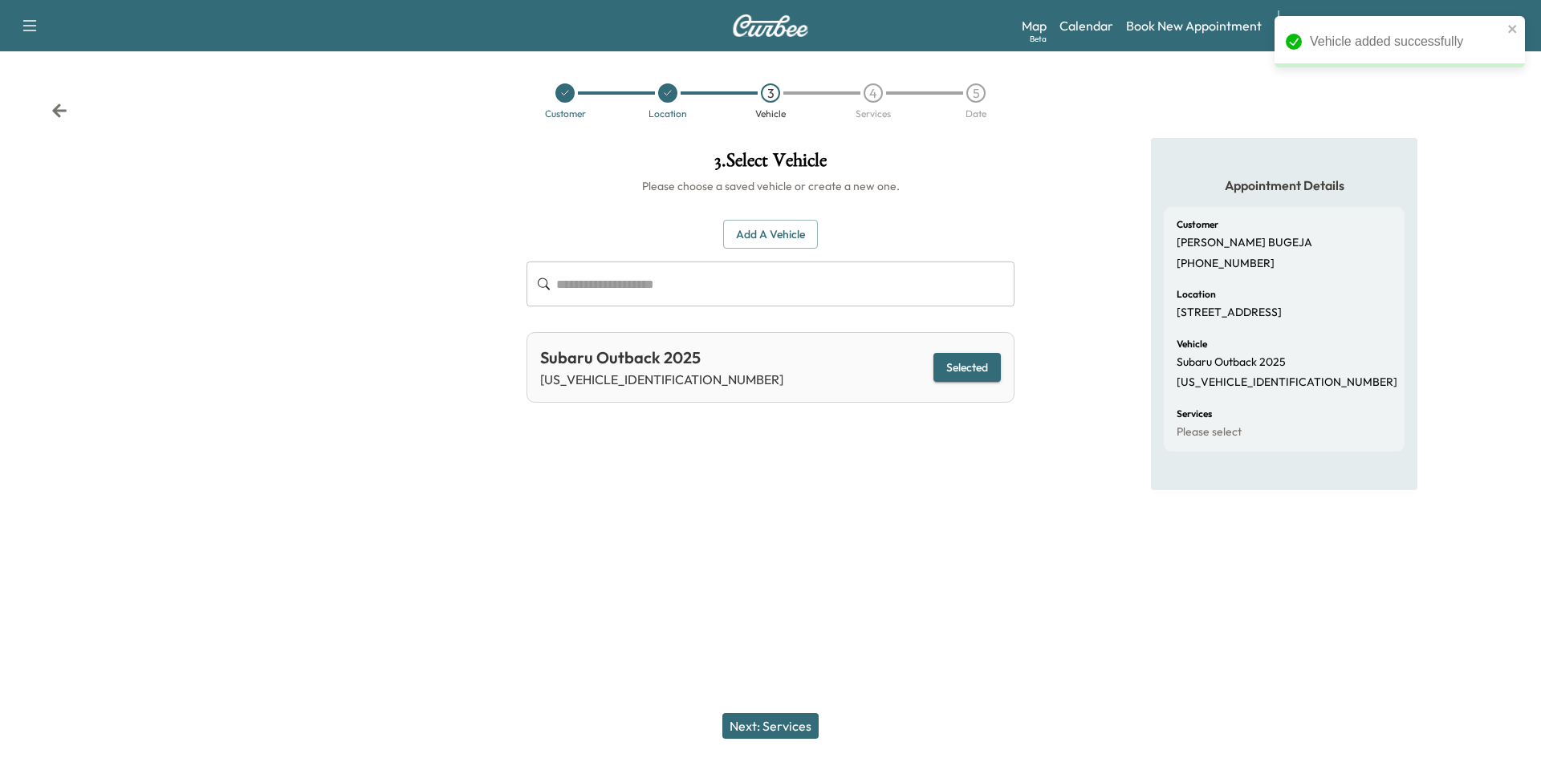
drag, startPoint x: 779, startPoint y: 727, endPoint x: 916, endPoint y: 677, distance: 145.5
click at [779, 726] on button "Next: Services" at bounding box center [770, 727] width 96 height 26
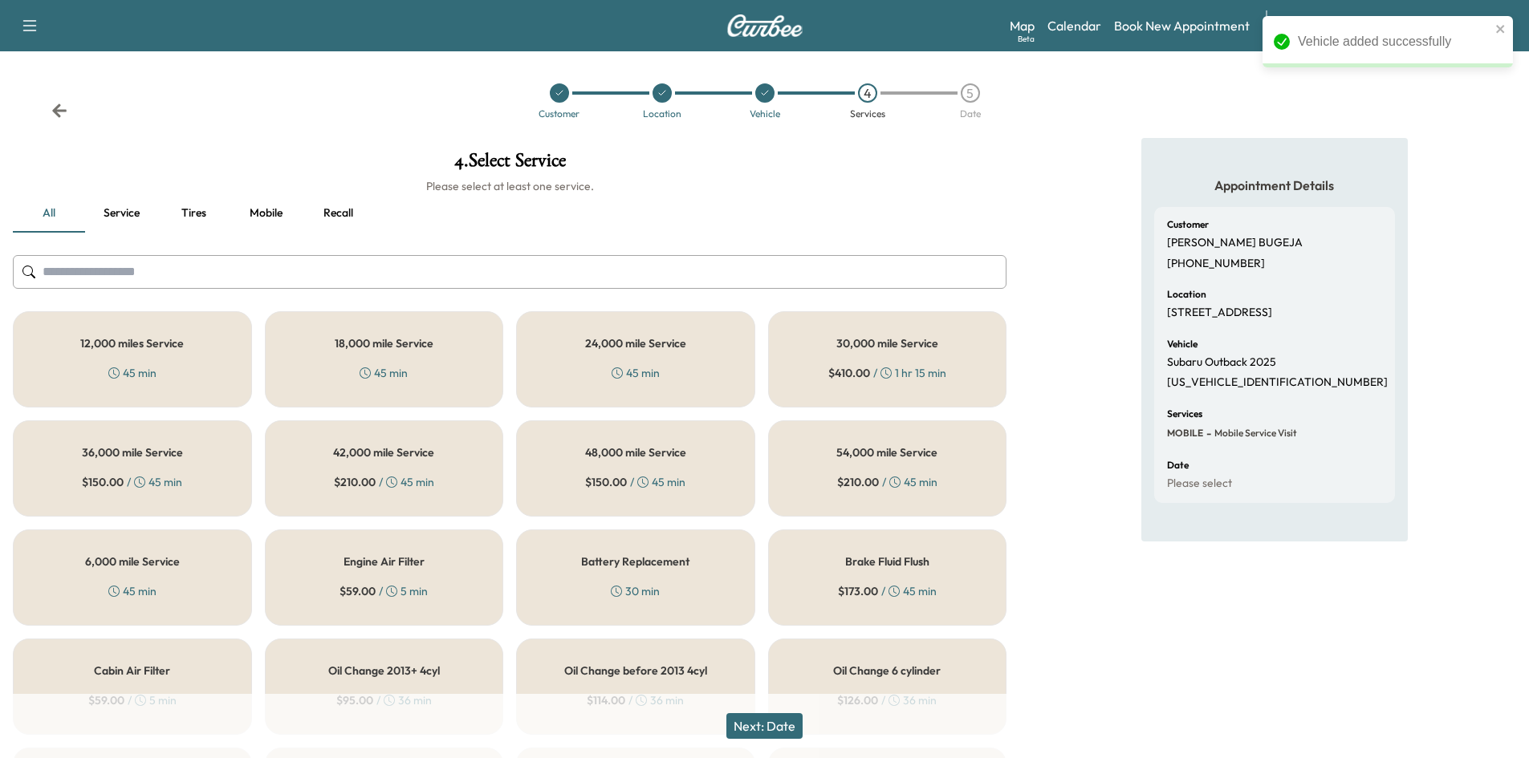
click at [178, 604] on div "6,000 mile Service 45 min" at bounding box center [132, 578] width 239 height 96
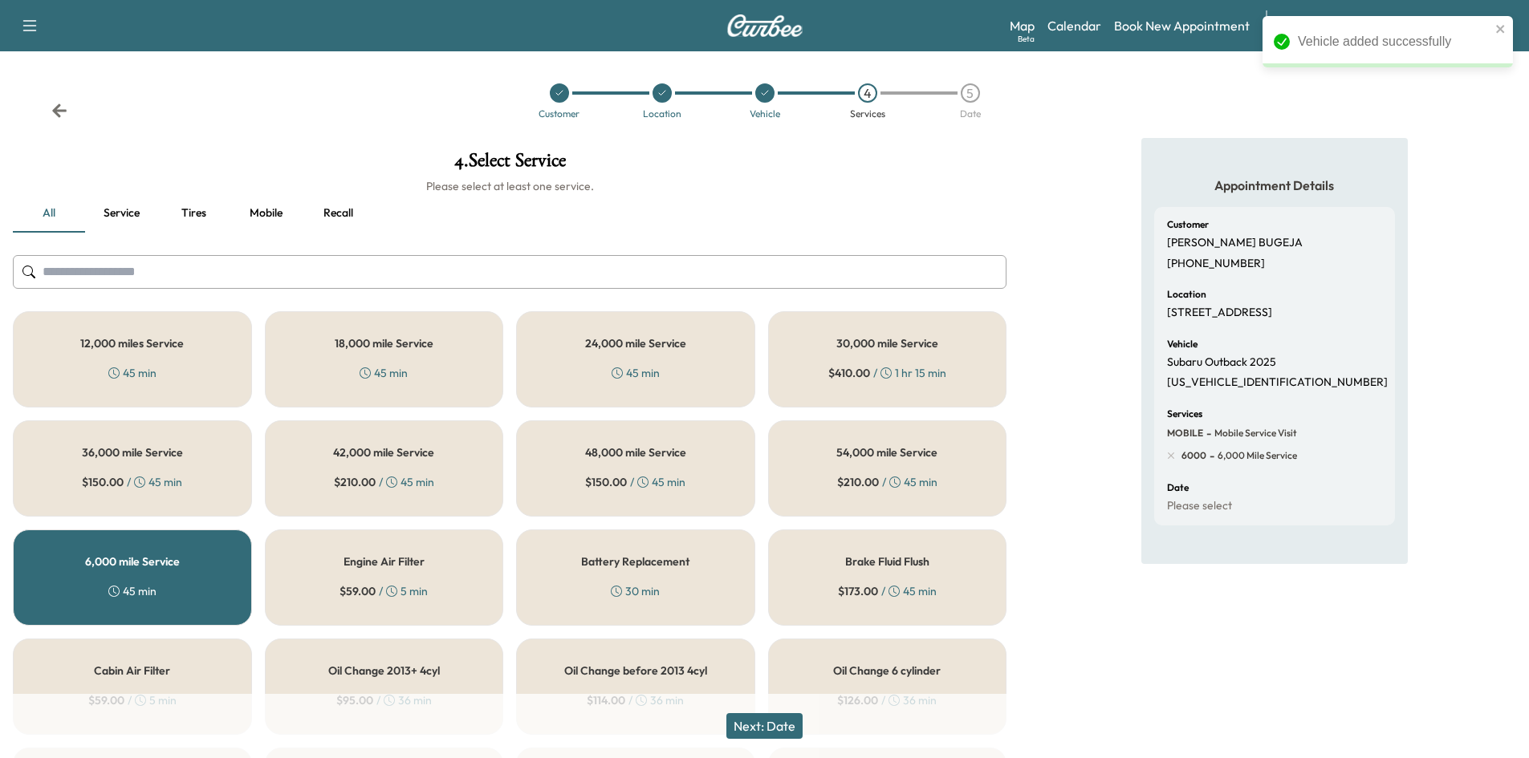
click at [758, 725] on button "Next: Date" at bounding box center [764, 727] width 76 height 26
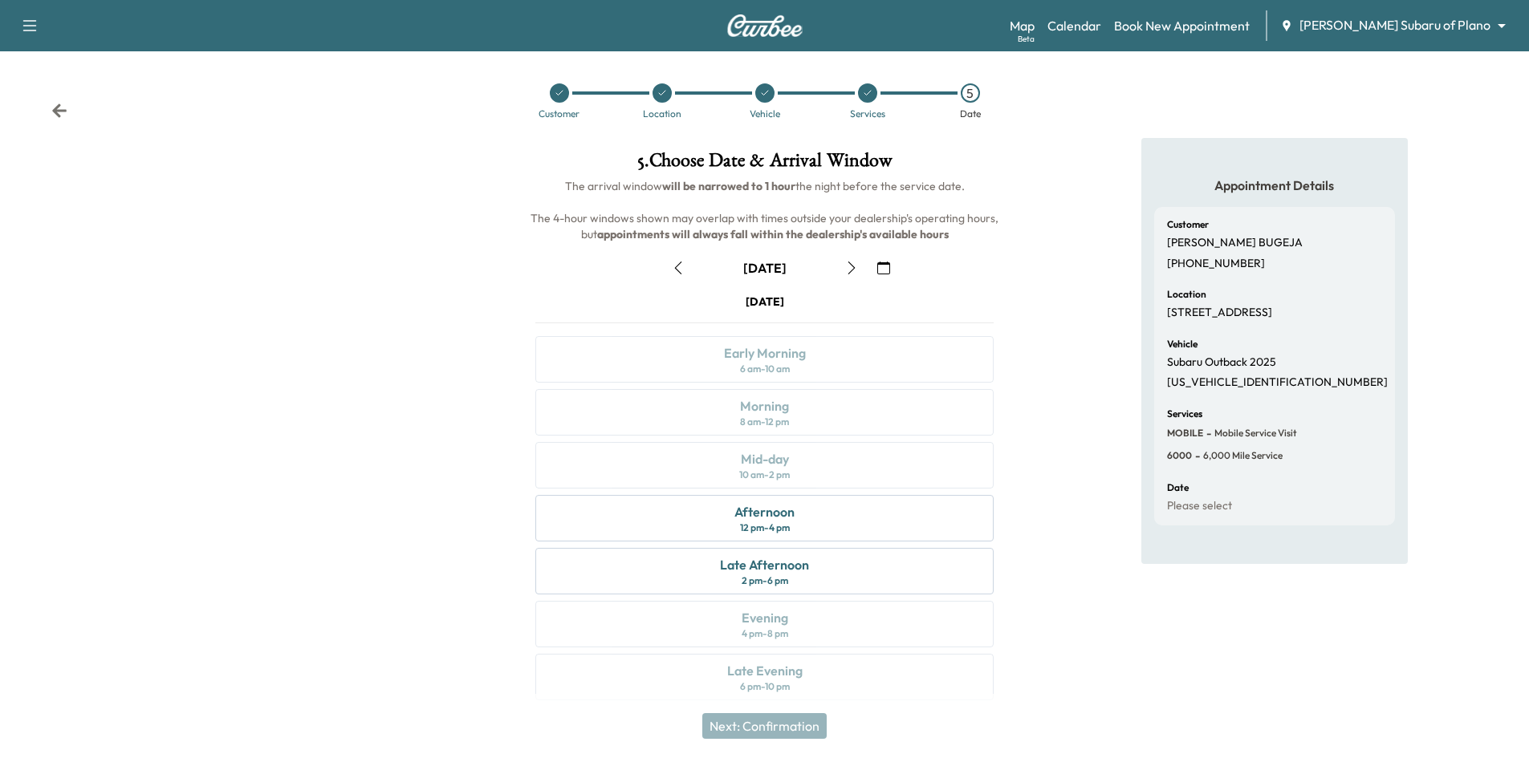
click at [850, 265] on icon "button" at bounding box center [851, 268] width 13 height 13
click at [561, 99] on div at bounding box center [559, 92] width 19 height 19
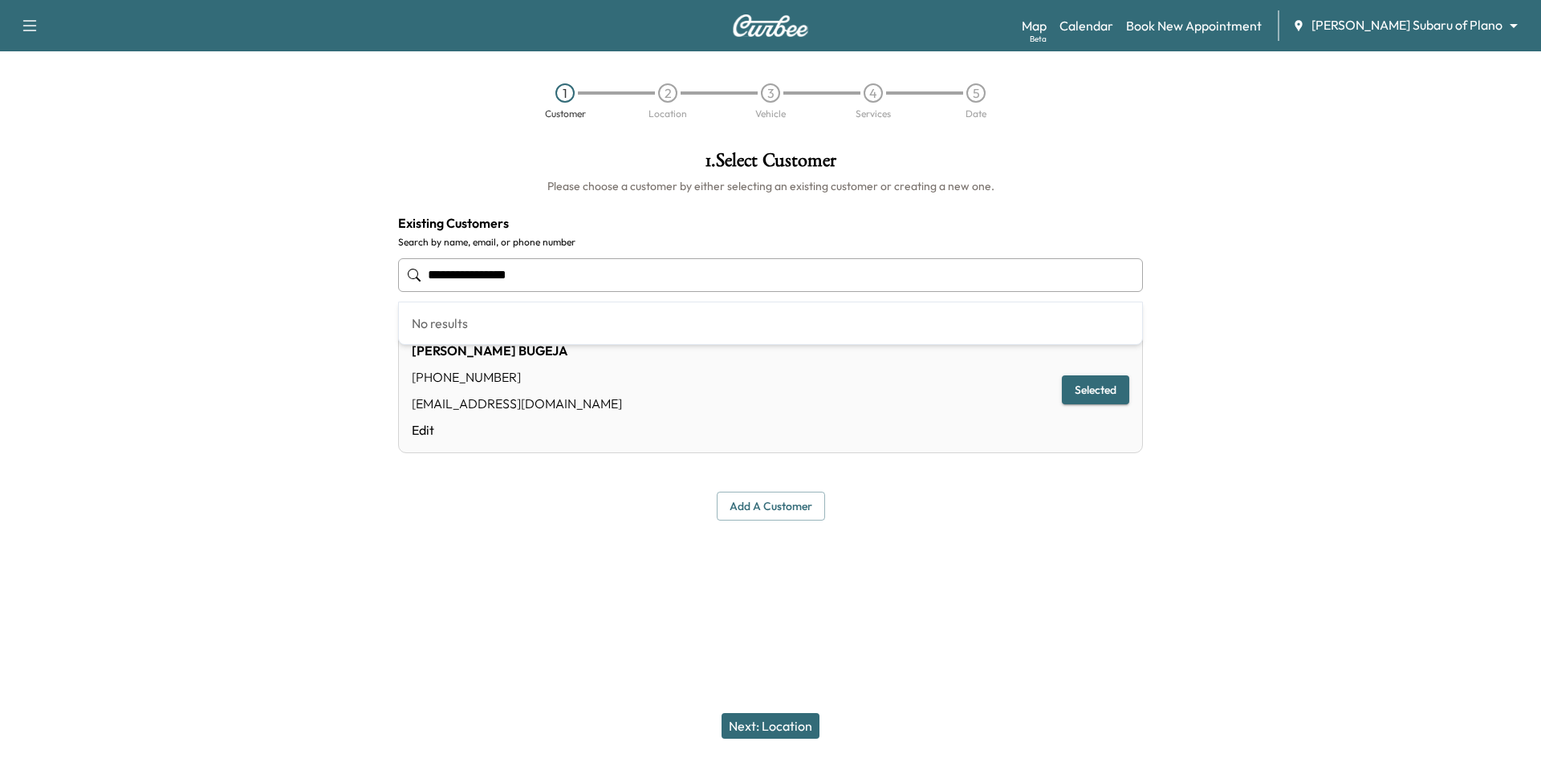
drag, startPoint x: 603, startPoint y: 270, endPoint x: 217, endPoint y: 281, distance: 386.2
click at [209, 279] on div "**********" at bounding box center [770, 336] width 1541 height 396
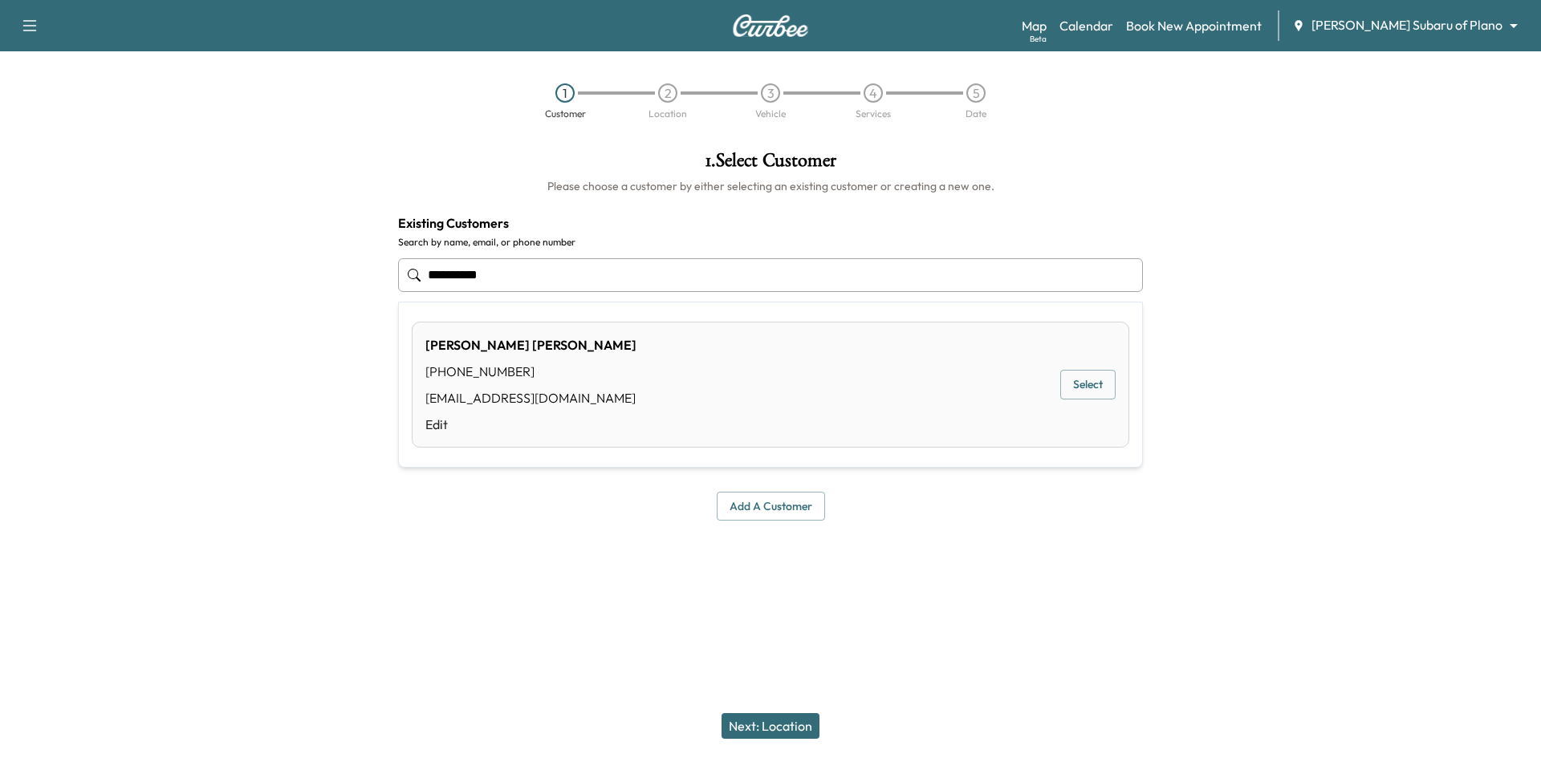
click at [1083, 389] on button "Select" at bounding box center [1087, 385] width 55 height 30
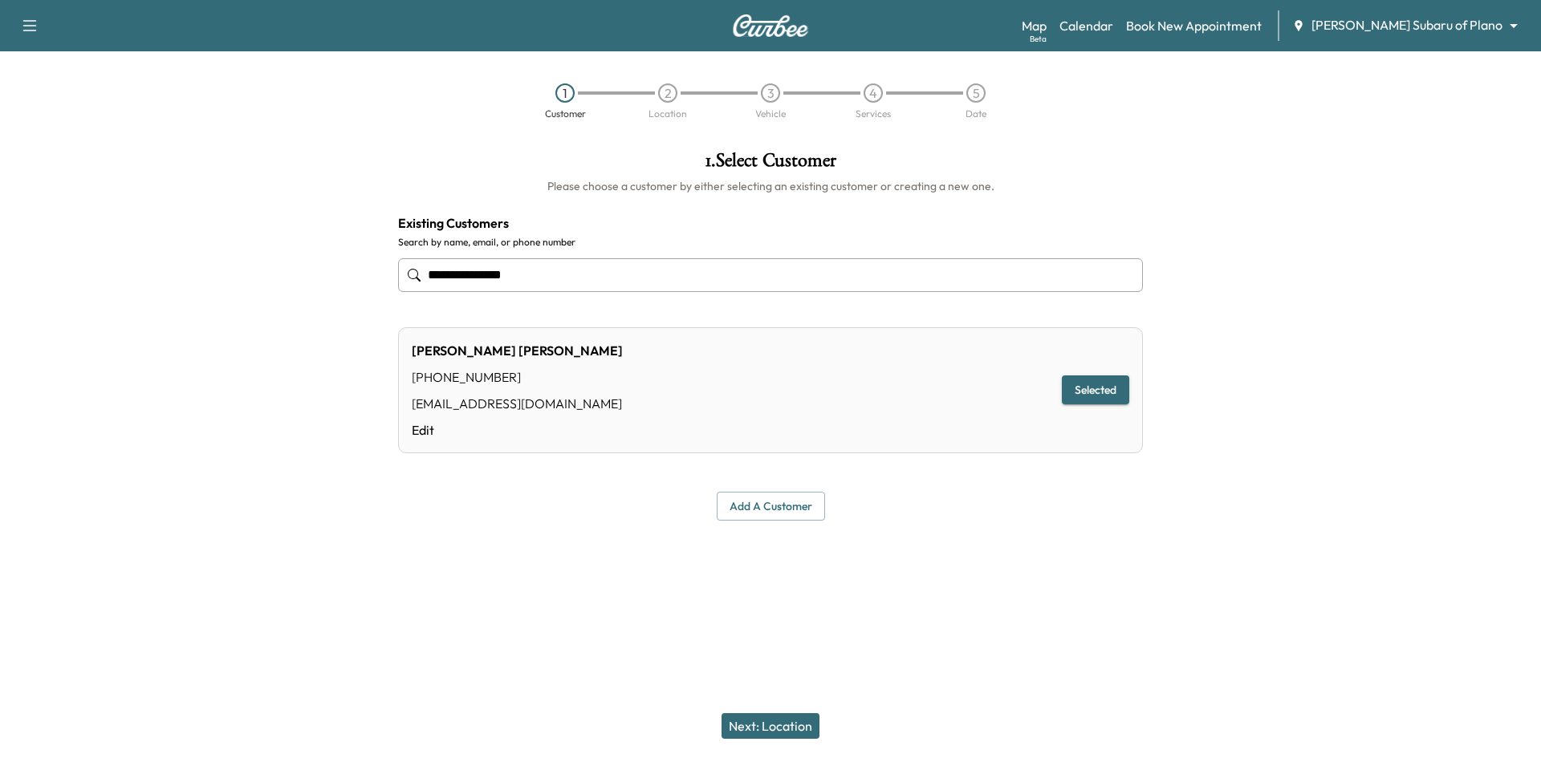
type input "**********"
click at [759, 724] on button "Next: Location" at bounding box center [771, 727] width 98 height 26
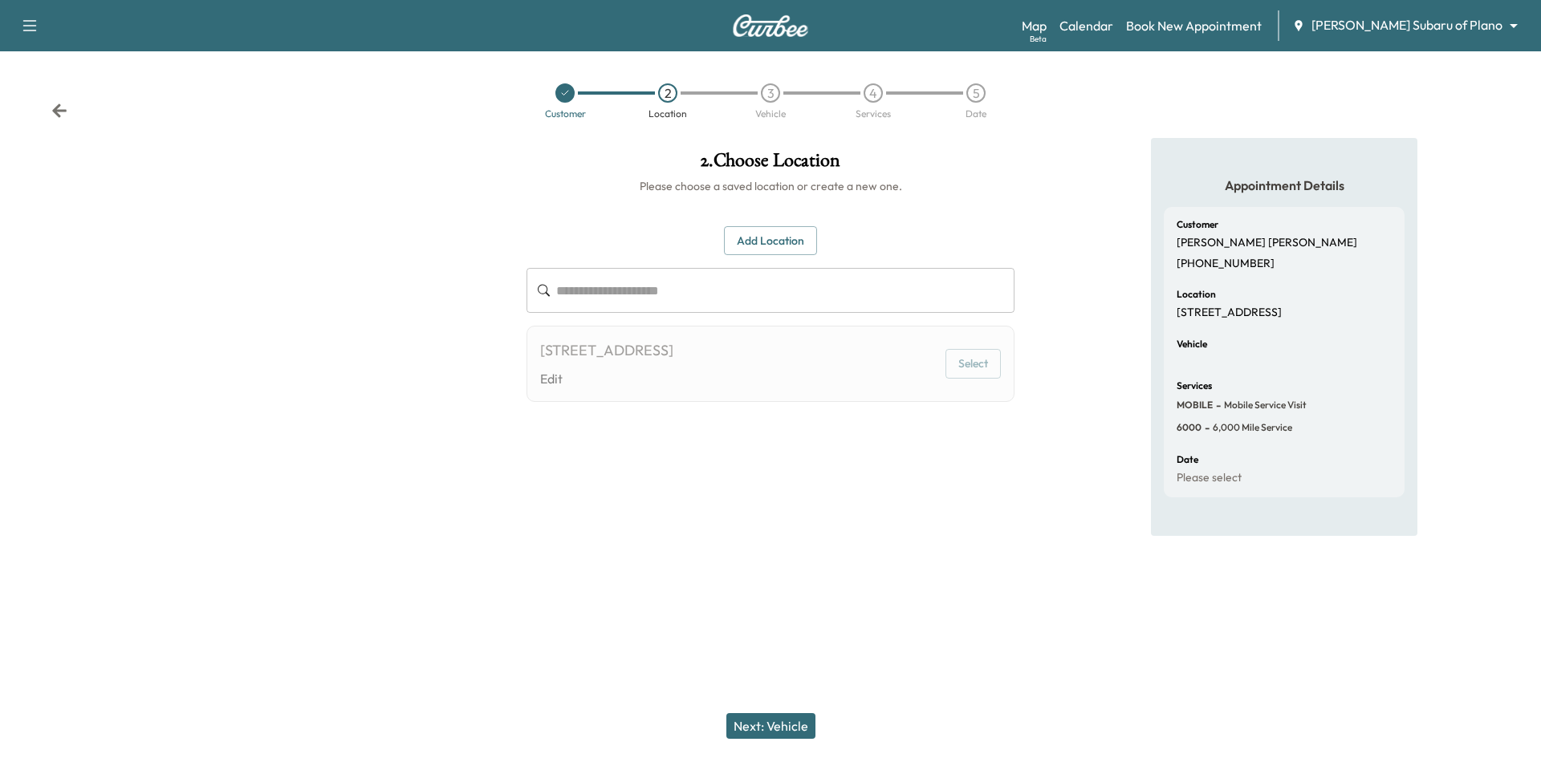
click at [567, 99] on div at bounding box center [564, 92] width 19 height 19
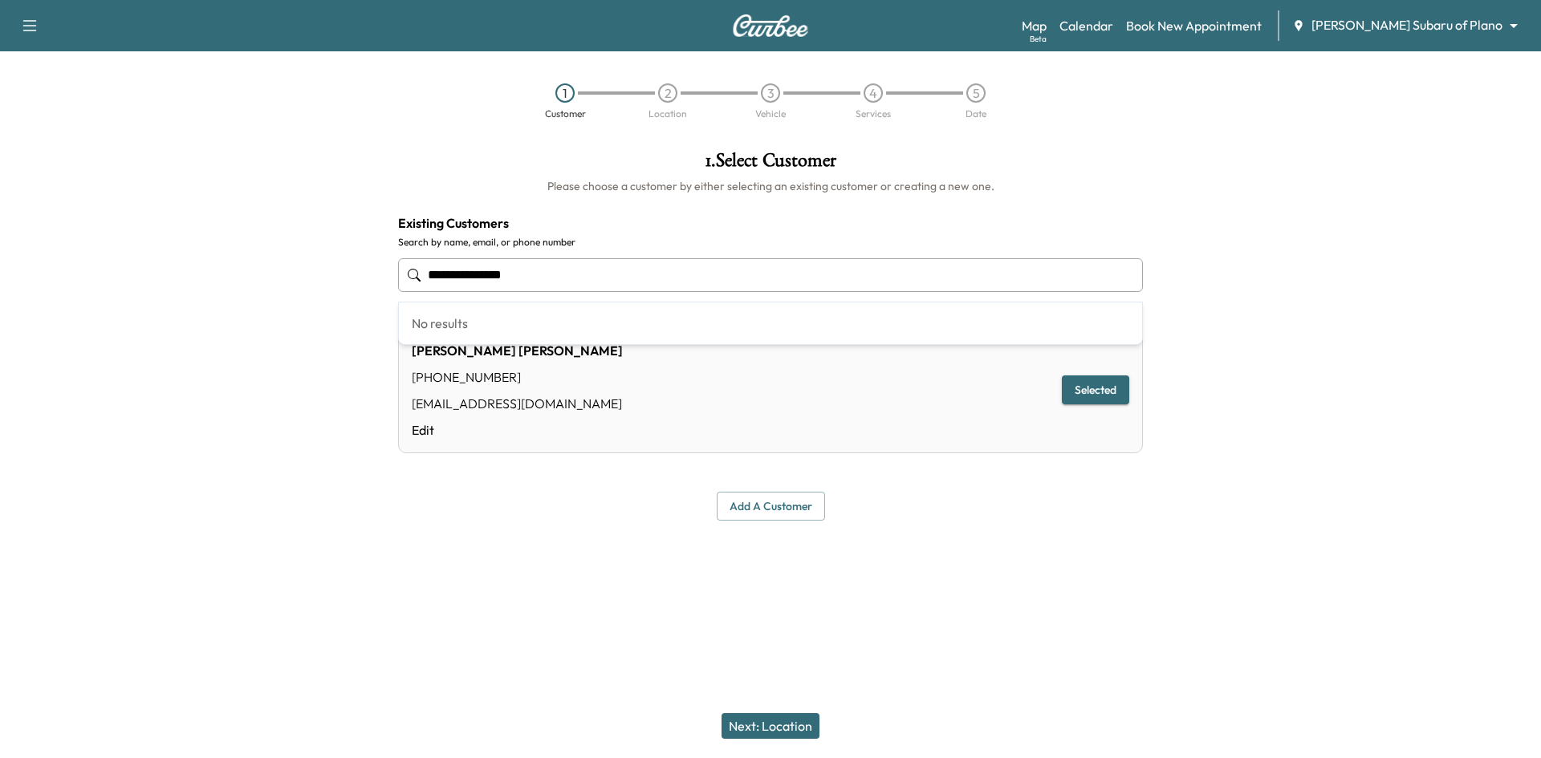
drag, startPoint x: 566, startPoint y: 277, endPoint x: 372, endPoint y: 265, distance: 194.6
click at [361, 282] on div "**********" at bounding box center [770, 336] width 1541 height 396
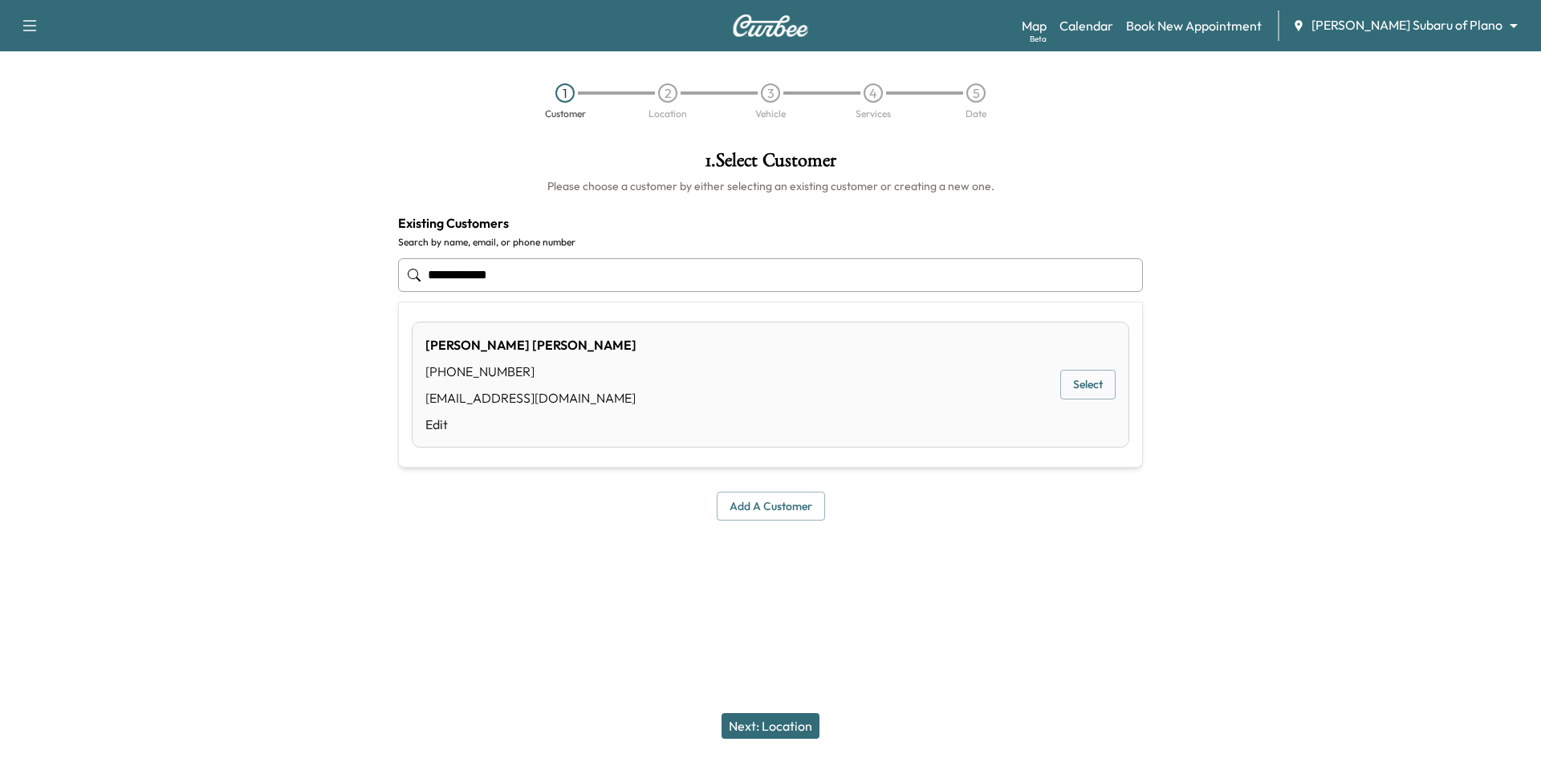
click at [1076, 386] on button "Select" at bounding box center [1087, 385] width 55 height 30
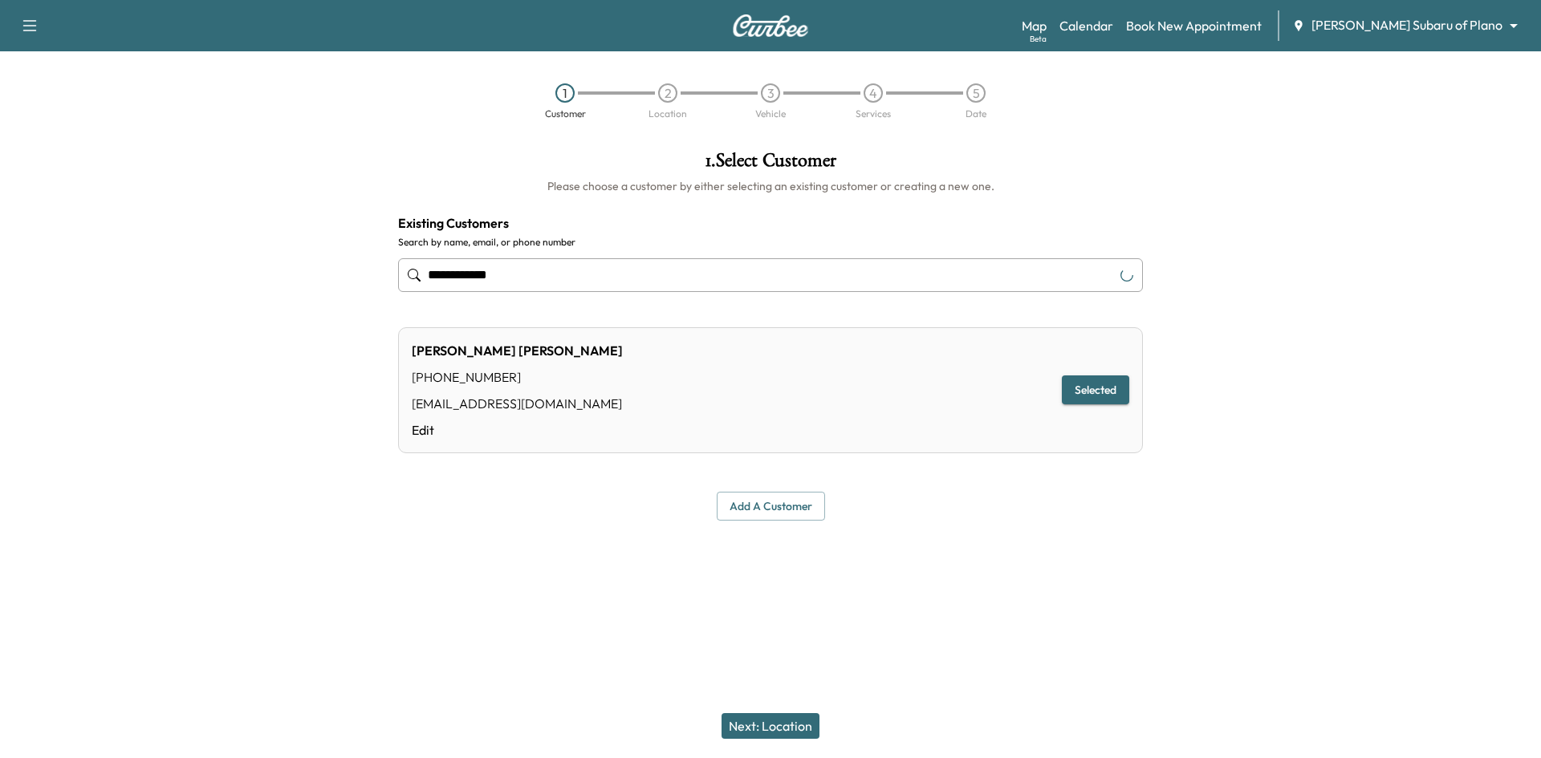
type input "**********"
drag, startPoint x: 760, startPoint y: 731, endPoint x: 813, endPoint y: 695, distance: 64.1
click at [761, 732] on button "Next: Location" at bounding box center [771, 727] width 98 height 26
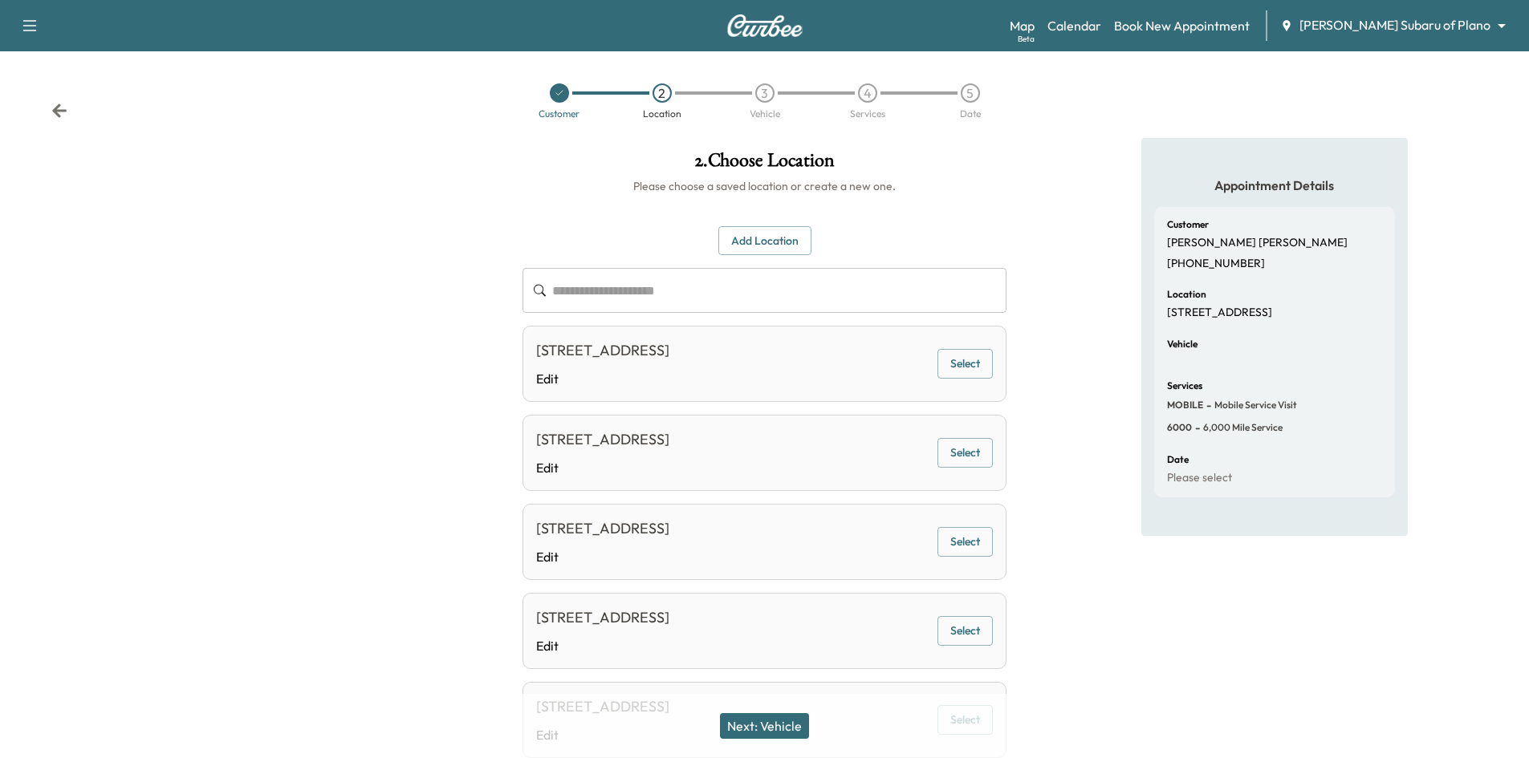
click at [958, 365] on button "Select" at bounding box center [964, 364] width 55 height 30
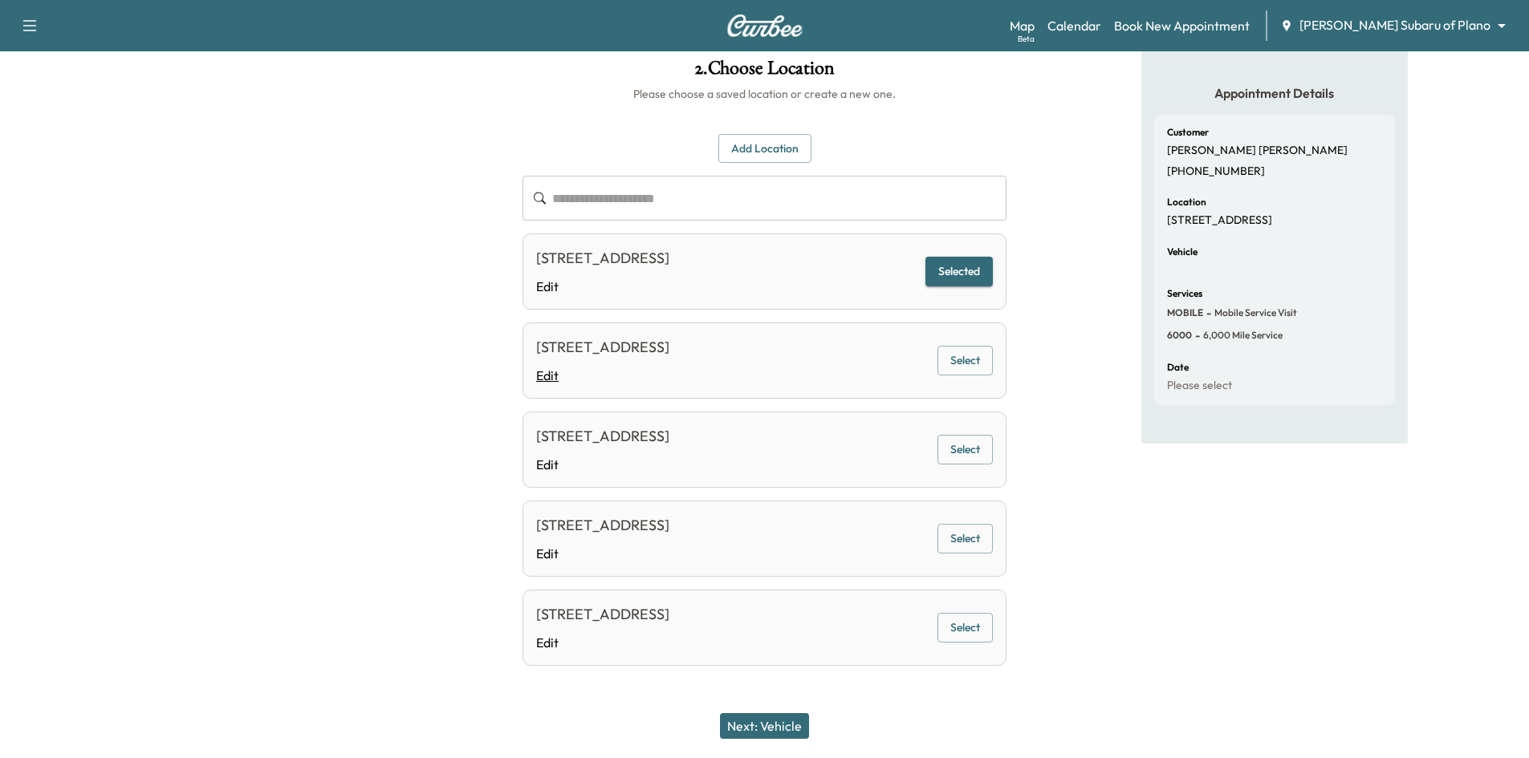
scroll to position [96, 0]
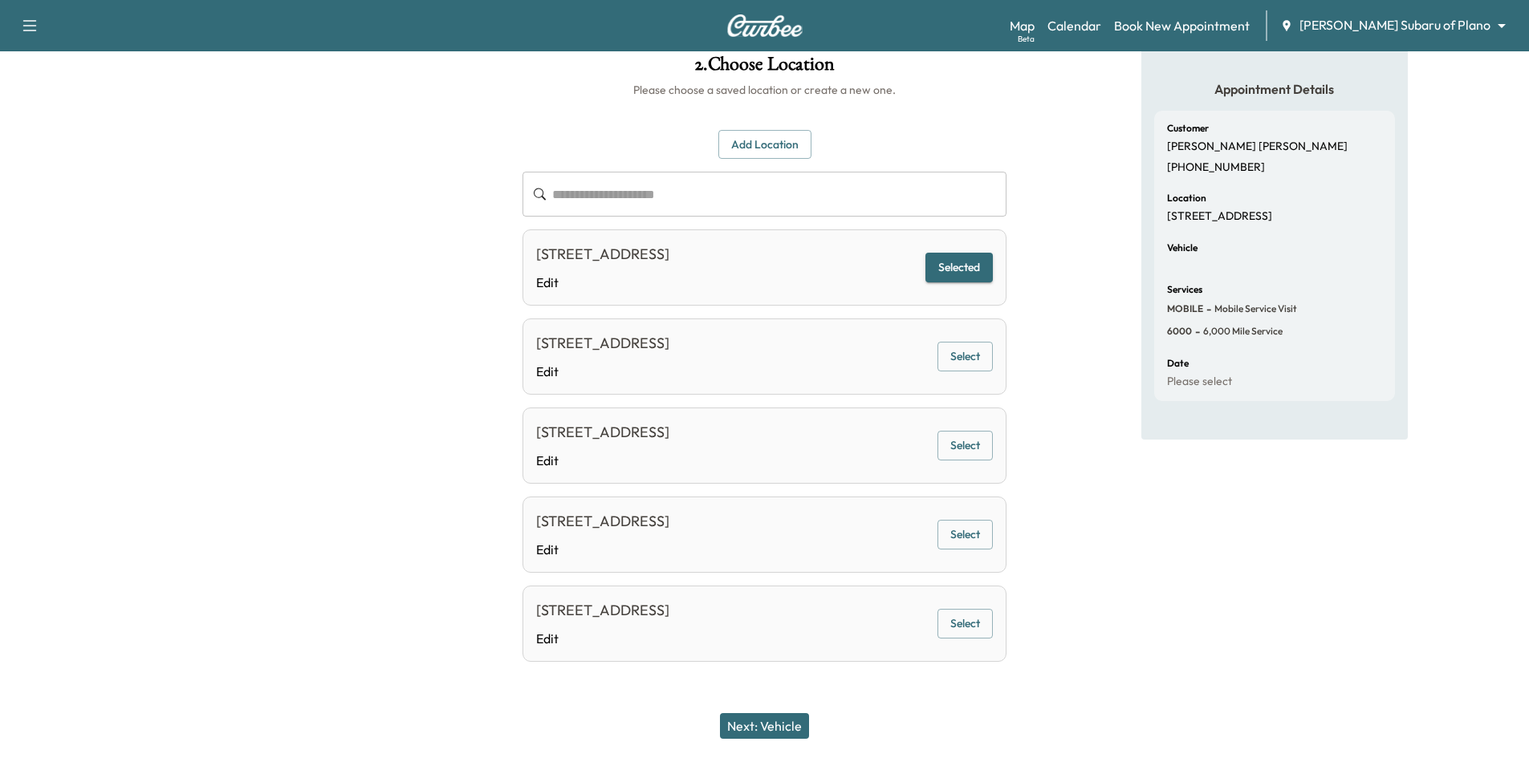
click at [763, 728] on button "Next: Vehicle" at bounding box center [764, 727] width 89 height 26
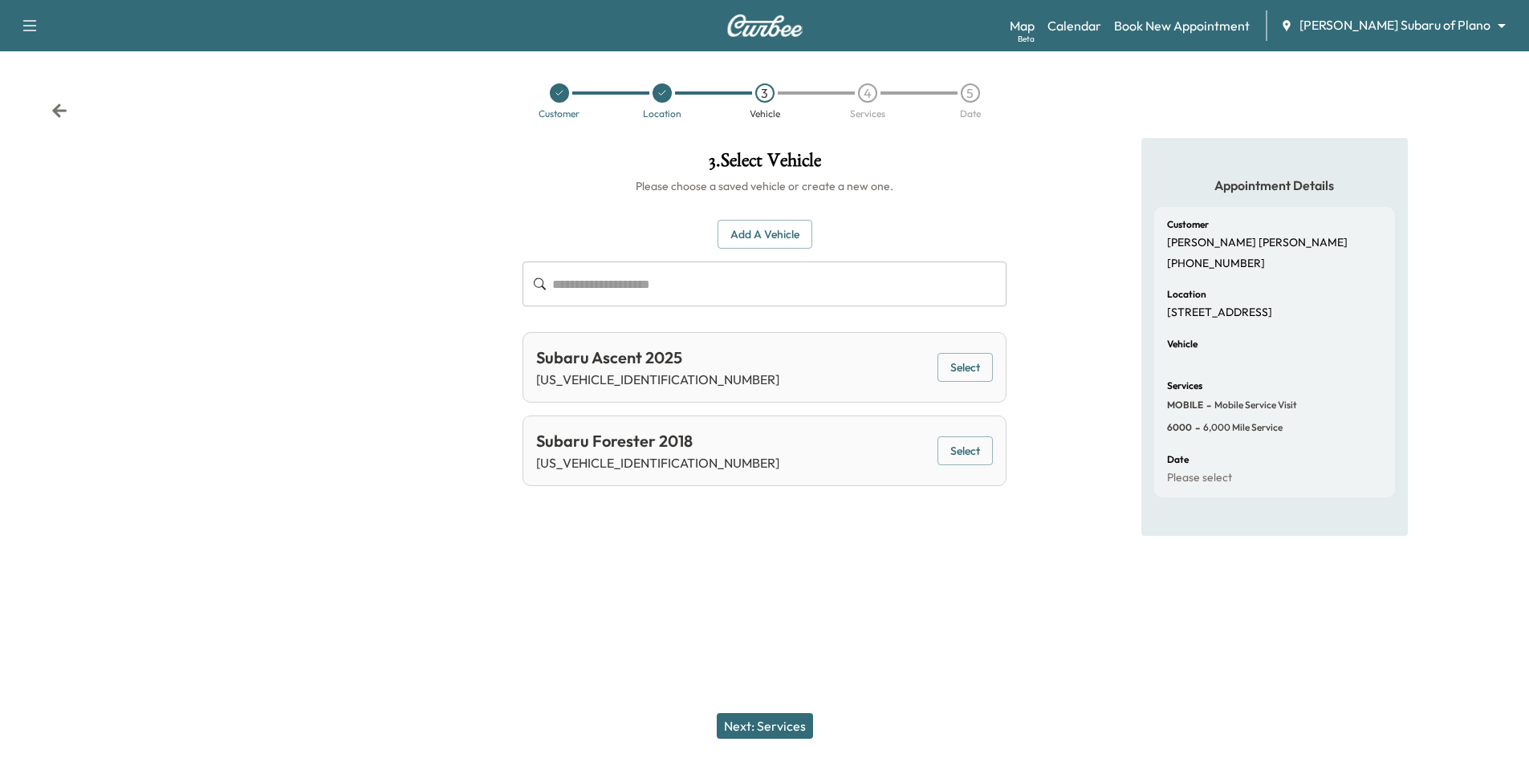
scroll to position [0, 0]
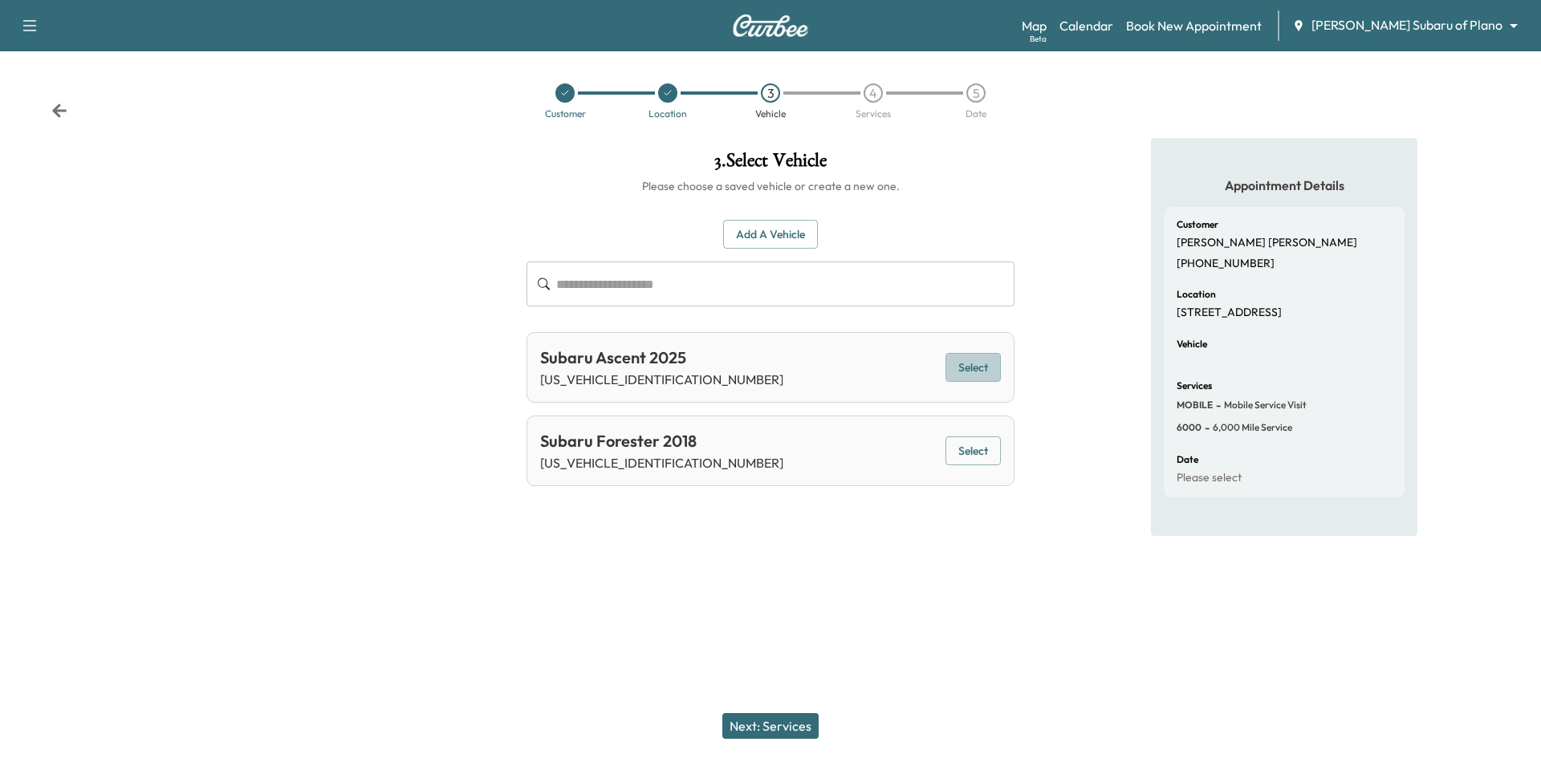
click at [972, 368] on button "Select" at bounding box center [973, 368] width 55 height 30
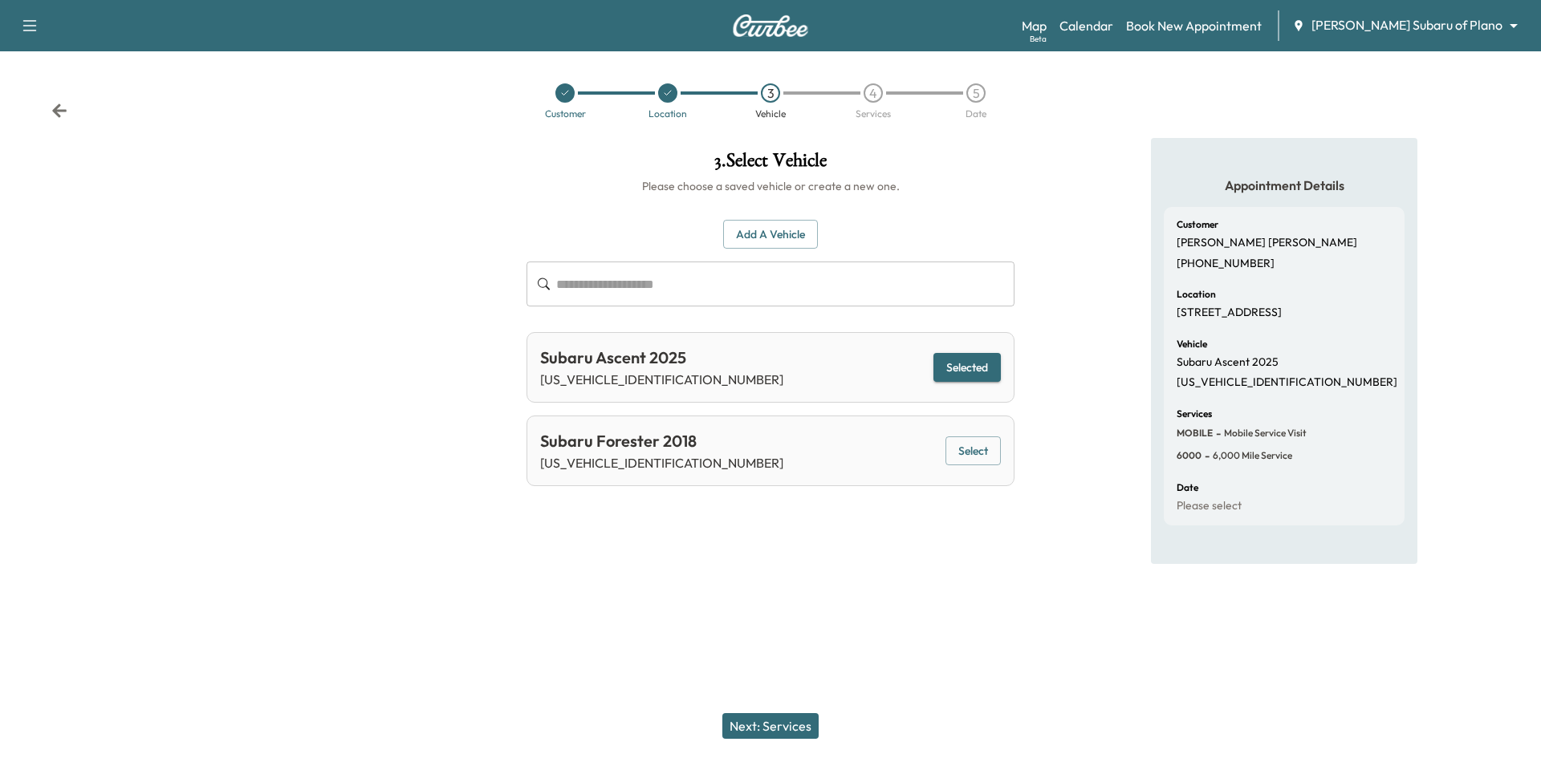
click at [795, 728] on button "Next: Services" at bounding box center [770, 727] width 96 height 26
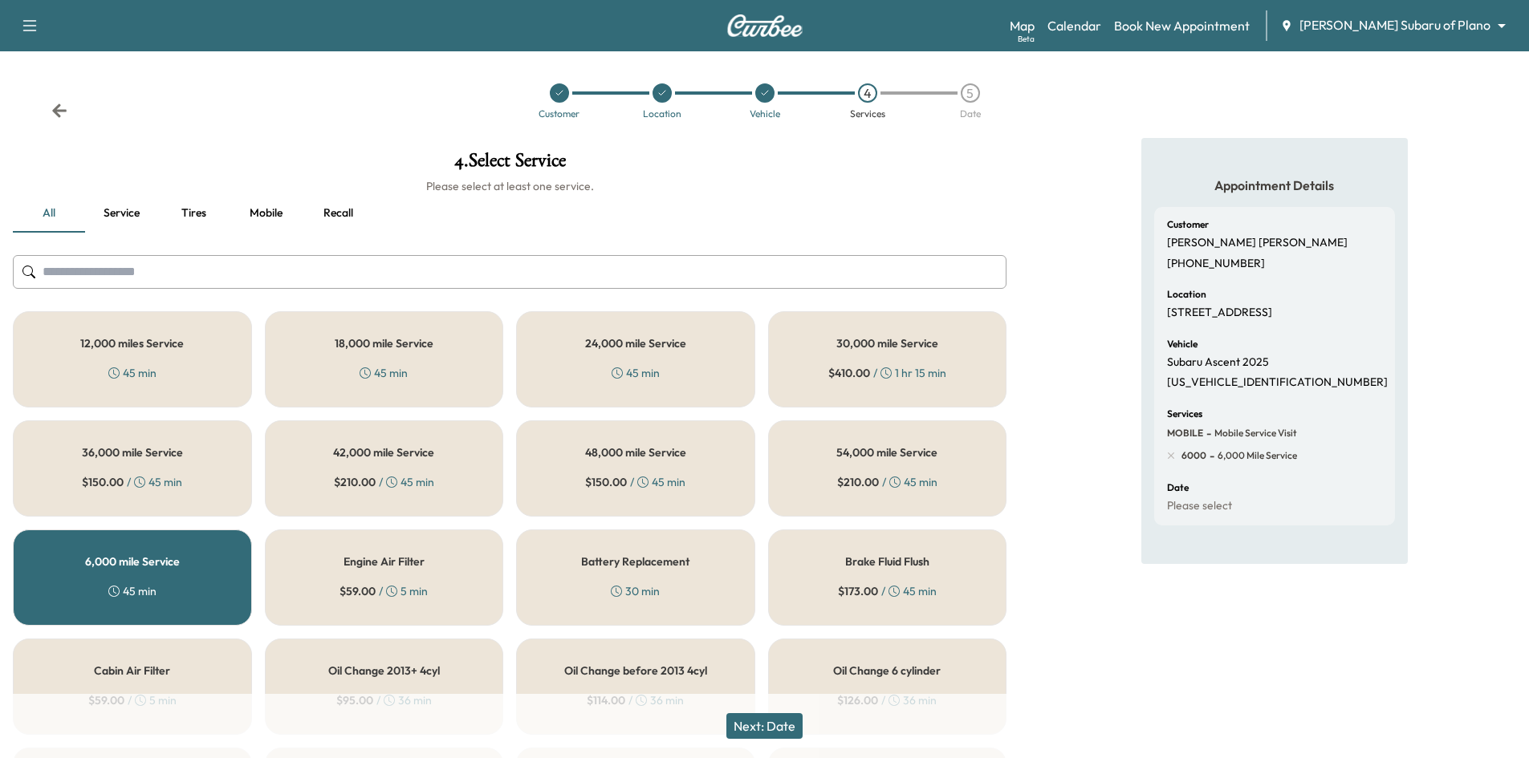
drag, startPoint x: 222, startPoint y: 572, endPoint x: 318, endPoint y: 592, distance: 98.2
click at [230, 575] on div "6,000 mile Service 45 min" at bounding box center [132, 578] width 239 height 96
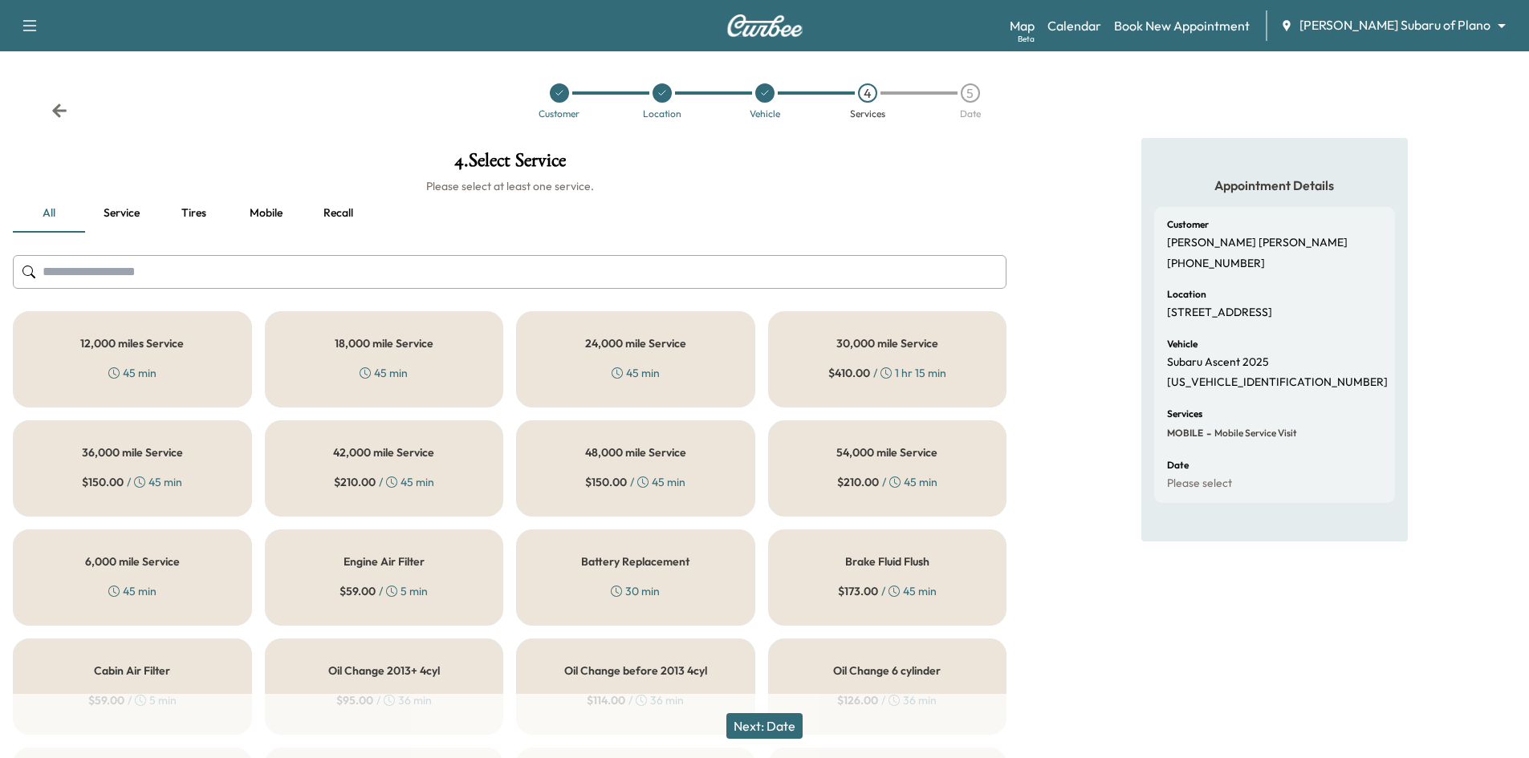
click at [207, 595] on div "6,000 mile Service 45 min" at bounding box center [132, 578] width 239 height 96
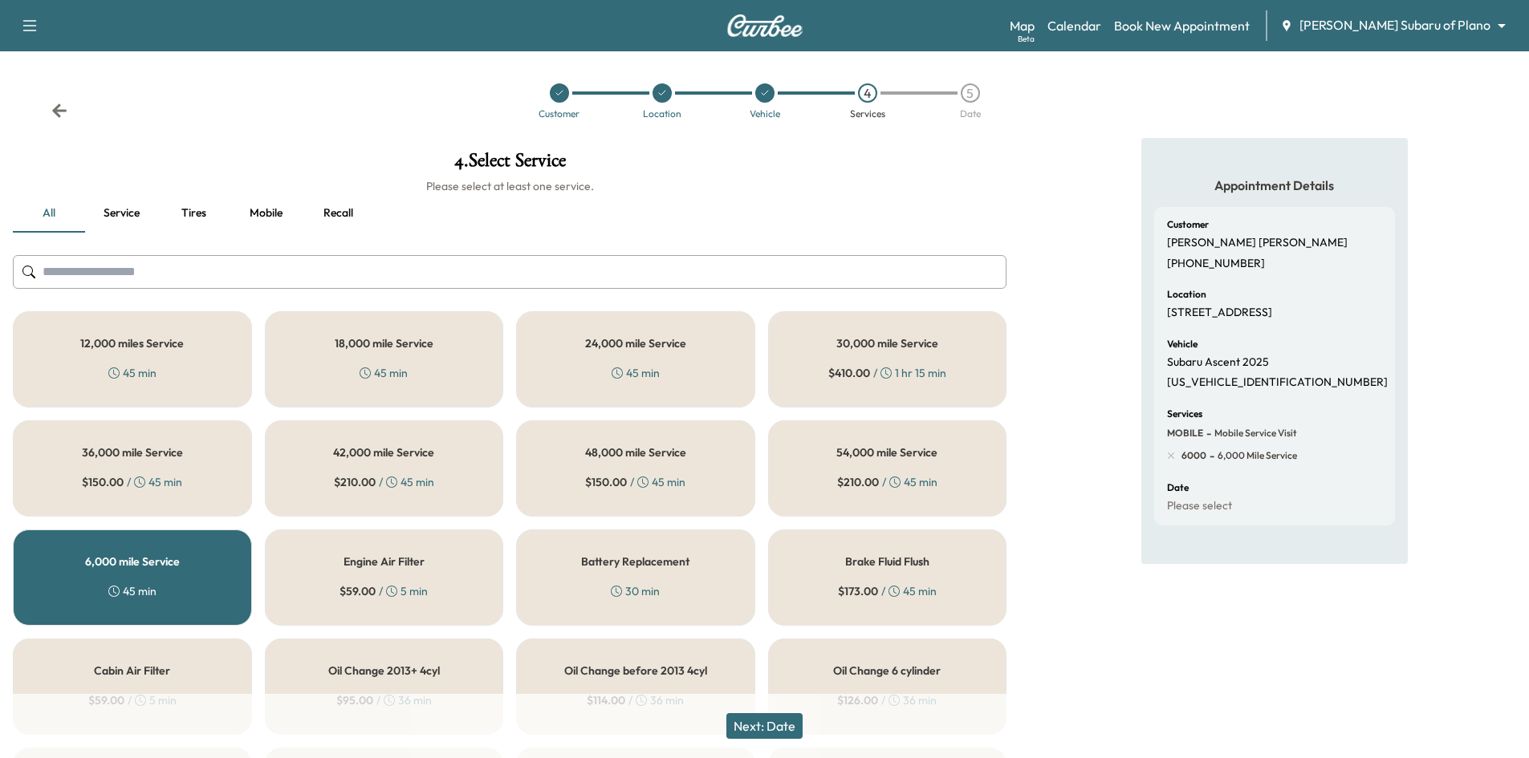
click at [770, 723] on button "Next: Date" at bounding box center [764, 727] width 76 height 26
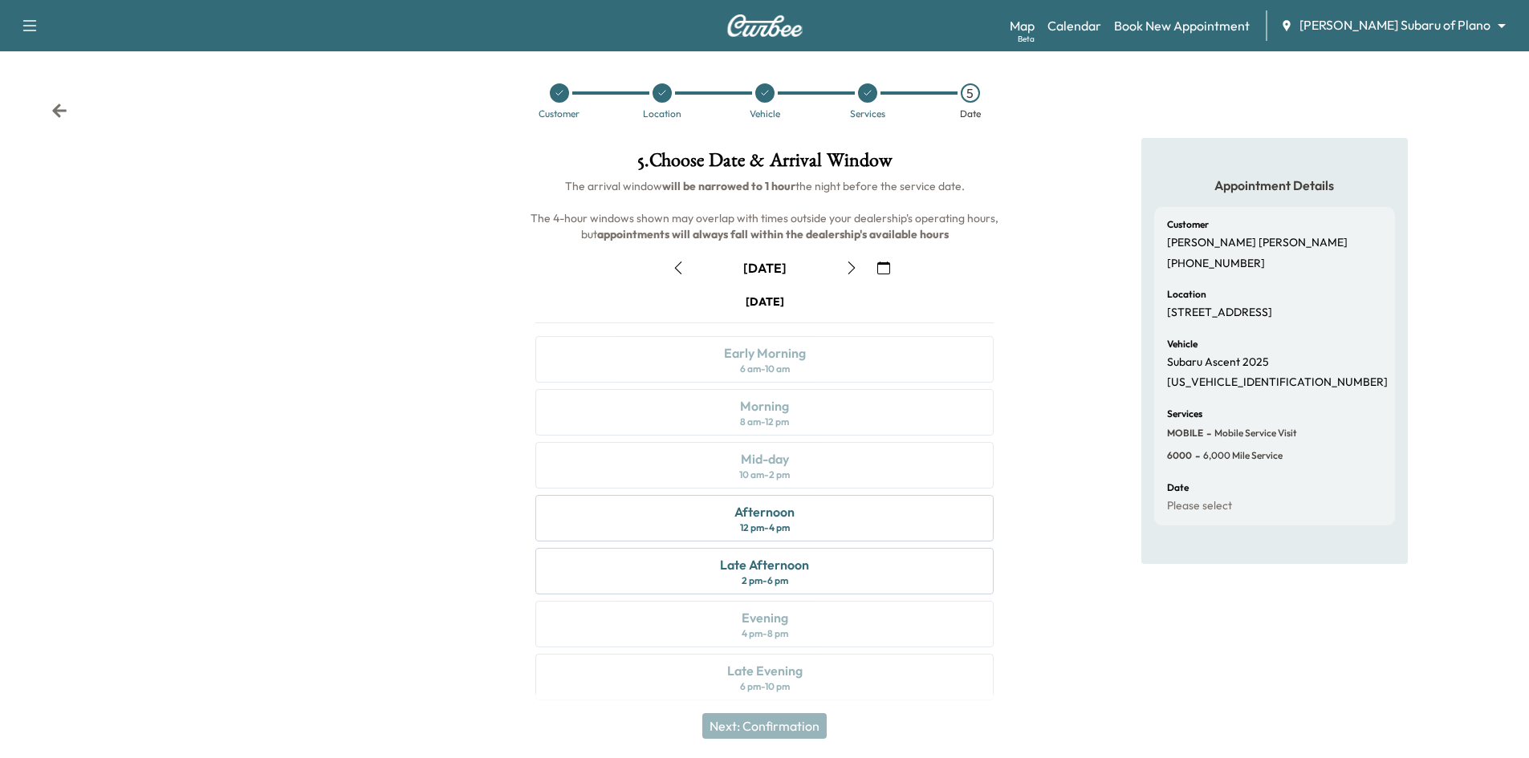
click at [847, 266] on icon "button" at bounding box center [851, 268] width 13 height 13
click at [1227, 22] on link "Book New Appointment" at bounding box center [1182, 25] width 136 height 19
click at [1101, 27] on link "Calendar" at bounding box center [1074, 25] width 54 height 19
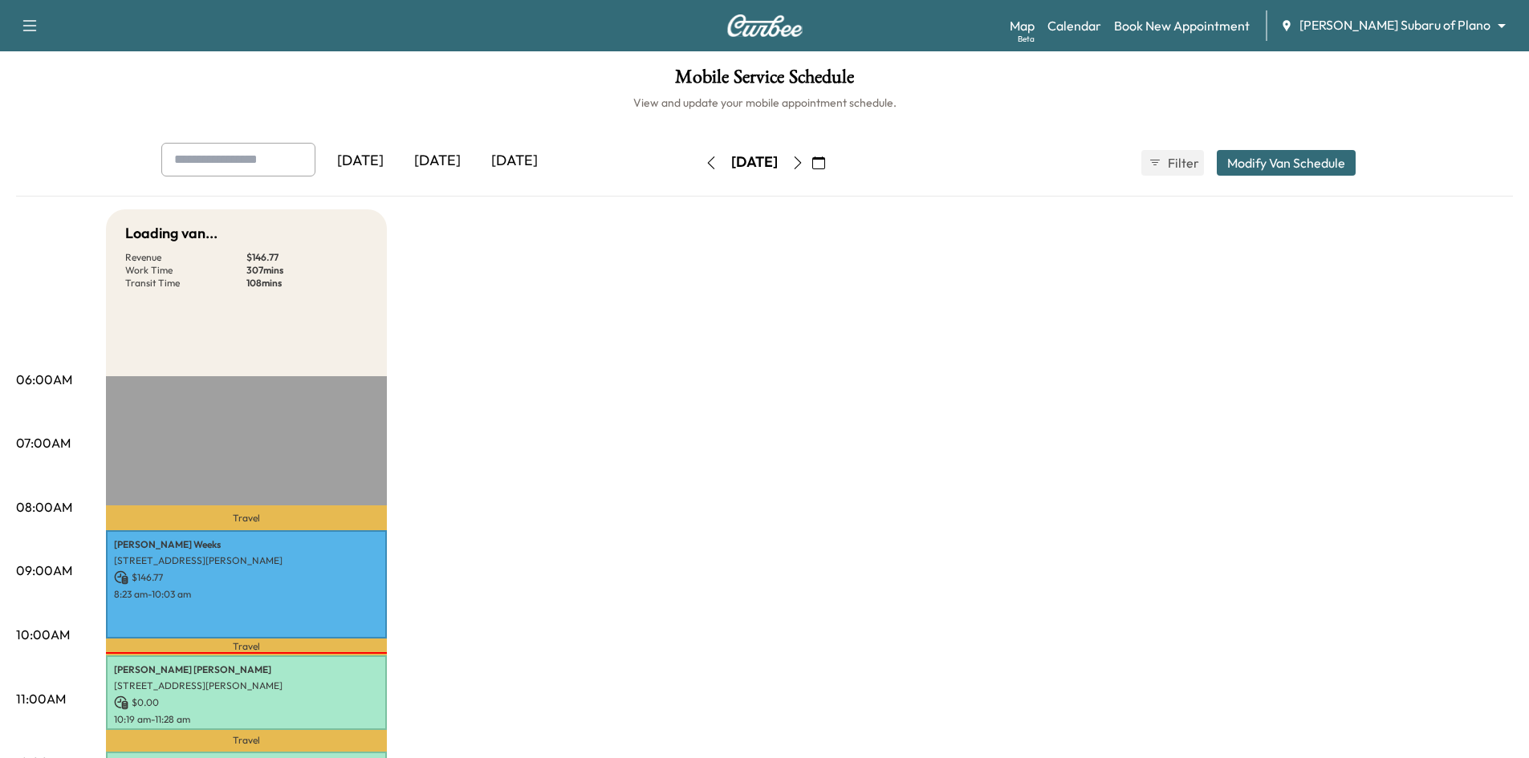
click at [453, 163] on div "[DATE]" at bounding box center [437, 161] width 77 height 37
click at [523, 162] on div "[DATE]" at bounding box center [514, 161] width 77 height 37
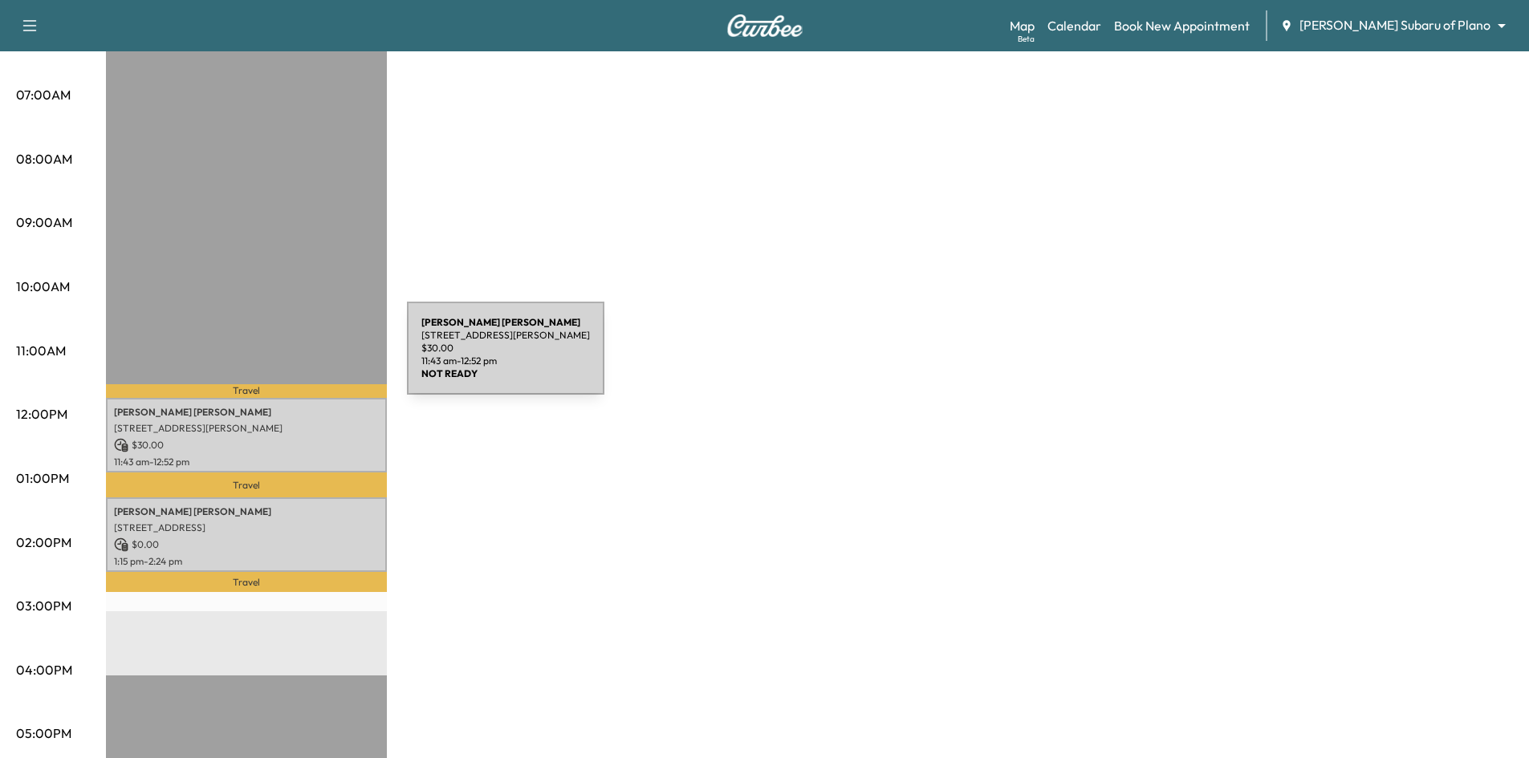
scroll to position [241, 0]
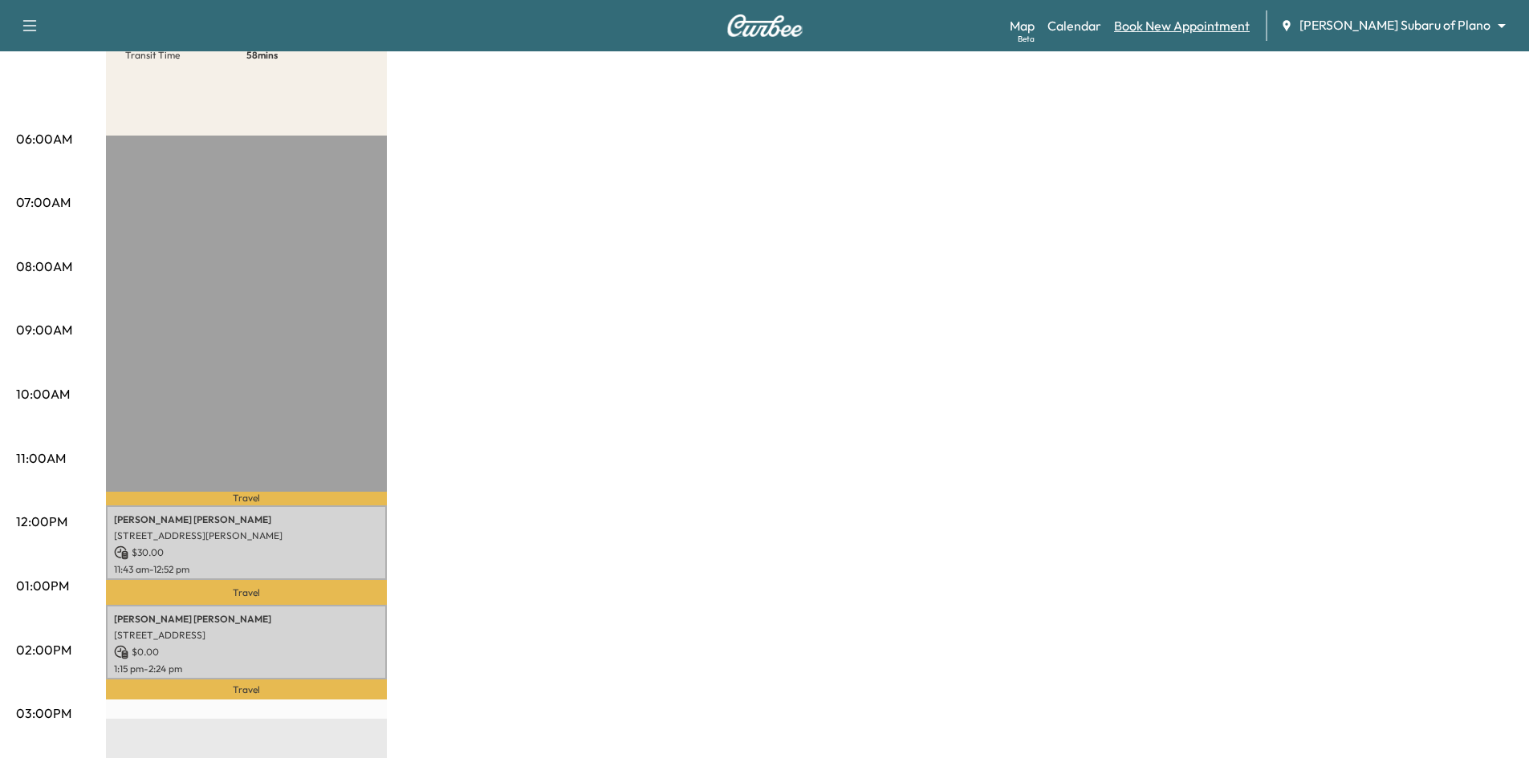
click at [1214, 24] on link "Book New Appointment" at bounding box center [1182, 25] width 136 height 19
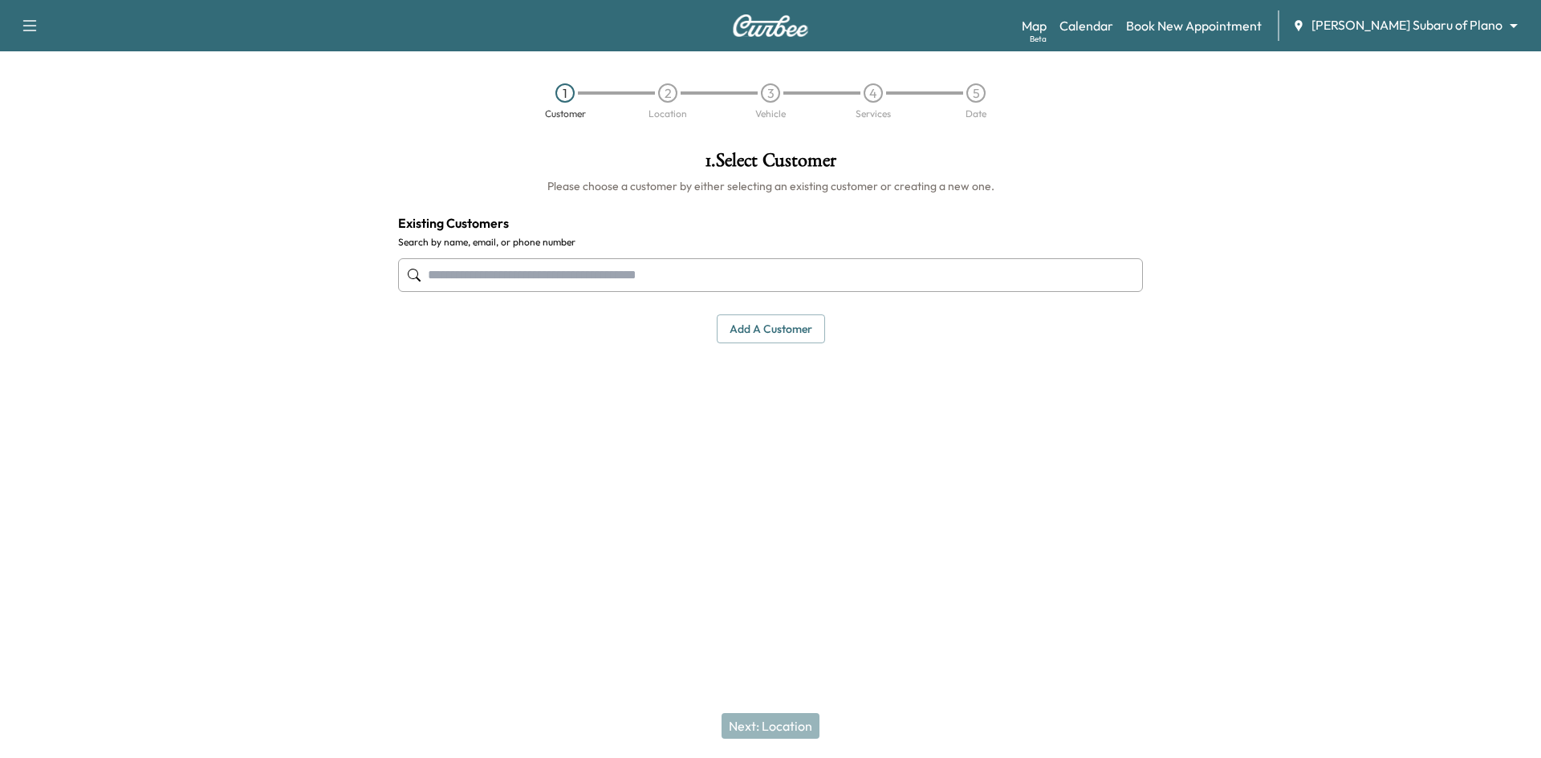
drag, startPoint x: 870, startPoint y: 278, endPoint x: 881, endPoint y: 267, distance: 15.3
click at [871, 278] on input "text" at bounding box center [770, 275] width 745 height 34
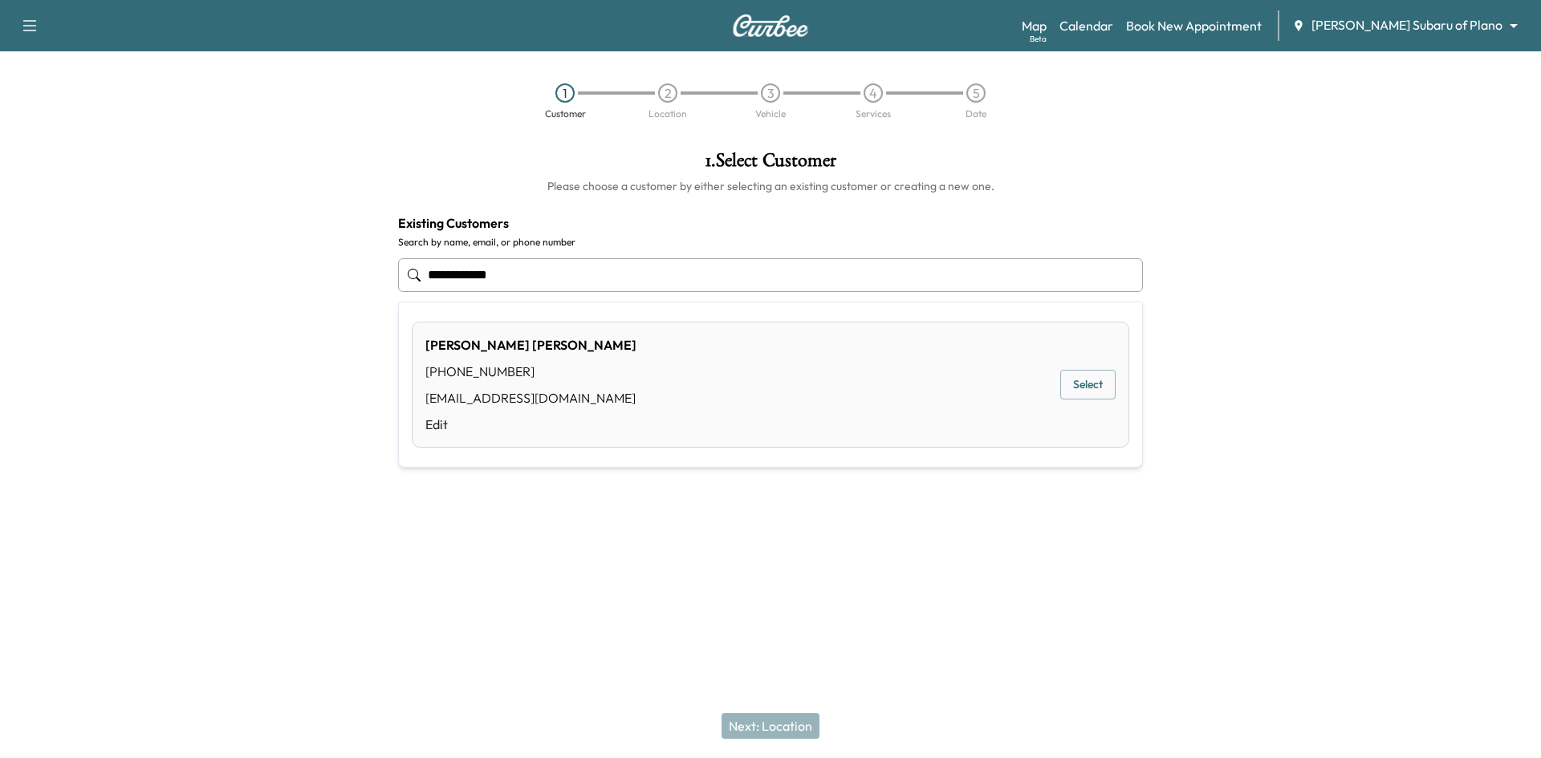
click at [1080, 391] on button "Select" at bounding box center [1087, 385] width 55 height 30
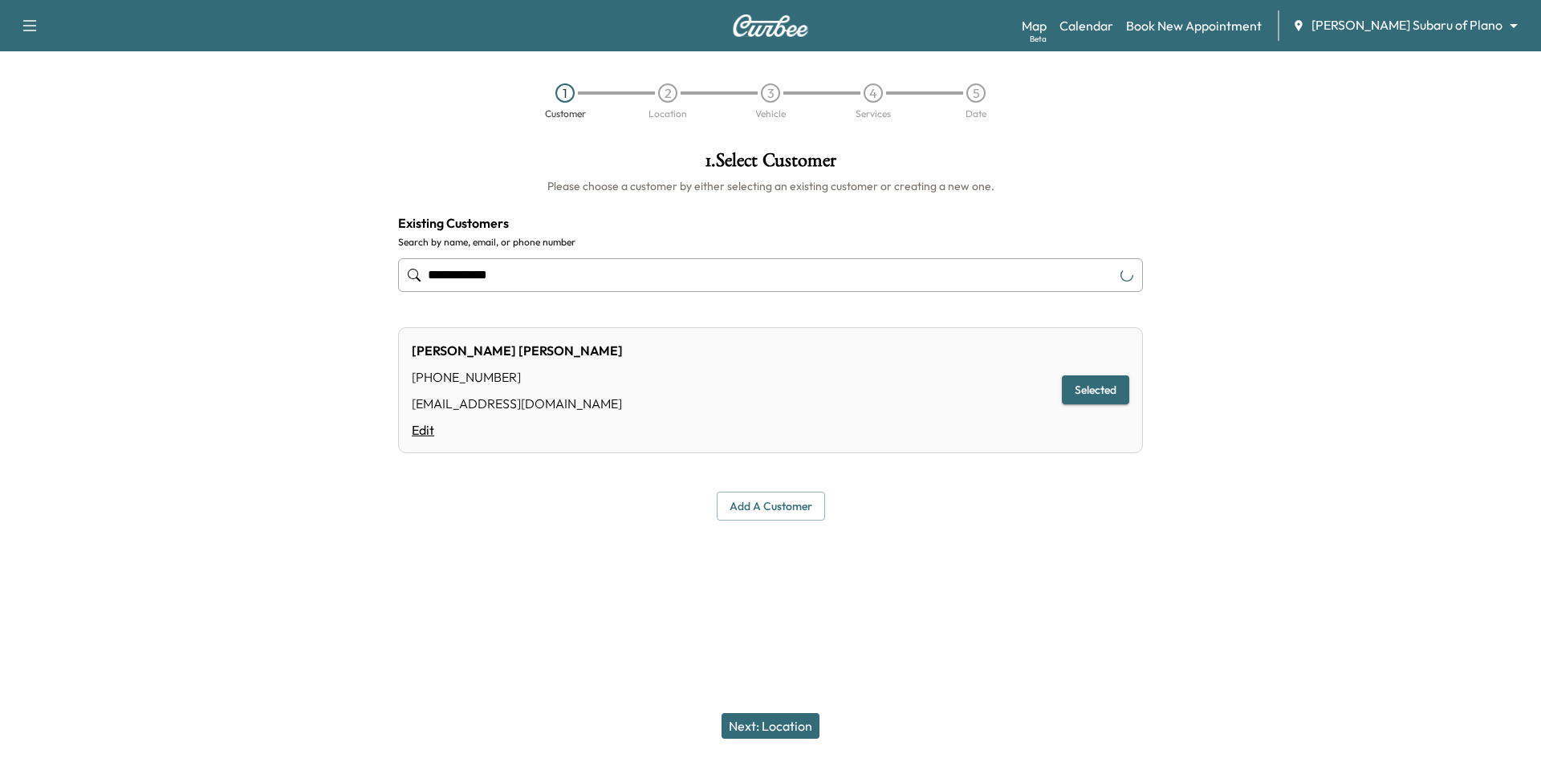
type input "**********"
click at [427, 431] on link "Edit" at bounding box center [517, 430] width 211 height 19
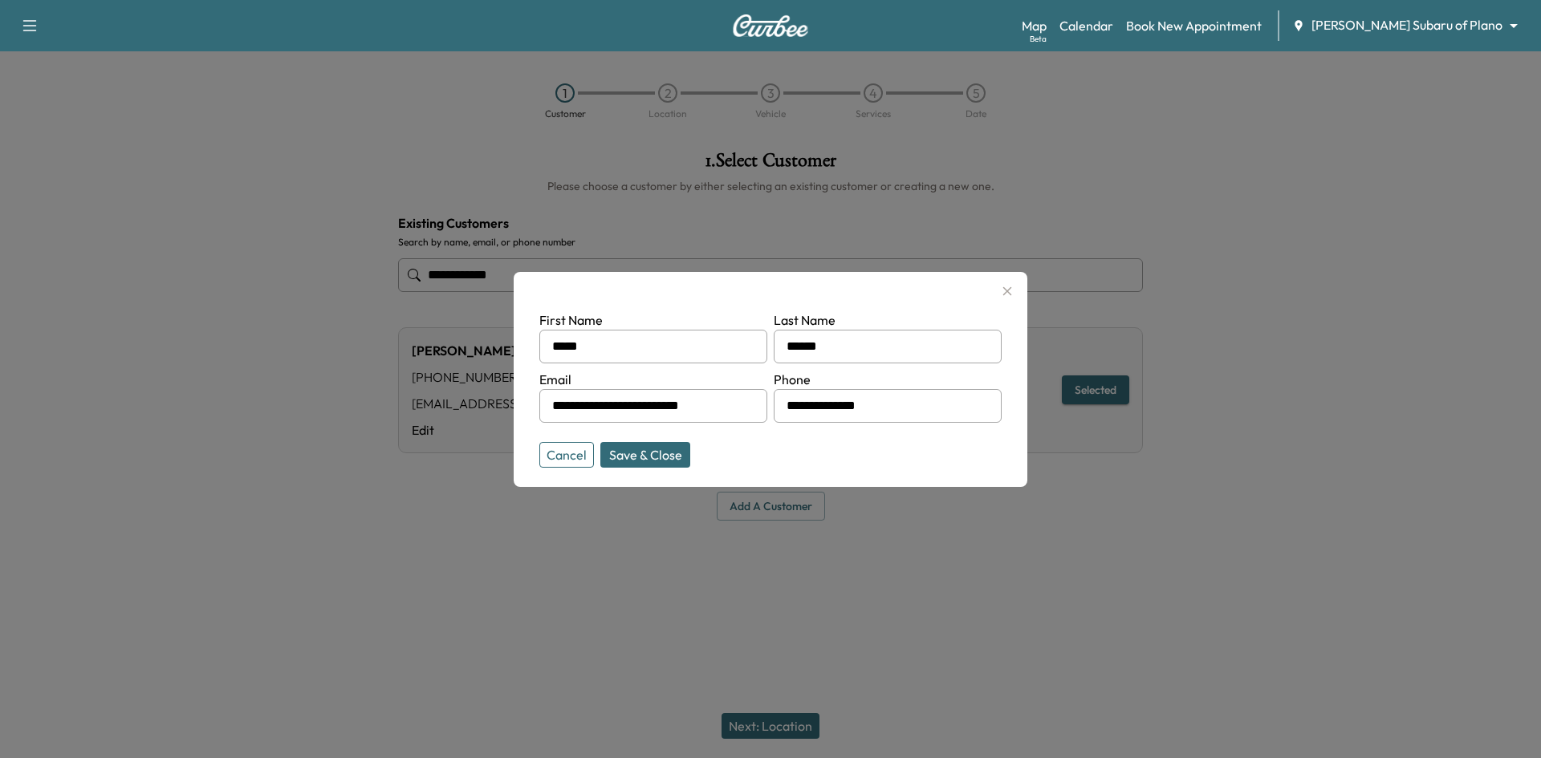
click at [897, 413] on input "**********" at bounding box center [888, 406] width 228 height 34
click at [629, 452] on button "Save & Close" at bounding box center [645, 455] width 90 height 26
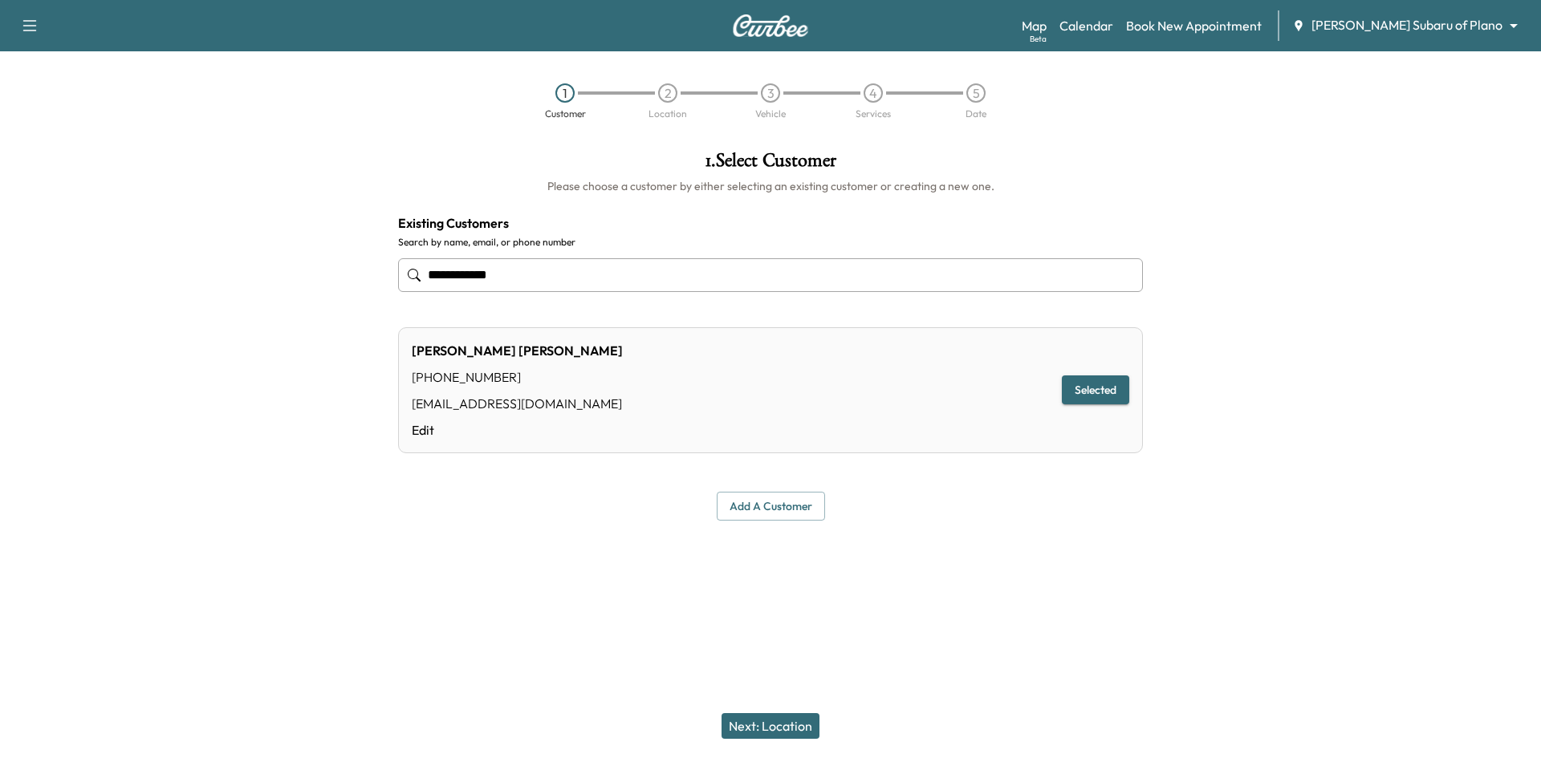
click at [773, 722] on button "Next: Location" at bounding box center [771, 727] width 98 height 26
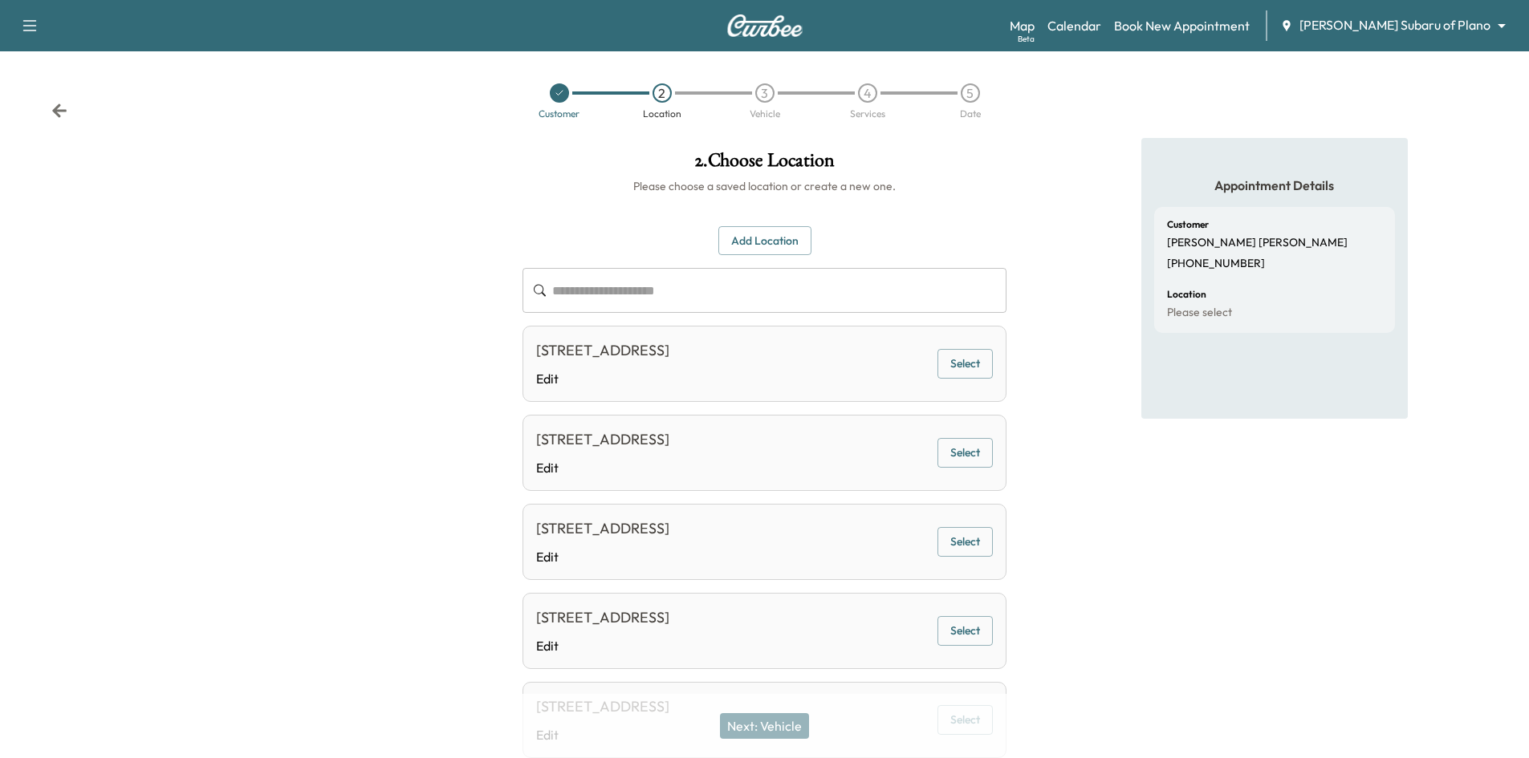
click at [978, 375] on button "Select" at bounding box center [964, 364] width 55 height 30
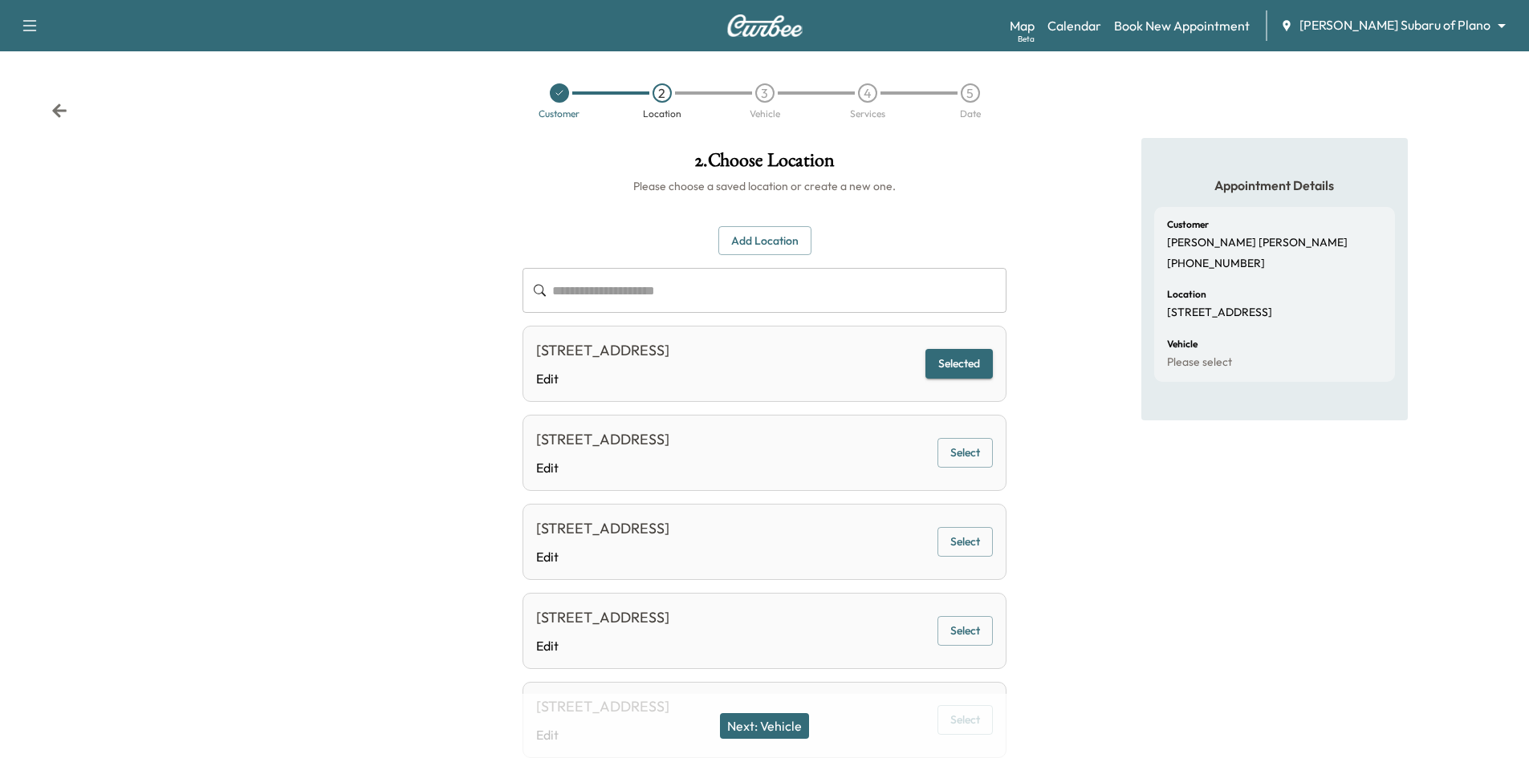
drag, startPoint x: 785, startPoint y: 731, endPoint x: 795, endPoint y: 722, distance: 13.1
click at [785, 730] on button "Next: Vehicle" at bounding box center [764, 727] width 89 height 26
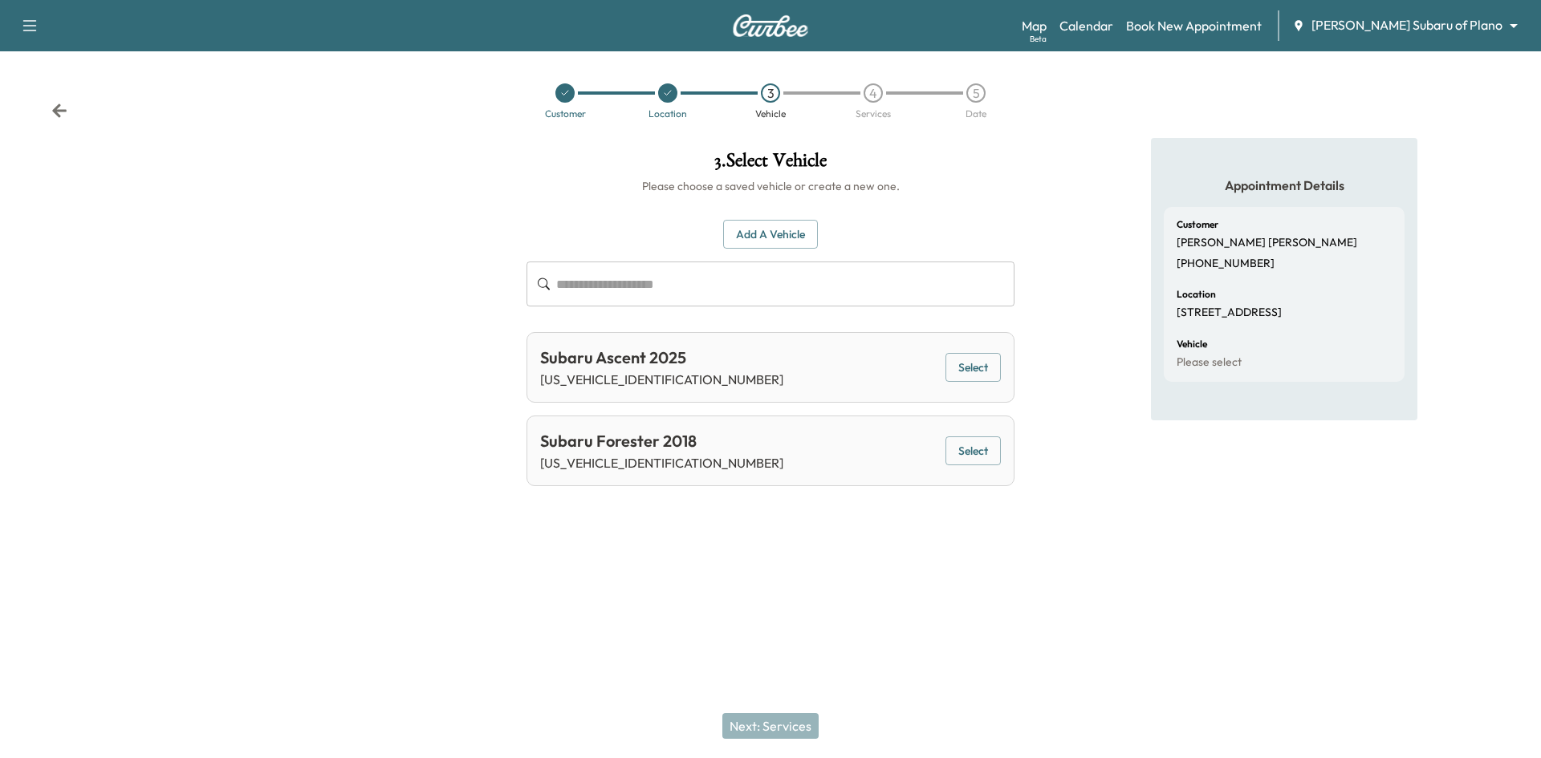
click at [979, 361] on button "Select" at bounding box center [973, 368] width 55 height 30
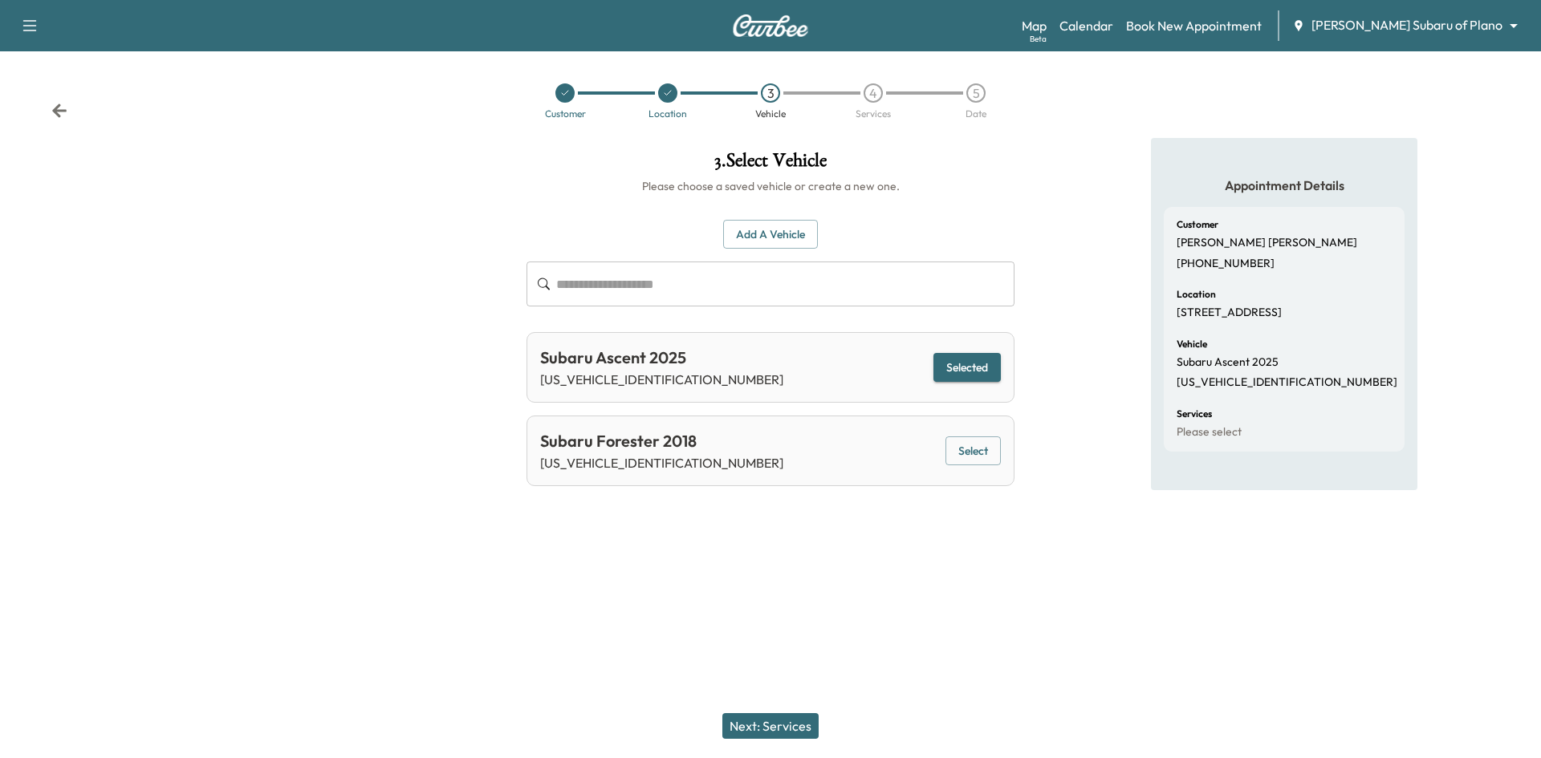
click at [970, 373] on button "Selected" at bounding box center [966, 368] width 67 height 30
drag, startPoint x: 783, startPoint y: 732, endPoint x: 807, endPoint y: 681, distance: 56.0
click at [783, 732] on button "Next: Services" at bounding box center [770, 727] width 96 height 26
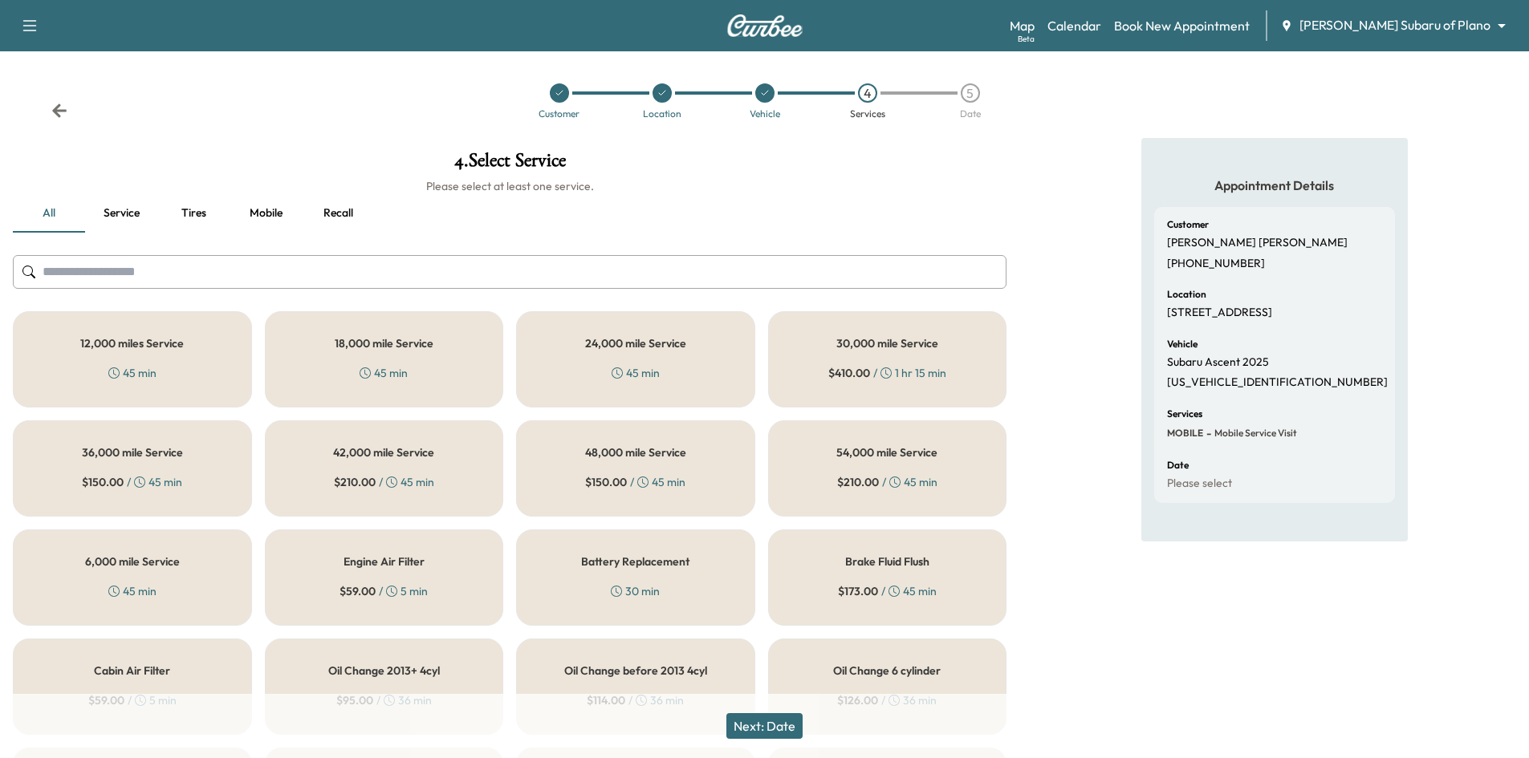
click at [171, 597] on div "6,000 mile Service 45 min" at bounding box center [132, 578] width 239 height 96
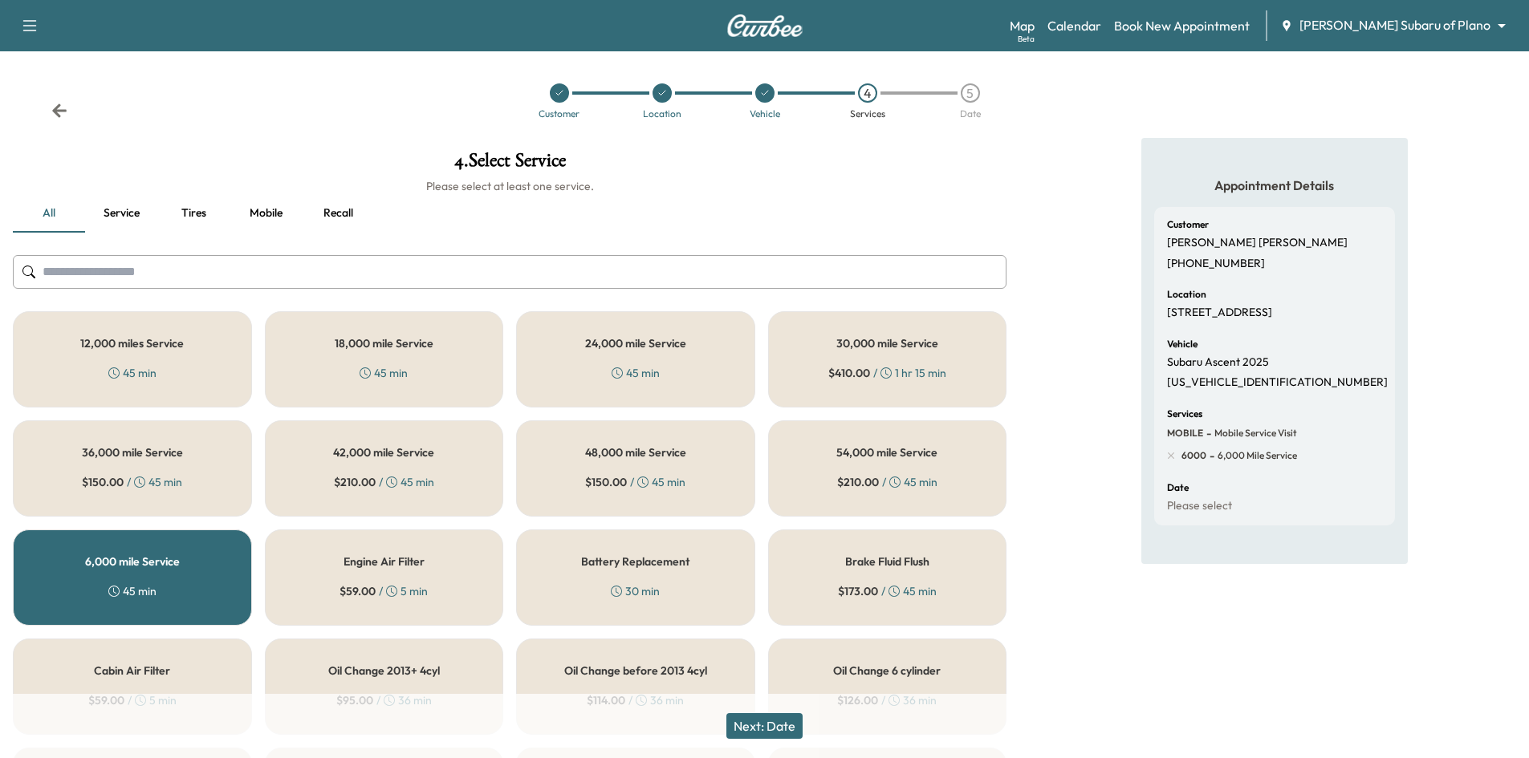
drag, startPoint x: 756, startPoint y: 726, endPoint x: 920, endPoint y: 512, distance: 269.7
click at [763, 722] on button "Next: Date" at bounding box center [764, 727] width 76 height 26
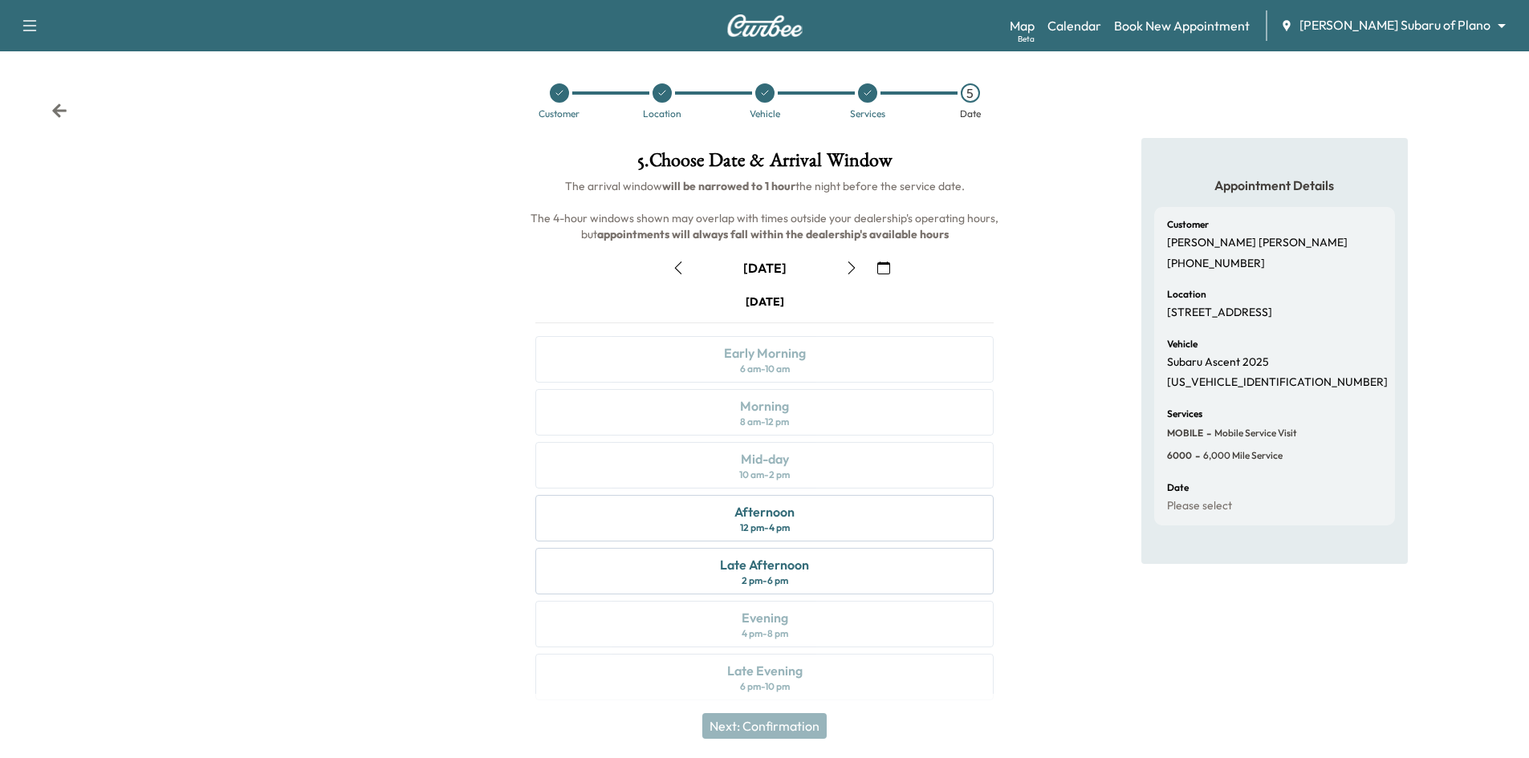
click at [877, 262] on icon "button" at bounding box center [883, 268] width 13 height 13
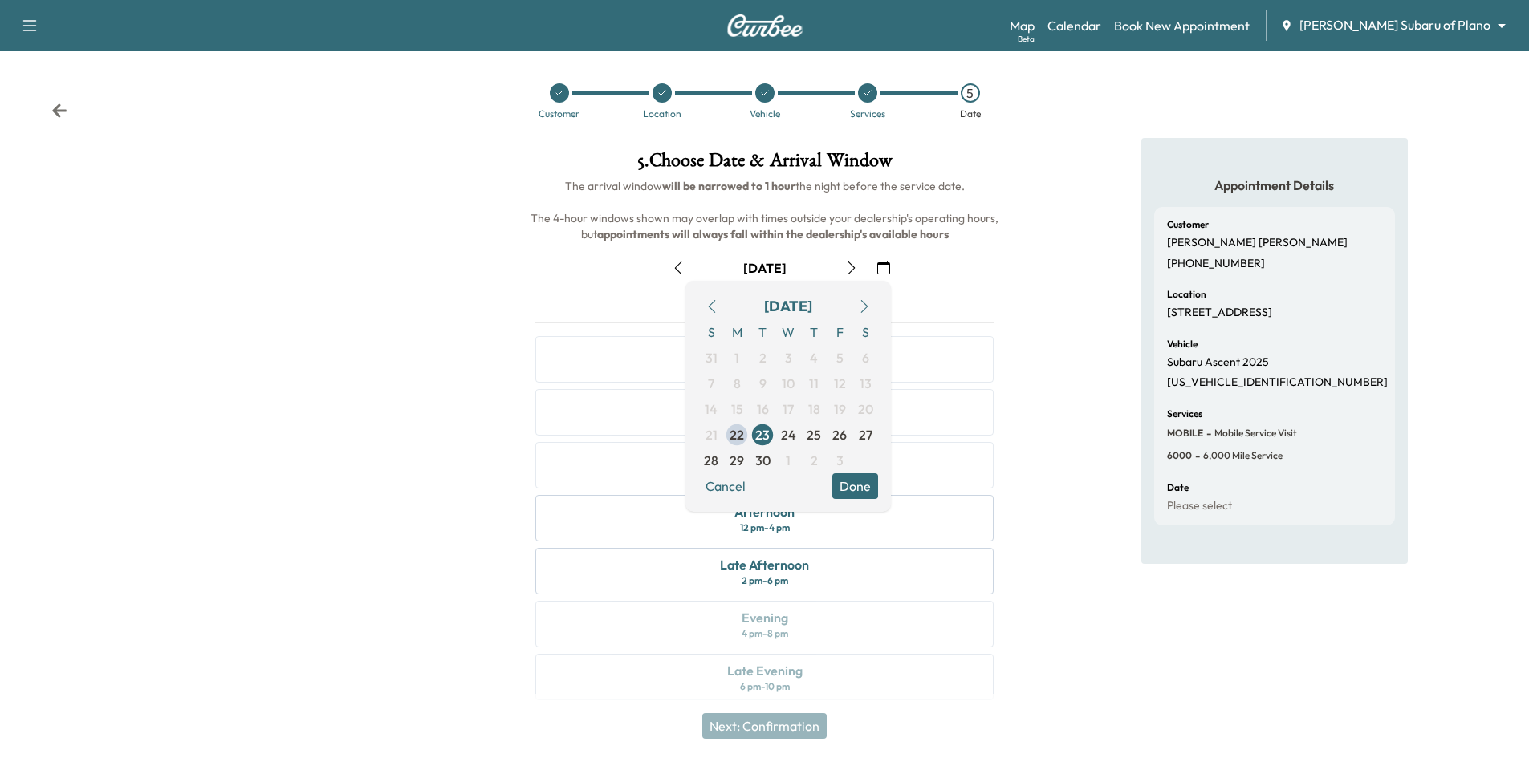
click at [860, 301] on icon "button" at bounding box center [864, 306] width 13 height 13
click at [744, 388] on span "6" at bounding box center [737, 384] width 26 height 26
drag, startPoint x: 850, startPoint y: 488, endPoint x: 917, endPoint y: 425, distance: 92.6
click at [852, 488] on button "Done" at bounding box center [855, 487] width 46 height 26
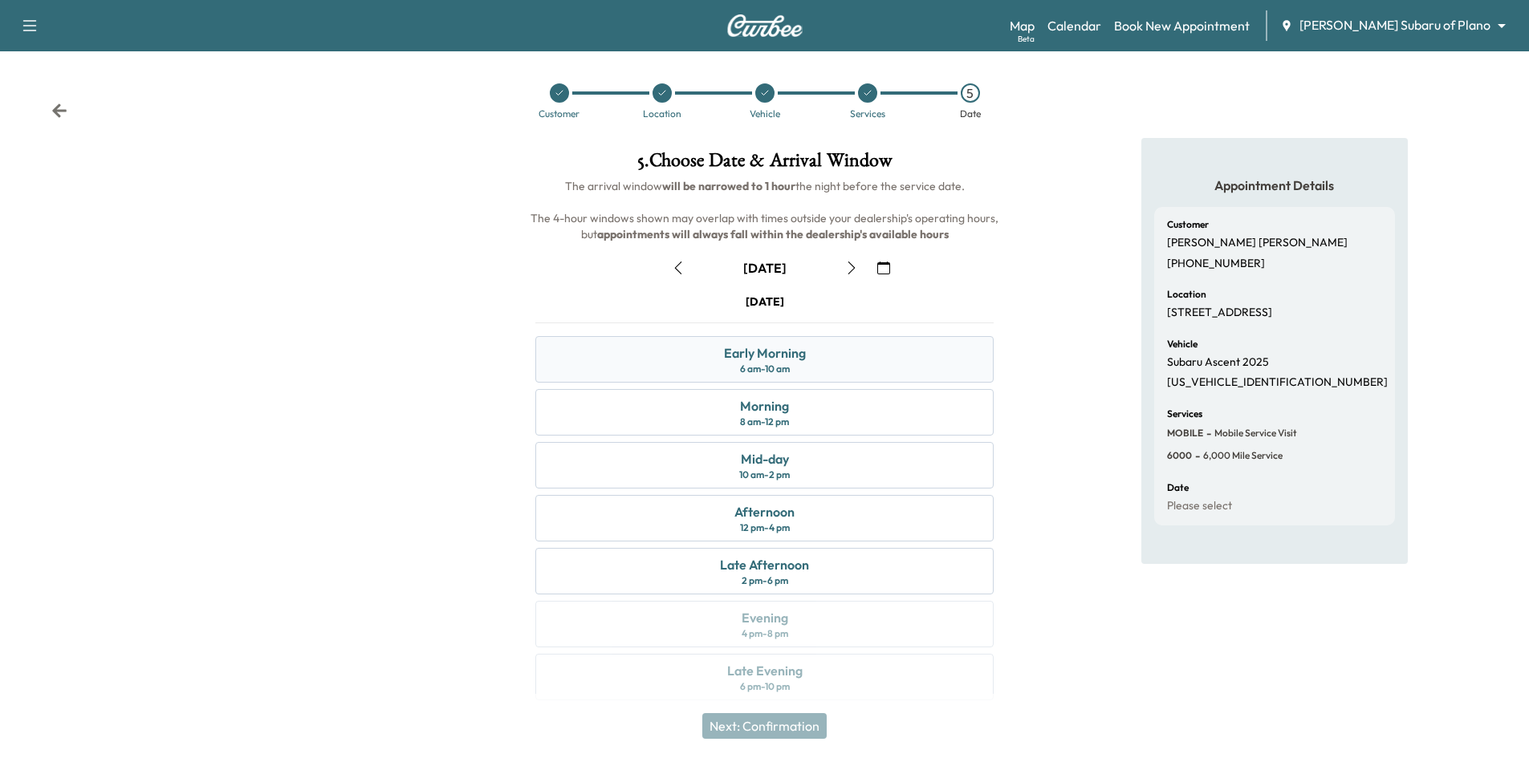
drag, startPoint x: 849, startPoint y: 357, endPoint x: 893, endPoint y: 376, distance: 47.1
click at [860, 363] on div "Early Morning 6 am - 10 am" at bounding box center [764, 359] width 458 height 47
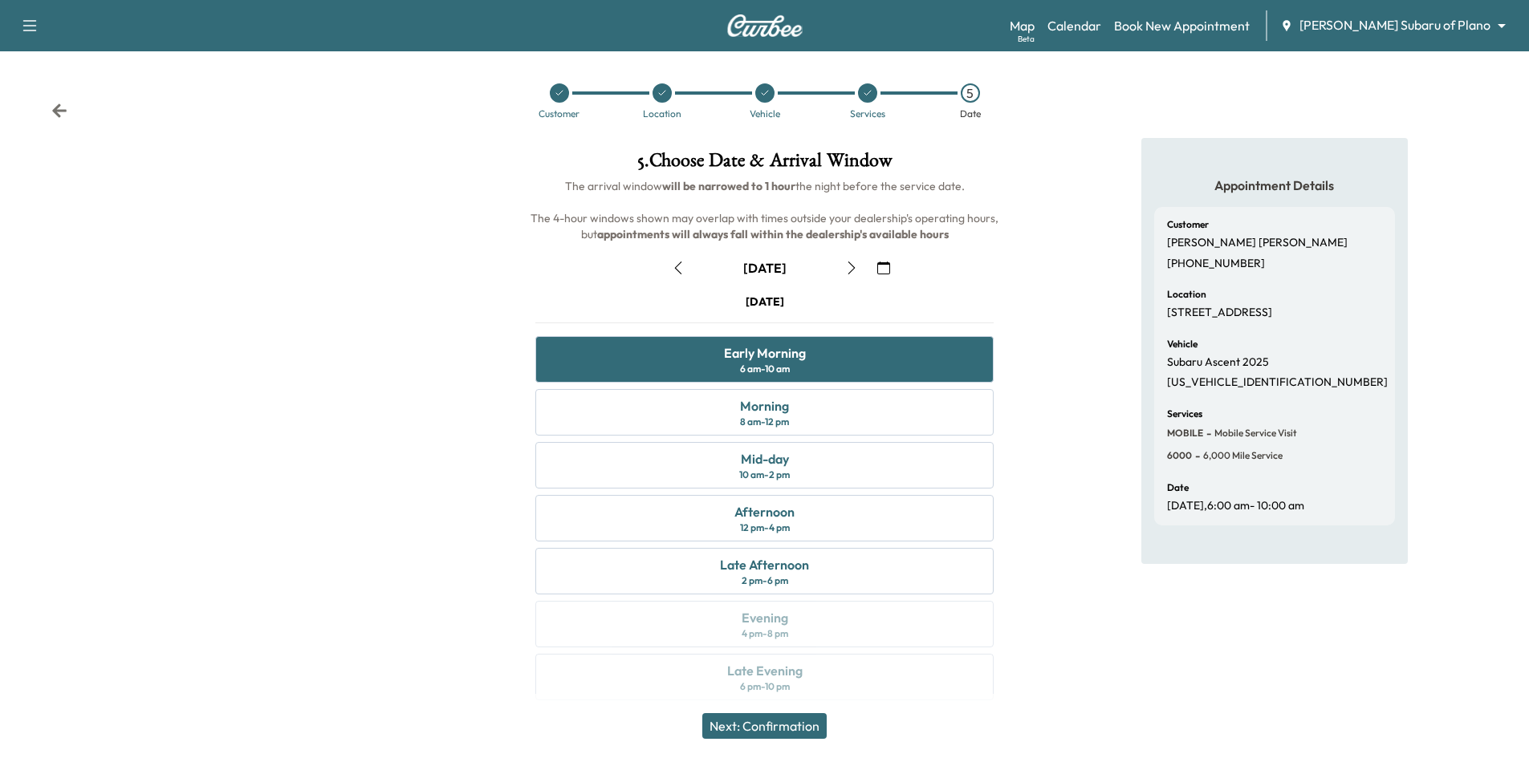
click at [768, 730] on button "Next: Confirmation" at bounding box center [764, 727] width 124 height 26
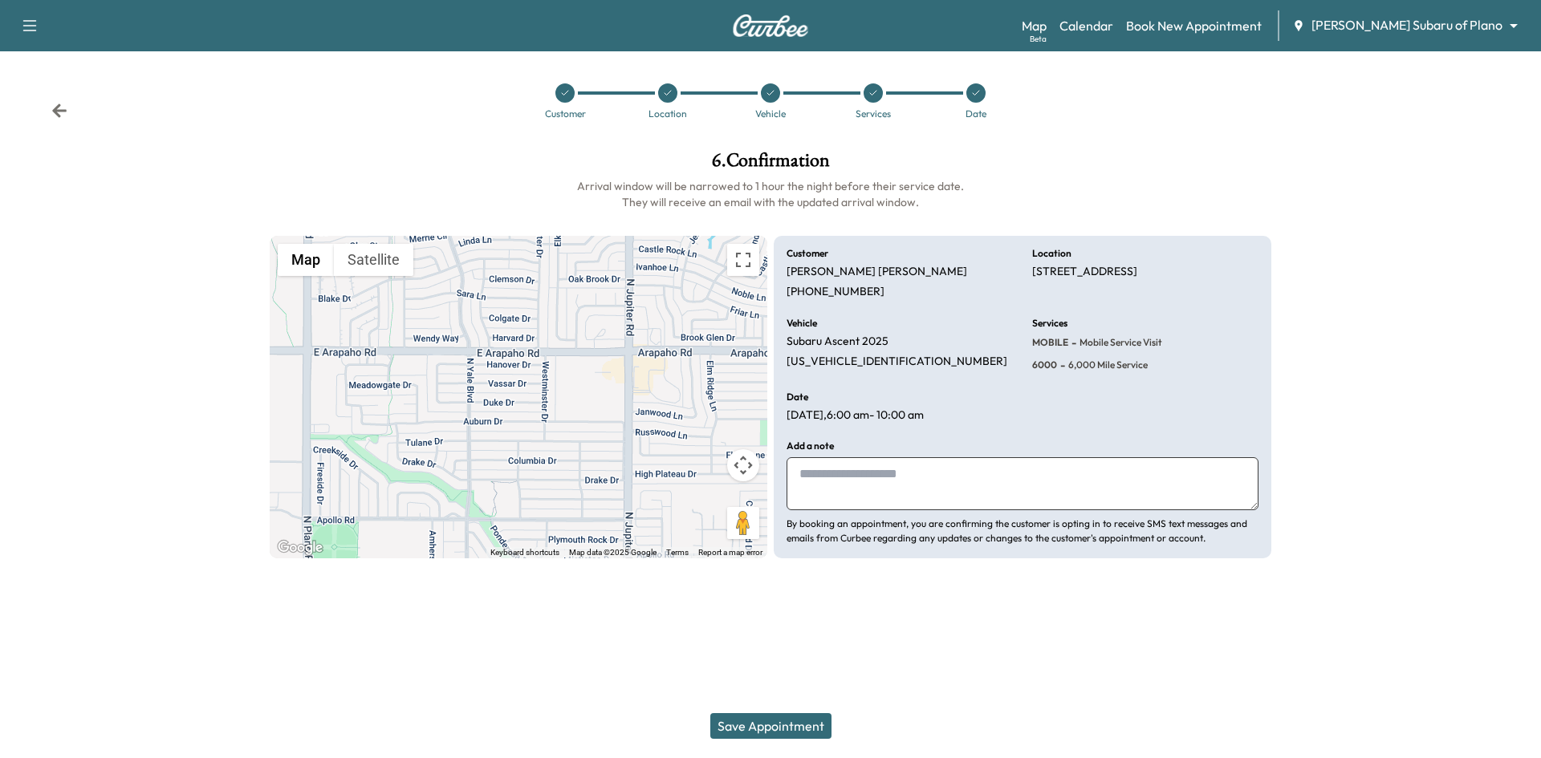
click at [800, 726] on button "Save Appointment" at bounding box center [770, 727] width 121 height 26
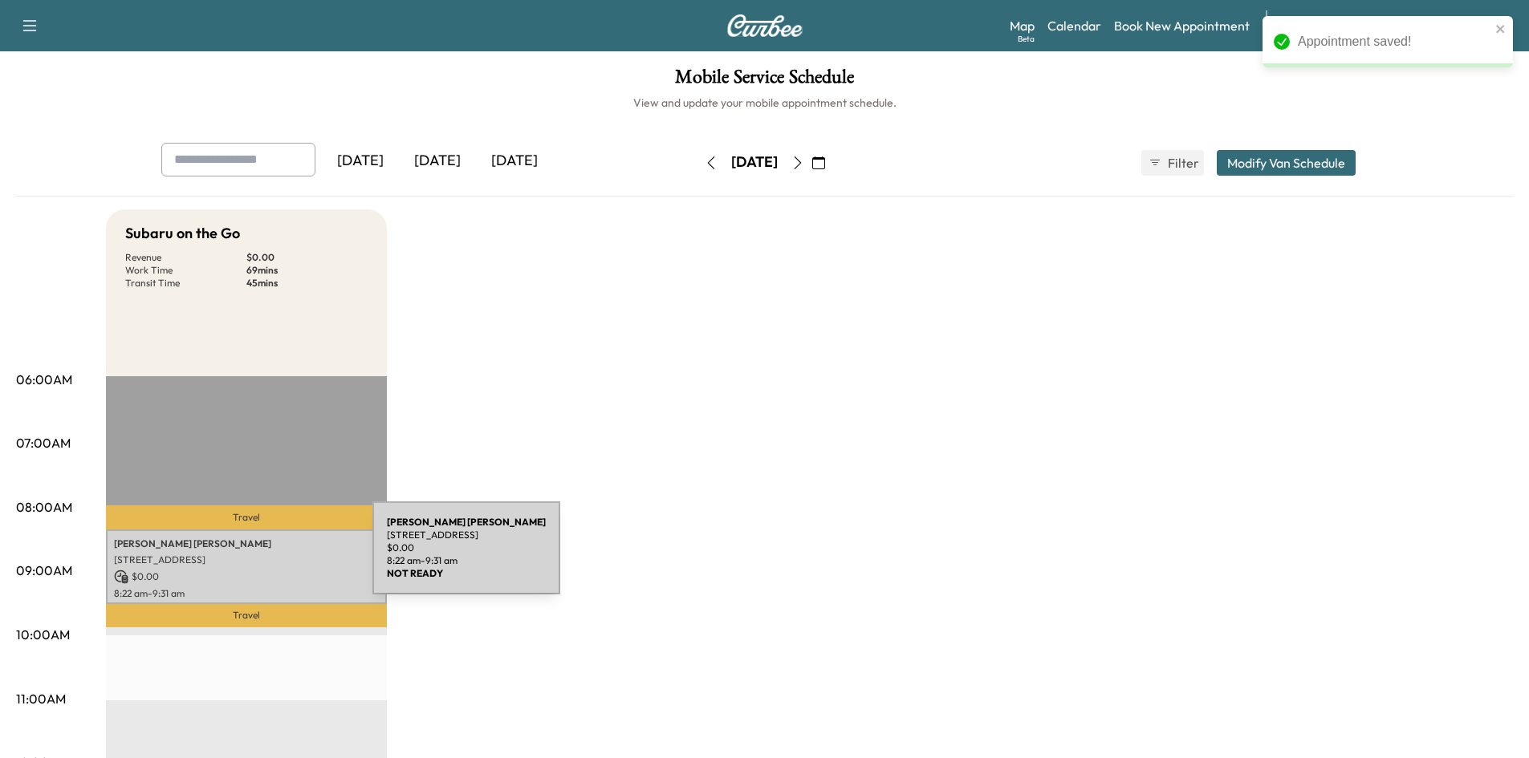
click at [258, 572] on p "$ 0.00" at bounding box center [246, 577] width 265 height 14
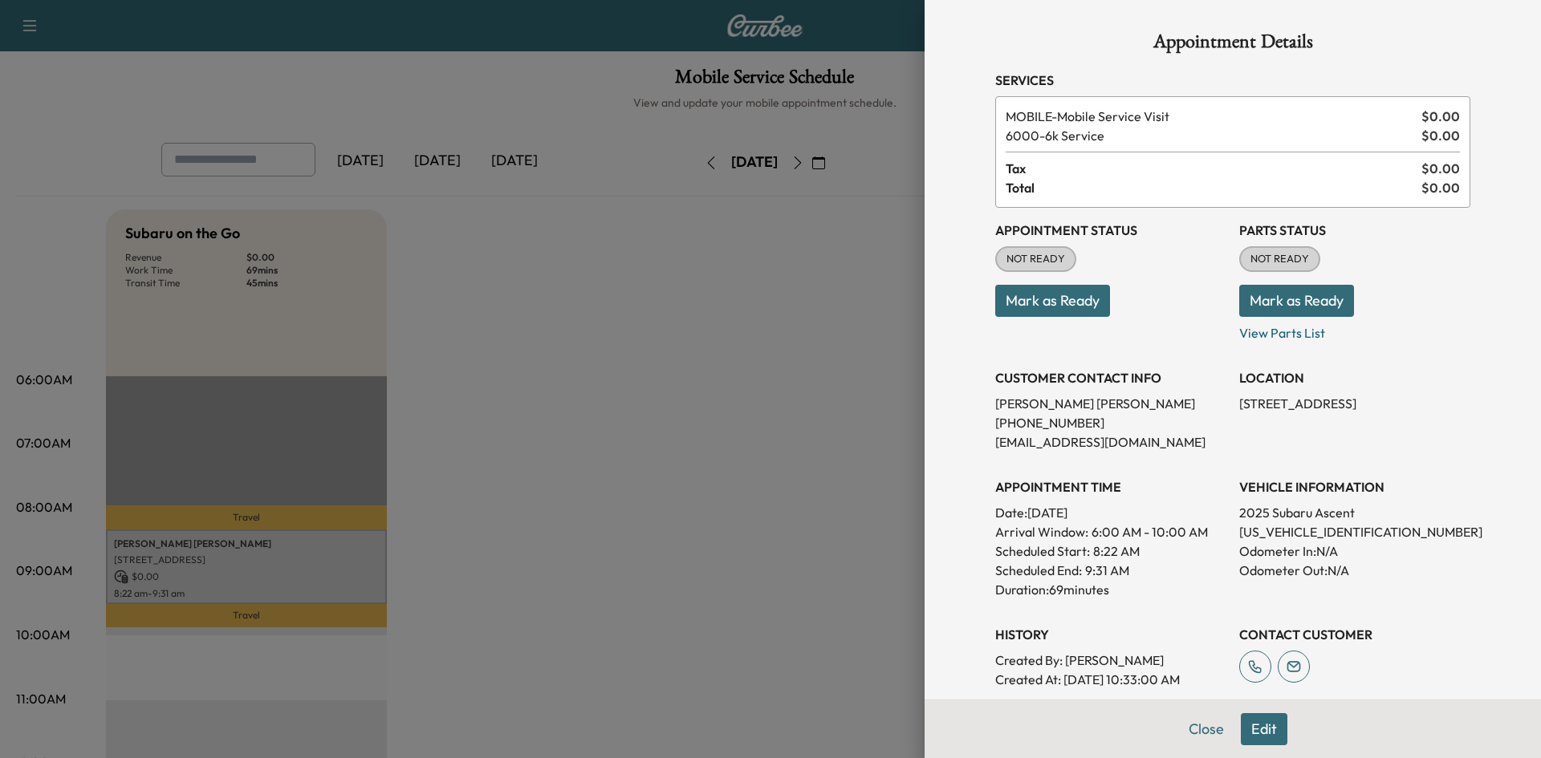
click at [1199, 730] on div "Appointment Details Services MOBILE - Mobile Service Visit $ 0.00 6000 - 6k Ser…" at bounding box center [1233, 462] width 514 height 924
click at [799, 592] on div at bounding box center [770, 379] width 1541 height 758
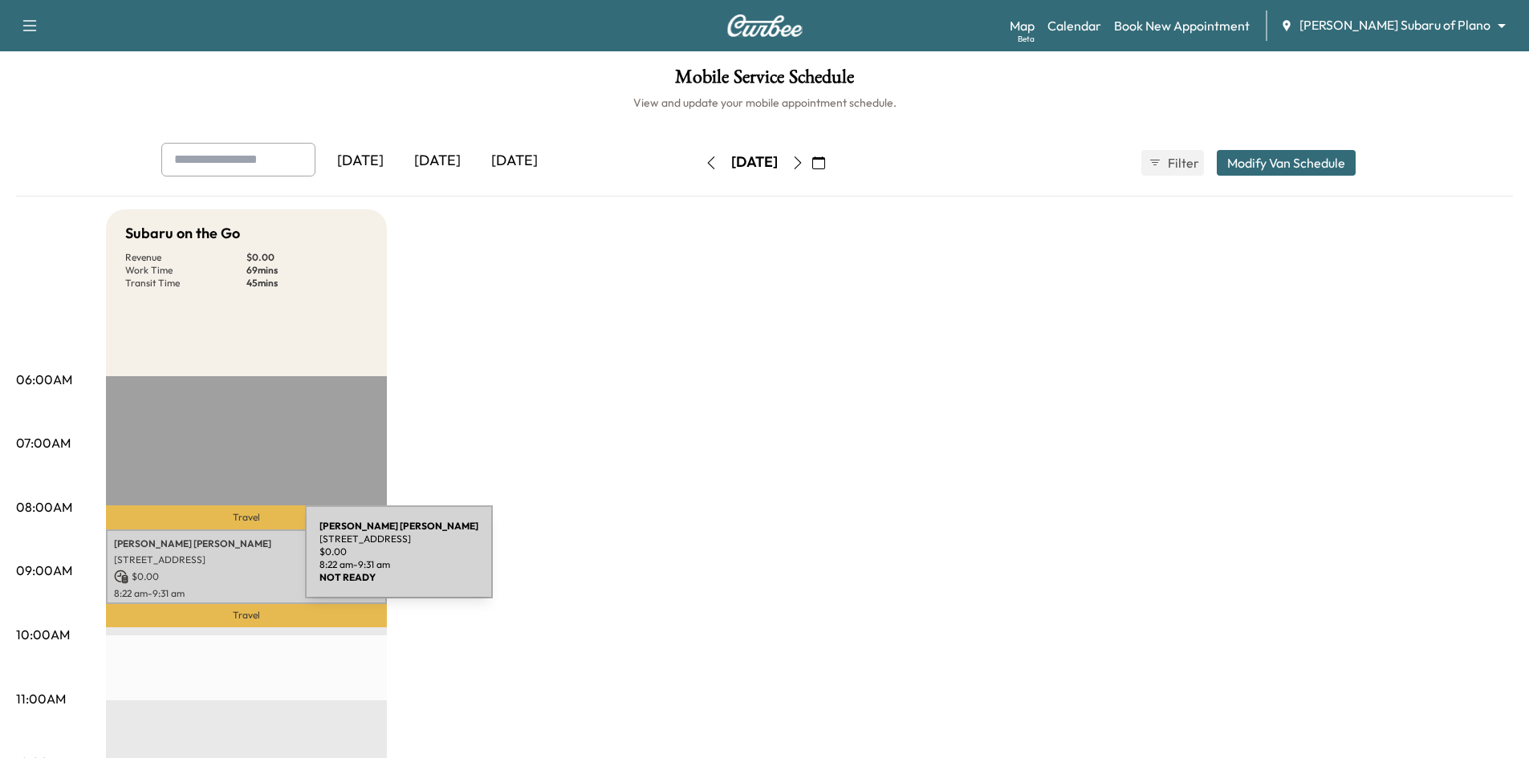
click at [185, 562] on p "1821 DUKE DR, RICHARDSON, TX 75081, USA" at bounding box center [246, 560] width 265 height 13
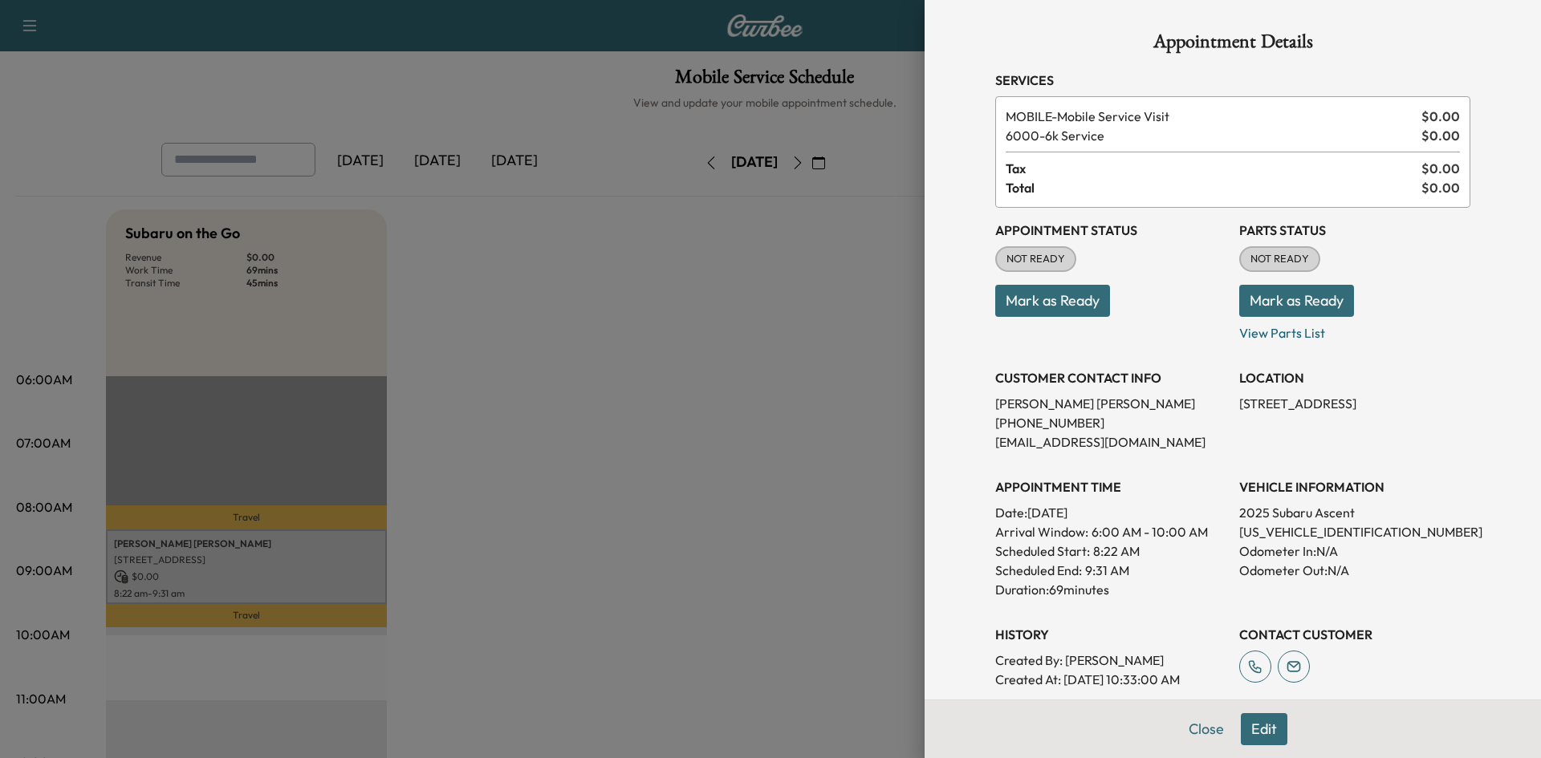
click at [1308, 532] on p "4S4WMAFD9S3417550" at bounding box center [1354, 532] width 231 height 19
click at [1307, 533] on p "4S4WMAFD9S3417550" at bounding box center [1354, 532] width 231 height 19
click at [1301, 531] on p "4S4WMAFD9S3417550" at bounding box center [1354, 532] width 231 height 19
click at [1300, 531] on p "4S4WMAFD9S3417550" at bounding box center [1354, 532] width 231 height 19
copy p "4S4WMAFD9S3417550"
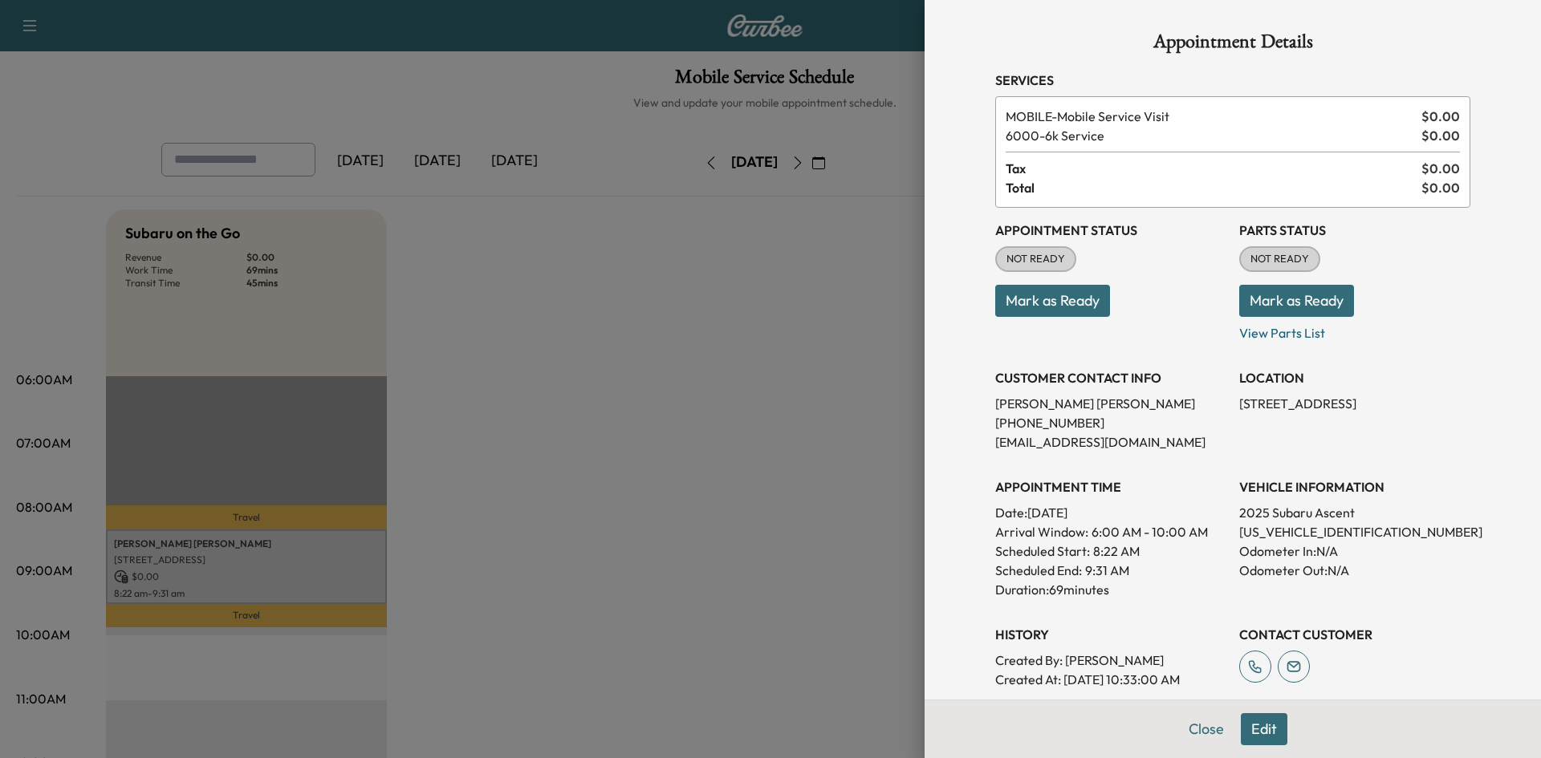
drag, startPoint x: 827, startPoint y: 322, endPoint x: 828, endPoint y: 300, distance: 21.7
click at [828, 319] on div at bounding box center [770, 379] width 1541 height 758
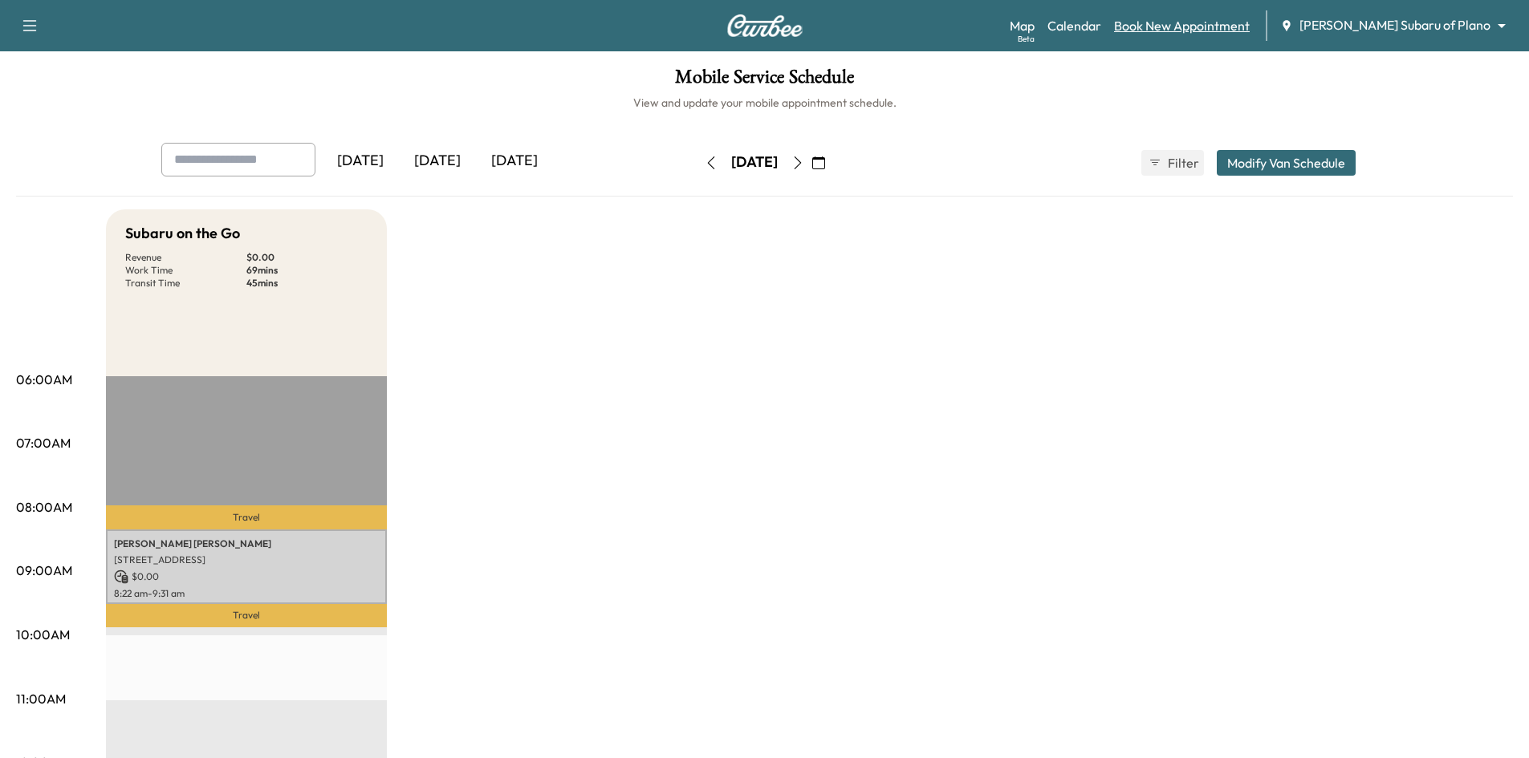
click at [1218, 30] on link "Book New Appointment" at bounding box center [1182, 25] width 136 height 19
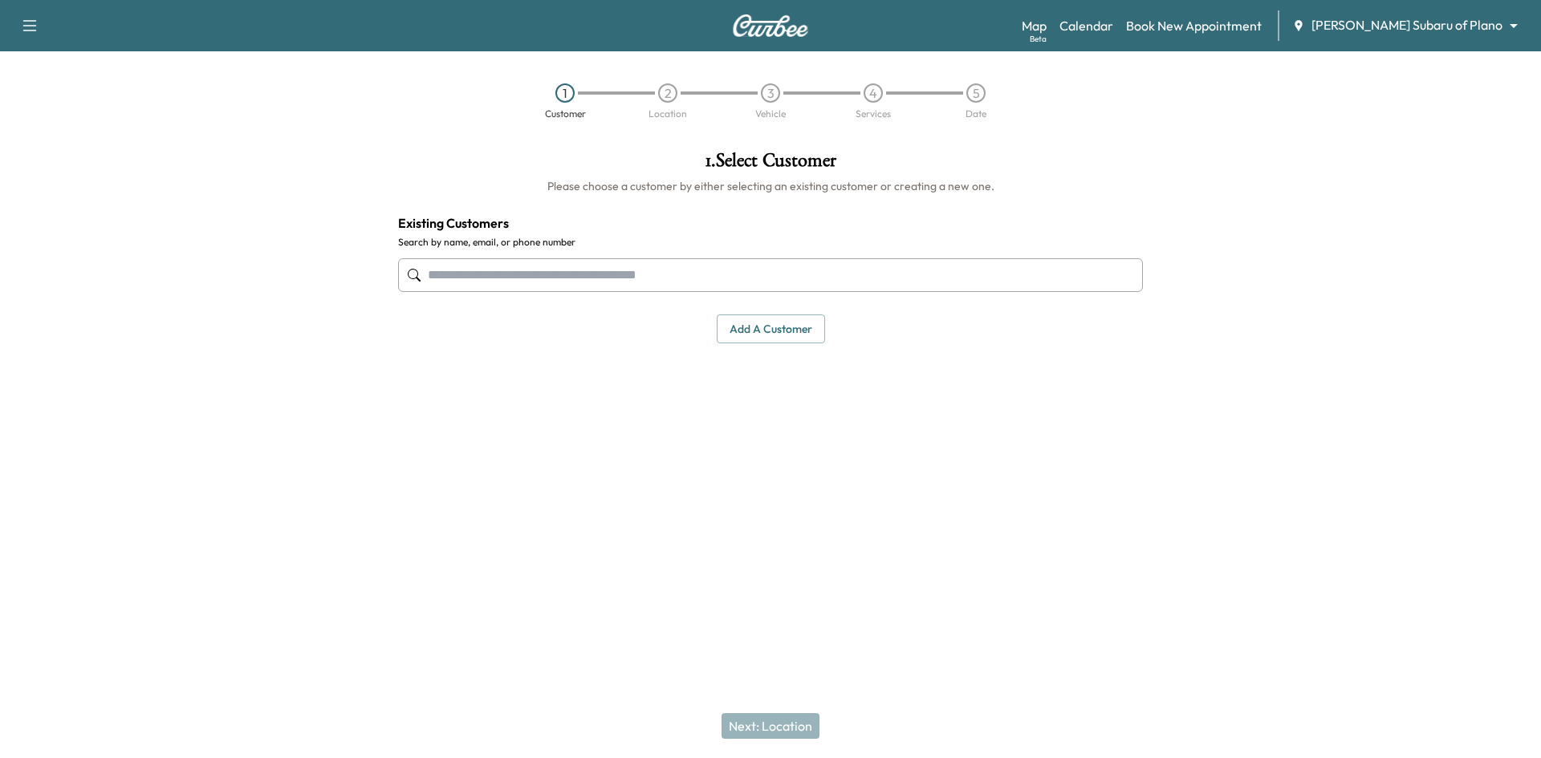
click at [913, 279] on input "text" at bounding box center [770, 275] width 745 height 34
drag, startPoint x: 541, startPoint y: 272, endPoint x: 563, endPoint y: 270, distance: 22.5
click at [541, 272] on input "text" at bounding box center [770, 275] width 745 height 34
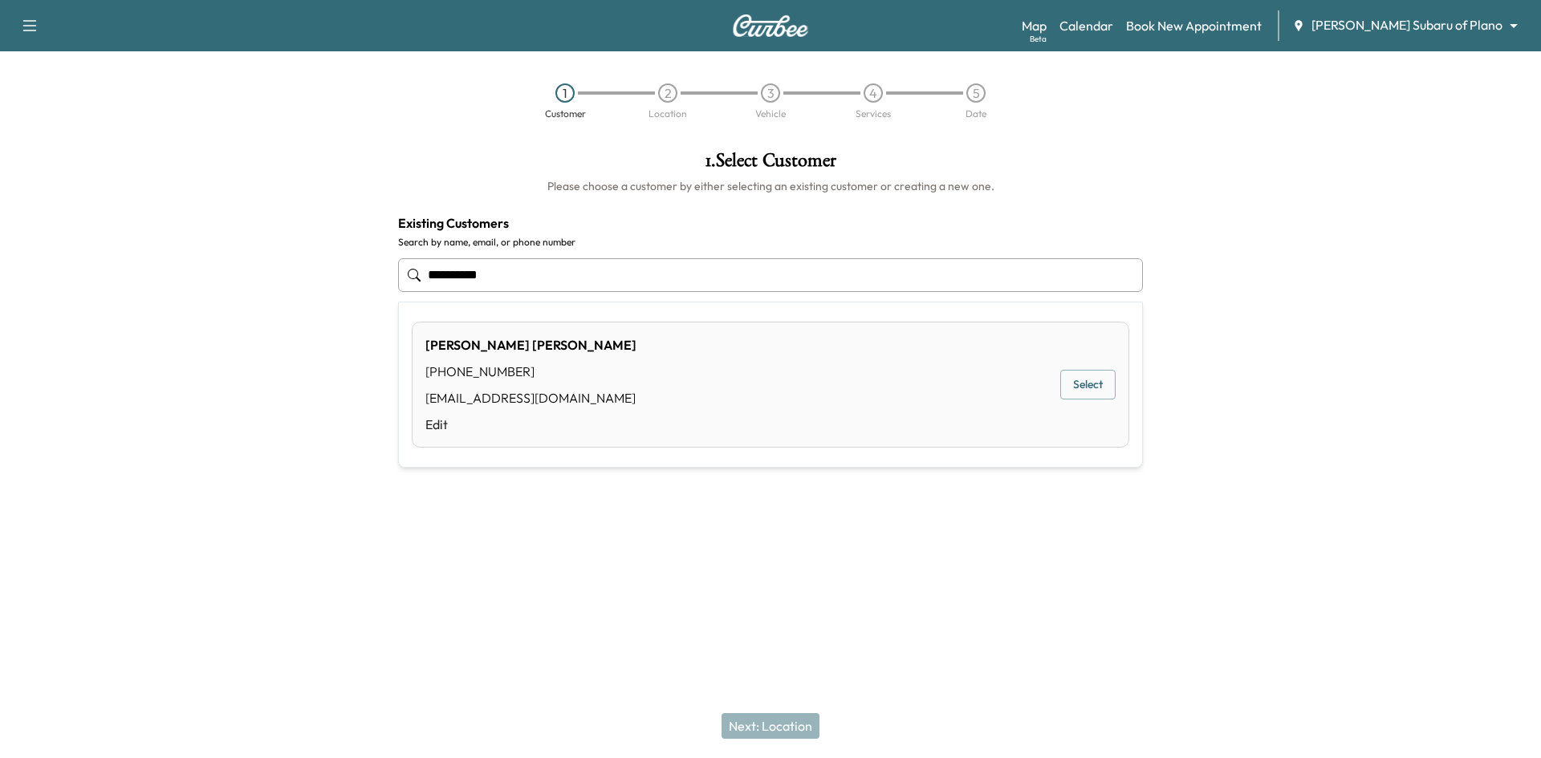
click at [748, 278] on input "**********" at bounding box center [770, 275] width 745 height 34
click at [1105, 383] on button "Select" at bounding box center [1087, 385] width 55 height 30
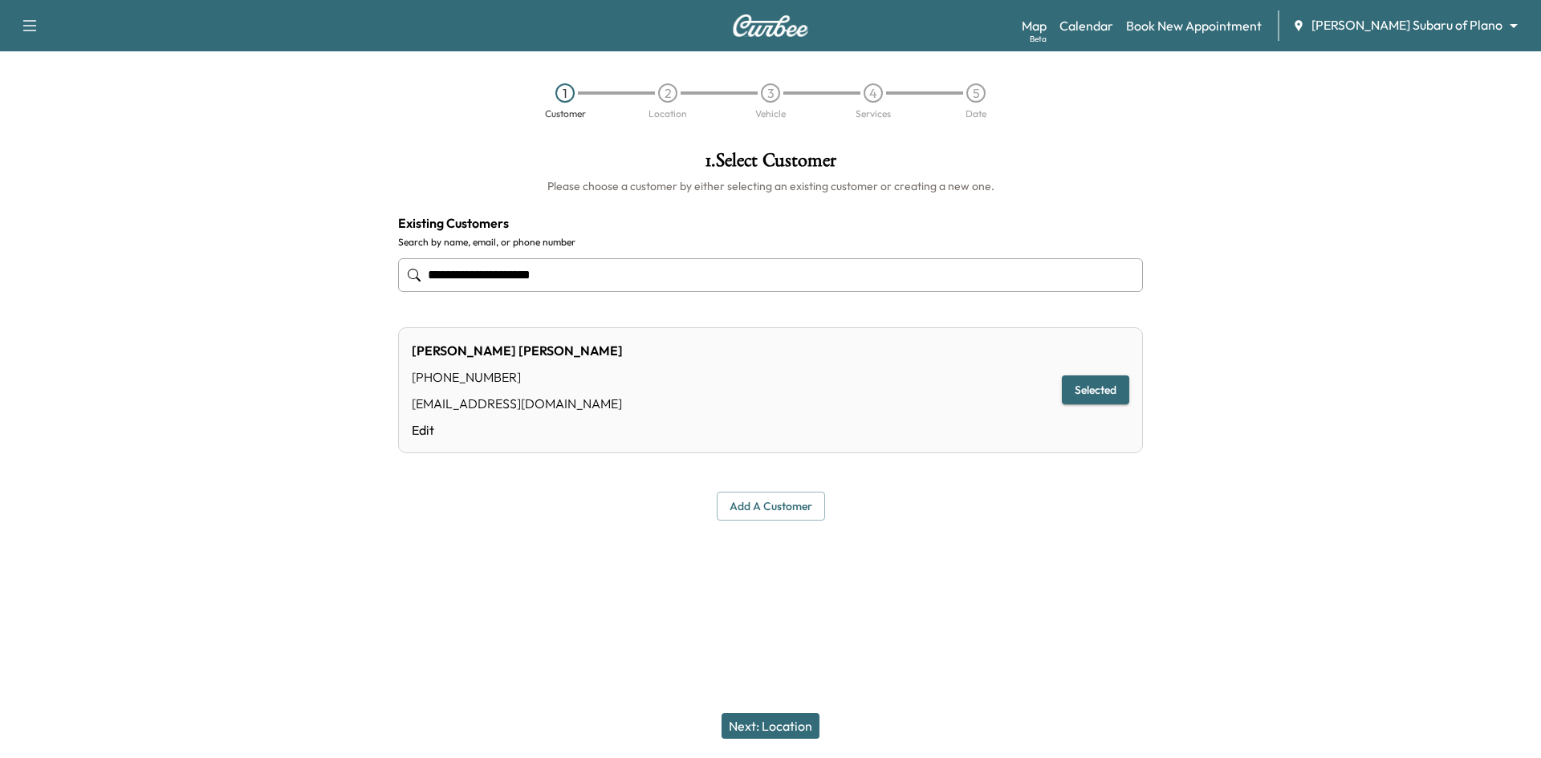
type input "**********"
click at [750, 720] on button "Next: Location" at bounding box center [771, 727] width 98 height 26
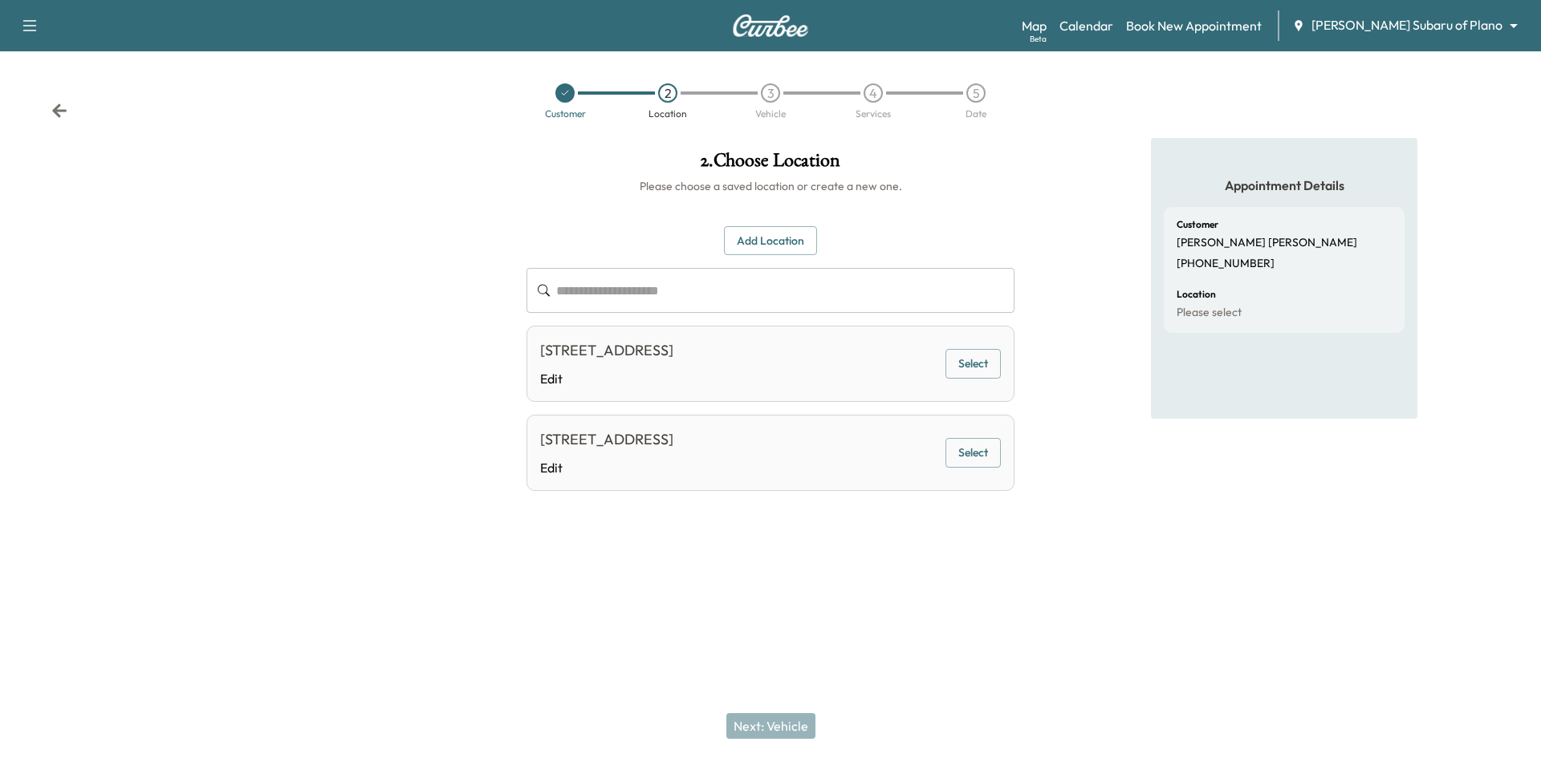
click at [955, 364] on button "Select" at bounding box center [973, 364] width 55 height 30
click at [792, 722] on button "Next: Vehicle" at bounding box center [770, 727] width 89 height 26
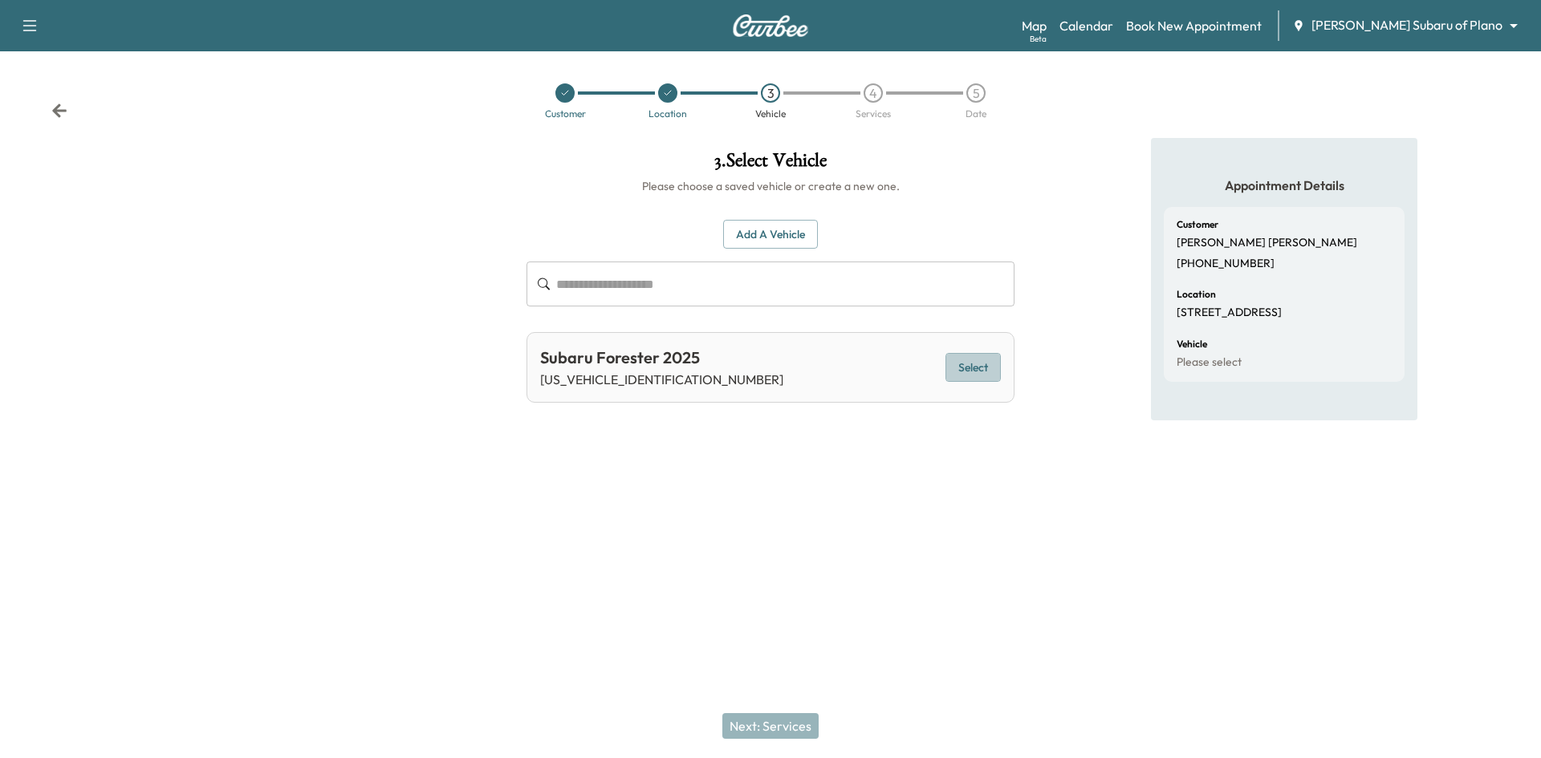
click at [983, 365] on button "Select" at bounding box center [973, 368] width 55 height 30
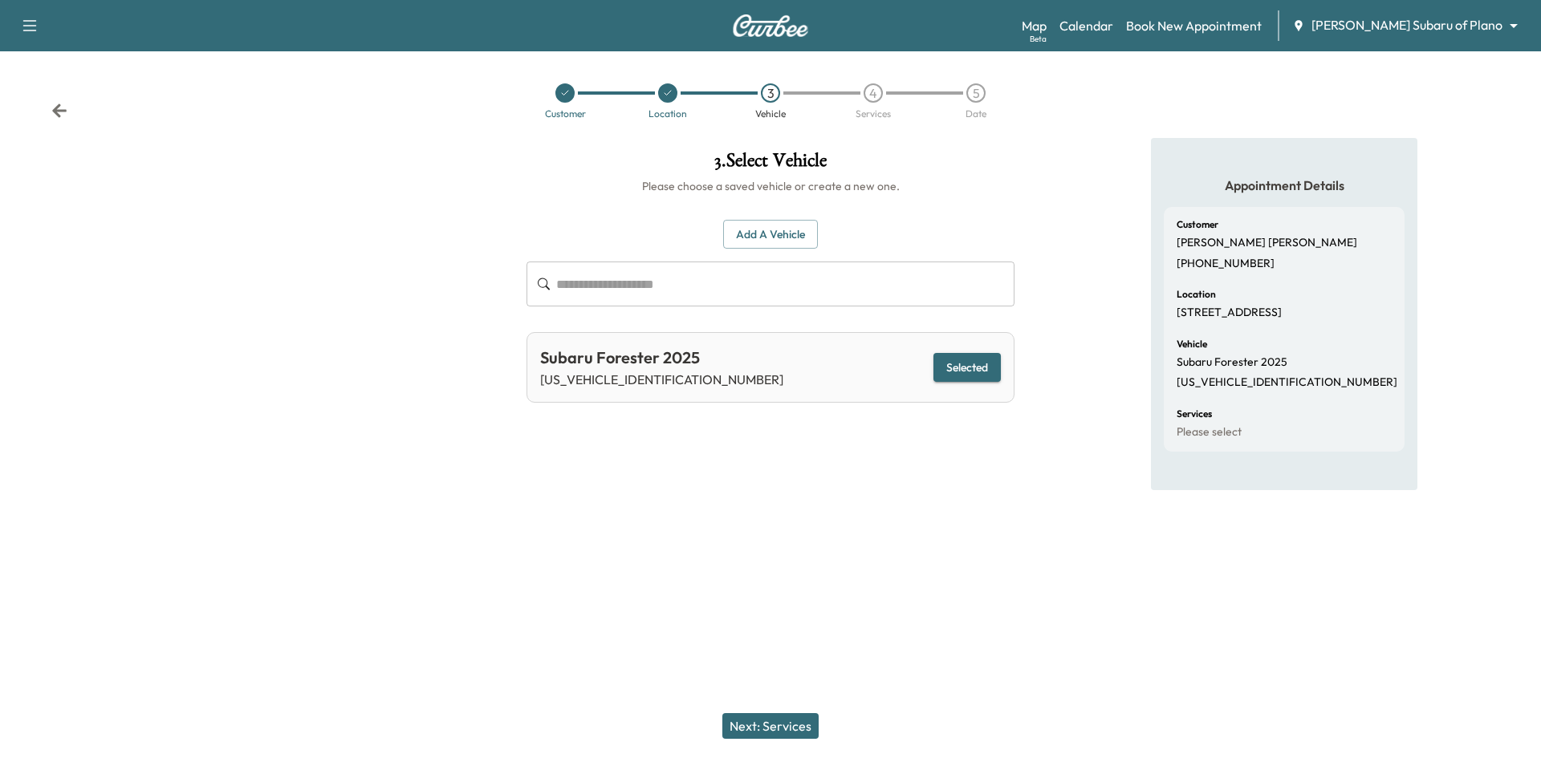
click at [970, 362] on button "Selected" at bounding box center [966, 368] width 67 height 30
click at [767, 738] on button "Next: Services" at bounding box center [770, 727] width 96 height 26
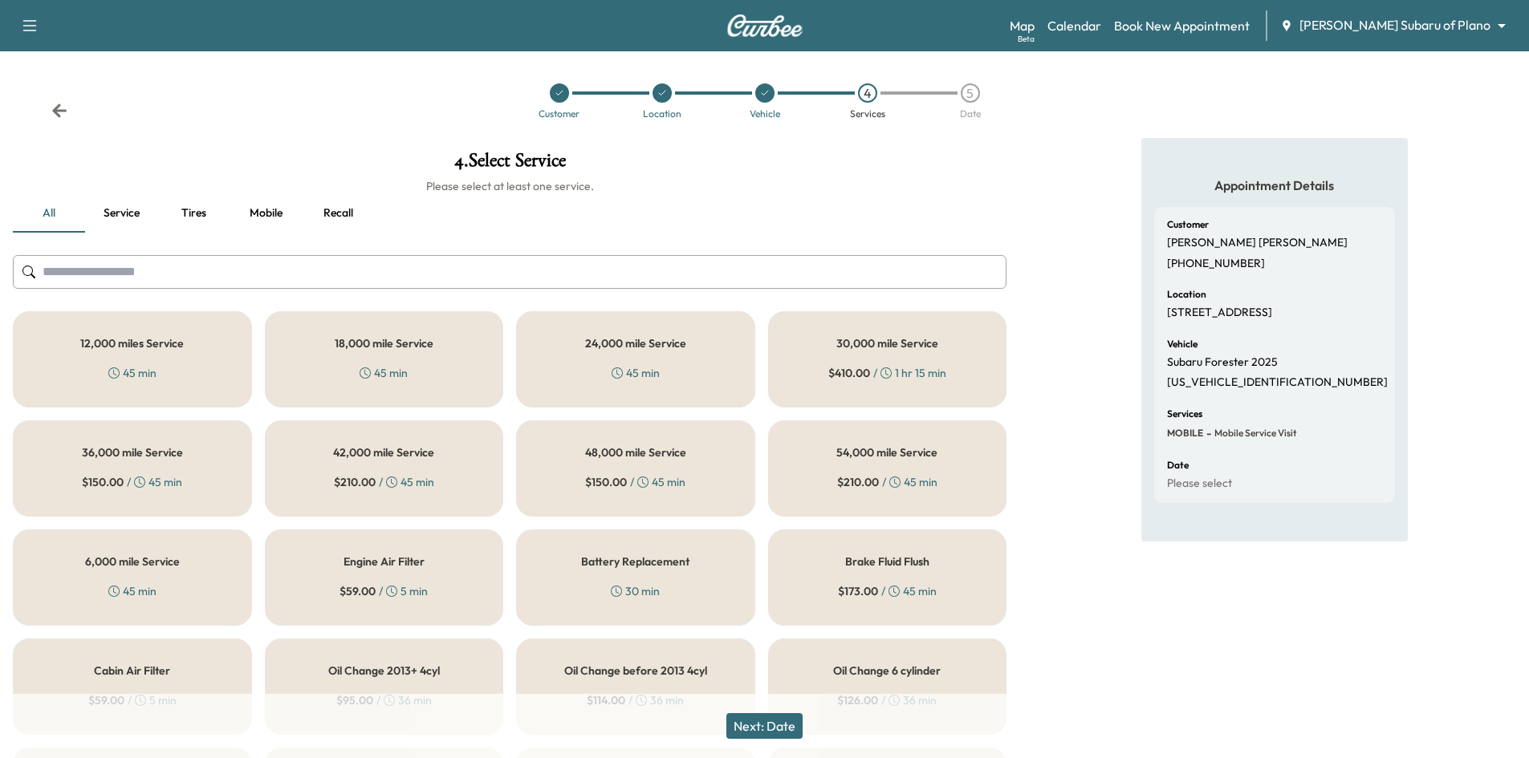
click at [131, 590] on div "45 min" at bounding box center [132, 592] width 48 height 16
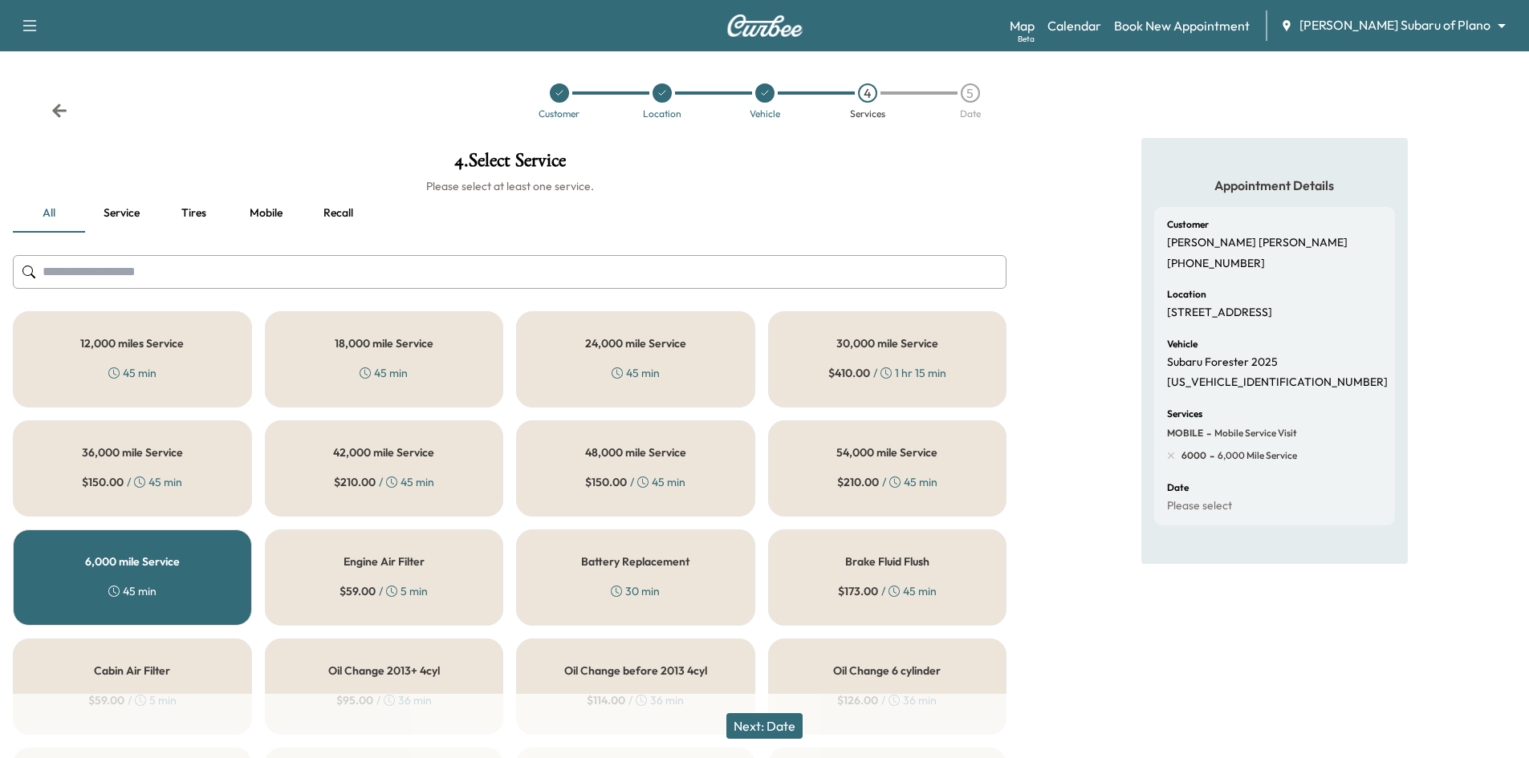
drag, startPoint x: 758, startPoint y: 726, endPoint x: 771, endPoint y: 705, distance: 24.5
click at [758, 727] on button "Next: Date" at bounding box center [764, 727] width 76 height 26
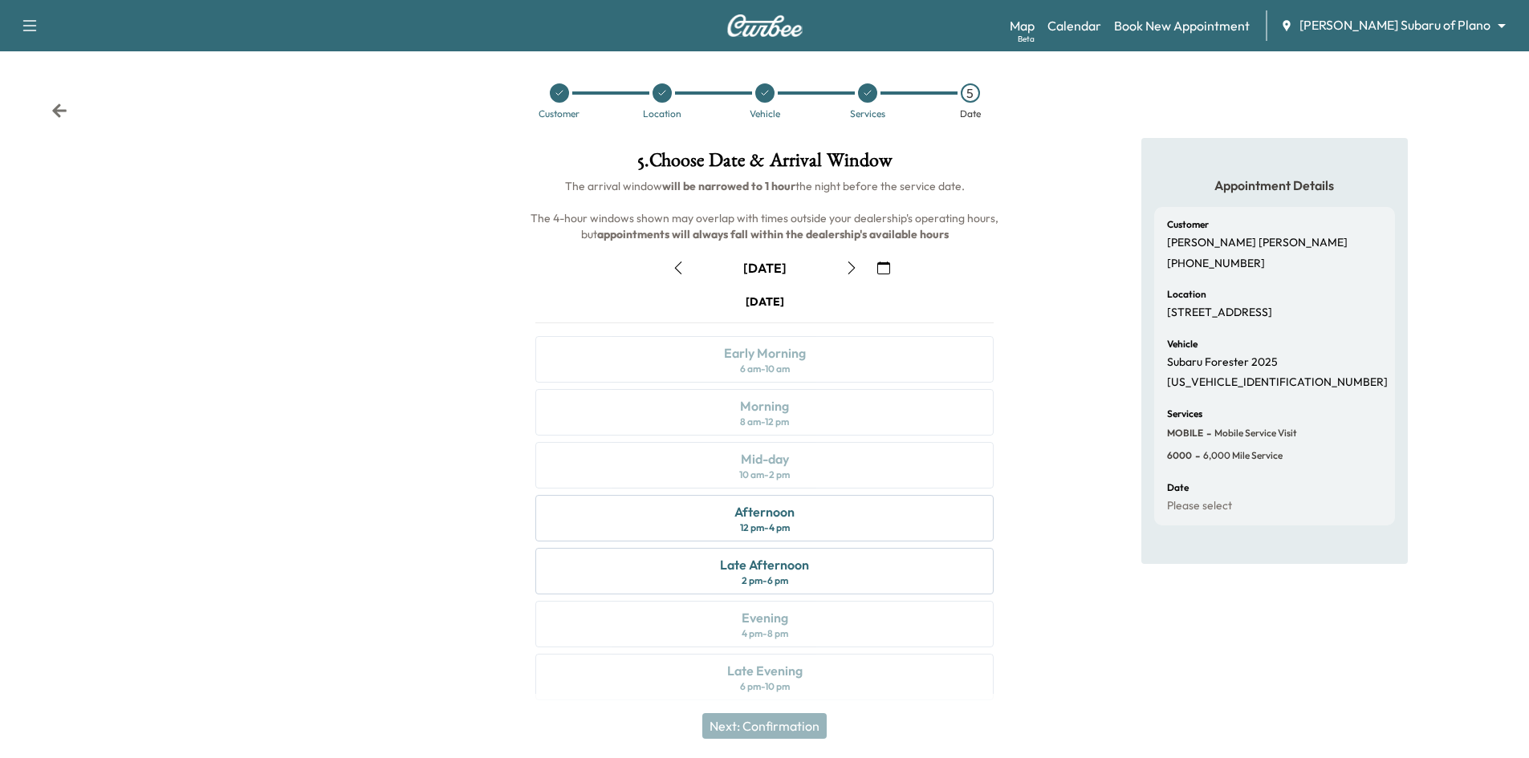
click at [850, 268] on icon "button" at bounding box center [851, 268] width 13 height 13
click at [558, 92] on icon at bounding box center [560, 93] width 10 height 10
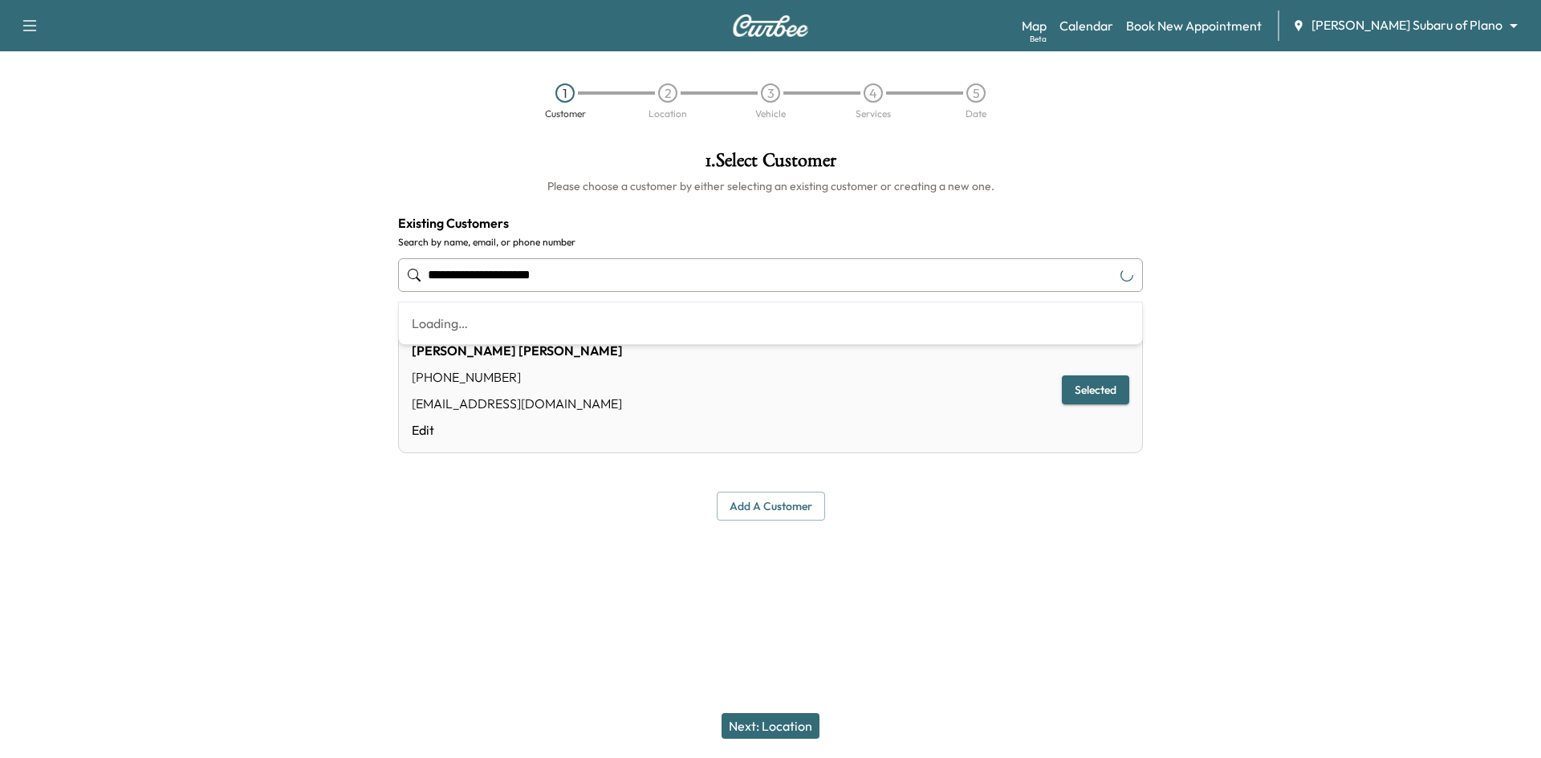
drag, startPoint x: 622, startPoint y: 273, endPoint x: 290, endPoint y: 228, distance: 335.3
click at [312, 228] on div "**********" at bounding box center [770, 336] width 1541 height 396
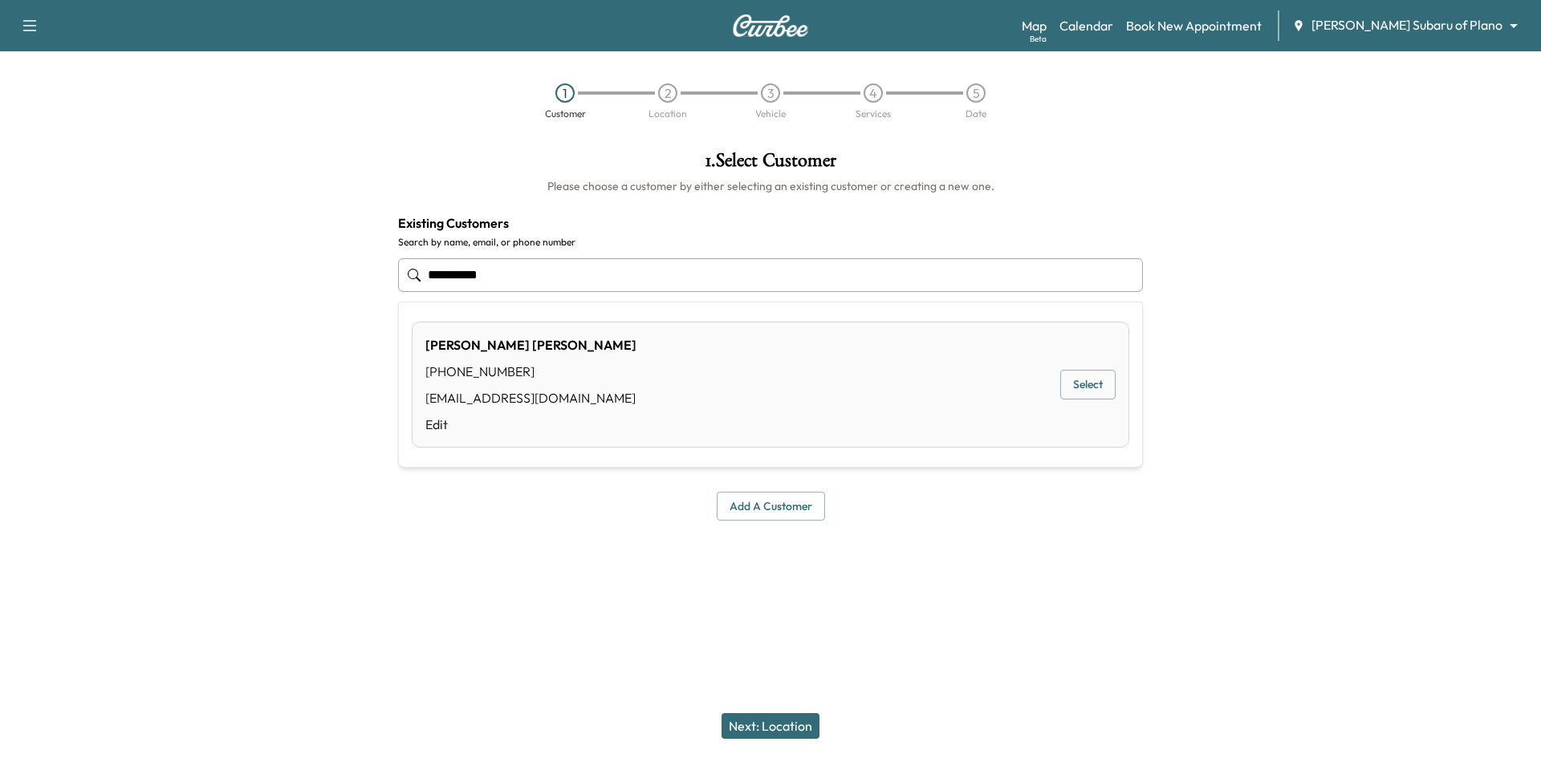
drag, startPoint x: 1106, startPoint y: 392, endPoint x: 1091, endPoint y: 385, distance: 16.9
click at [1106, 392] on button "Select" at bounding box center [1087, 385] width 55 height 30
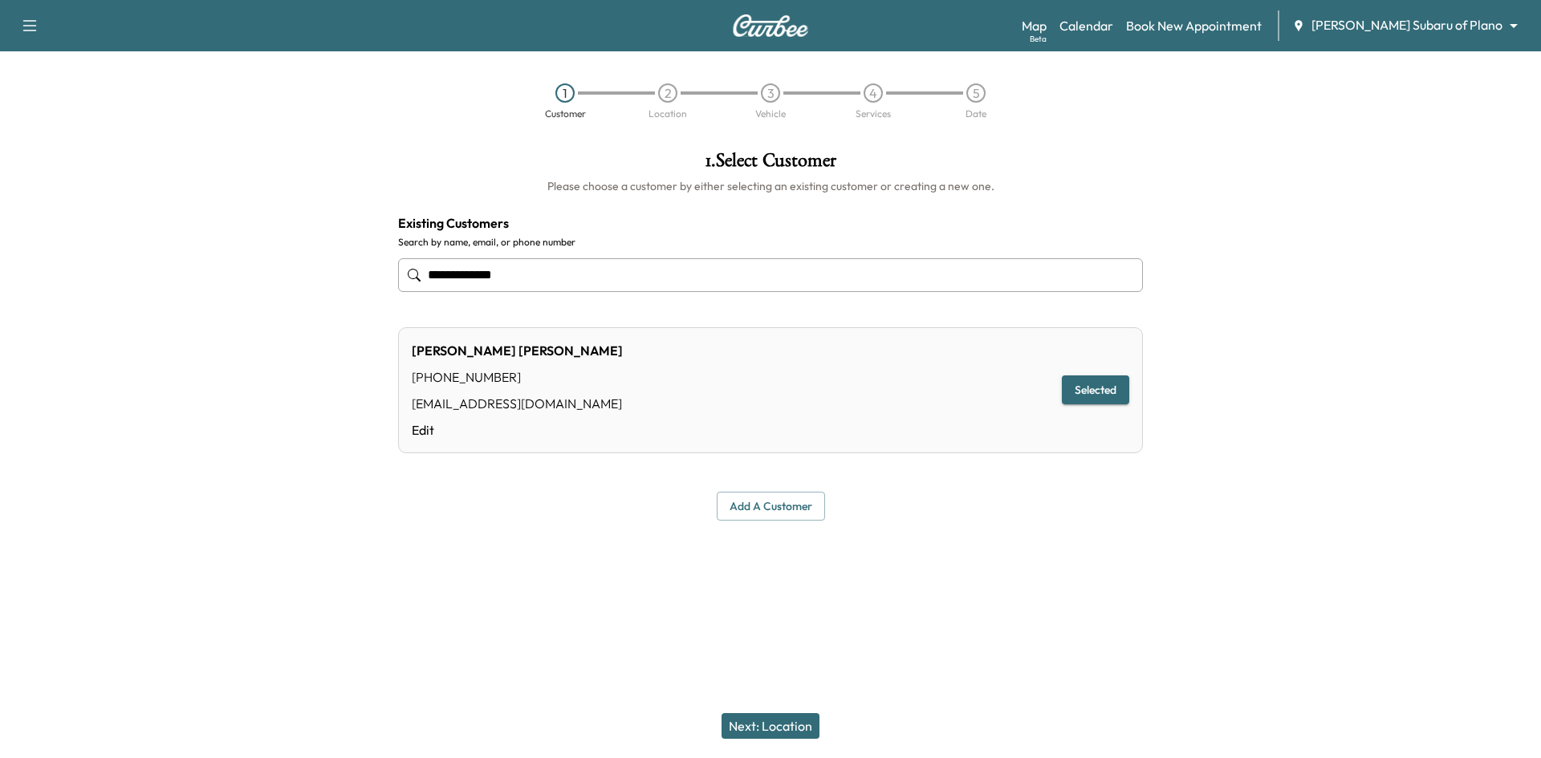
type input "**********"
click at [775, 722] on button "Next: Location" at bounding box center [771, 727] width 98 height 26
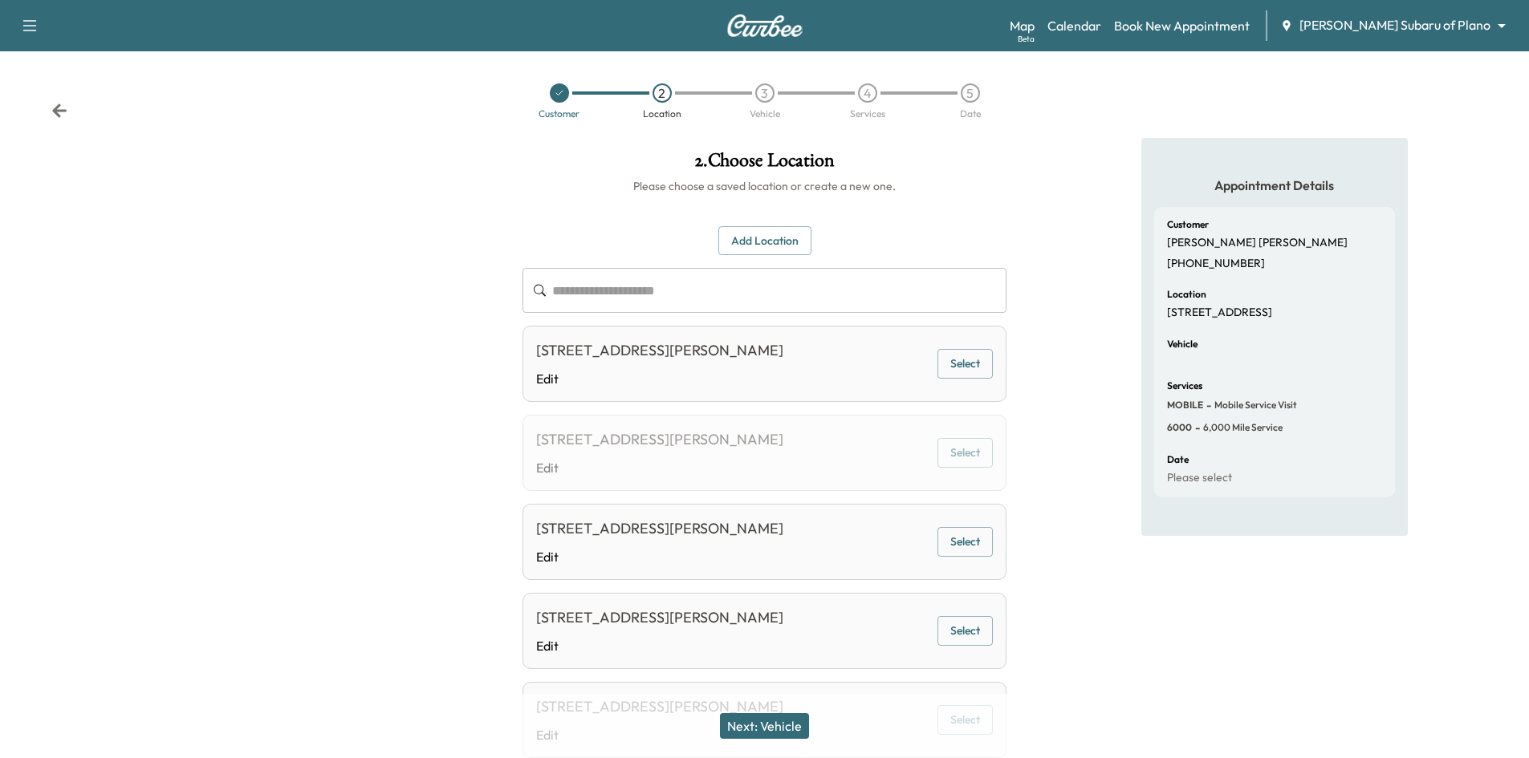
click at [718, 344] on div "1117 E Vandergriff Dr, Apt 3431, Carrollton, TX 75006, Dallas" at bounding box center [659, 351] width 247 height 22
click at [974, 358] on button "Select" at bounding box center [964, 364] width 55 height 30
click at [797, 738] on button "Next: Vehicle" at bounding box center [764, 727] width 89 height 26
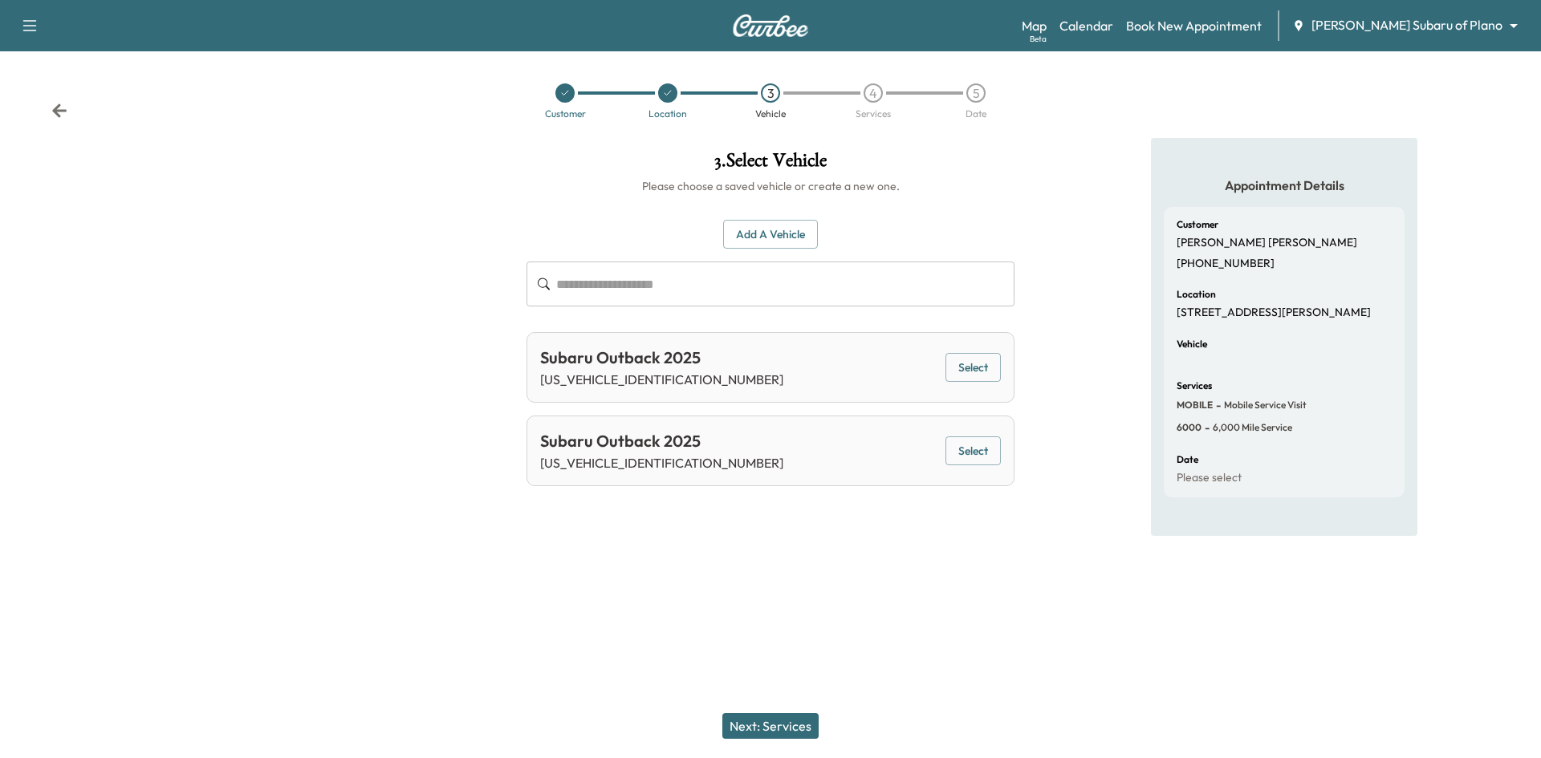
click at [970, 445] on button "Select" at bounding box center [973, 452] width 55 height 30
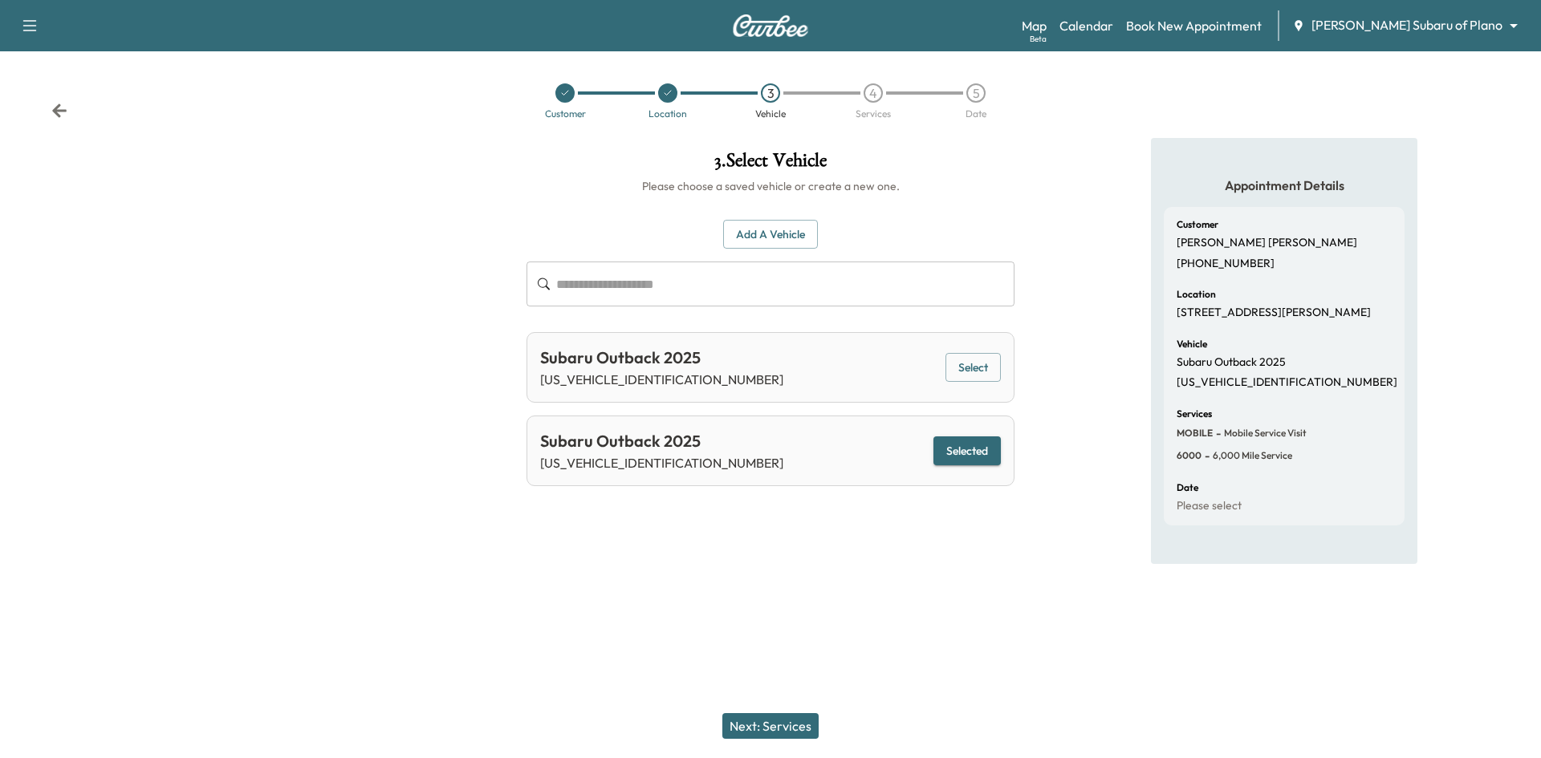
drag, startPoint x: 743, startPoint y: 718, endPoint x: 771, endPoint y: 721, distance: 27.5
click at [748, 717] on button "Next: Services" at bounding box center [770, 727] width 96 height 26
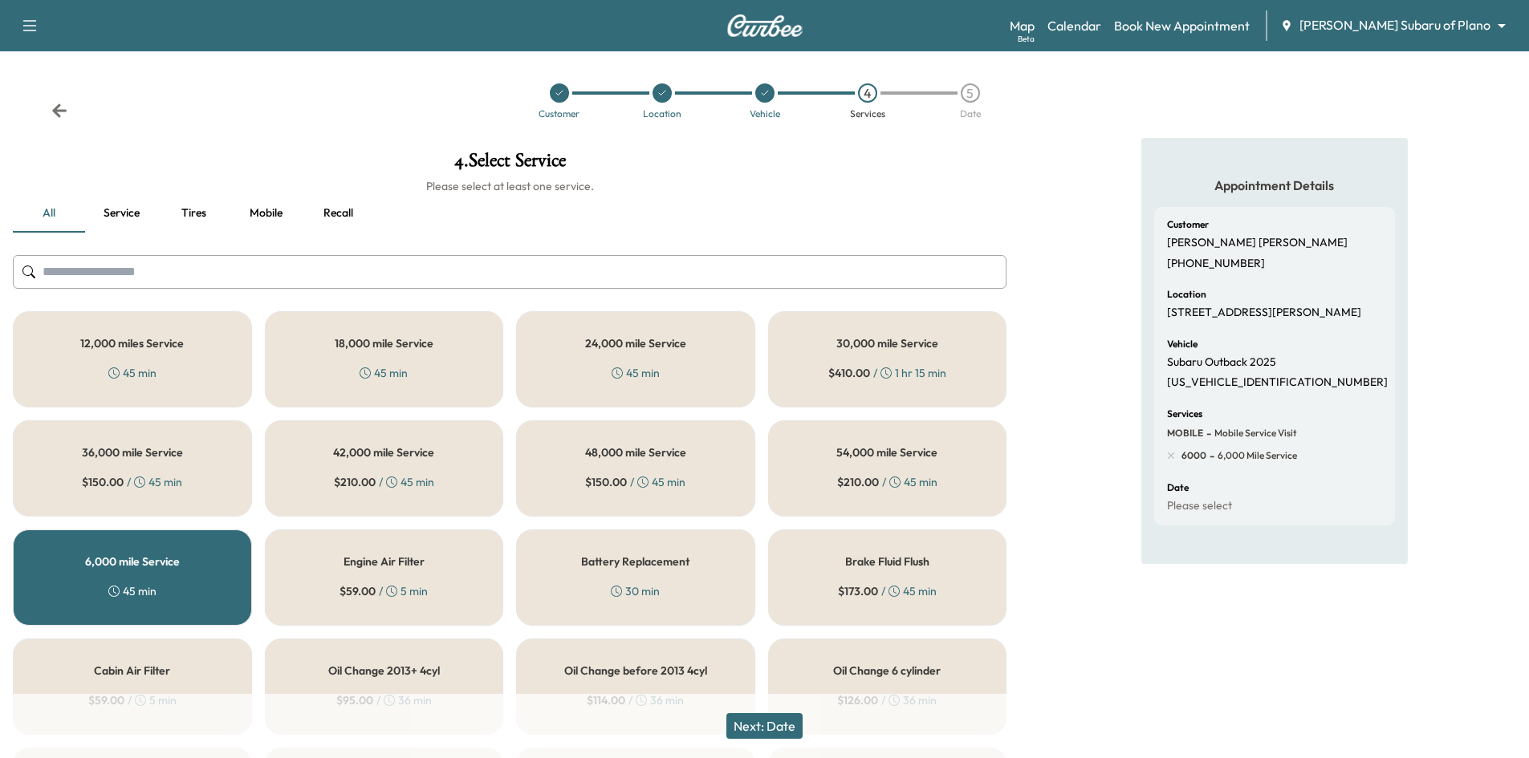
click at [1212, 386] on div "Vehicle Subaru Outback 2025 4S4BTADCXS3222990" at bounding box center [1274, 365] width 215 height 51
click at [1212, 390] on p "4S4BTADCXS3222990" at bounding box center [1277, 383] width 221 height 14
copy p "4S4BTADCXS3222990"
click at [557, 88] on icon at bounding box center [560, 93] width 10 height 10
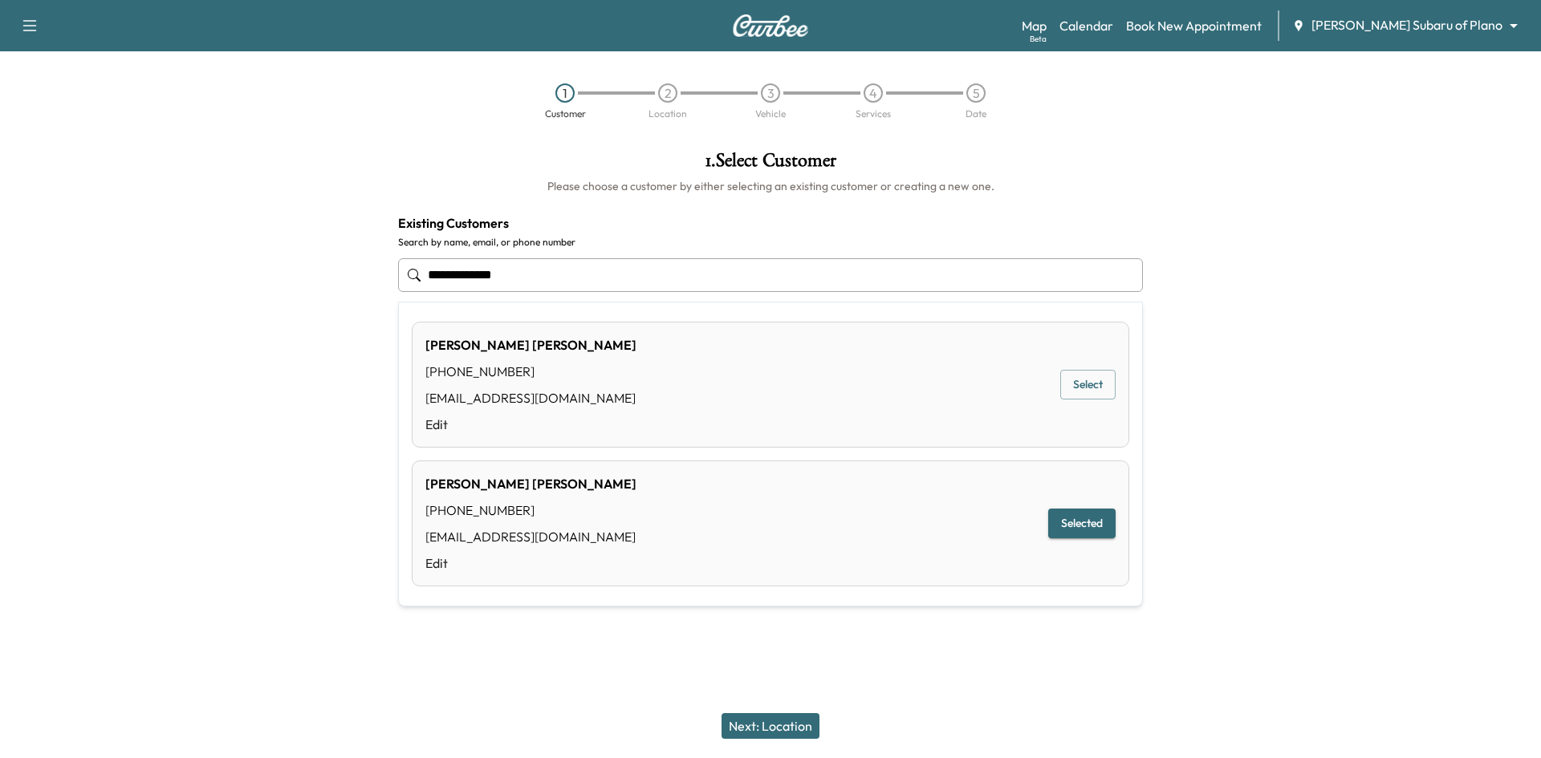
drag, startPoint x: 566, startPoint y: 280, endPoint x: -309, endPoint y: 66, distance: 900.7
click at [0, 66] on html "**********" at bounding box center [770, 379] width 1541 height 758
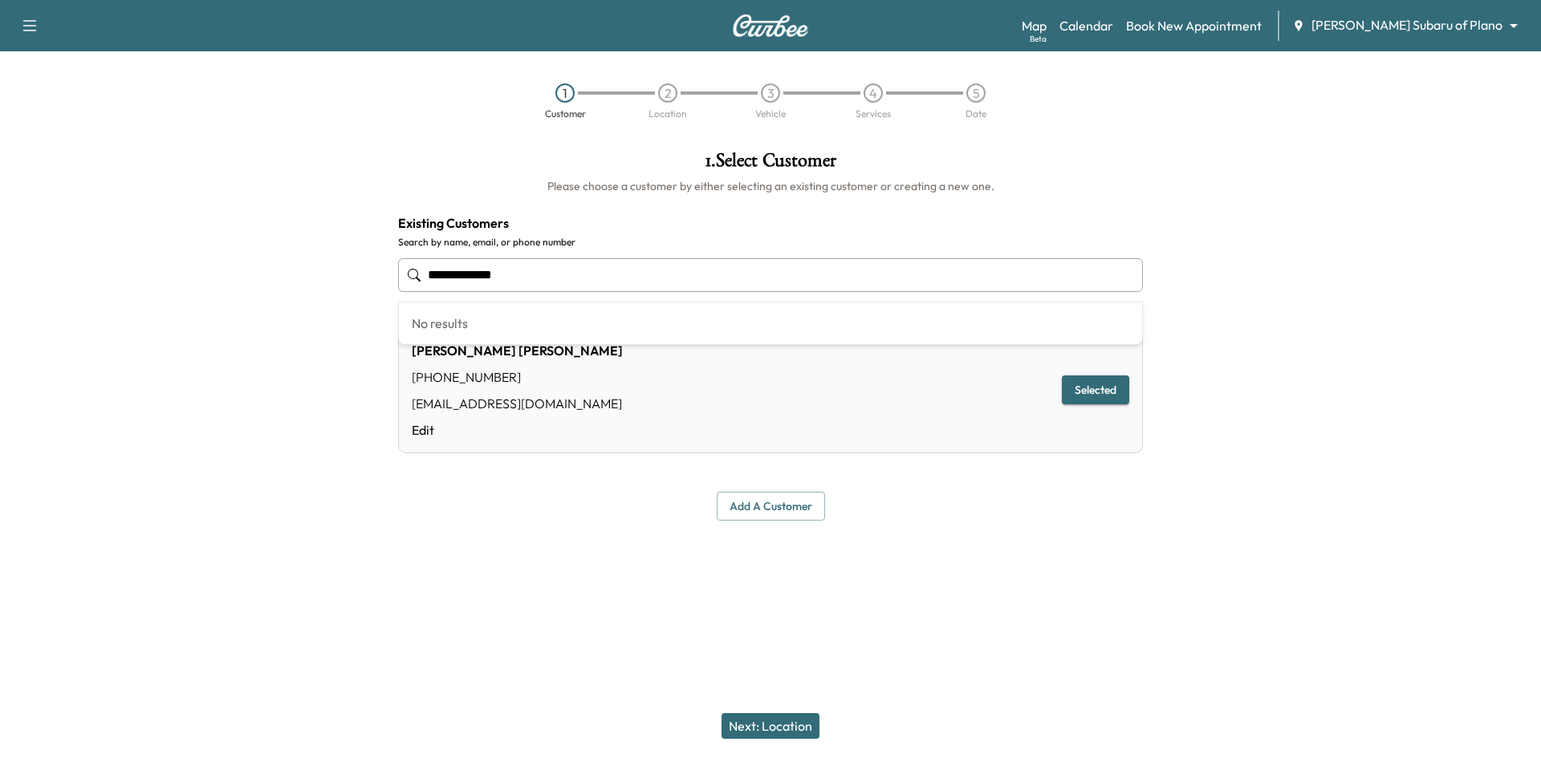
click at [1088, 384] on button "Selected" at bounding box center [1095, 391] width 67 height 30
click at [775, 501] on button "Add a customer" at bounding box center [771, 507] width 108 height 30
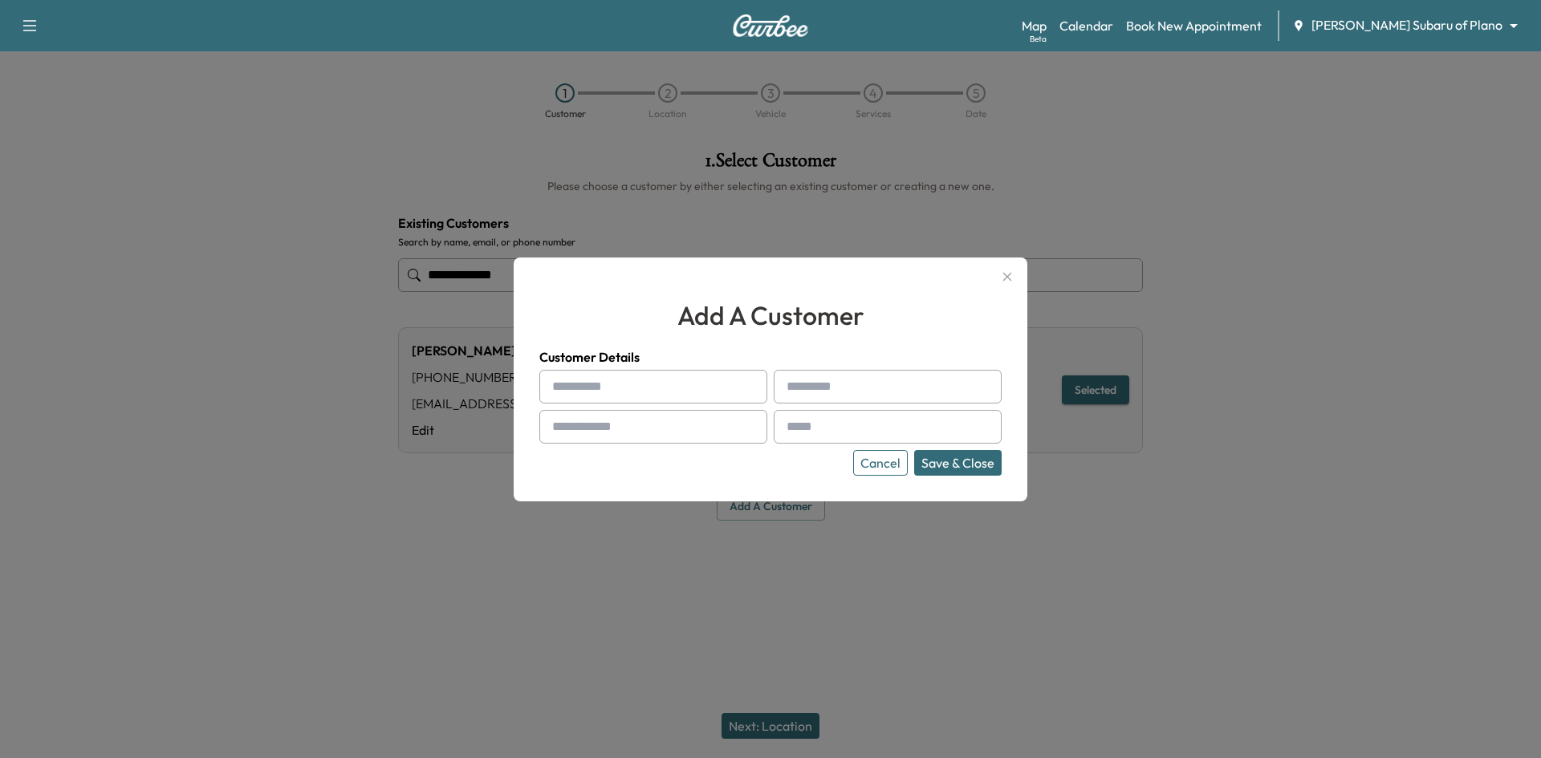
click at [863, 460] on button "Cancel" at bounding box center [880, 463] width 55 height 26
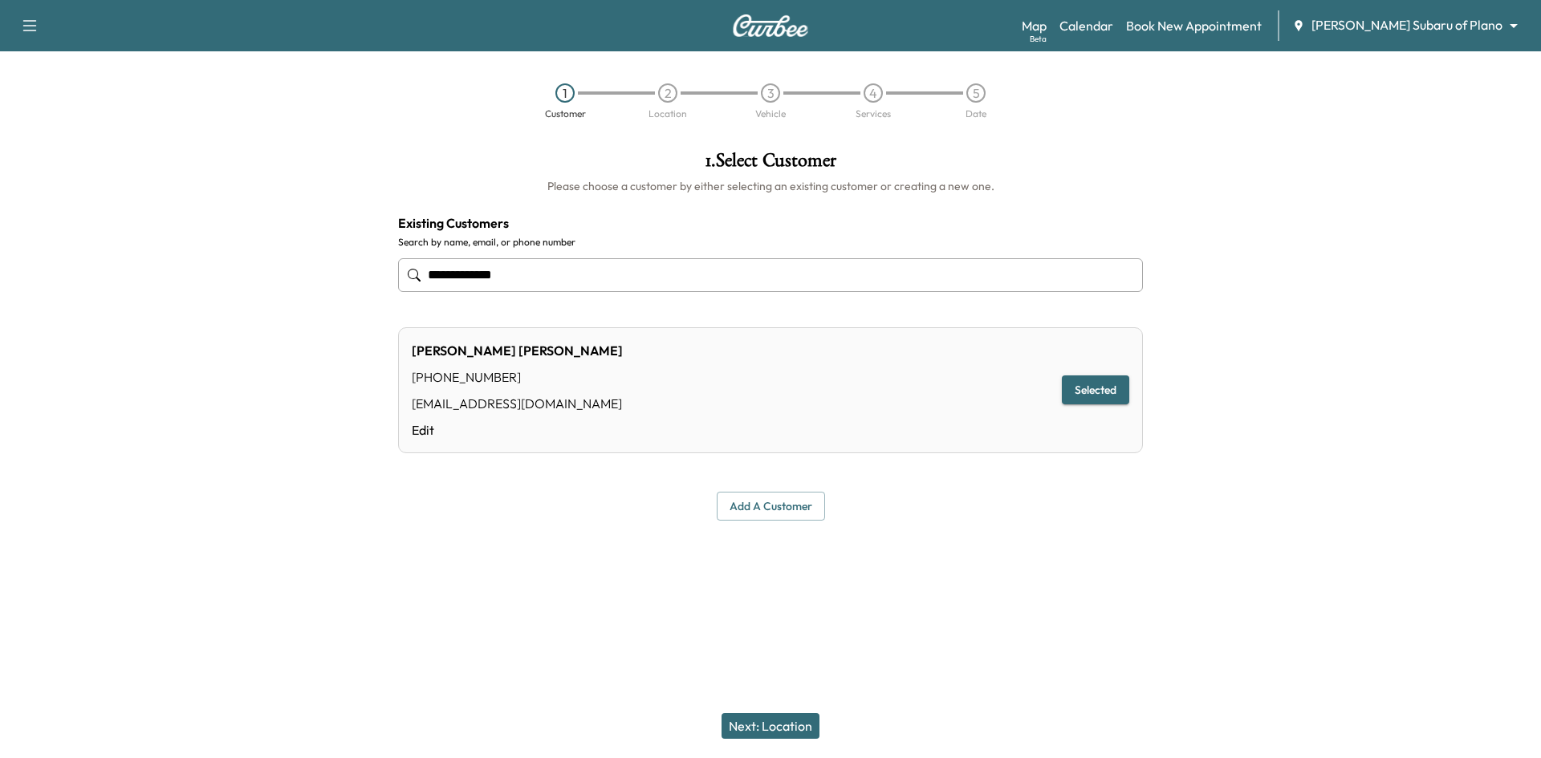
drag, startPoint x: 553, startPoint y: 291, endPoint x: 529, endPoint y: 280, distance: 26.6
click at [536, 285] on div "**********" at bounding box center [770, 275] width 745 height 53
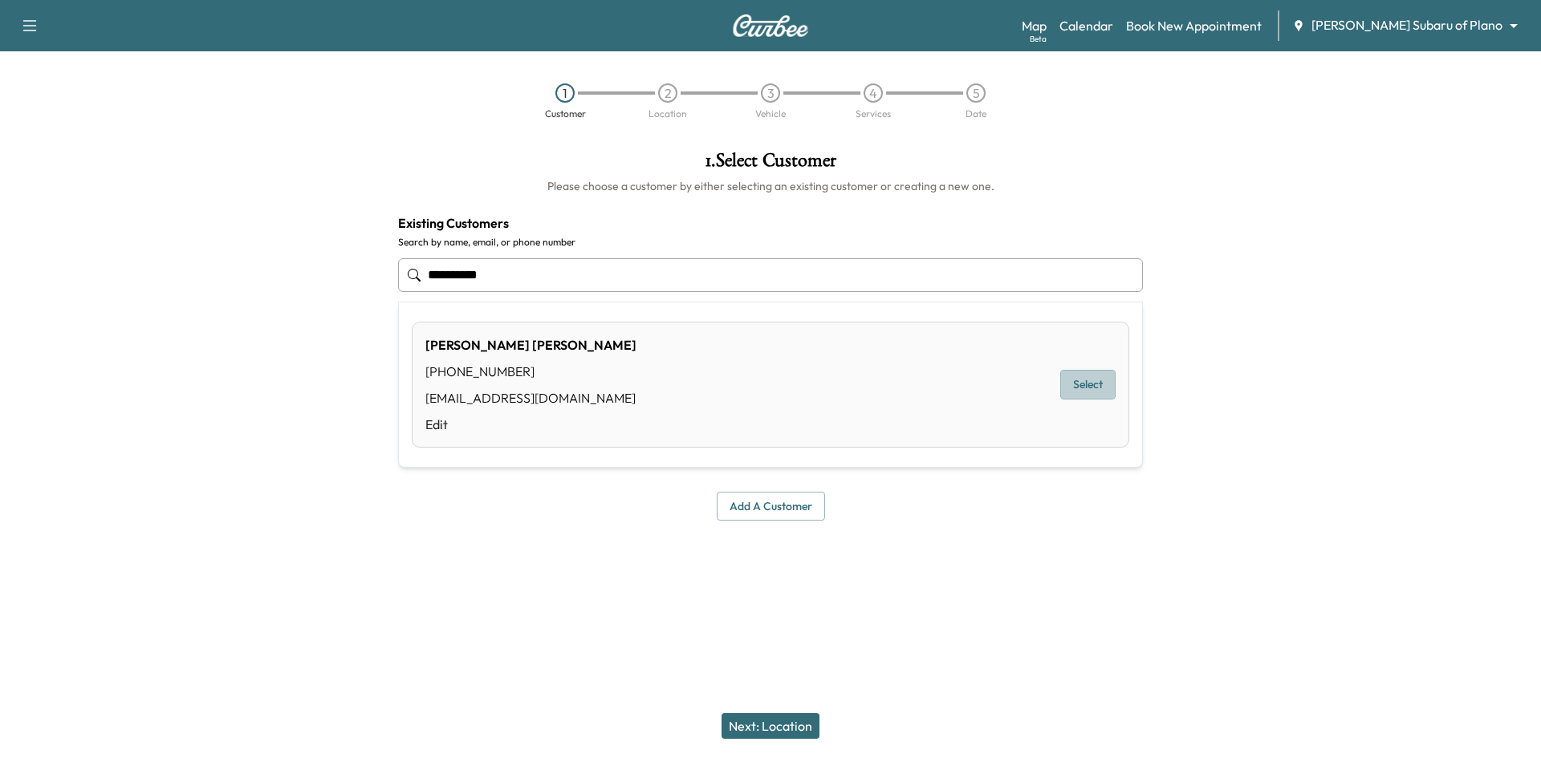
click at [1084, 392] on button "Select" at bounding box center [1087, 385] width 55 height 30
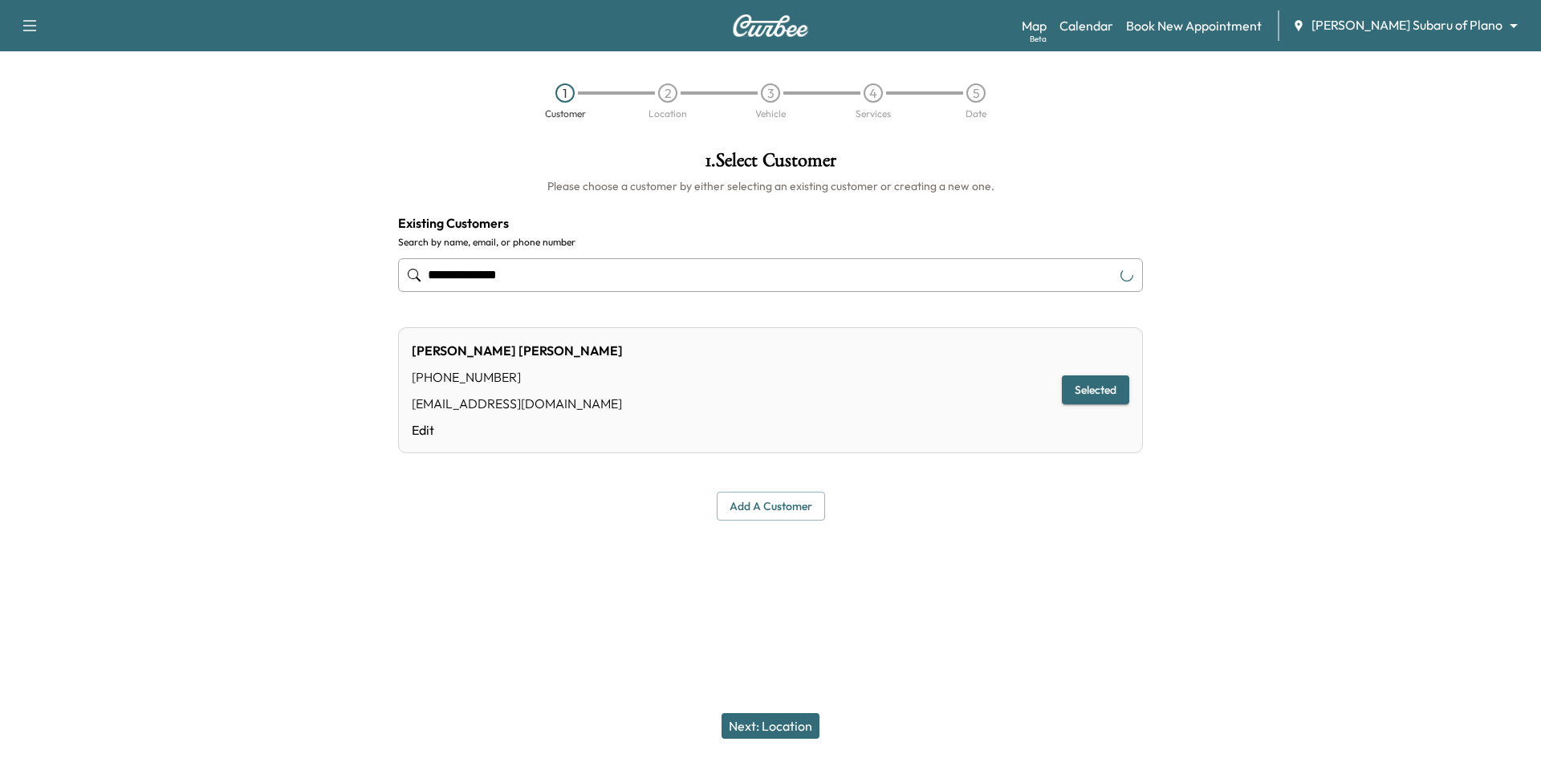
type input "**********"
click at [752, 726] on button "Next: Location" at bounding box center [771, 727] width 98 height 26
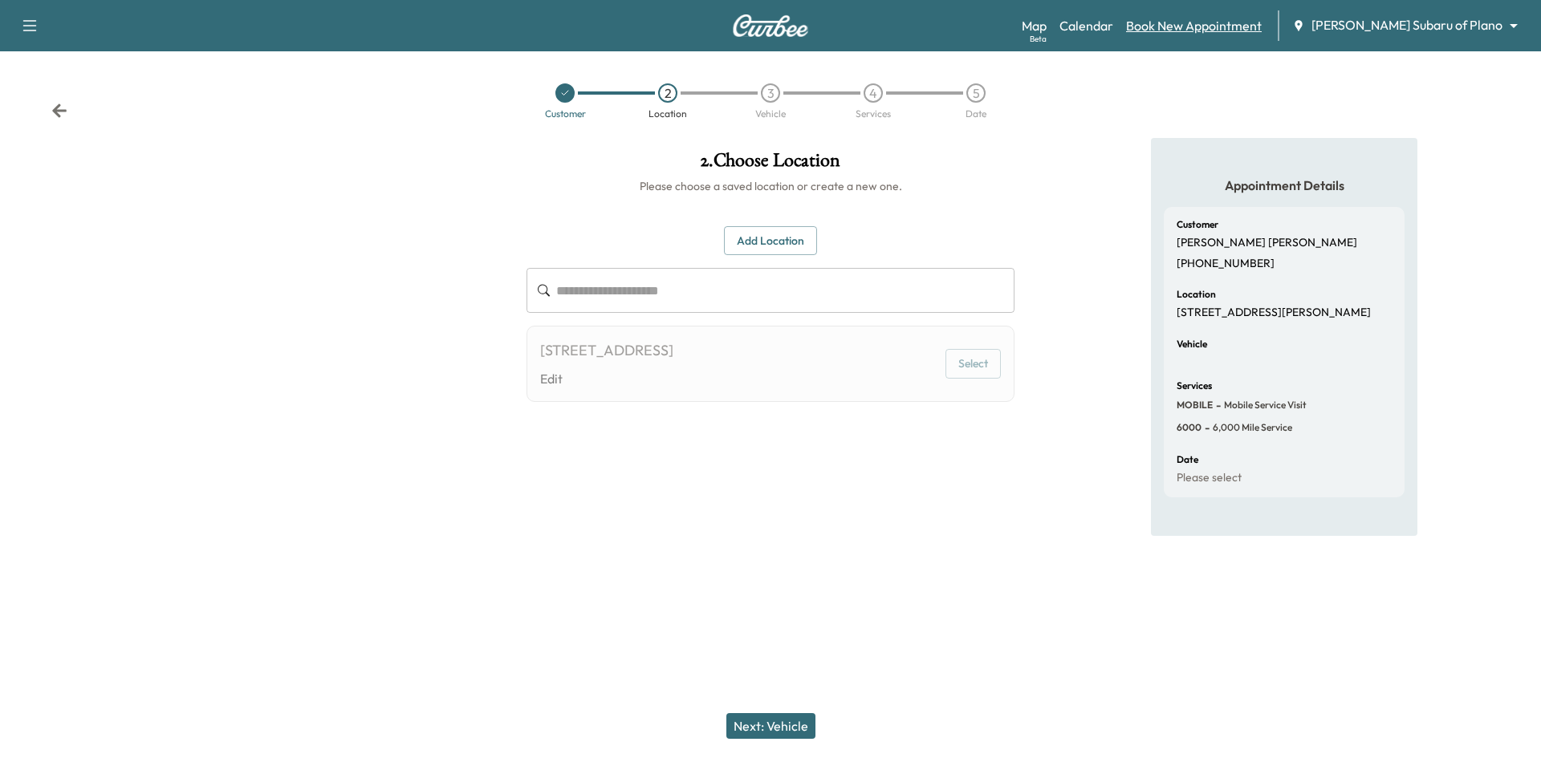
click at [1262, 18] on link "Book New Appointment" at bounding box center [1194, 25] width 136 height 19
click at [1262, 23] on link "Book New Appointment" at bounding box center [1194, 25] width 136 height 19
click at [1113, 31] on link "Calendar" at bounding box center [1086, 25] width 54 height 19
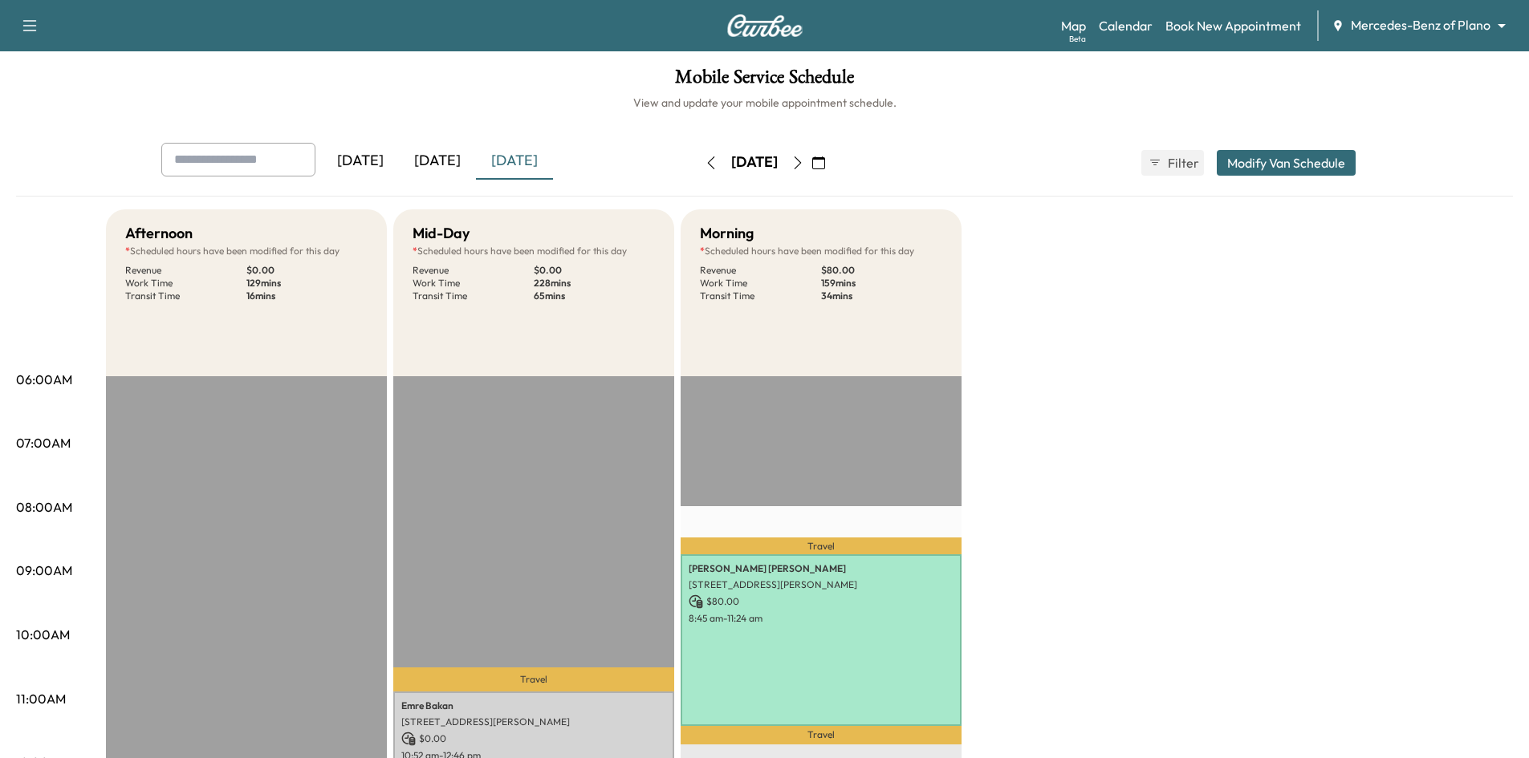
drag, startPoint x: 437, startPoint y: 148, endPoint x: 440, endPoint y: 134, distance: 13.9
click at [438, 150] on div "[DATE]" at bounding box center [437, 161] width 77 height 37
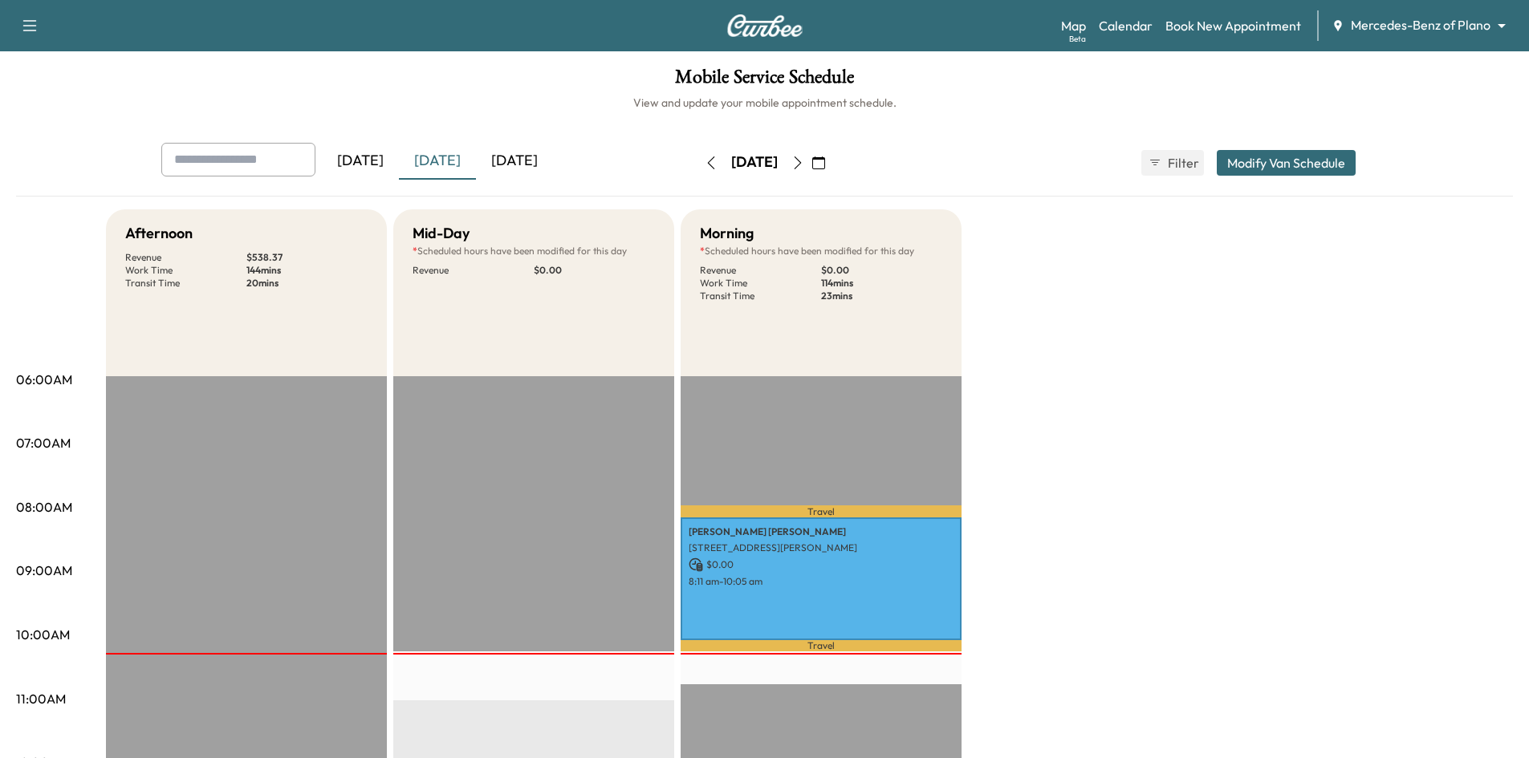
click at [519, 161] on div "[DATE]" at bounding box center [514, 161] width 77 height 37
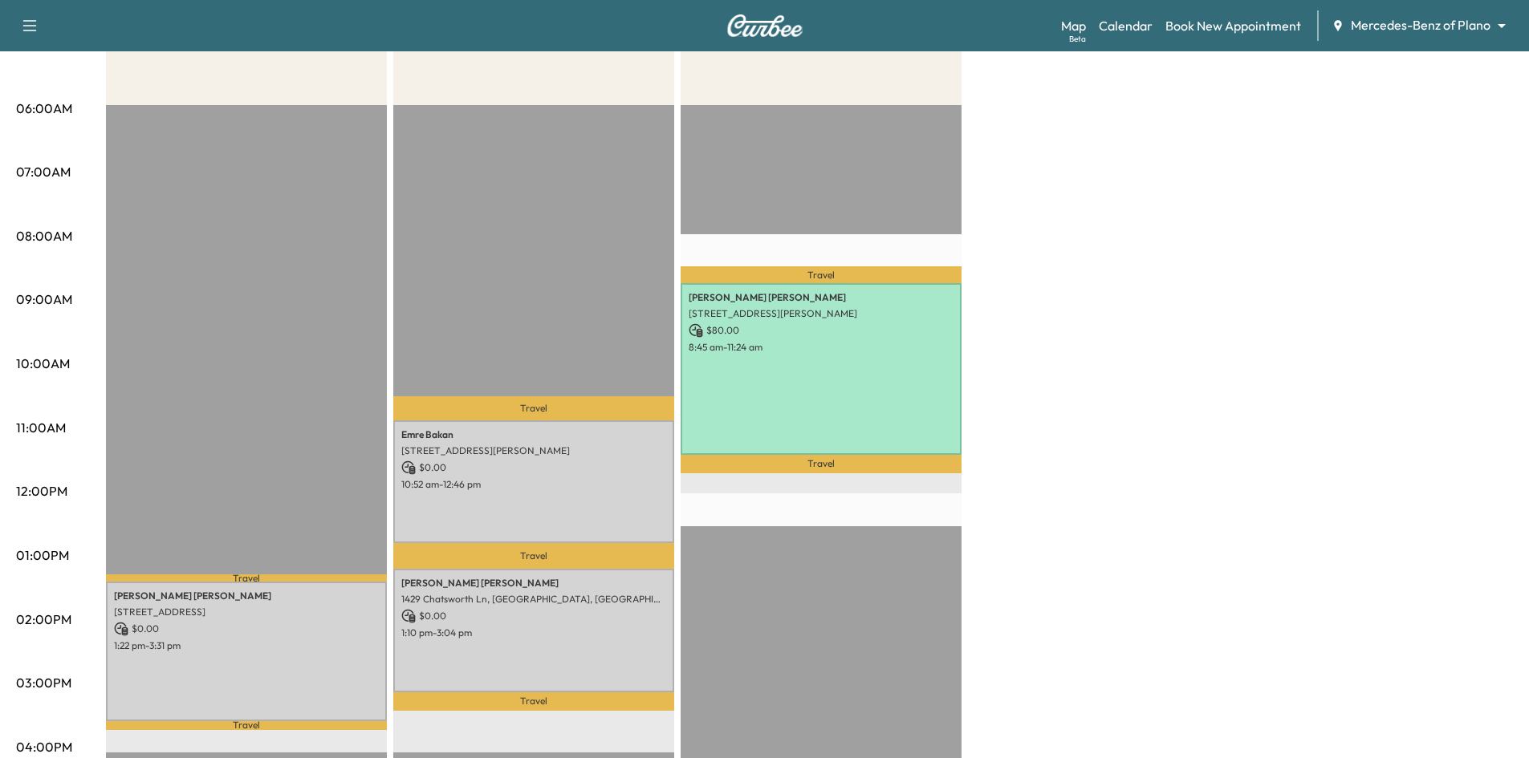
scroll to position [401, 0]
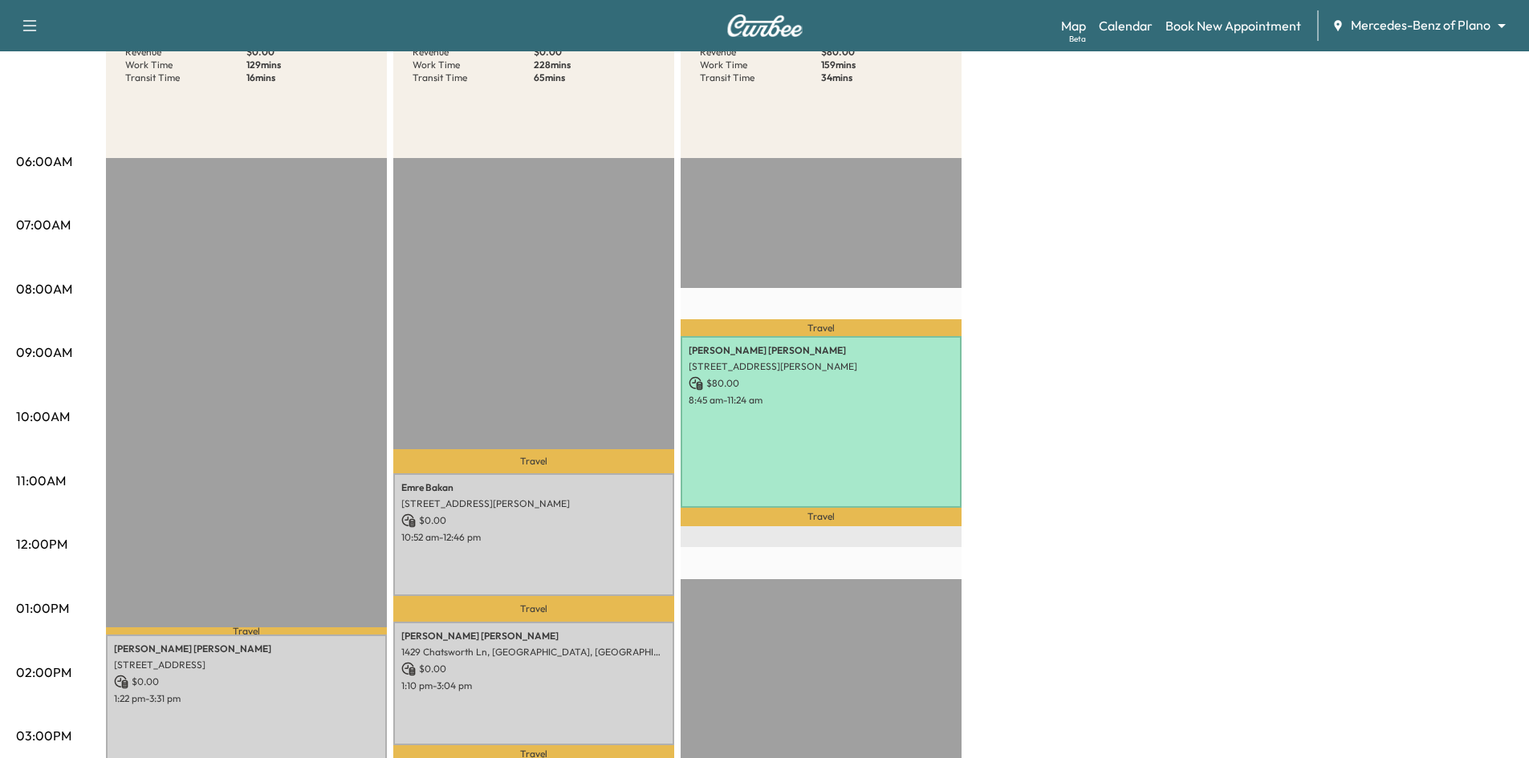
scroll to position [80, 0]
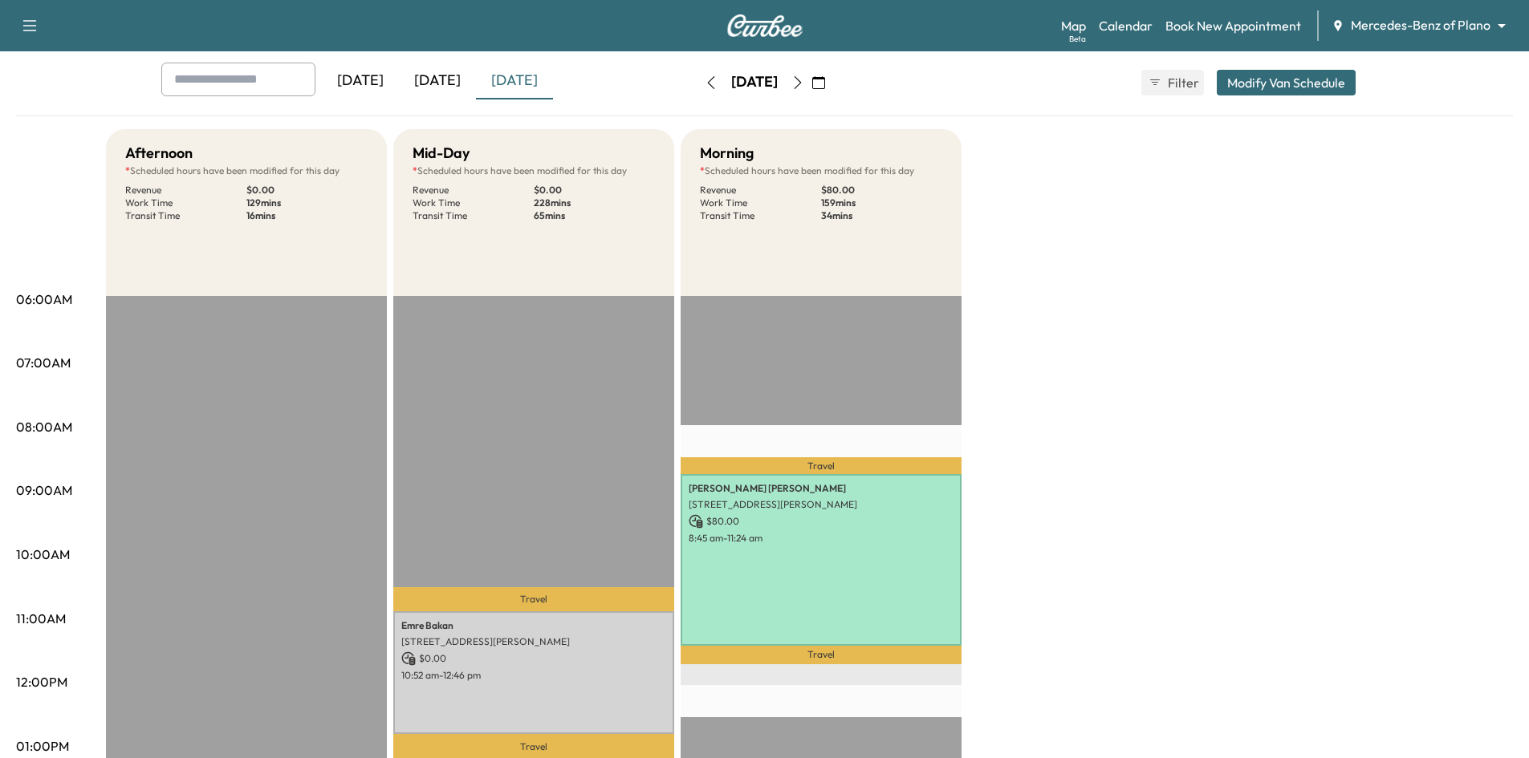
click at [804, 79] on icon "button" at bounding box center [797, 82] width 13 height 13
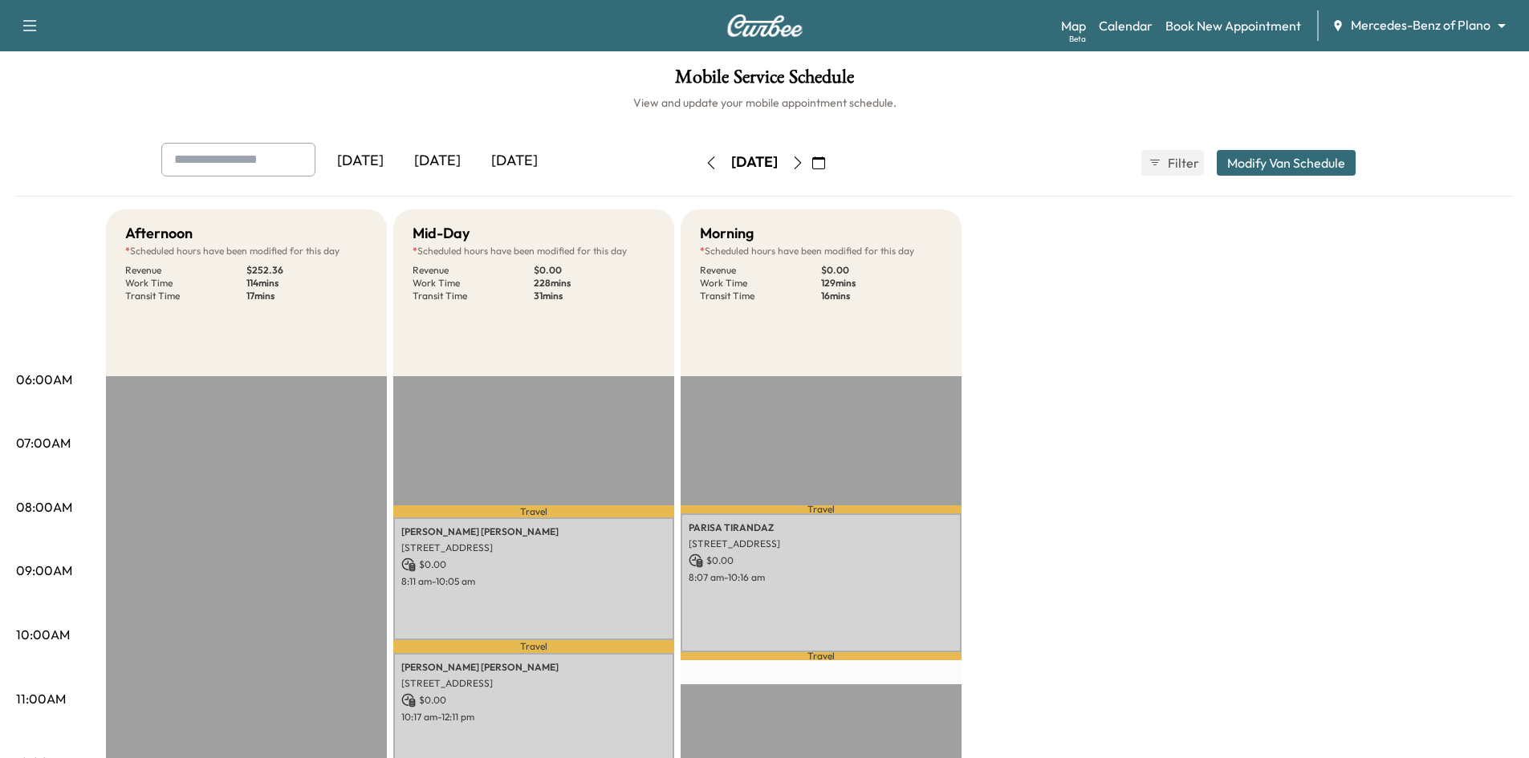
click at [804, 160] on icon "button" at bounding box center [797, 163] width 13 height 13
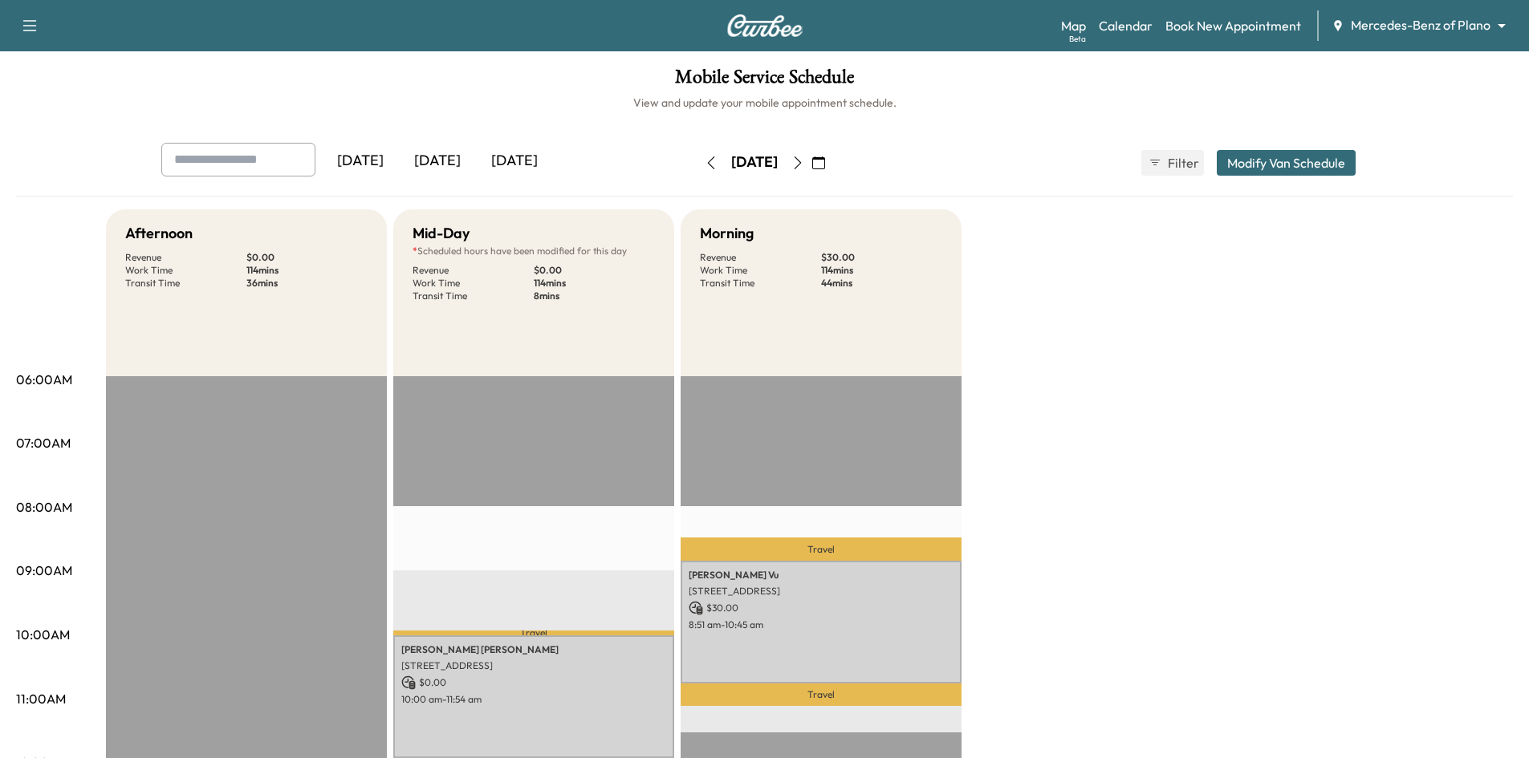
click at [804, 167] on icon "button" at bounding box center [797, 163] width 13 height 13
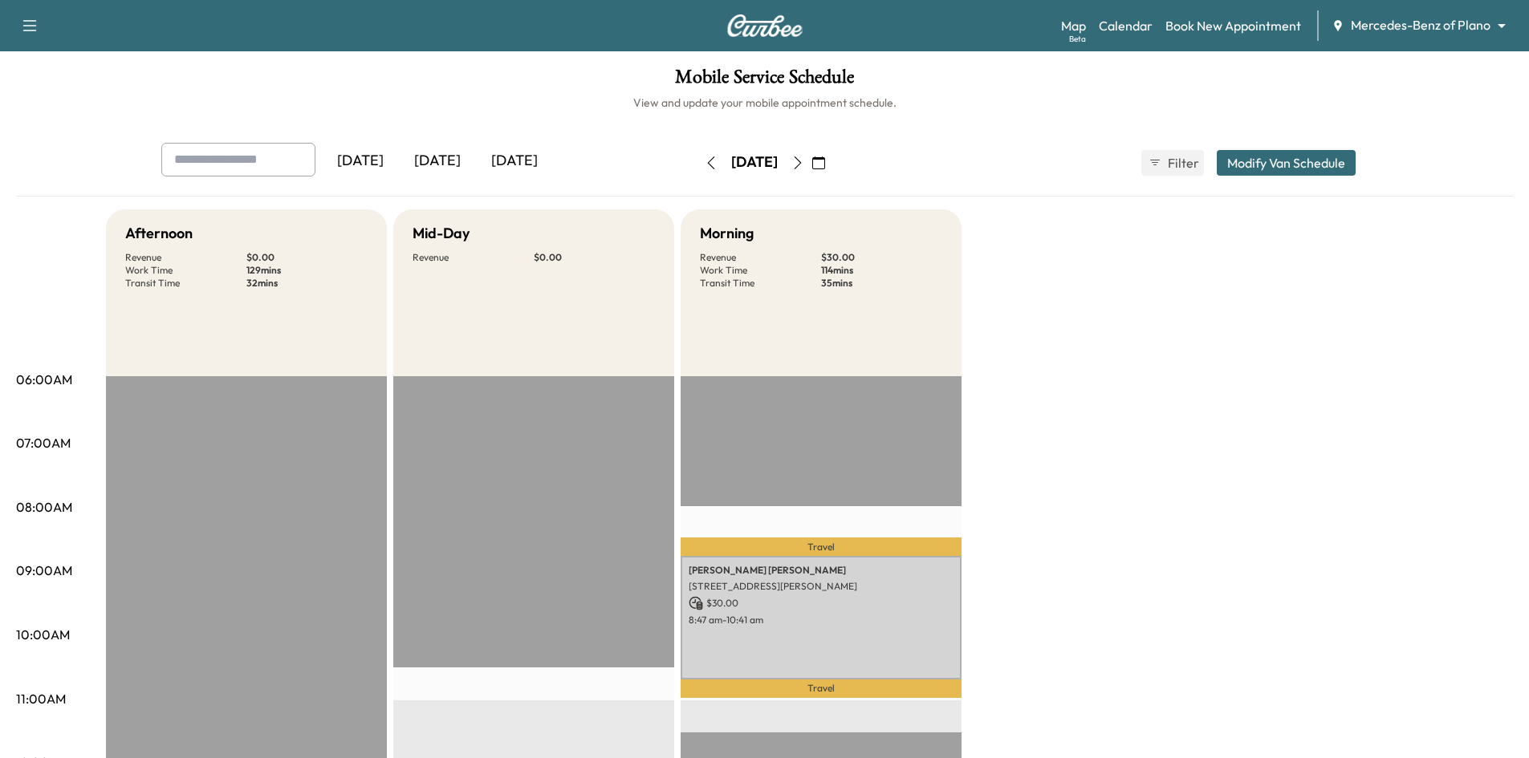
click at [705, 161] on icon "button" at bounding box center [711, 163] width 13 height 13
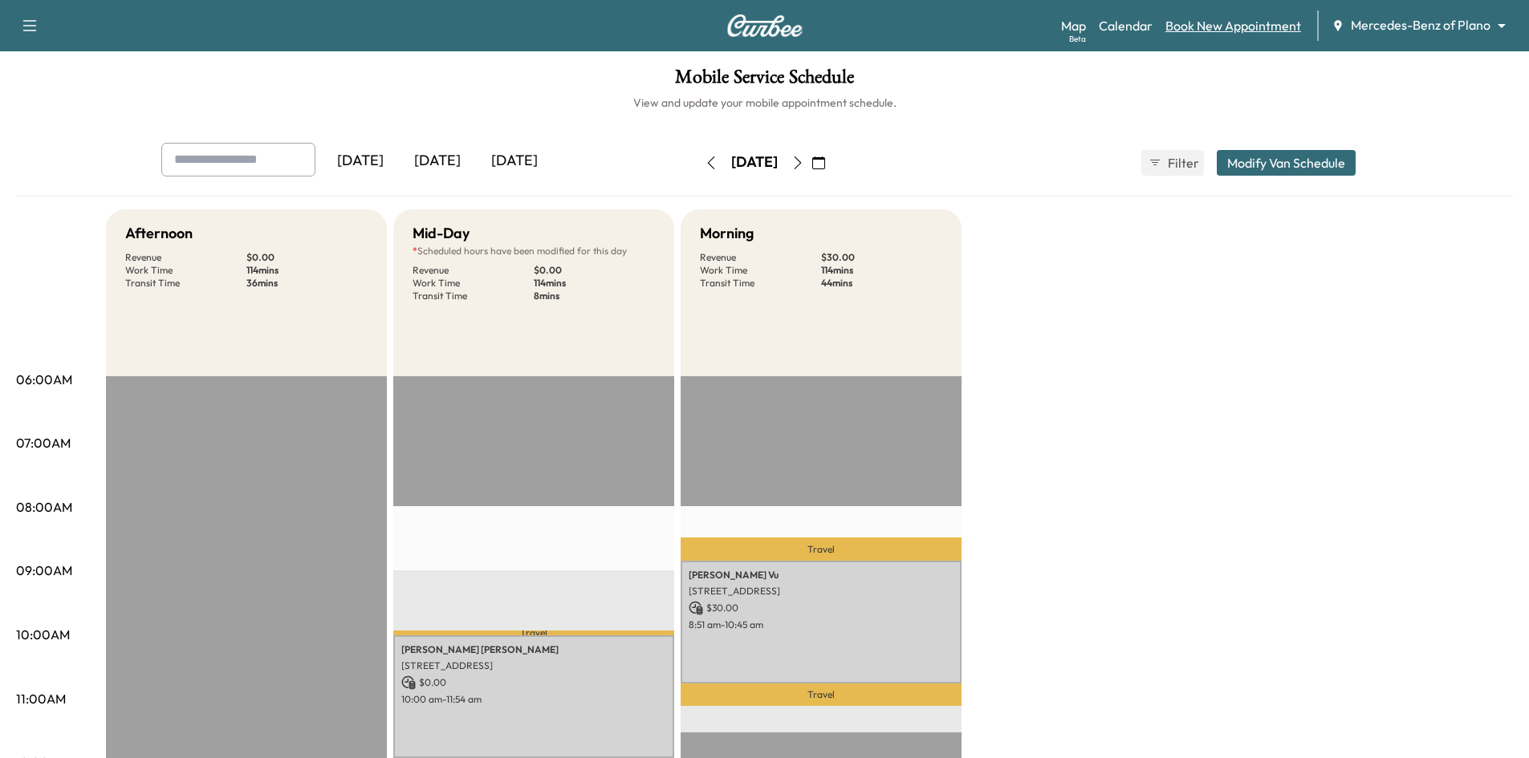
click at [1242, 27] on link "Book New Appointment" at bounding box center [1233, 25] width 136 height 19
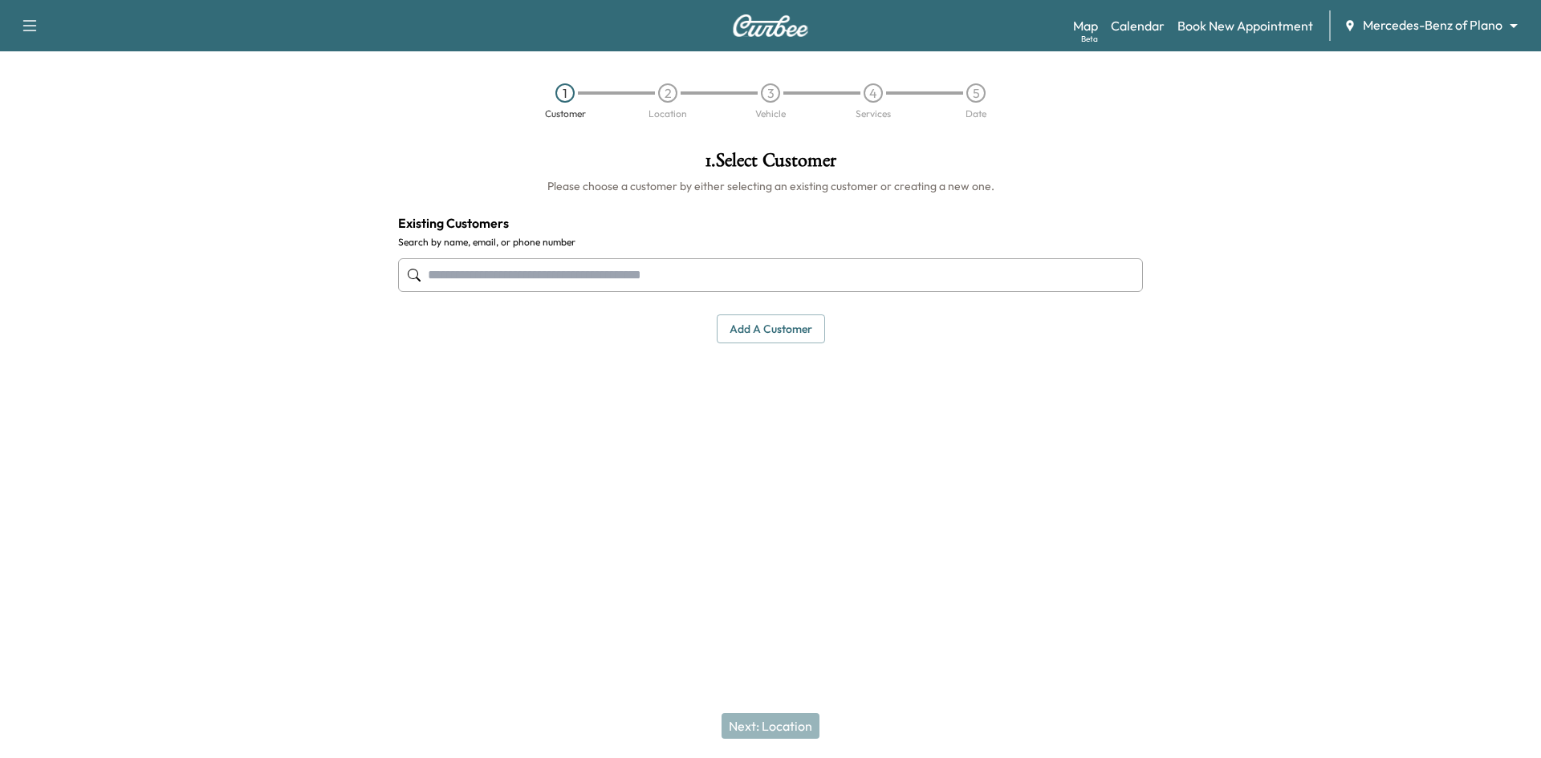
click at [736, 279] on input "text" at bounding box center [770, 275] width 745 height 34
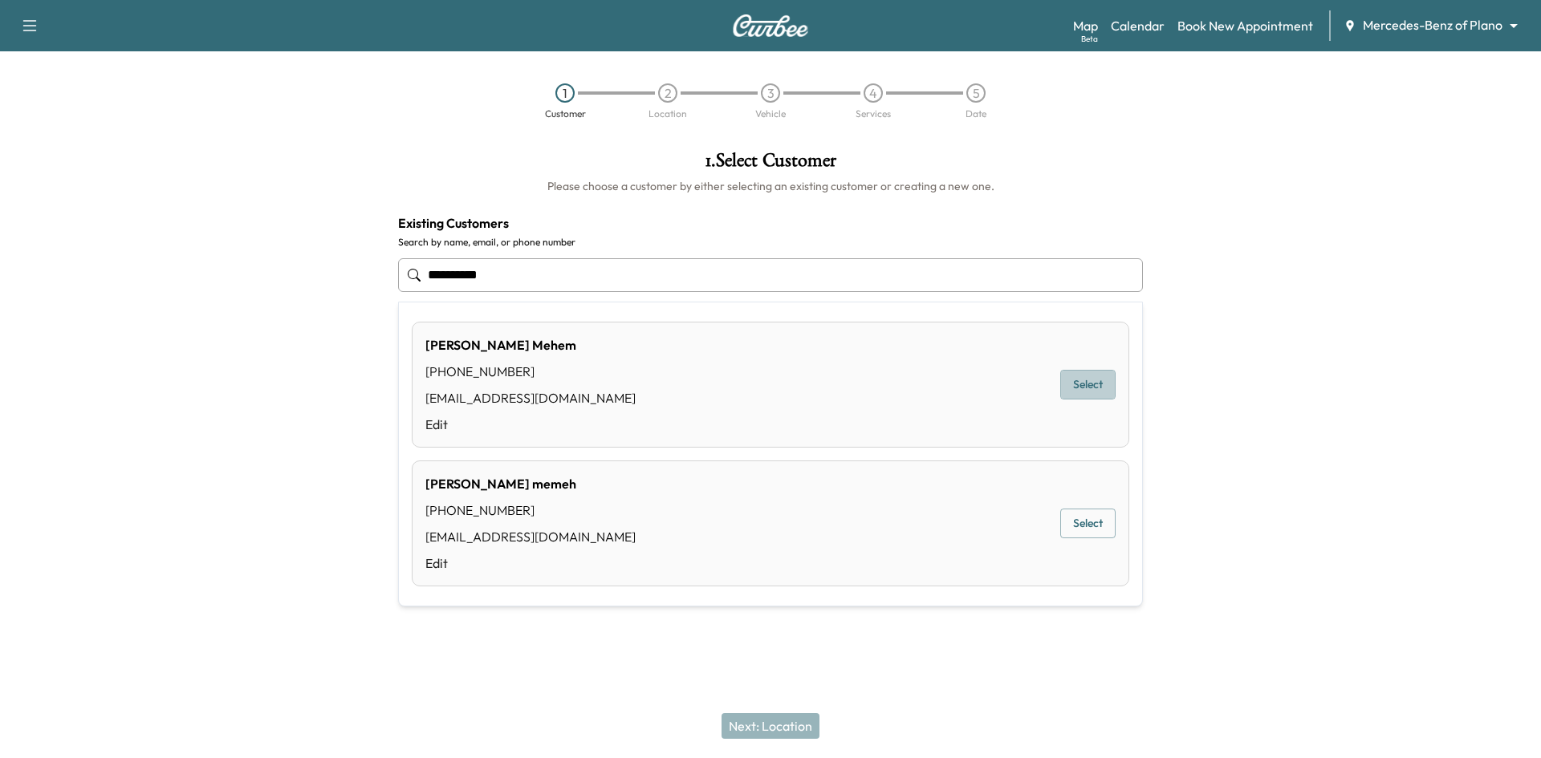
click at [1084, 391] on button "Select" at bounding box center [1087, 385] width 55 height 30
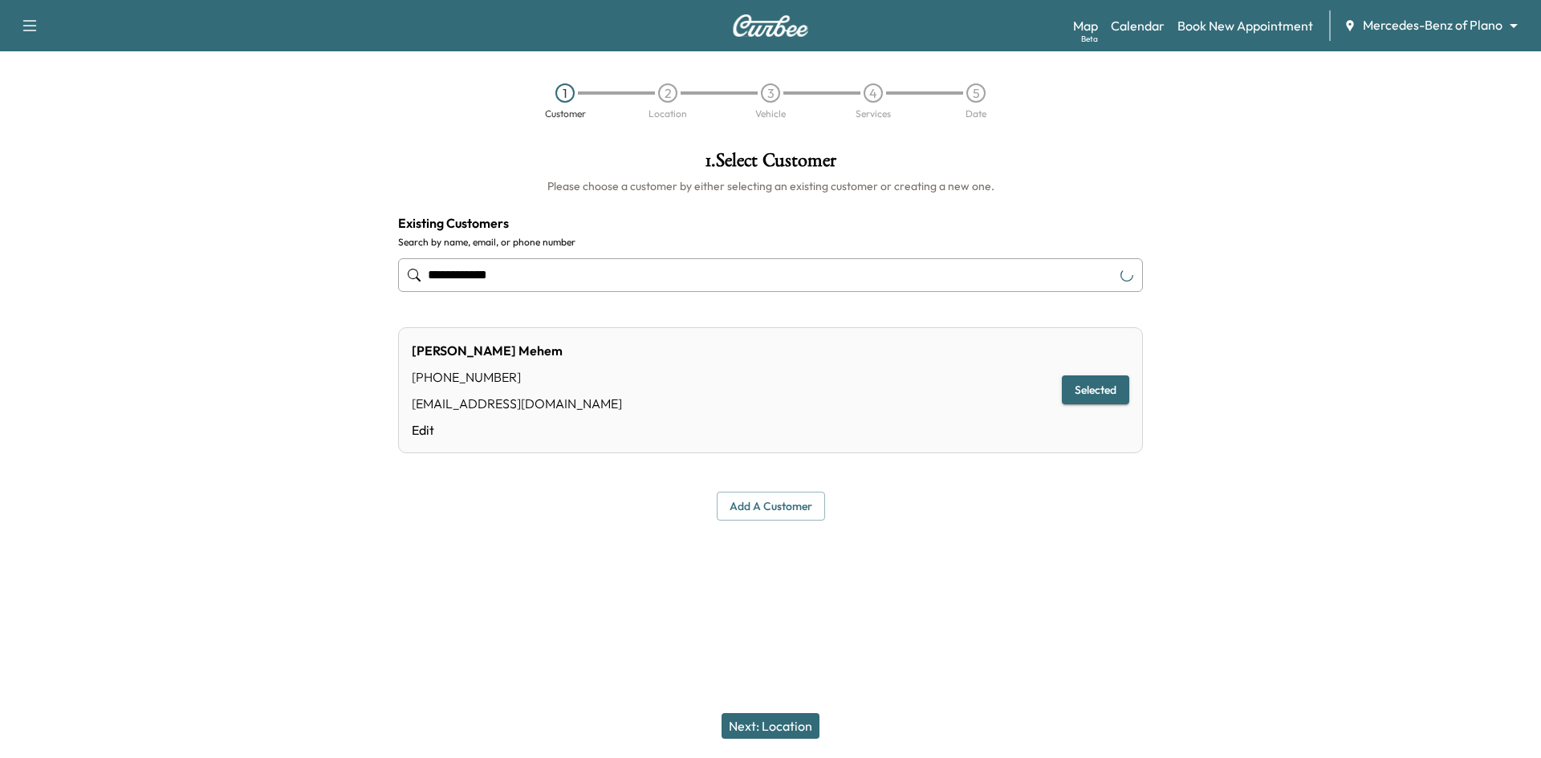
type input "**********"
drag, startPoint x: 787, startPoint y: 734, endPoint x: 775, endPoint y: 655, distance: 79.6
click at [787, 731] on button "Next: Location" at bounding box center [771, 727] width 98 height 26
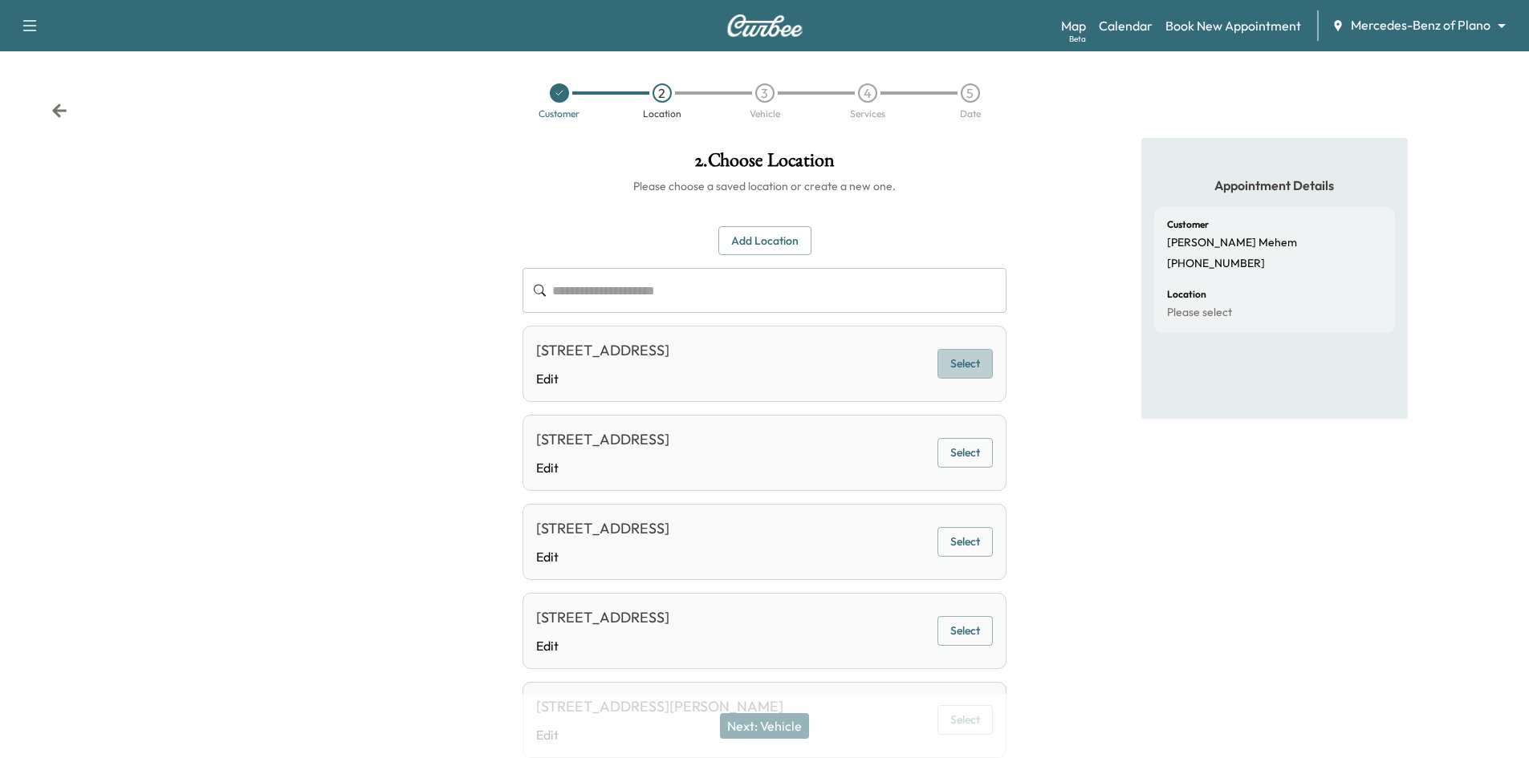
click at [946, 364] on button "Select" at bounding box center [964, 364] width 55 height 30
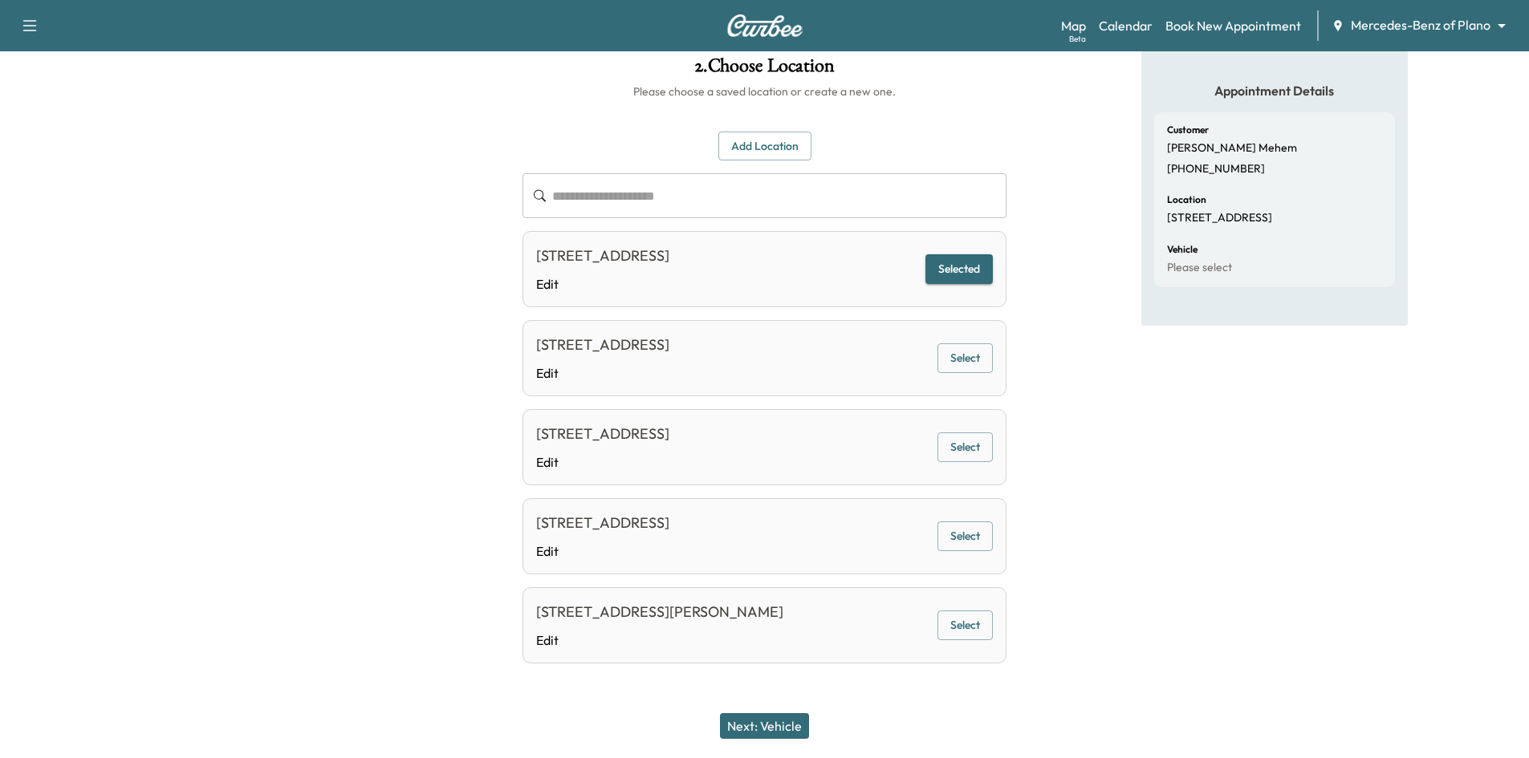
scroll to position [96, 0]
click at [961, 625] on button "Select" at bounding box center [964, 624] width 55 height 30
click at [763, 731] on button "Next: Vehicle" at bounding box center [764, 727] width 89 height 26
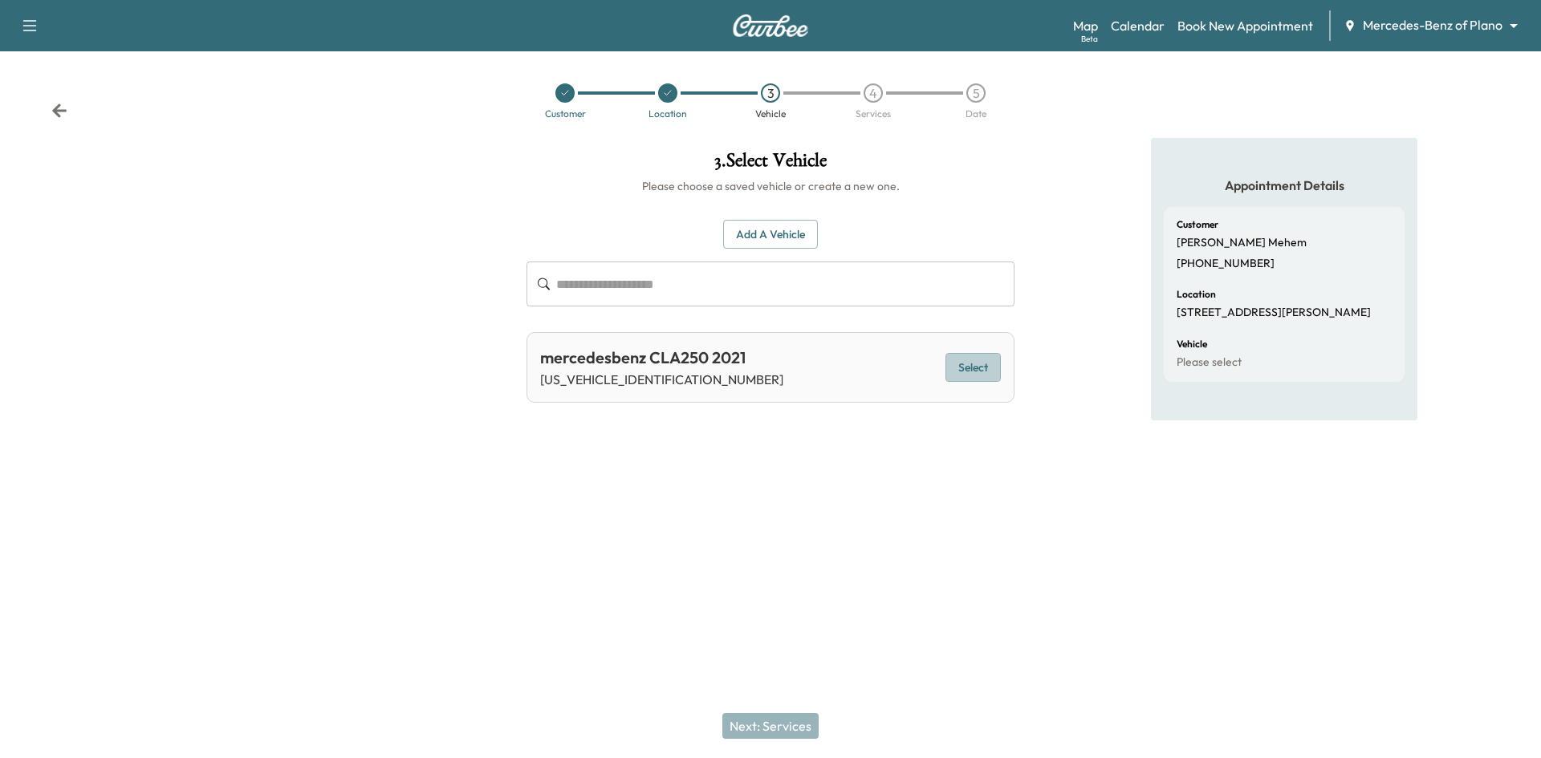
click at [967, 368] on button "Select" at bounding box center [973, 368] width 55 height 30
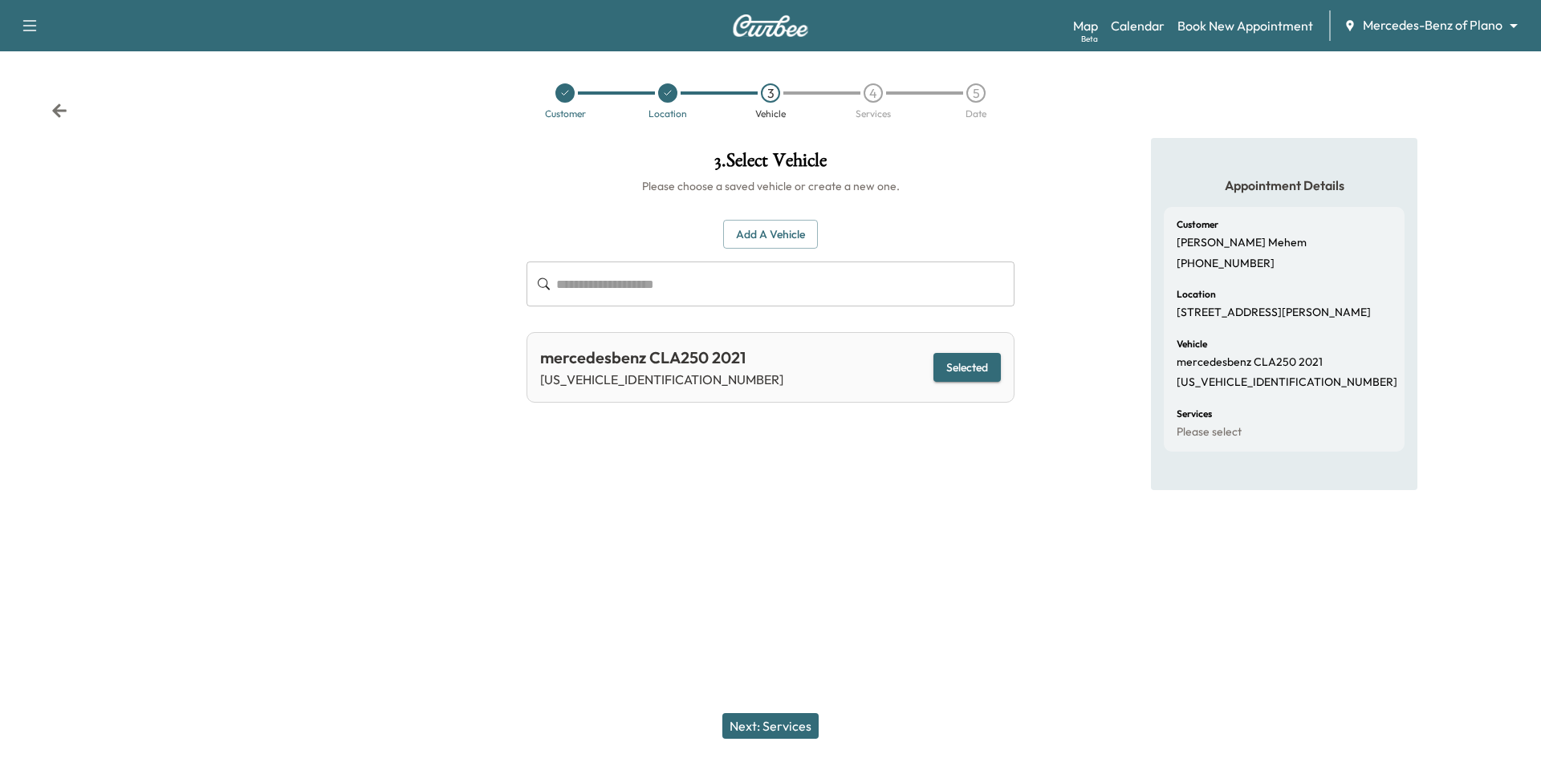
drag, startPoint x: 762, startPoint y: 716, endPoint x: 784, endPoint y: 685, distance: 37.9
click at [764, 714] on button "Next: Services" at bounding box center [770, 727] width 96 height 26
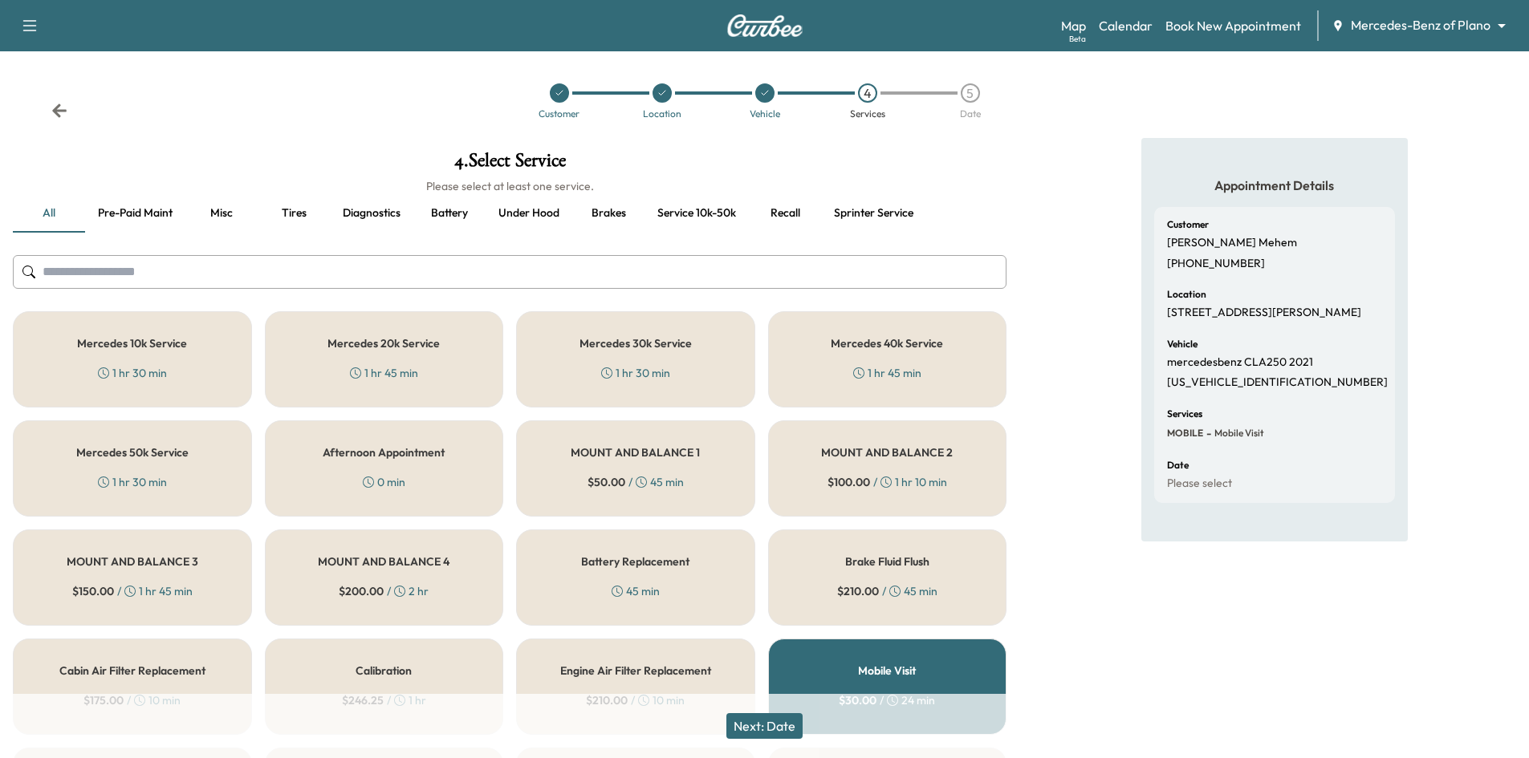
drag, startPoint x: 889, startPoint y: 382, endPoint x: 897, endPoint y: 400, distance: 19.1
click at [889, 388] on div "Mercedes 40k Service 1 hr 45 min" at bounding box center [887, 359] width 239 height 96
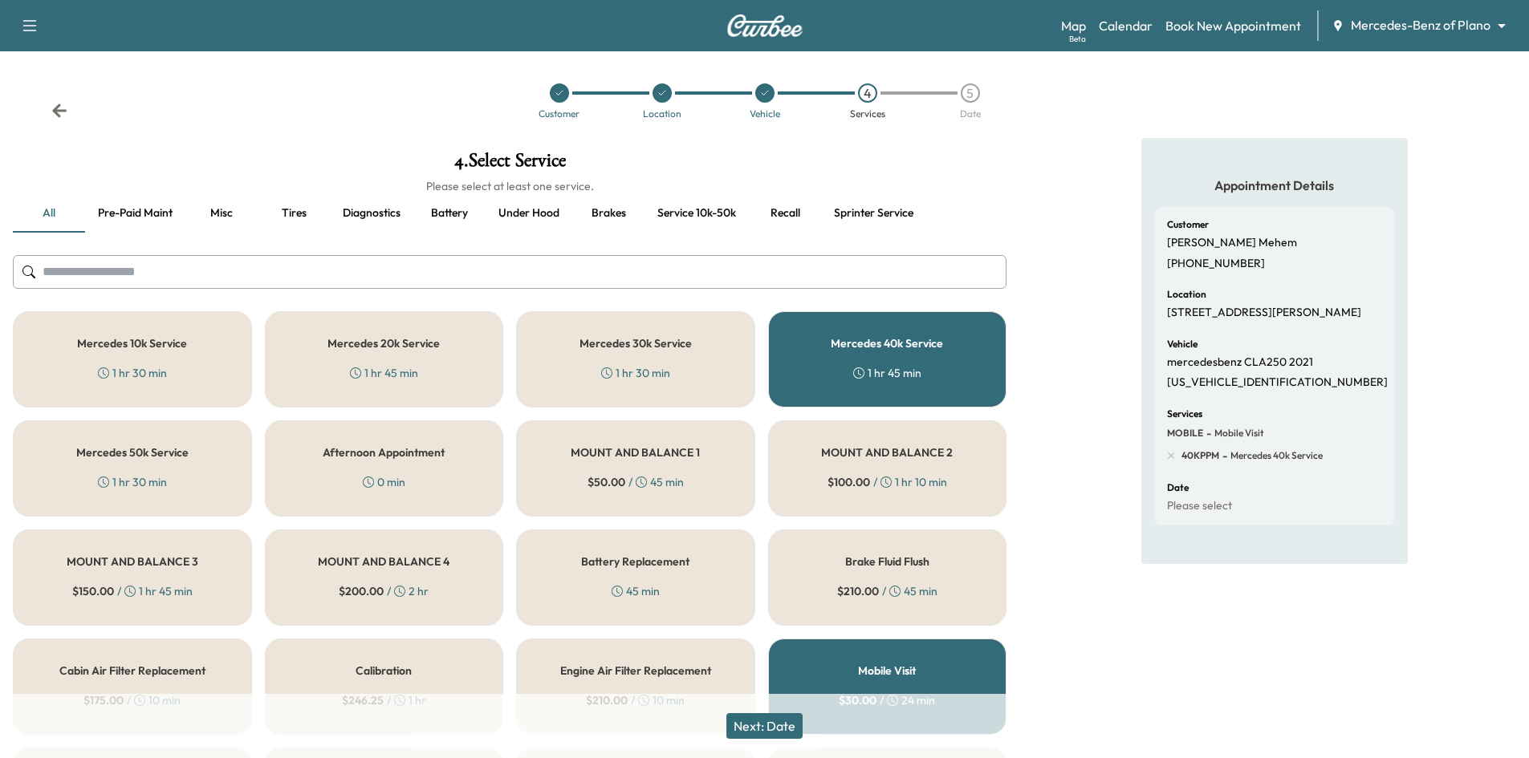
click at [771, 726] on button "Next: Date" at bounding box center [764, 727] width 76 height 26
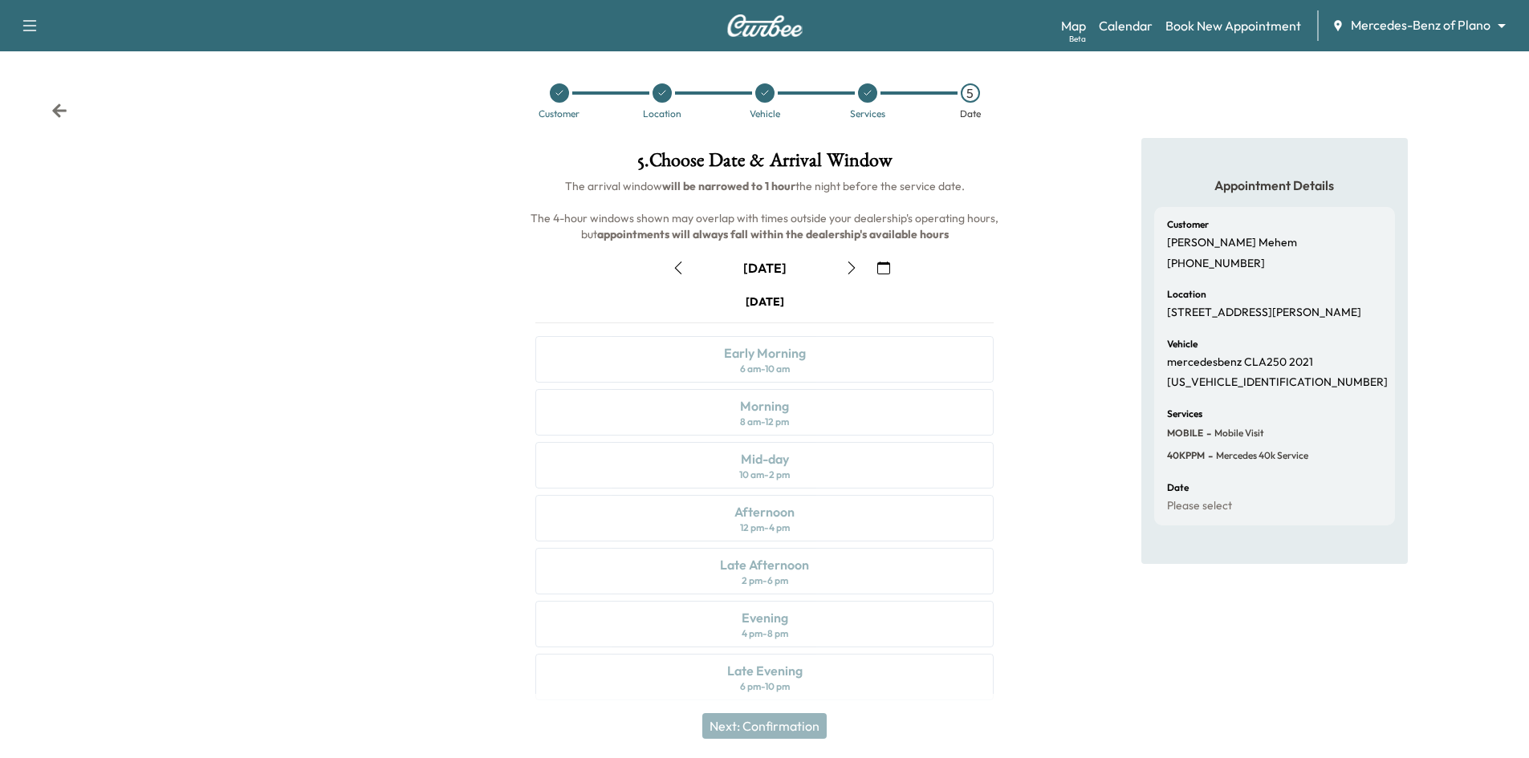
click at [850, 272] on icon "button" at bounding box center [851, 268] width 7 height 13
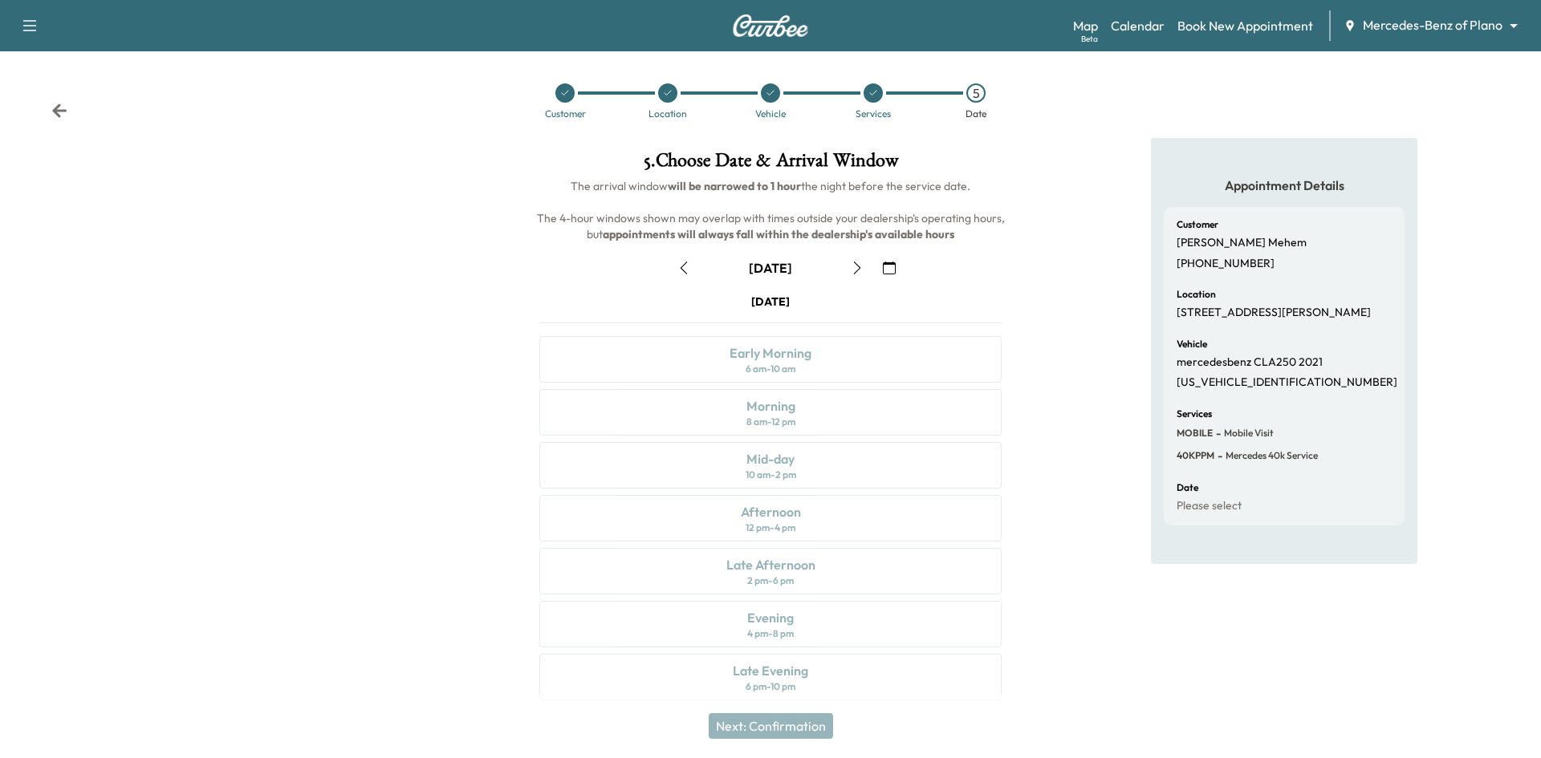
click at [851, 272] on icon "button" at bounding box center [857, 268] width 13 height 13
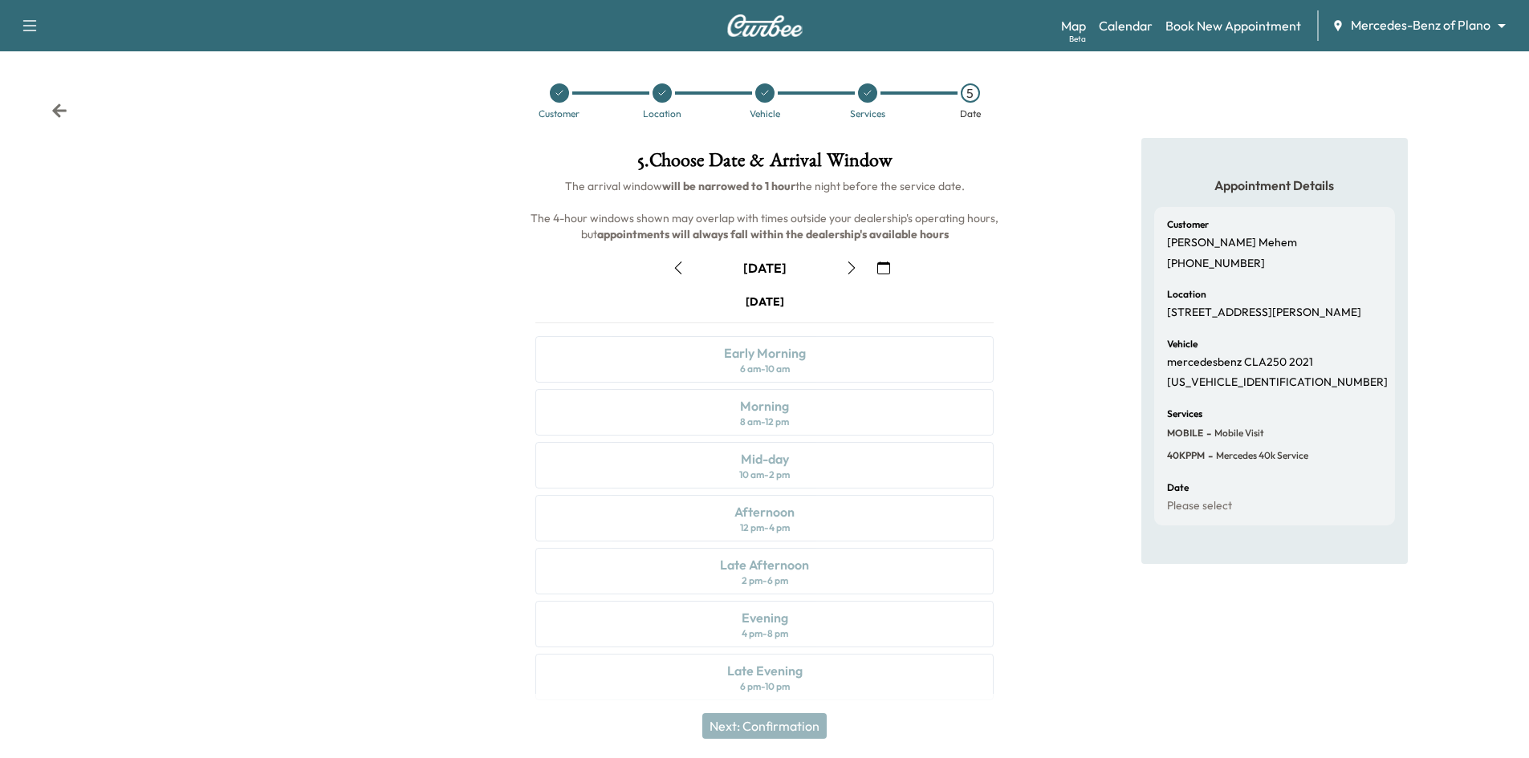
click at [682, 268] on icon "button" at bounding box center [678, 268] width 13 height 13
click at [851, 270] on icon "button" at bounding box center [851, 268] width 13 height 13
click at [852, 269] on icon "button" at bounding box center [851, 268] width 13 height 13
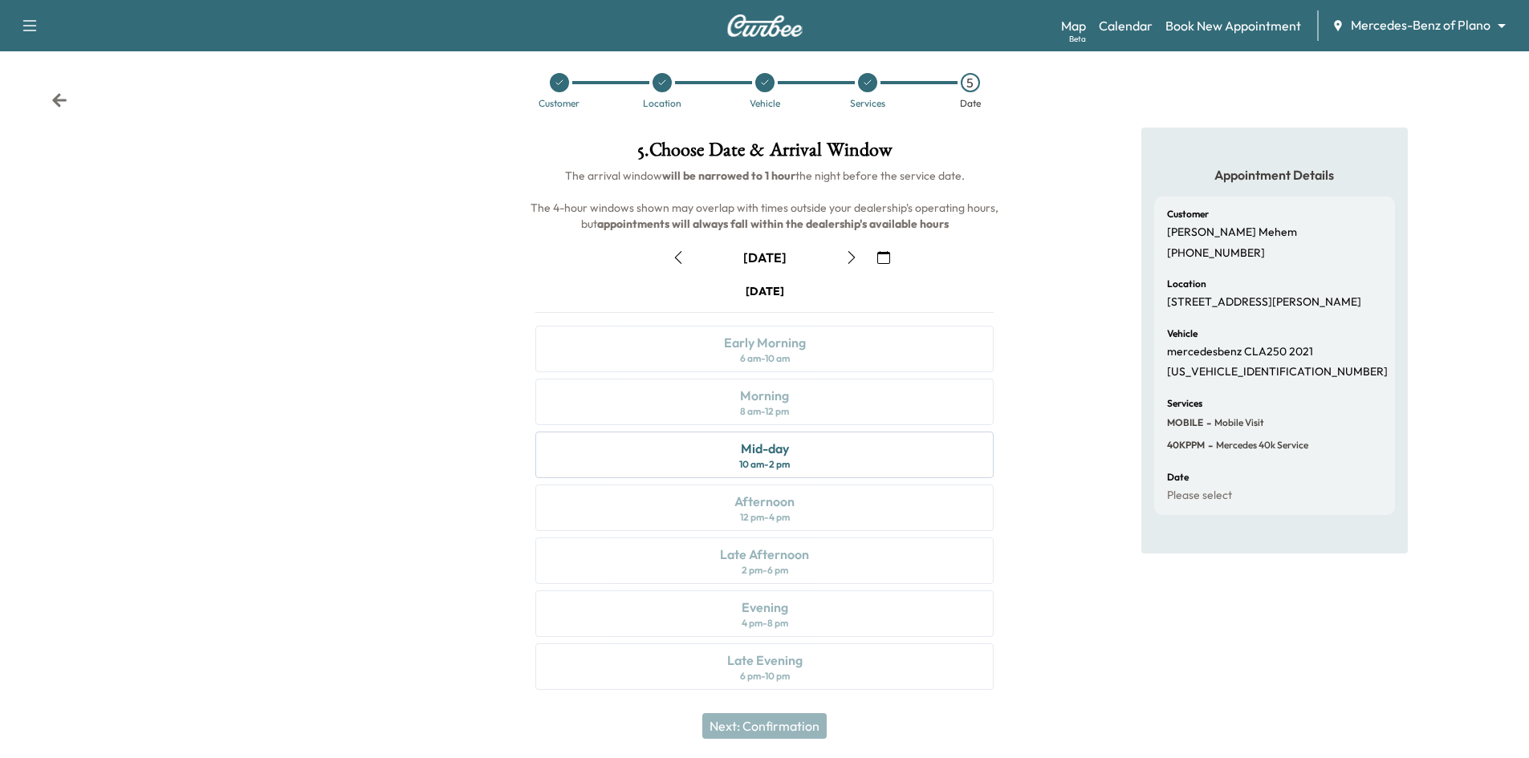
scroll to position [13, 0]
click at [1138, 21] on link "Calendar" at bounding box center [1126, 25] width 54 height 19
